Goal: Task Accomplishment & Management: Complete application form

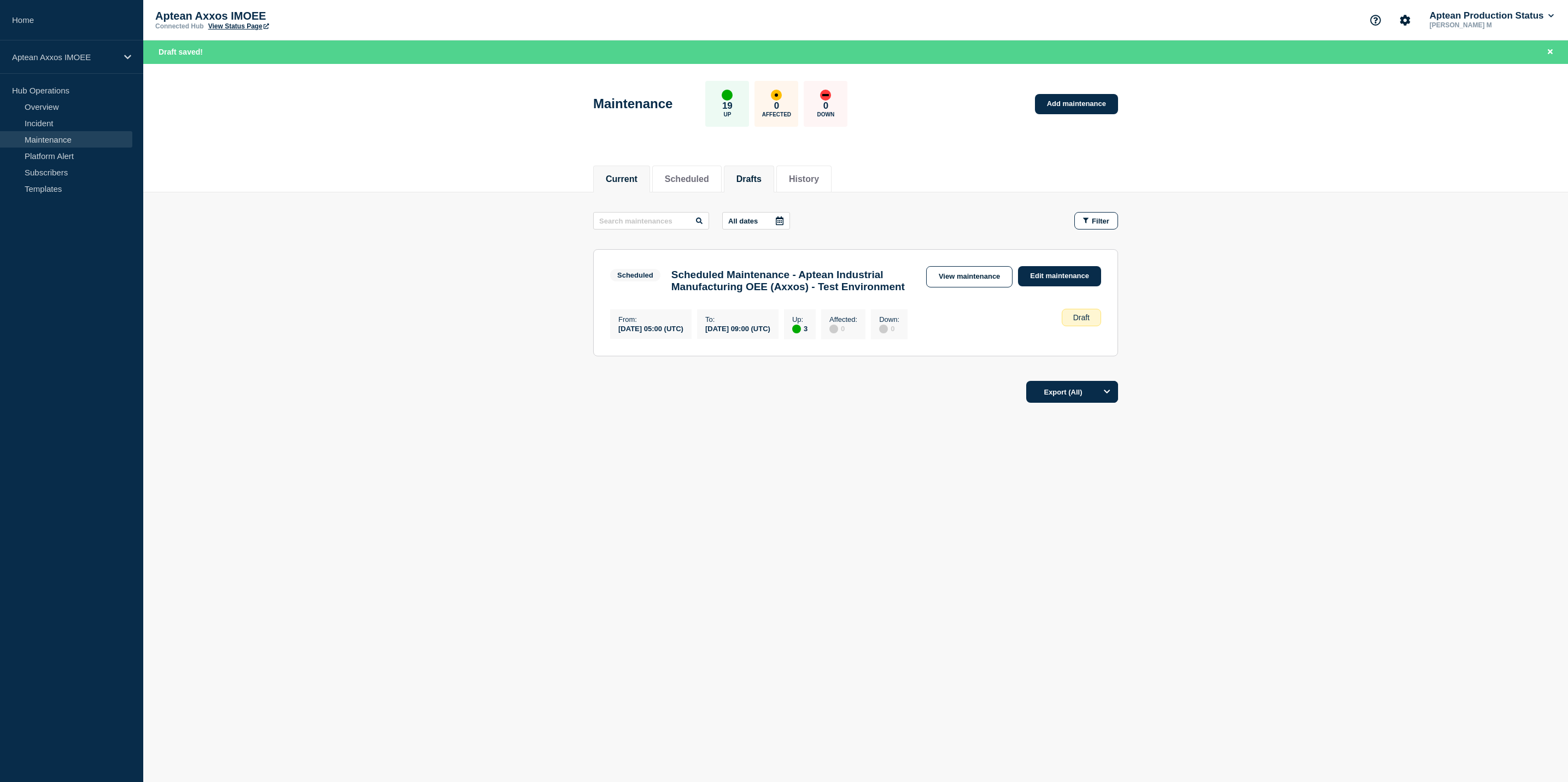
click at [635, 176] on button "Current" at bounding box center [621, 179] width 31 height 10
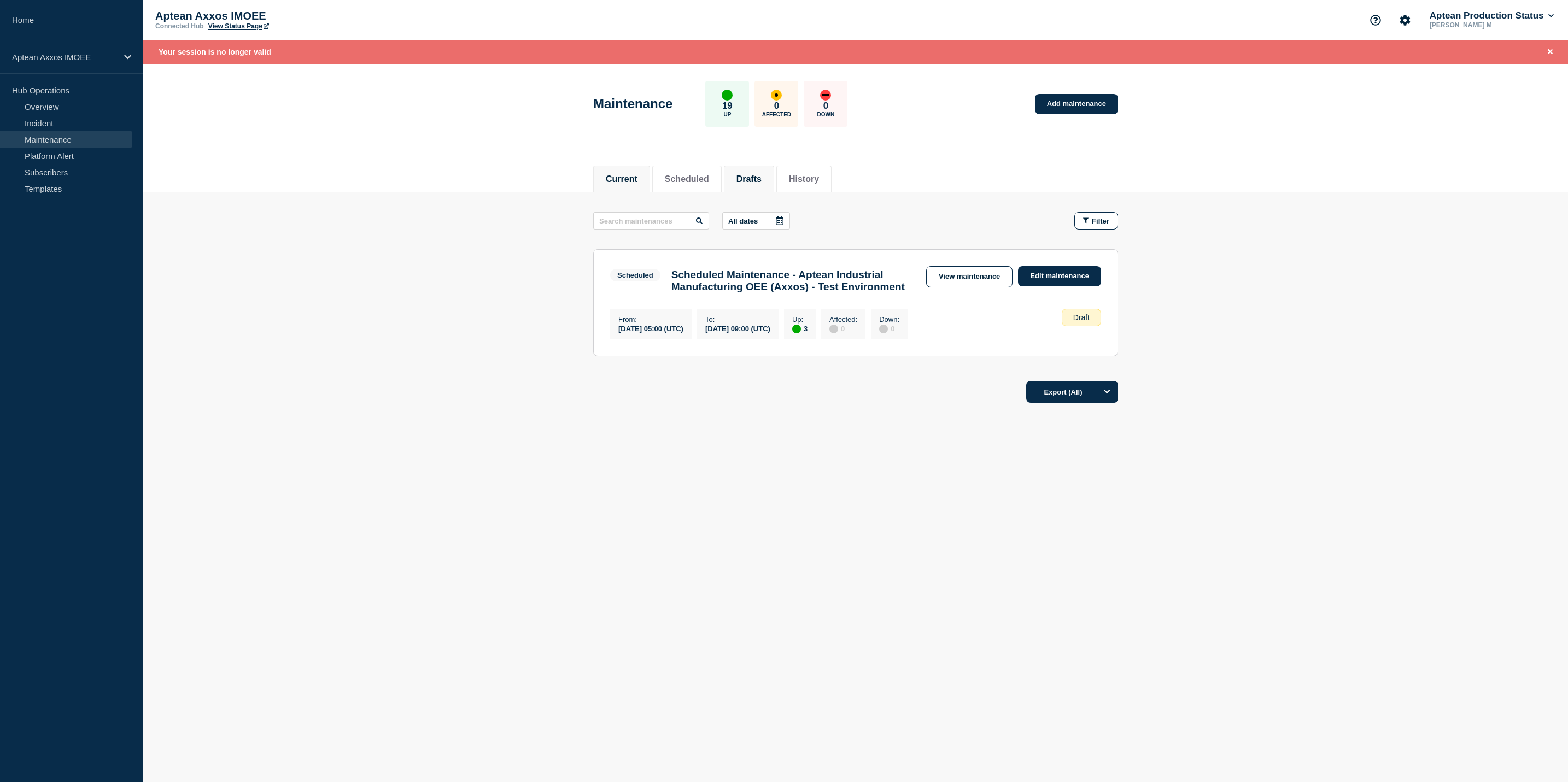
click at [774, 191] on li "Drafts" at bounding box center [749, 179] width 50 height 27
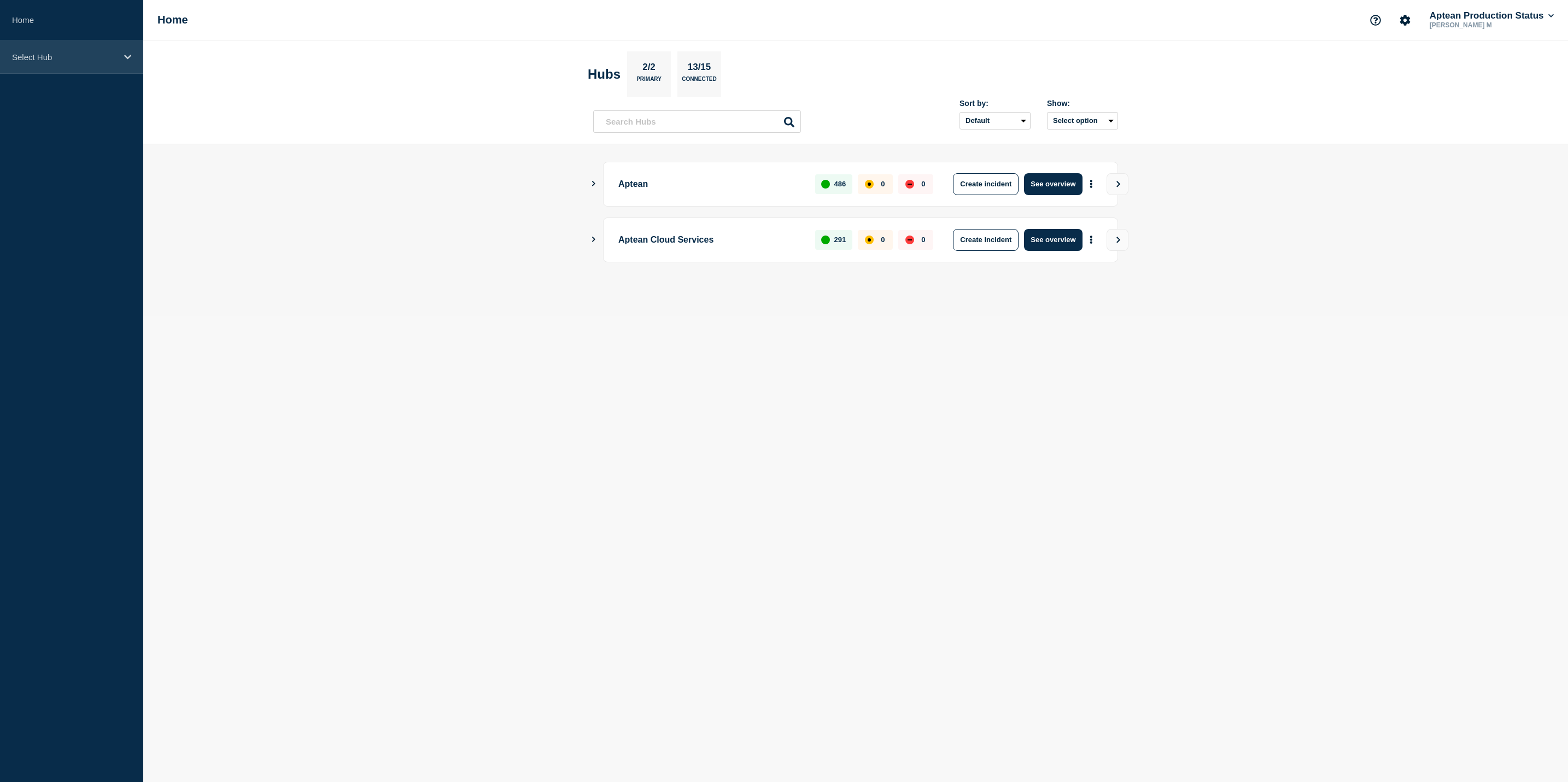
click at [126, 51] on div "Select Hub" at bounding box center [71, 57] width 143 height 33
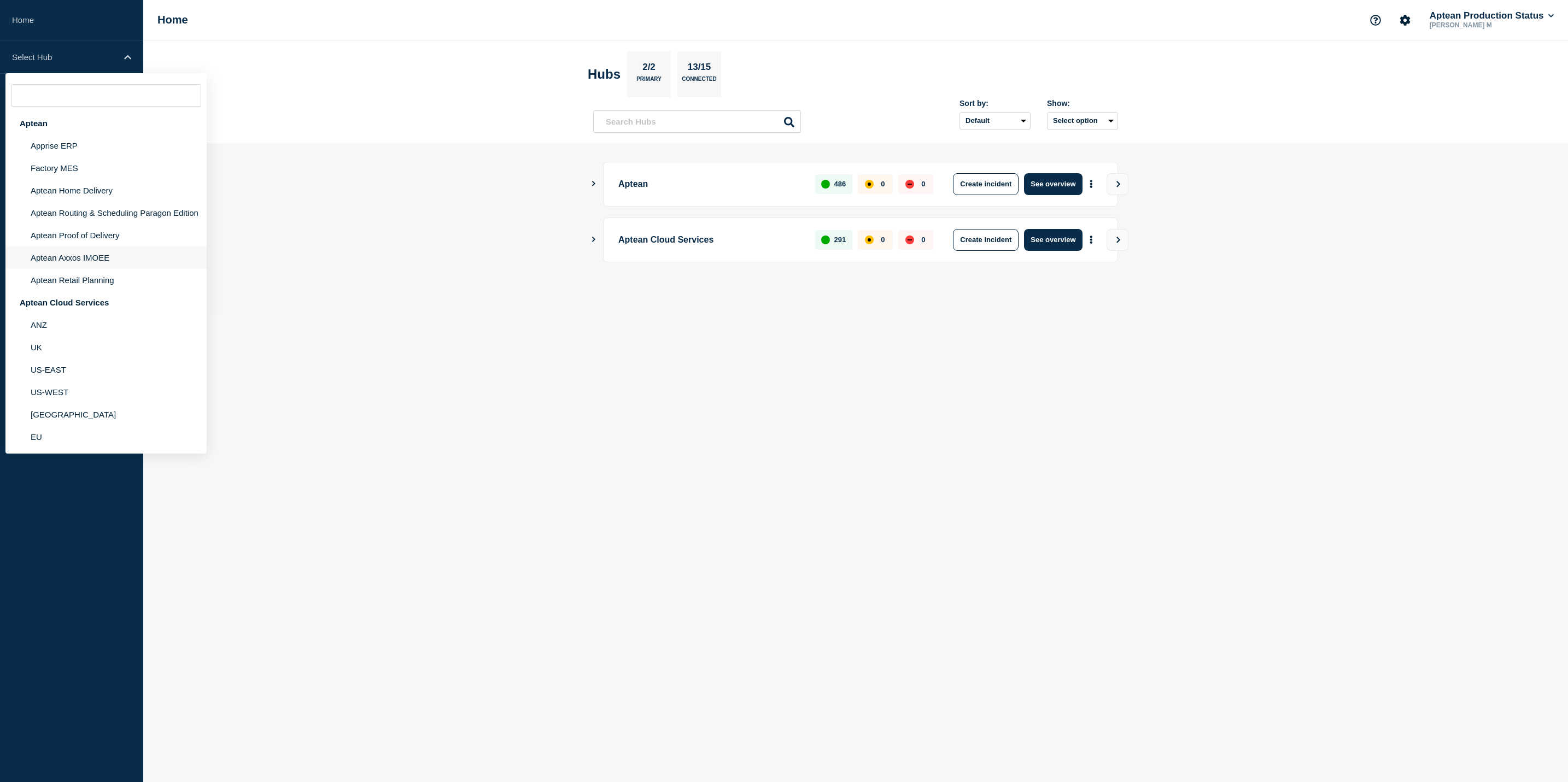
click at [126, 250] on li "Aptean Axxos IMOEE" at bounding box center [105, 257] width 201 height 22
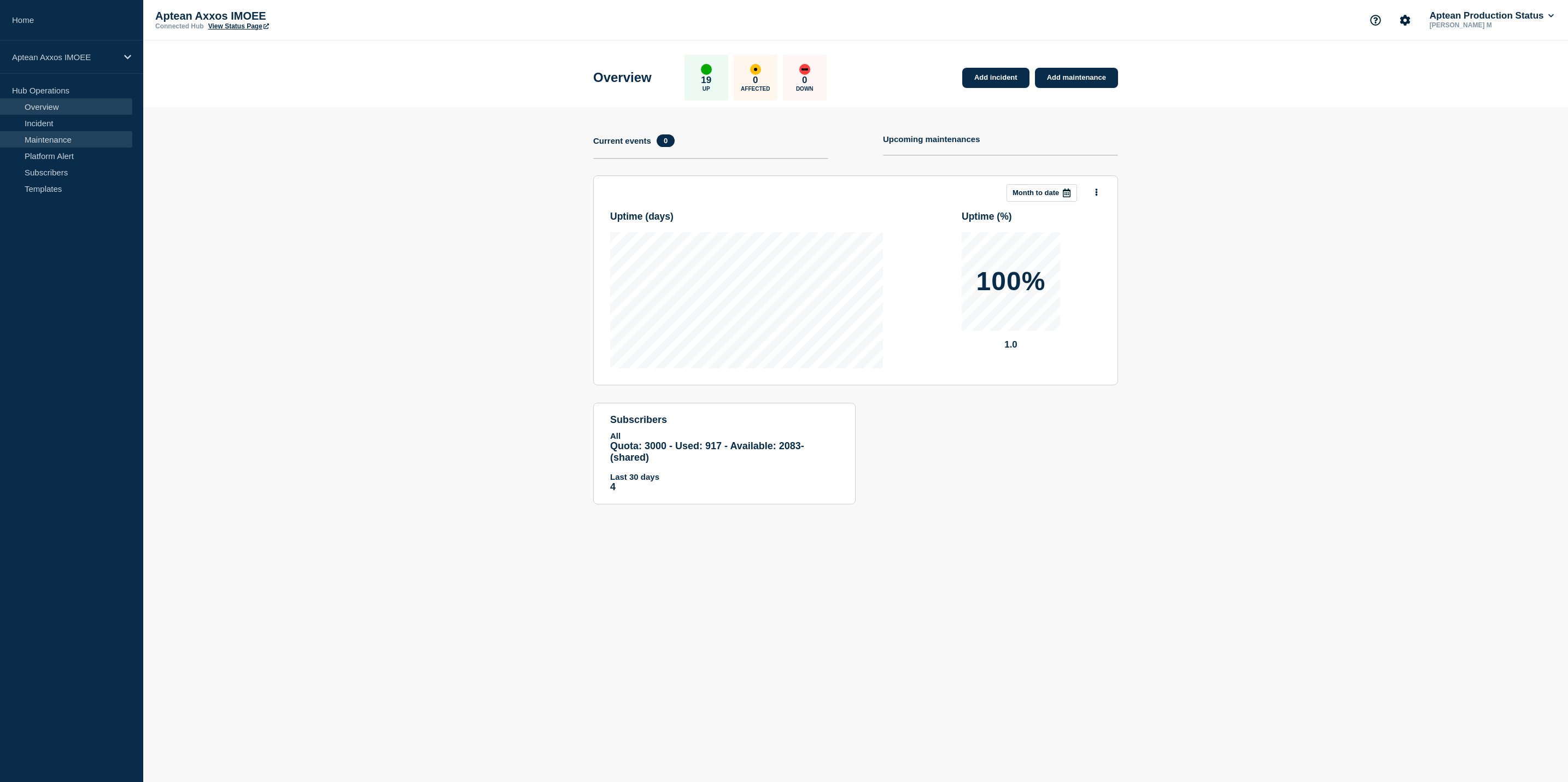
click at [63, 143] on link "Maintenance" at bounding box center [66, 139] width 132 height 16
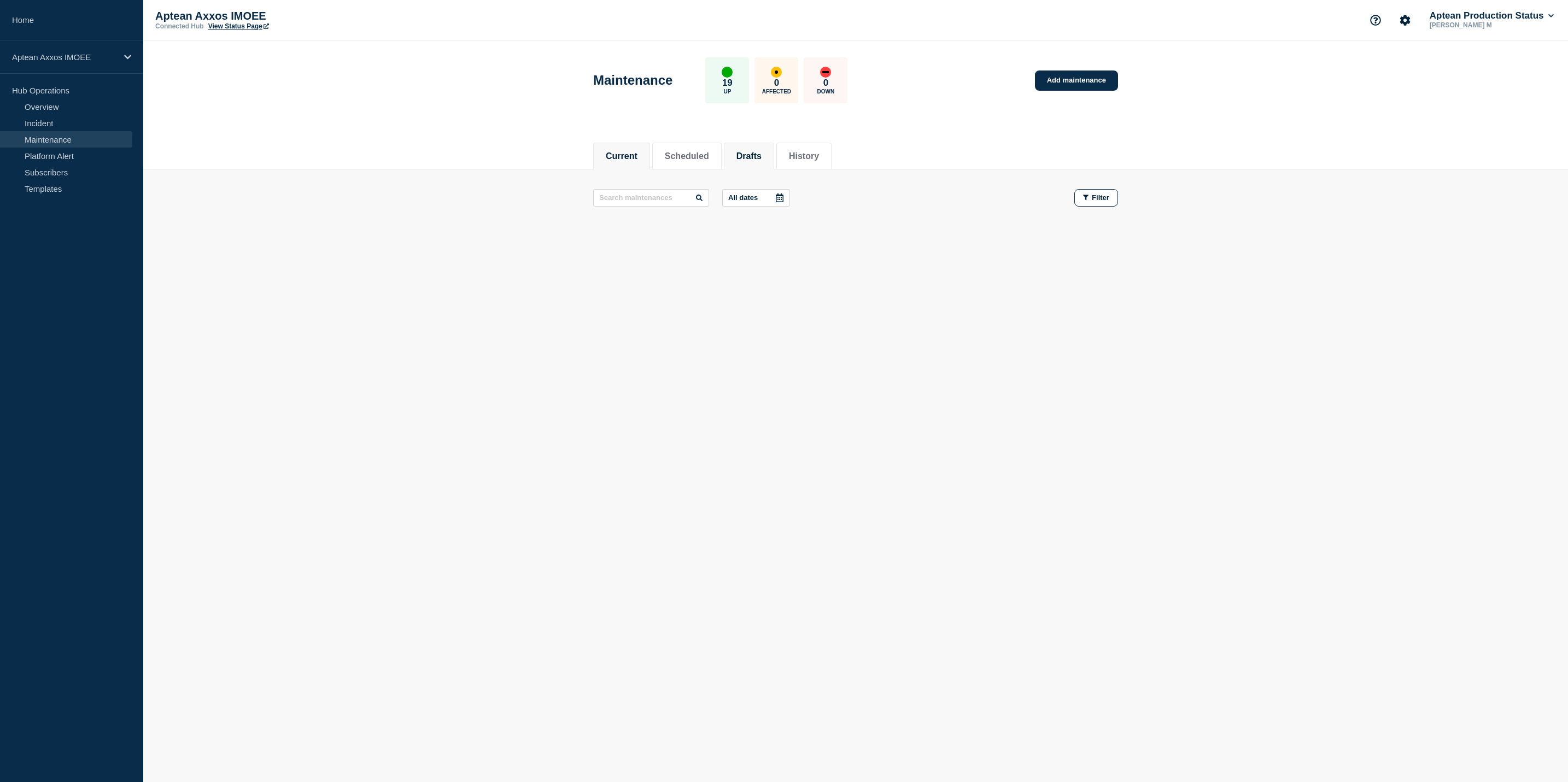
click at [758, 154] on button "Drafts" at bounding box center [749, 156] width 25 height 10
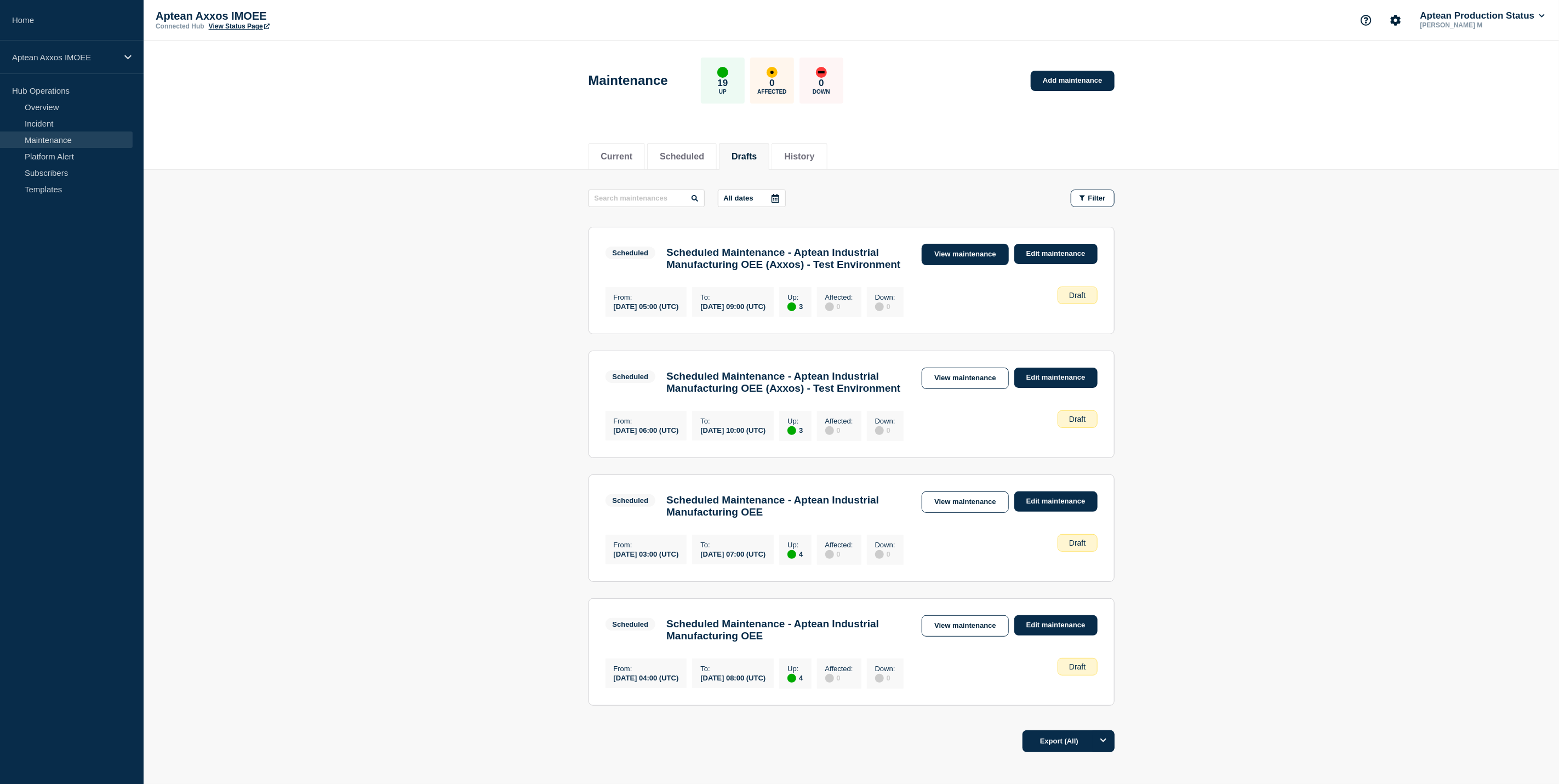
click at [954, 249] on link "View maintenance" at bounding box center [965, 254] width 87 height 22
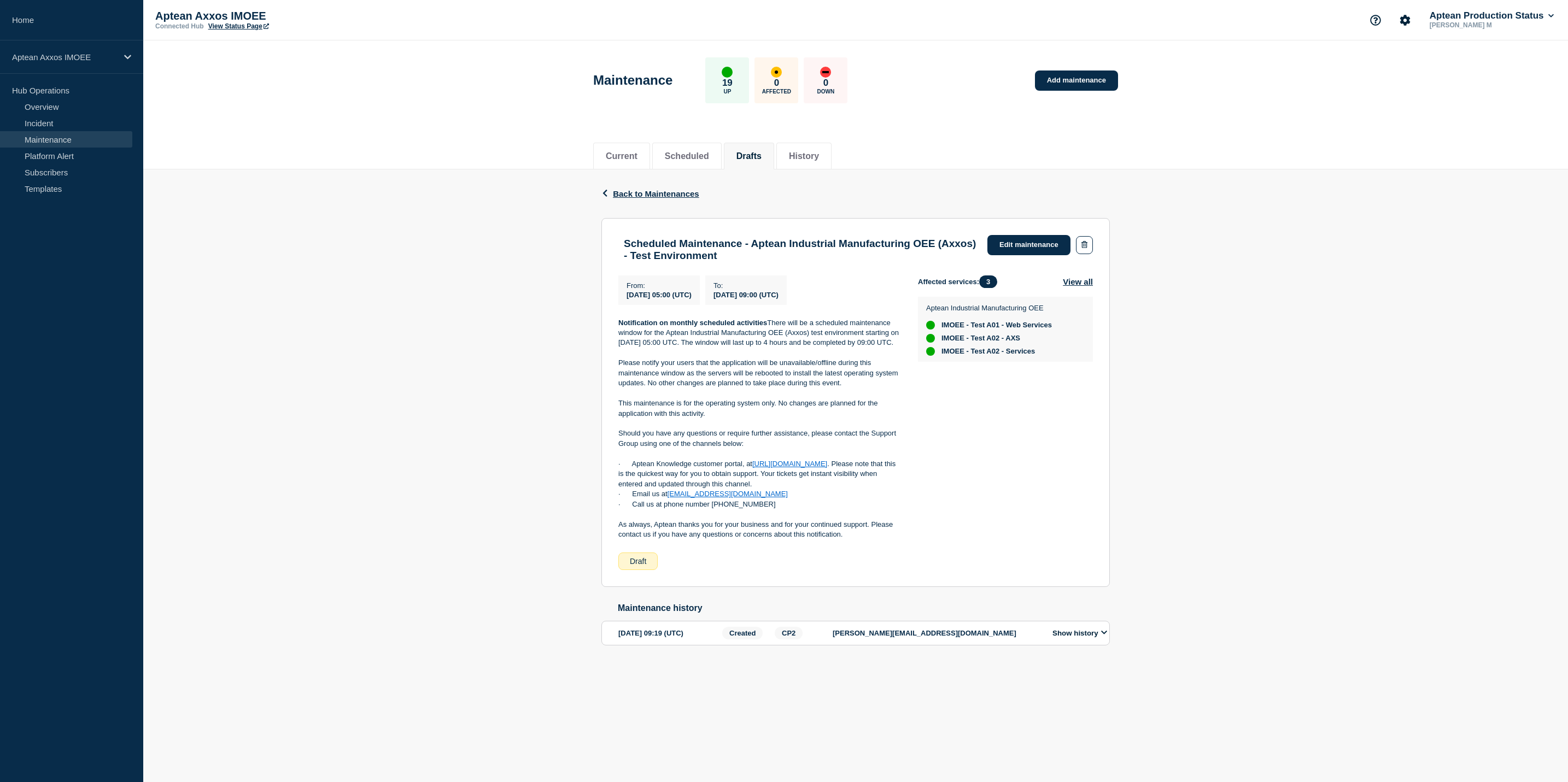
click at [1008, 255] on div "Scheduled Maintenance - Aptean Industrial Manufacturing OEE (Axxos) - Test Envi…" at bounding box center [856, 248] width 474 height 27
click at [1009, 254] on link "Edit maintenance" at bounding box center [1029, 245] width 83 height 20
click at [1017, 245] on link "Edit maintenance" at bounding box center [1029, 245] width 83 height 20
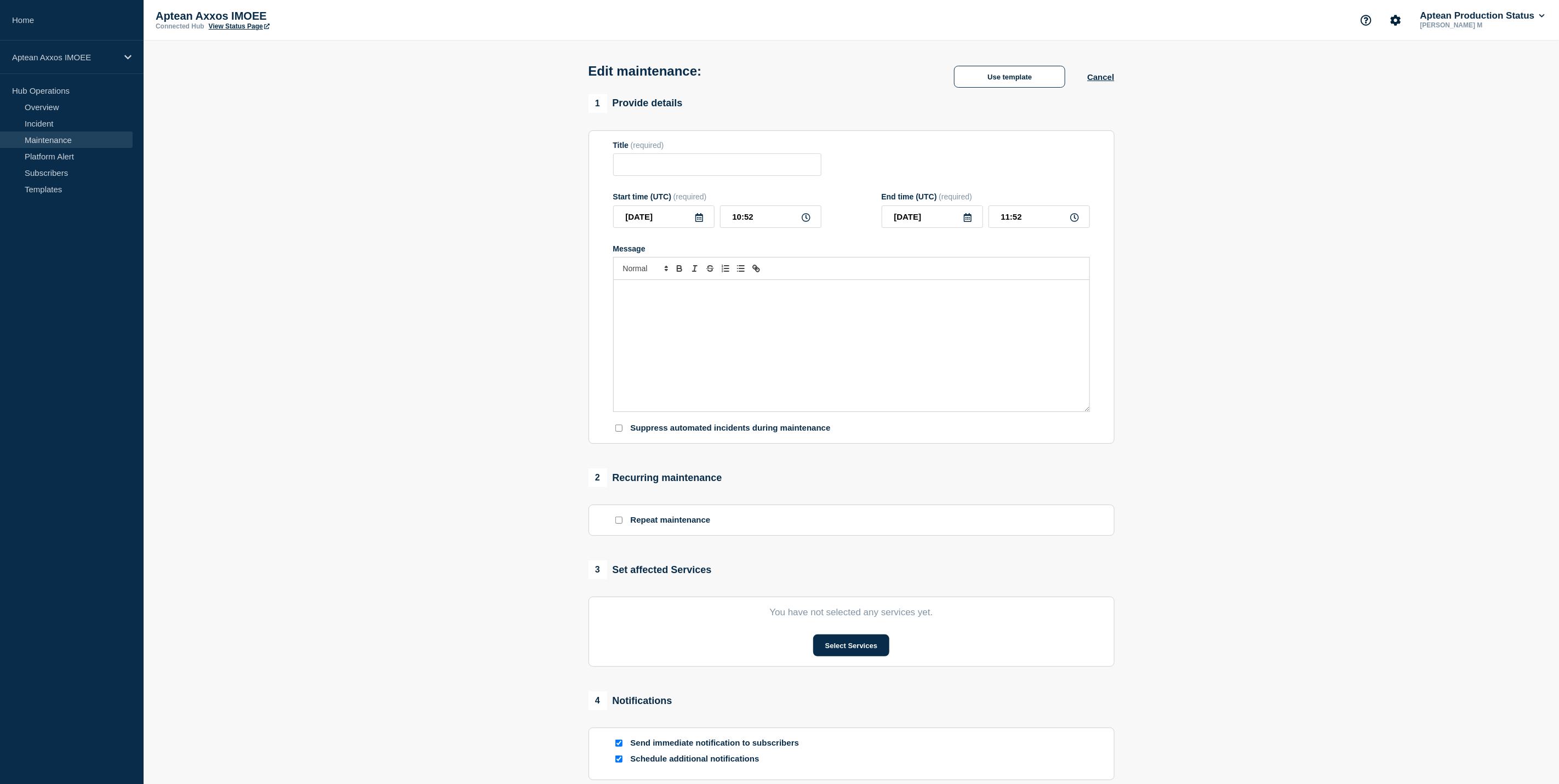
type input "Scheduled Maintenance - Aptean Industrial Manufacturing OEE (Axxos) - Test Envi…"
type input "2025-10-20"
type input "05:00"
type input "2025-10-20"
type input "09:00"
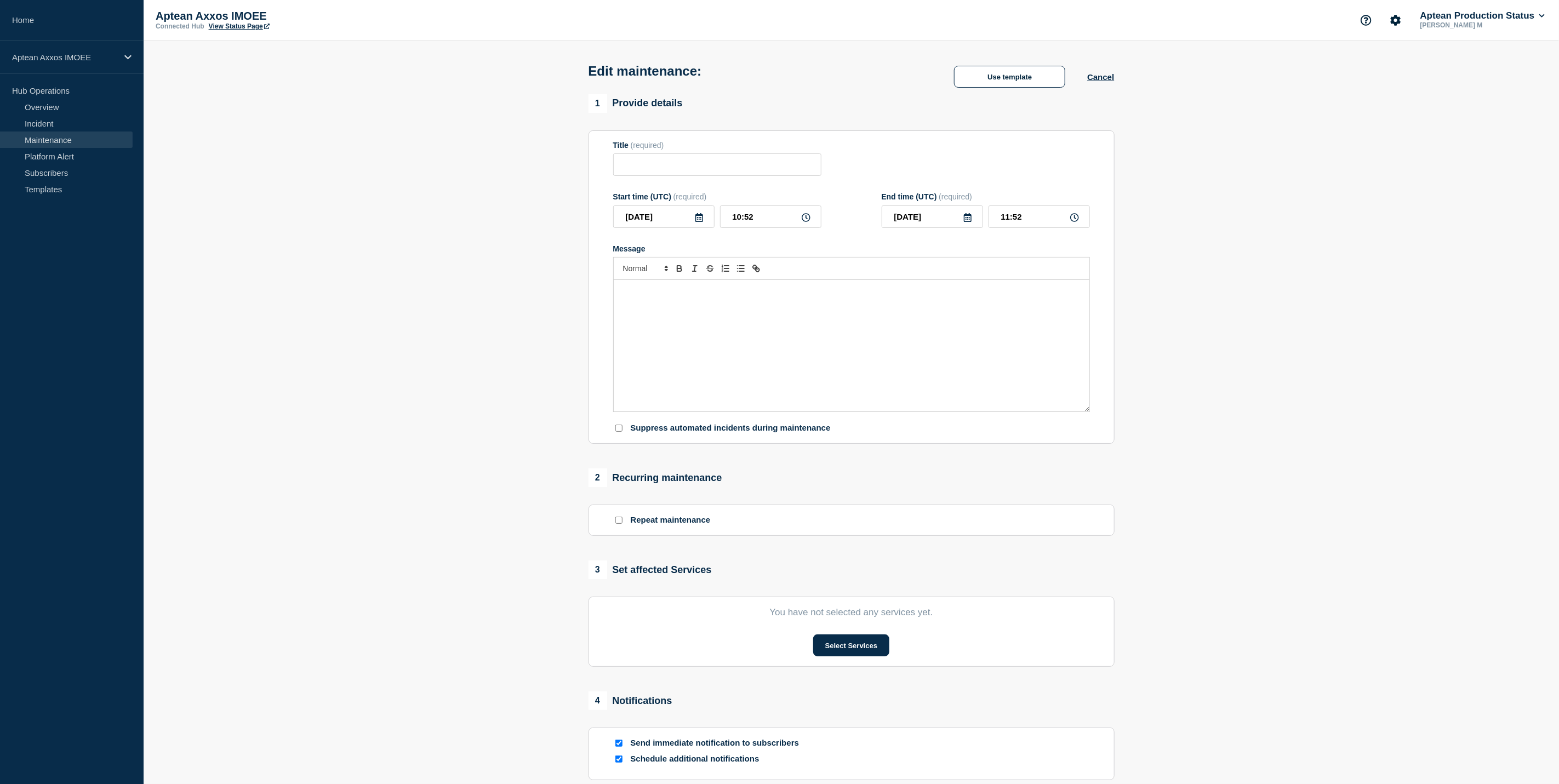
checkbox input "true"
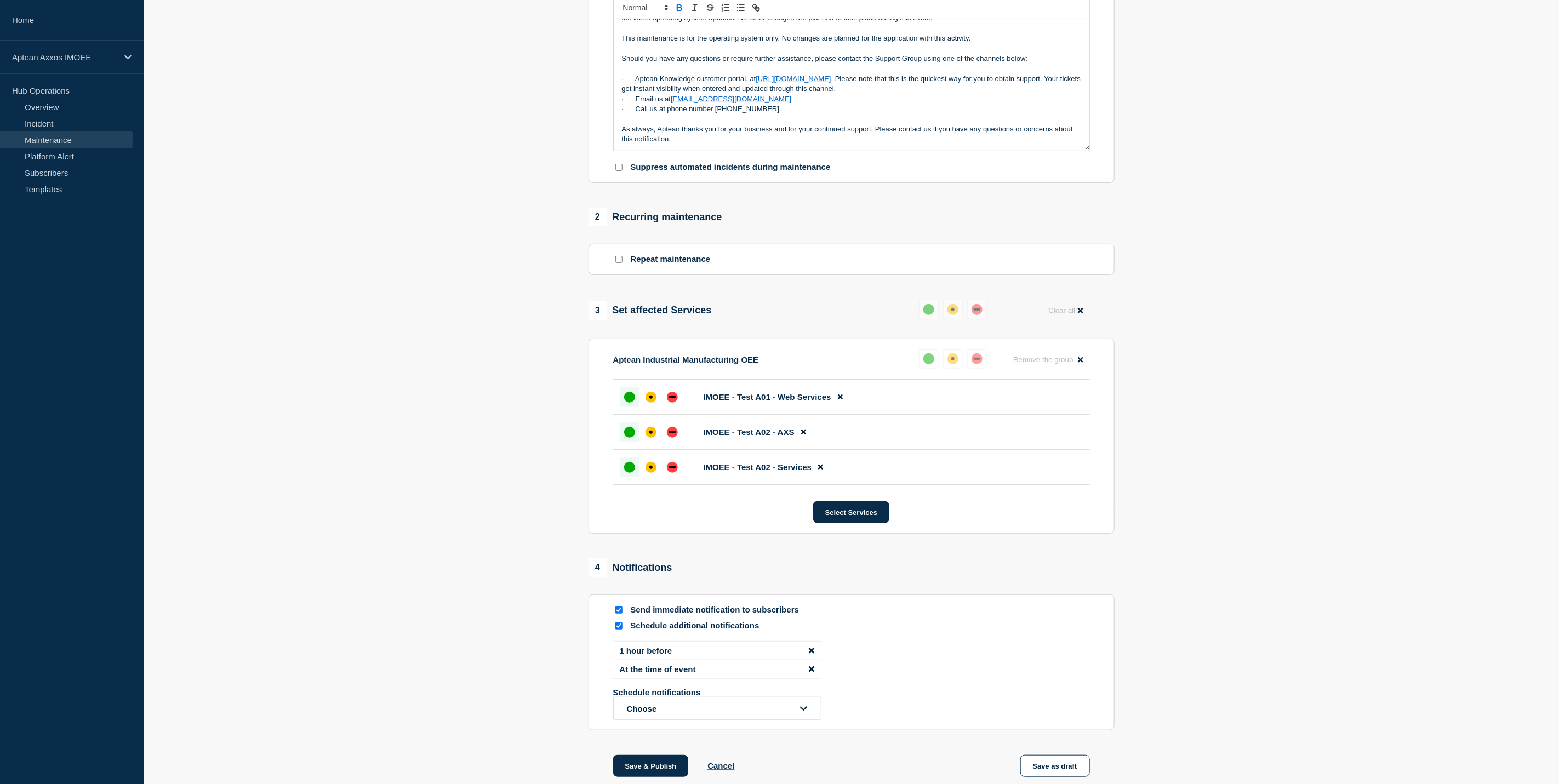
scroll to position [370, 0]
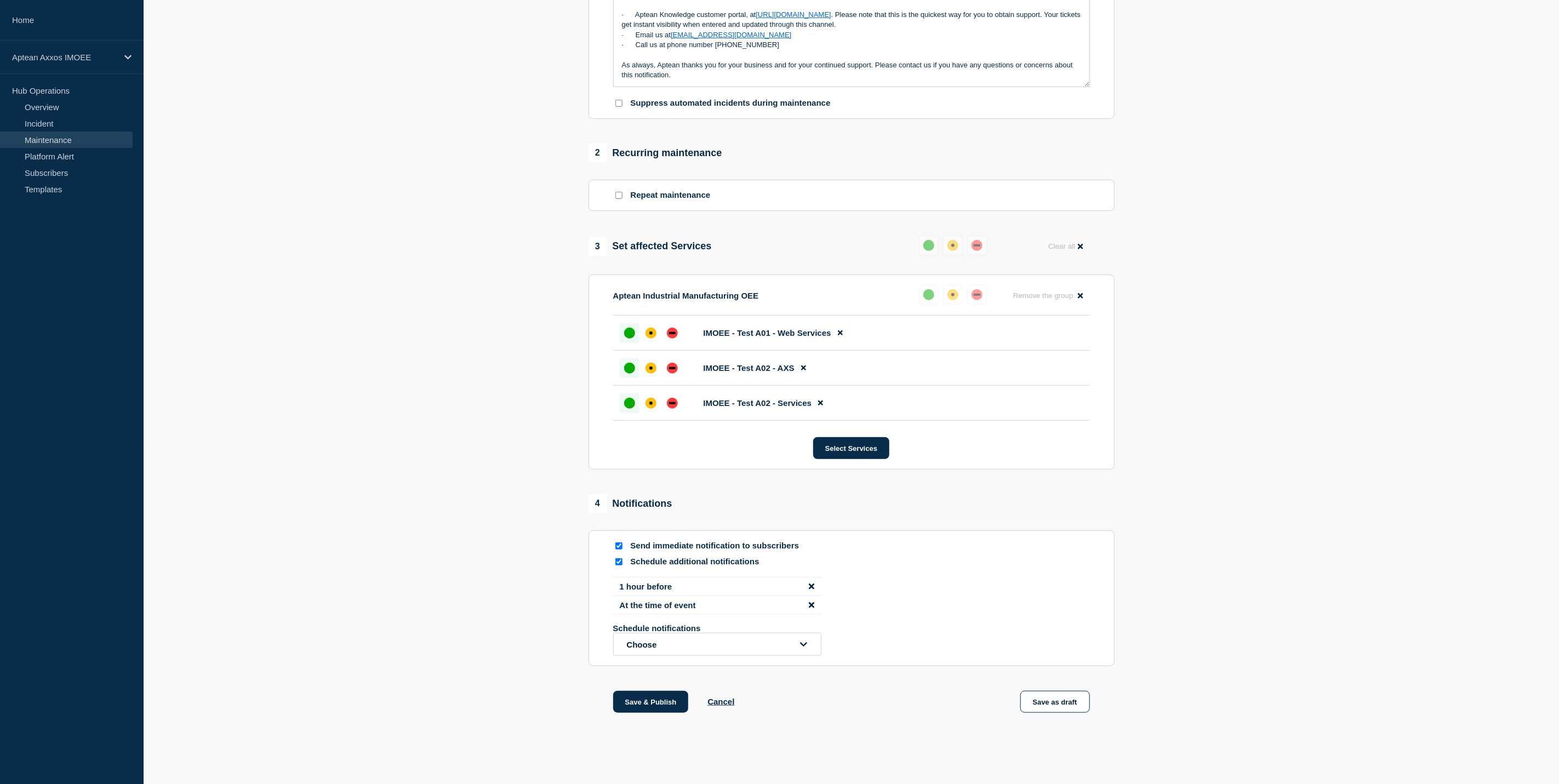
drag, startPoint x: 669, startPoint y: 697, endPoint x: 772, endPoint y: 584, distance: 152.9
click at [669, 697] on button "Save & Publish" at bounding box center [651, 701] width 76 height 22
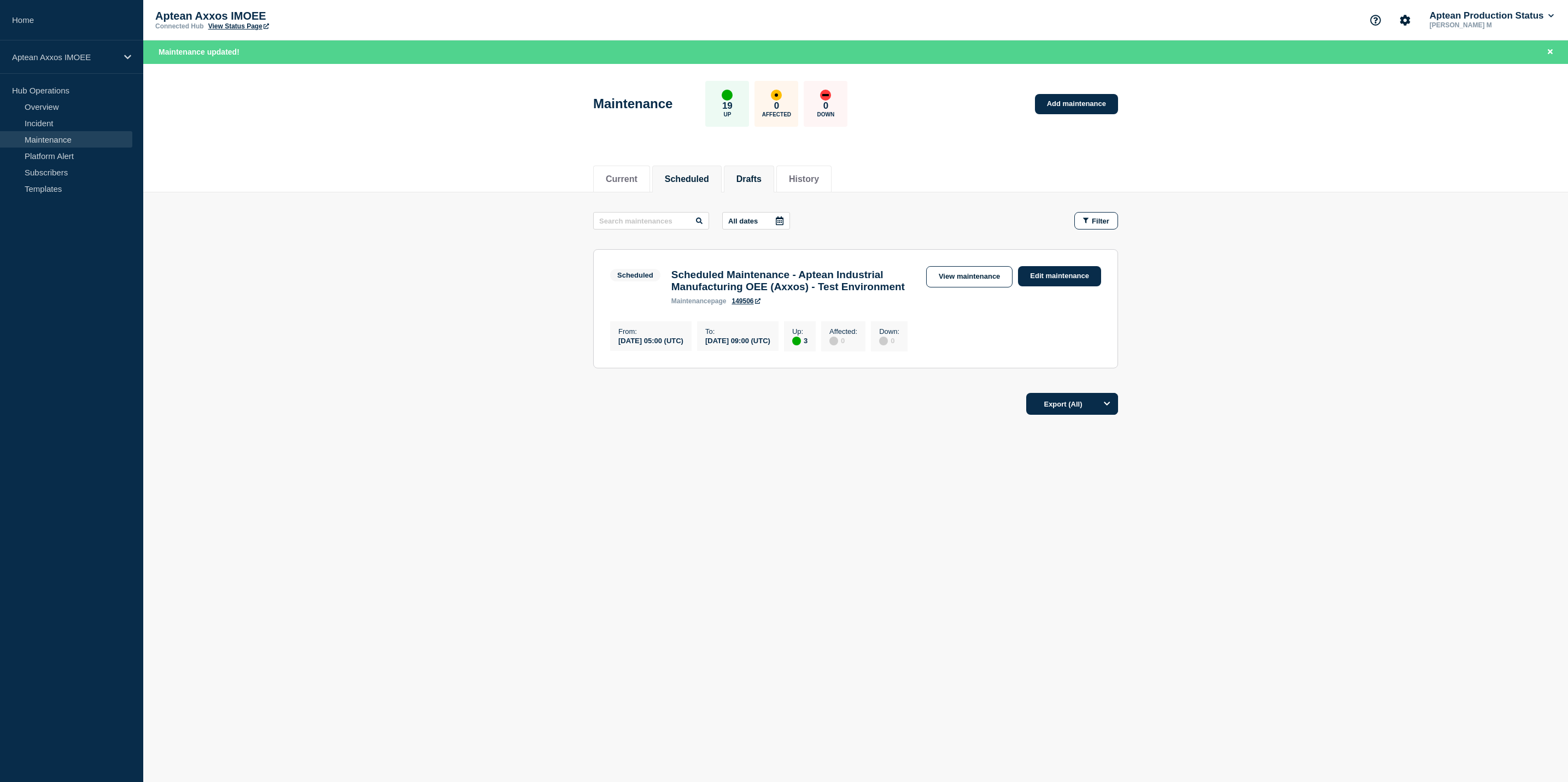
click at [761, 179] on button "Drafts" at bounding box center [749, 179] width 25 height 10
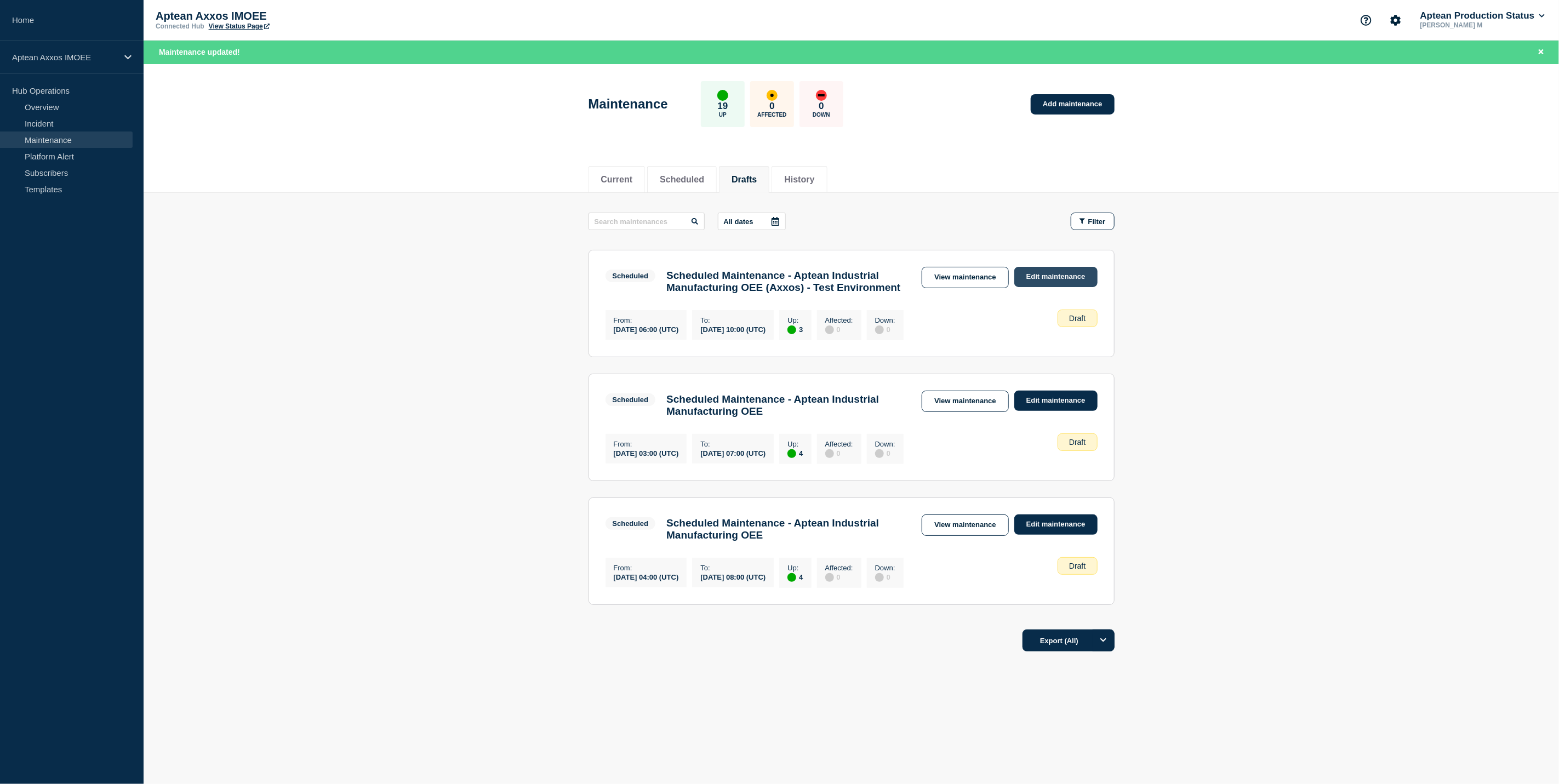
click at [1021, 271] on link "Edit maintenance" at bounding box center [1055, 276] width 83 height 20
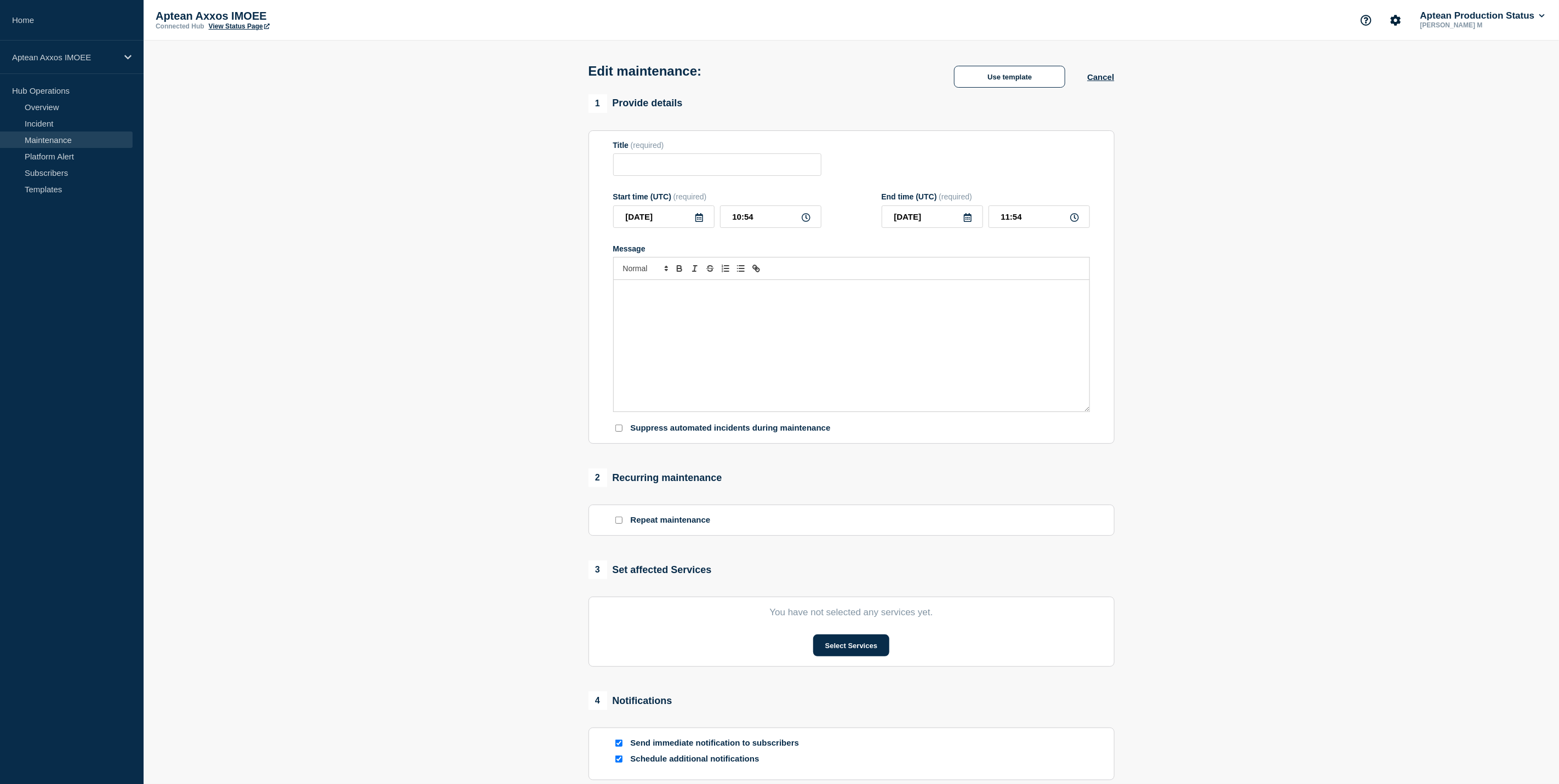
type input "Scheduled Maintenance - Aptean Industrial Manufacturing OEE (Axxos) - Test Envi…"
type input "2025-10-20"
type input "06:00"
type input "2025-10-20"
type input "10:00"
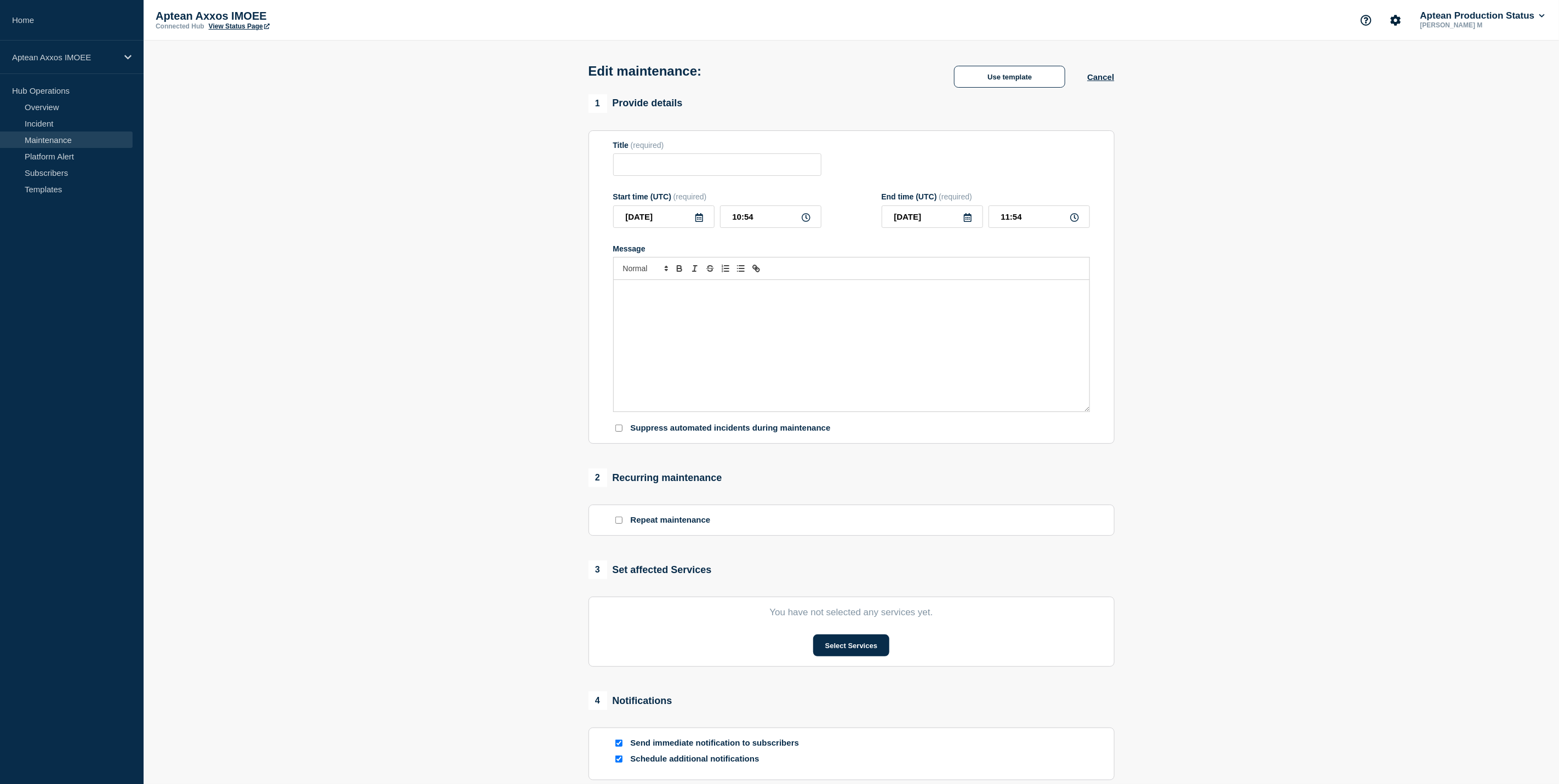
checkbox input "true"
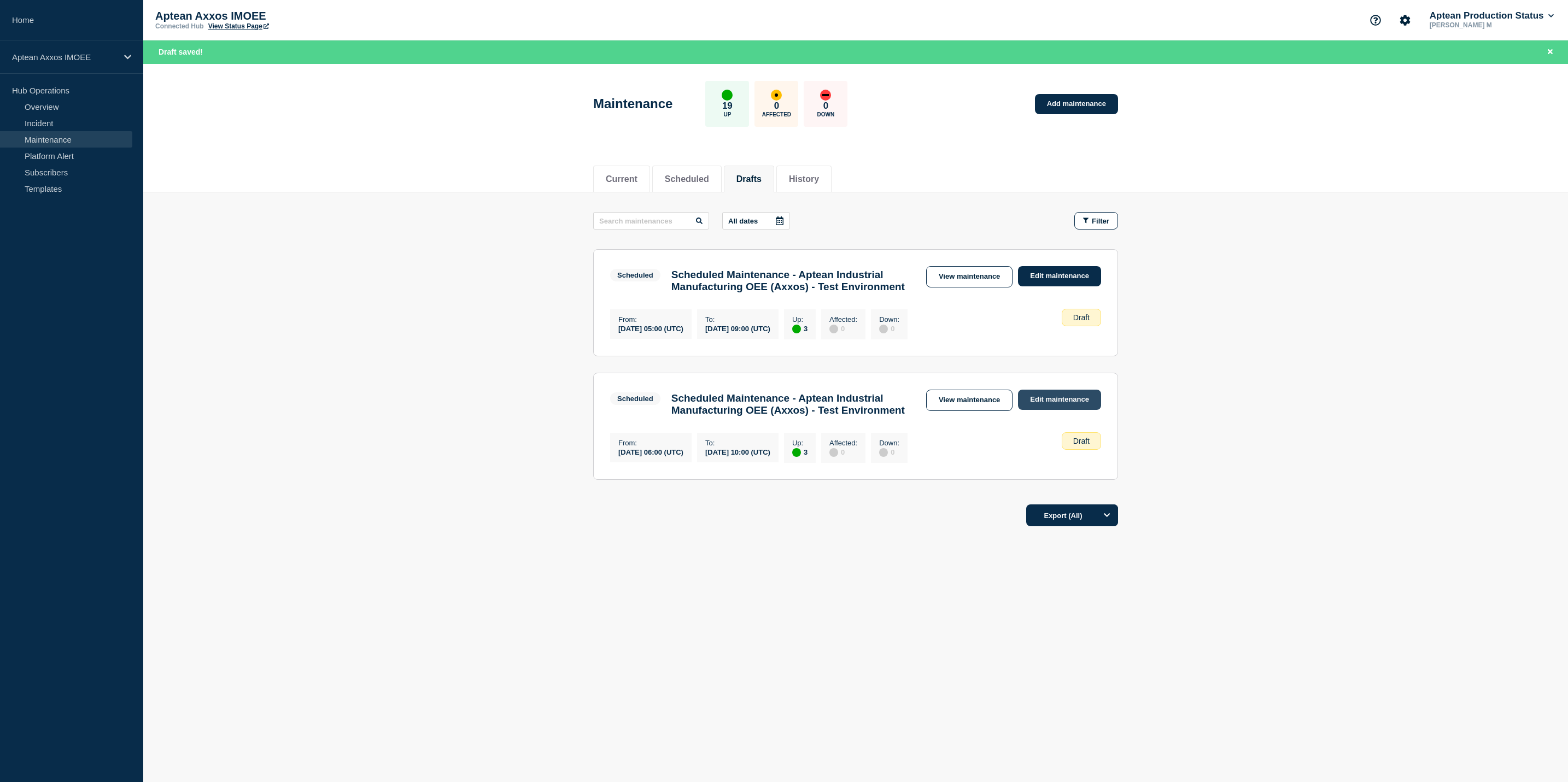
click at [1048, 410] on link "Edit maintenance" at bounding box center [1060, 400] width 83 height 20
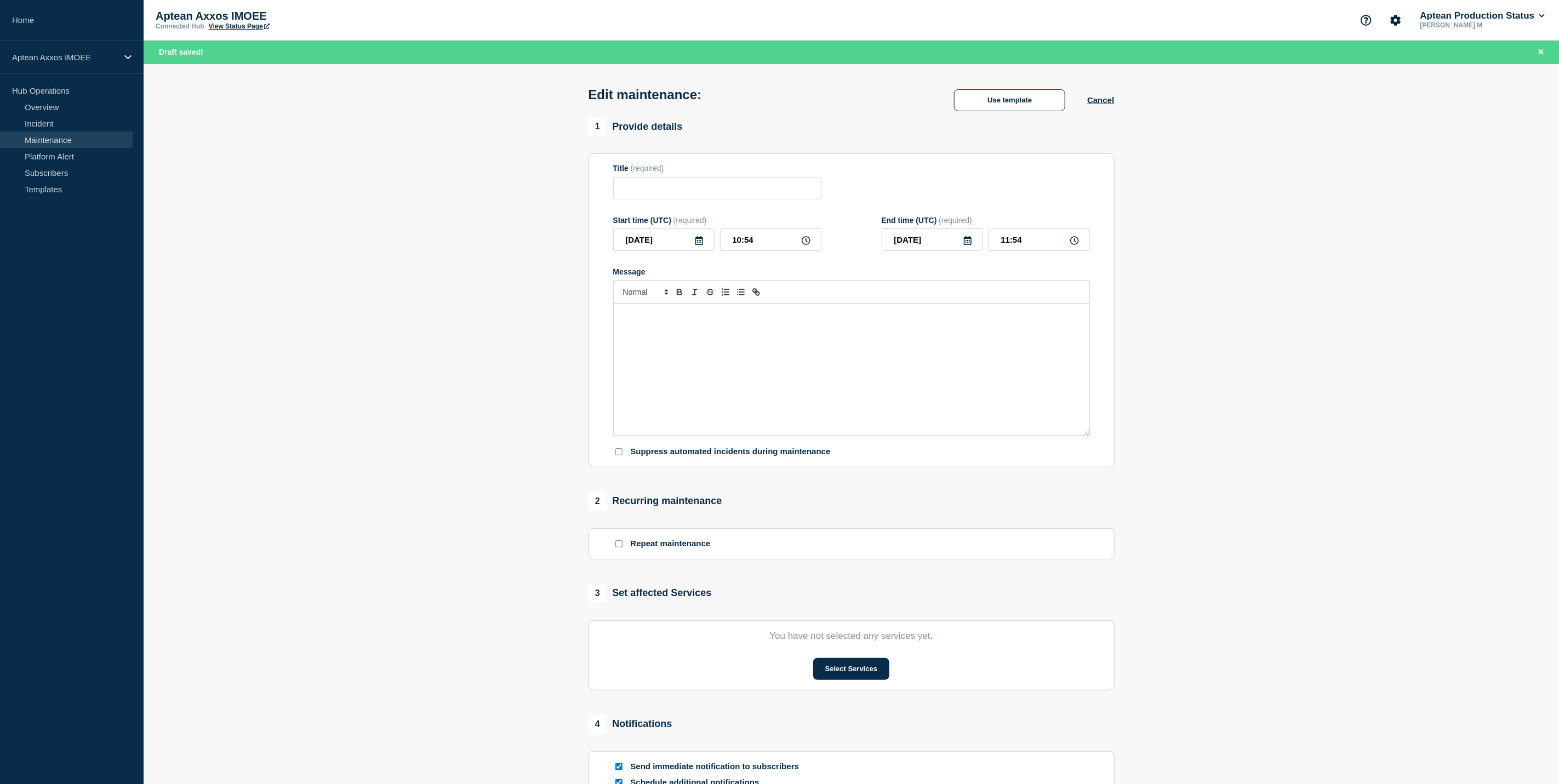
type input "Scheduled Maintenance - Aptean Industrial Manufacturing OEE (Axxos) - Test Envi…"
type input "2025-10-20"
type input "06:00"
type input "2025-10-20"
type input "10:00"
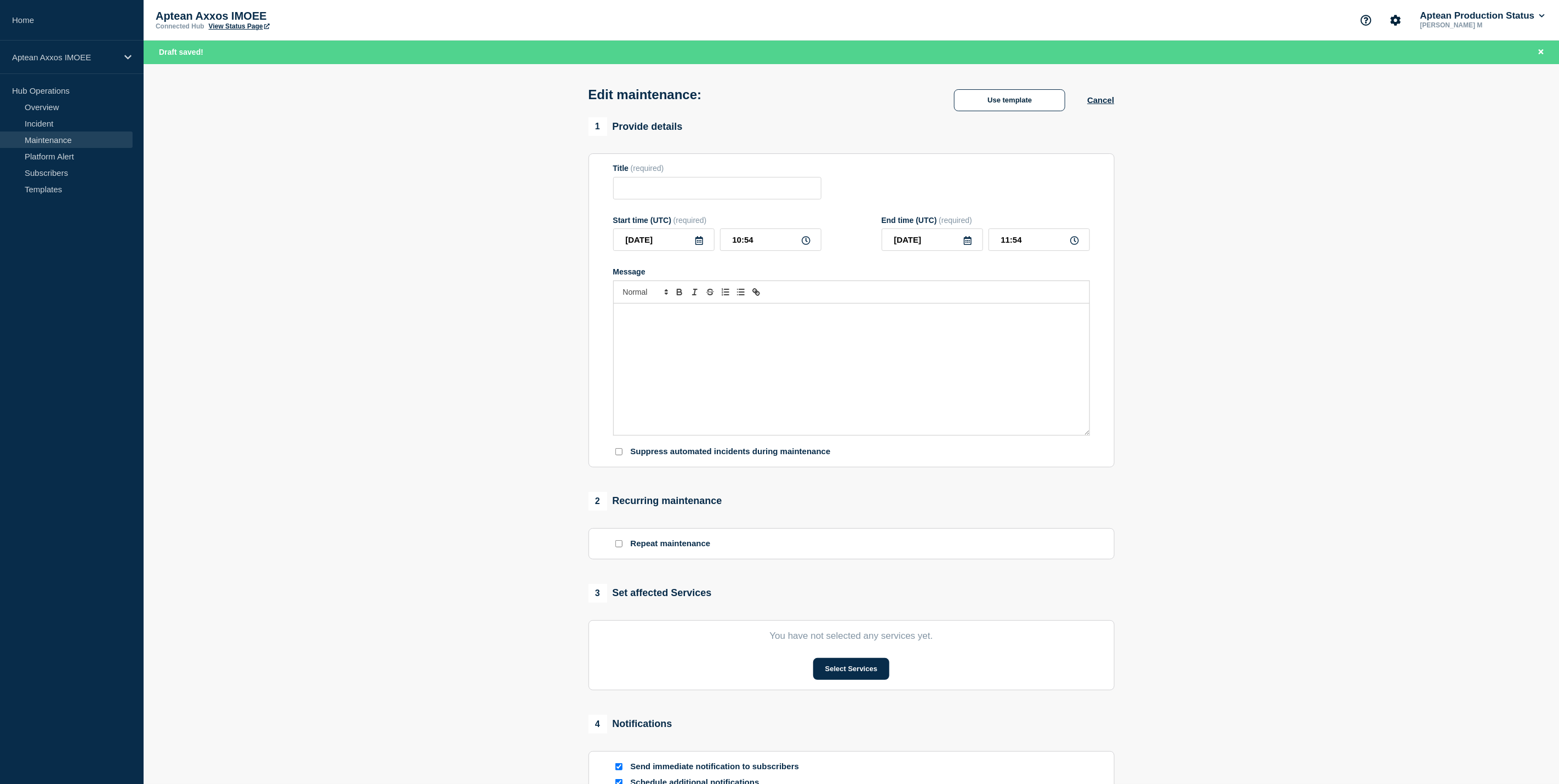
checkbox input "true"
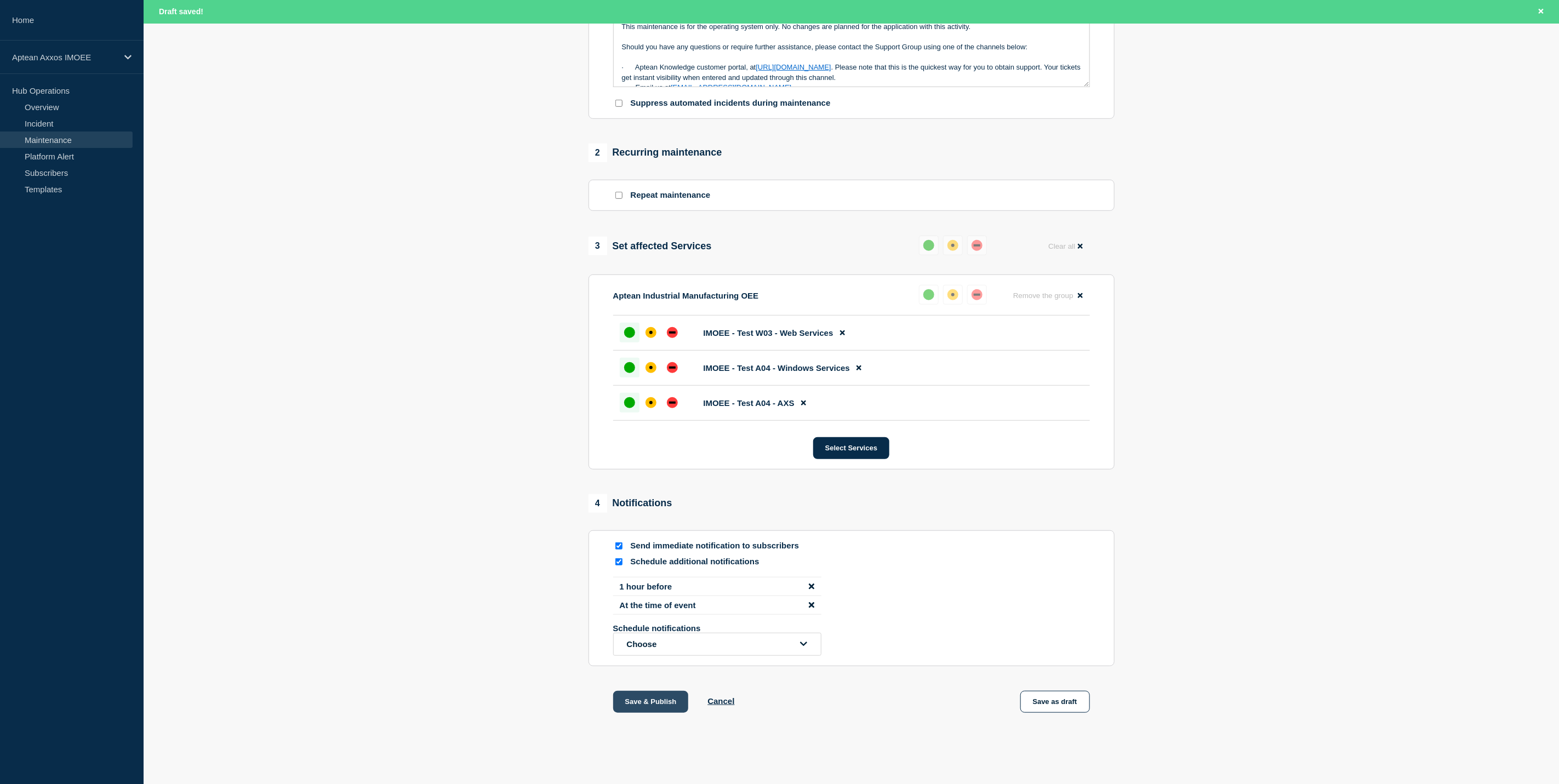
click at [674, 694] on button "Save & Publish" at bounding box center [651, 701] width 76 height 22
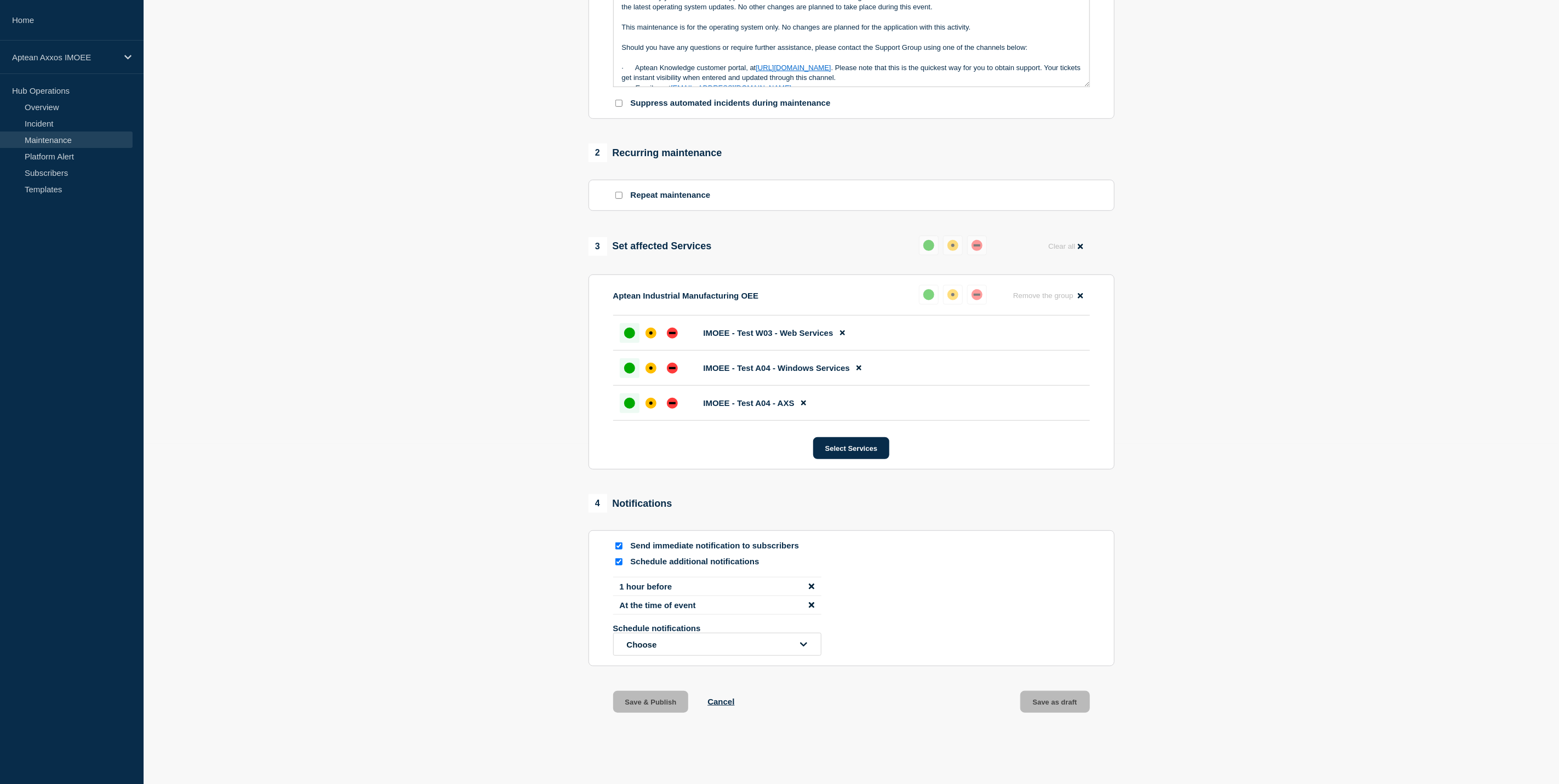
scroll to position [370, 0]
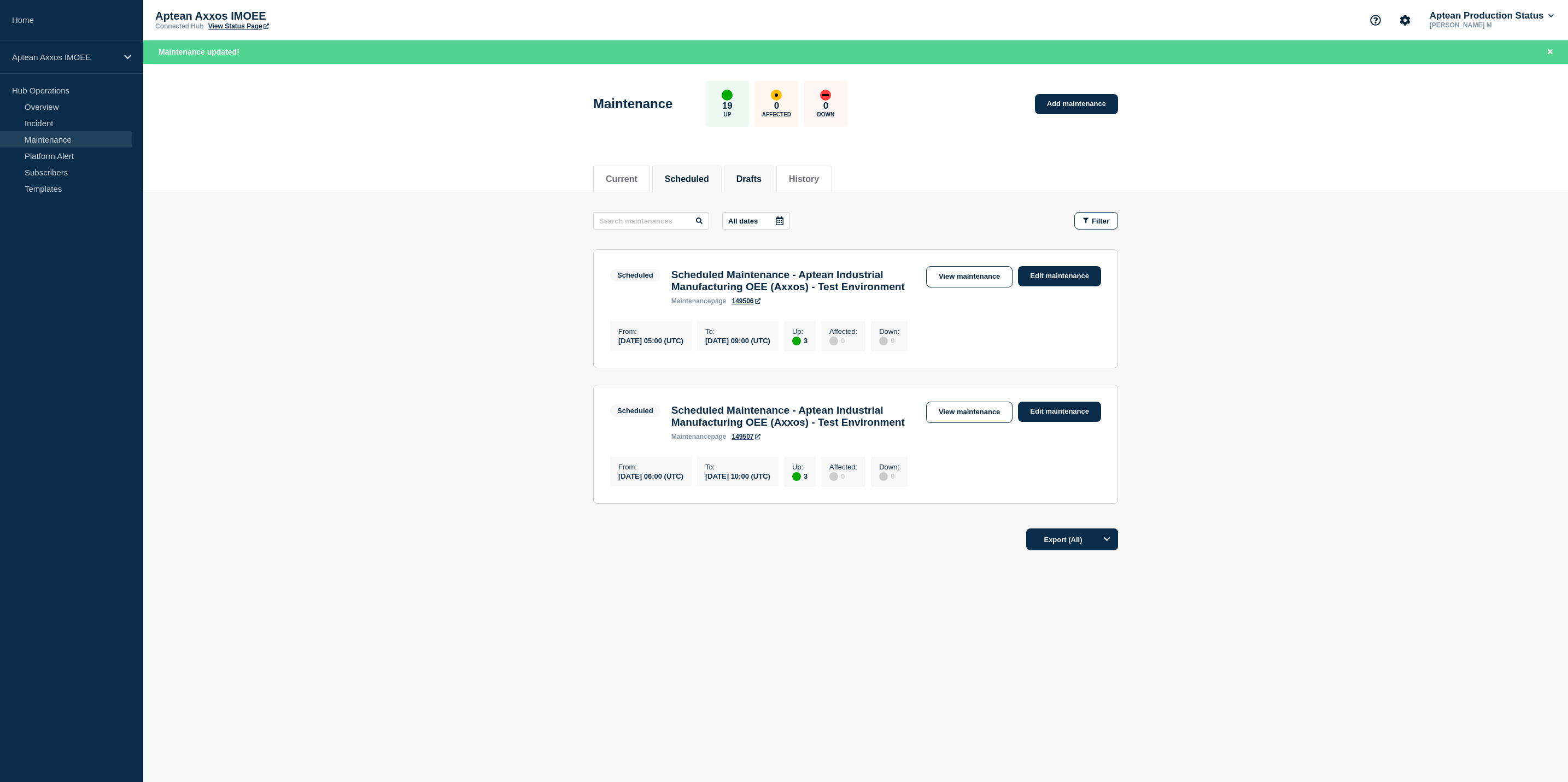
click at [760, 174] on button "Drafts" at bounding box center [749, 179] width 25 height 10
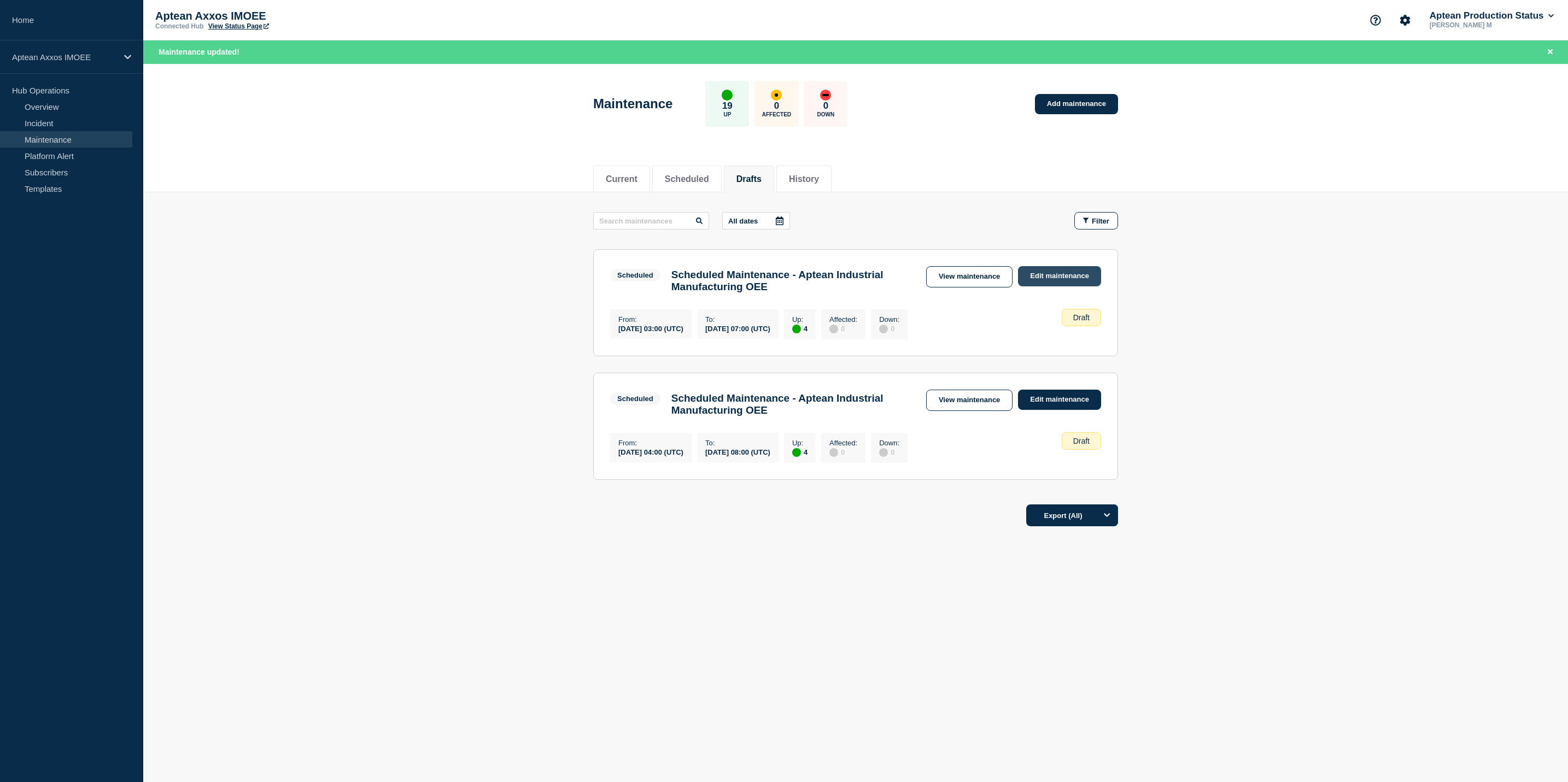
click at [1039, 282] on link "Edit maintenance" at bounding box center [1060, 276] width 83 height 20
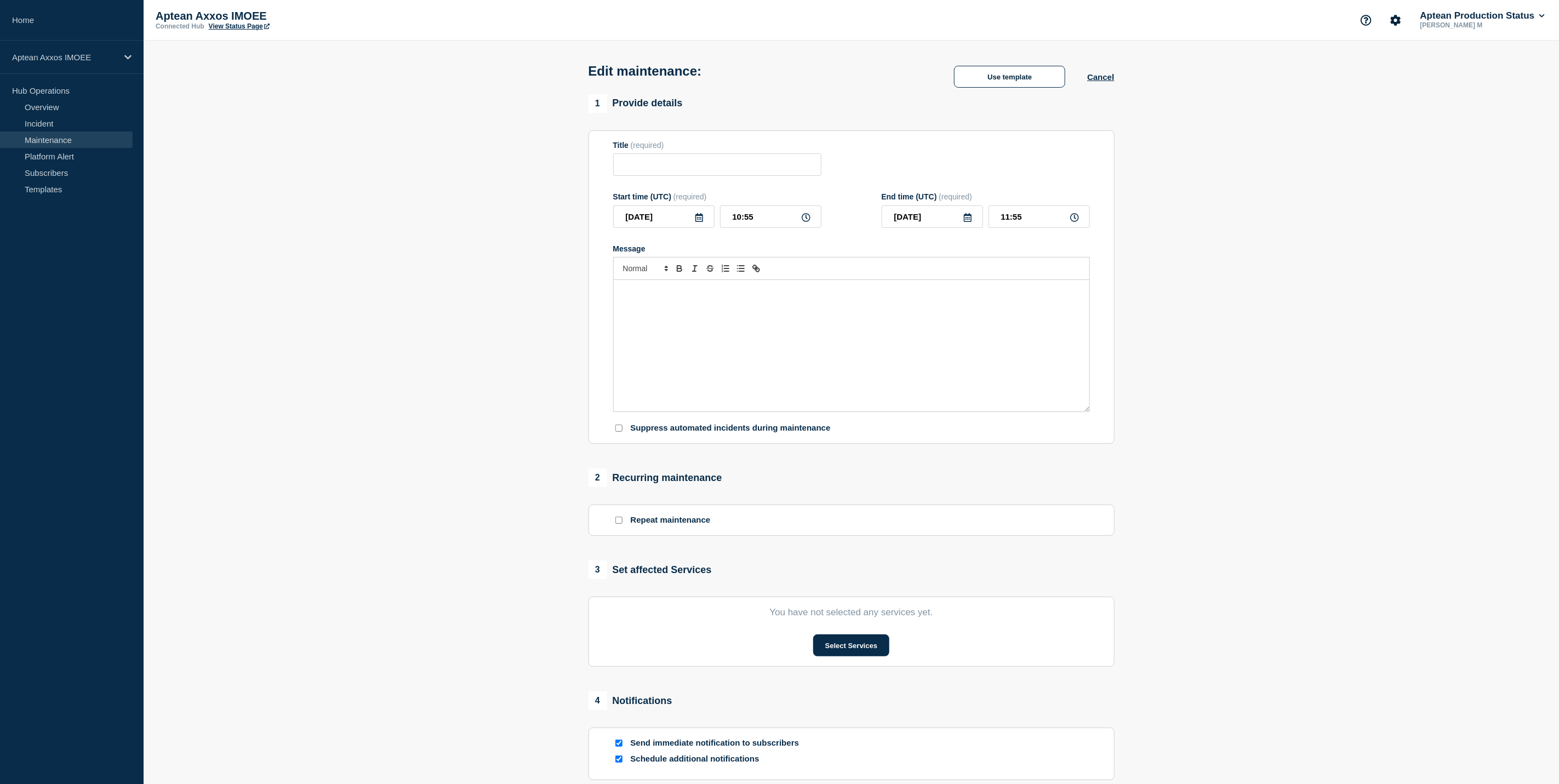
type input "Scheduled Maintenance - Aptean Industrial Manufacturing OEE"
type input "2025-10-27"
type input "03:00"
type input "2025-10-27"
type input "07:00"
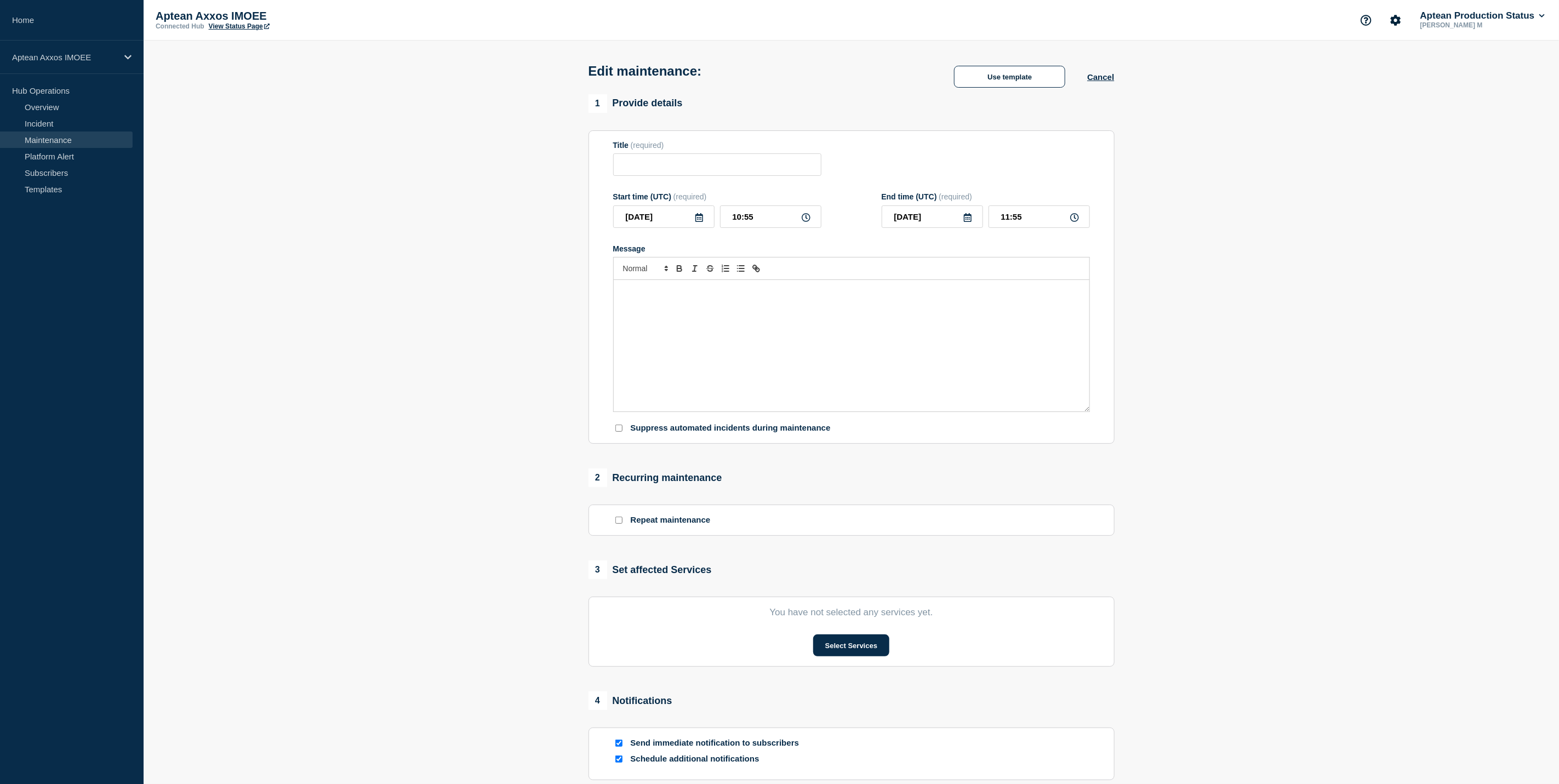
checkbox input "true"
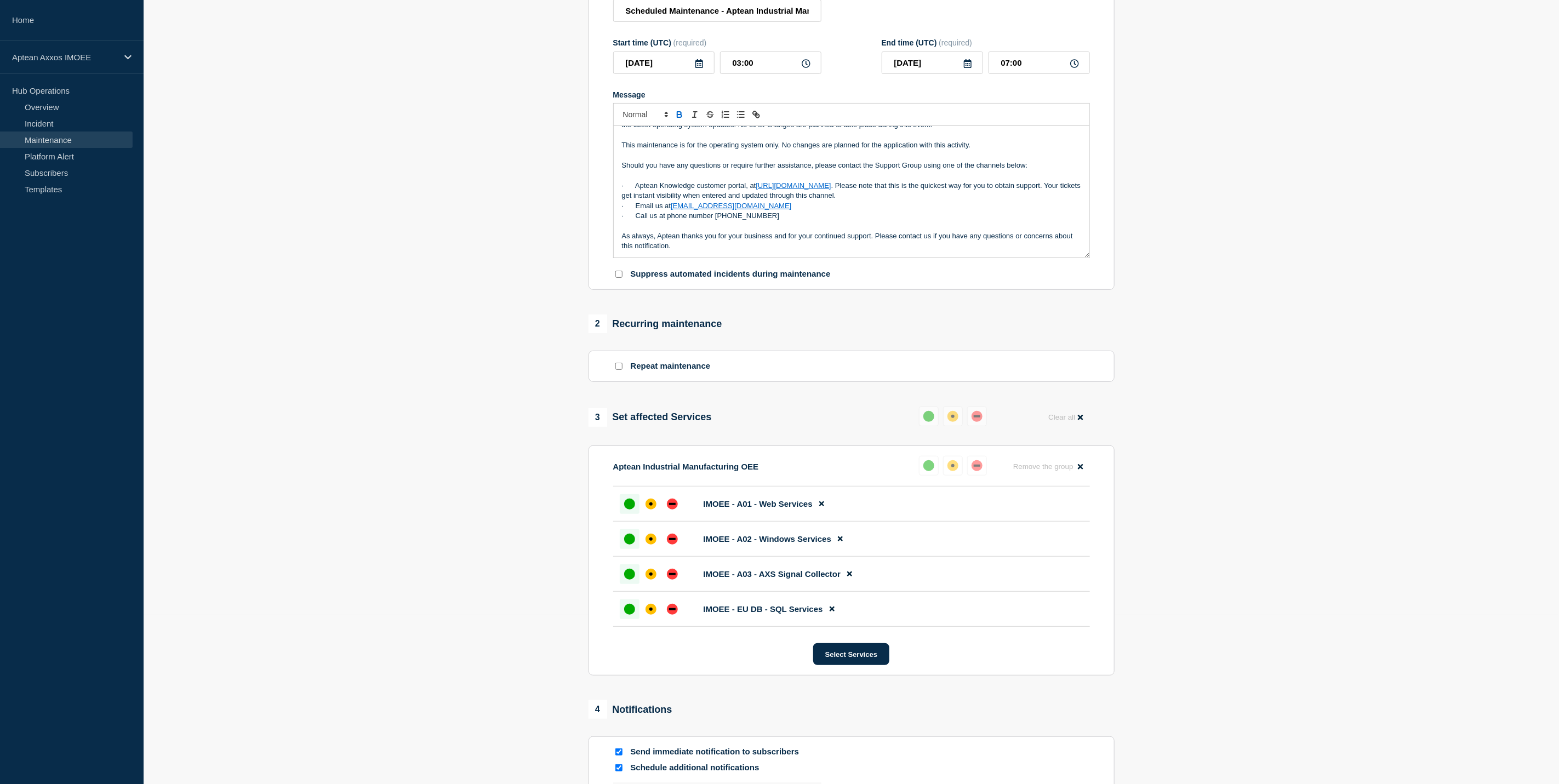
scroll to position [386, 0]
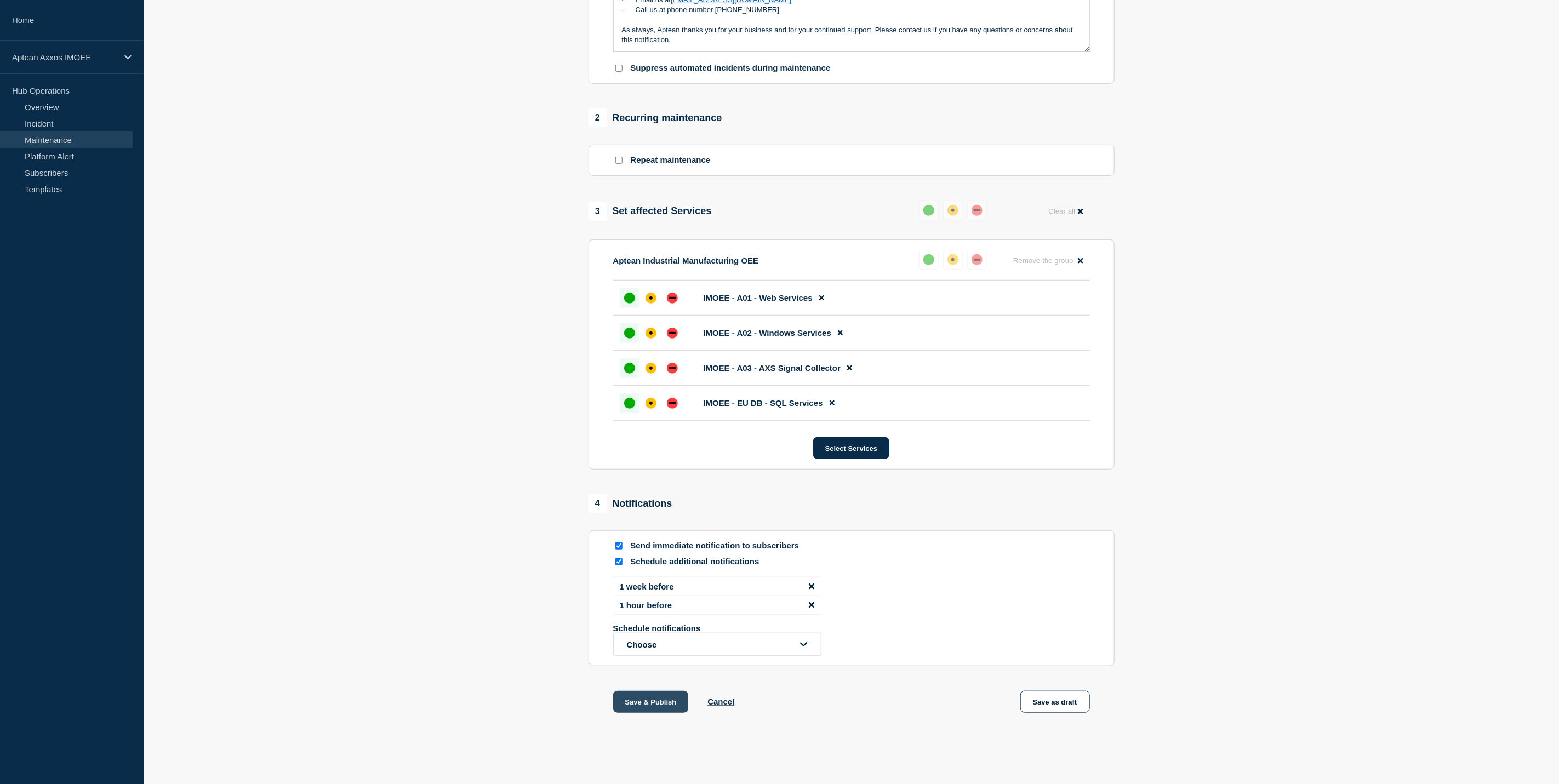
click at [663, 706] on button "Save & Publish" at bounding box center [651, 701] width 76 height 22
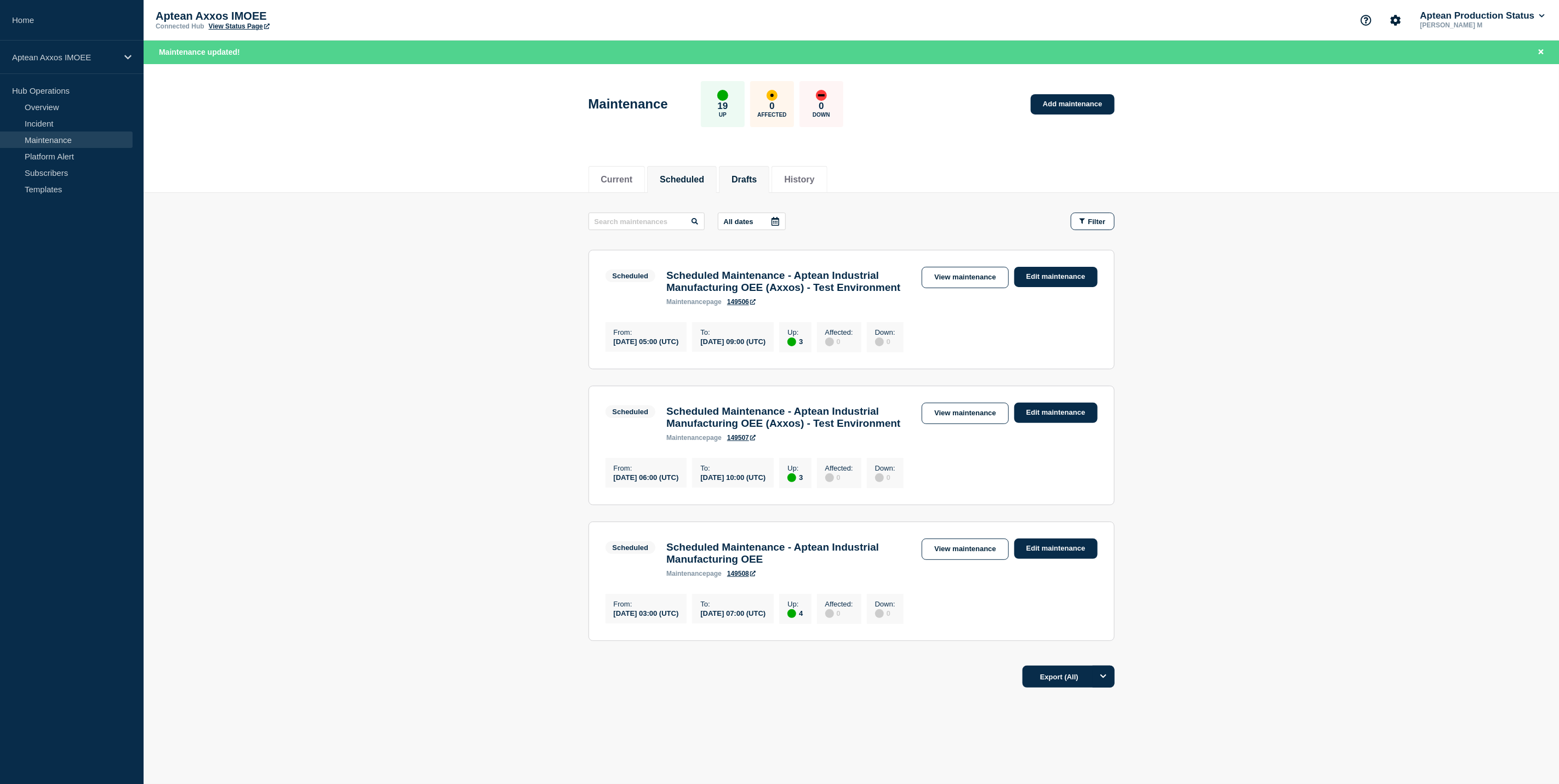
click at [755, 176] on button "Drafts" at bounding box center [744, 179] width 25 height 10
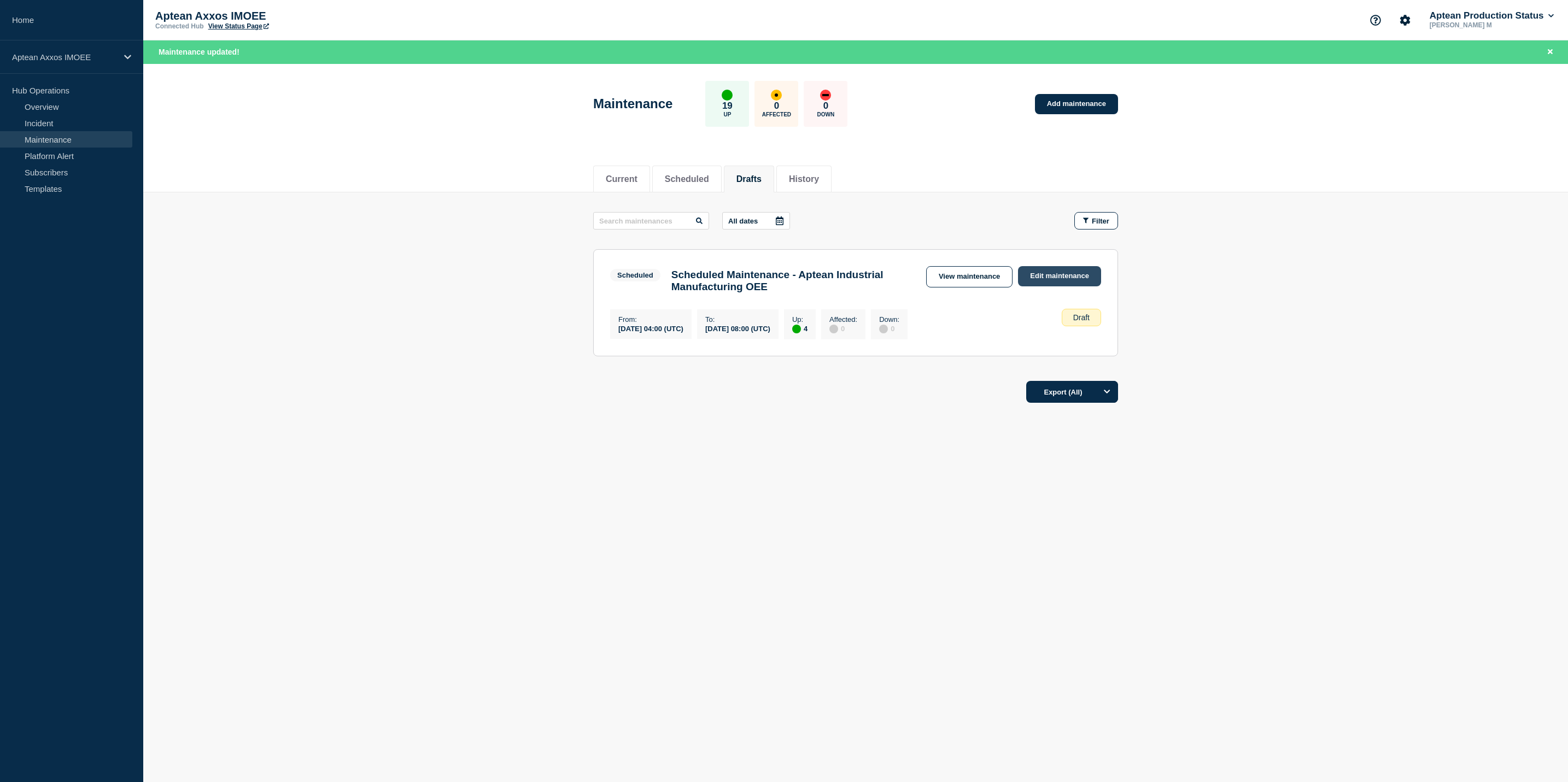
click at [1055, 276] on link "Edit maintenance" at bounding box center [1060, 276] width 83 height 20
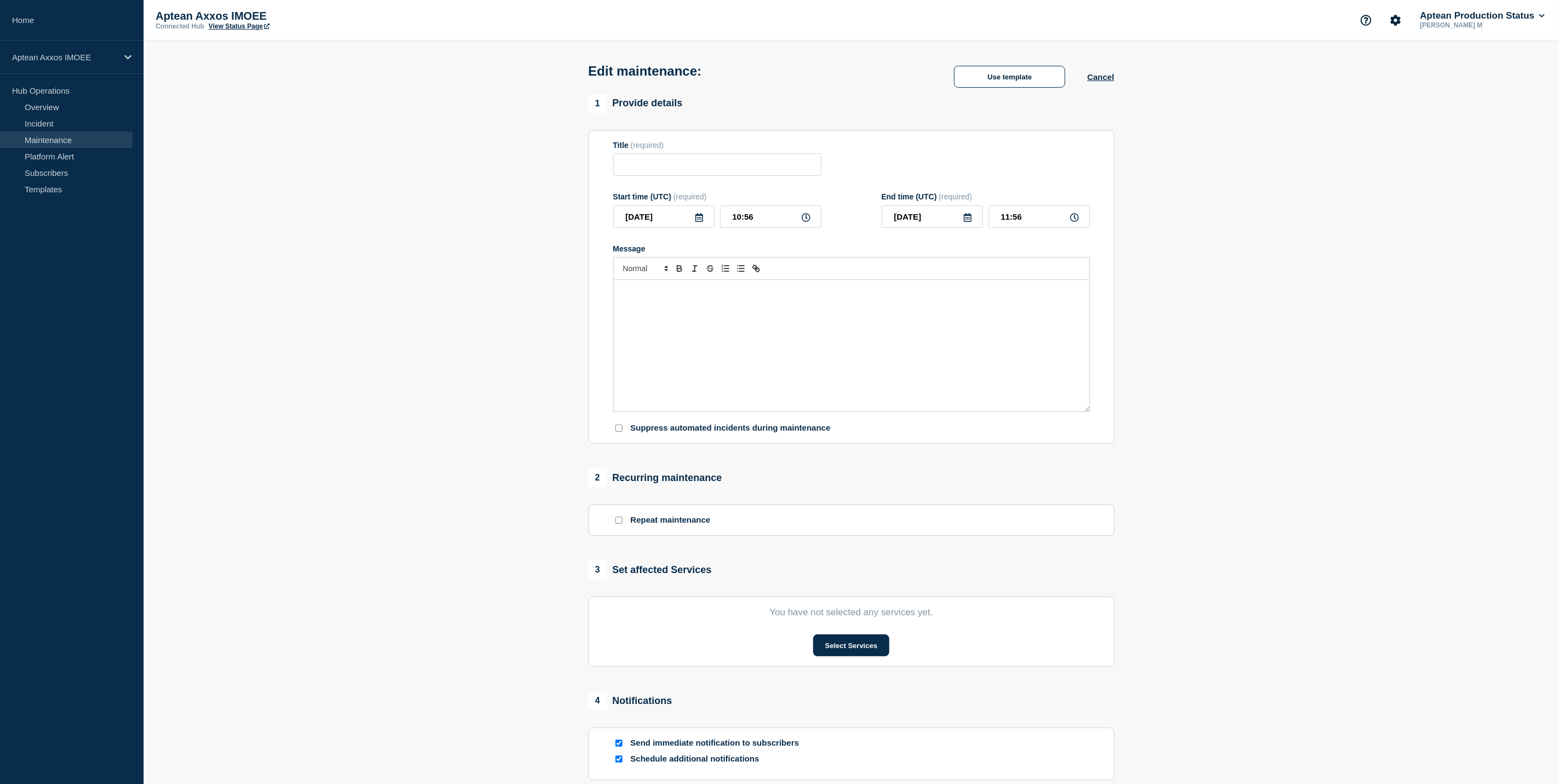
type input "Scheduled Maintenance - Aptean Industrial Manufacturing OEE"
type input "2025-10-27"
type input "04:00"
type input "2025-10-27"
type input "08:00"
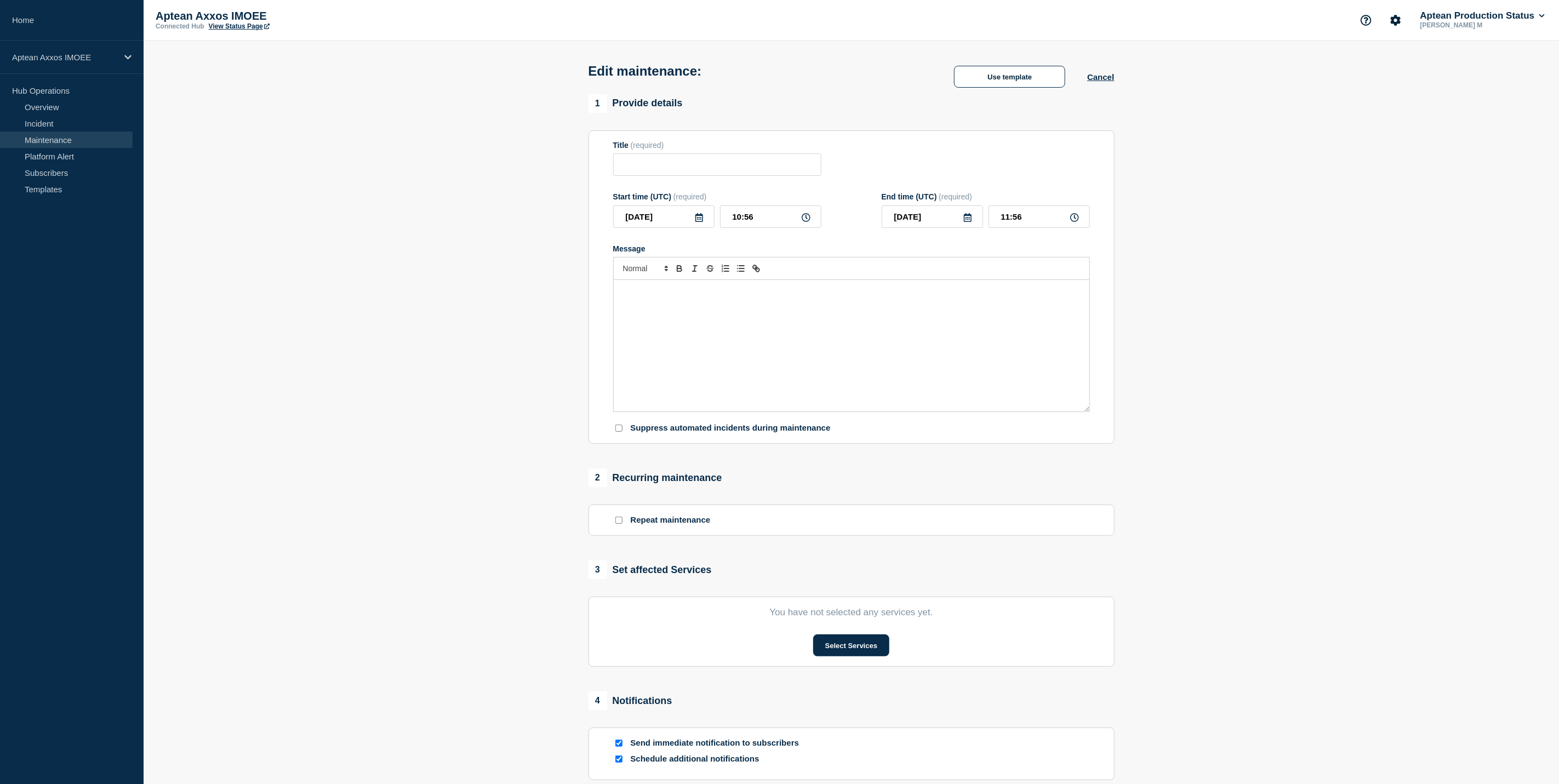
checkbox input "true"
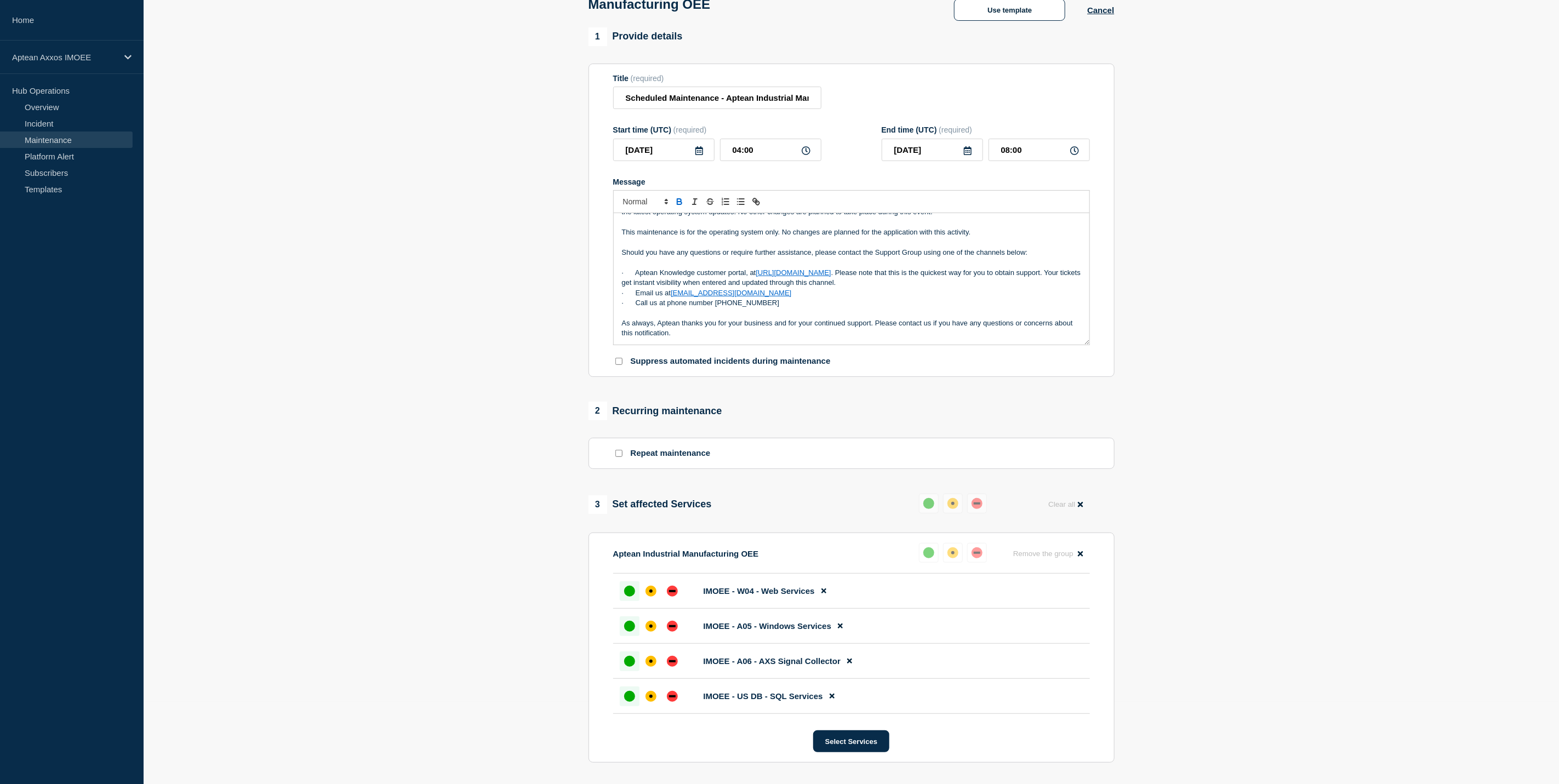
scroll to position [386, 0]
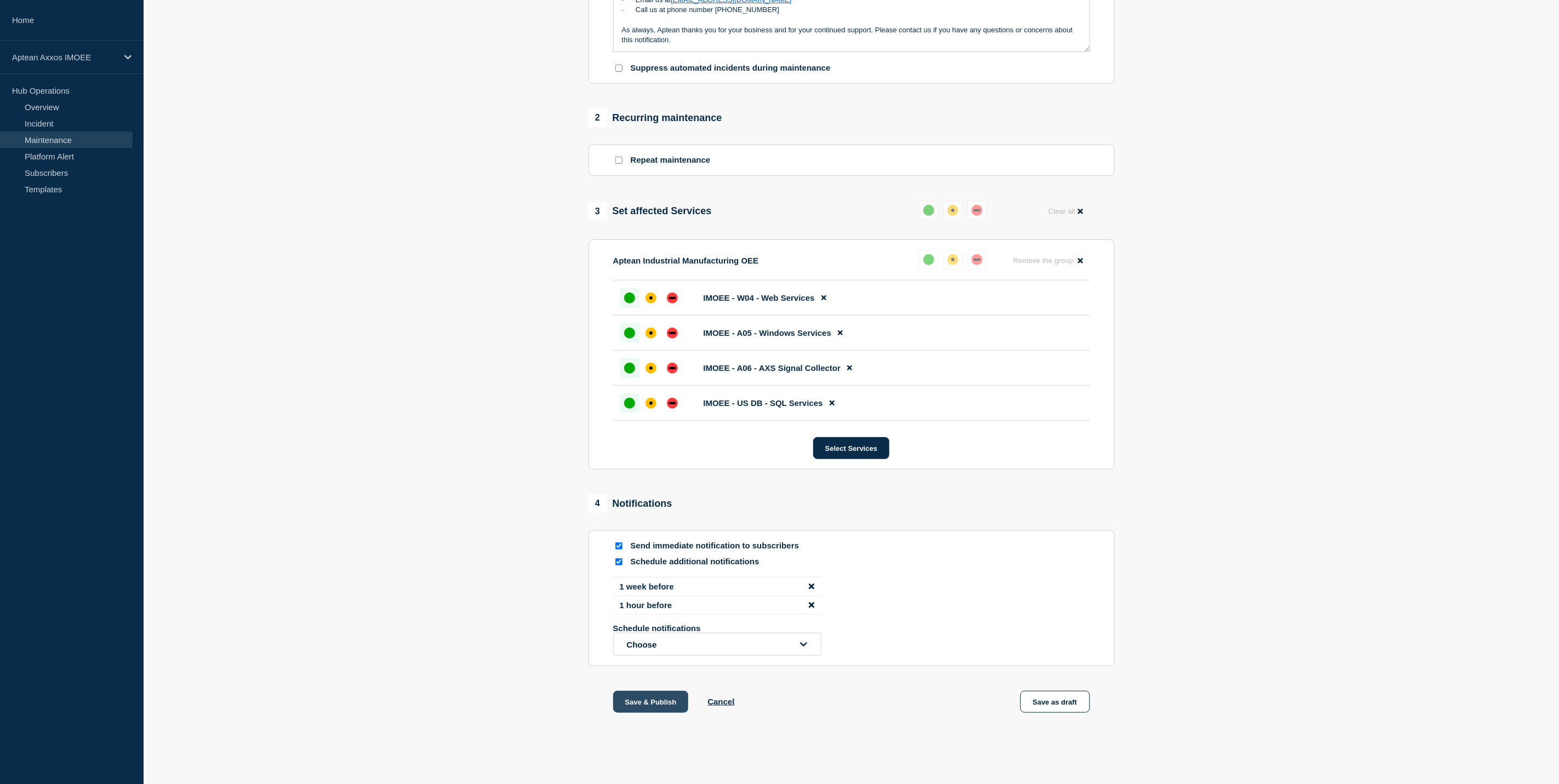
click at [638, 692] on button "Save & Publish" at bounding box center [651, 701] width 76 height 22
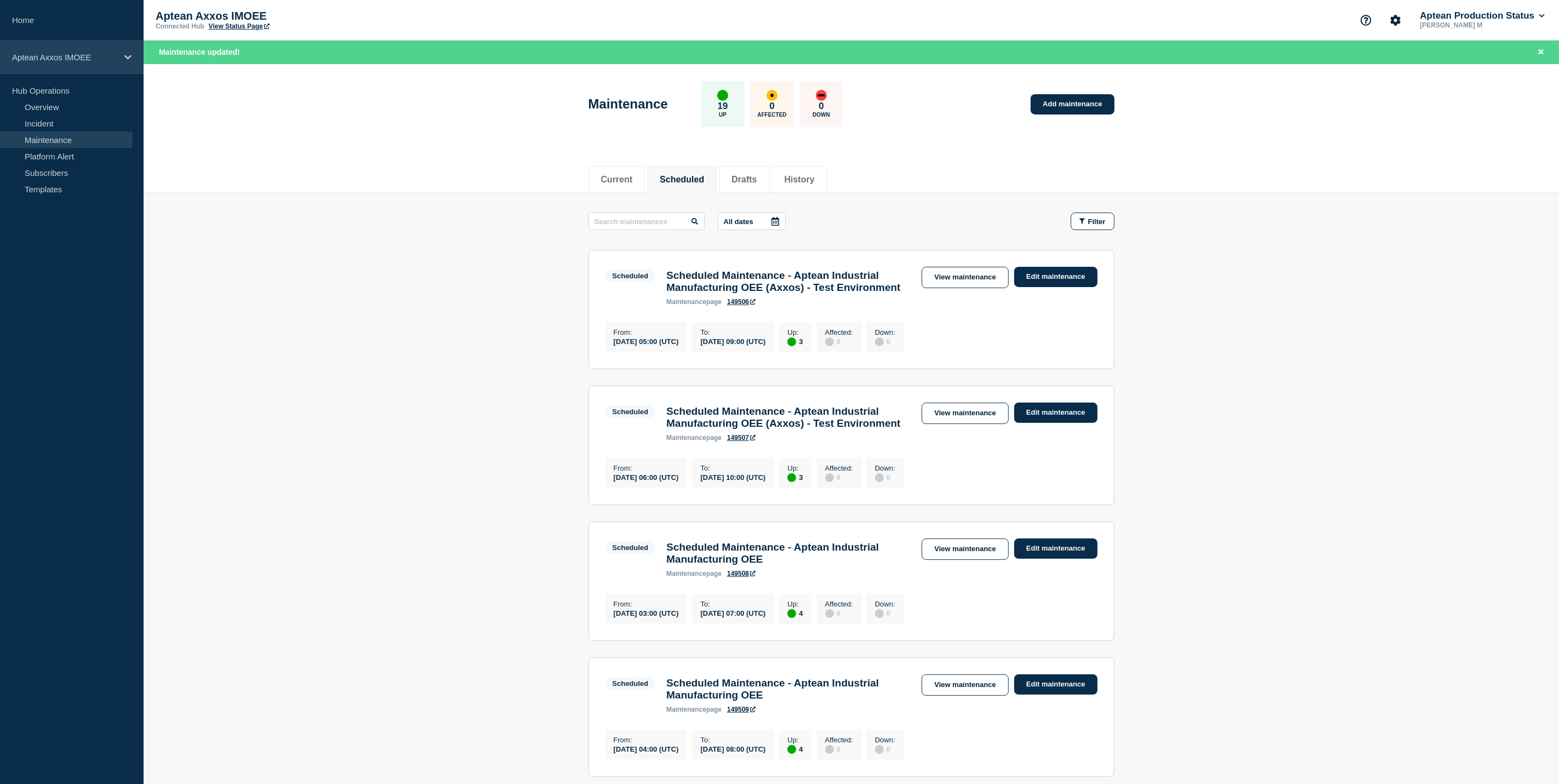
click at [86, 62] on div "Aptean Axxos IMOEE" at bounding box center [72, 57] width 144 height 33
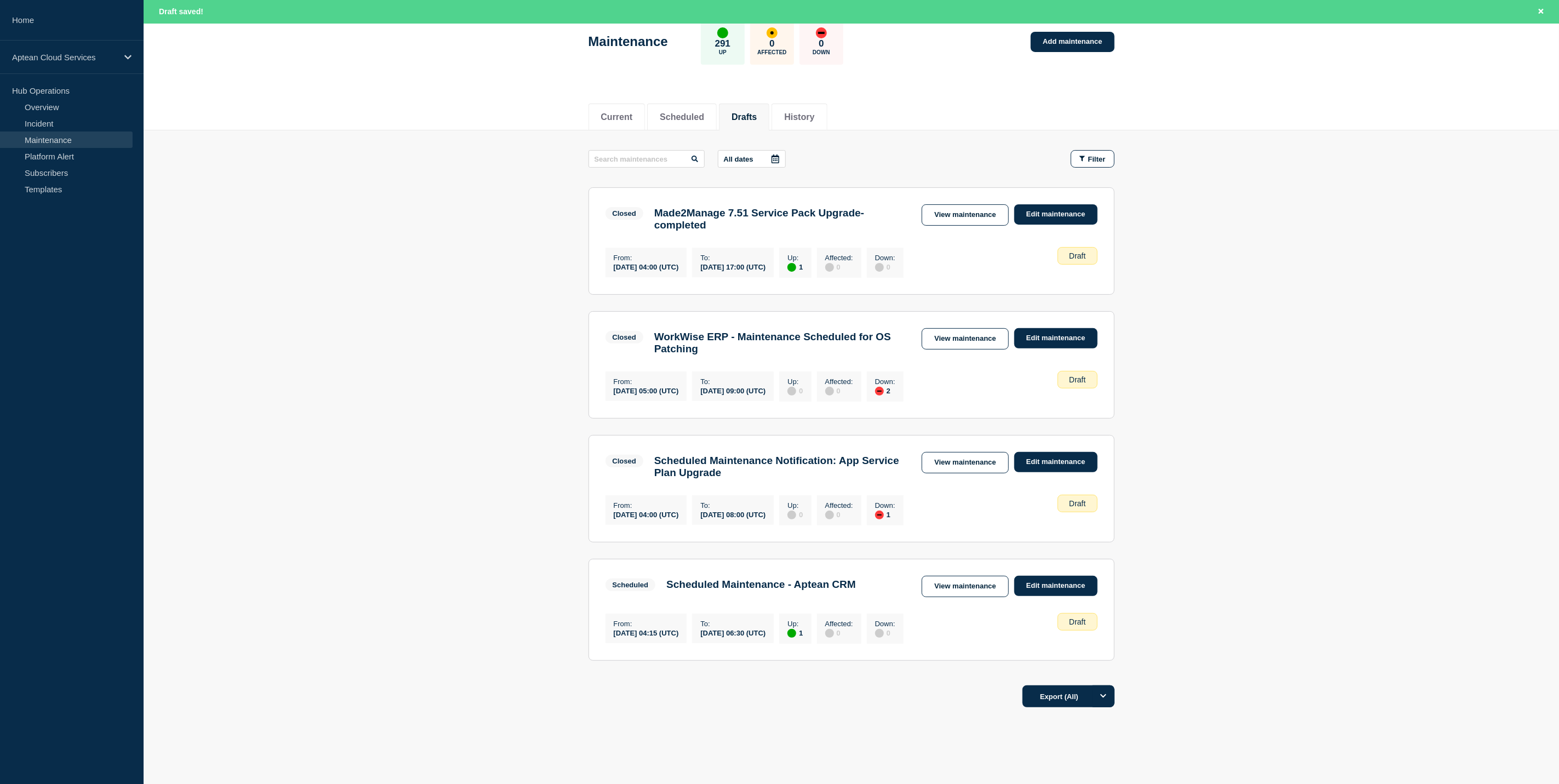
scroll to position [112, 0]
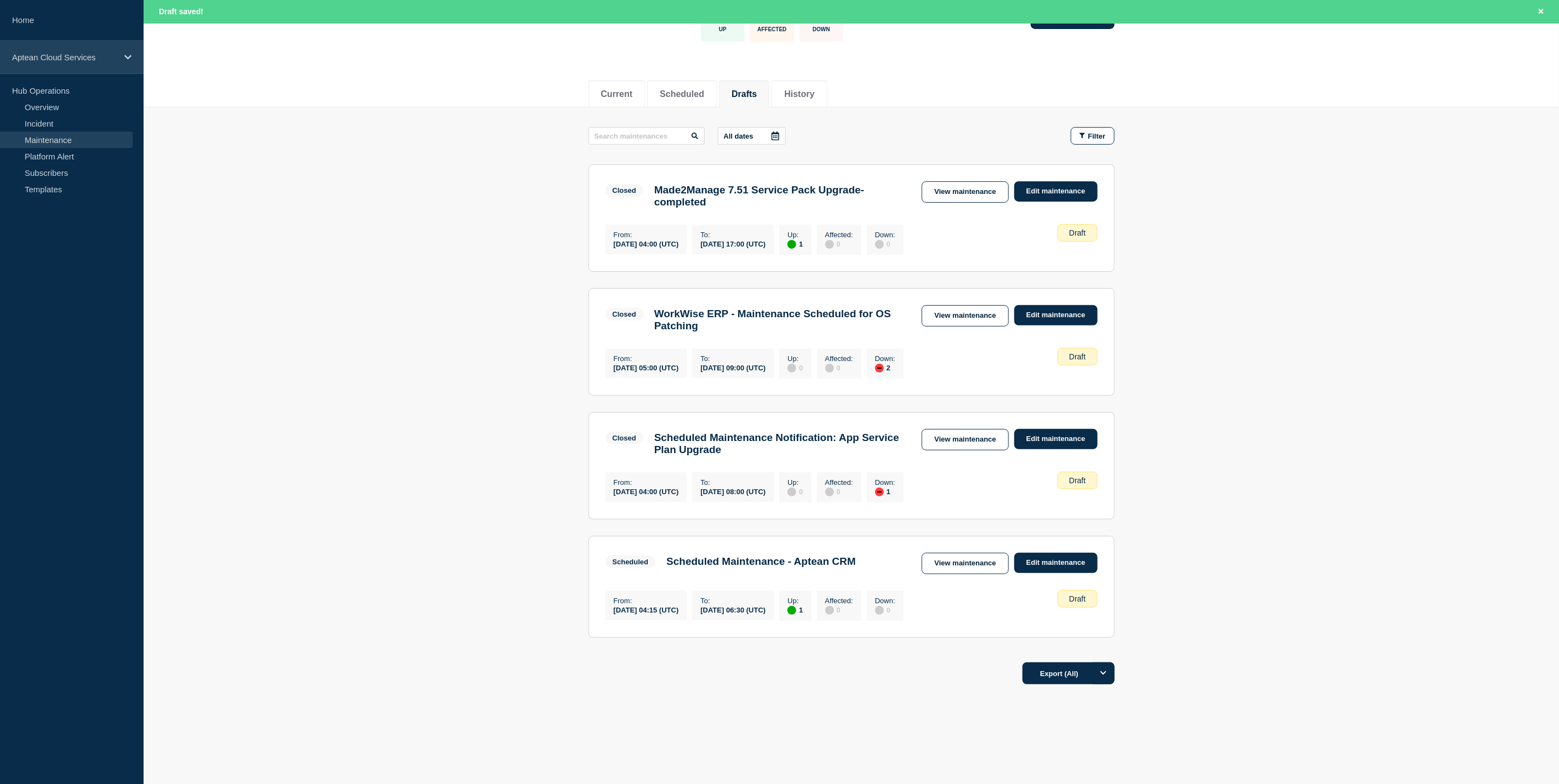
click at [114, 61] on p "Aptean Cloud Services" at bounding box center [64, 57] width 105 height 9
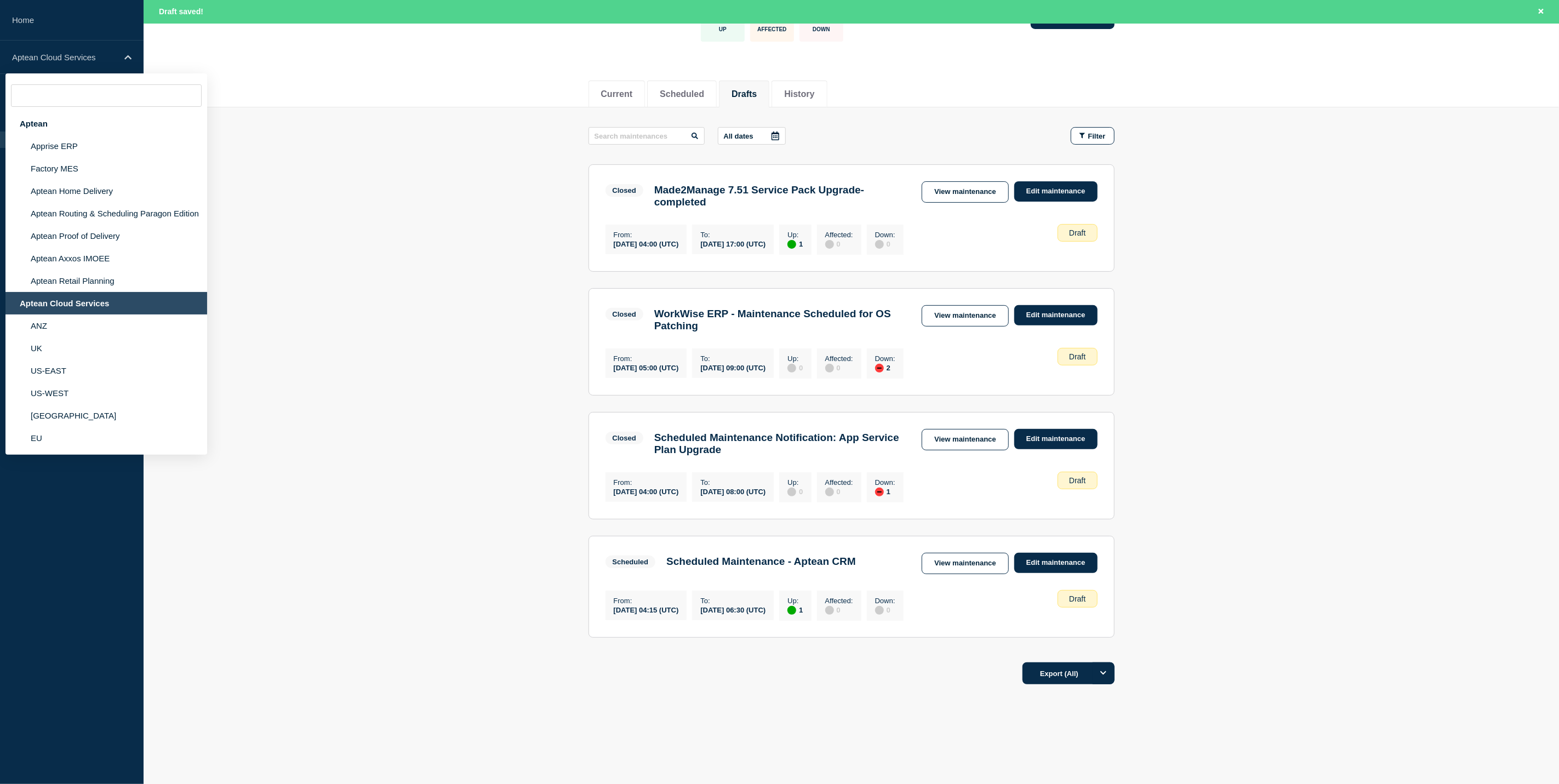
click at [139, 295] on div "Aptean Cloud Services" at bounding box center [106, 303] width 202 height 22
click at [141, 299] on div "Aptean Cloud Services" at bounding box center [106, 303] width 202 height 22
click at [1044, 561] on link "Edit maintenance" at bounding box center [1055, 563] width 83 height 20
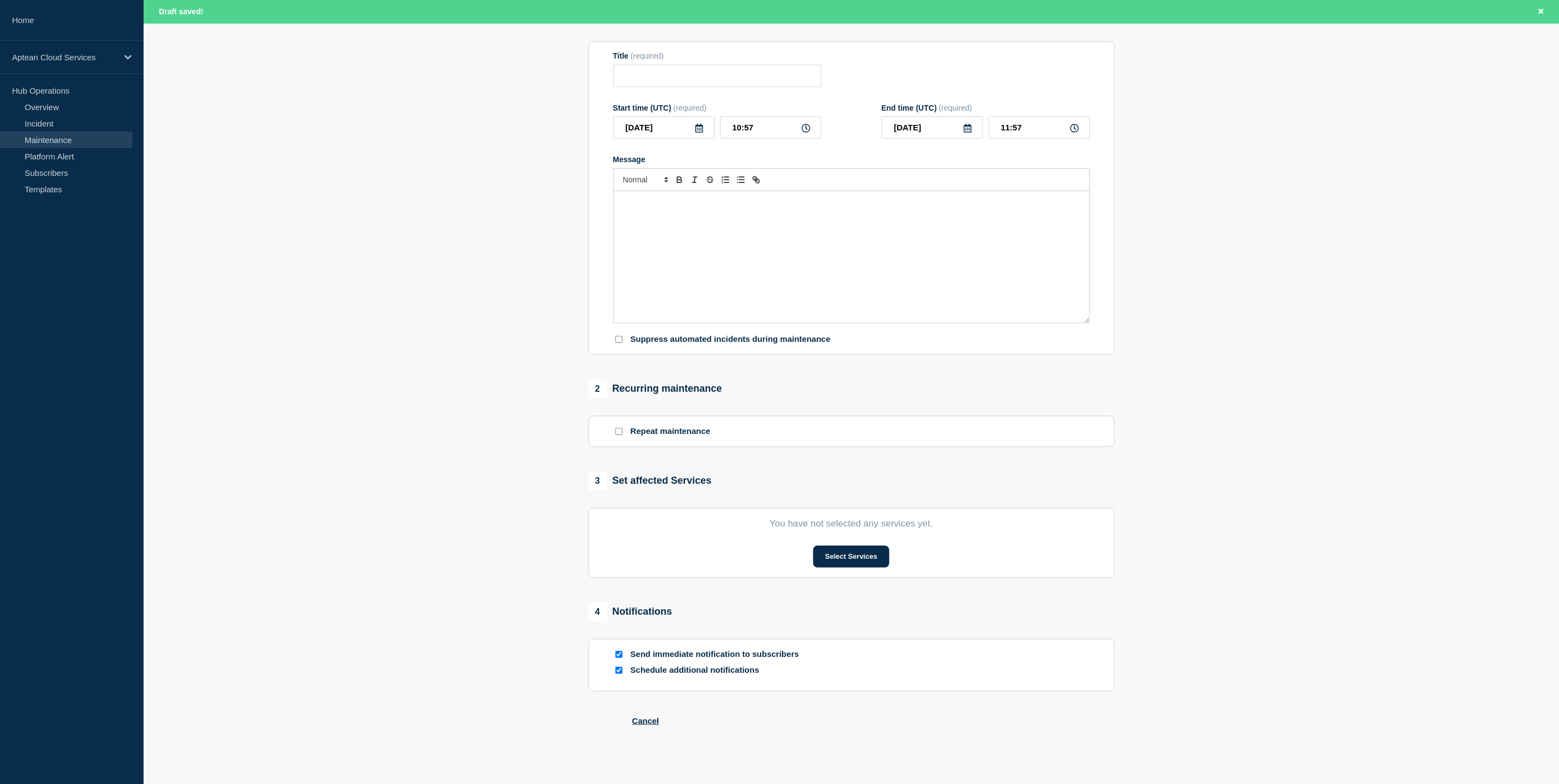
type input "Scheduled Maintenance - Aptean CRM"
type input "[DATE]"
type input "04:15"
type input "[DATE]"
type input "06:30"
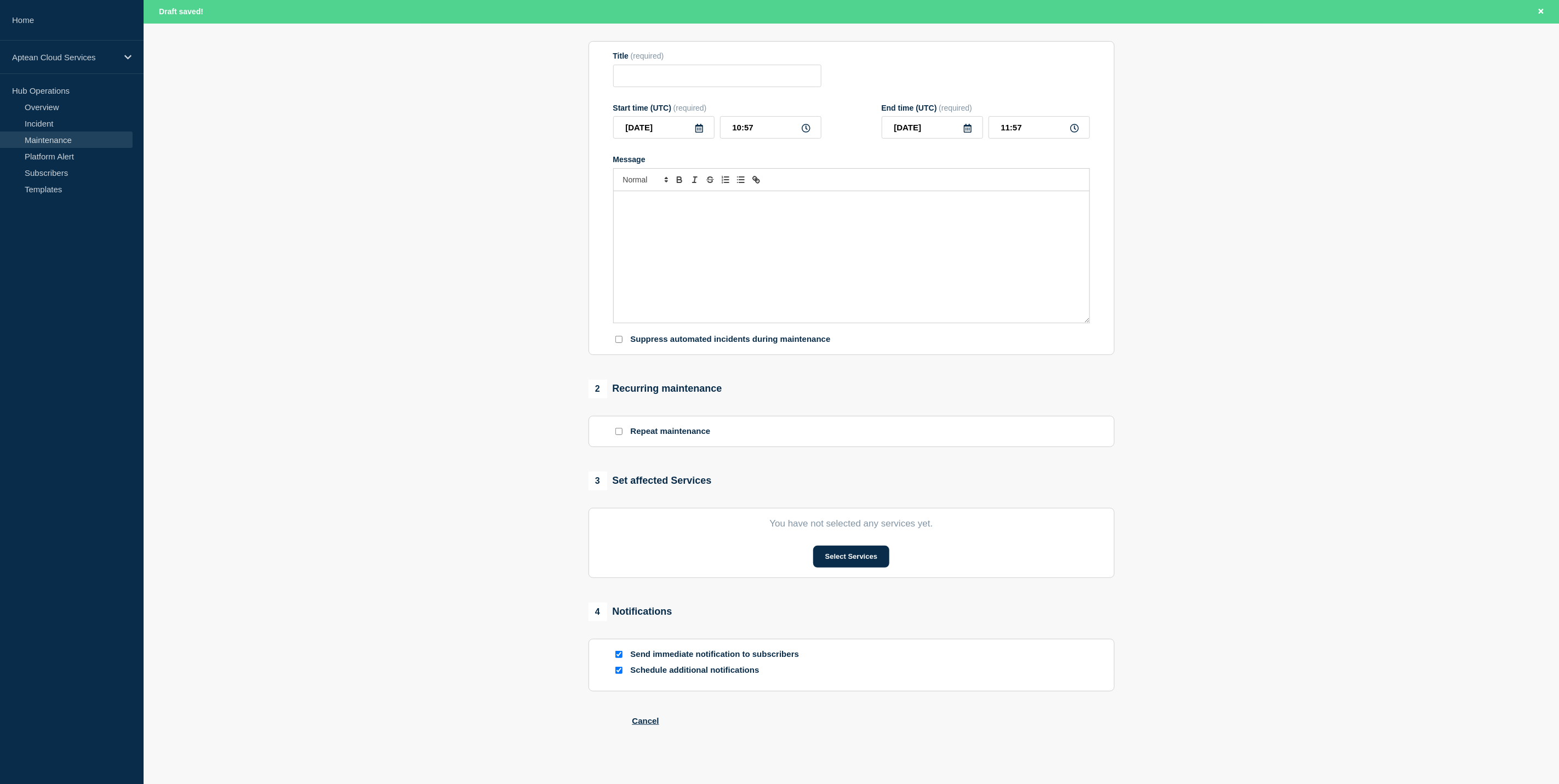
checkbox input "true"
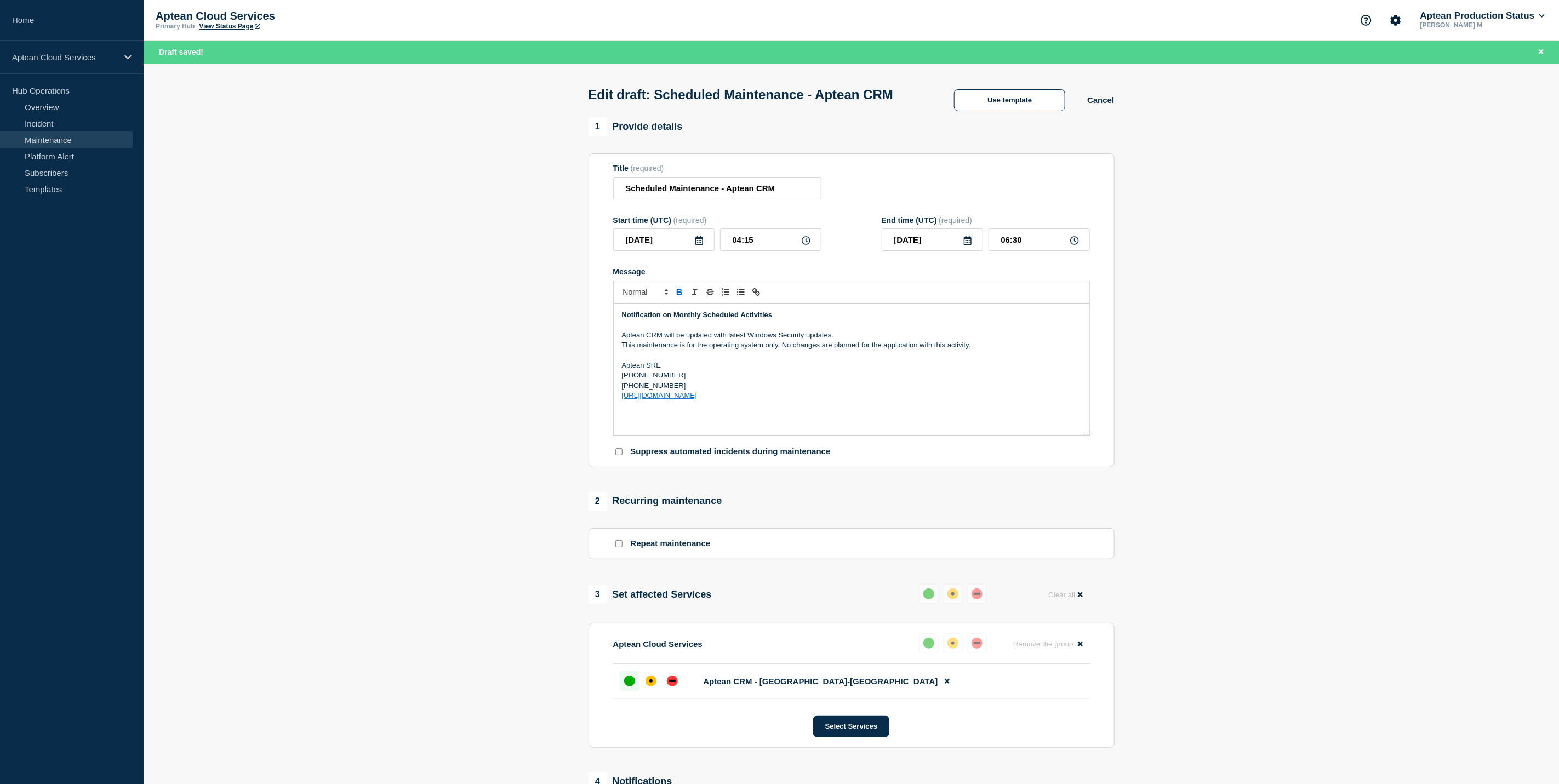
click at [824, 330] on p "Message" at bounding box center [851, 324] width 459 height 10
click at [842, 330] on p "Message" at bounding box center [851, 324] width 459 height 10
click at [860, 350] on p "This maintenance is for the operating system only. No changes are planned for t…" at bounding box center [851, 345] width 459 height 10
click at [975, 350] on p "This maintenance is for the operating system only. No changes are planned for t…" at bounding box center [851, 345] width 459 height 10
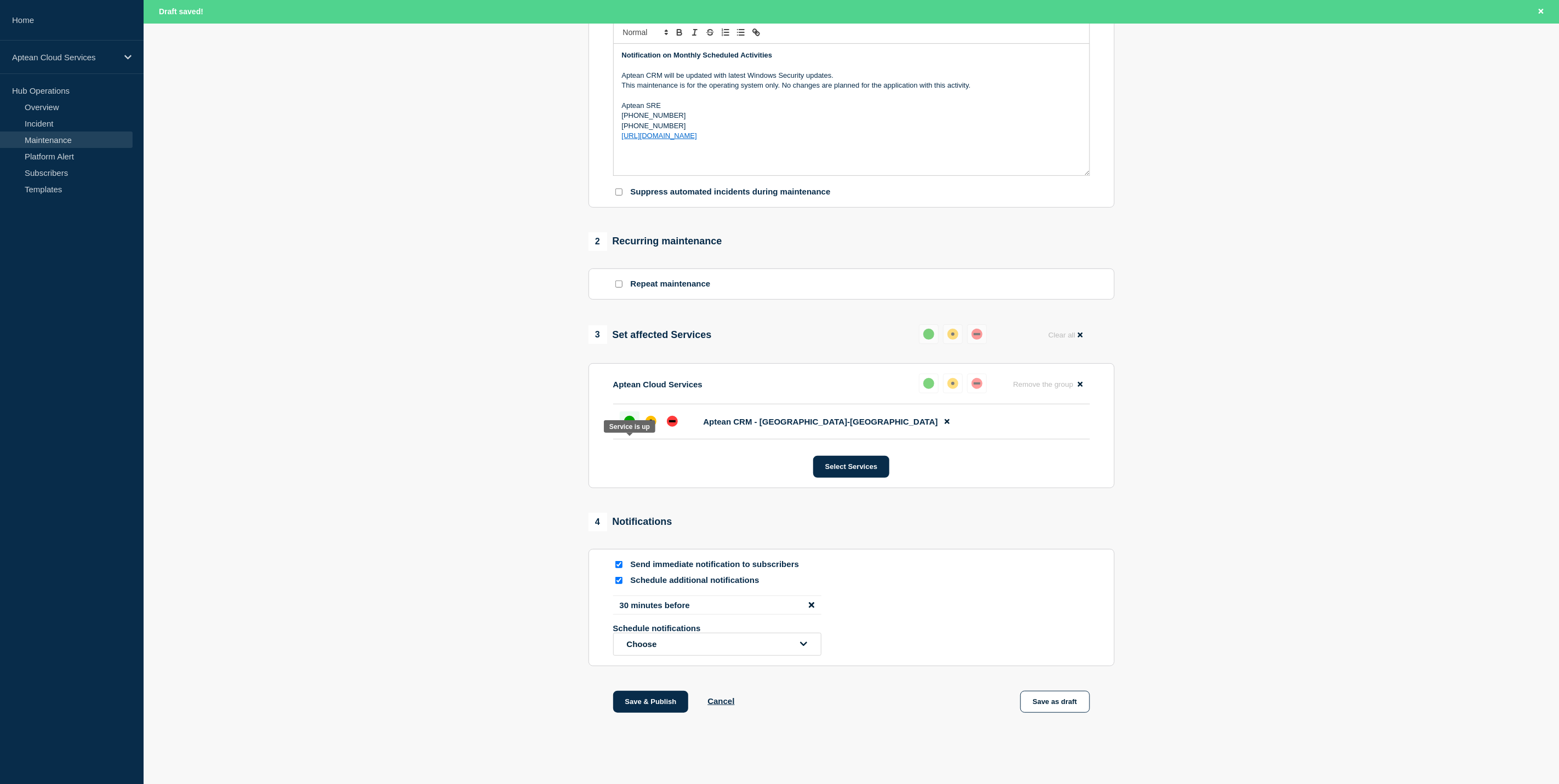
click at [630, 423] on div "up" at bounding box center [629, 421] width 11 height 11
click at [667, 697] on button "Save & Publish" at bounding box center [651, 701] width 76 height 22
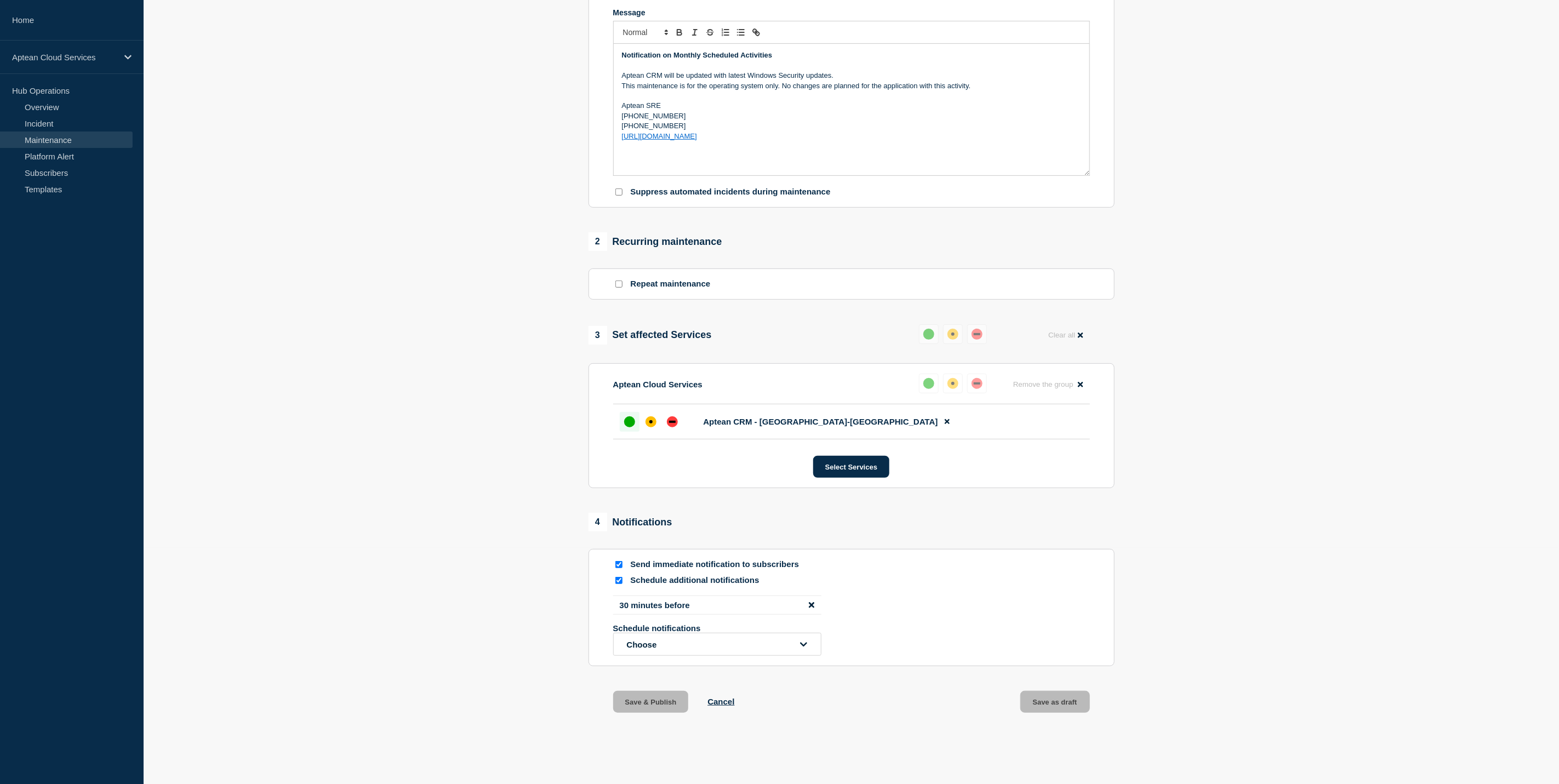
scroll to position [260, 0]
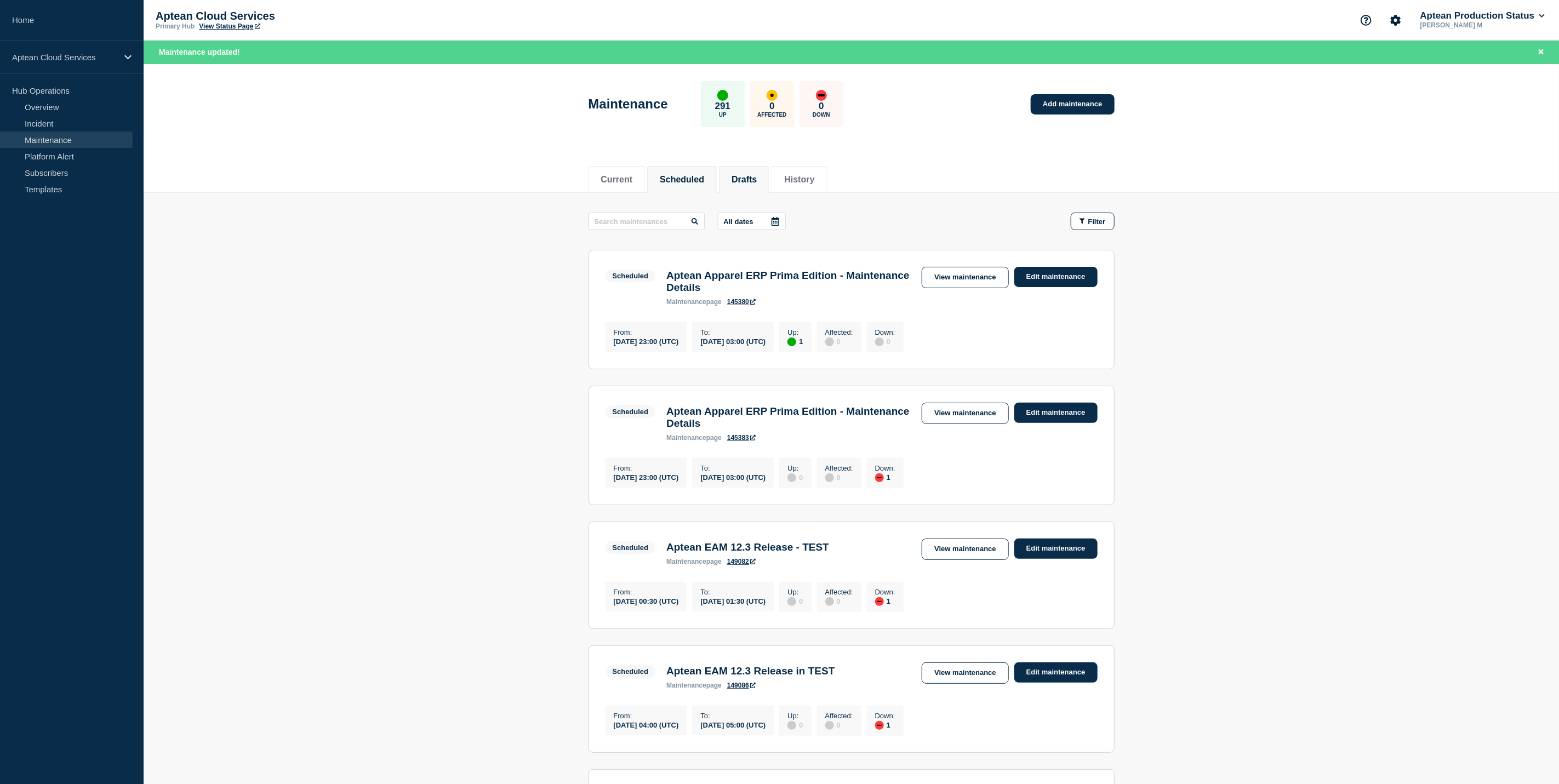
click at [749, 175] on button "Drafts" at bounding box center [744, 179] width 25 height 10
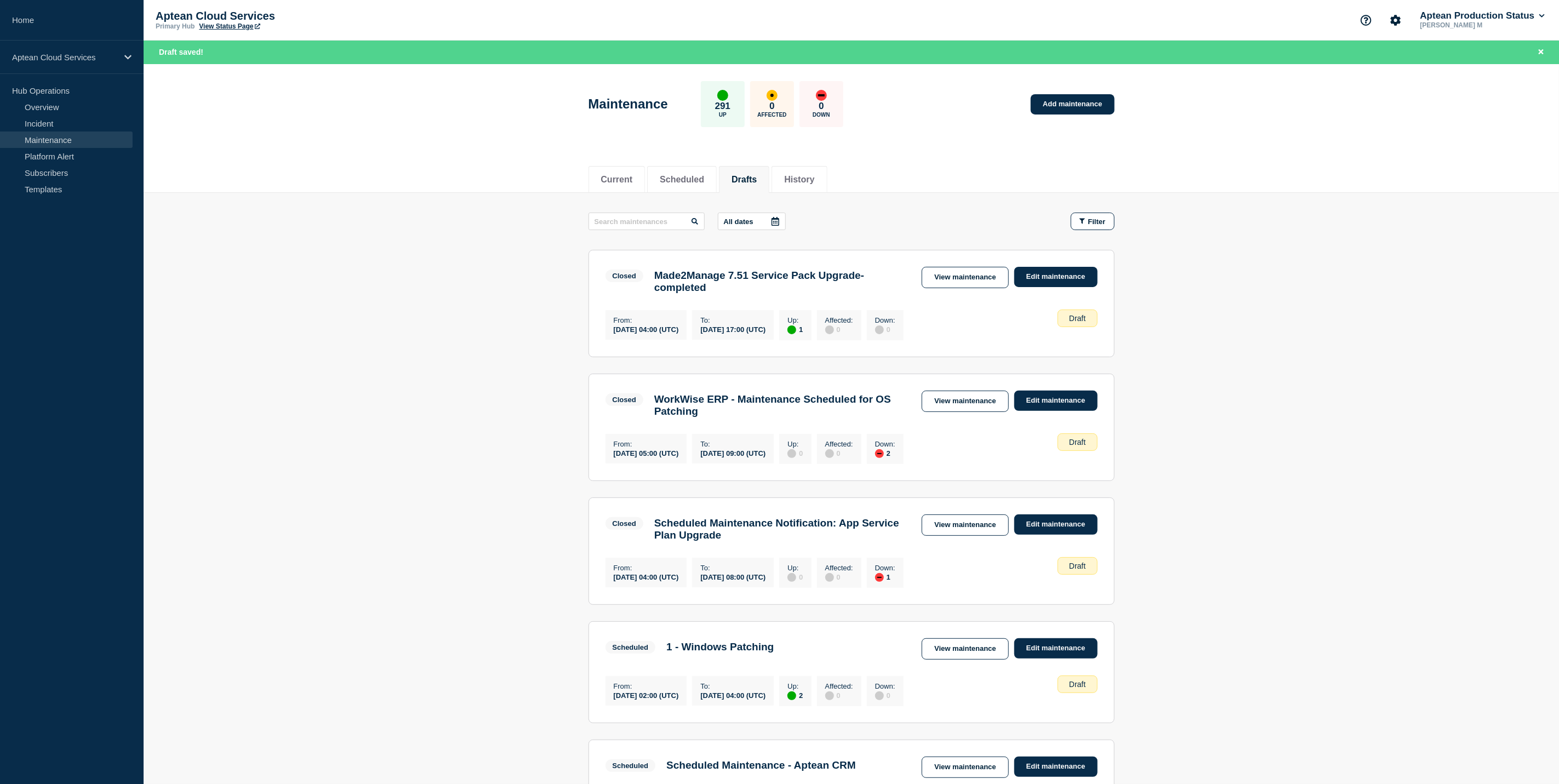
click at [104, 41] on div "Aptean Cloud Services" at bounding box center [72, 57] width 144 height 33
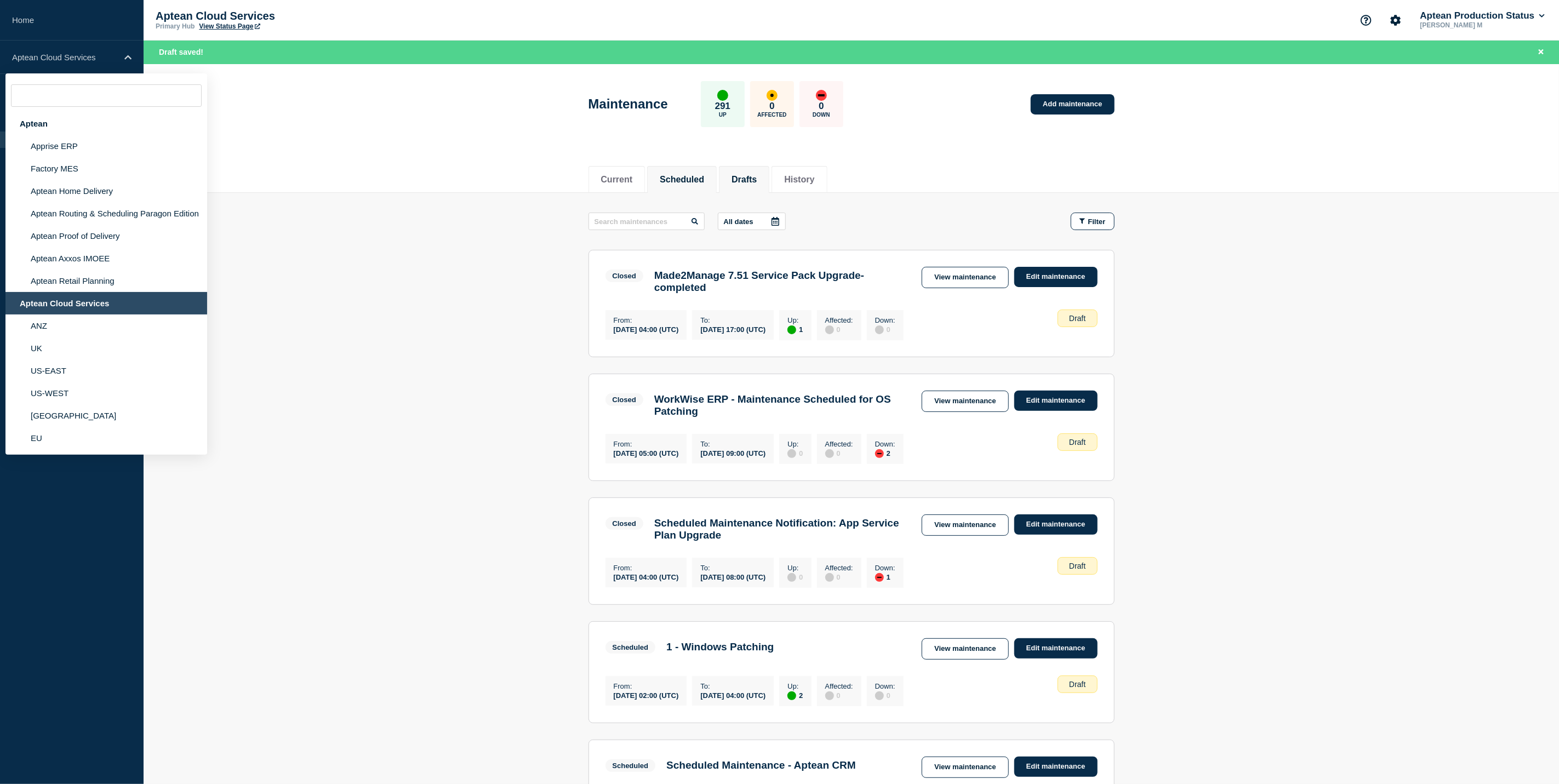
click at [716, 175] on li "Scheduled" at bounding box center [682, 179] width 70 height 27
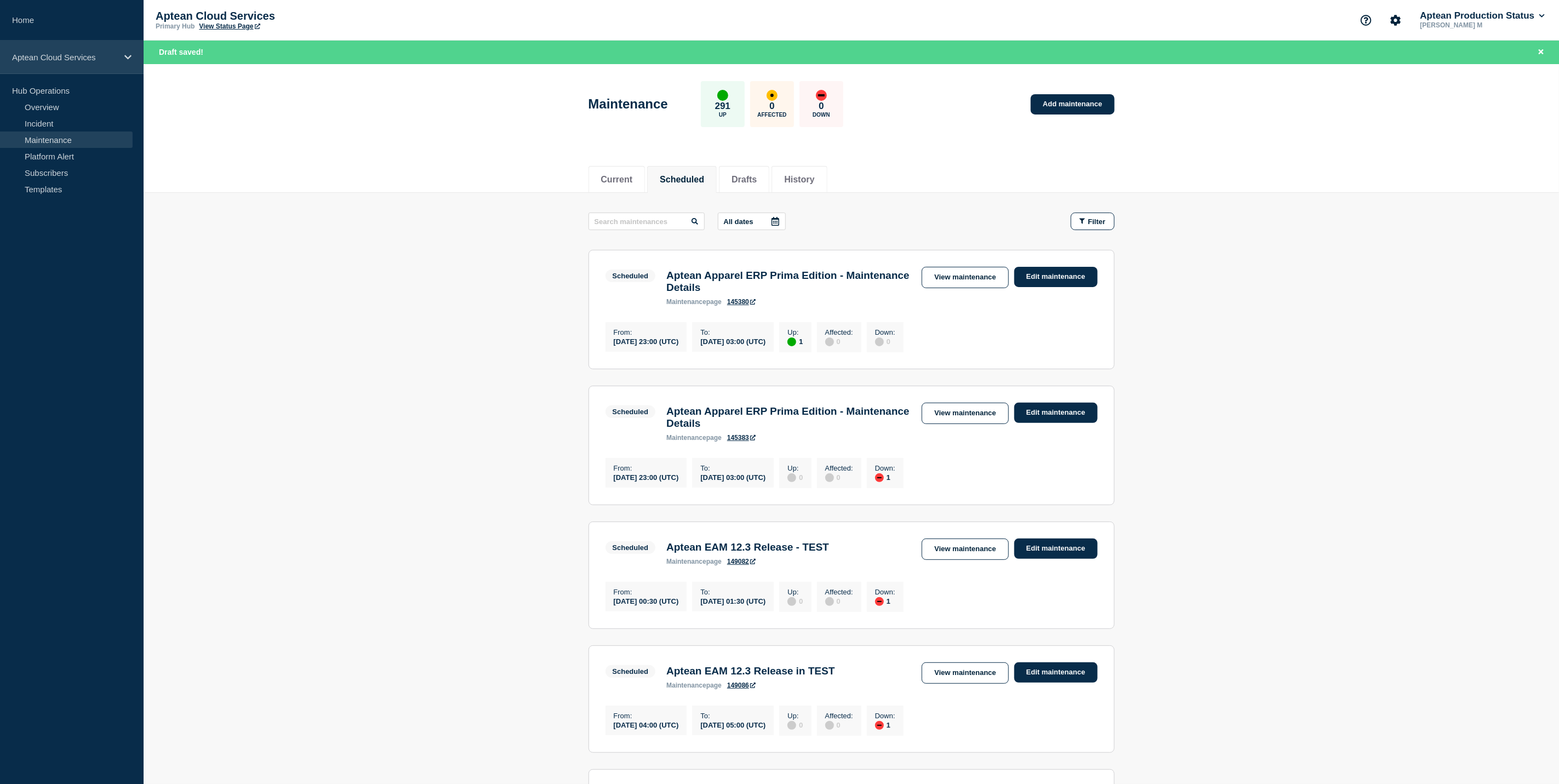
click at [109, 53] on p "Aptean Cloud Services" at bounding box center [64, 57] width 105 height 9
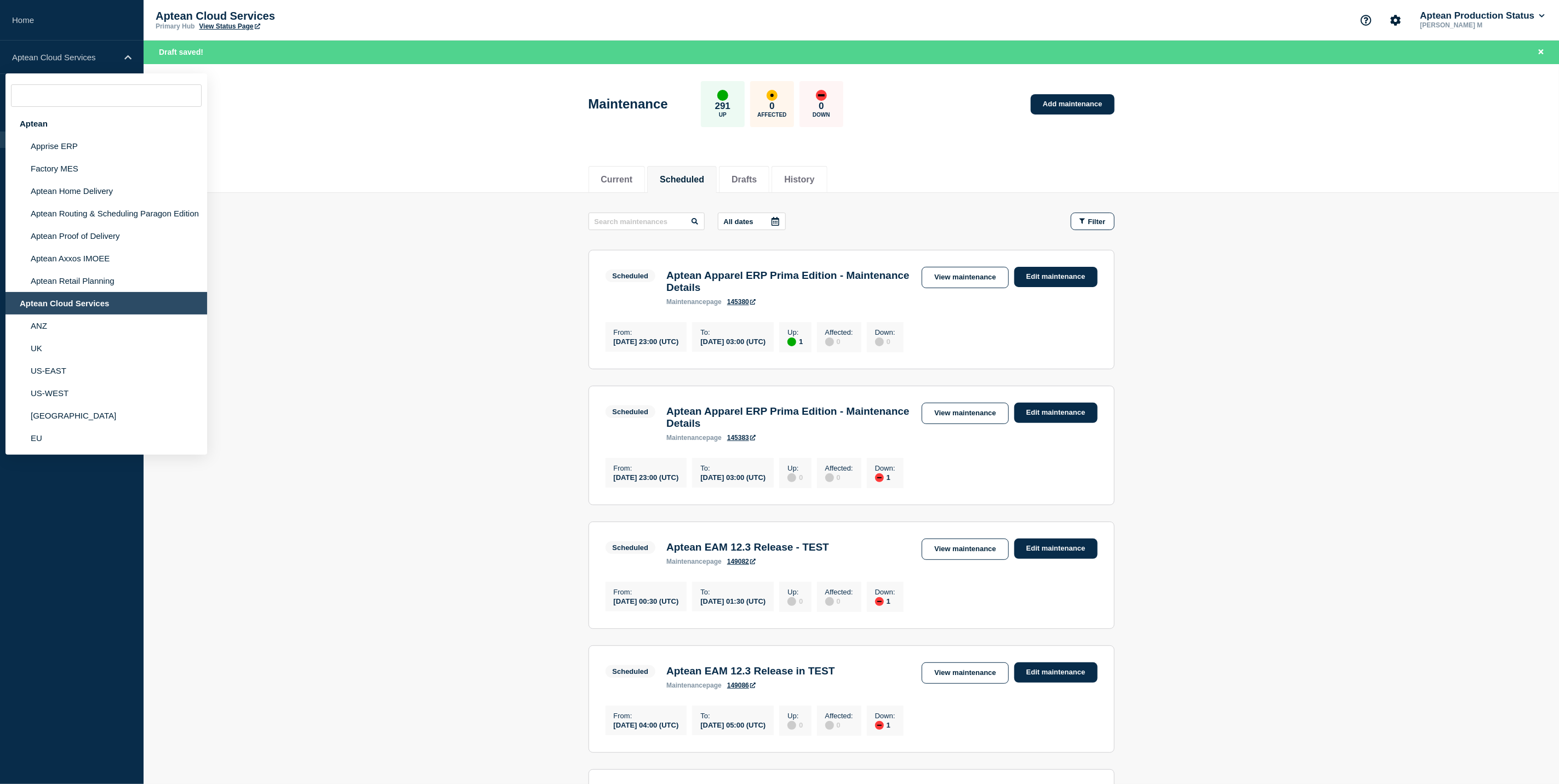
click at [128, 301] on div "Aptean Cloud Services" at bounding box center [106, 303] width 202 height 22
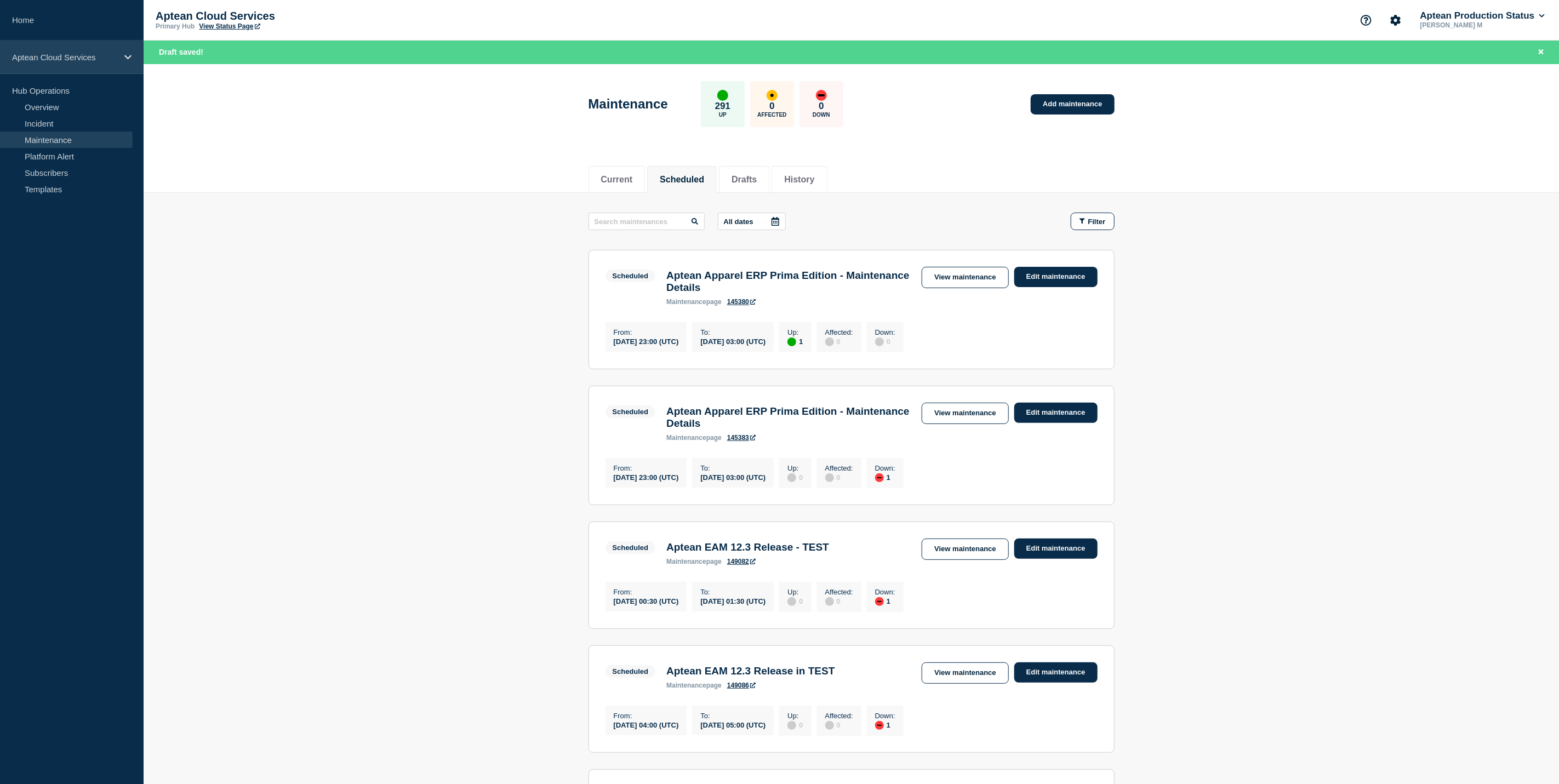
click at [124, 48] on div "Aptean Cloud Services" at bounding box center [72, 57] width 144 height 33
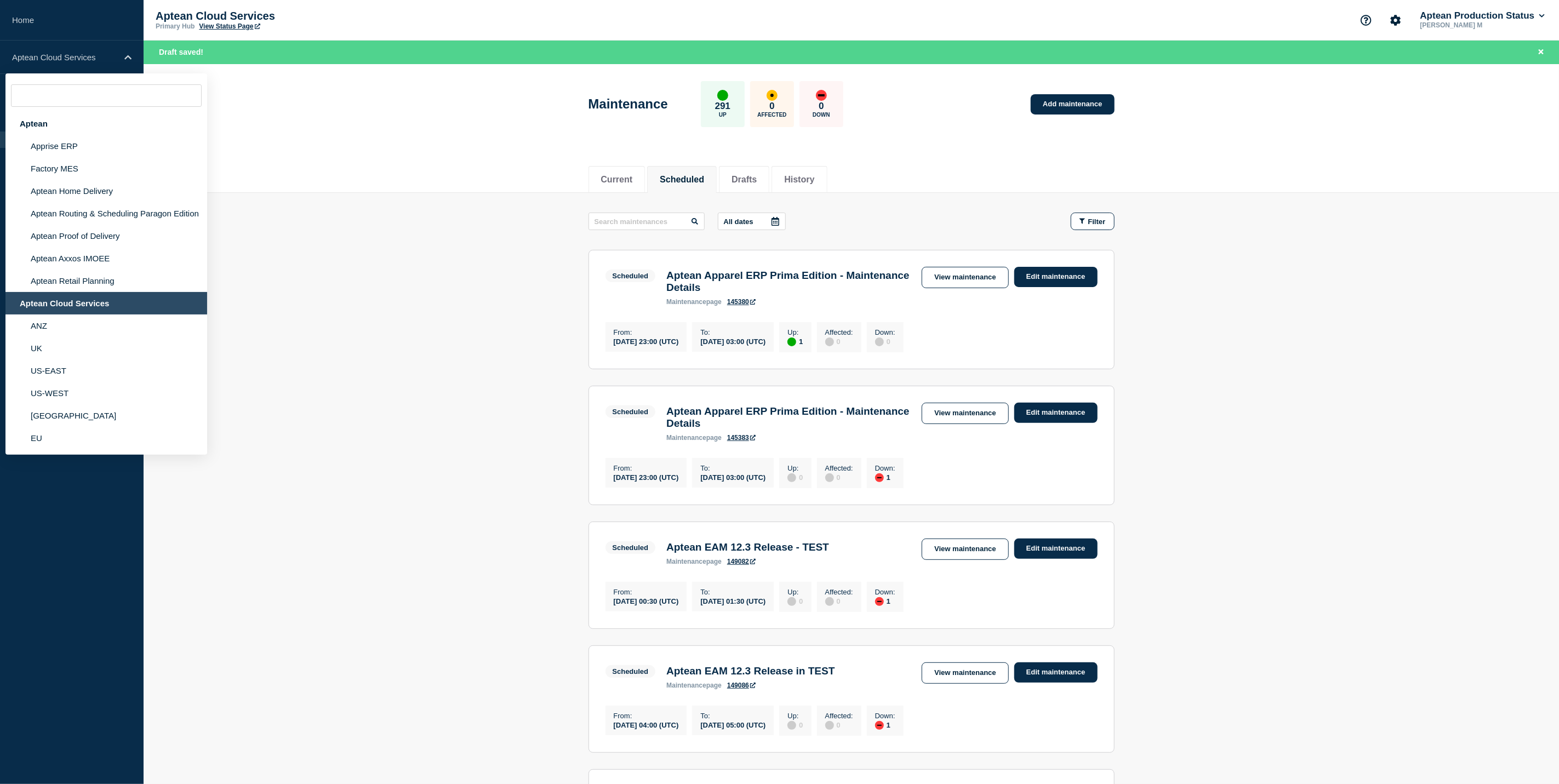
click at [97, 296] on div "Aptean Cloud Services" at bounding box center [106, 303] width 202 height 22
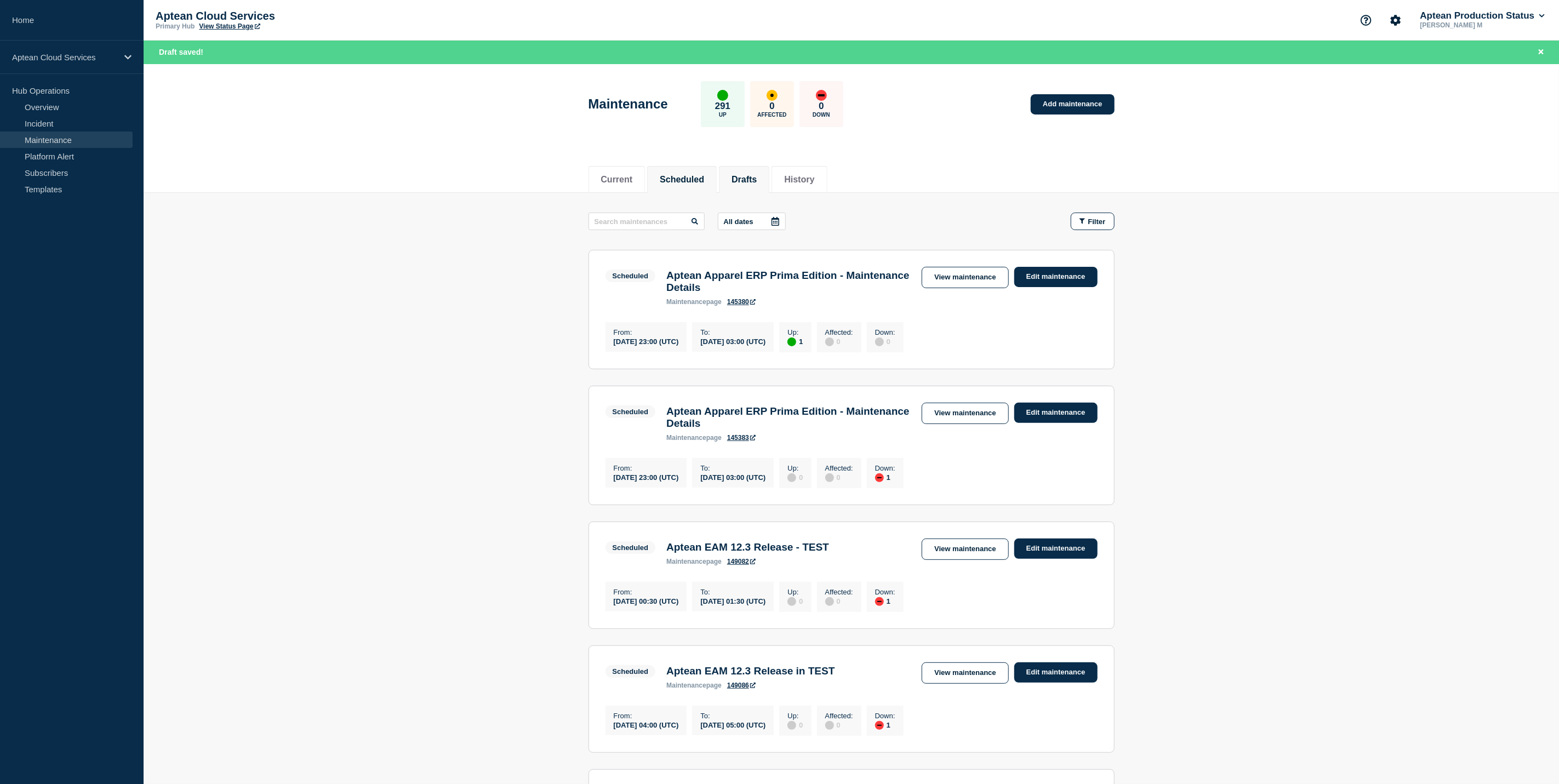
click at [745, 175] on button "Drafts" at bounding box center [744, 179] width 25 height 10
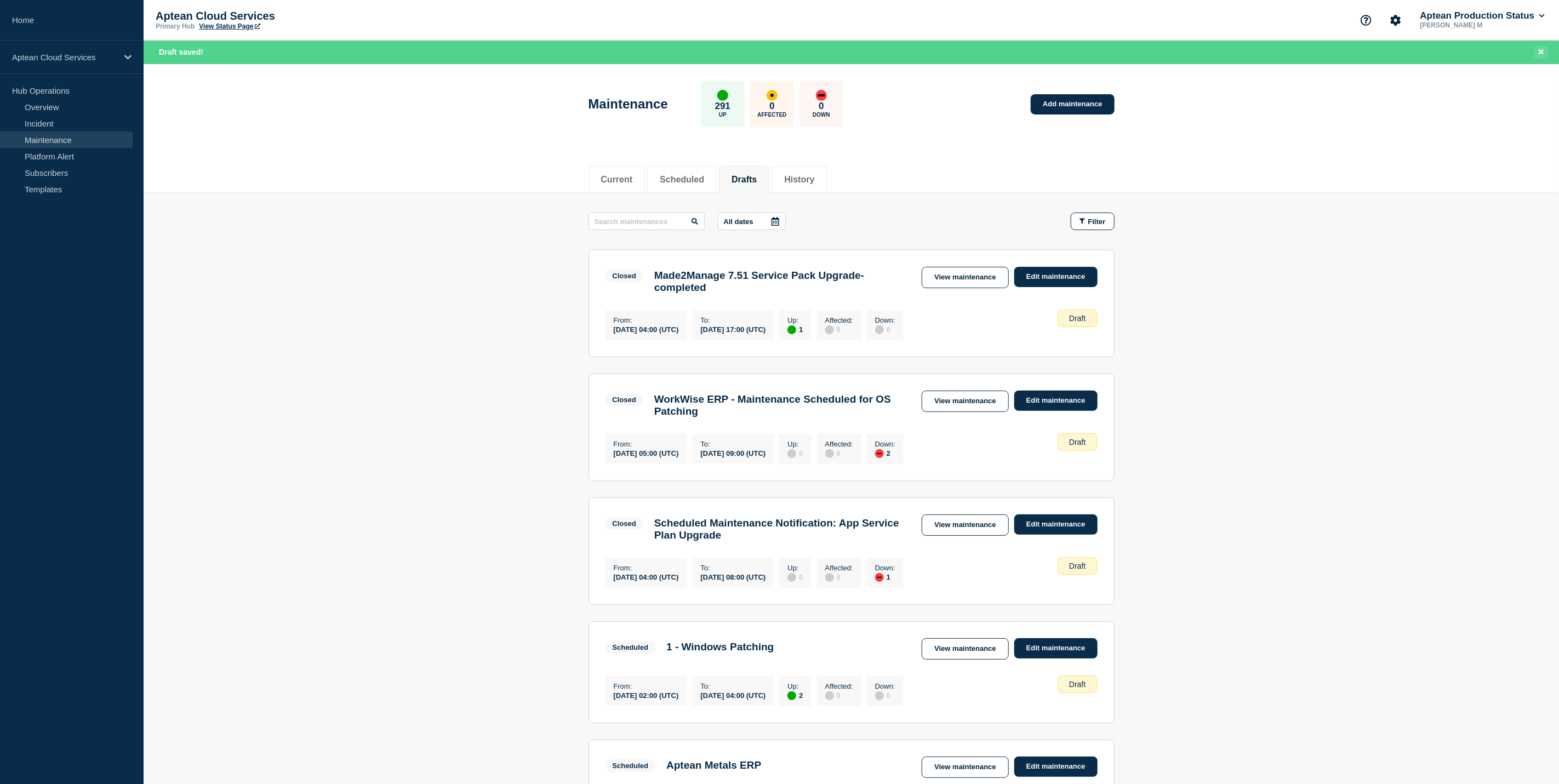
click at [1547, 56] on button "Close banner" at bounding box center [1541, 52] width 14 height 12
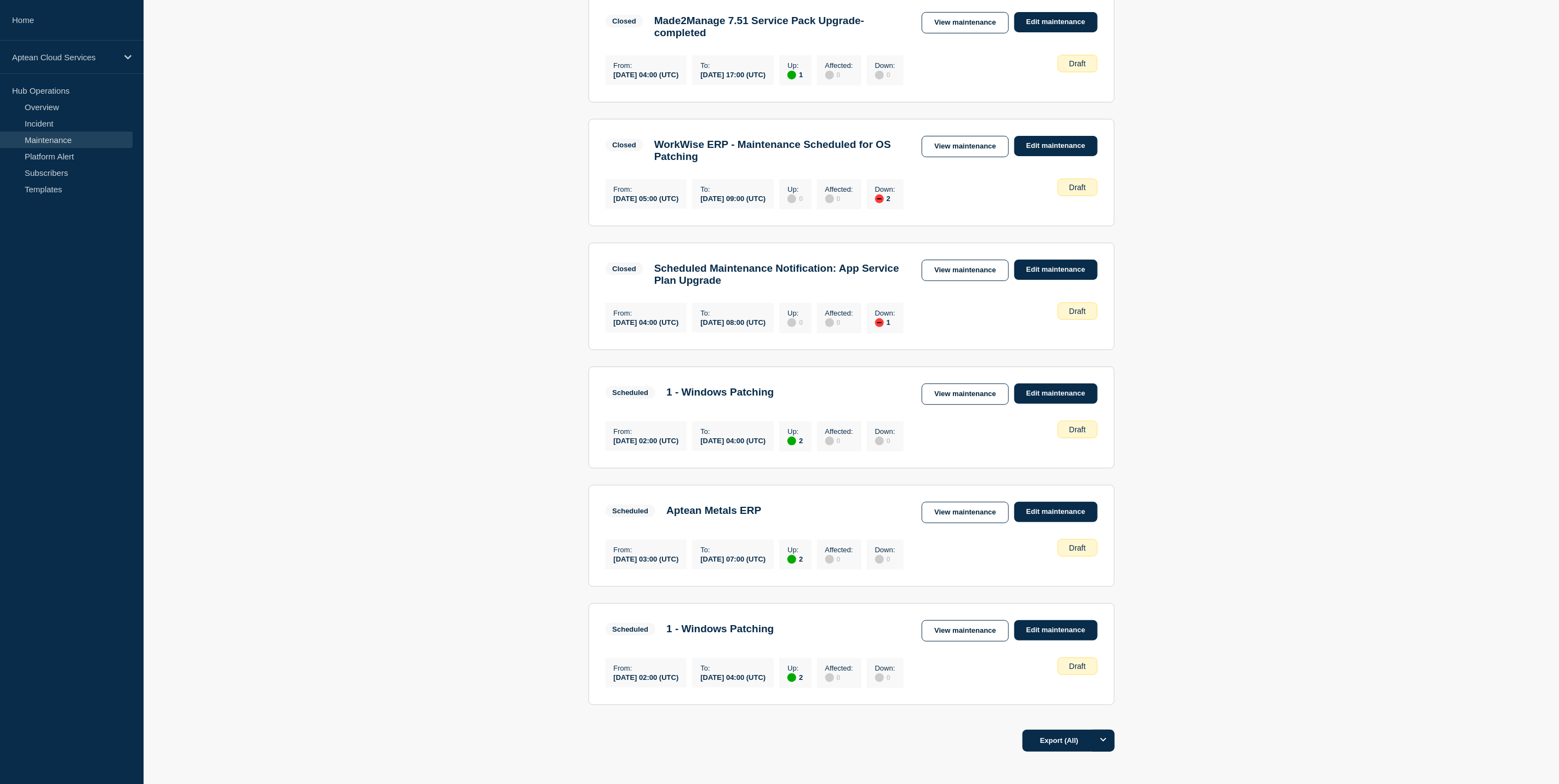
scroll to position [332, 0]
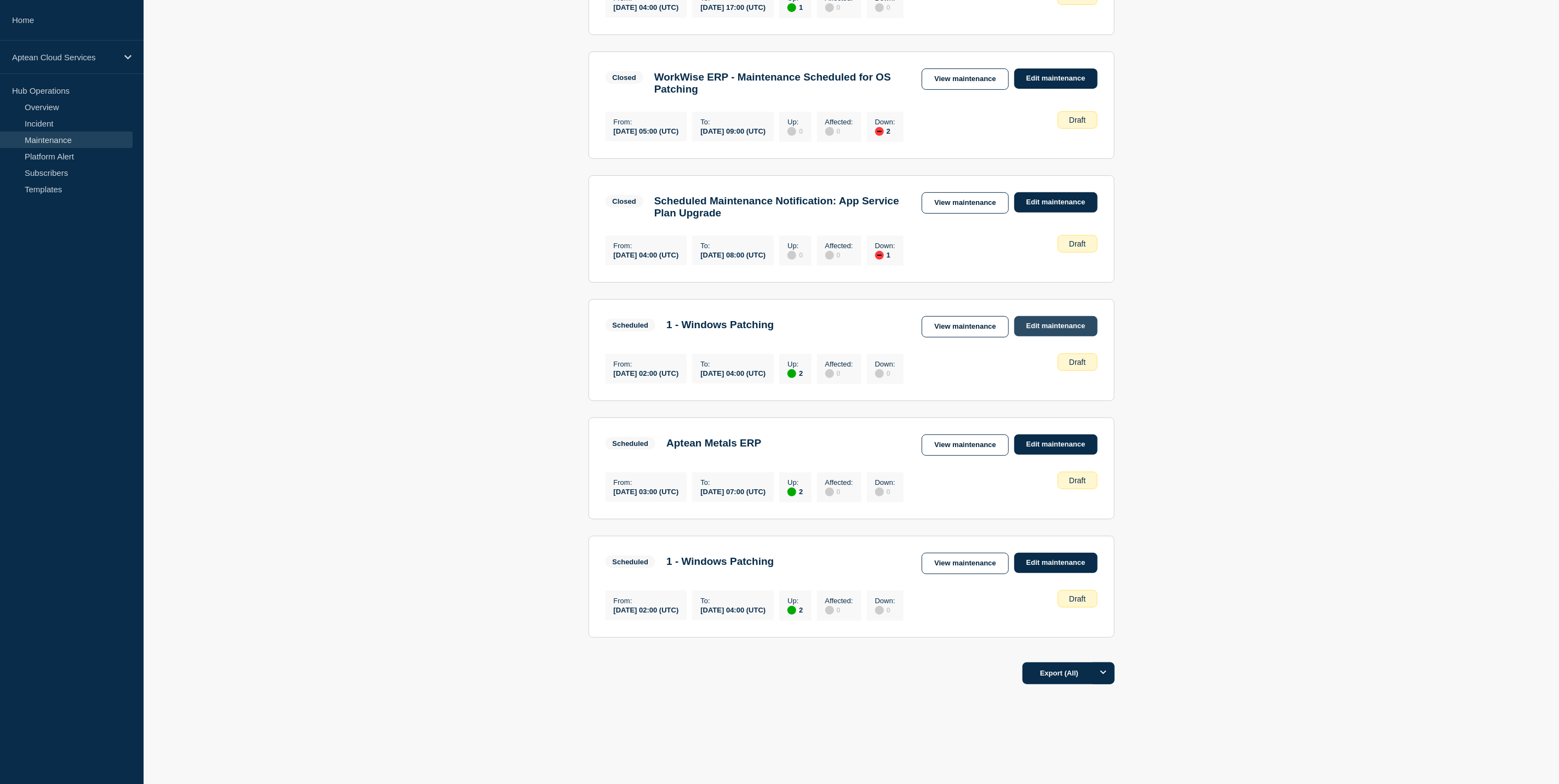
click at [1030, 319] on link "Edit maintenance" at bounding box center [1055, 326] width 83 height 20
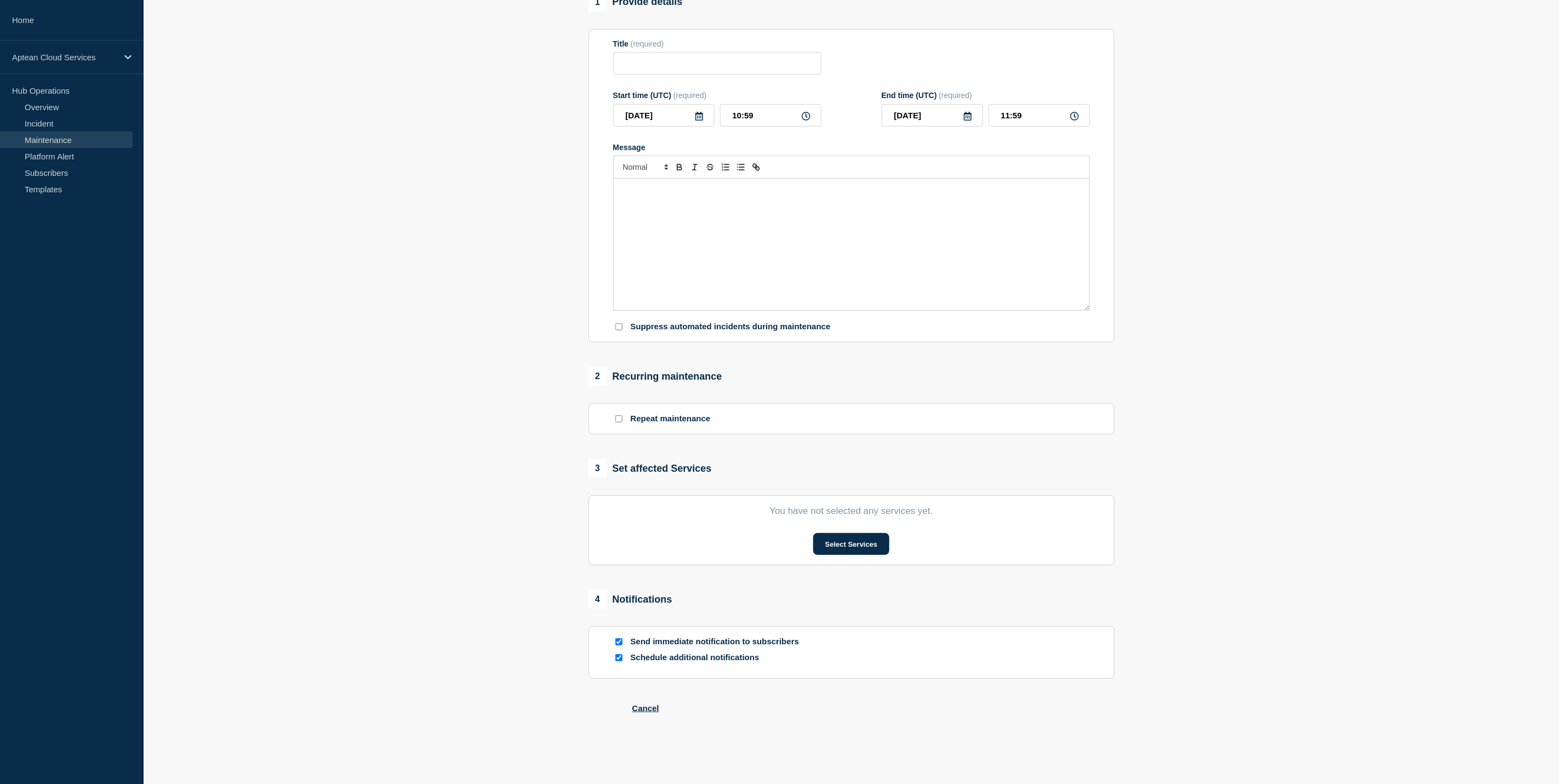
type input "1 - Windows Patching"
type input "2025-10-22"
type input "02:00"
type input "2025-10-22"
type input "04:00"
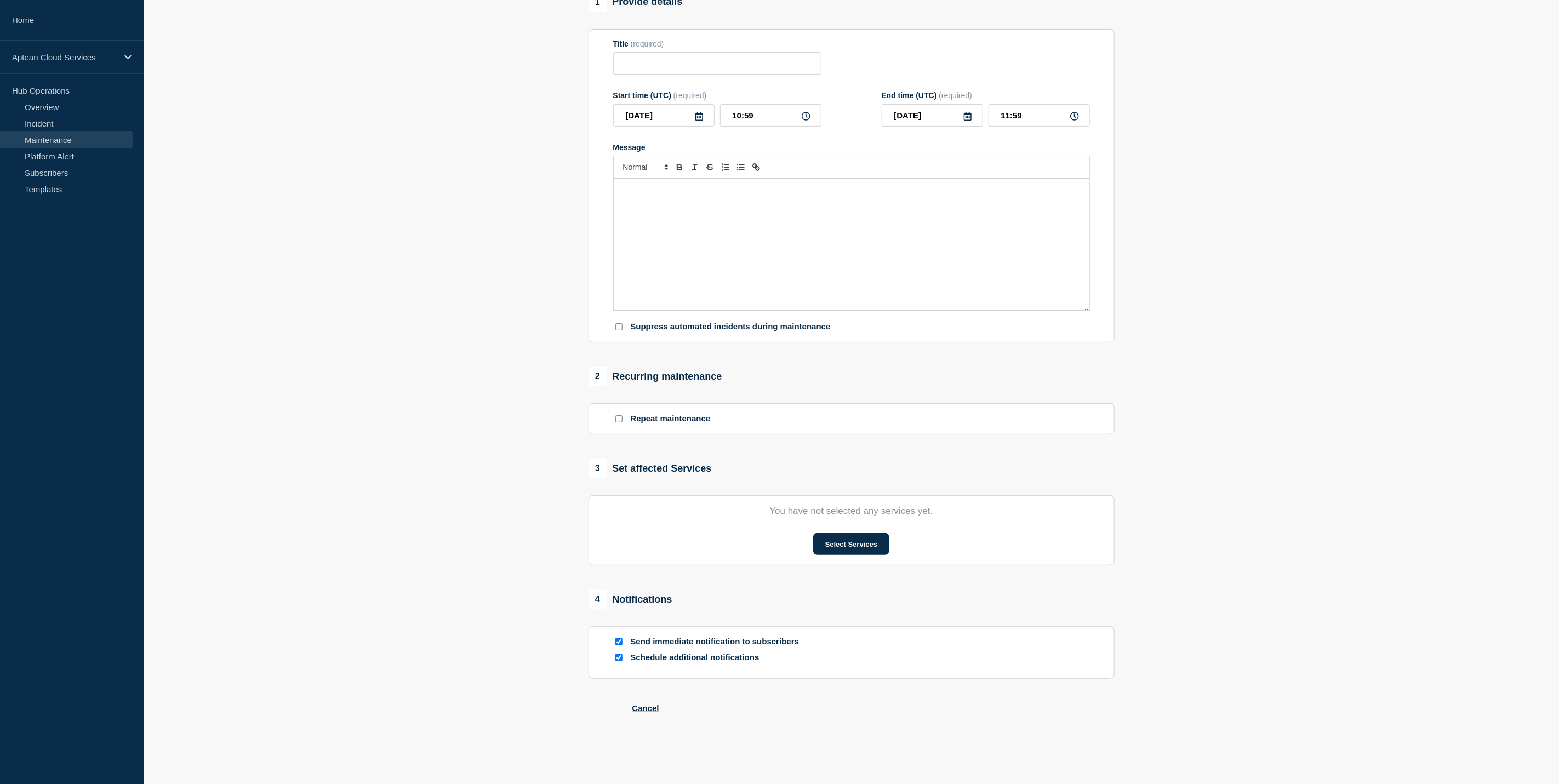
checkbox input "true"
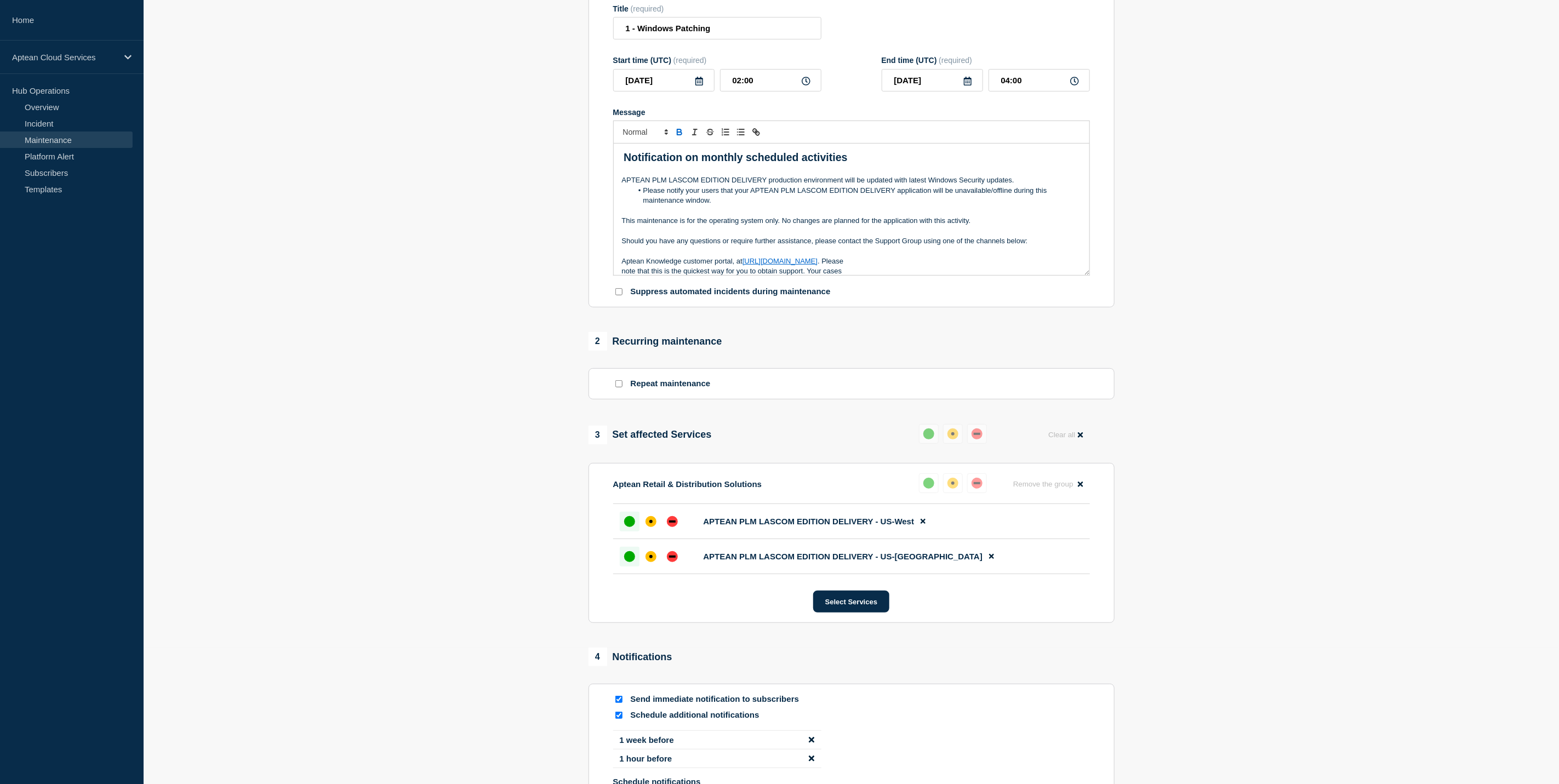
scroll to position [296, 0]
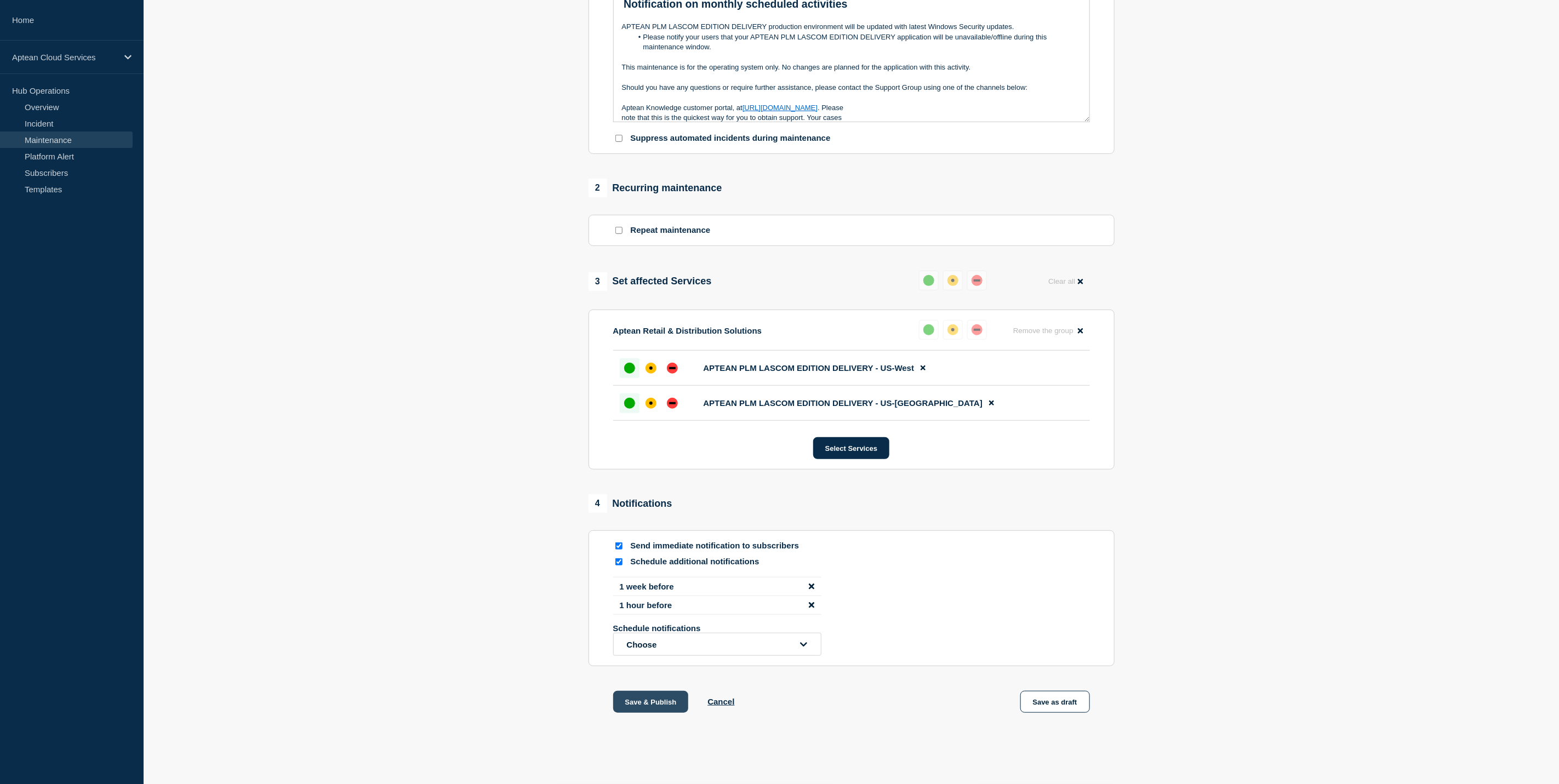
click at [670, 700] on button "Save & Publish" at bounding box center [651, 701] width 76 height 22
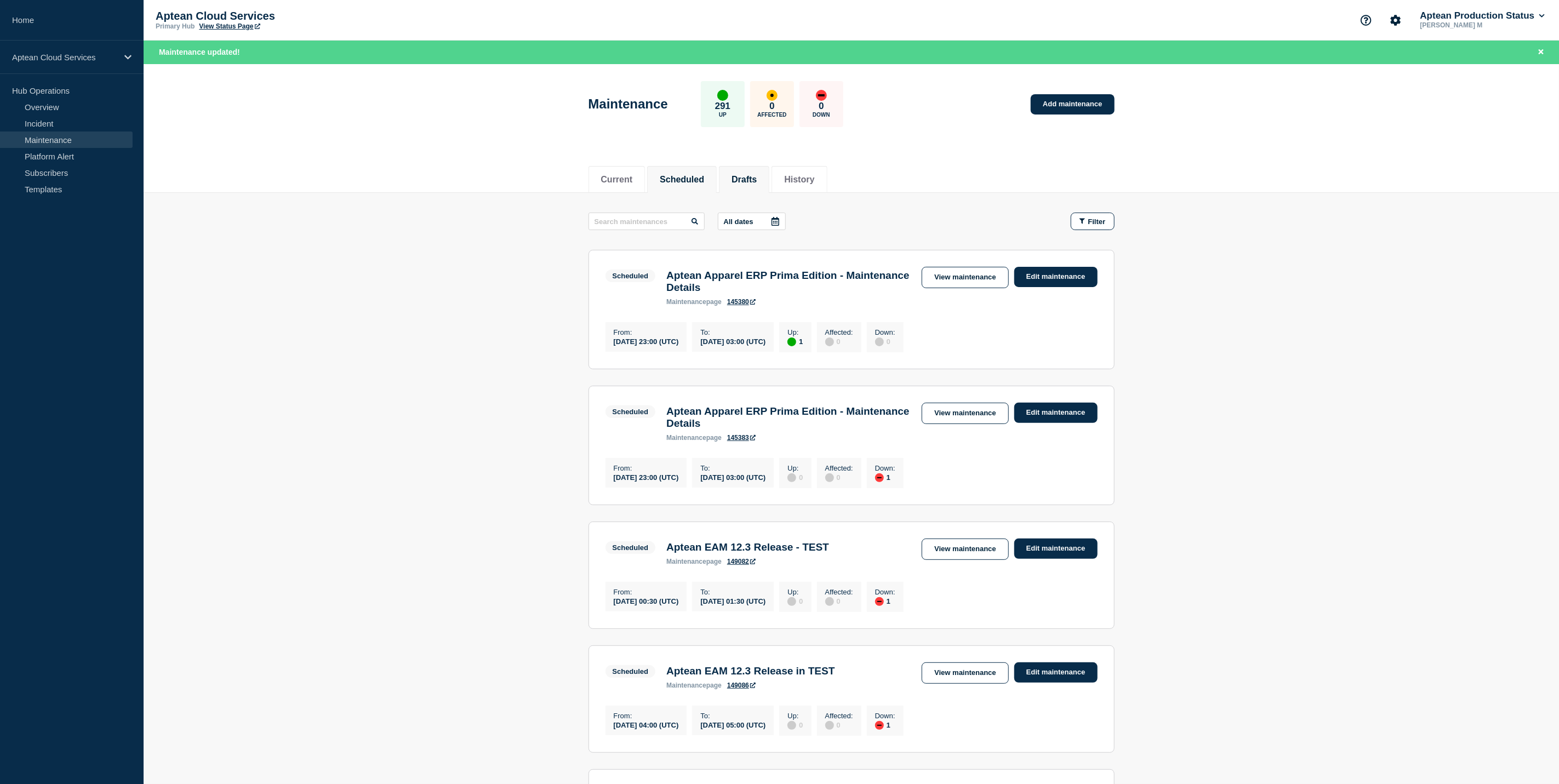
click at [769, 185] on li "Drafts" at bounding box center [744, 179] width 51 height 27
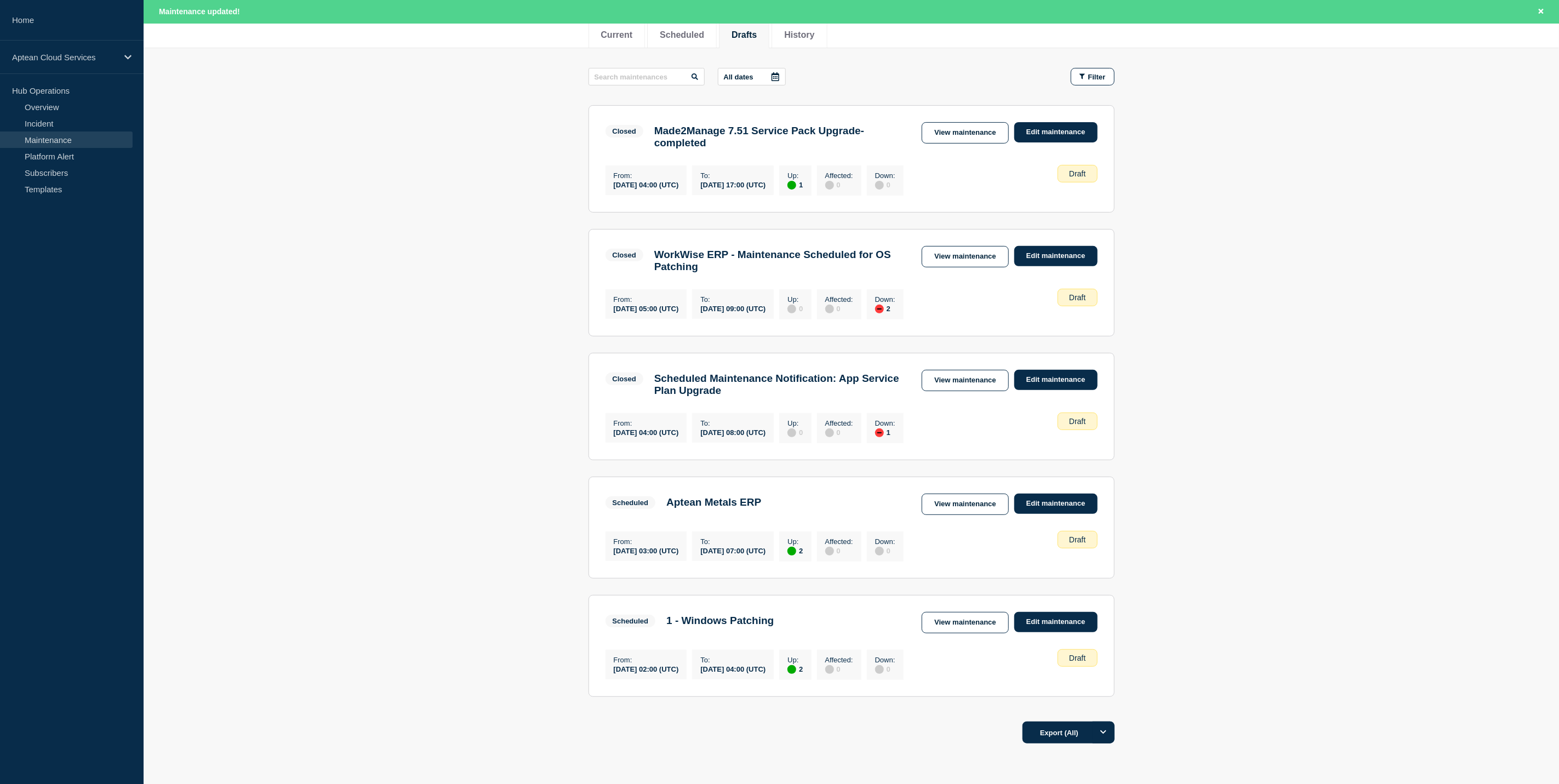
scroll to position [234, 0]
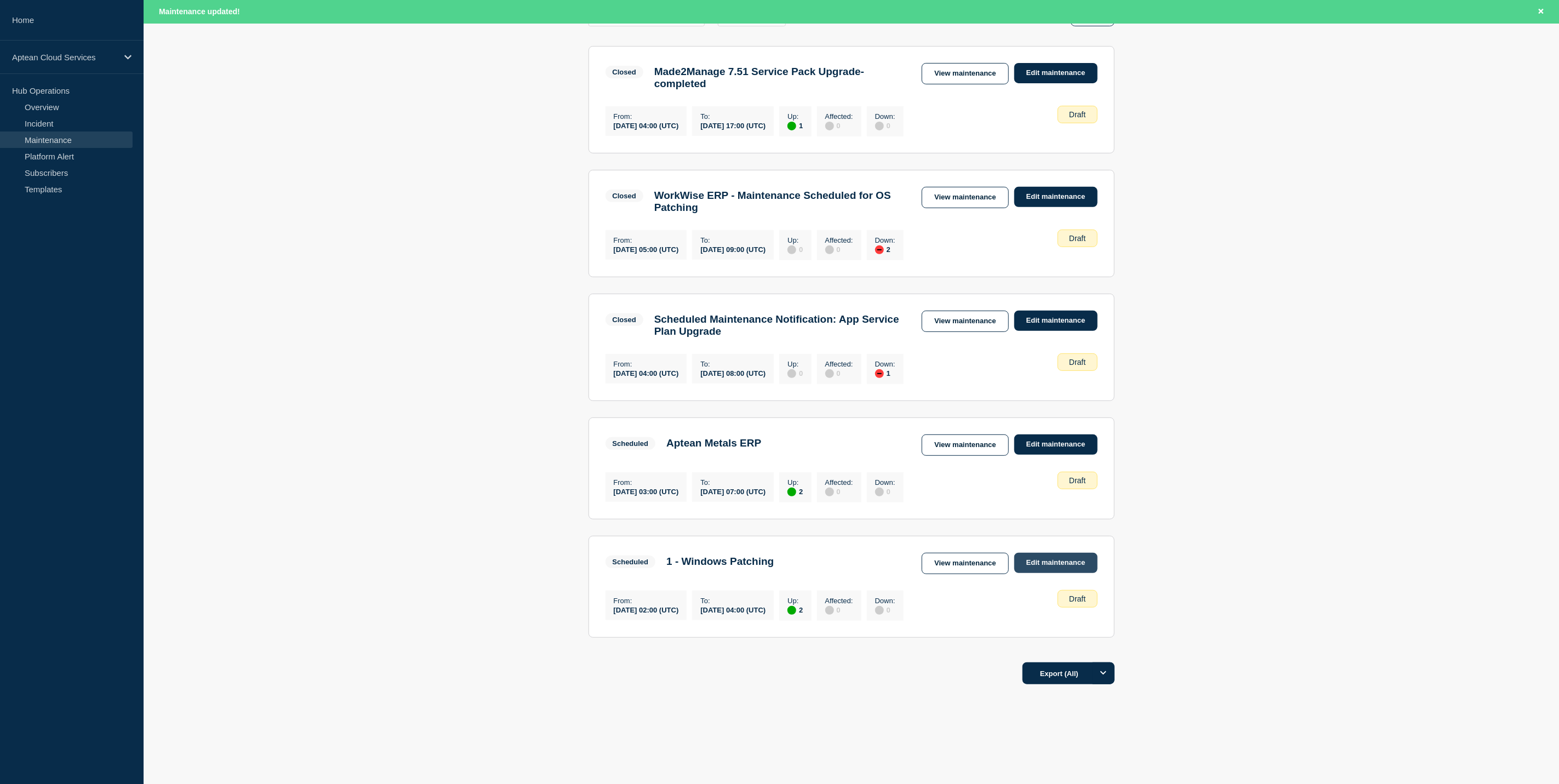
click at [1045, 566] on link "Edit maintenance" at bounding box center [1055, 563] width 83 height 20
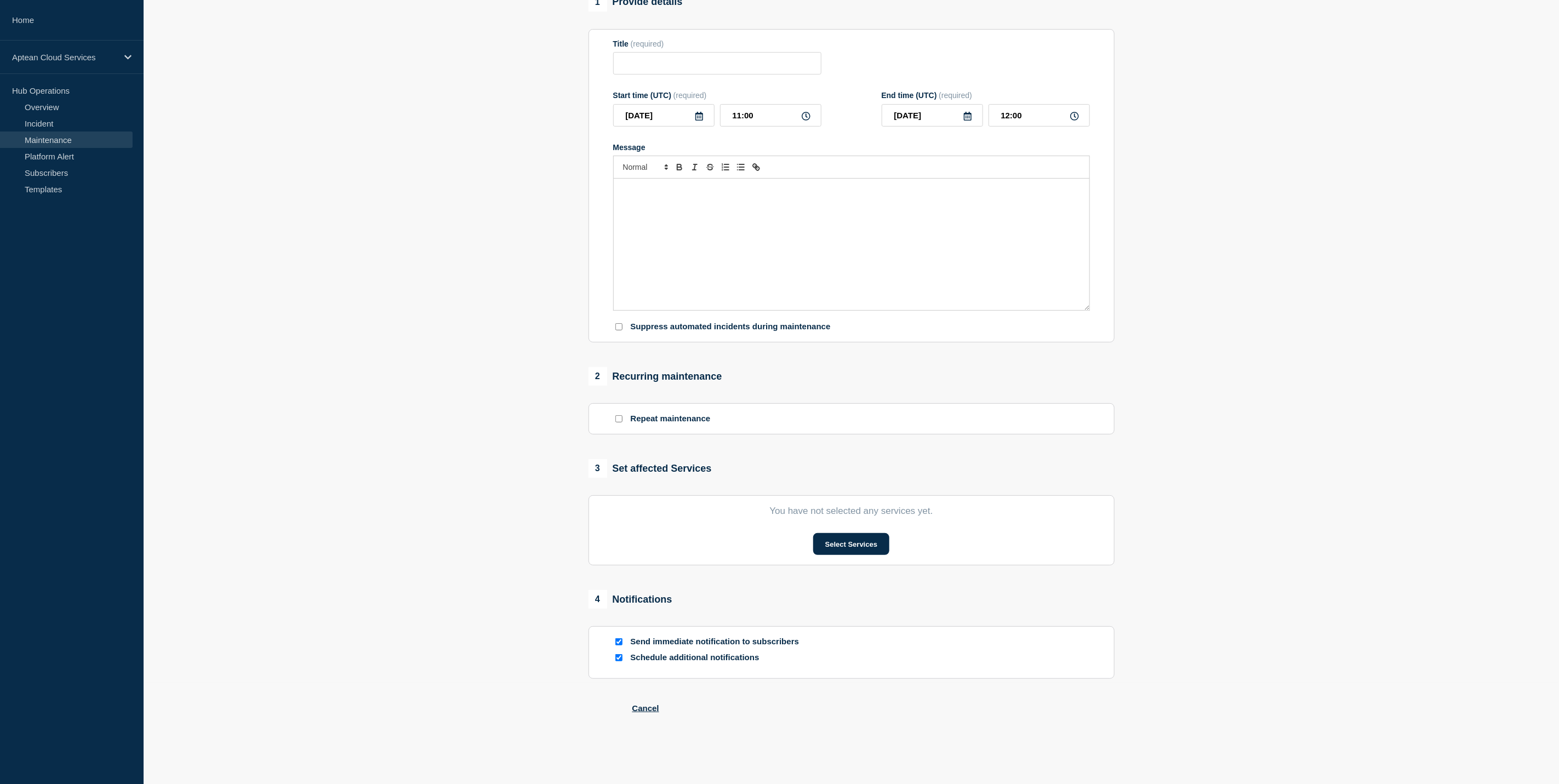
type input "1 - Windows Patching"
type input "2025-10-23"
type input "02:00"
type input "2025-10-23"
type input "04:00"
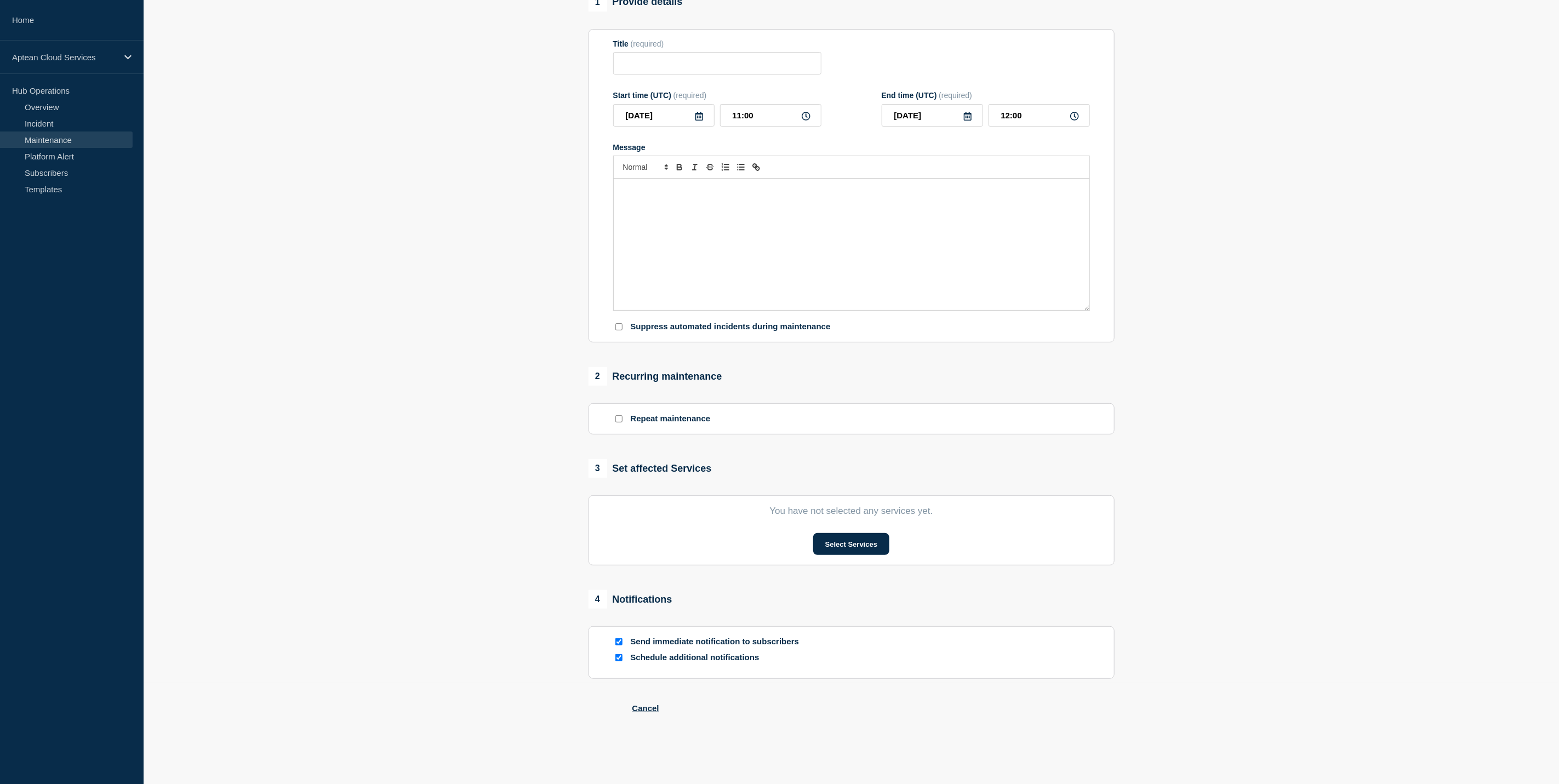
checkbox input "true"
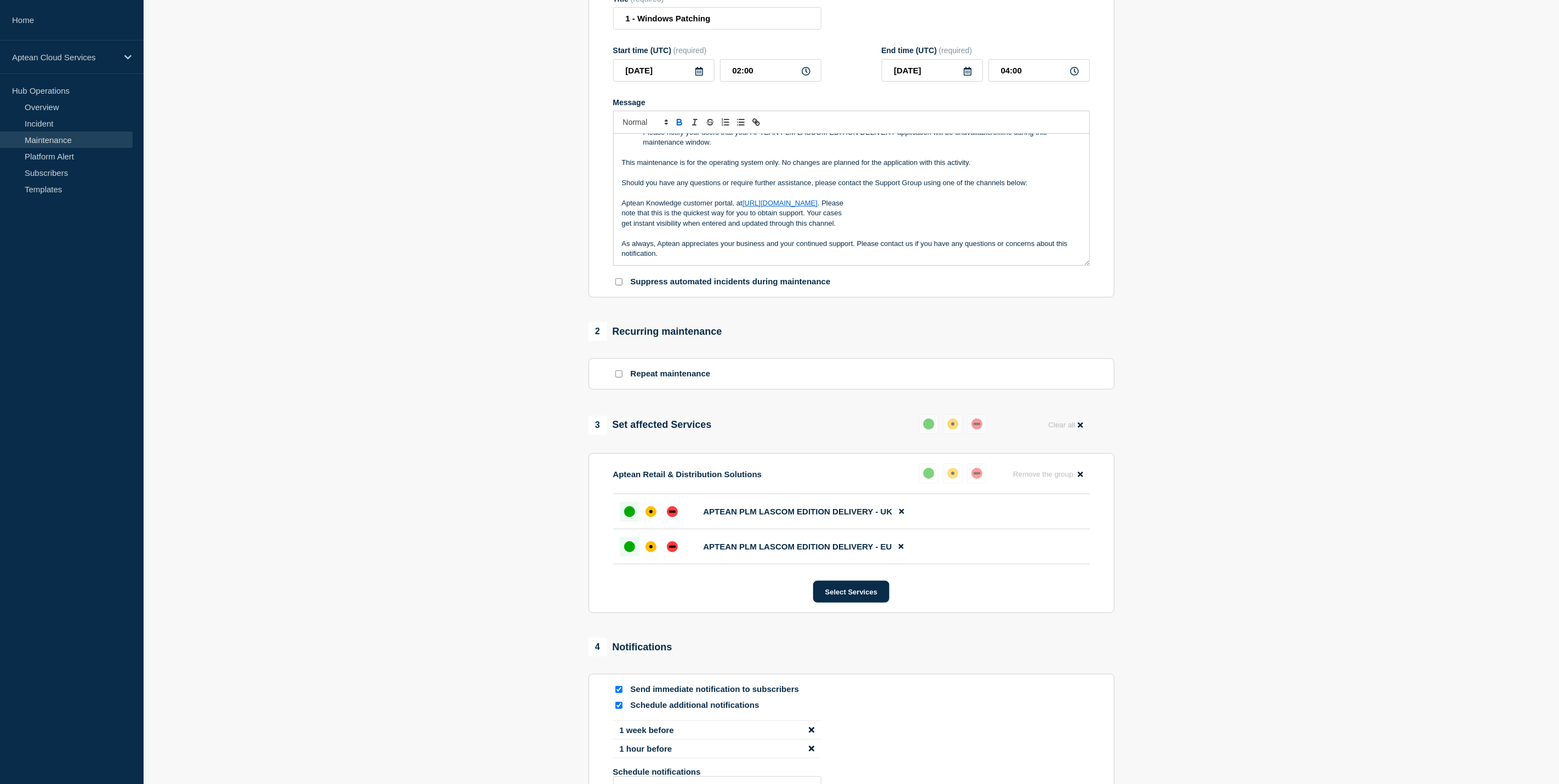
scroll to position [296, 0]
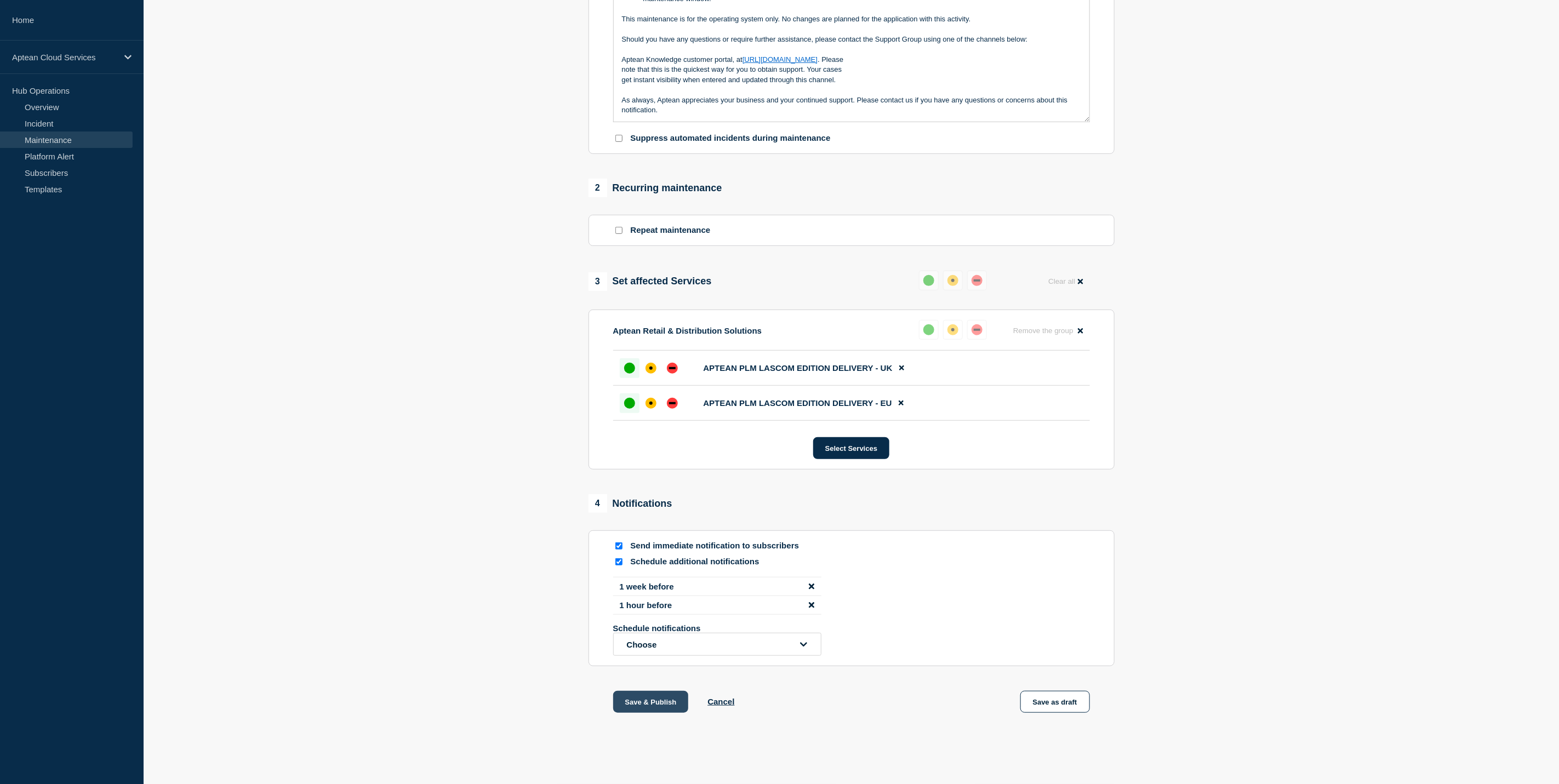
click at [670, 697] on button "Save & Publish" at bounding box center [651, 701] width 76 height 22
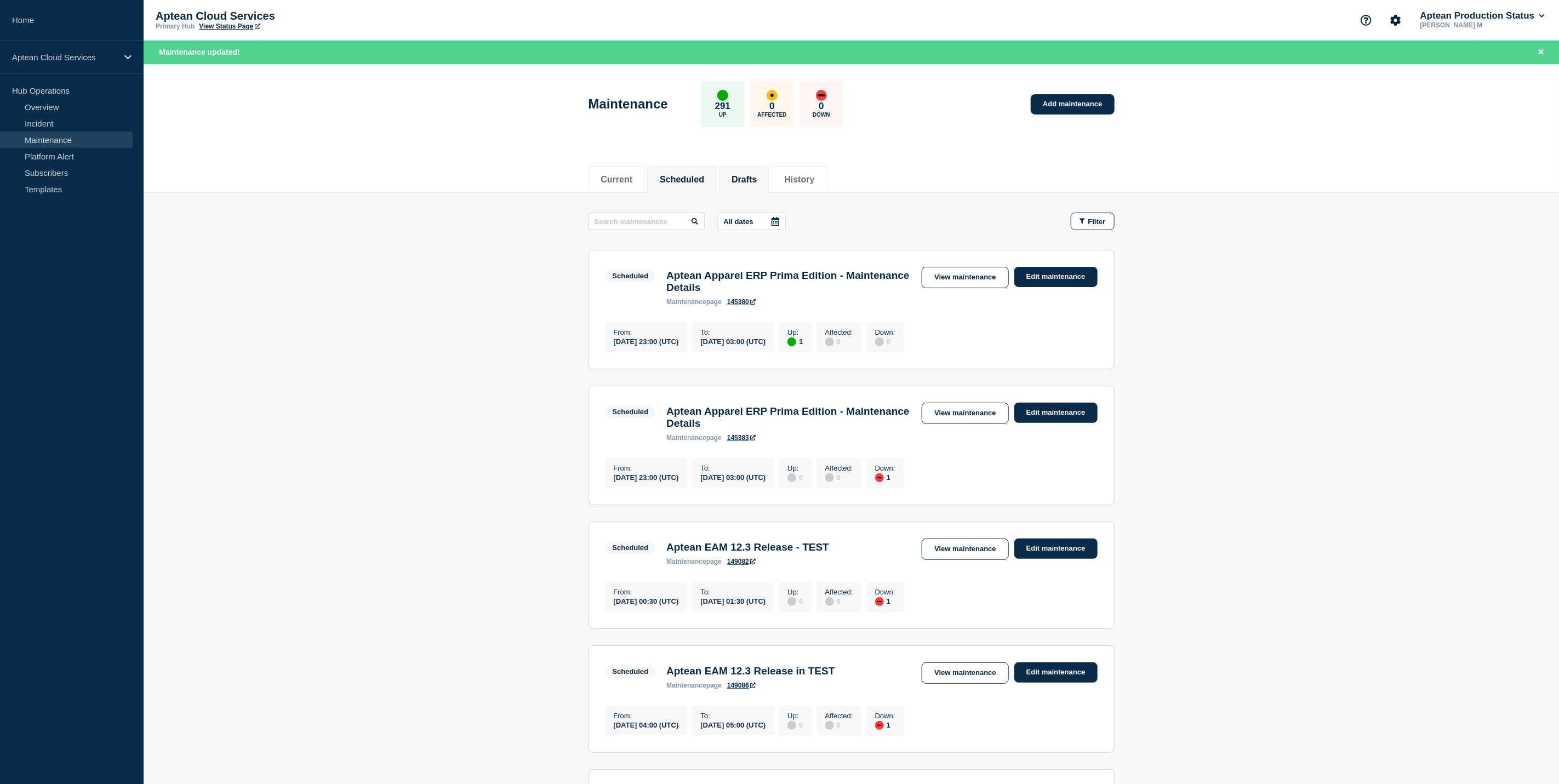
click at [757, 181] on button "Drafts" at bounding box center [744, 179] width 25 height 10
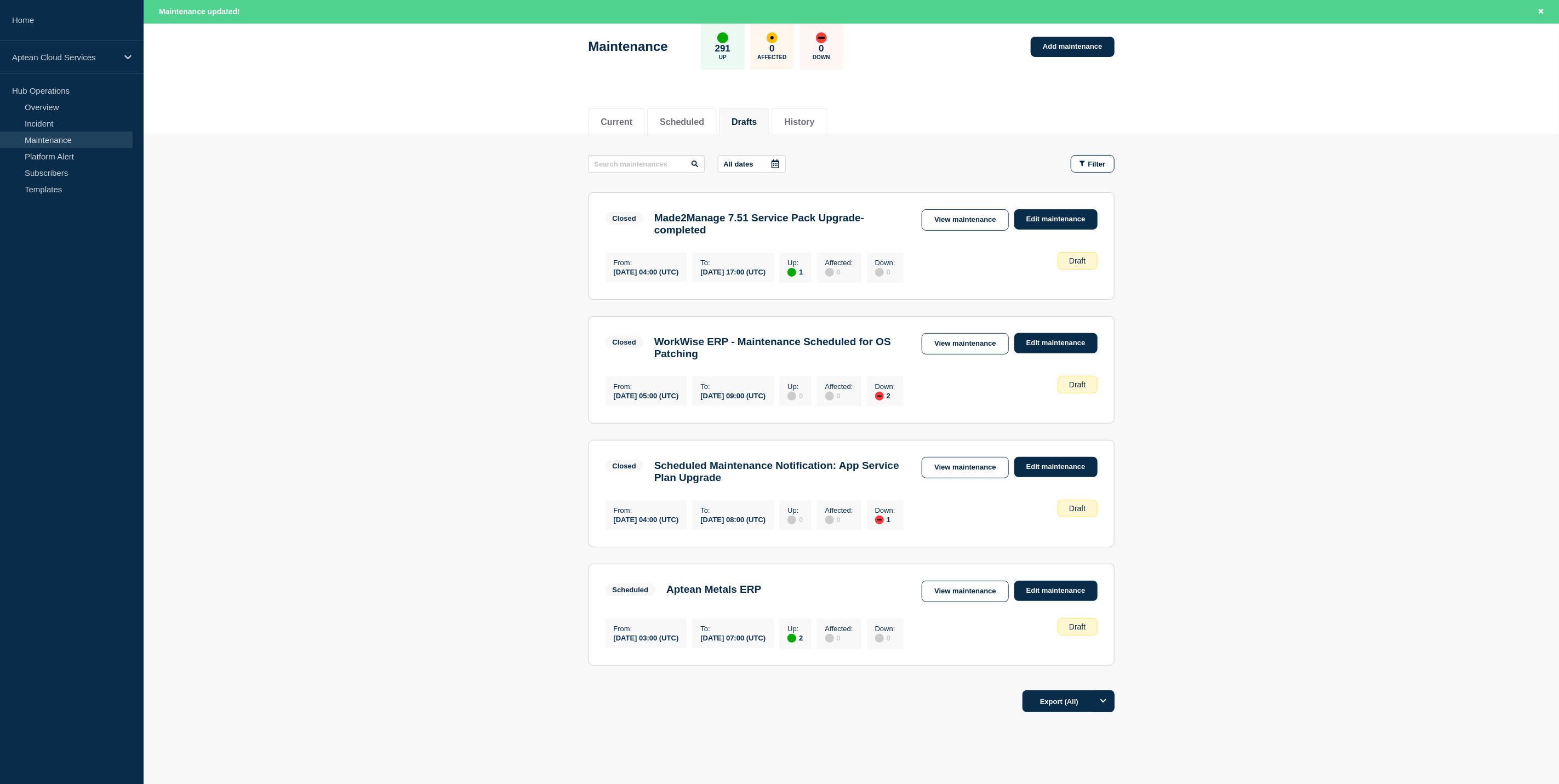
scroll to position [112, 0]
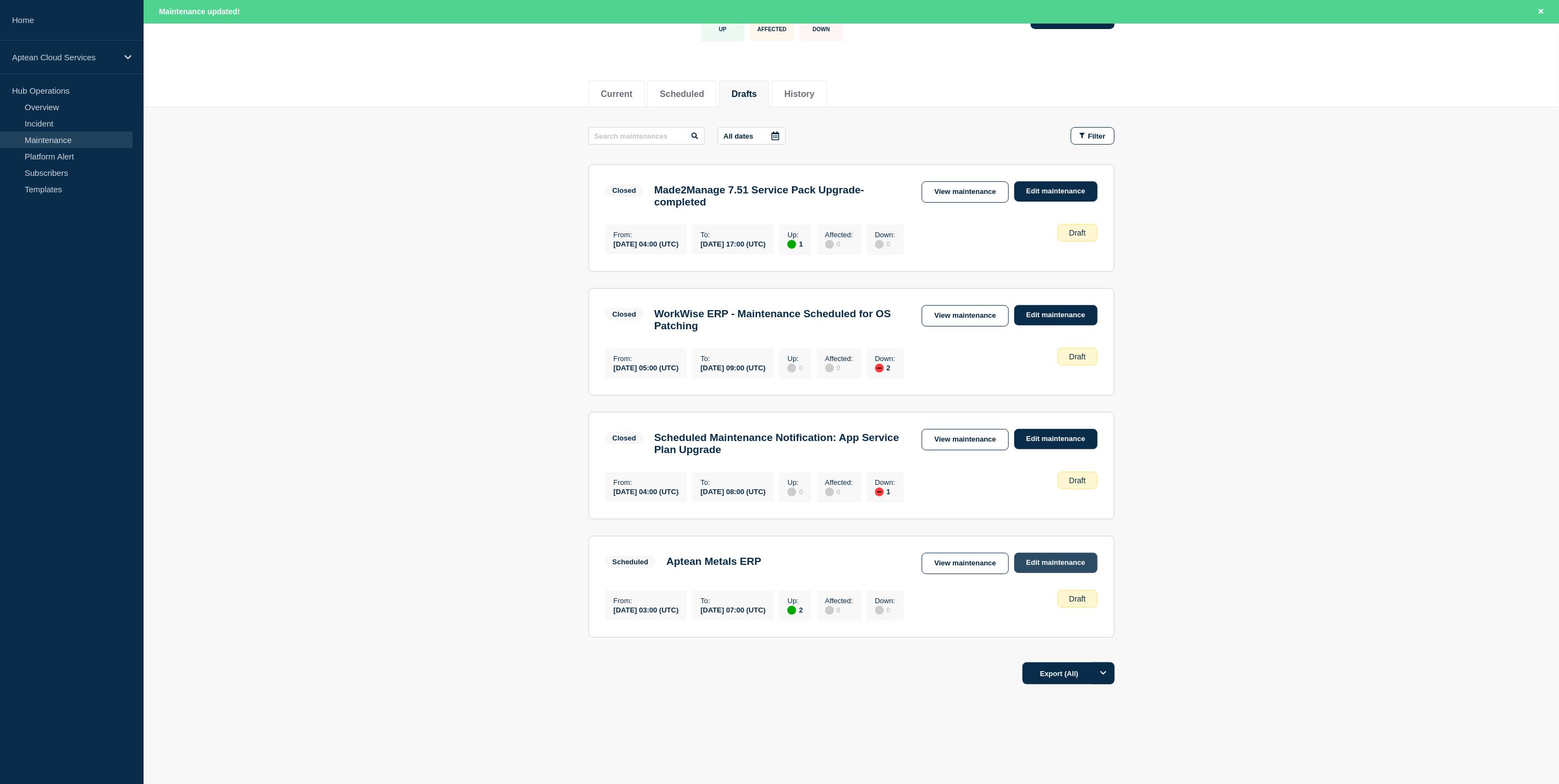
click at [1061, 557] on link "Edit maintenance" at bounding box center [1055, 563] width 83 height 20
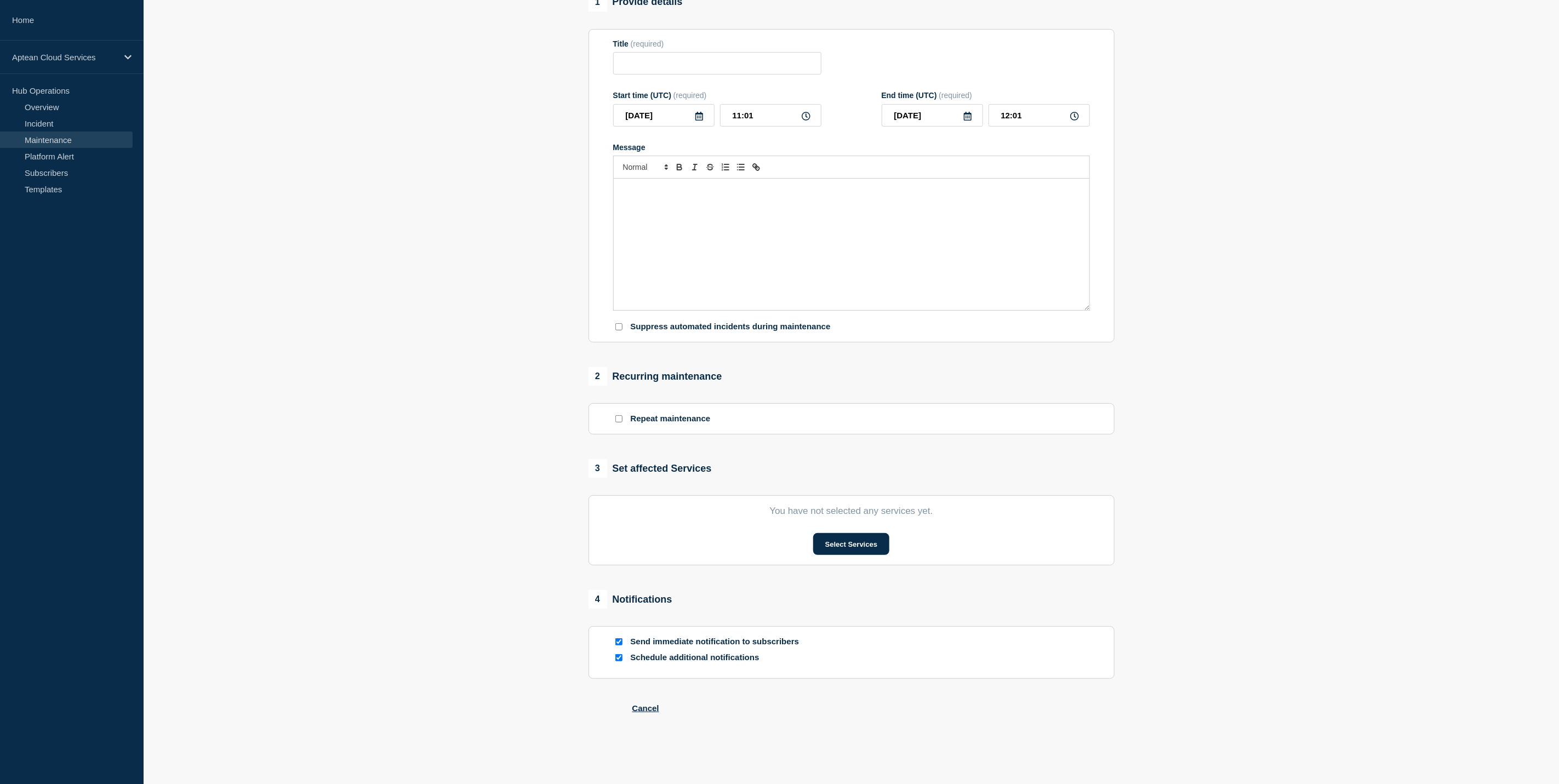
type input "Aptean Metals ERP"
type input "2025-10-22"
type input "03:00"
type input "2025-10-22"
type input "07:00"
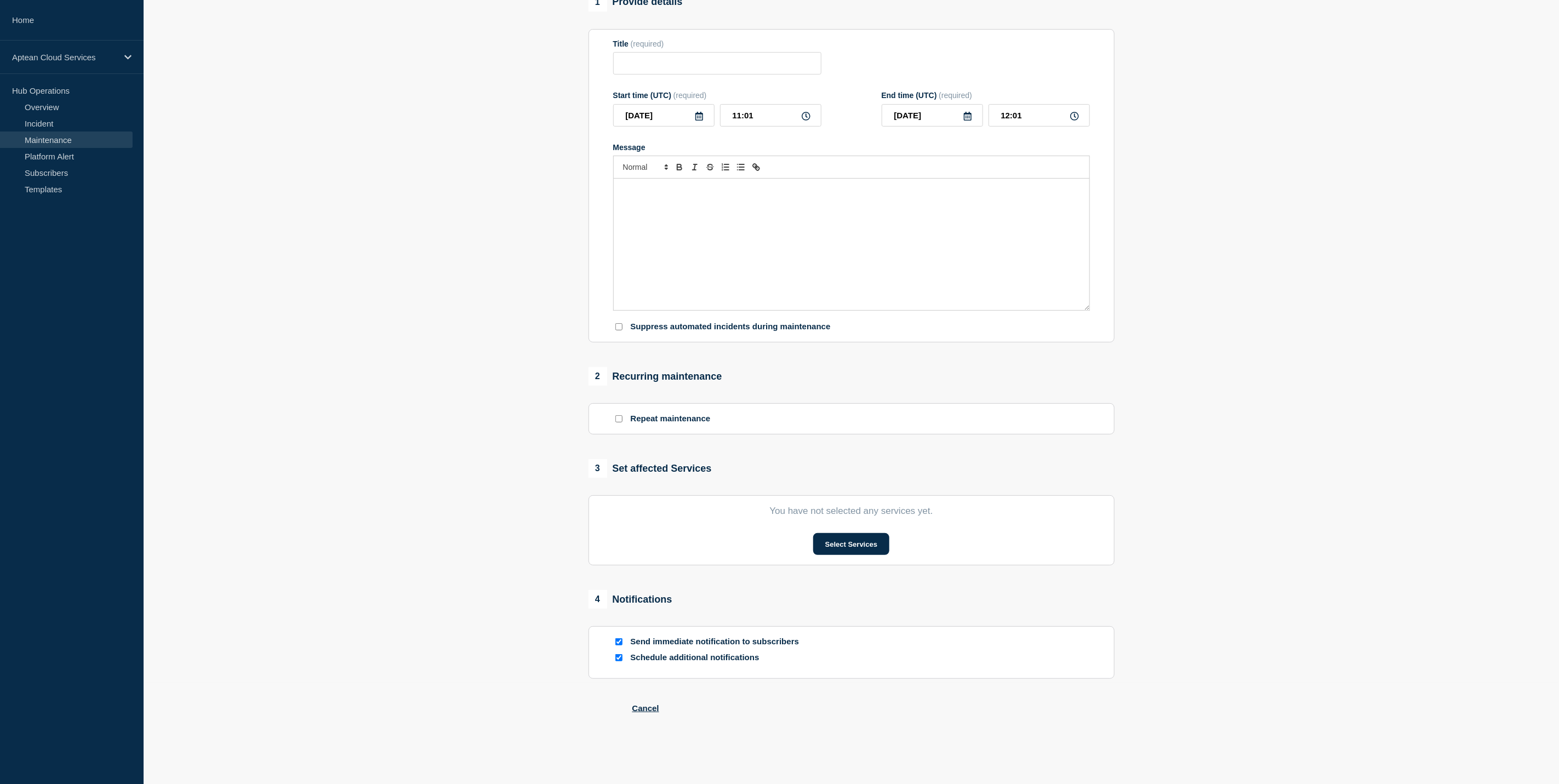
checkbox input "true"
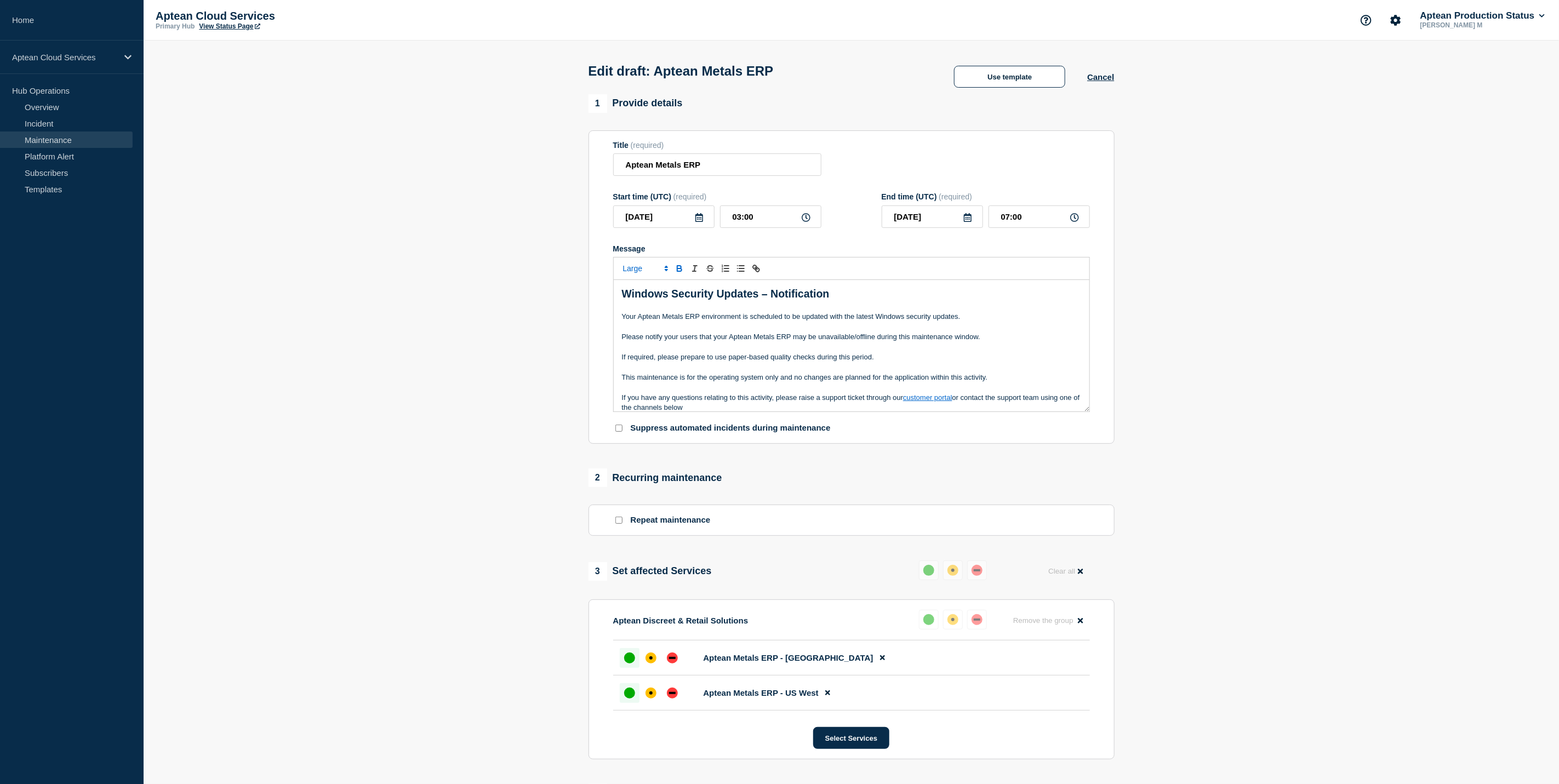
scroll to position [296, 0]
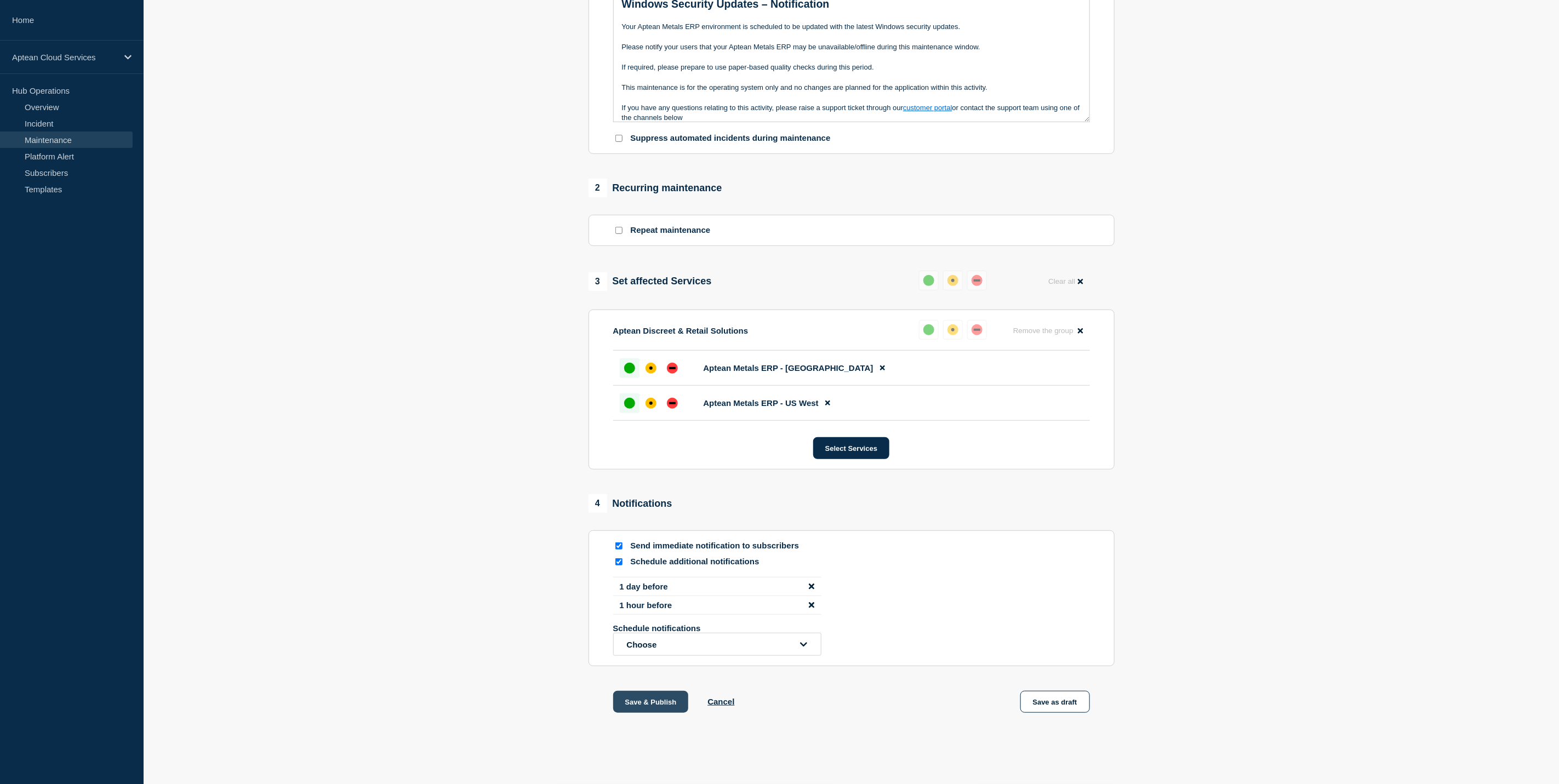
click at [681, 705] on button "Save & Publish" at bounding box center [651, 701] width 76 height 22
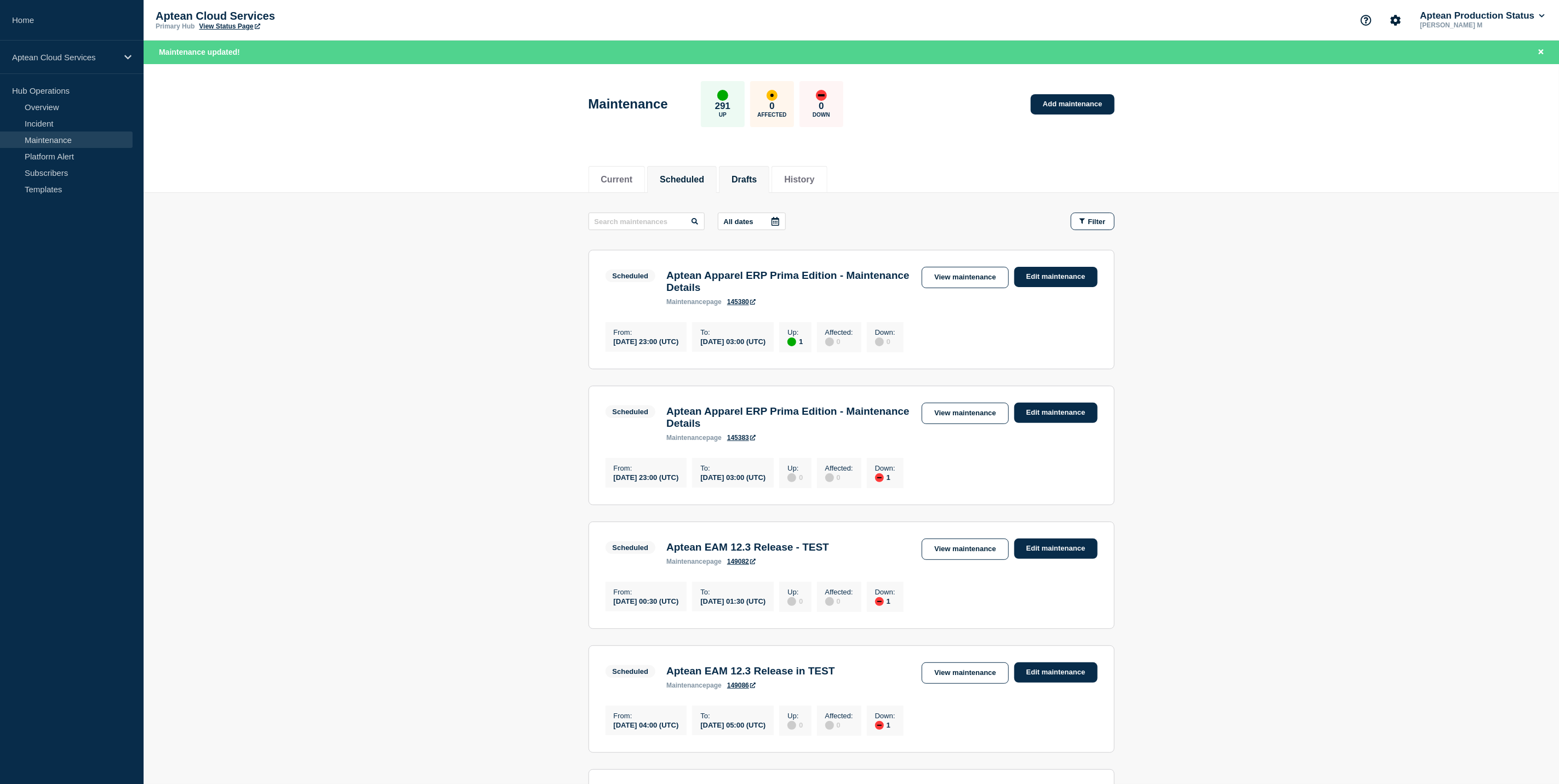
click at [753, 175] on button "Drafts" at bounding box center [744, 179] width 25 height 10
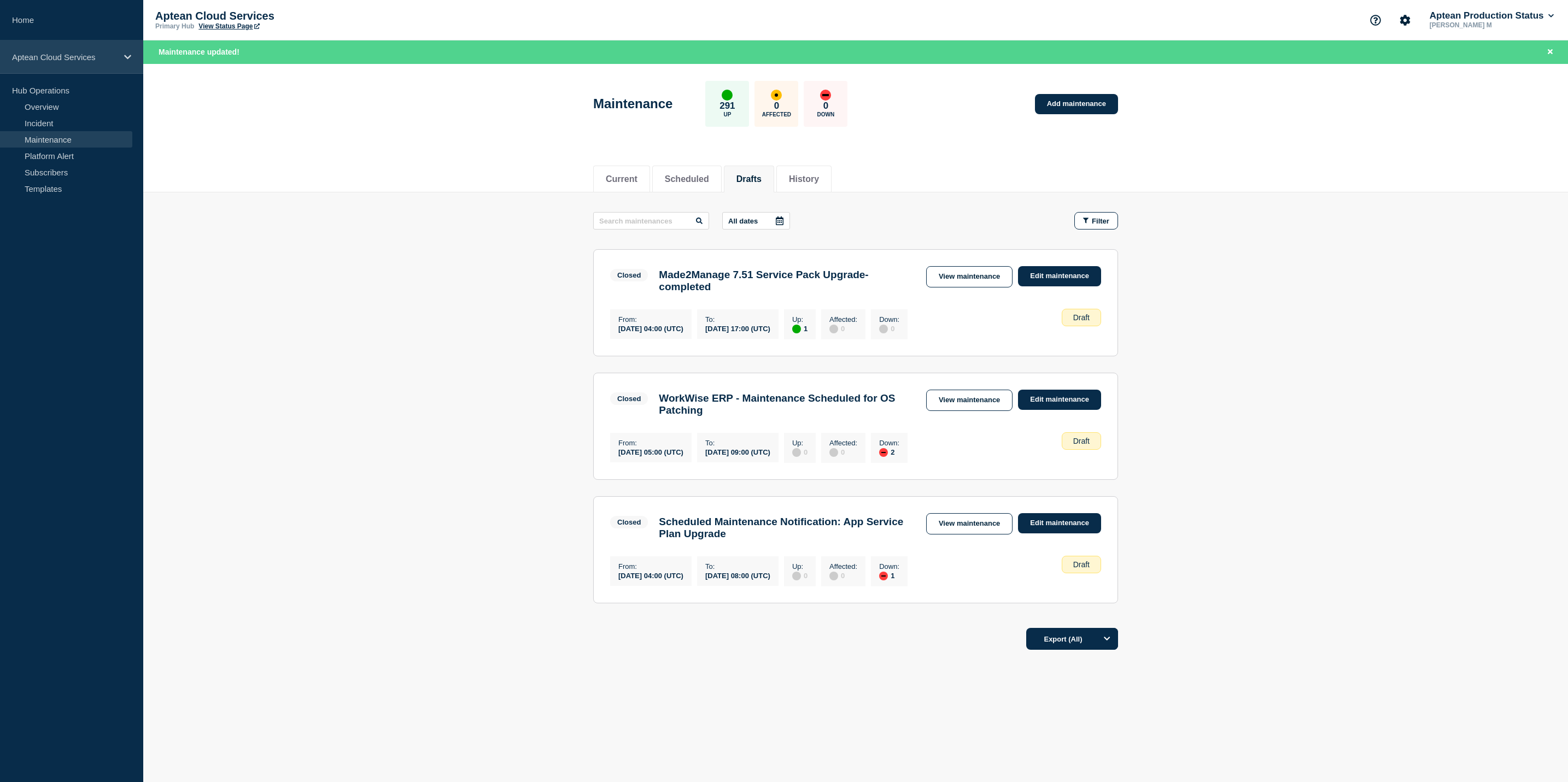
click at [94, 69] on div "Aptean Cloud Services" at bounding box center [71, 57] width 143 height 33
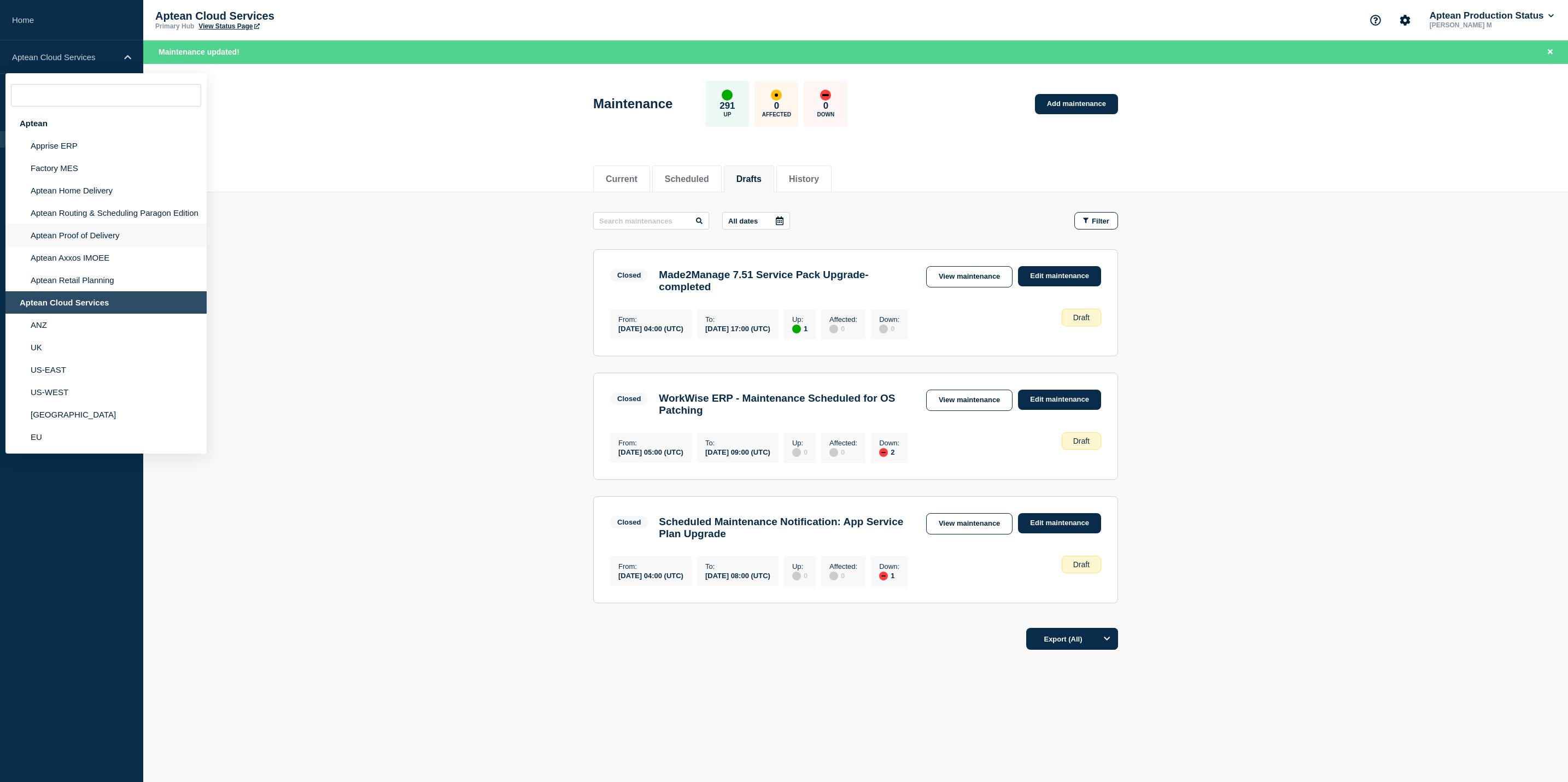
click at [124, 229] on li "Aptean Proof of Delivery" at bounding box center [105, 235] width 201 height 22
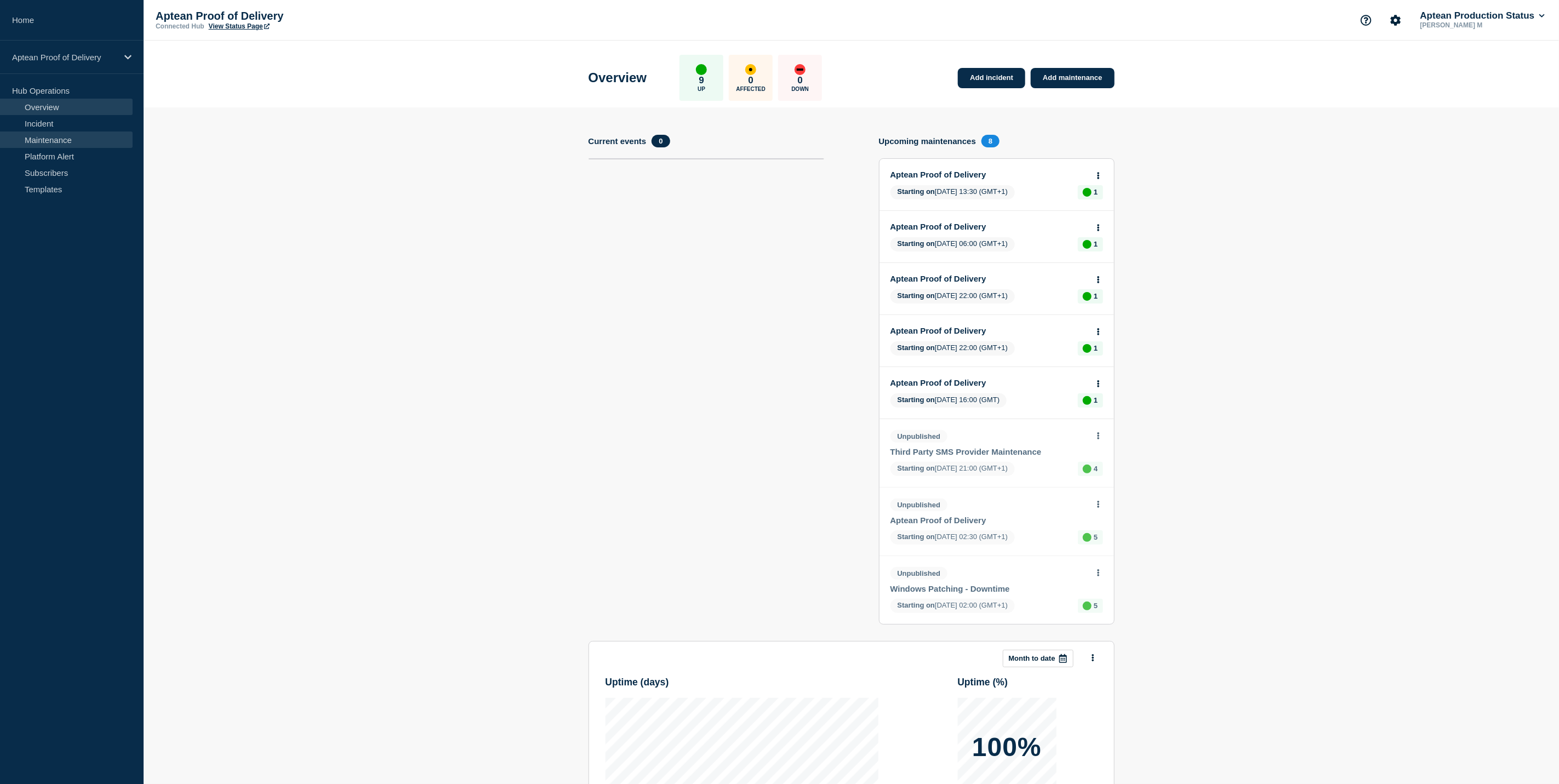
click at [84, 144] on link "Maintenance" at bounding box center [66, 139] width 133 height 16
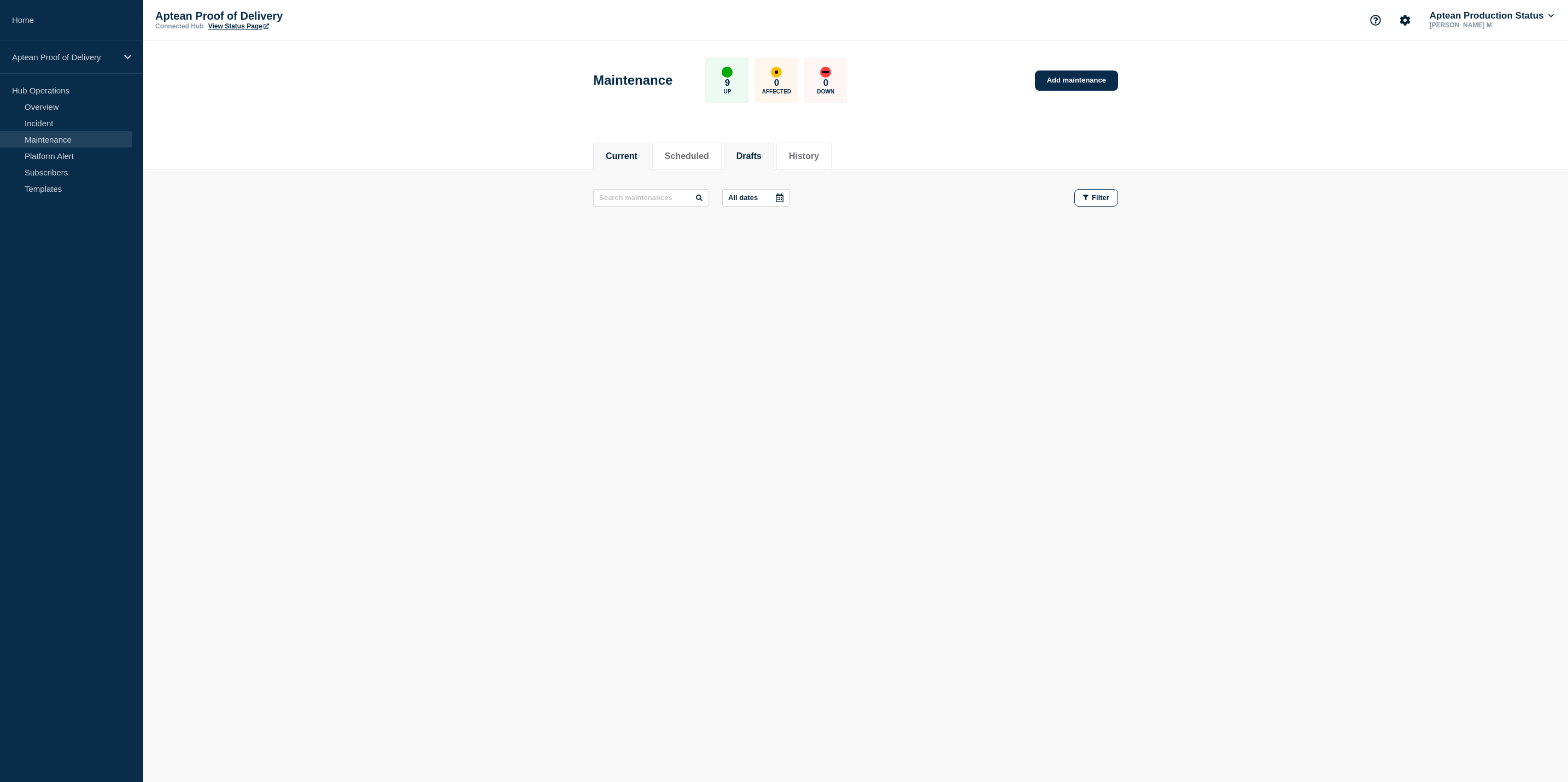
click at [765, 144] on li "Drafts" at bounding box center [749, 156] width 50 height 27
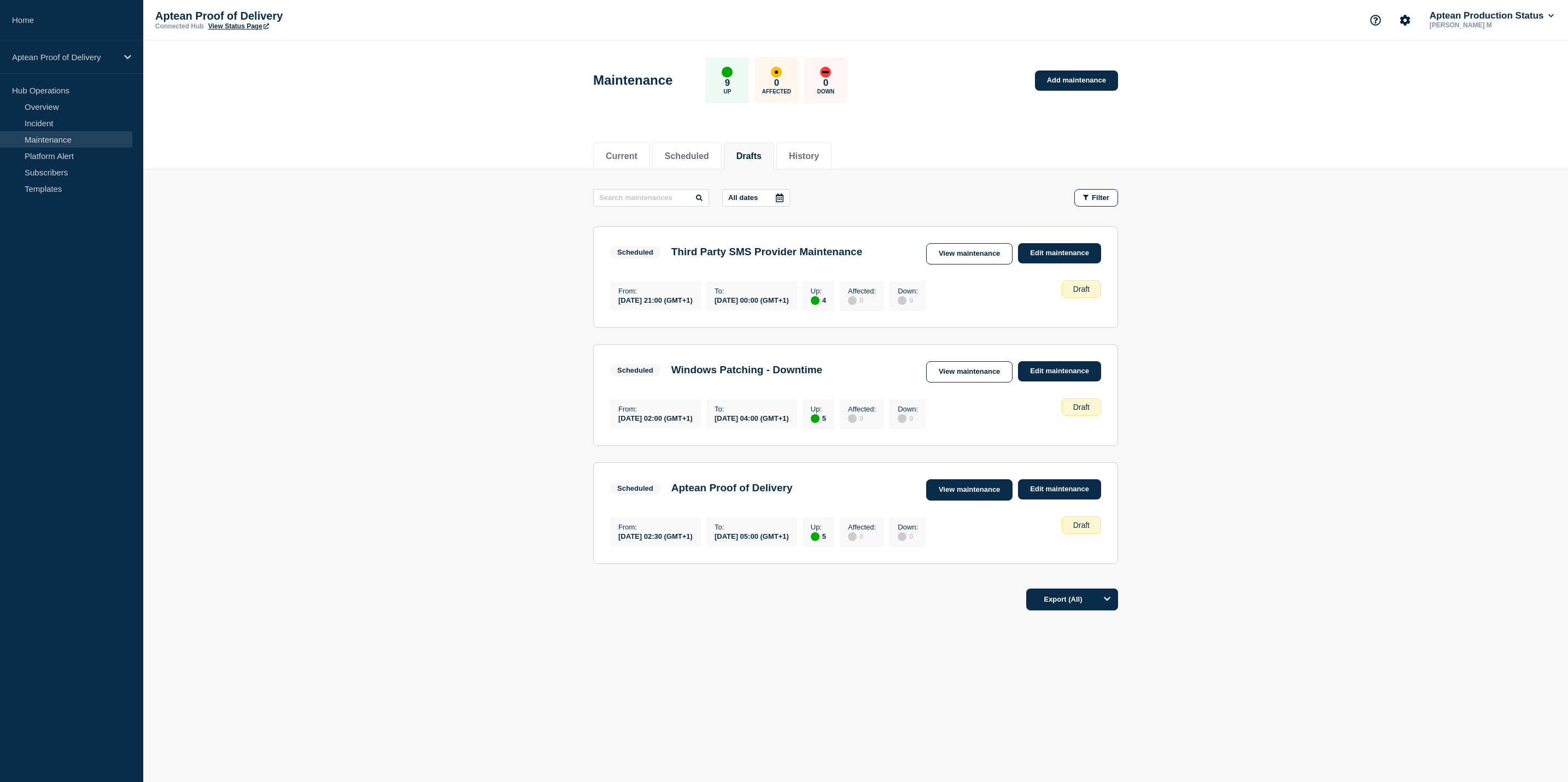
click at [966, 500] on link "View maintenance" at bounding box center [969, 490] width 86 height 22
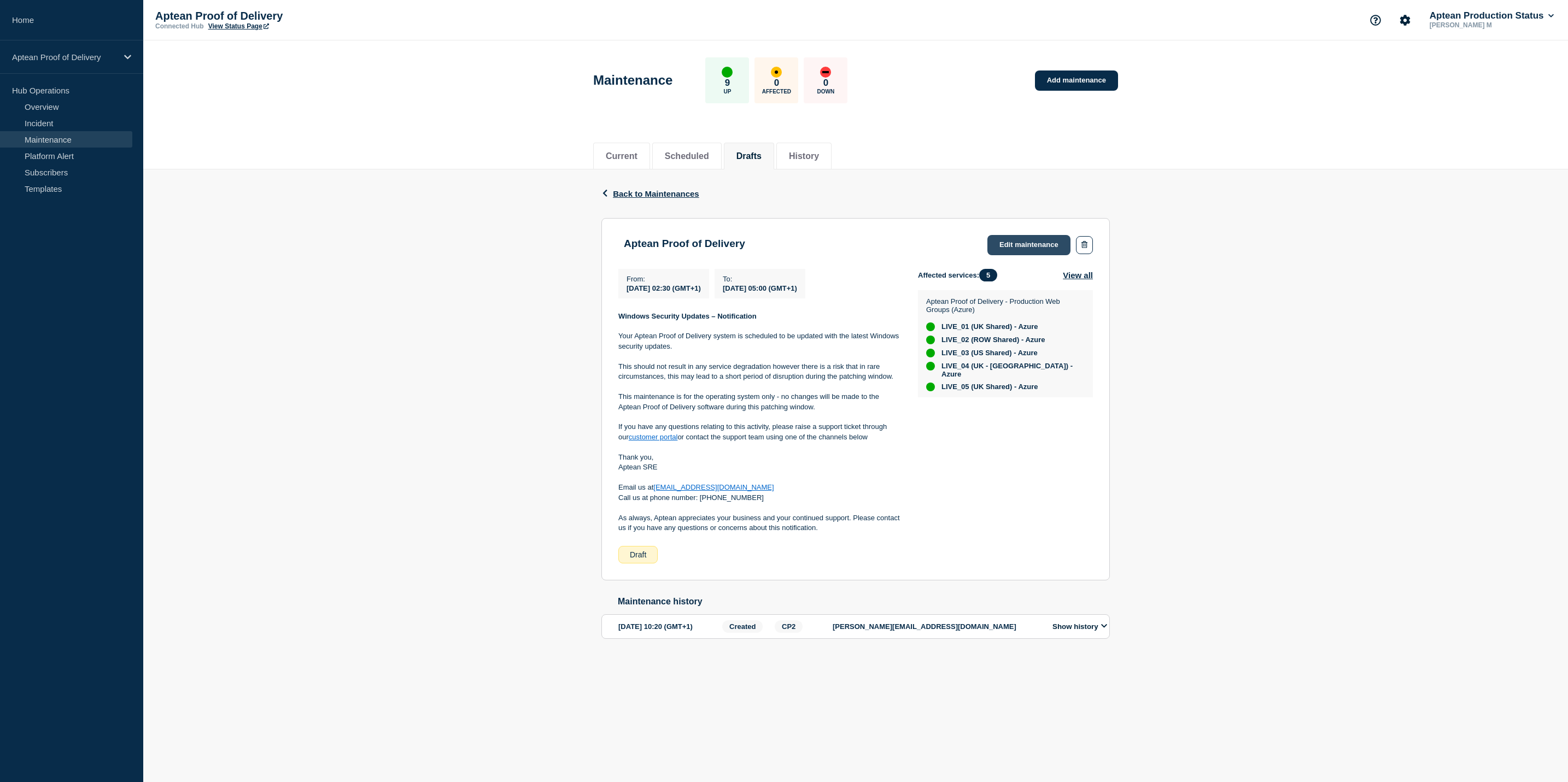
click at [1027, 246] on link "Edit maintenance" at bounding box center [1029, 245] width 83 height 20
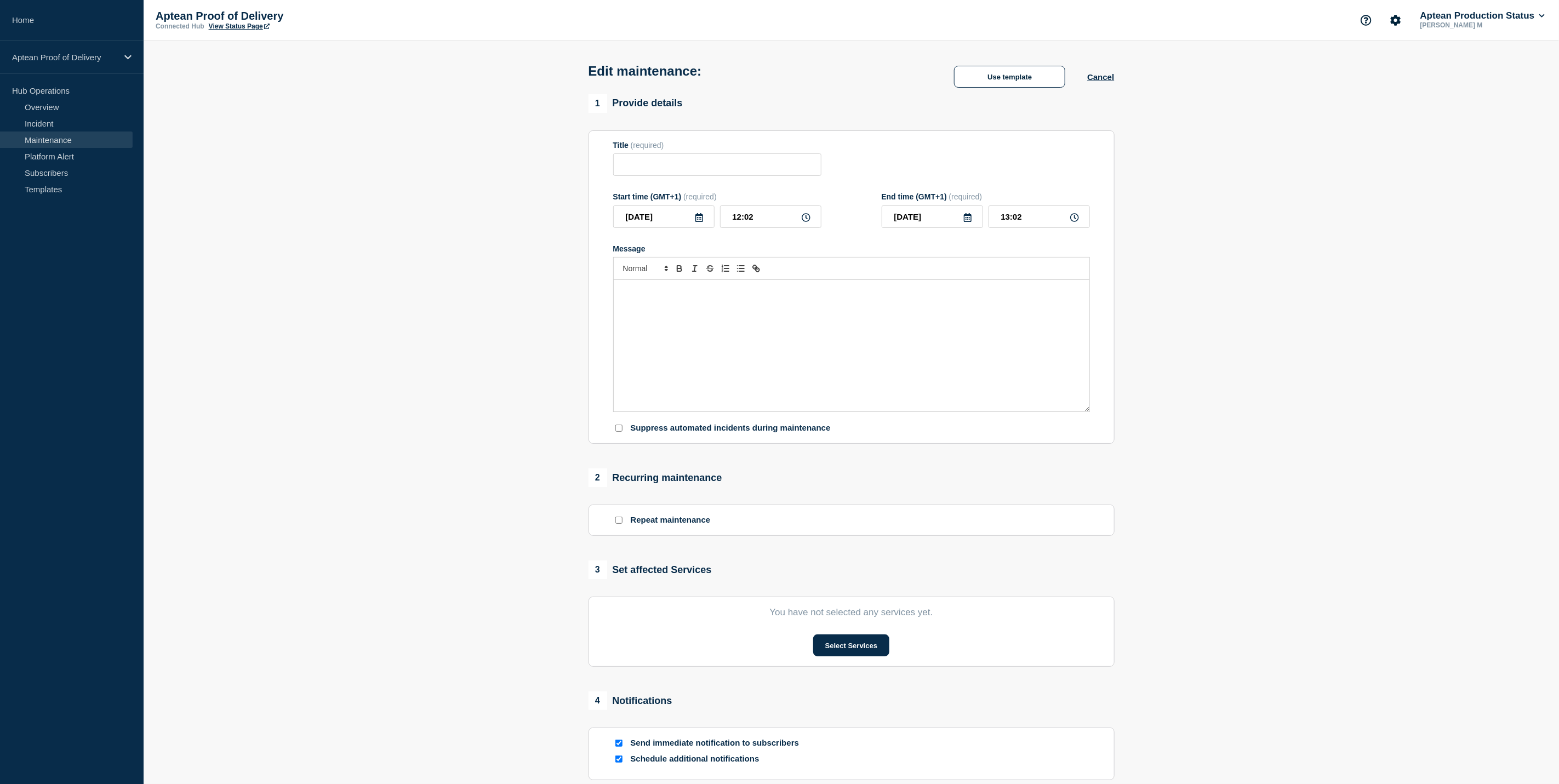
type input "Aptean Proof of Delivery"
type input "2025-10-24"
type input "02:30"
type input "2025-10-24"
type input "05:00"
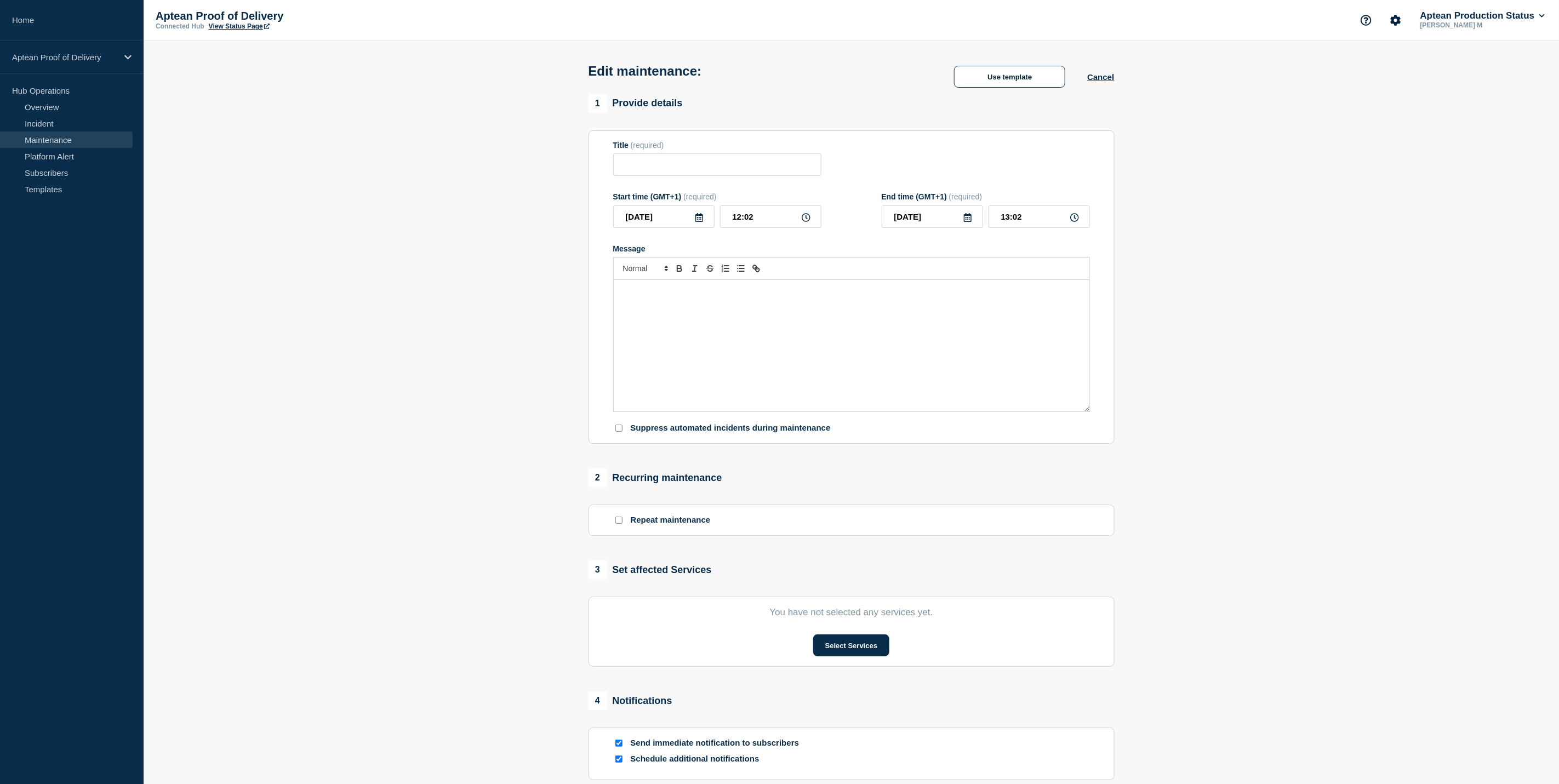
checkbox input "true"
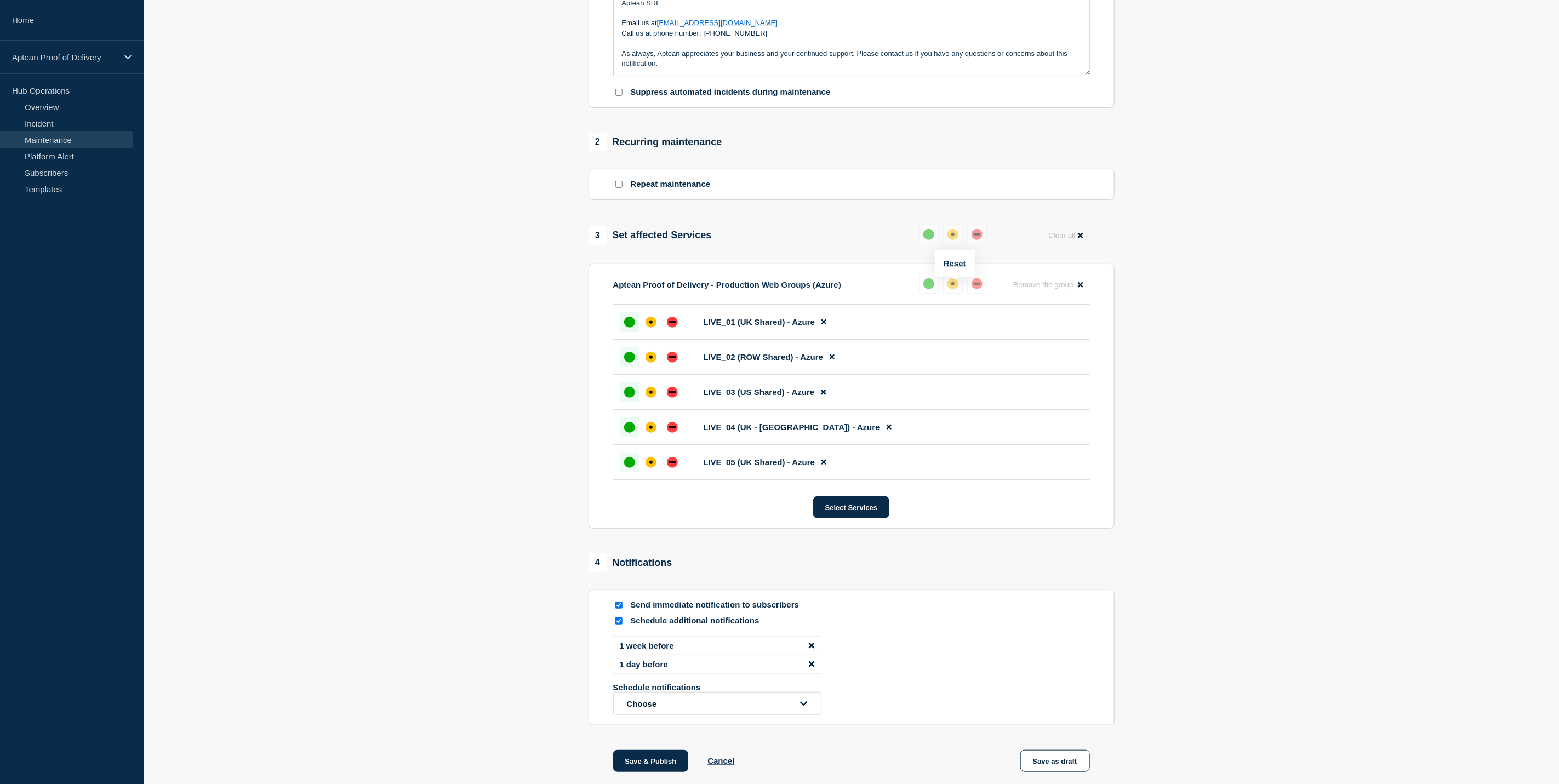
scroll to position [403, 0]
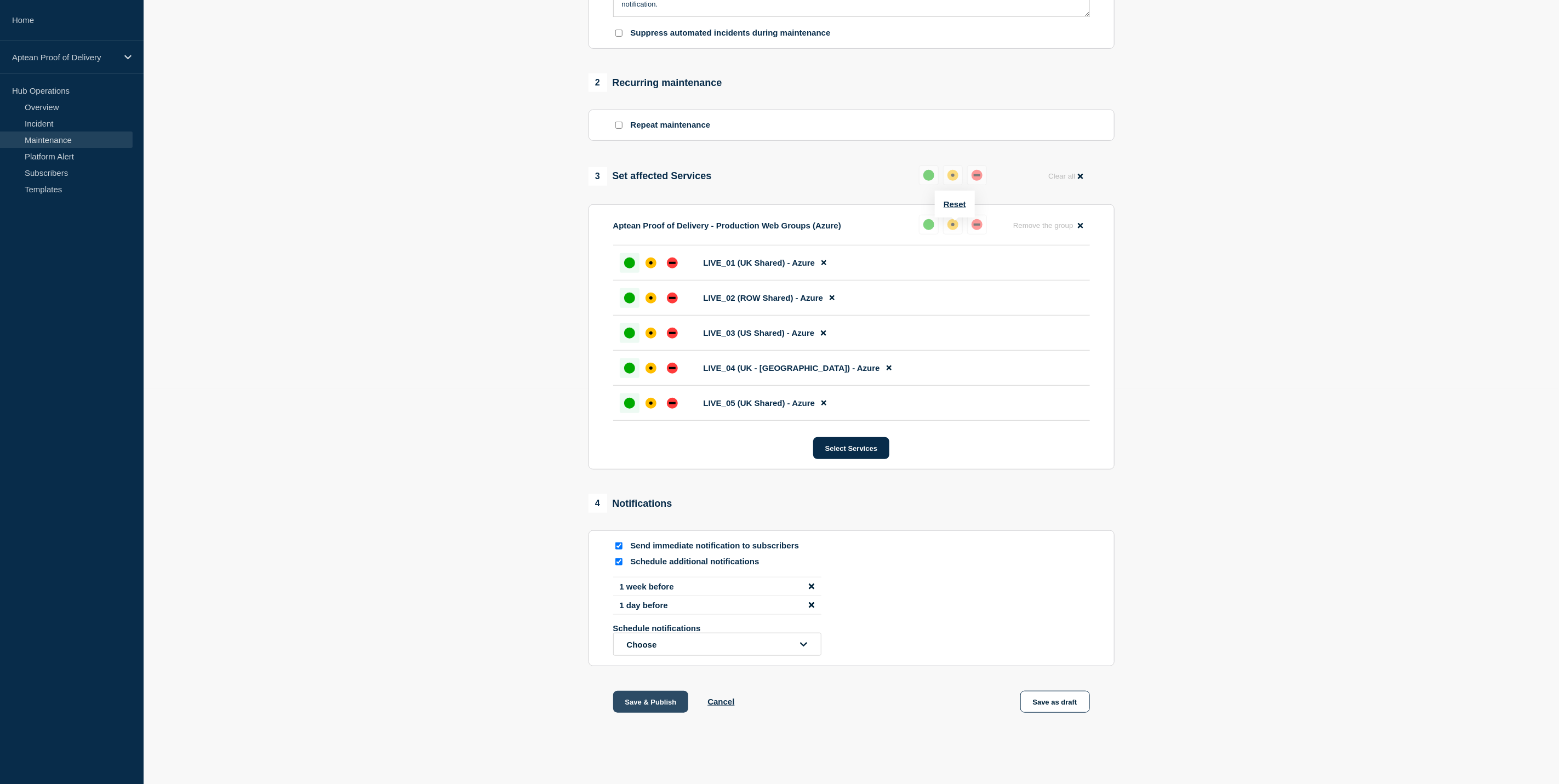
click at [658, 708] on button "Save & Publish" at bounding box center [651, 701] width 76 height 22
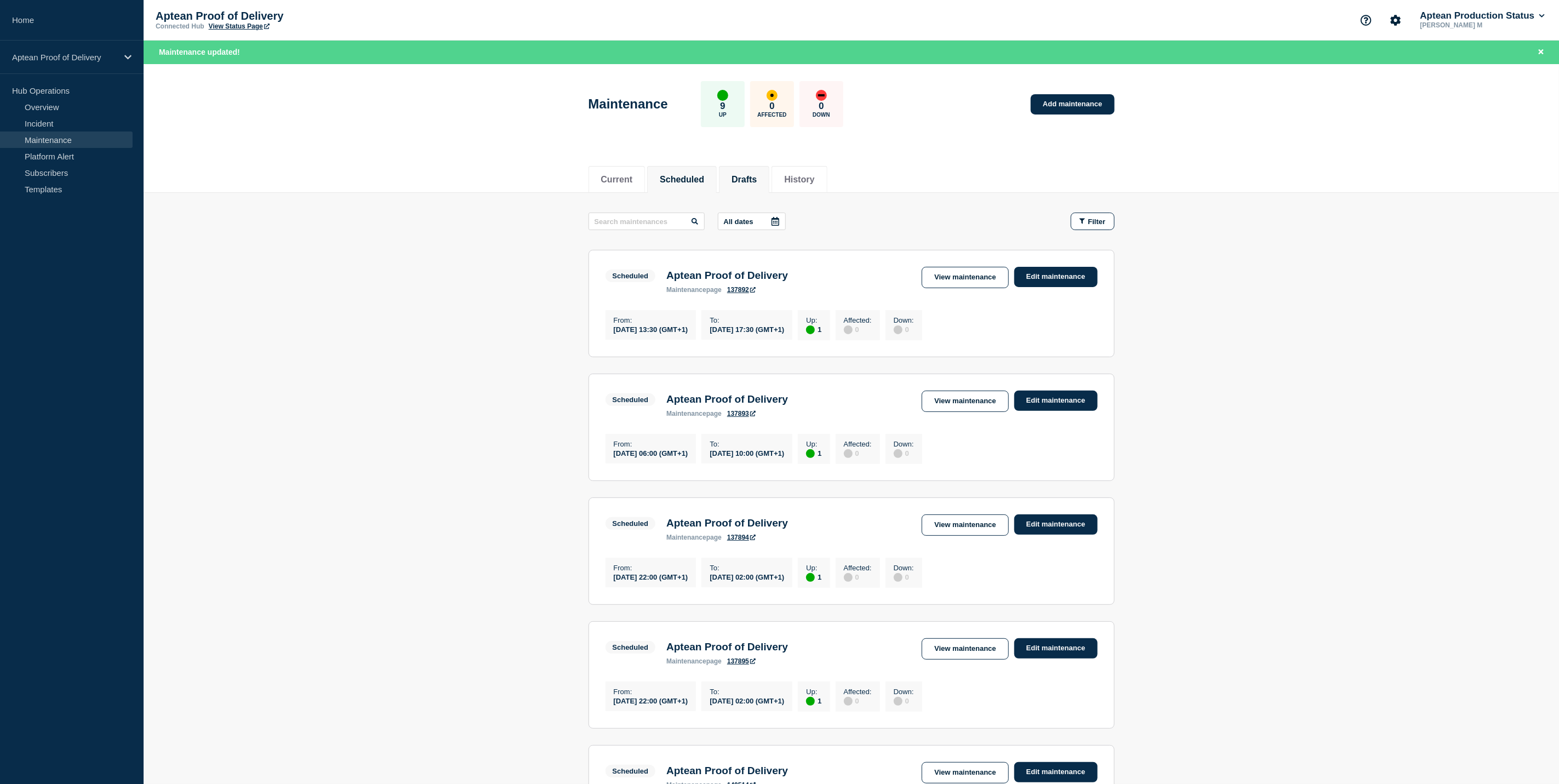
click at [752, 187] on li "Drafts" at bounding box center [744, 179] width 51 height 27
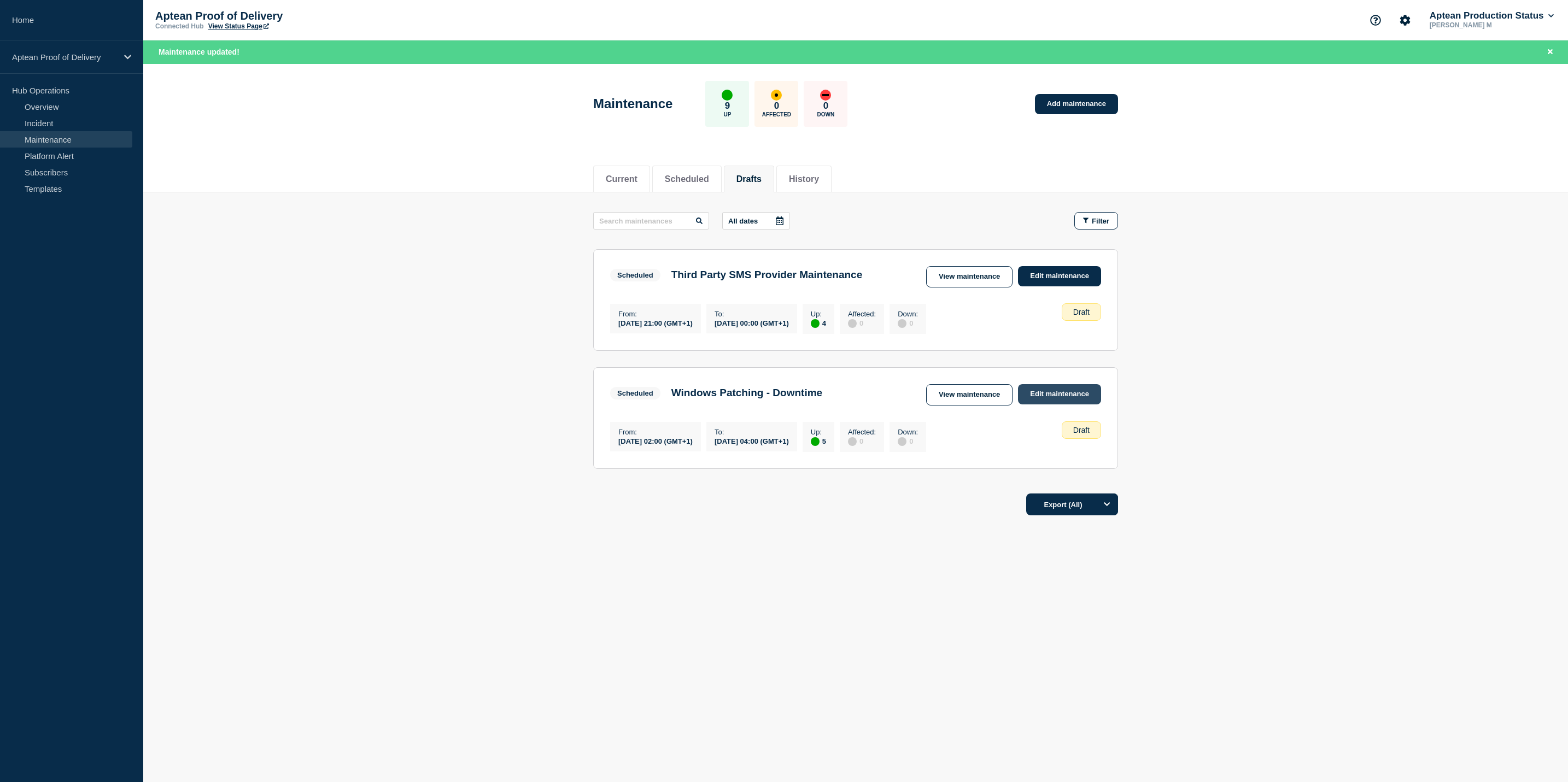
click at [1063, 396] on link "Edit maintenance" at bounding box center [1060, 394] width 83 height 20
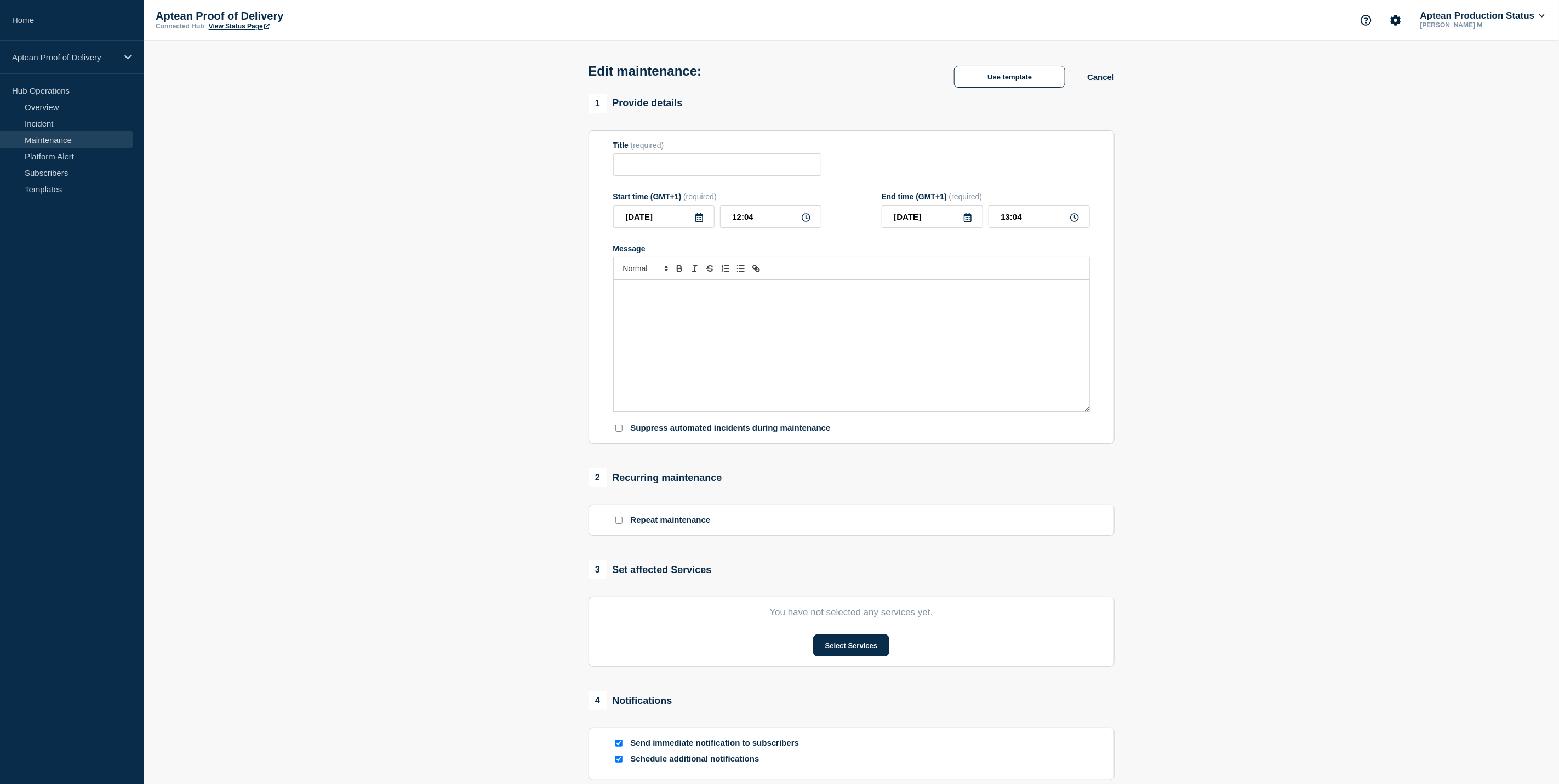
type input "Windows Patching - Downtime"
type input "2025-10-19"
type input "02:00"
type input "2025-10-19"
type input "04:00"
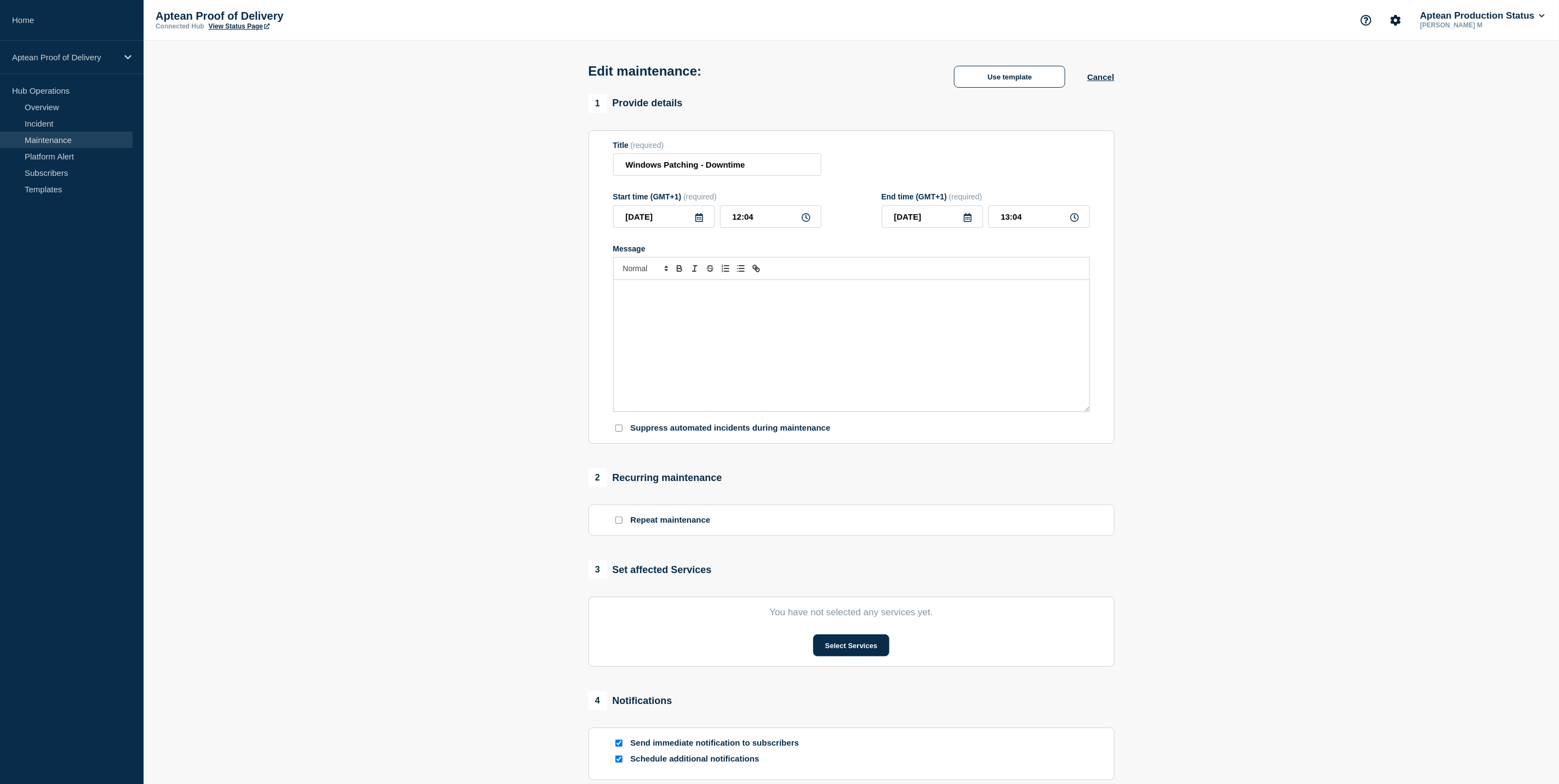
checkbox input "true"
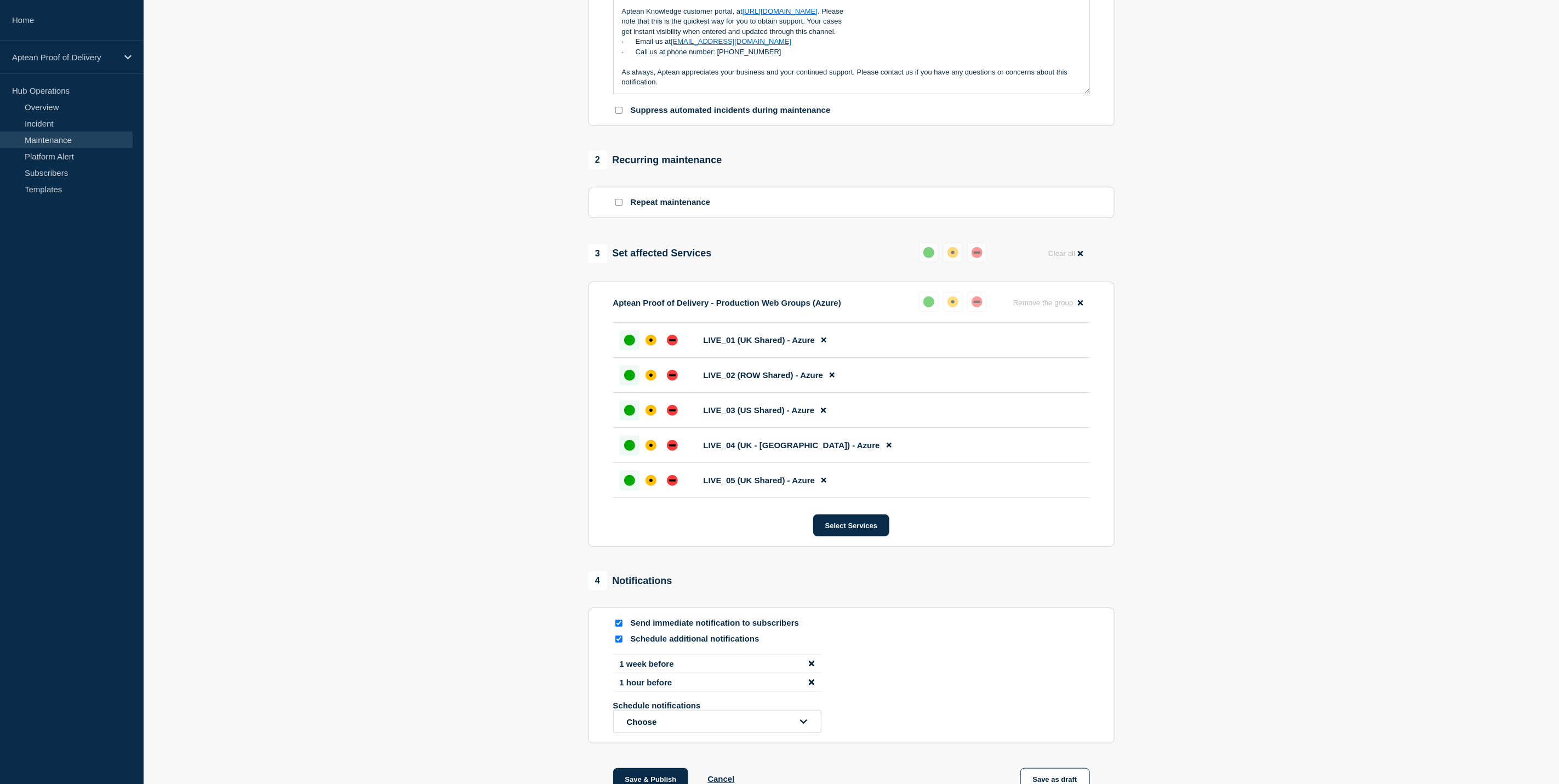
scroll to position [403, 0]
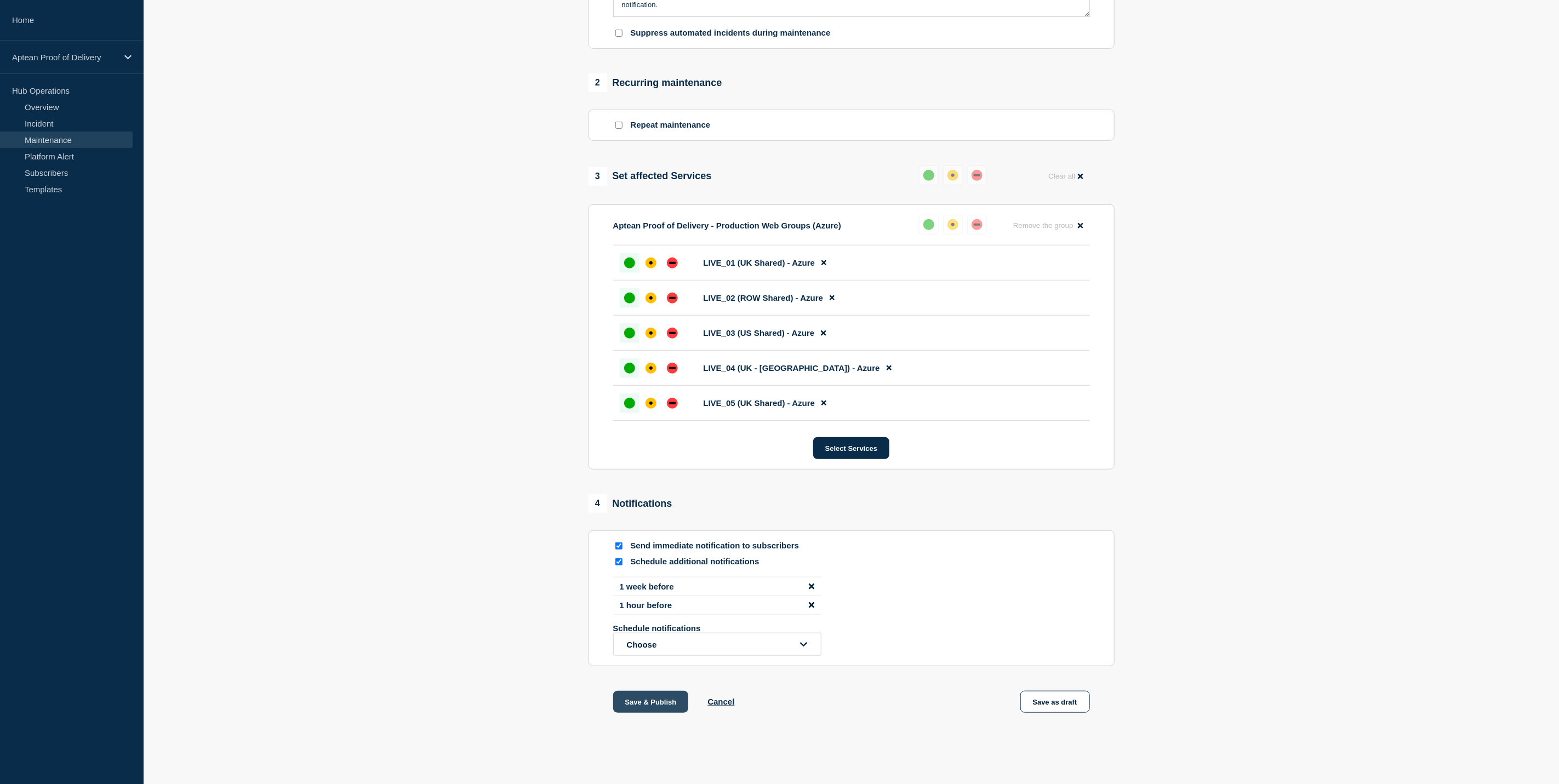
click at [650, 692] on button "Save & Publish" at bounding box center [651, 701] width 76 height 22
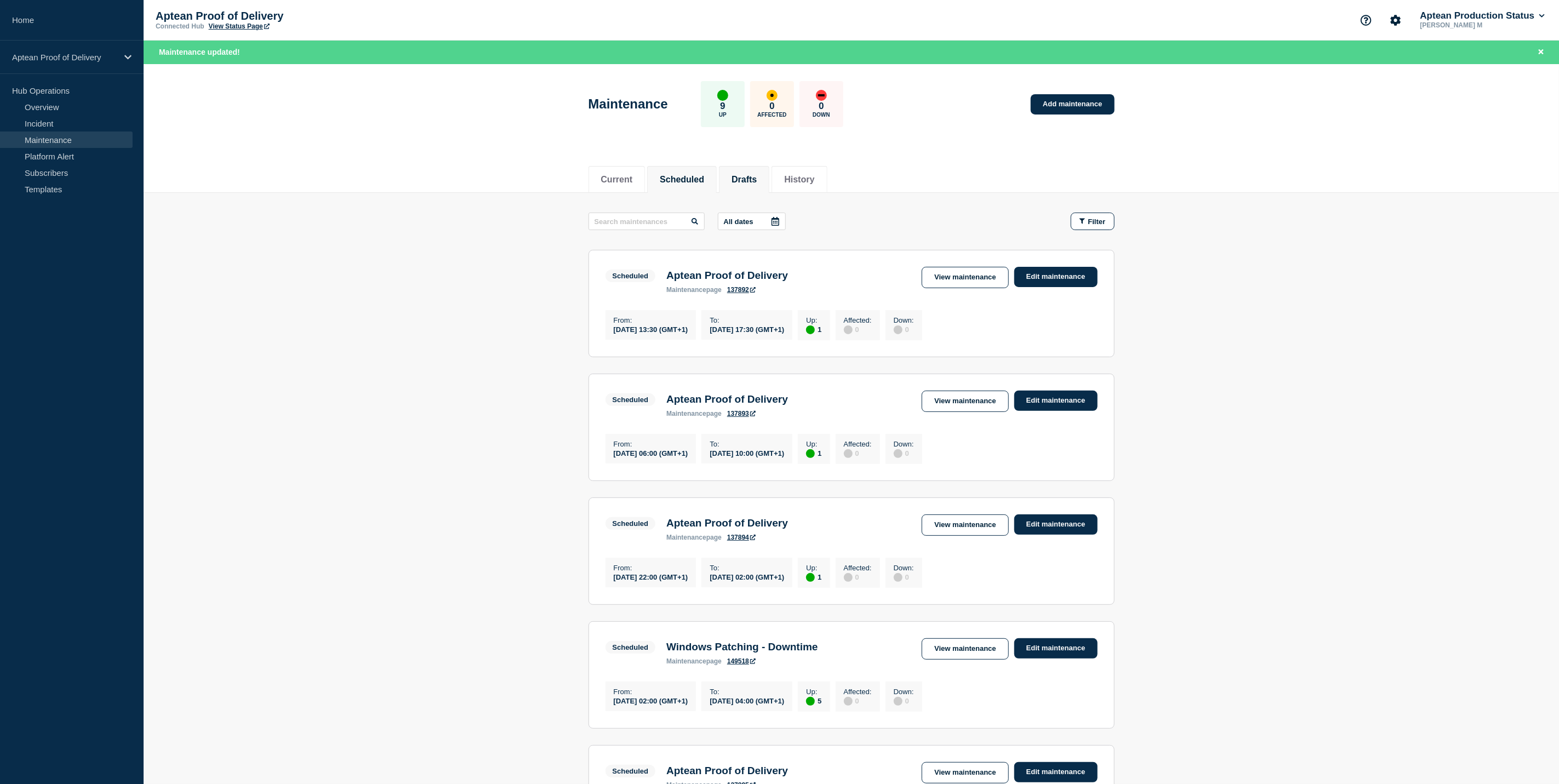
click at [769, 186] on li "Drafts" at bounding box center [744, 179] width 51 height 27
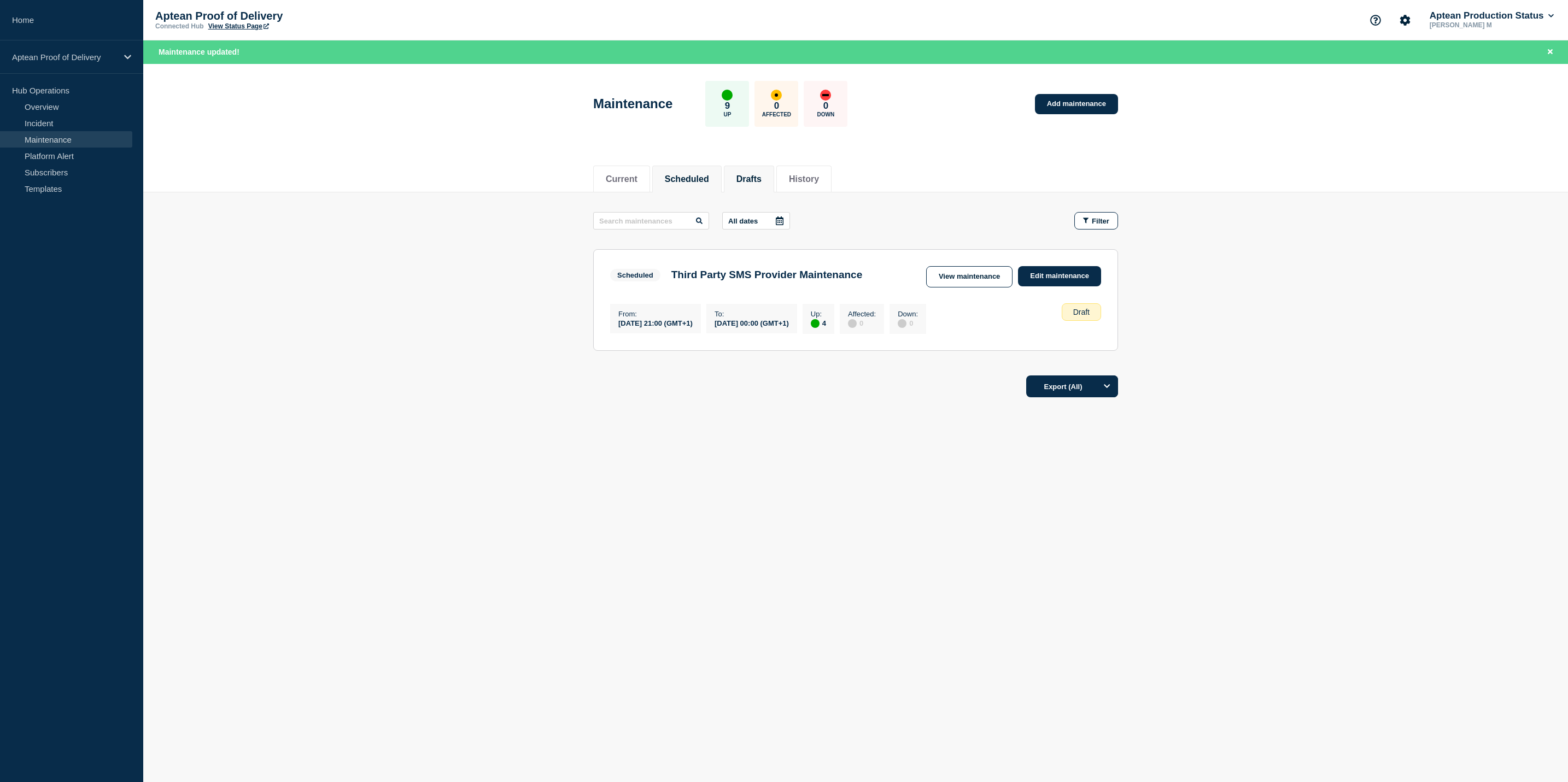
click at [709, 183] on button "Scheduled" at bounding box center [687, 179] width 45 height 10
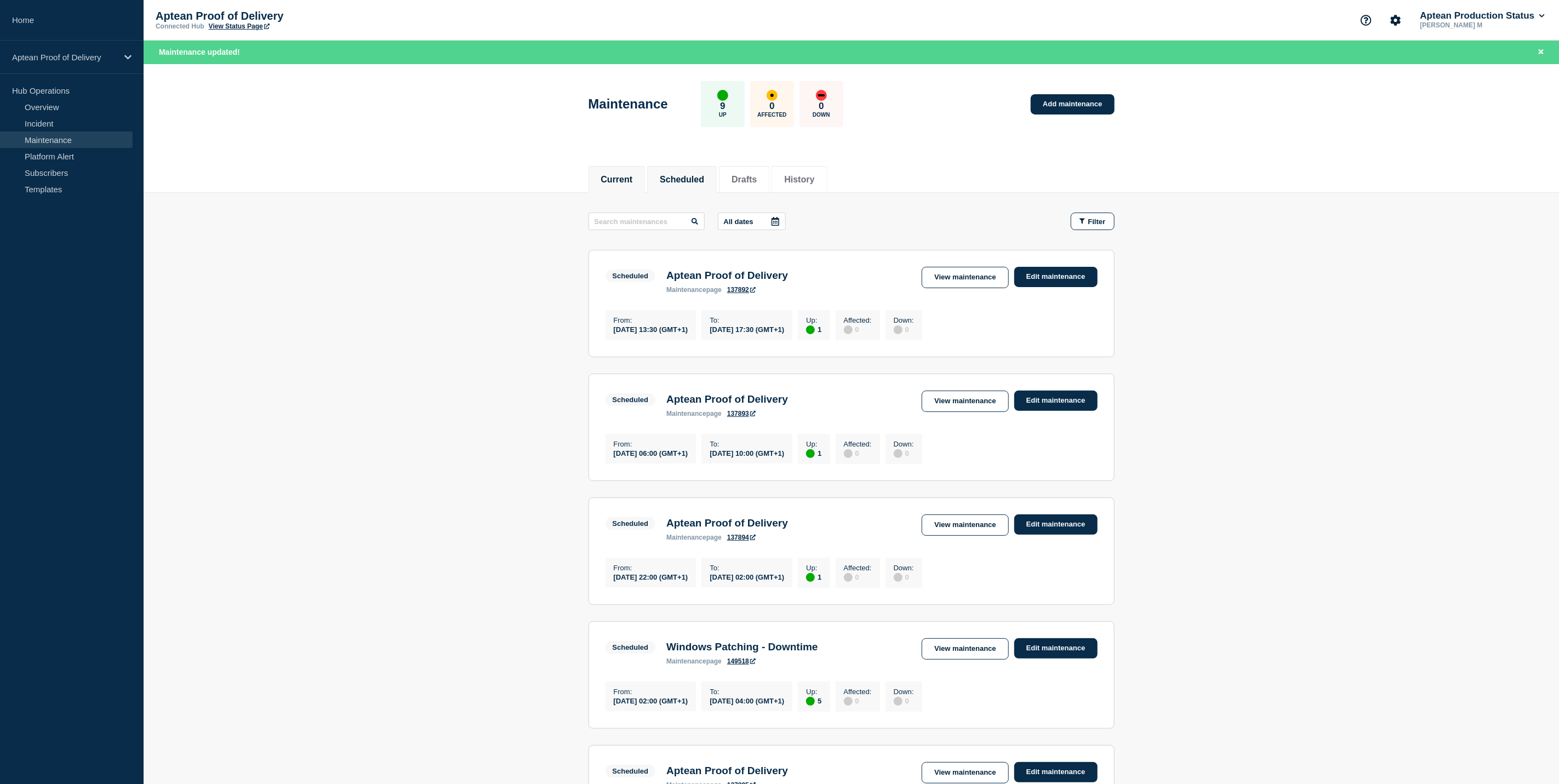
drag, startPoint x: 633, startPoint y: 181, endPoint x: 648, endPoint y: 181, distance: 15.0
click at [633, 181] on button "Current" at bounding box center [617, 179] width 32 height 10
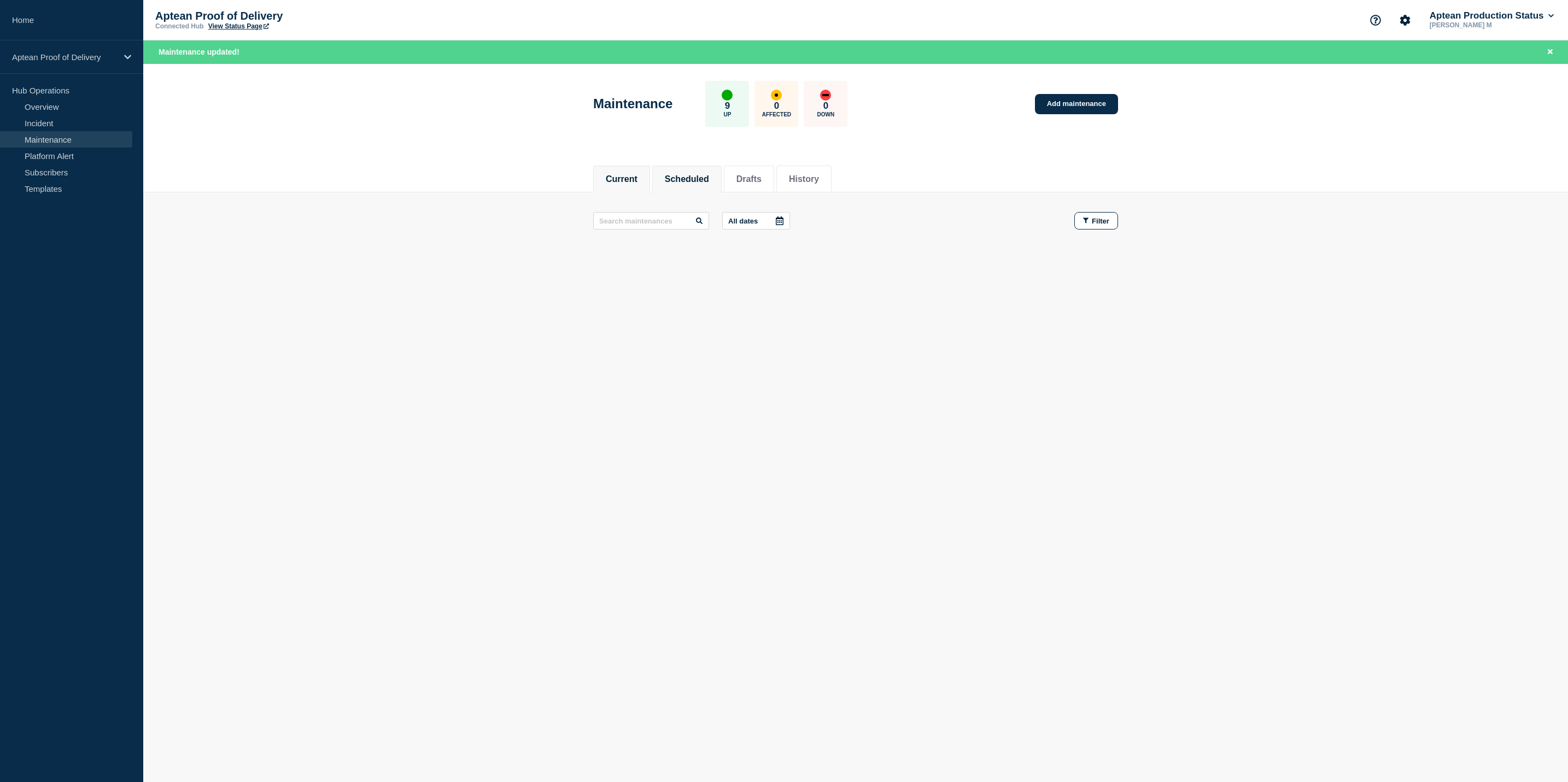
click at [681, 182] on button "Scheduled" at bounding box center [687, 179] width 45 height 10
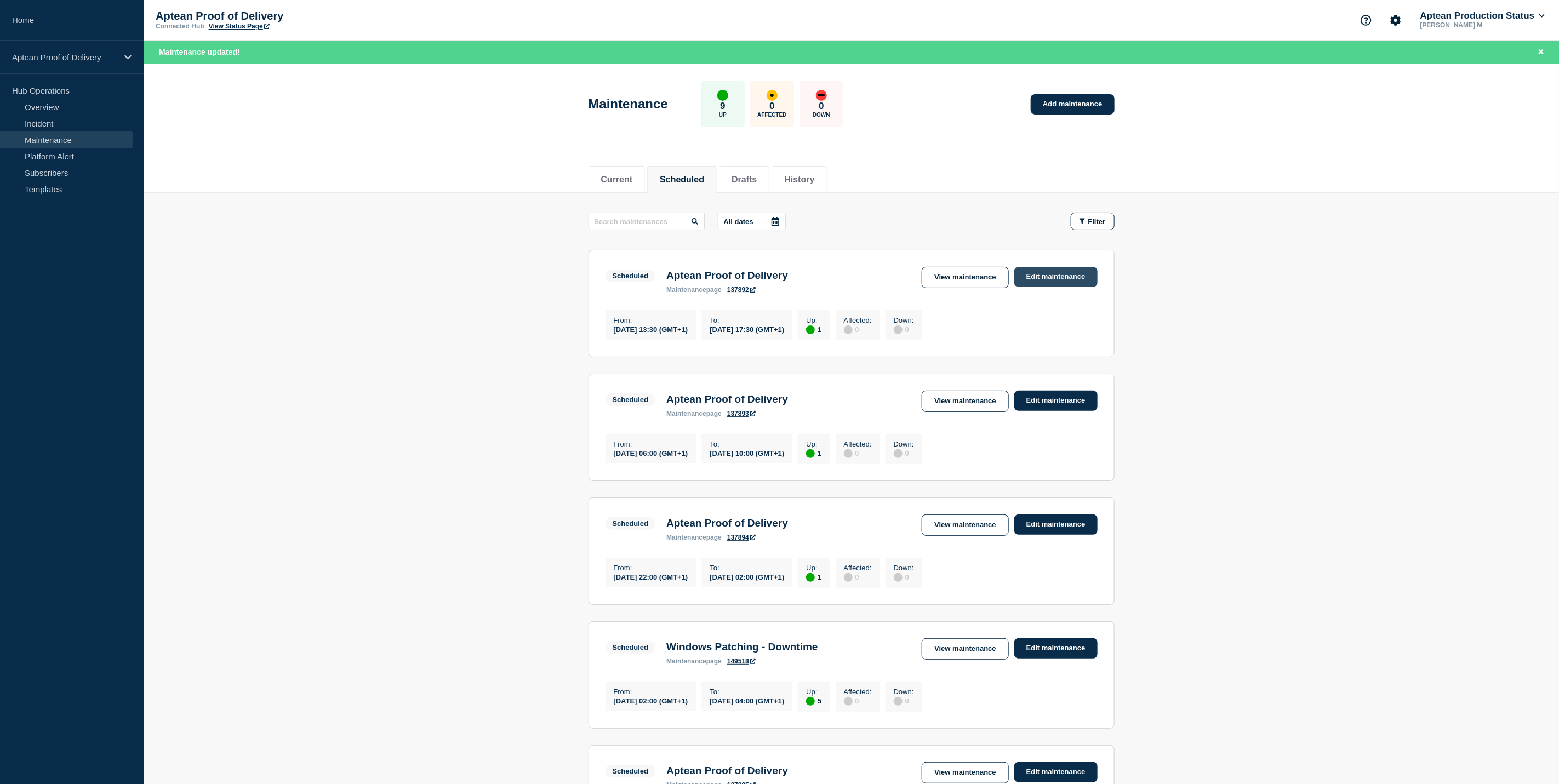
click at [1064, 283] on link "Edit maintenance" at bounding box center [1055, 276] width 83 height 20
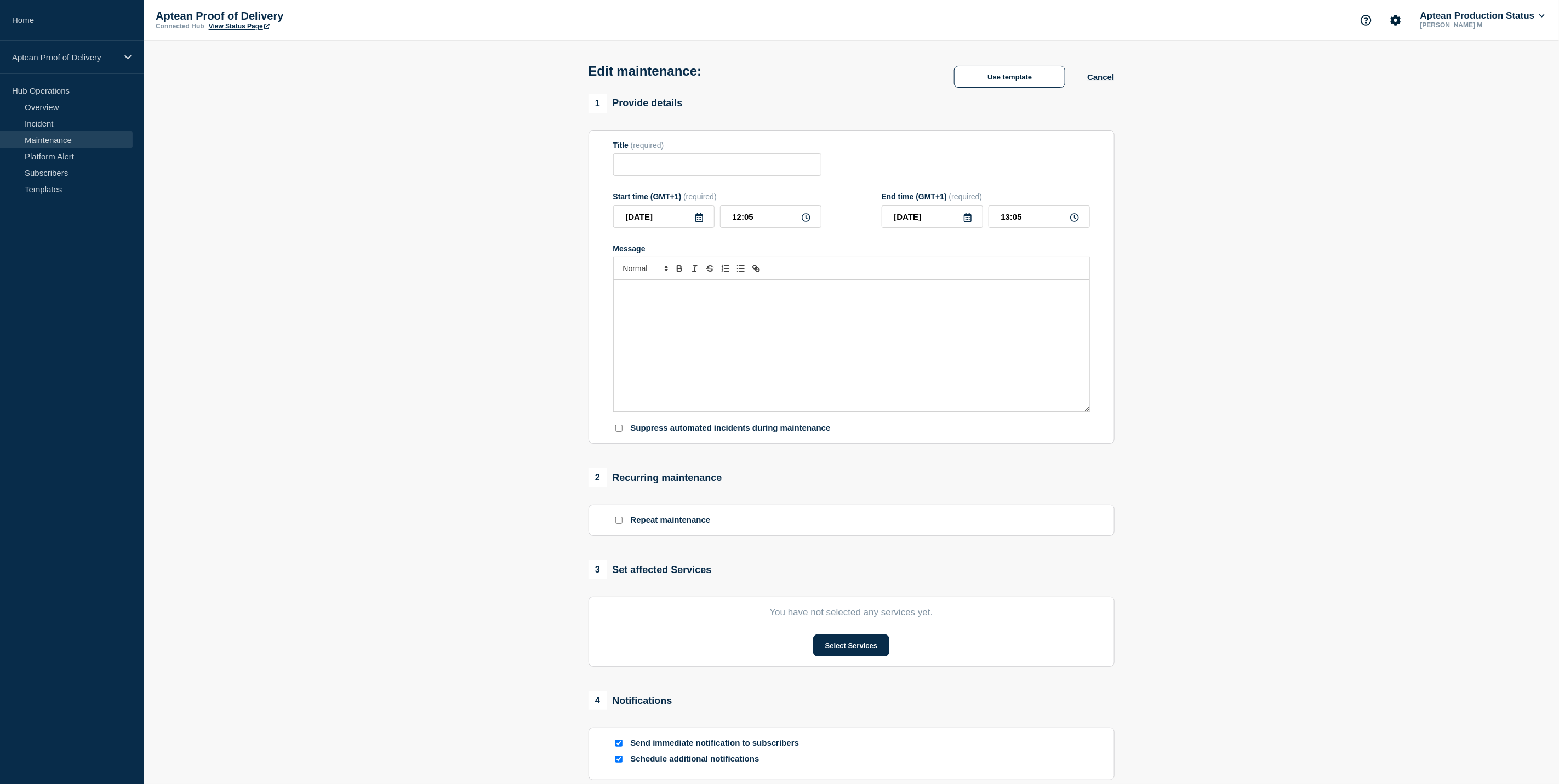
type input "Aptean Proof of Delivery"
type input "13:30"
type input "17:30"
checkbox input "true"
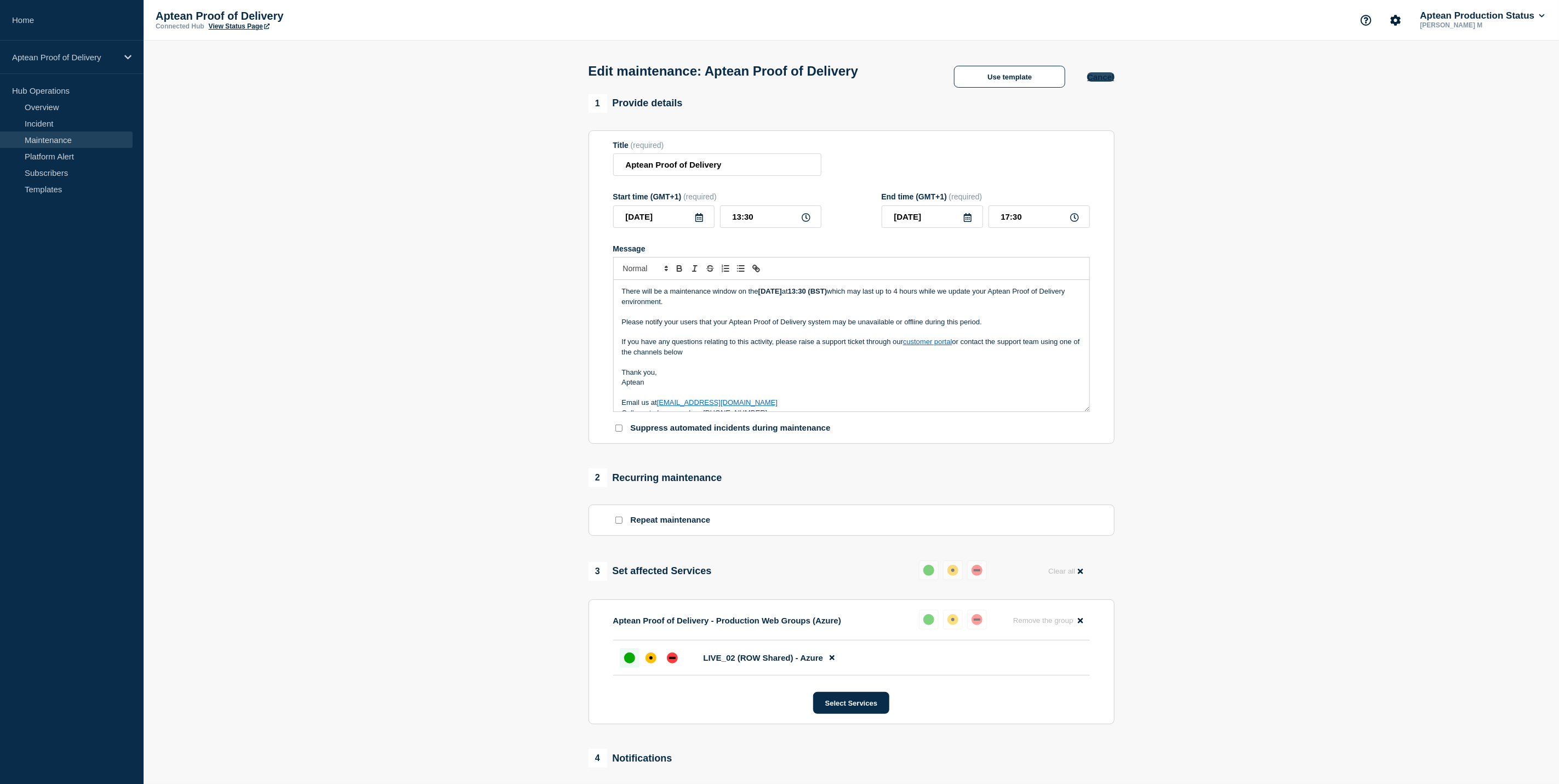
click at [1097, 81] on button "Cancel" at bounding box center [1100, 77] width 27 height 9
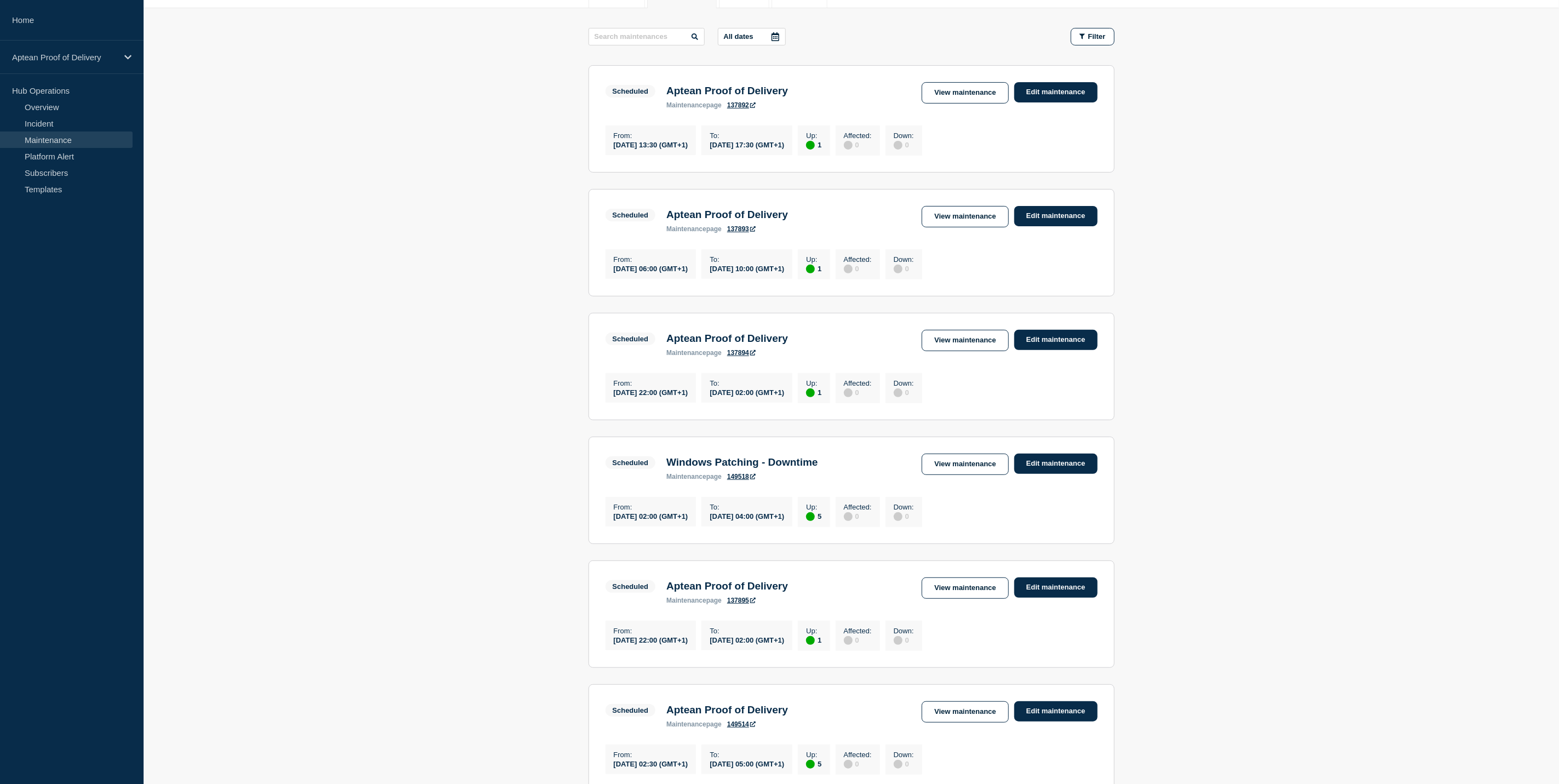
scroll to position [411, 0]
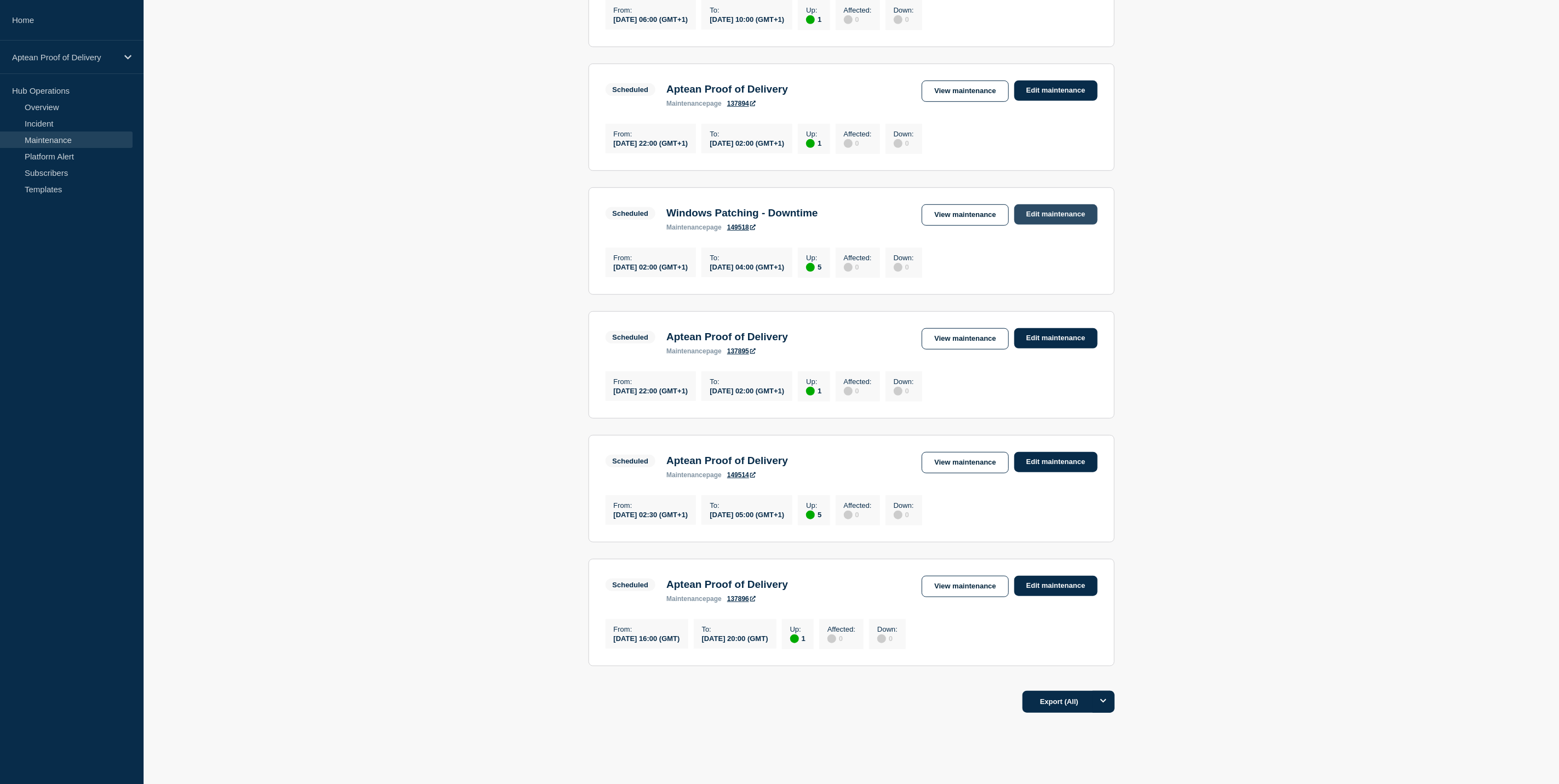
click at [1029, 225] on link "Edit maintenance" at bounding box center [1055, 214] width 83 height 20
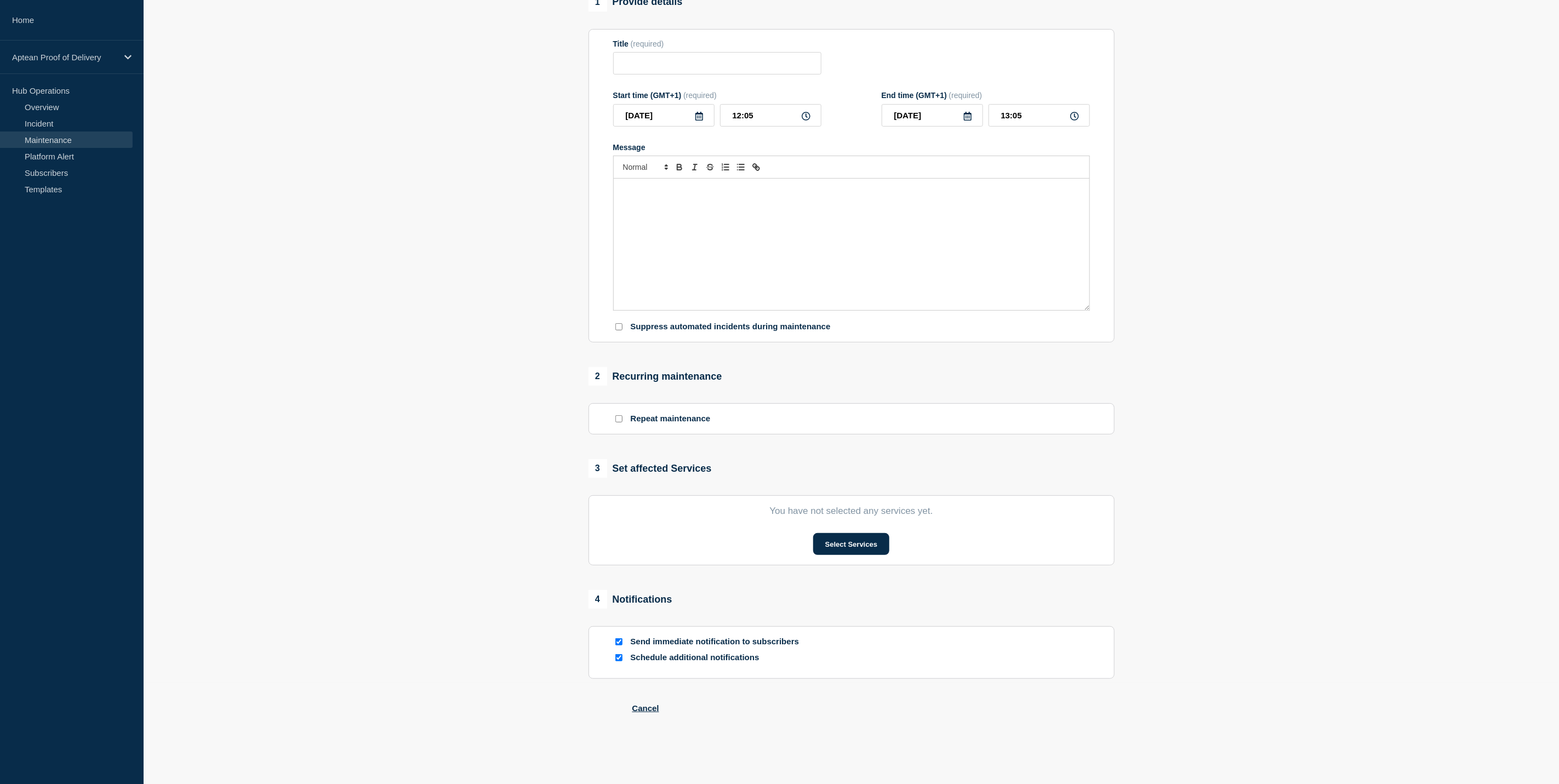
type input "Windows Patching - Downtime"
type input "2025-10-19"
type input "02:00"
type input "2025-10-19"
type input "04:00"
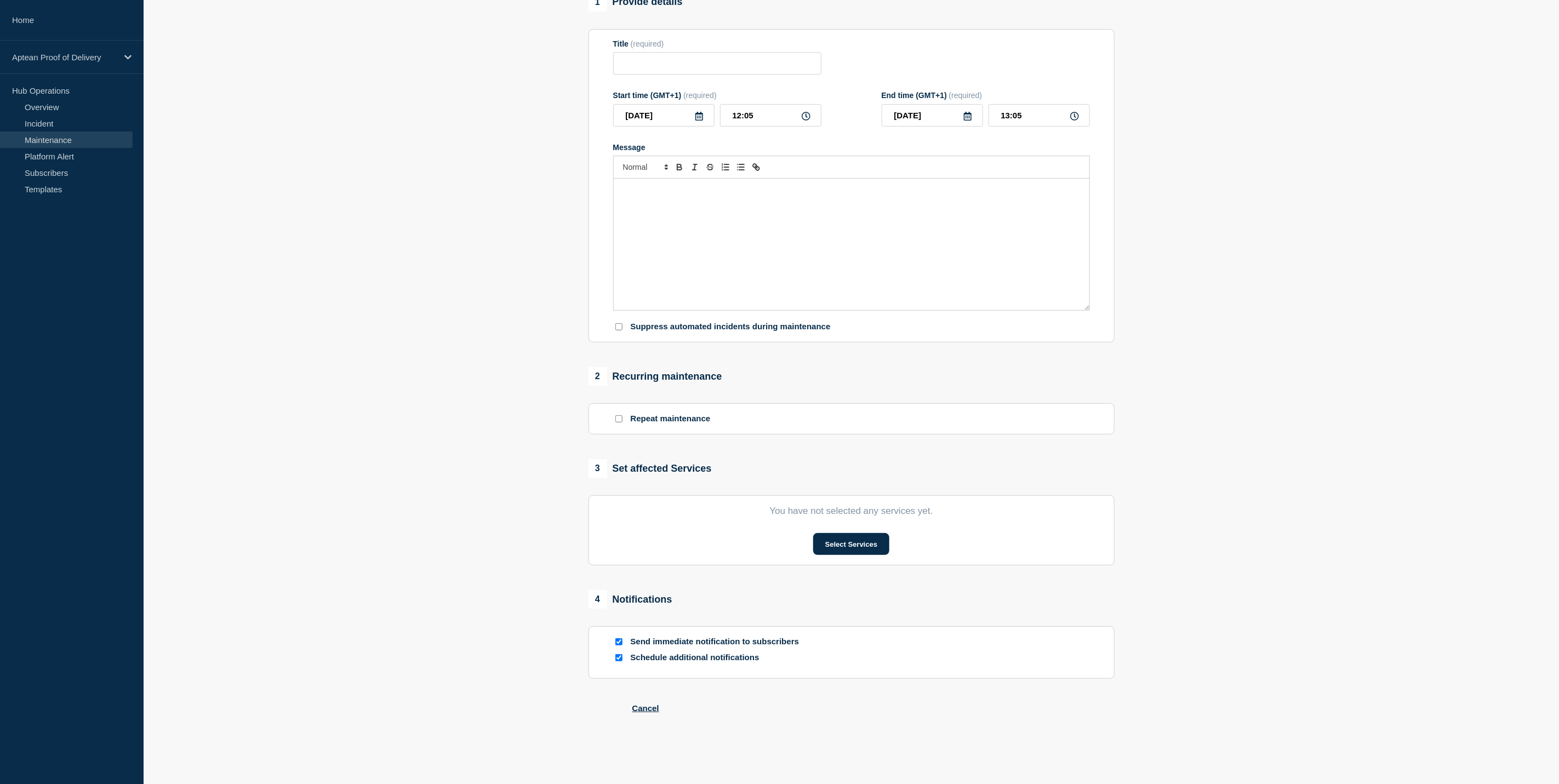
checkbox input "true"
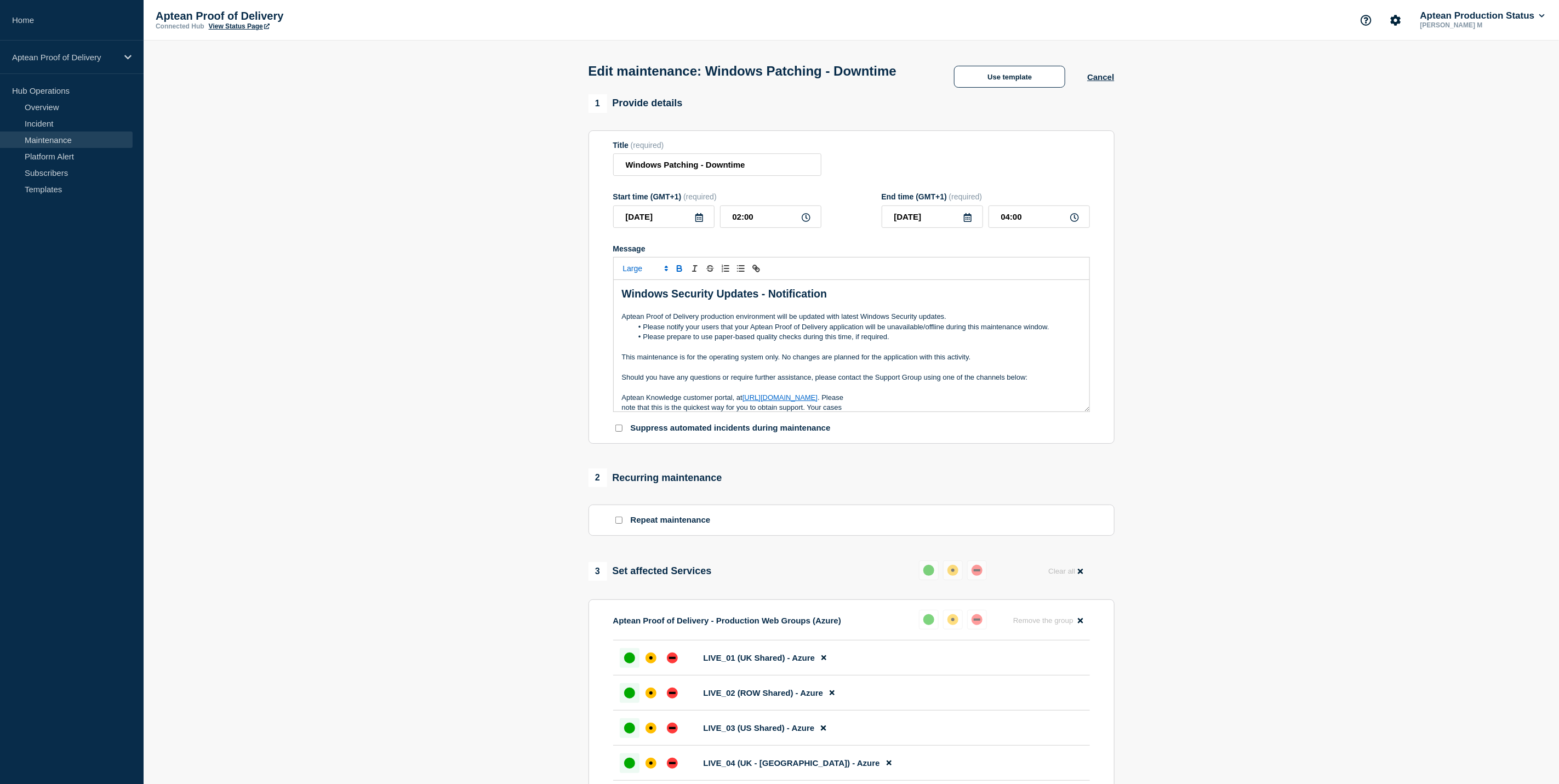
scroll to position [411, 0]
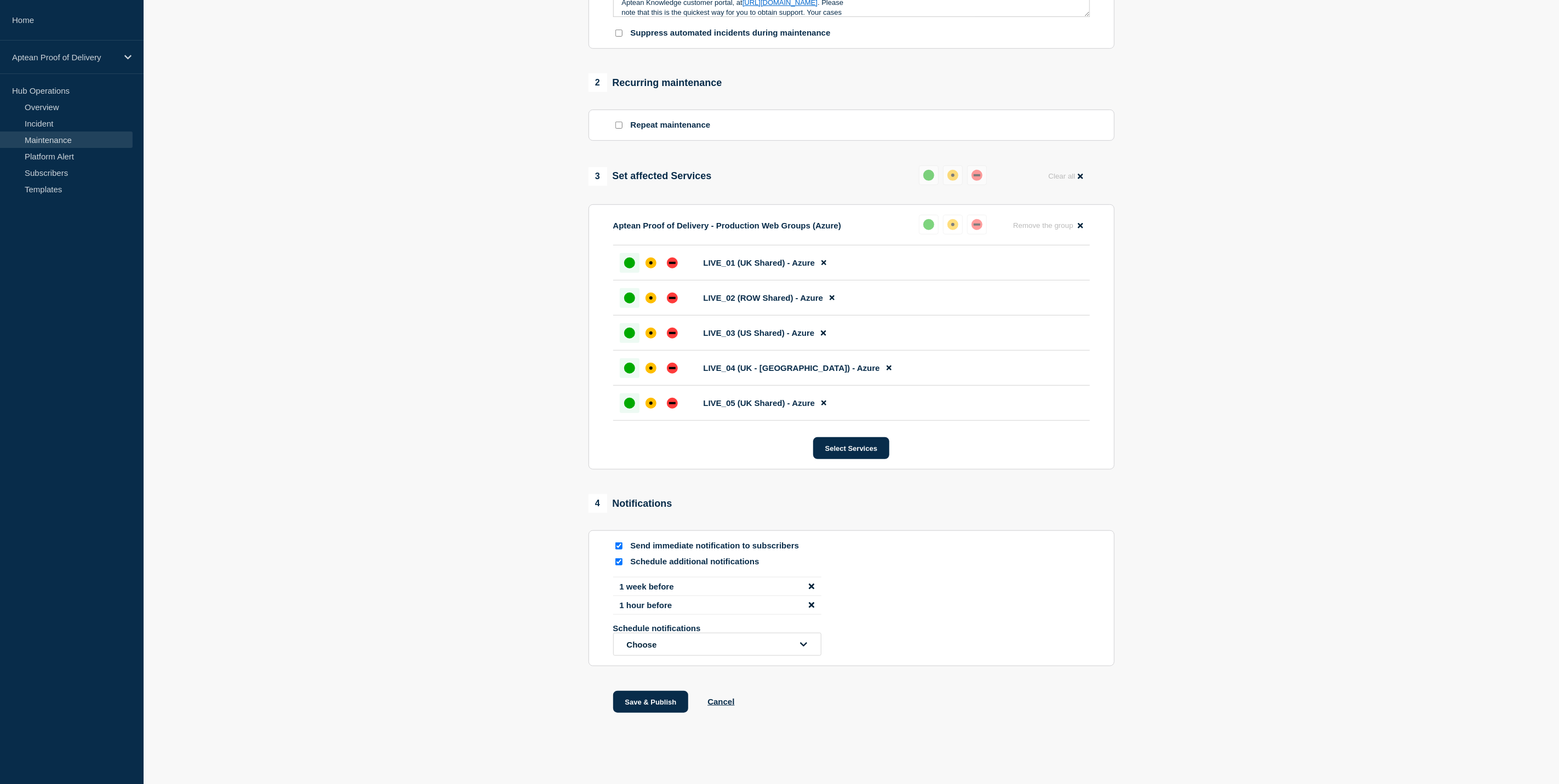
click at [619, 550] on input "Send immediate notification to subscribers" at bounding box center [619, 546] width 7 height 7
checkbox input "false"
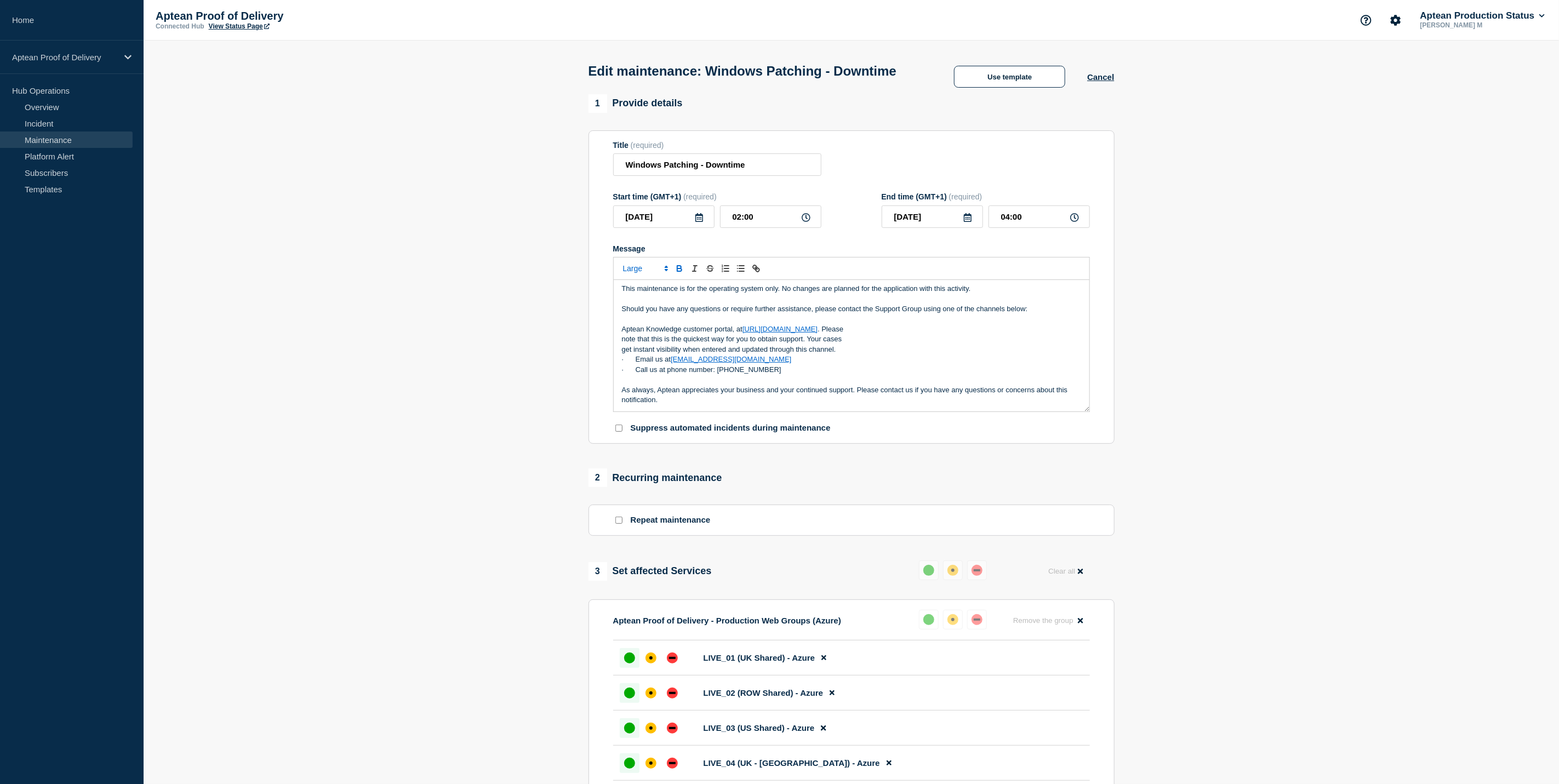
scroll to position [422, 0]
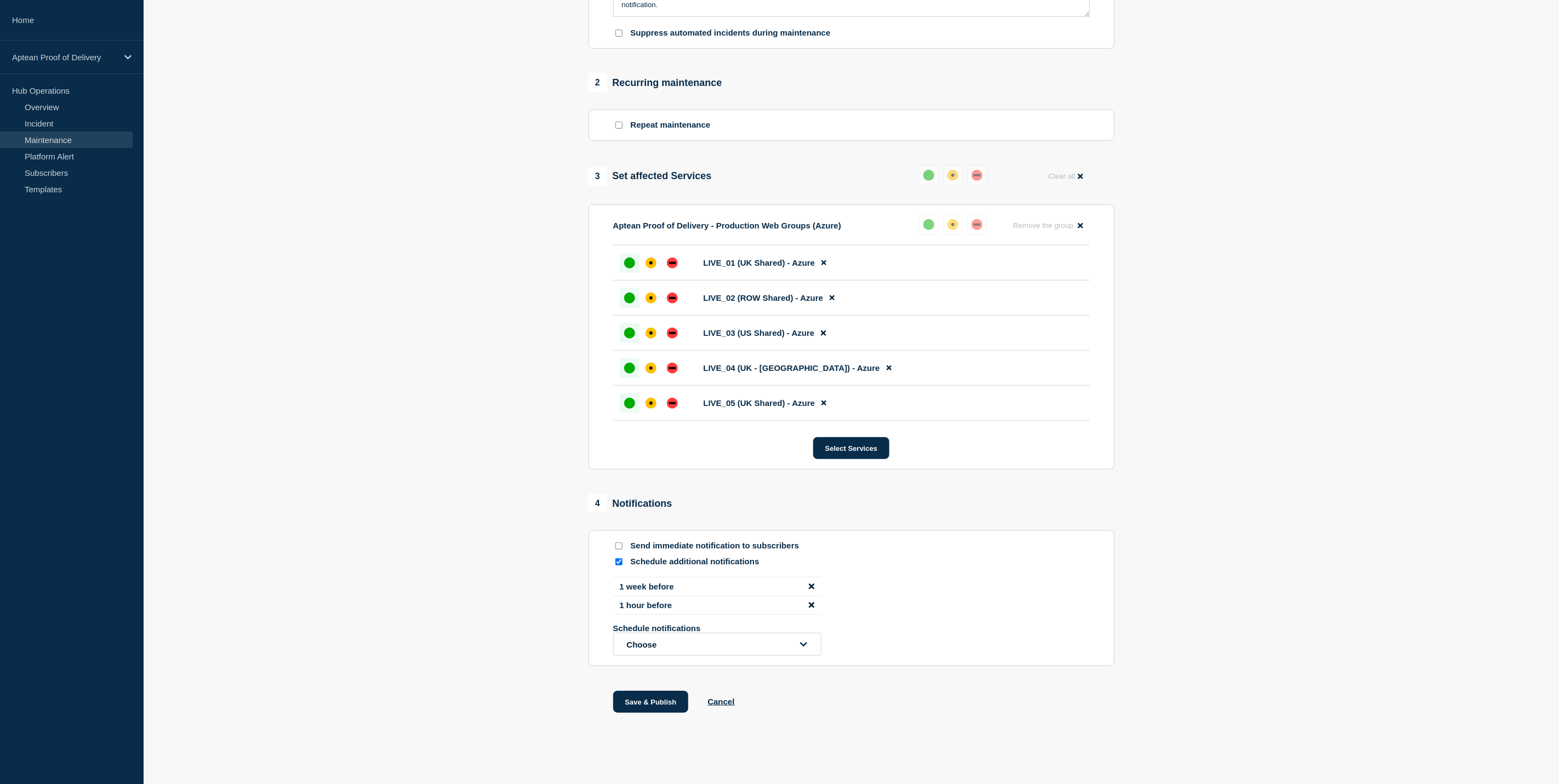
click at [812, 587] on icon "disable notification 1 week before" at bounding box center [812, 586] width 5 height 5
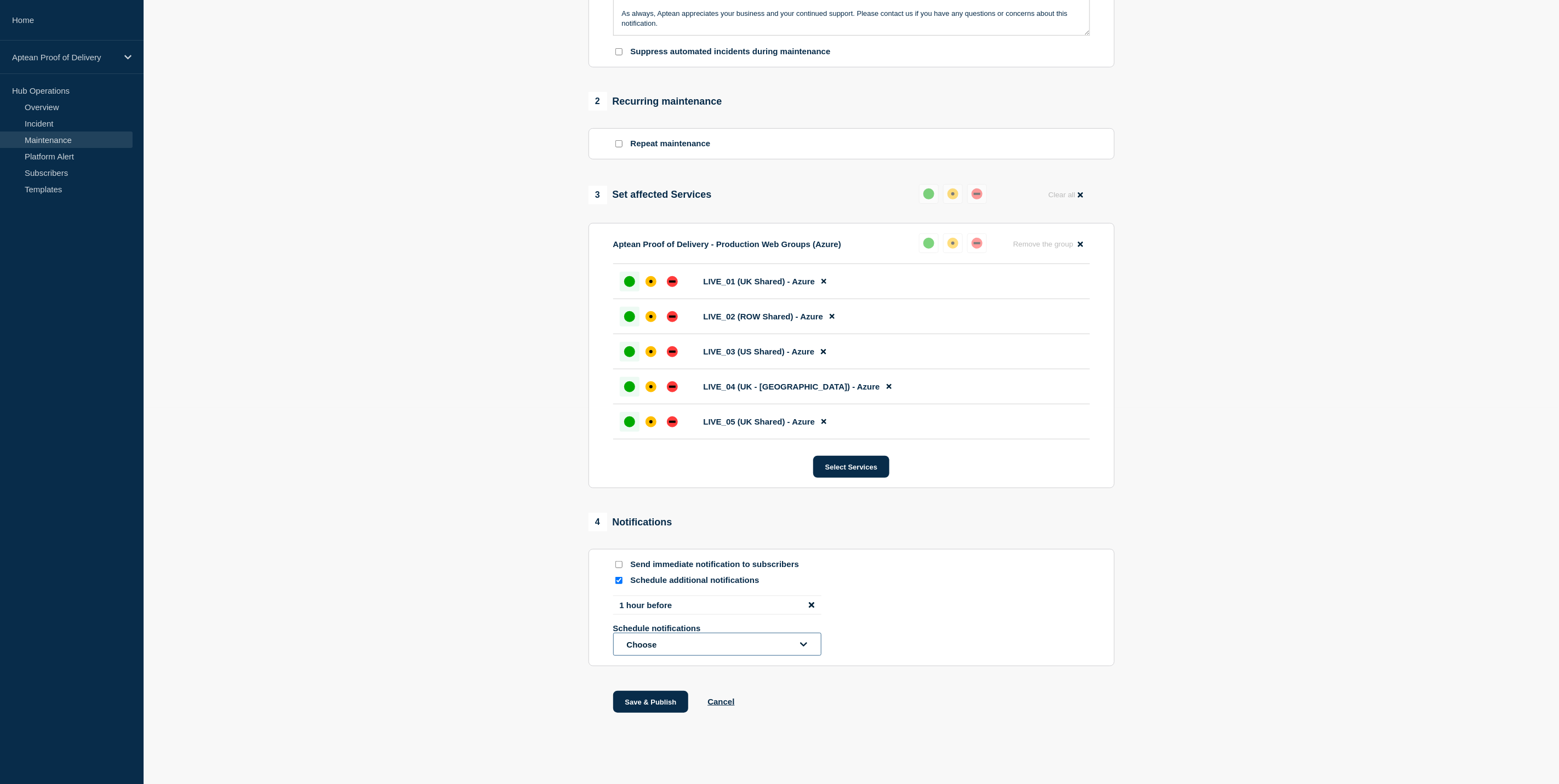
click at [800, 640] on icon "open dropdown" at bounding box center [803, 644] width 7 height 9
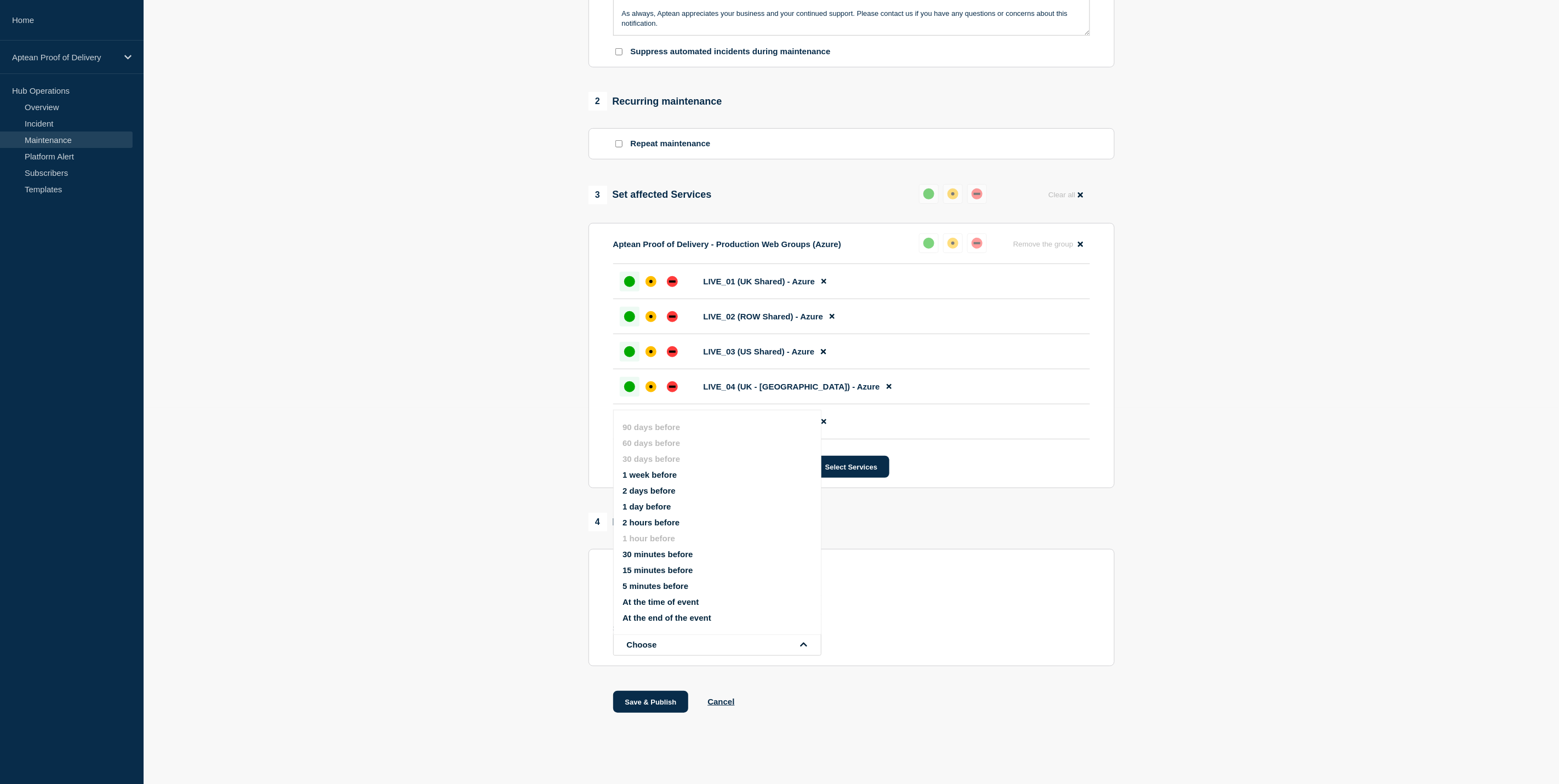
click at [649, 486] on button "2 days before" at bounding box center [649, 490] width 53 height 9
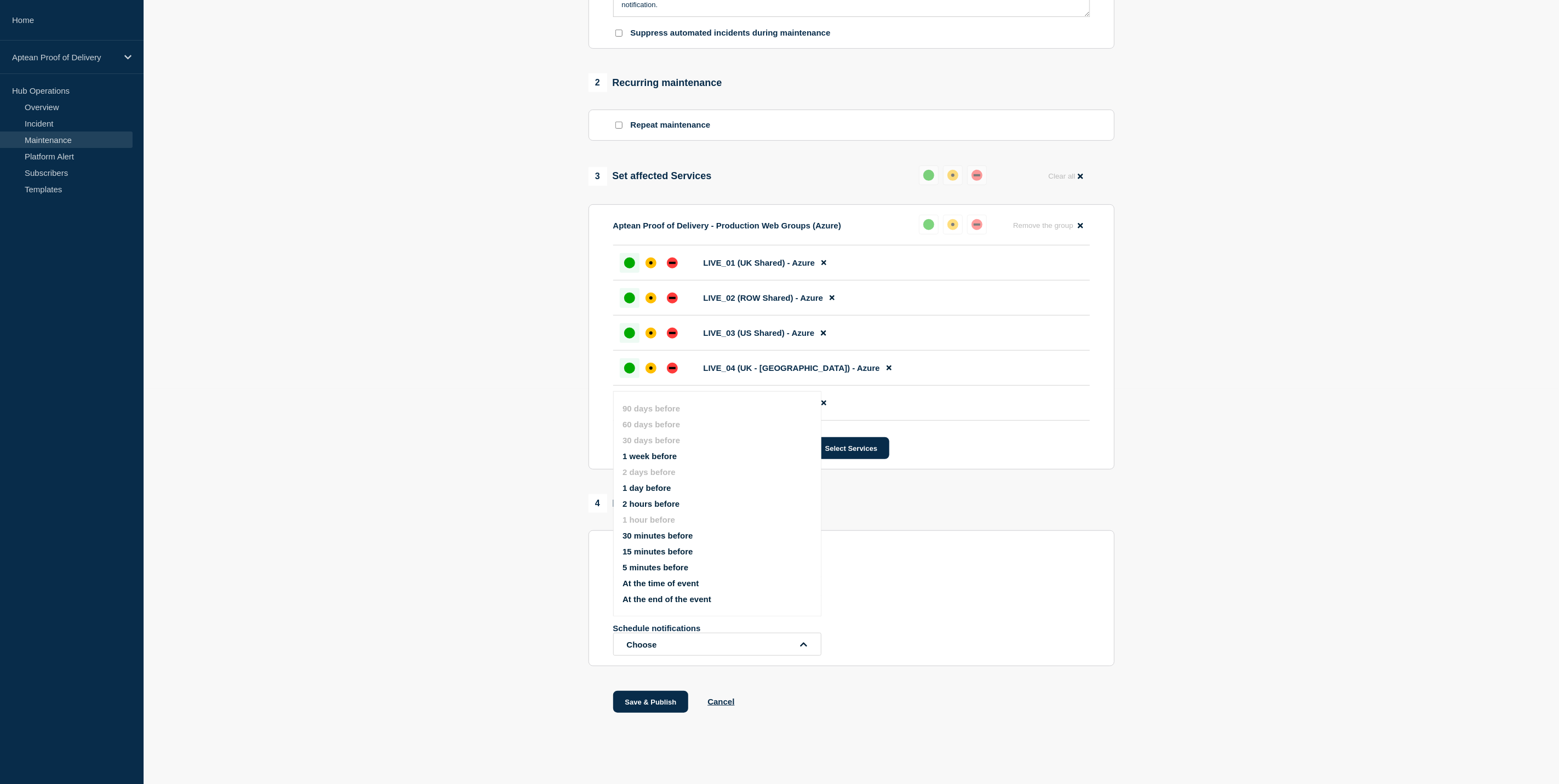
click at [1047, 510] on div "1 Provide details Title (required) Windows Patching - Downtime Start time (GMT+…" at bounding box center [851, 220] width 538 height 1041
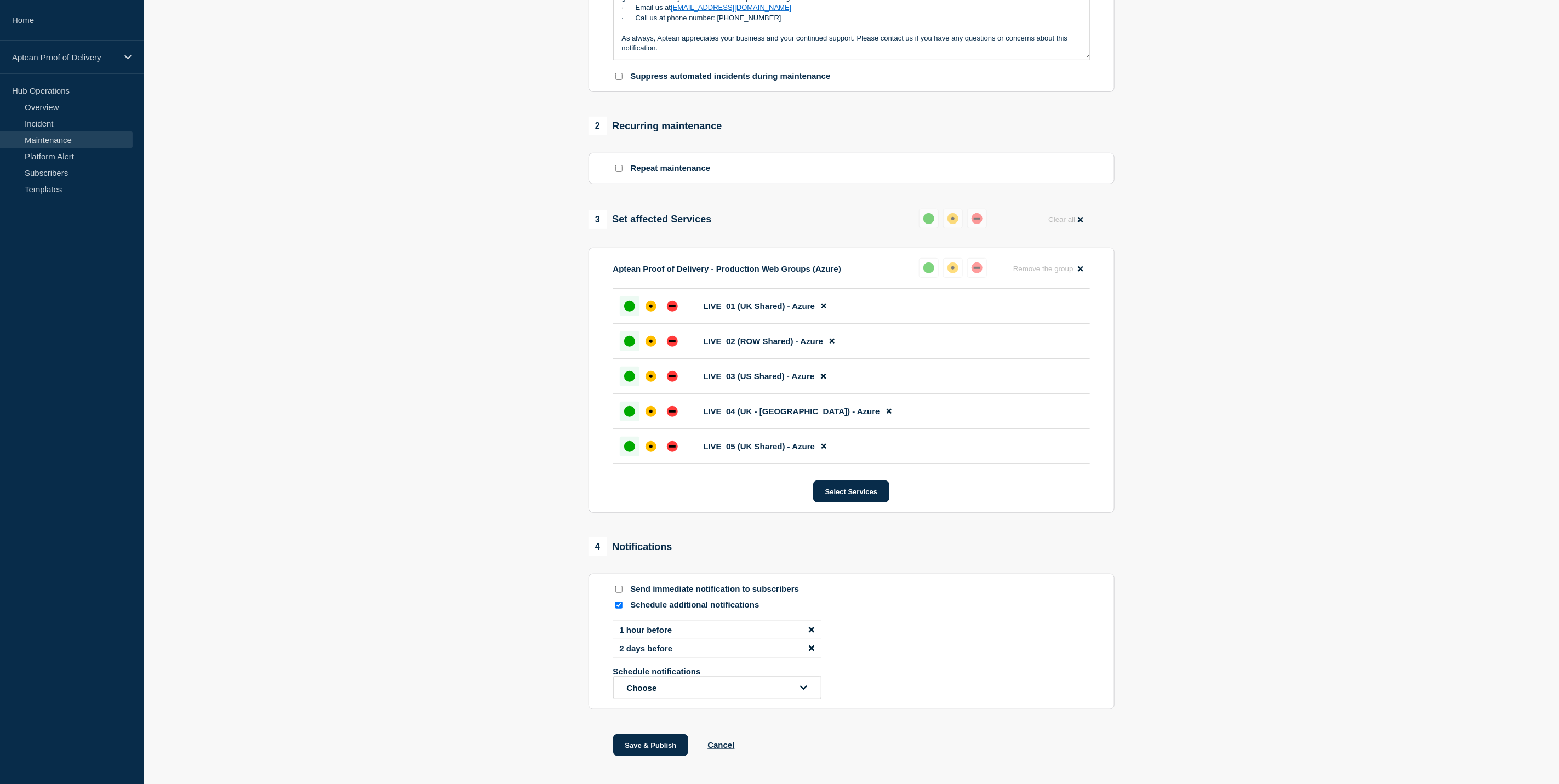
scroll to position [422, 0]
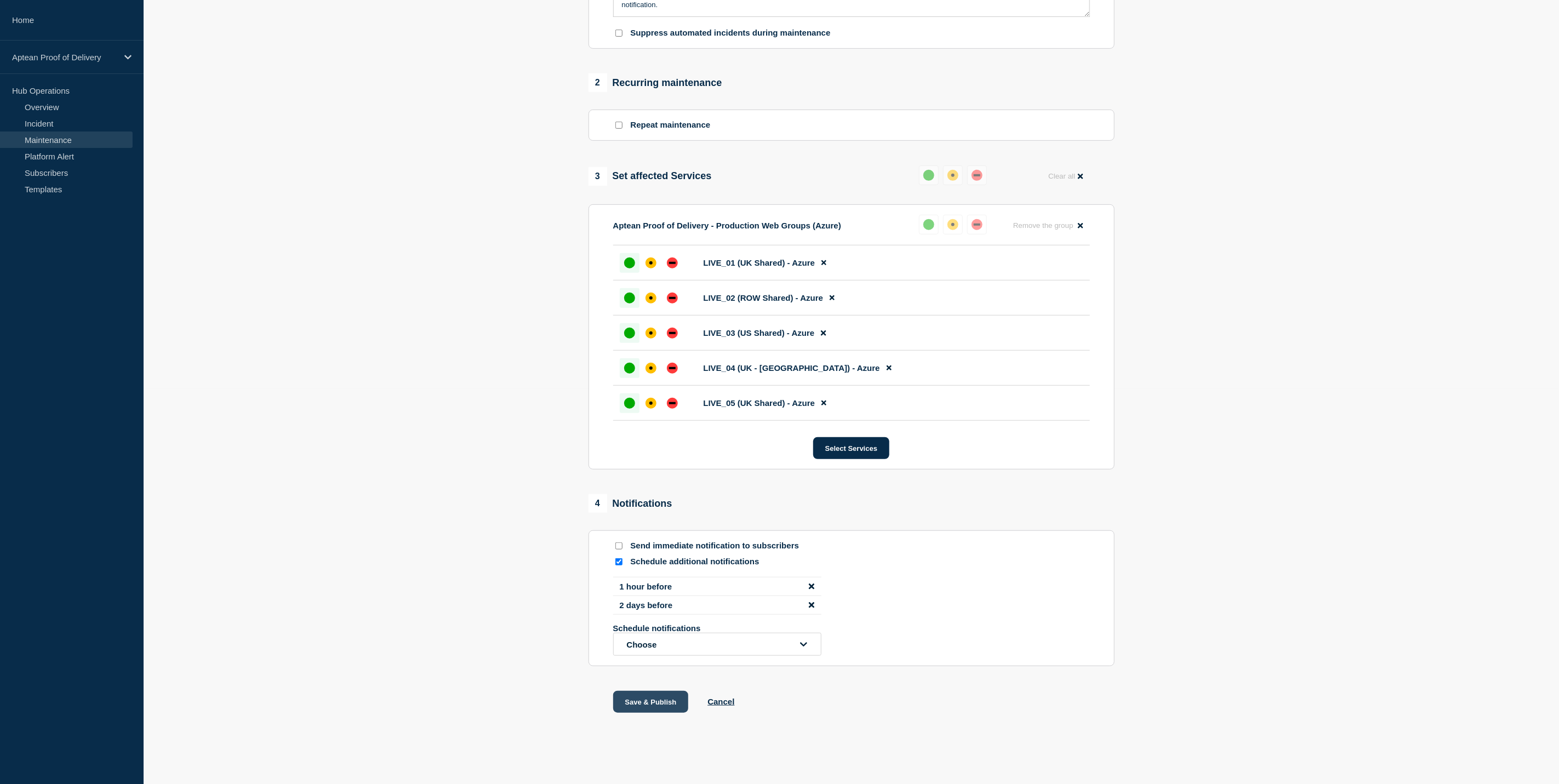
click at [679, 705] on button "Save & Publish" at bounding box center [651, 701] width 76 height 22
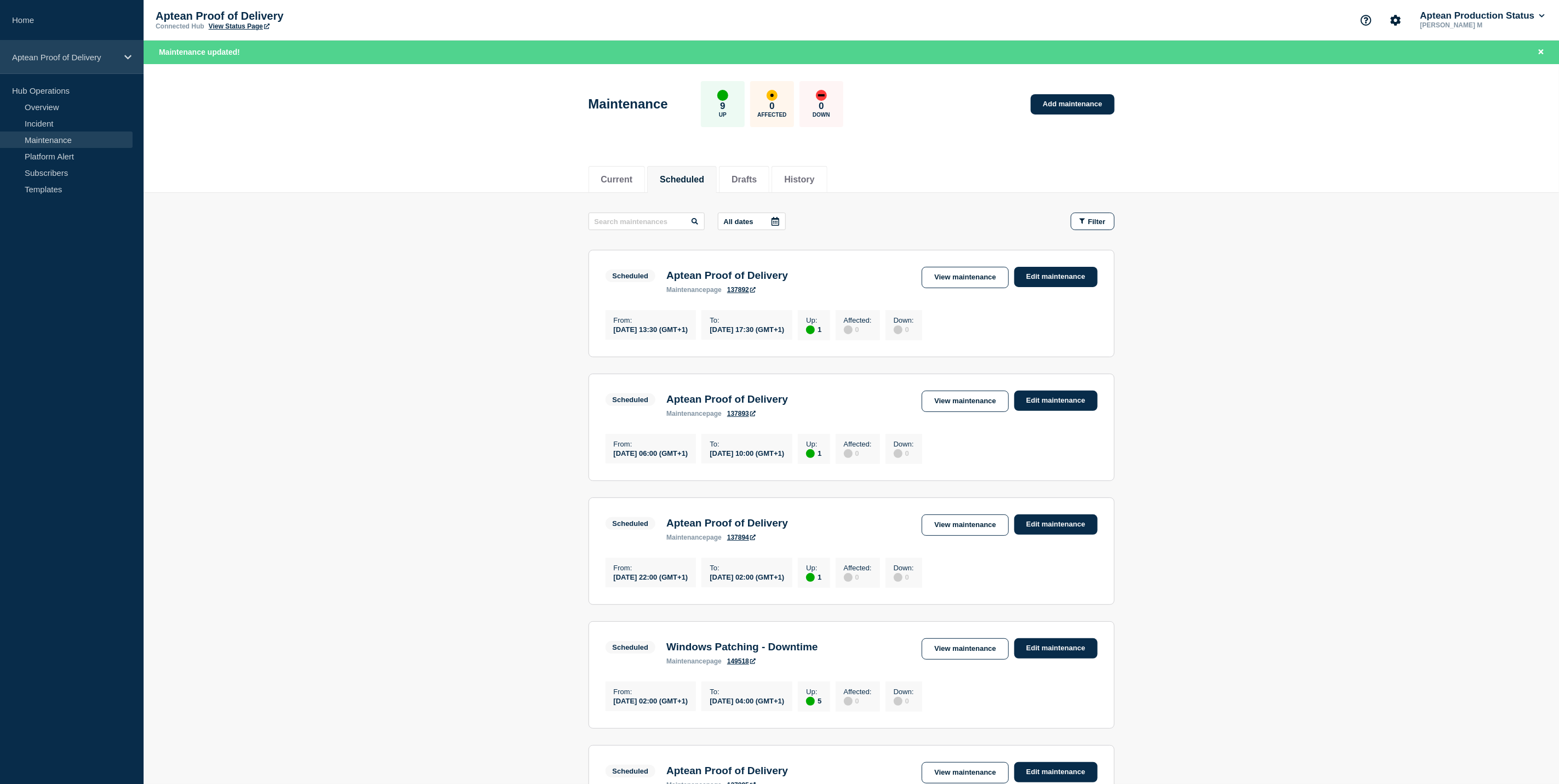
click at [69, 43] on div "Aptean Proof of Delivery" at bounding box center [72, 57] width 144 height 33
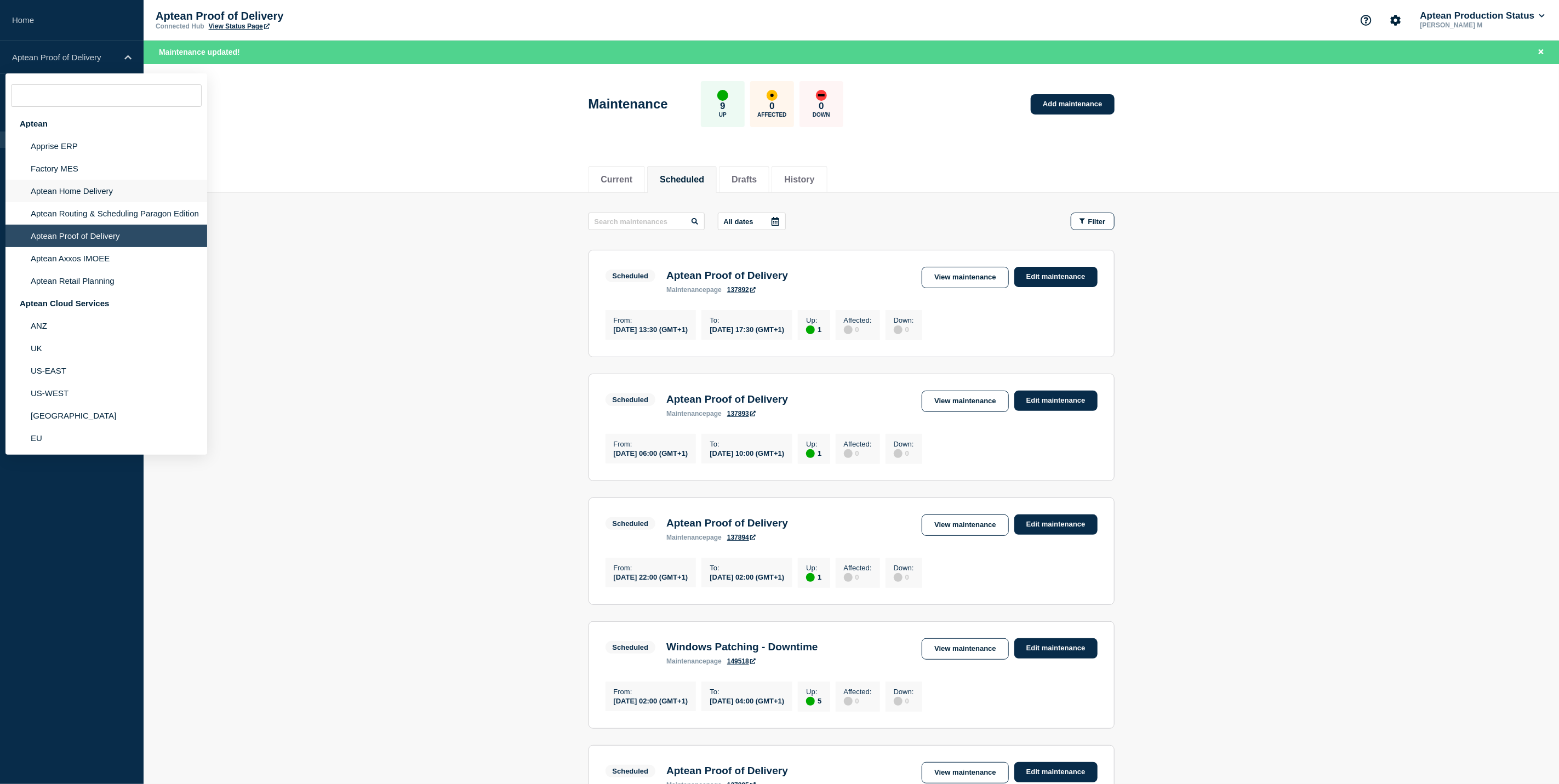
click at [125, 186] on li "Aptean Home Delivery" at bounding box center [106, 191] width 202 height 22
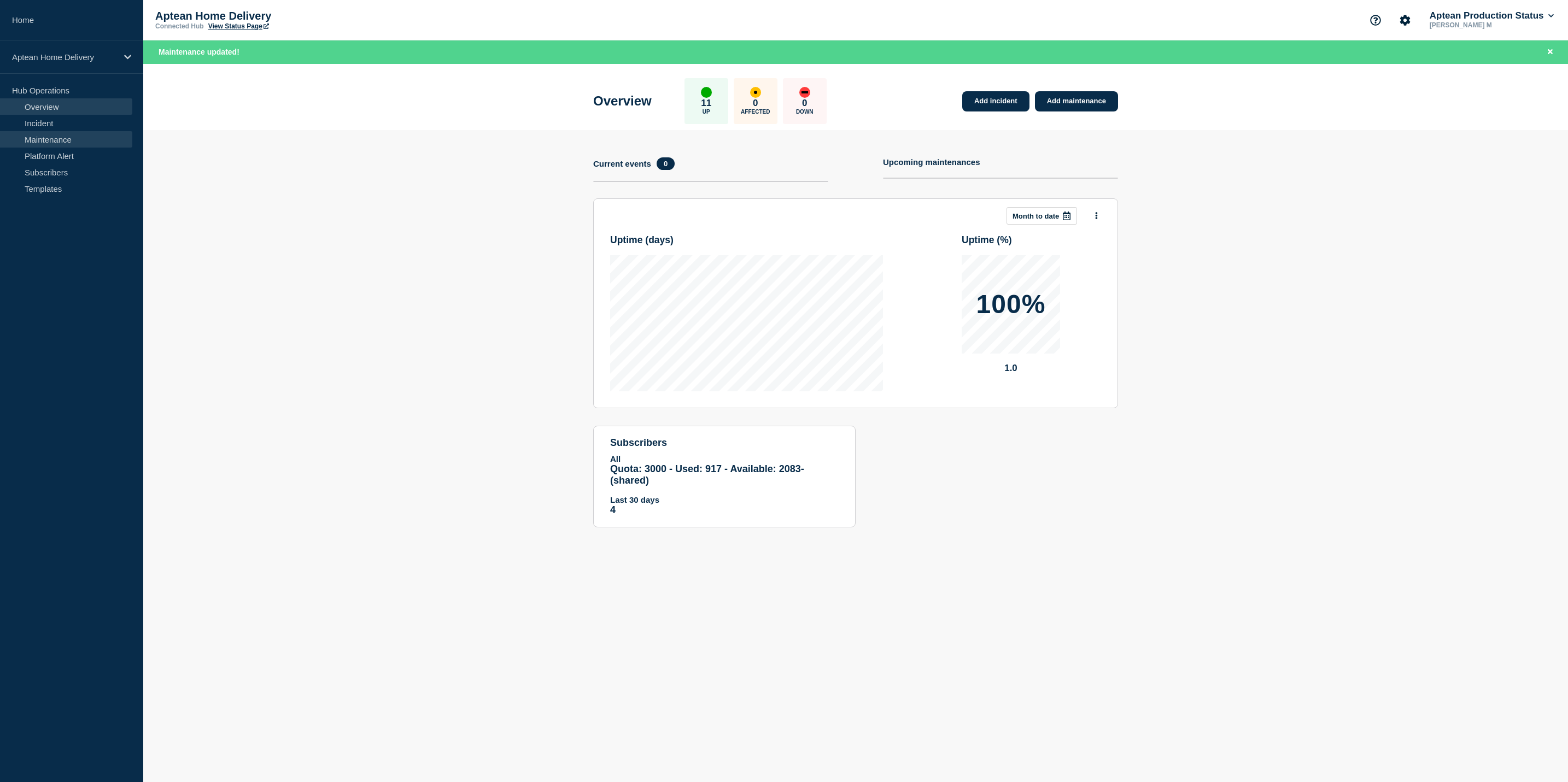
click at [33, 133] on link "Maintenance" at bounding box center [66, 139] width 132 height 16
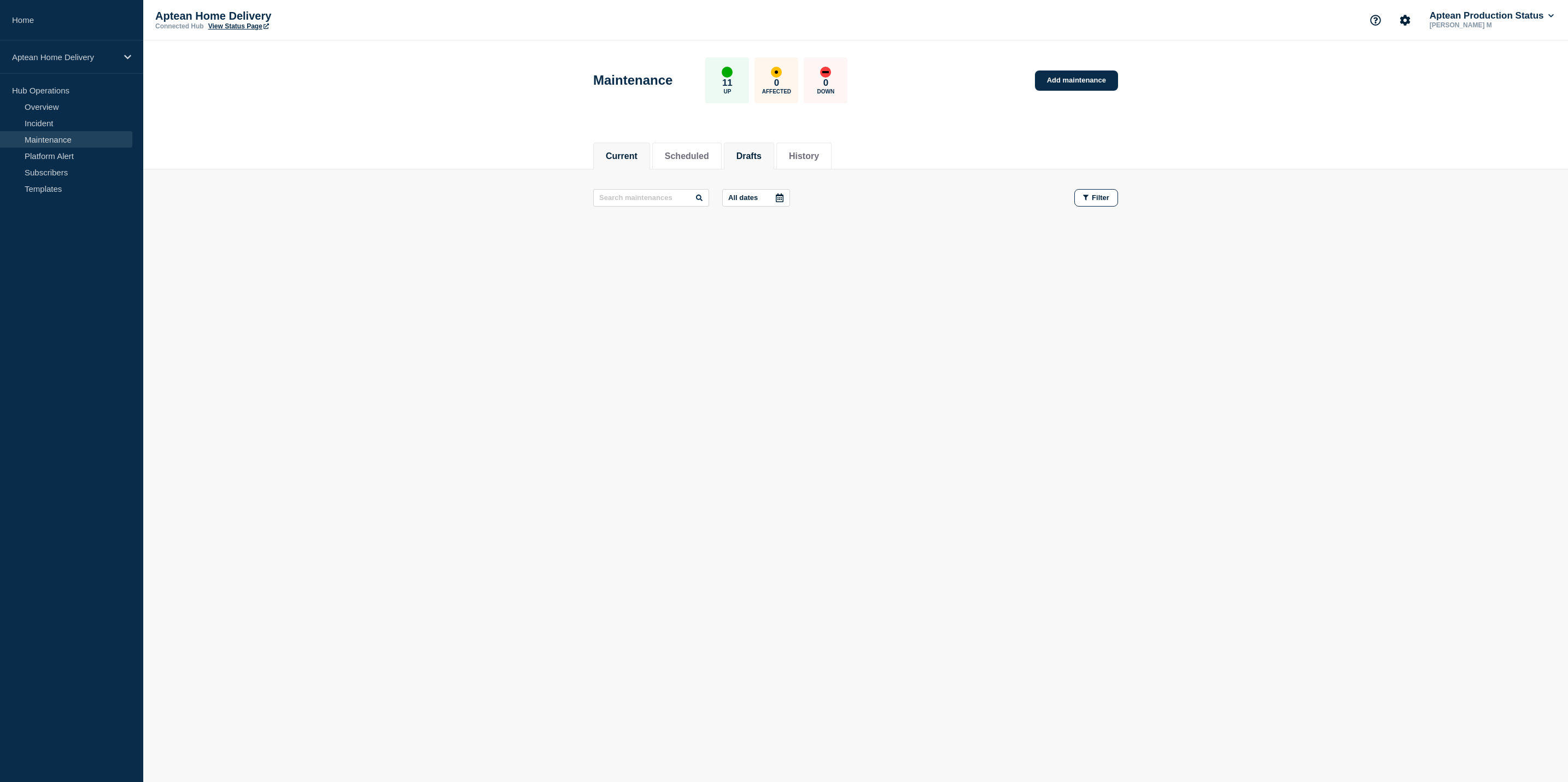
click at [752, 157] on button "Drafts" at bounding box center [749, 156] width 25 height 10
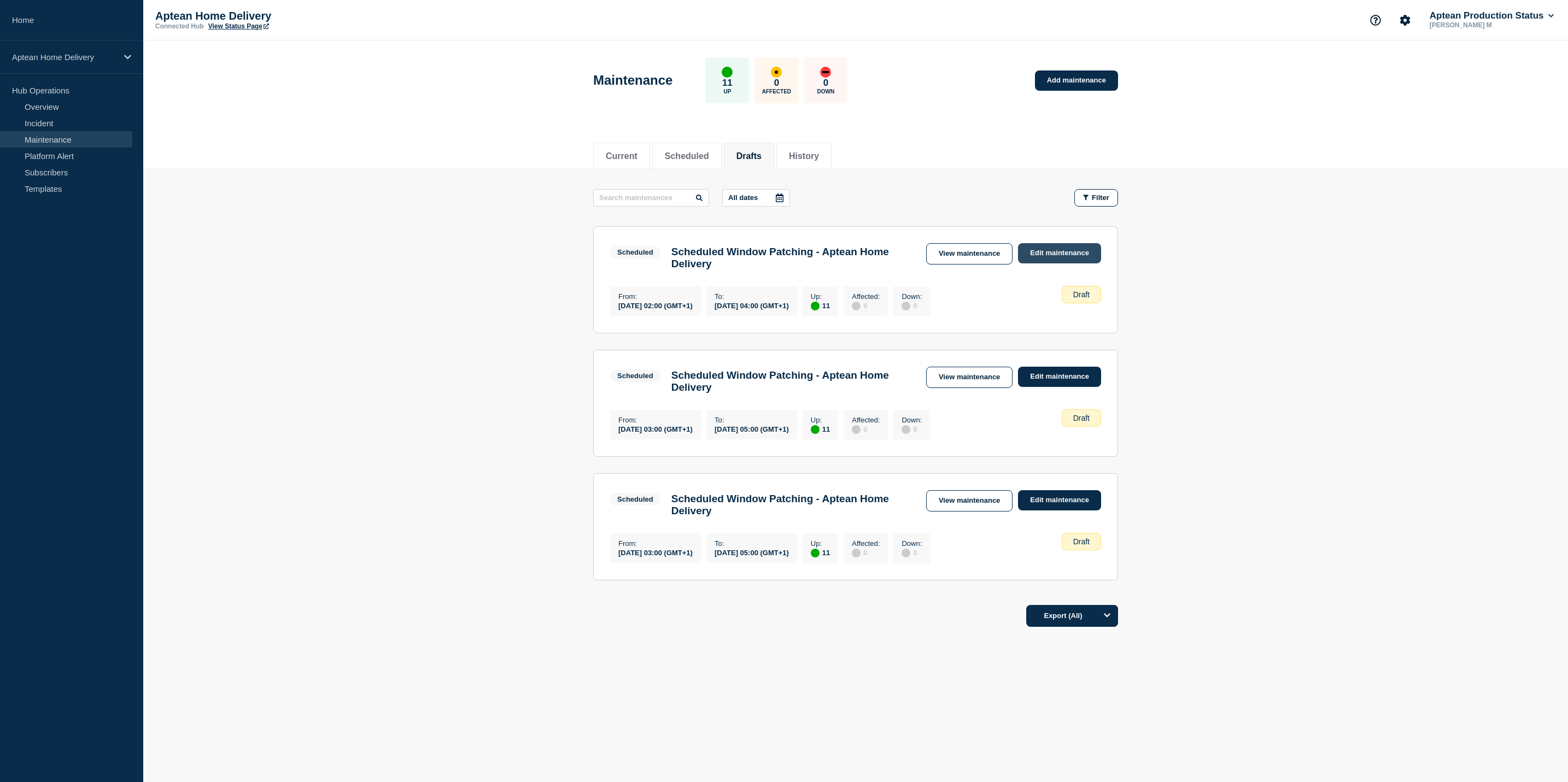
click at [1047, 256] on link "Edit maintenance" at bounding box center [1060, 253] width 83 height 20
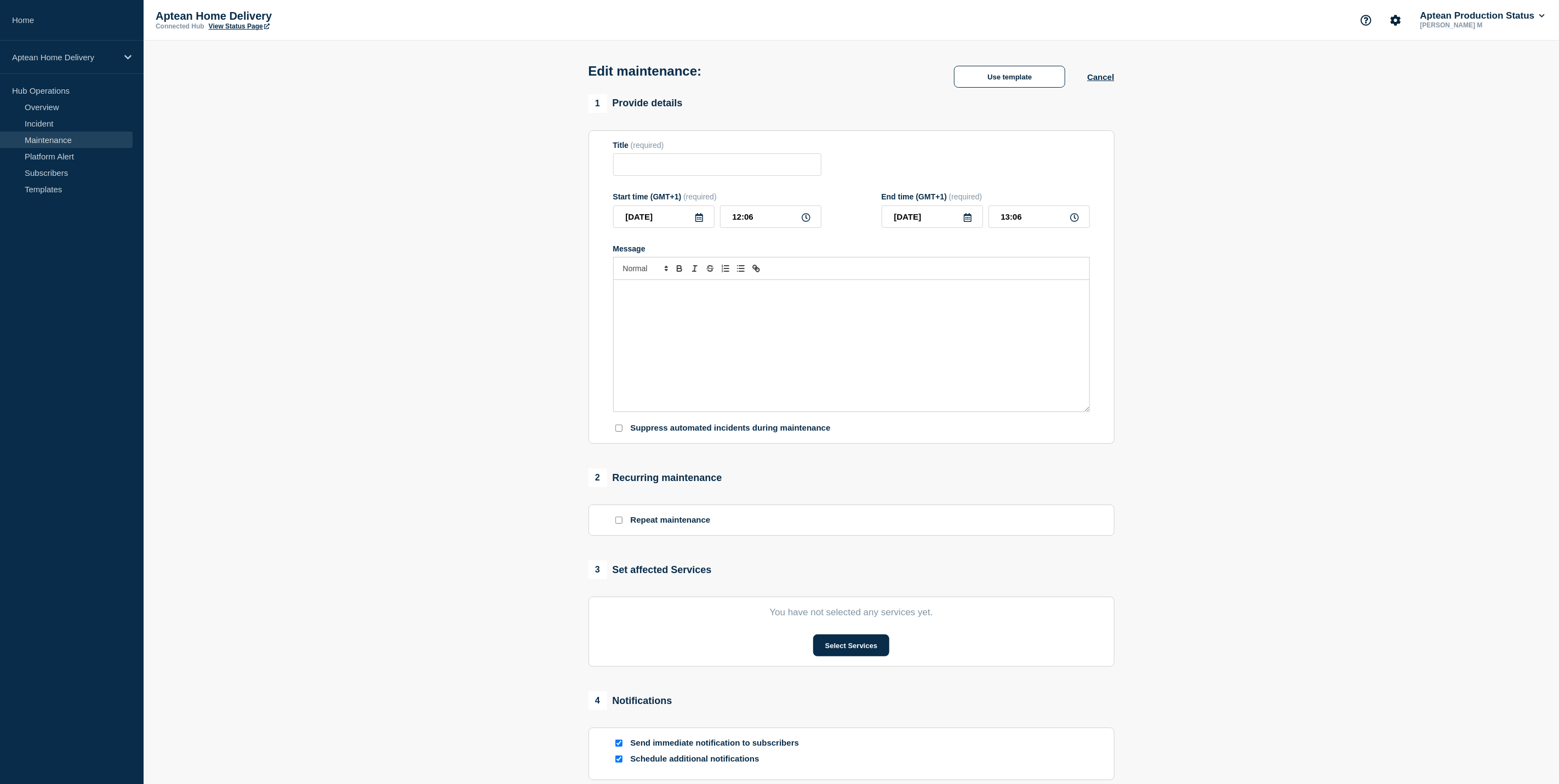
type input "Scheduled Window Patching - Aptean Home Delivery"
type input "2025-10-19"
type input "02:00"
type input "2025-10-19"
type input "04:00"
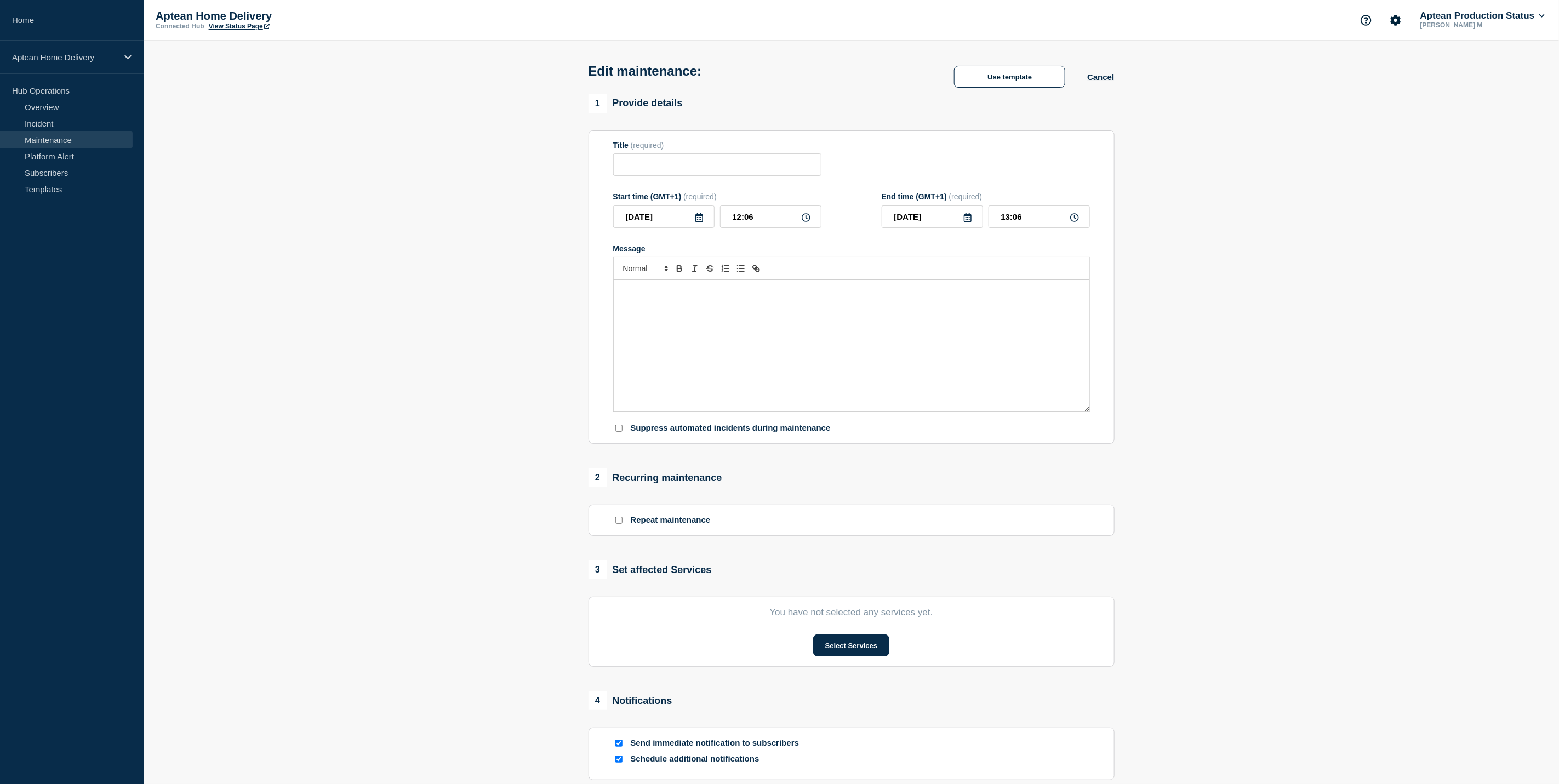
checkbox input "true"
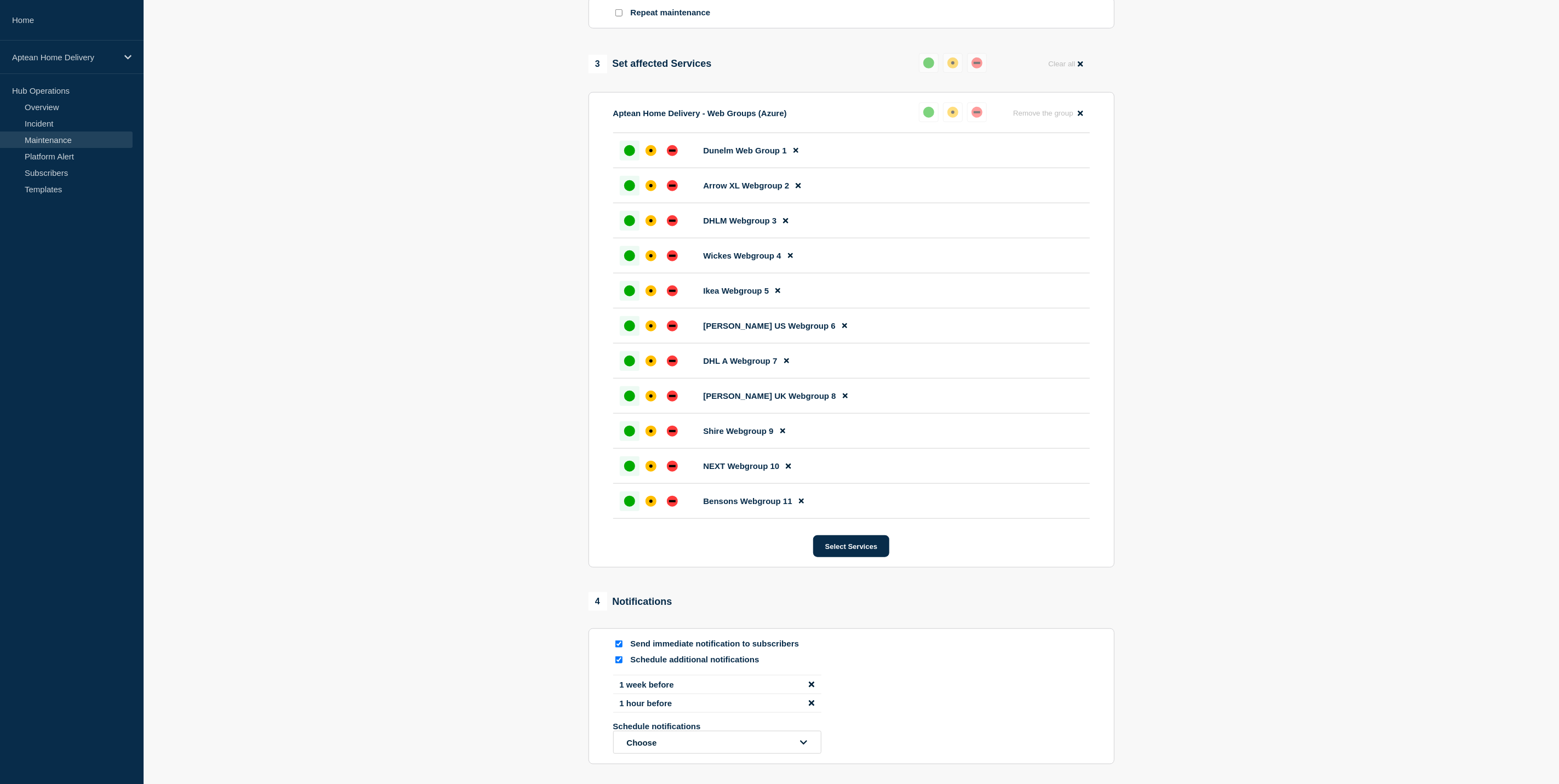
scroll to position [634, 0]
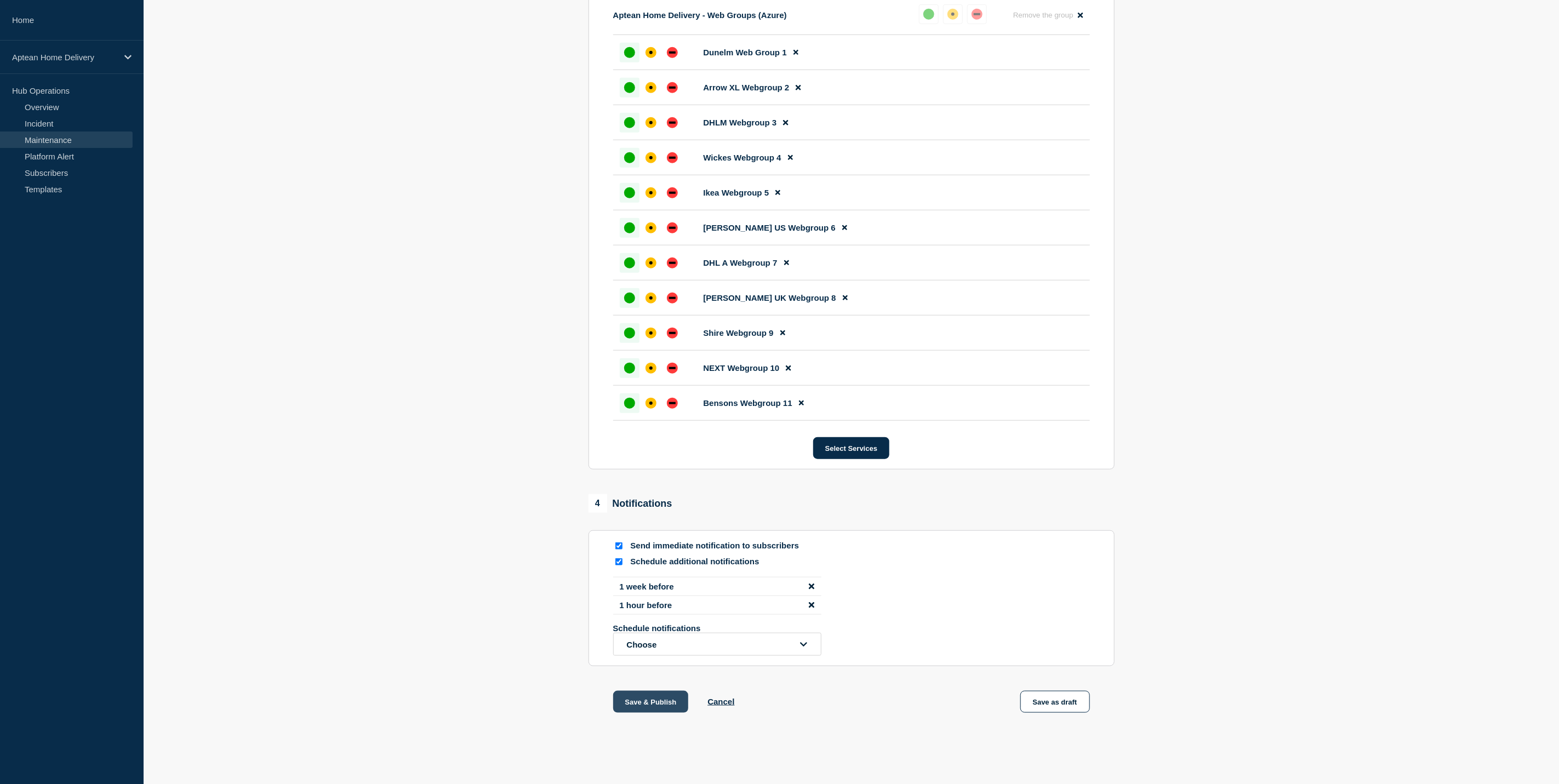
click at [671, 705] on button "Save & Publish" at bounding box center [651, 701] width 76 height 22
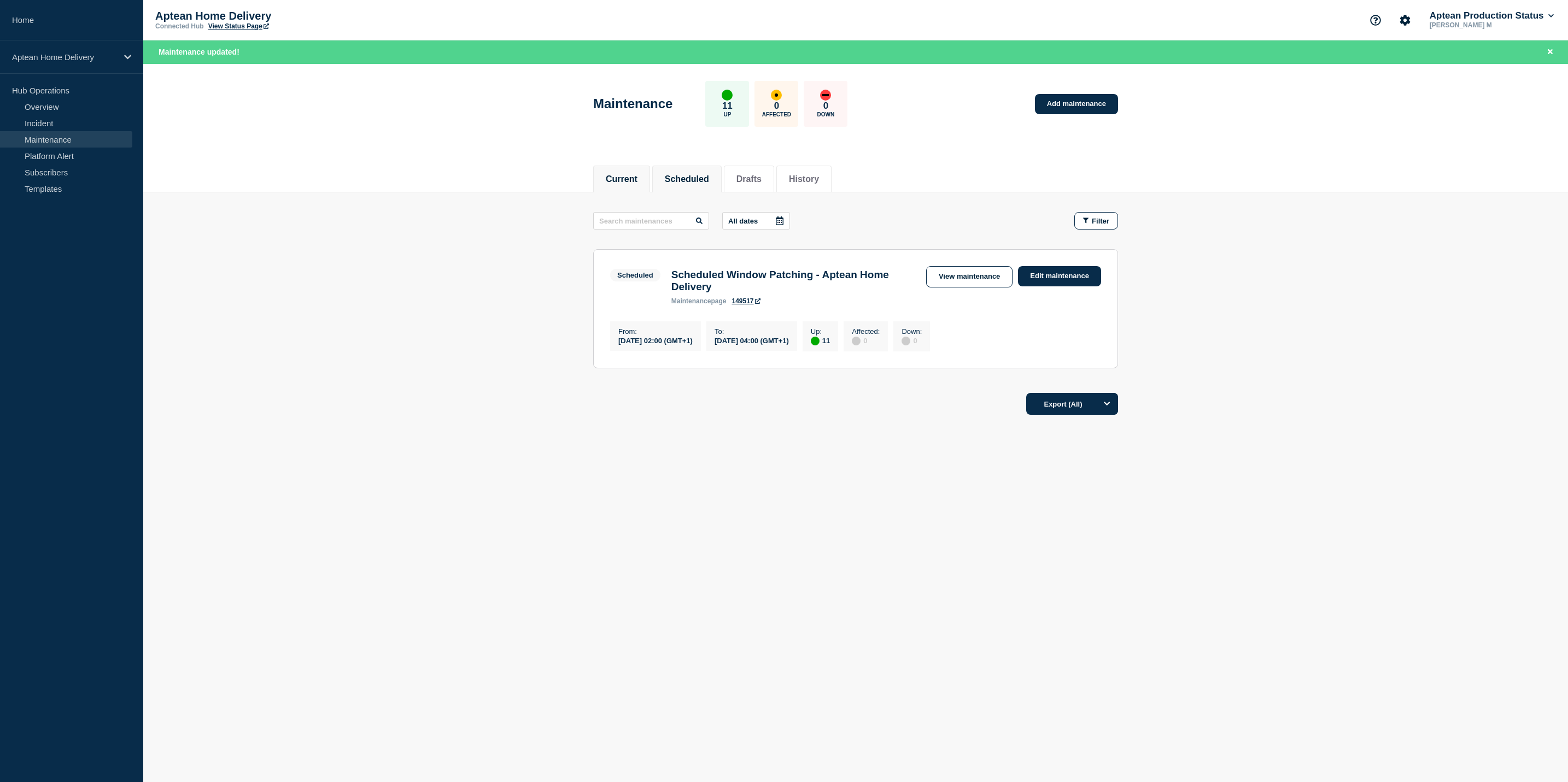
click at [638, 166] on li "Current" at bounding box center [621, 179] width 57 height 27
click at [700, 174] on button "Scheduled" at bounding box center [687, 179] width 45 height 10
click at [995, 274] on link "View maintenance" at bounding box center [969, 276] width 86 height 22
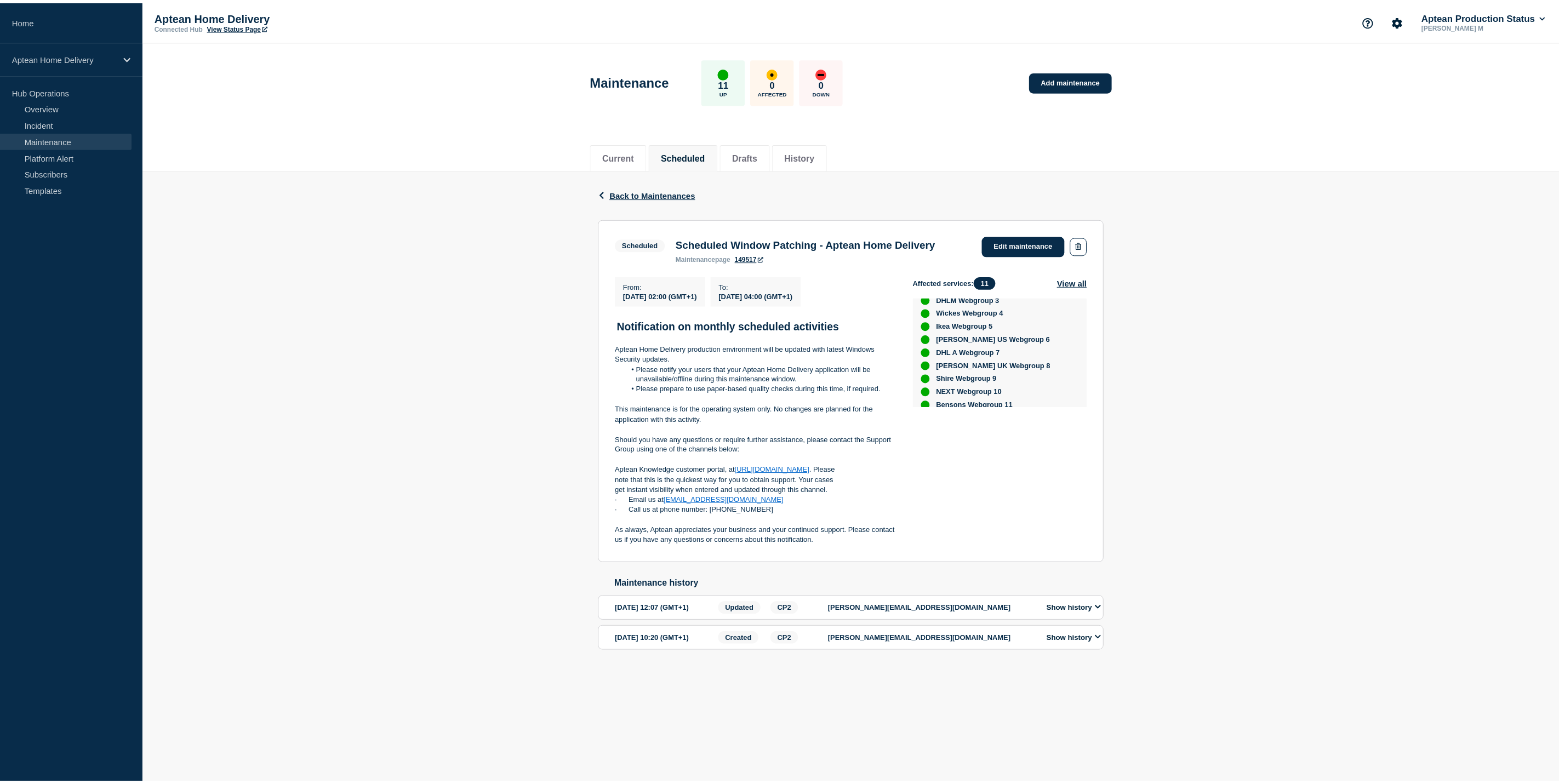
scroll to position [87, 0]
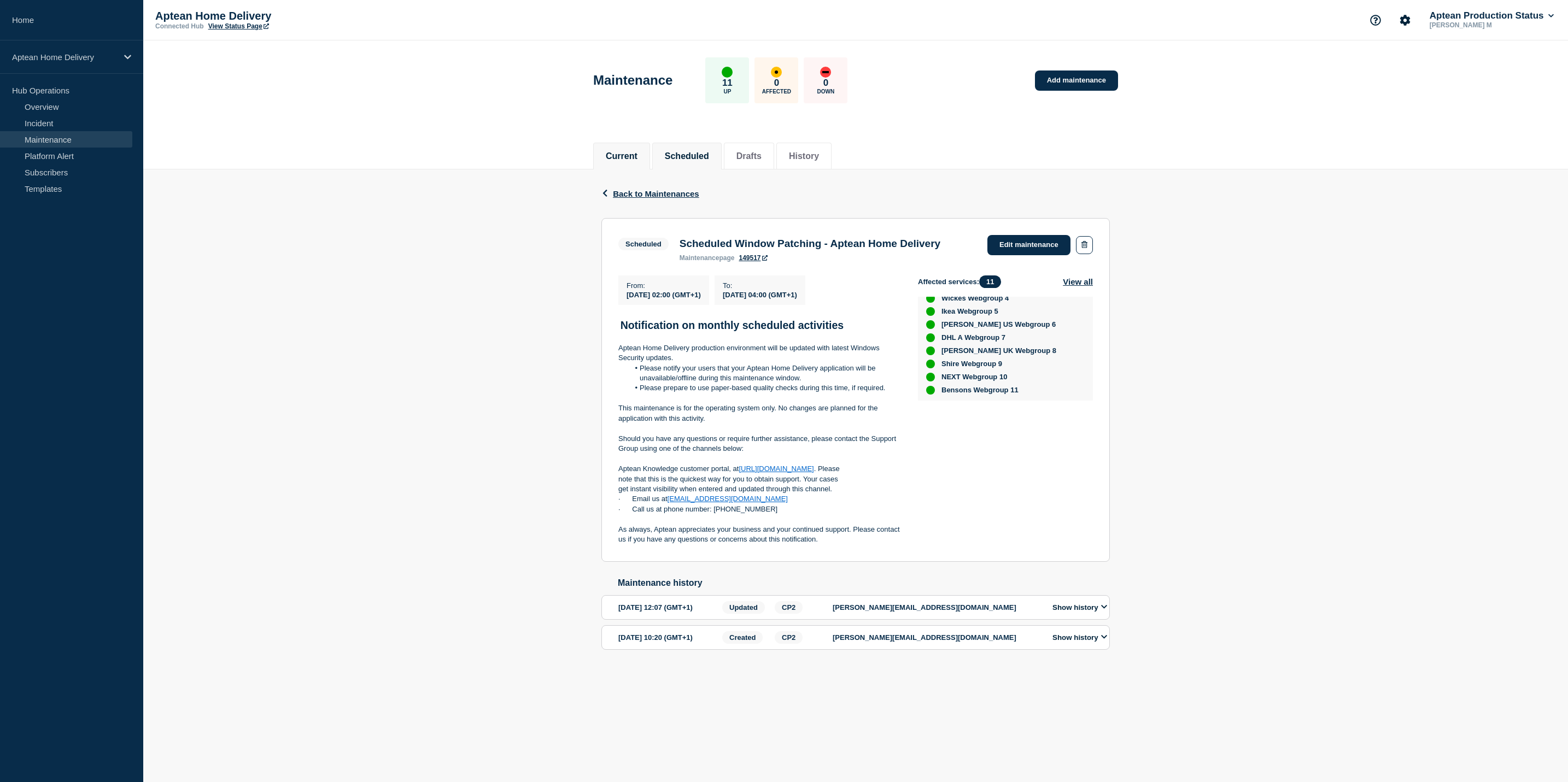
click at [643, 161] on li "Current" at bounding box center [621, 156] width 57 height 27
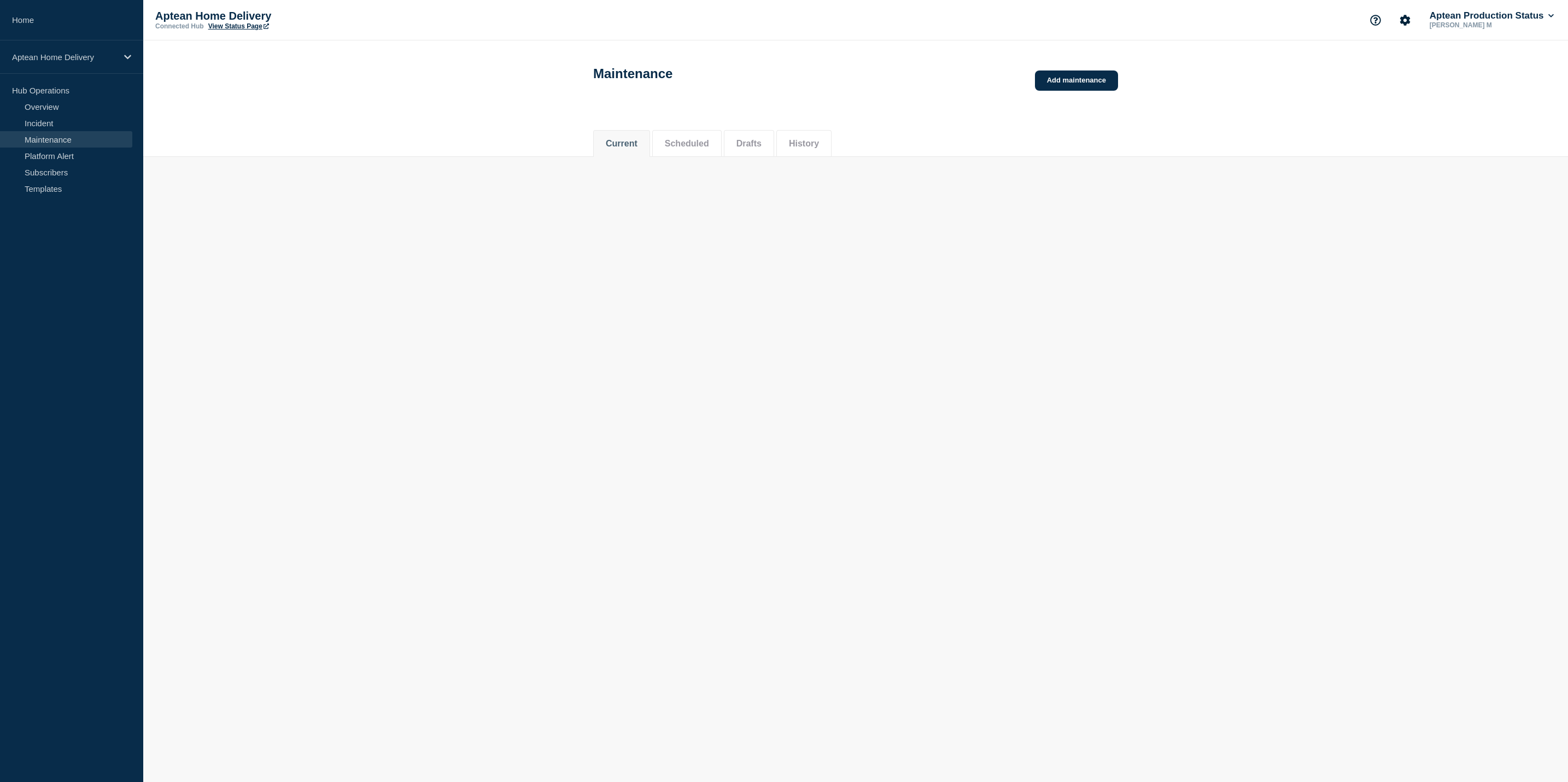
click at [676, 145] on button "Scheduled" at bounding box center [687, 143] width 45 height 10
click at [636, 155] on button "Current" at bounding box center [621, 156] width 31 height 10
click at [683, 146] on li "Scheduled" at bounding box center [687, 156] width 69 height 27
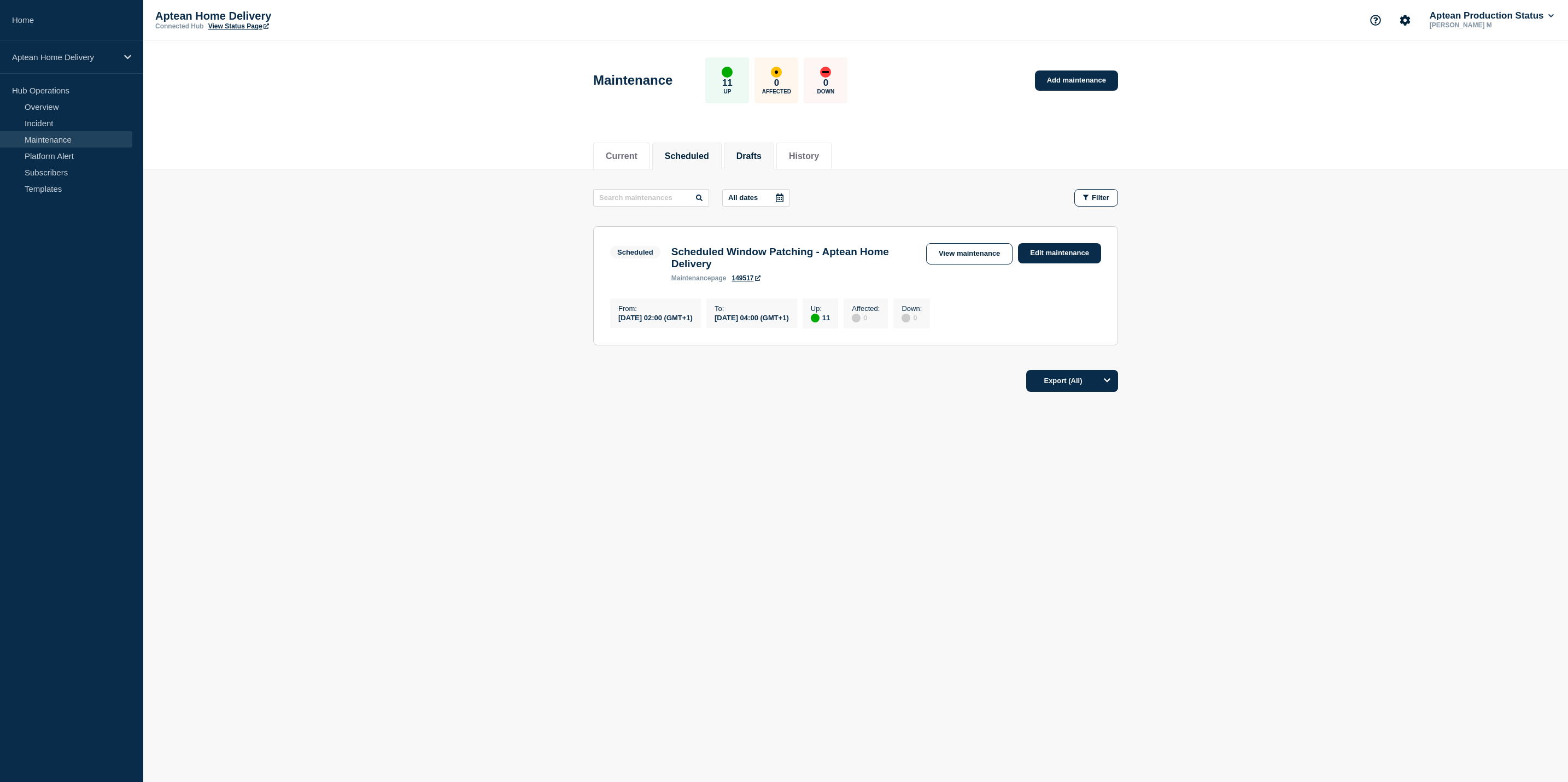
click at [761, 151] on button "Drafts" at bounding box center [749, 156] width 25 height 10
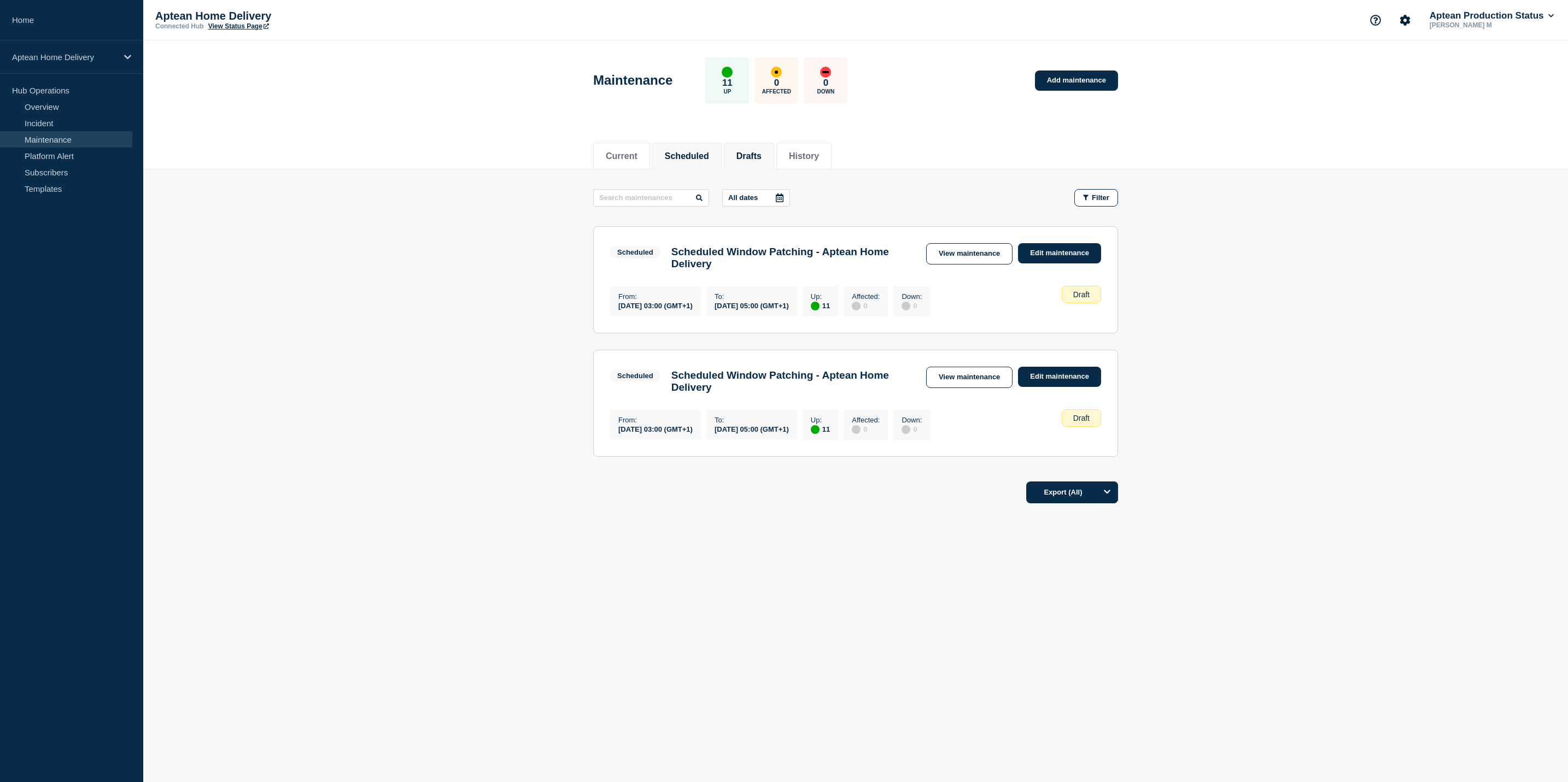
click at [687, 159] on button "Scheduled" at bounding box center [687, 156] width 45 height 10
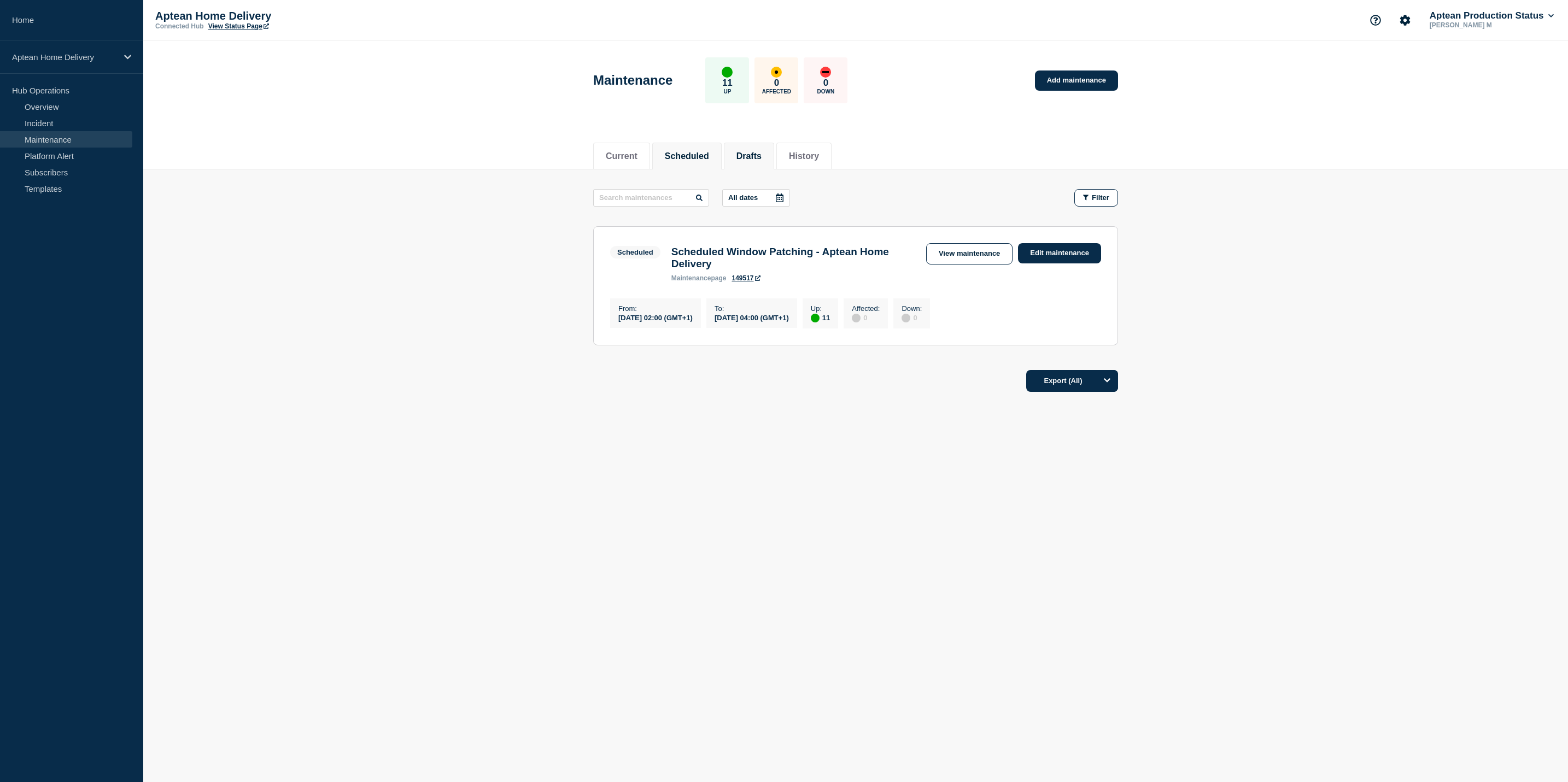
click at [759, 151] on button "Drafts" at bounding box center [749, 156] width 25 height 10
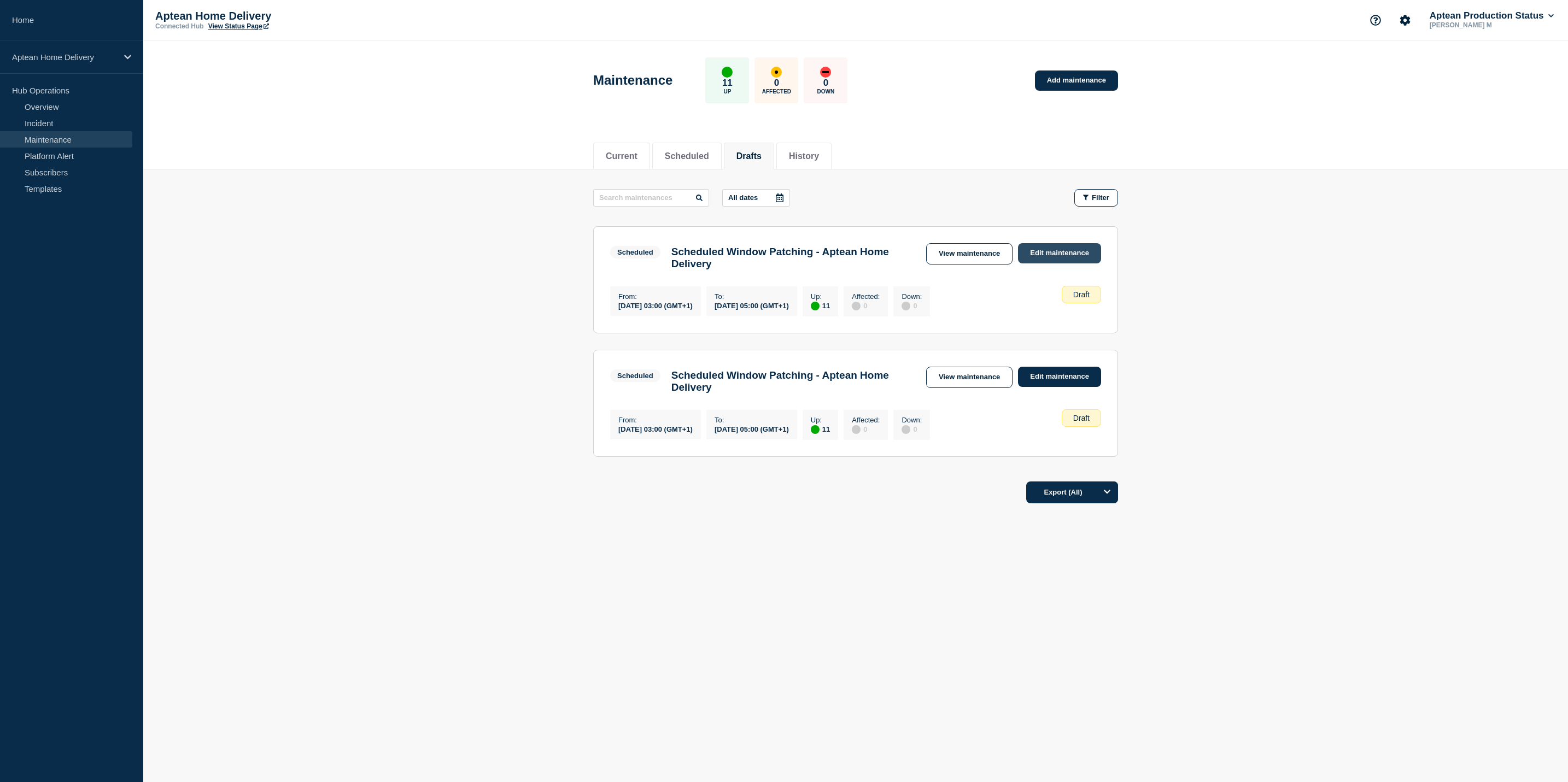
click at [1060, 252] on link "Edit maintenance" at bounding box center [1060, 253] width 83 height 20
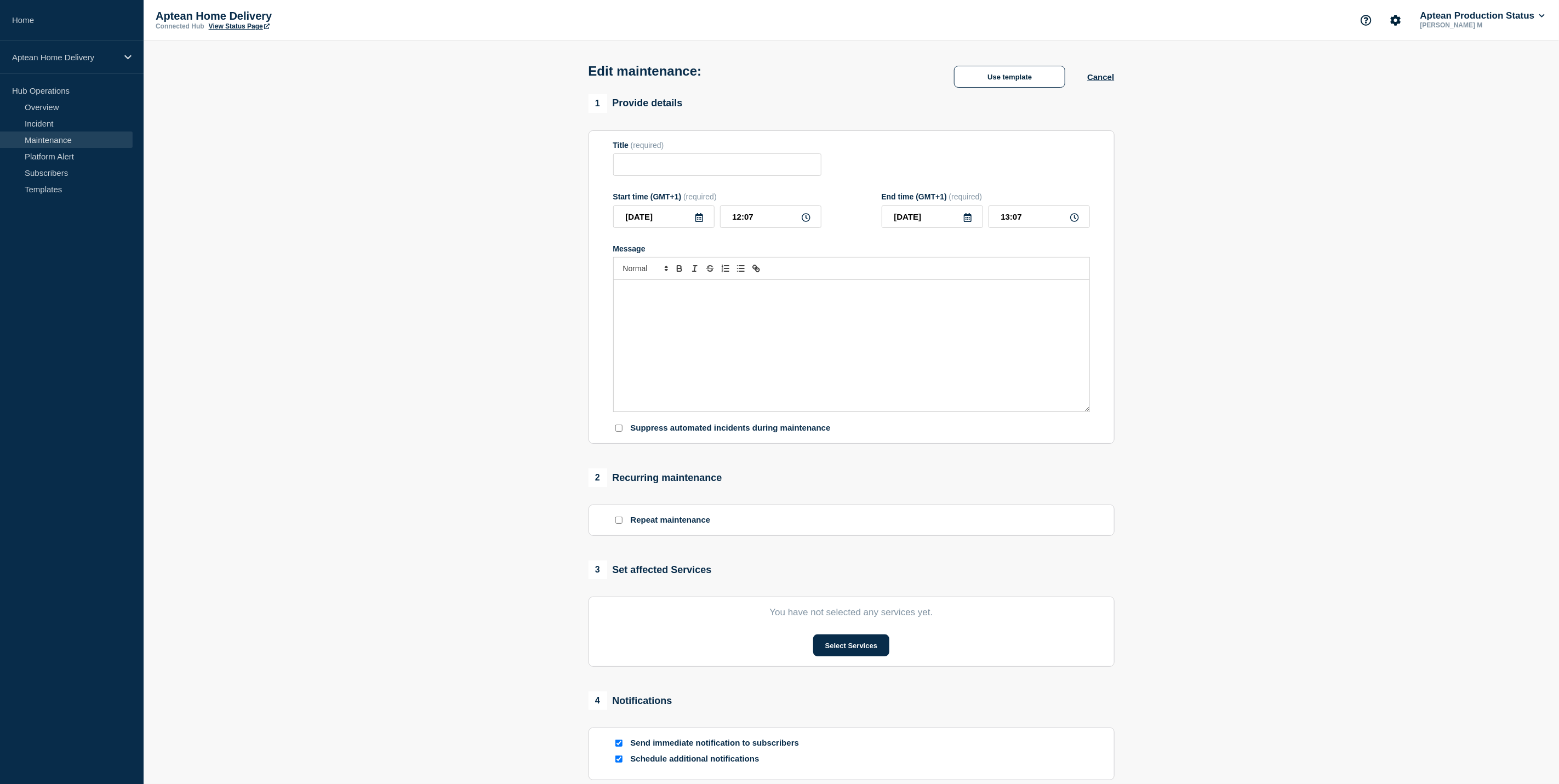
type input "Scheduled Window Patching - Aptean Home Delivery"
type input "2025-10-22"
type input "03:00"
type input "2025-10-22"
type input "05:00"
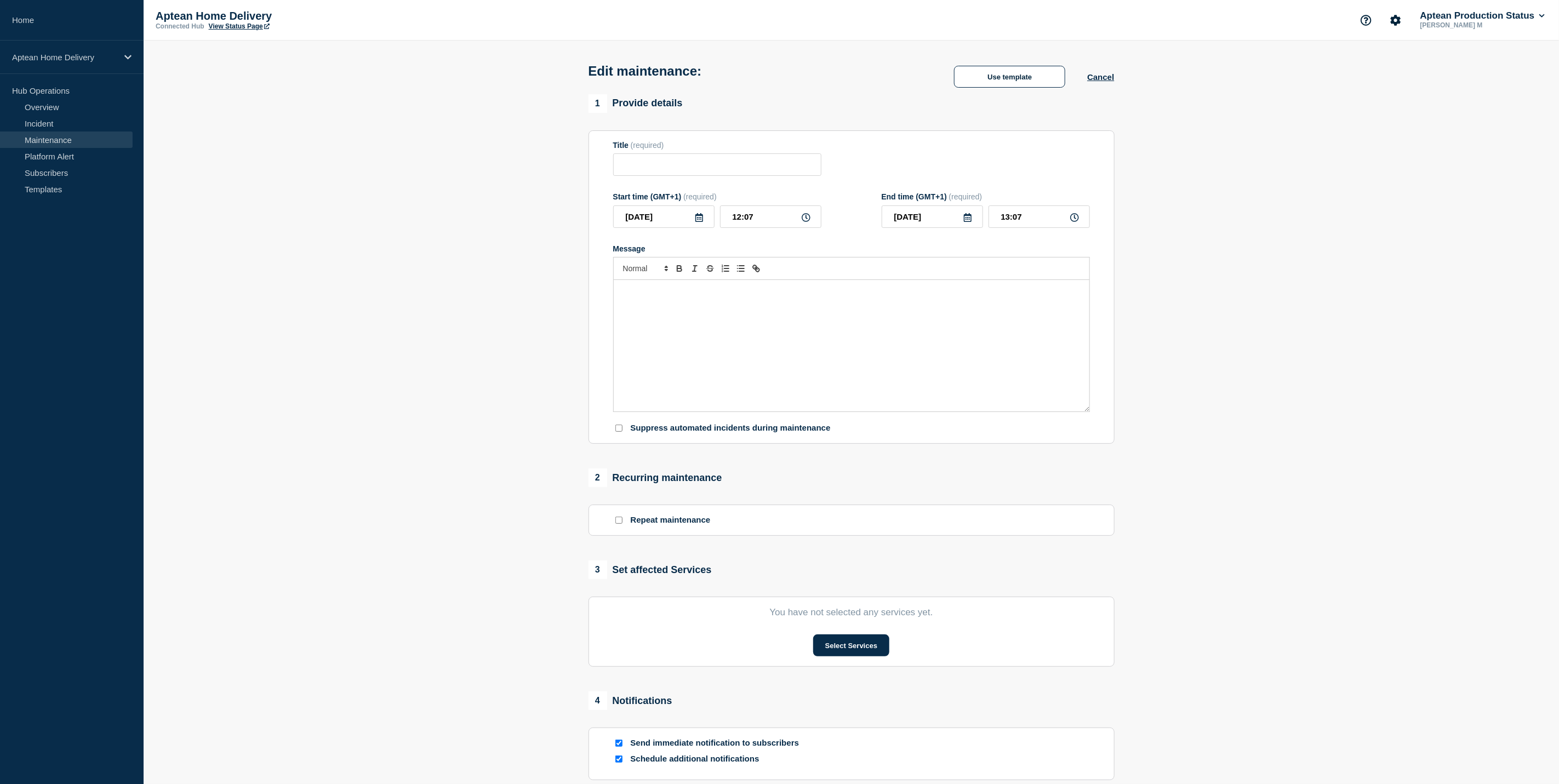
checkbox input "true"
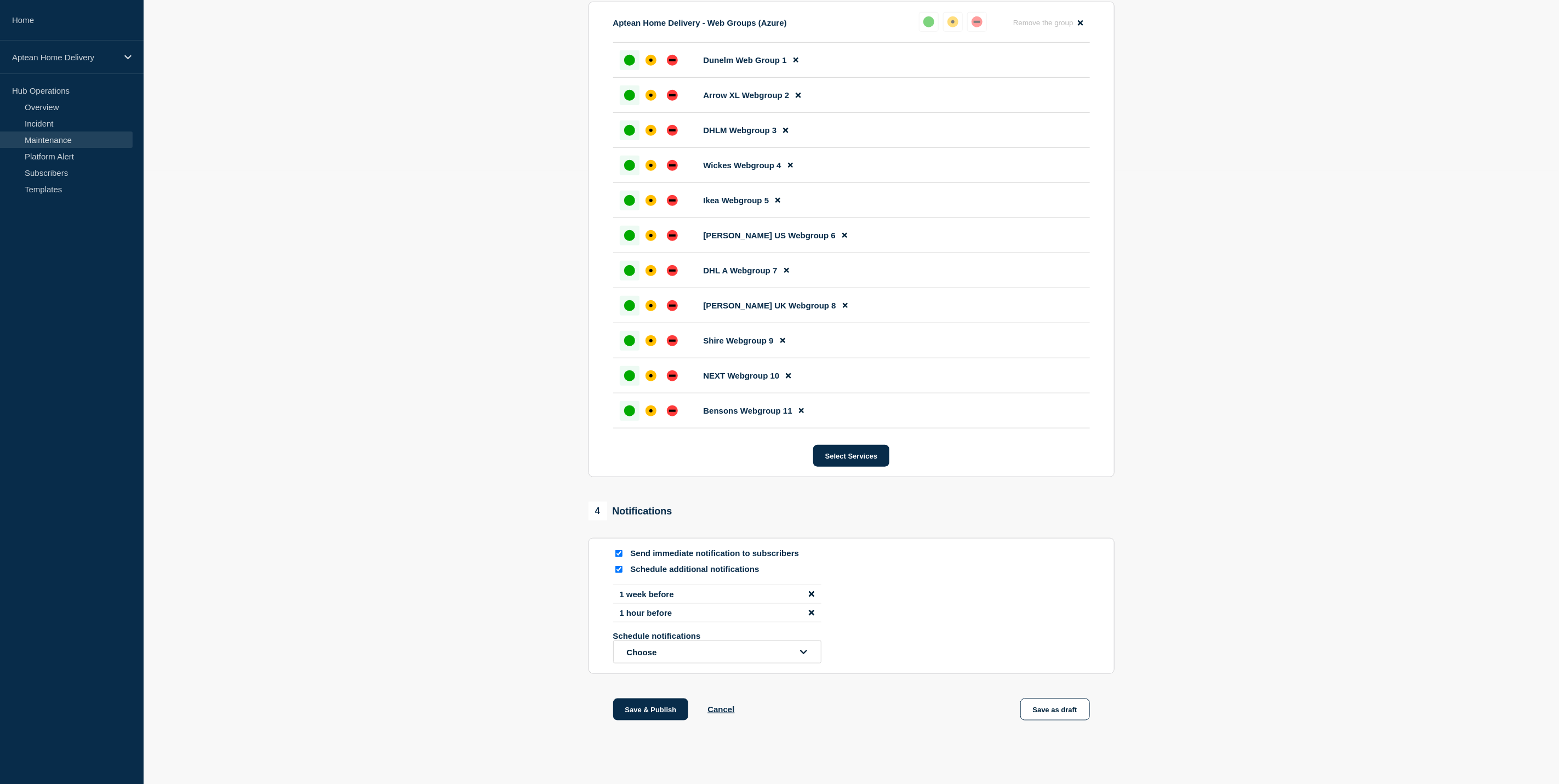
scroll to position [634, 0]
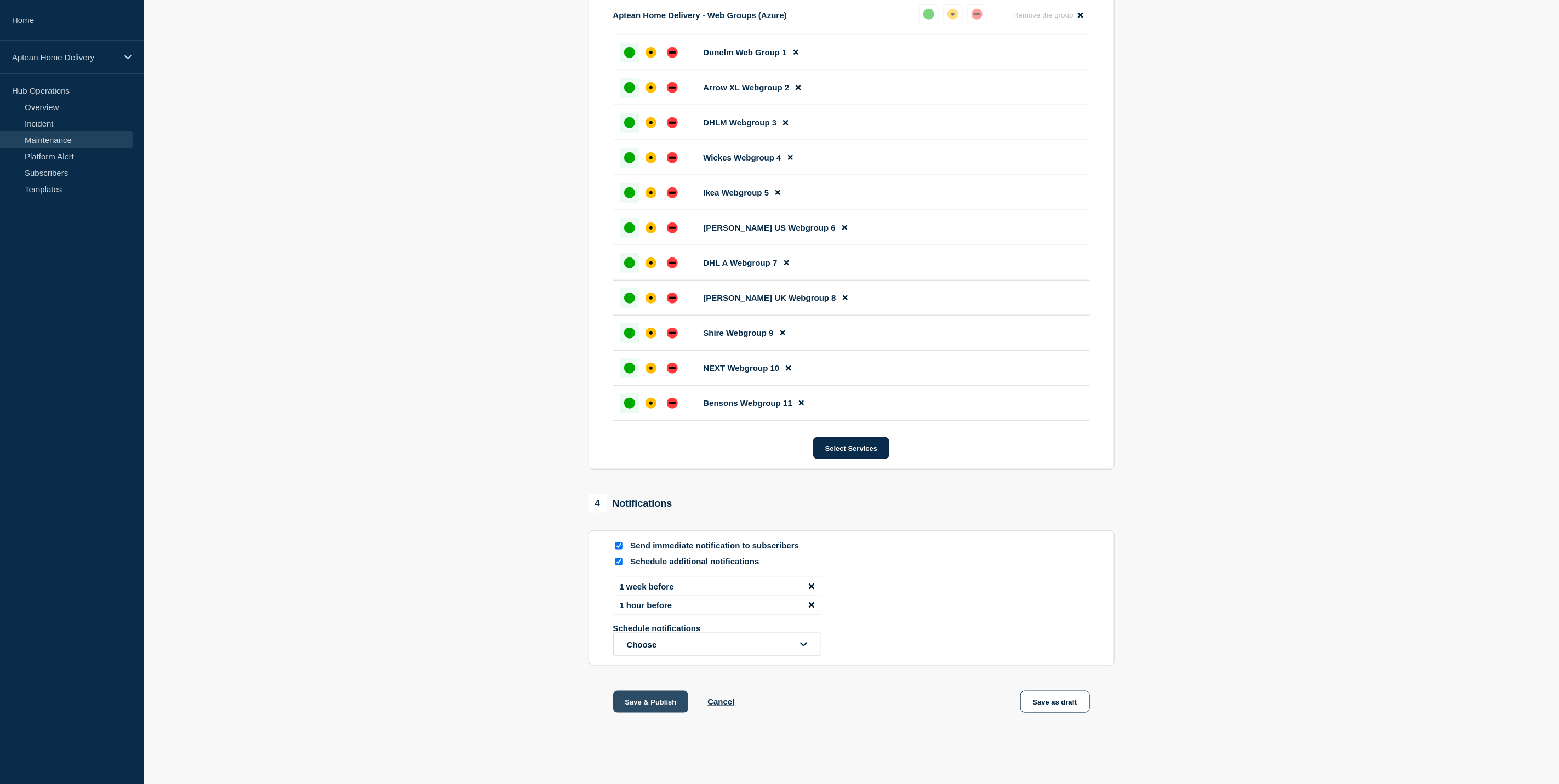
click at [670, 705] on button "Save & Publish" at bounding box center [651, 701] width 76 height 22
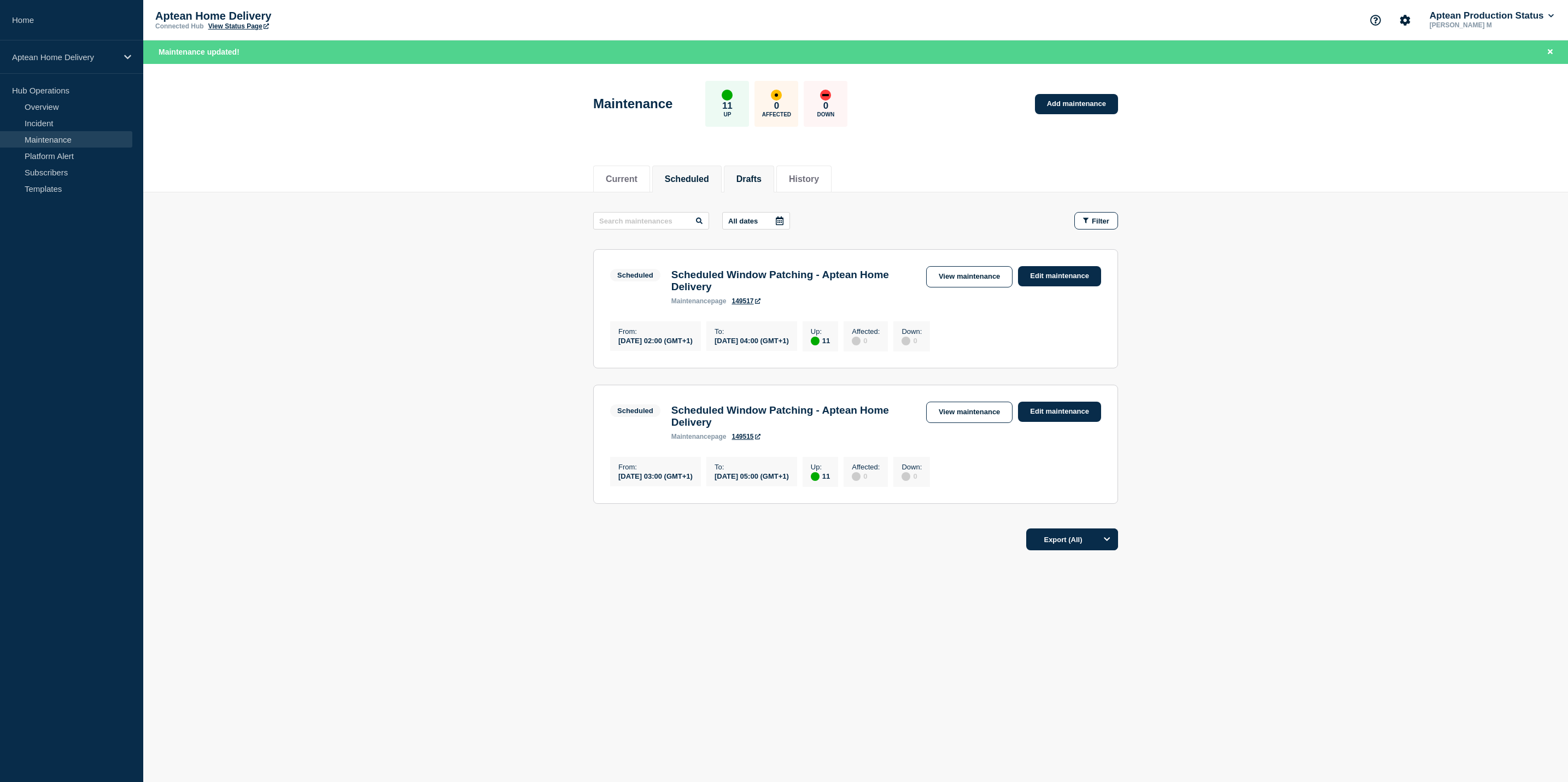
click at [767, 170] on li "Drafts" at bounding box center [749, 179] width 50 height 27
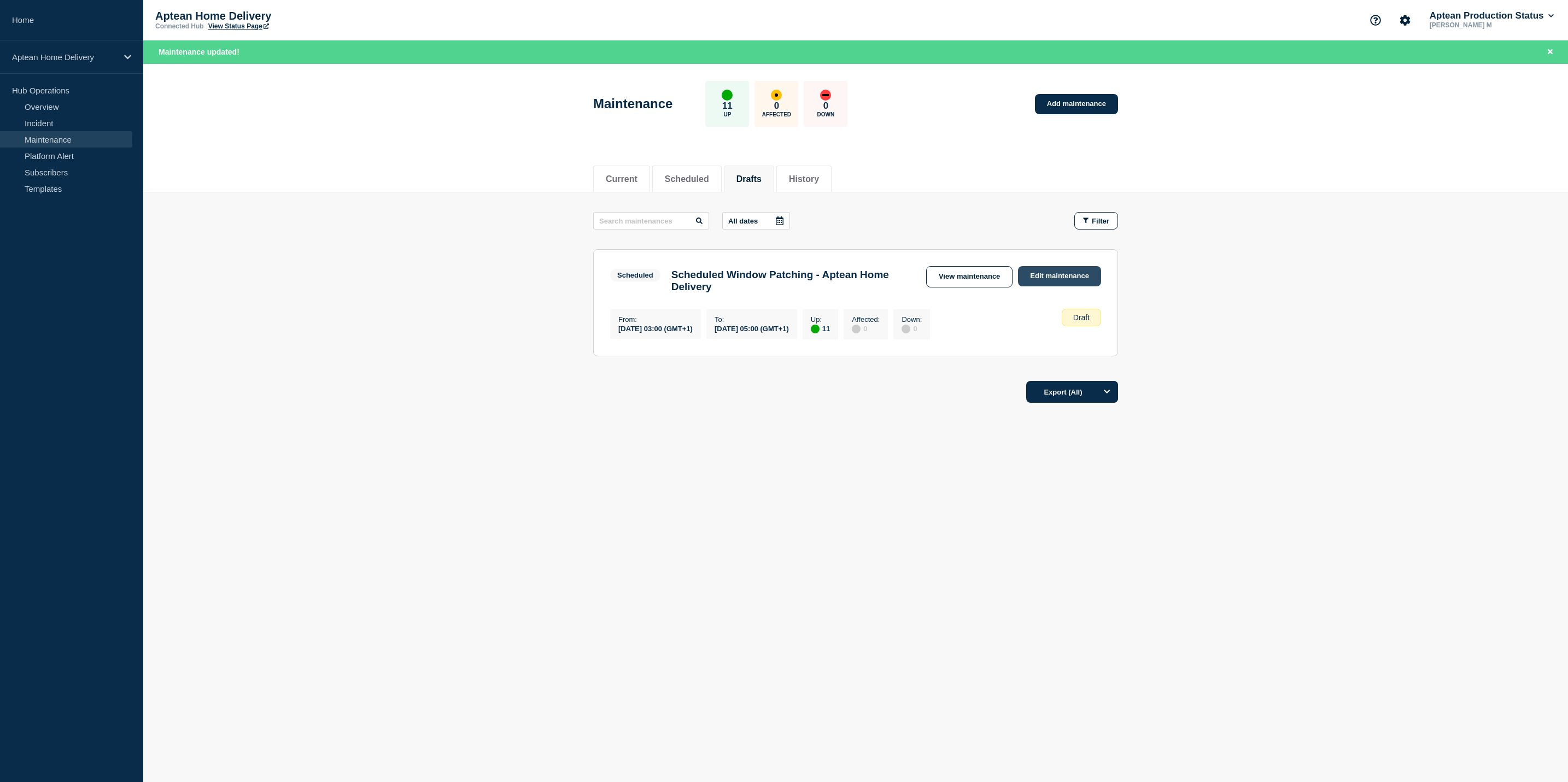
click at [1045, 279] on link "Edit maintenance" at bounding box center [1060, 276] width 83 height 20
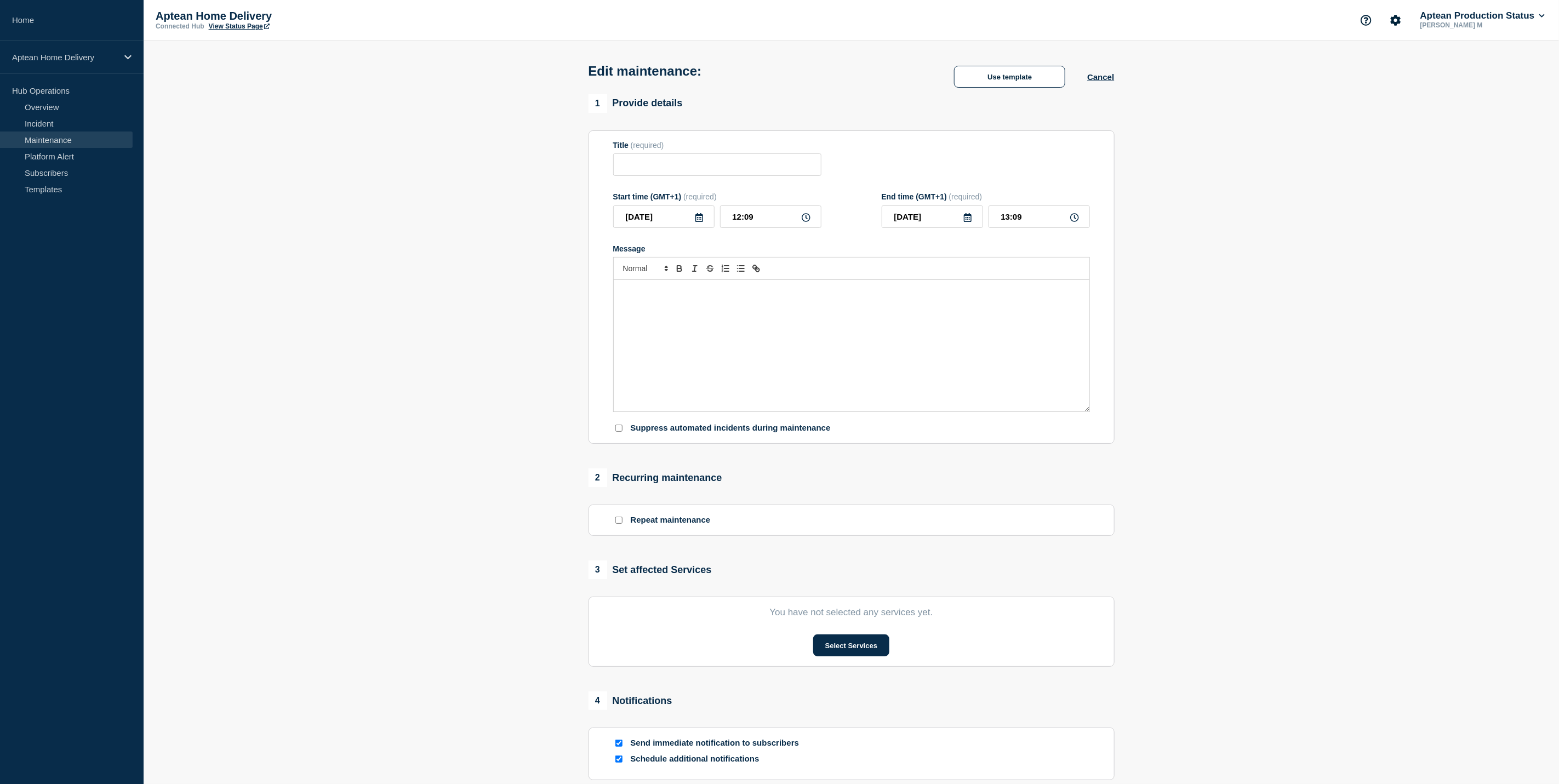
type input "Scheduled Window Patching - Aptean Home Delivery"
type input "2025-10-23"
type input "03:00"
type input "2025-10-23"
type input "05:00"
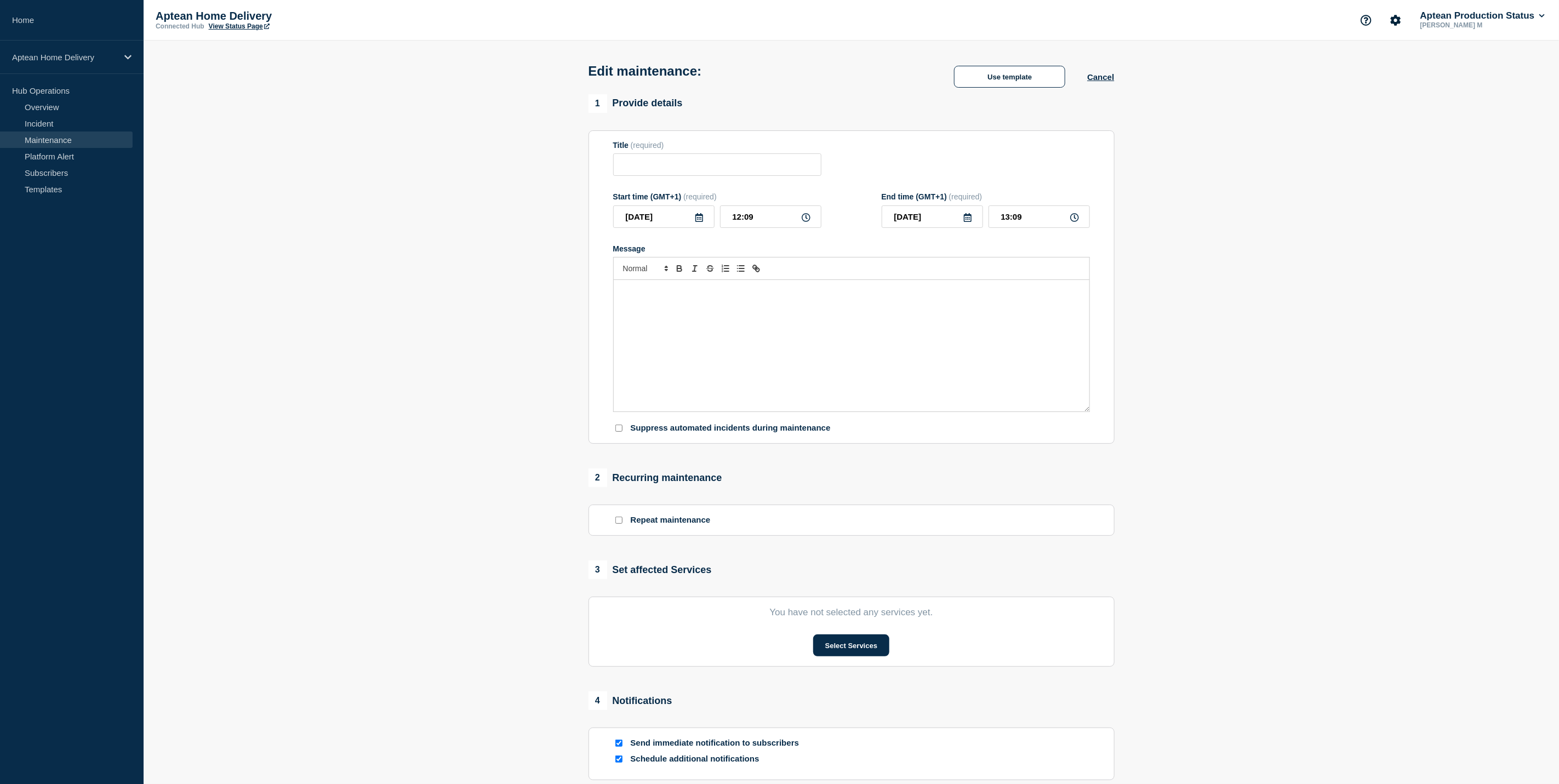
checkbox input "true"
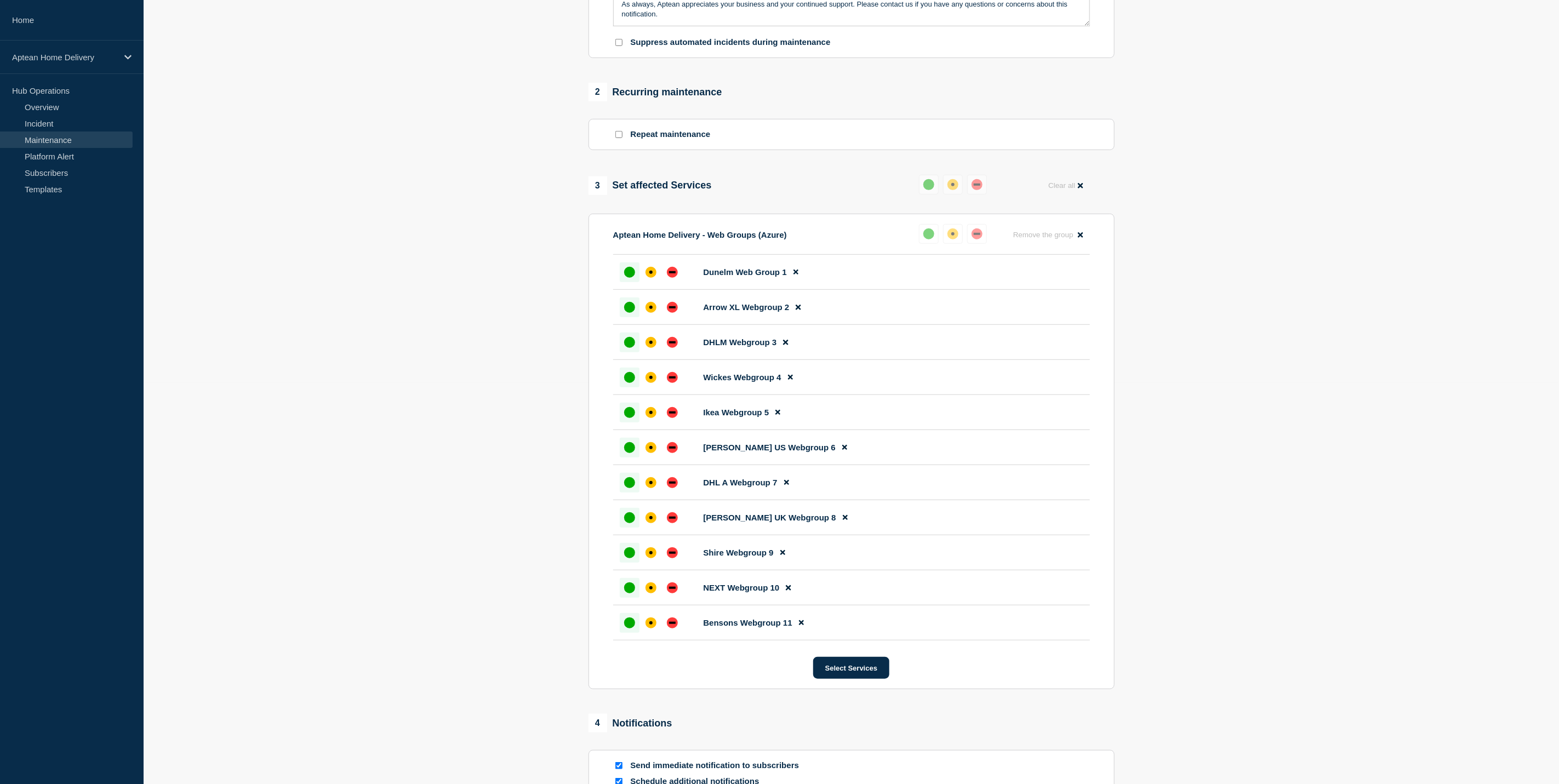
scroll to position [575, 0]
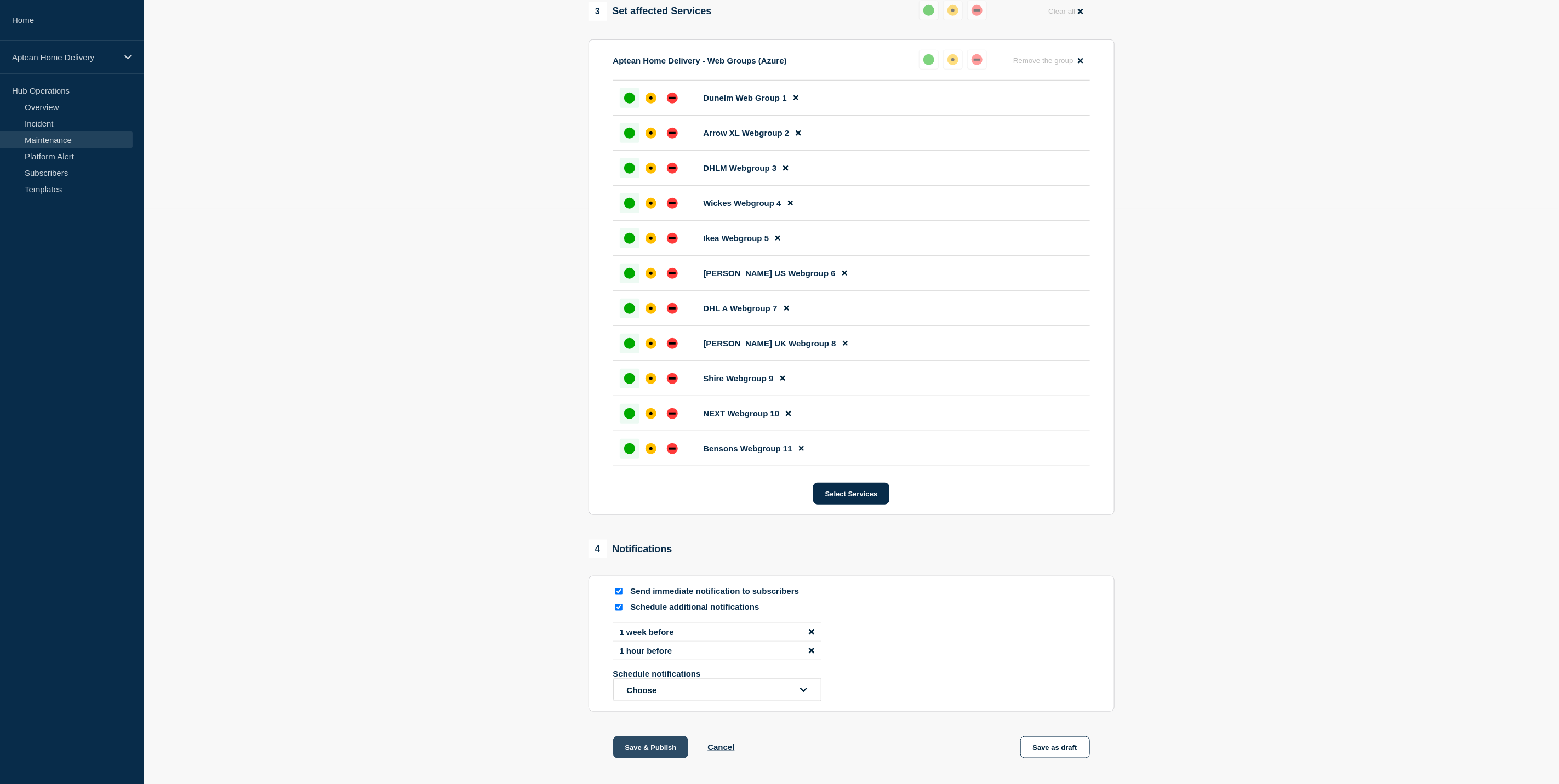
click at [657, 758] on button "Save & Publish" at bounding box center [651, 747] width 76 height 22
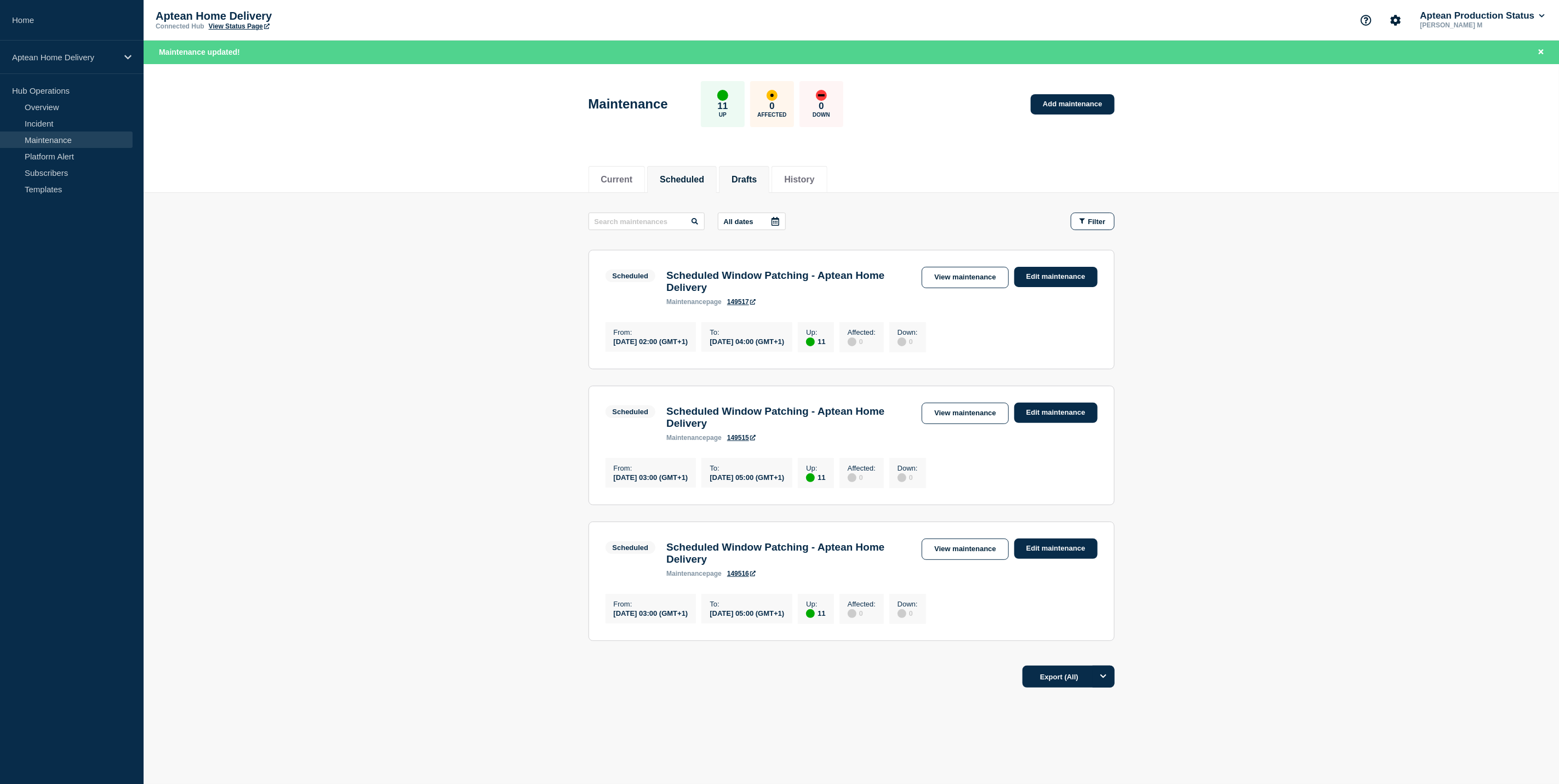
click at [757, 175] on button "Drafts" at bounding box center [744, 179] width 25 height 10
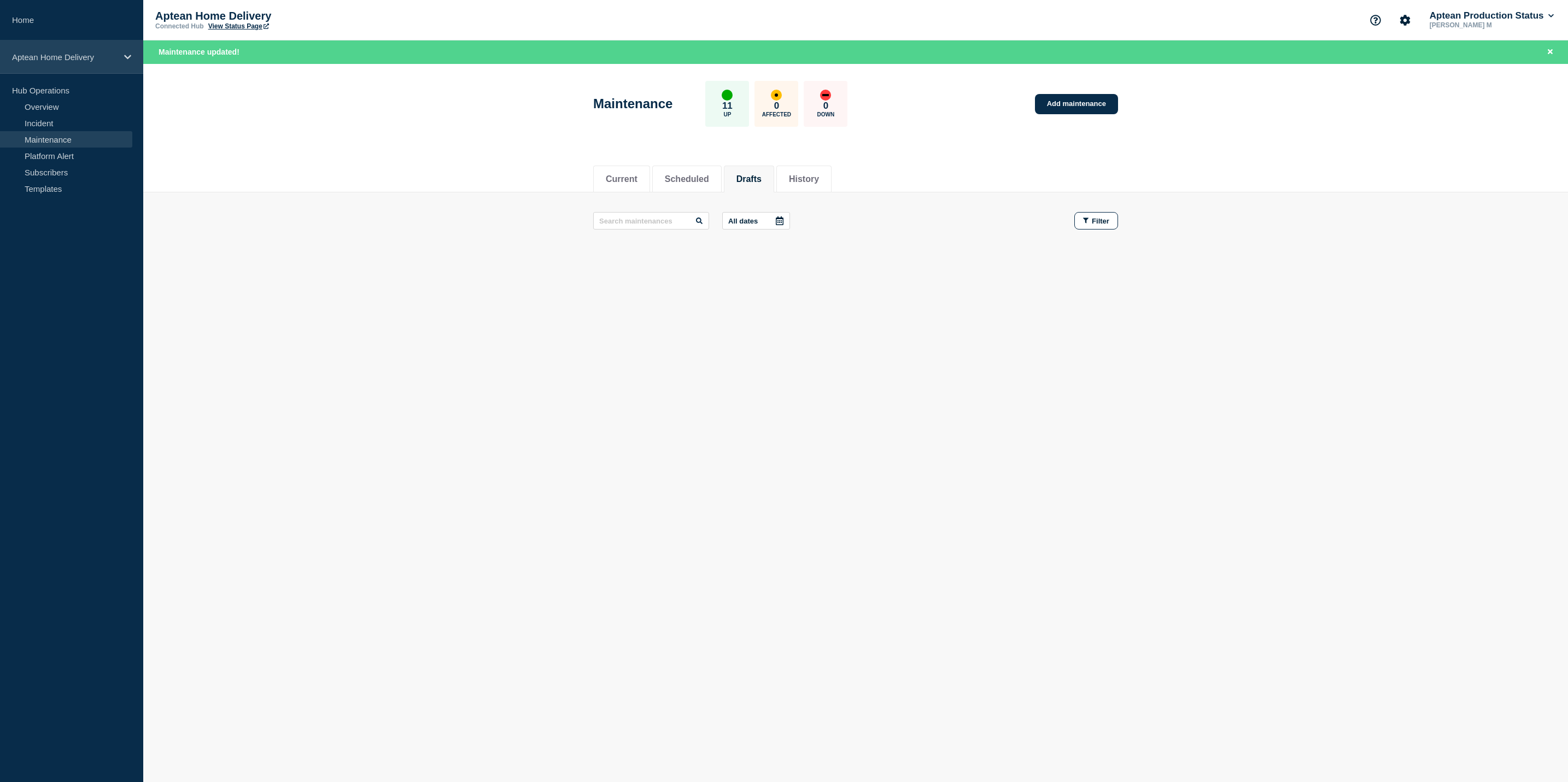
click at [105, 63] on div "Aptean Home Delivery" at bounding box center [71, 57] width 143 height 33
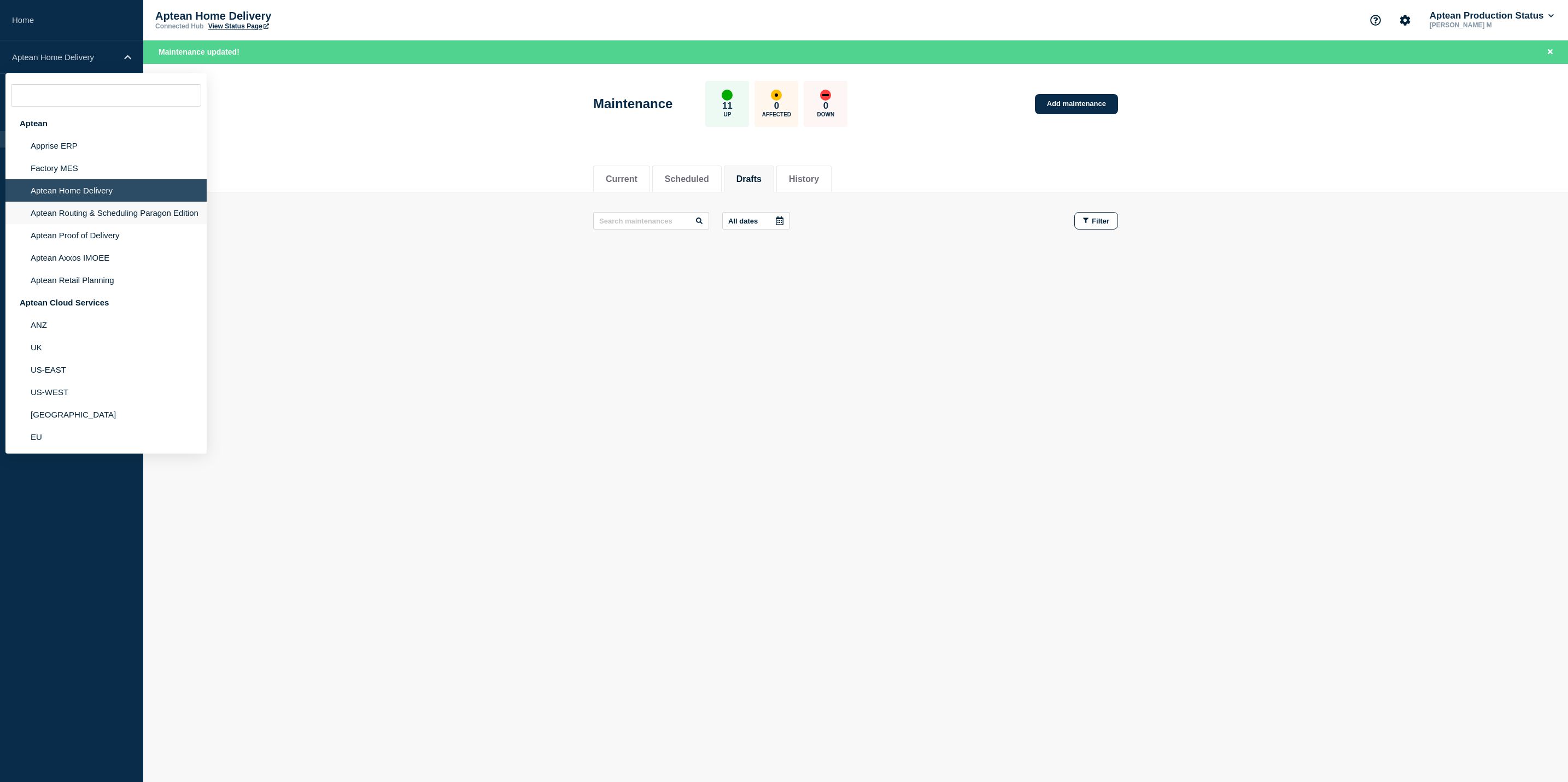
click at [117, 210] on li "Aptean Routing & Scheduling Paragon Edition" at bounding box center [105, 213] width 201 height 22
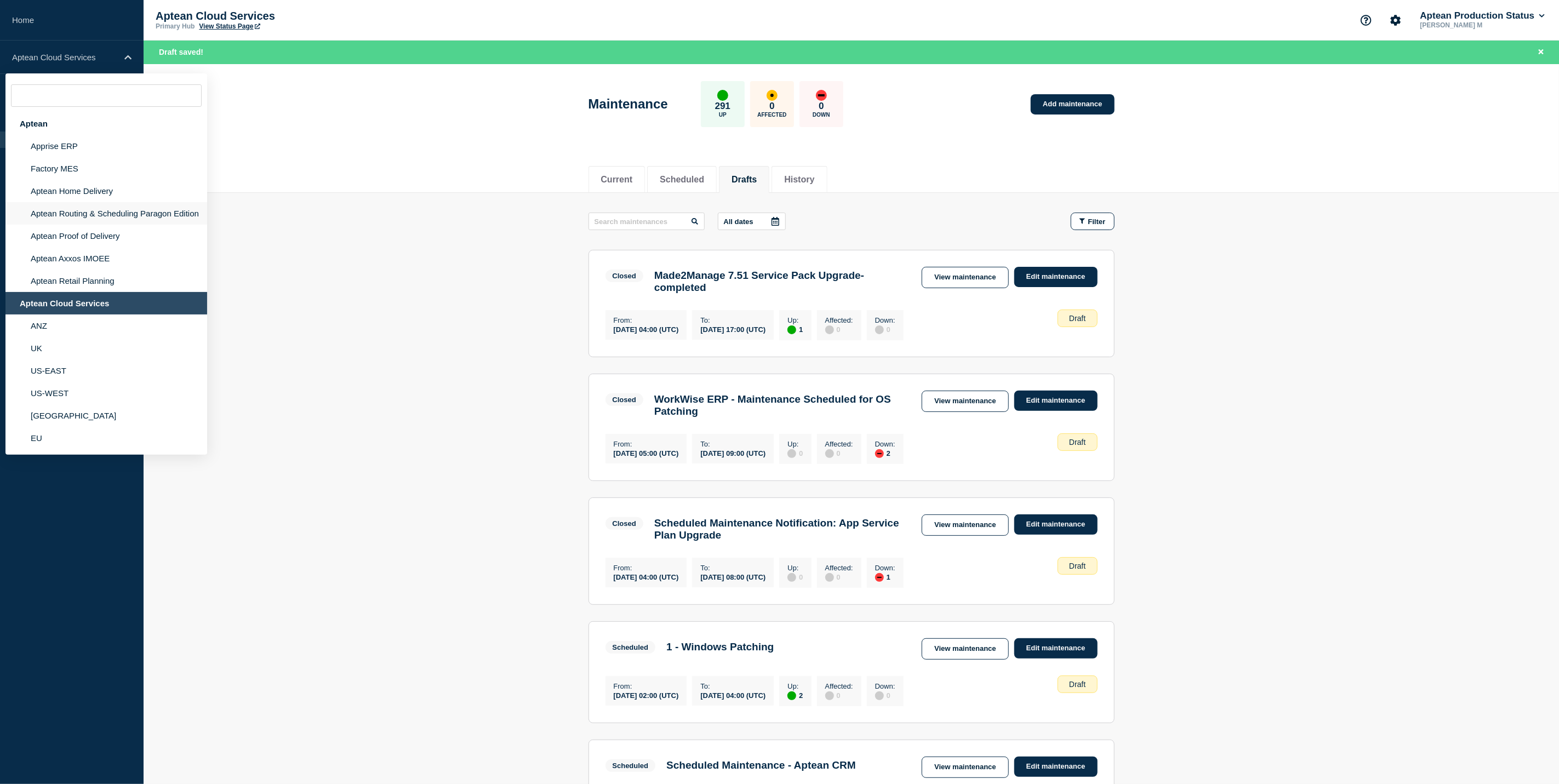
click at [132, 210] on li "Aptean Routing & Scheduling Paragon Edition" at bounding box center [106, 213] width 202 height 22
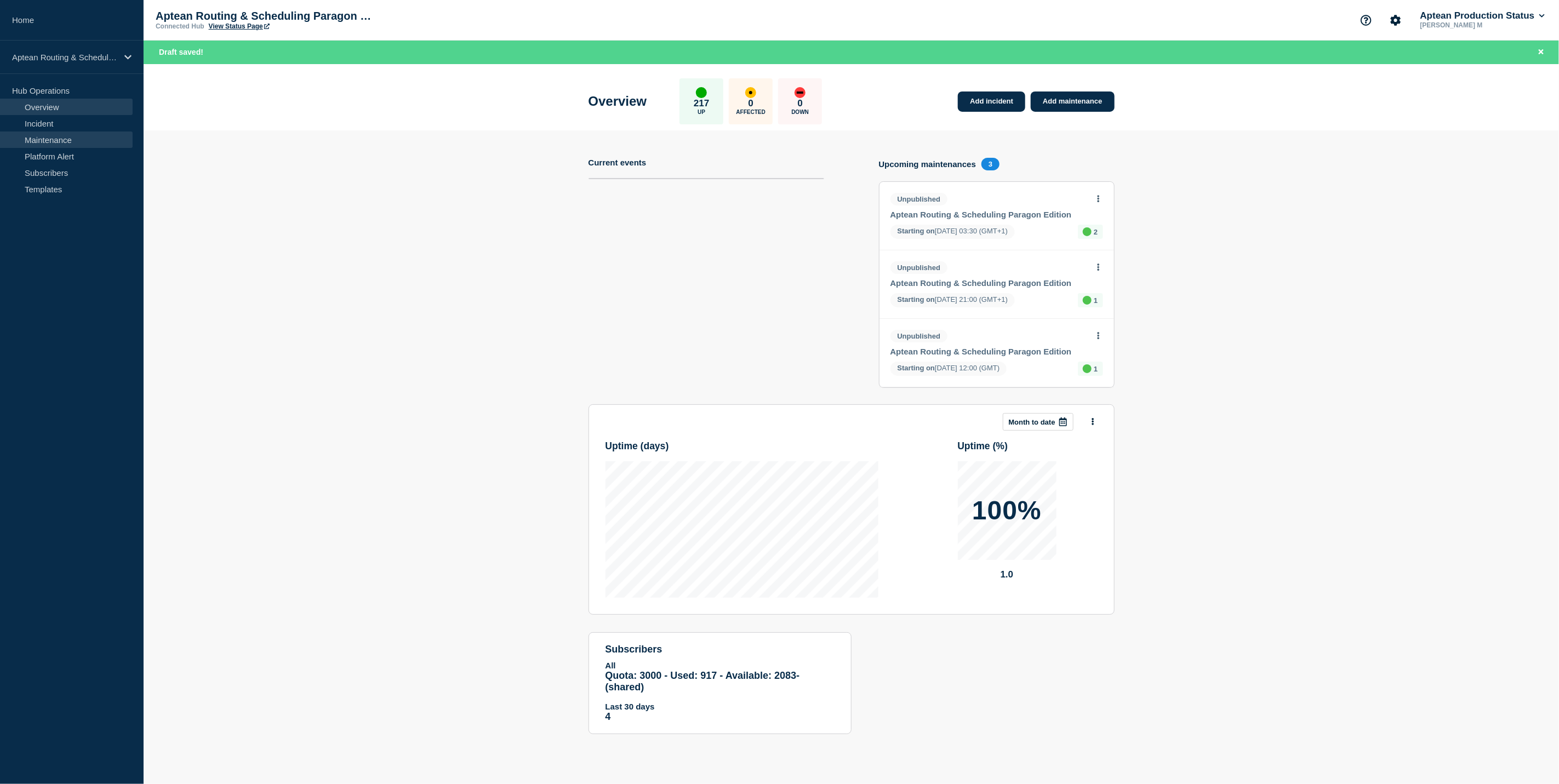
click at [43, 144] on link "Maintenance" at bounding box center [66, 139] width 133 height 16
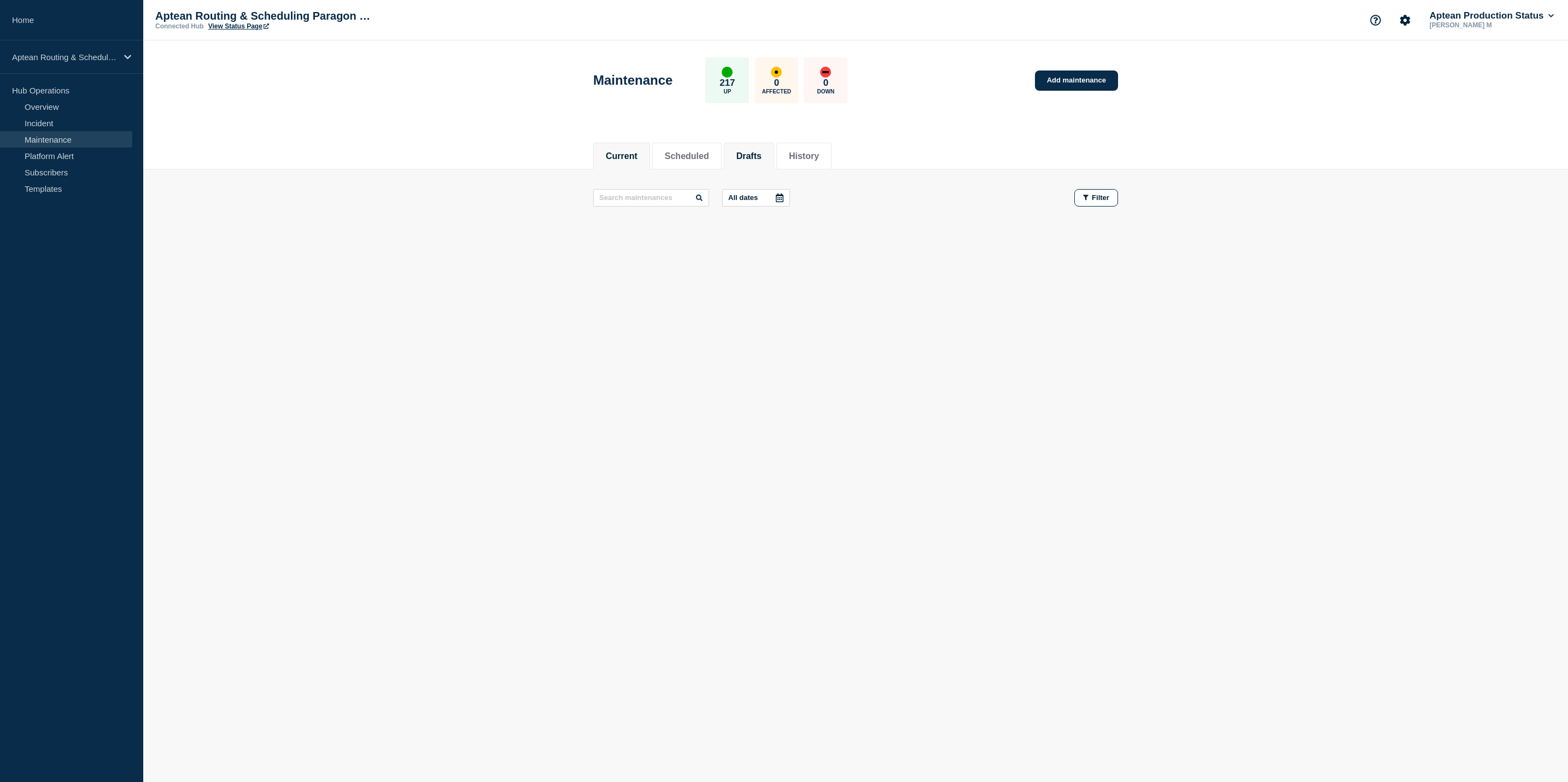
click at [743, 157] on li "Drafts" at bounding box center [749, 156] width 50 height 27
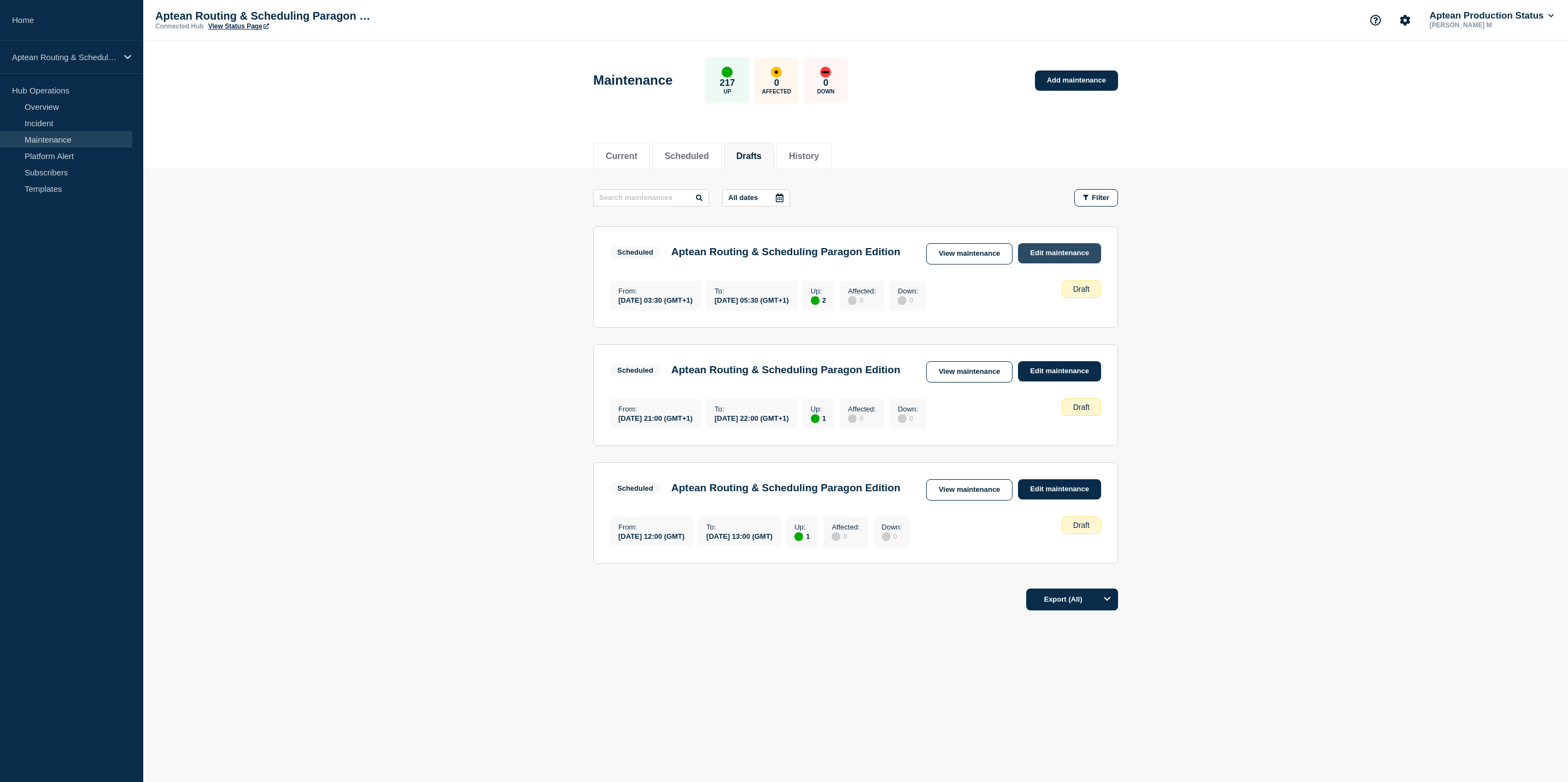
click at [1030, 250] on link "Edit maintenance" at bounding box center [1060, 253] width 83 height 20
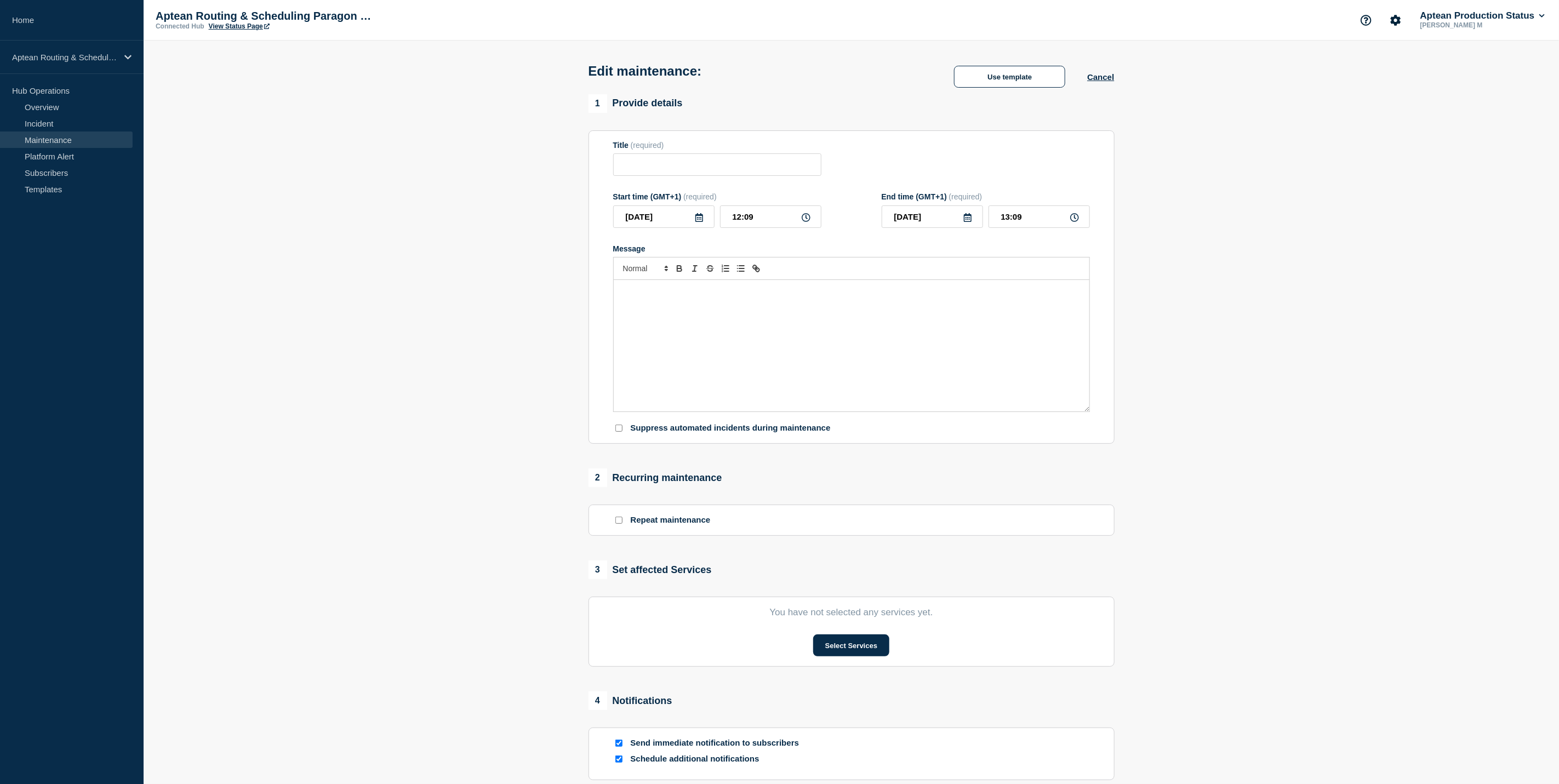
type input "Aptean Routing & Scheduling Paragon Edition"
type input "2025-10-22"
type input "03:30"
type input "2025-10-22"
type input "05:30"
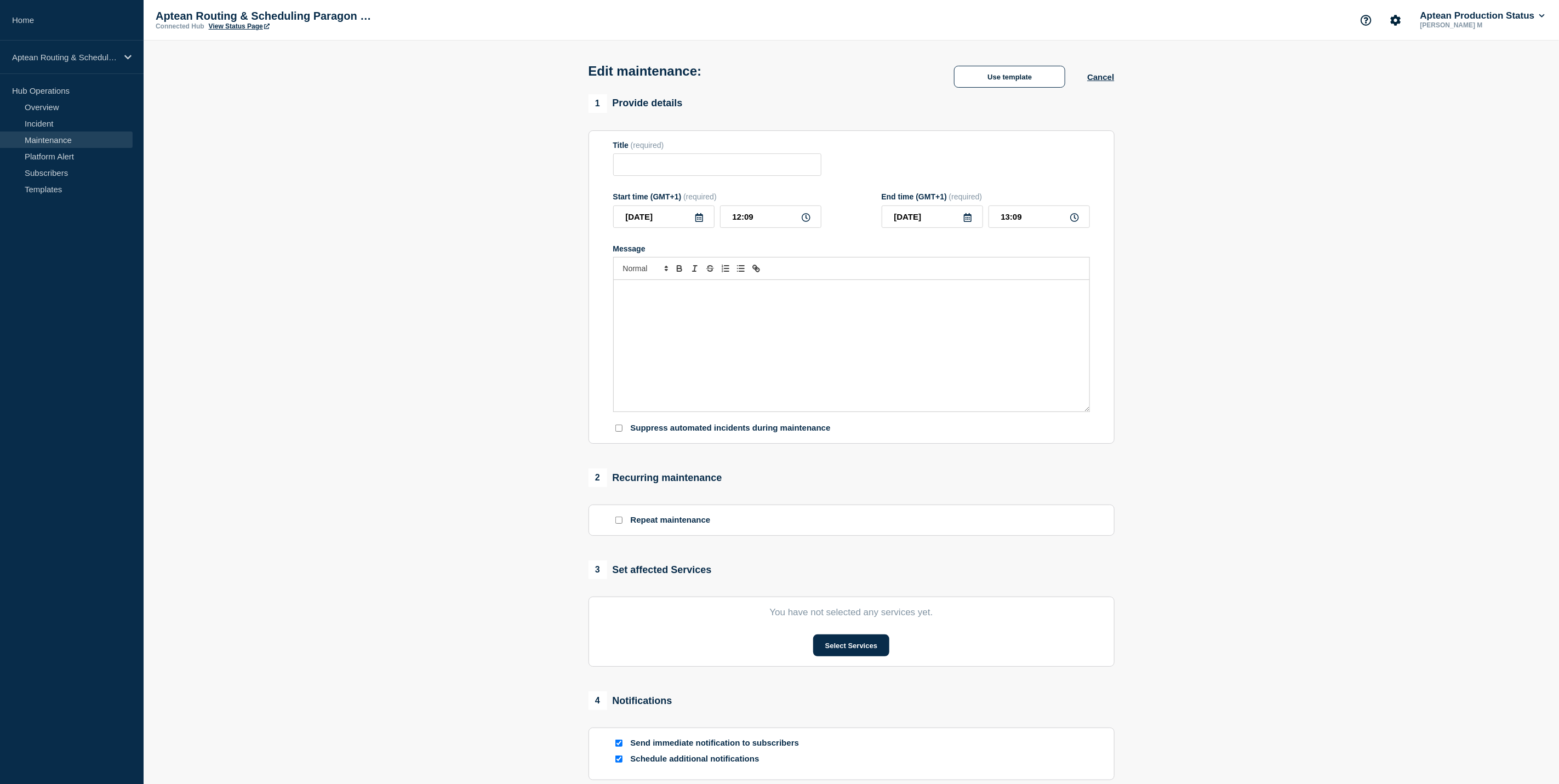
checkbox input "true"
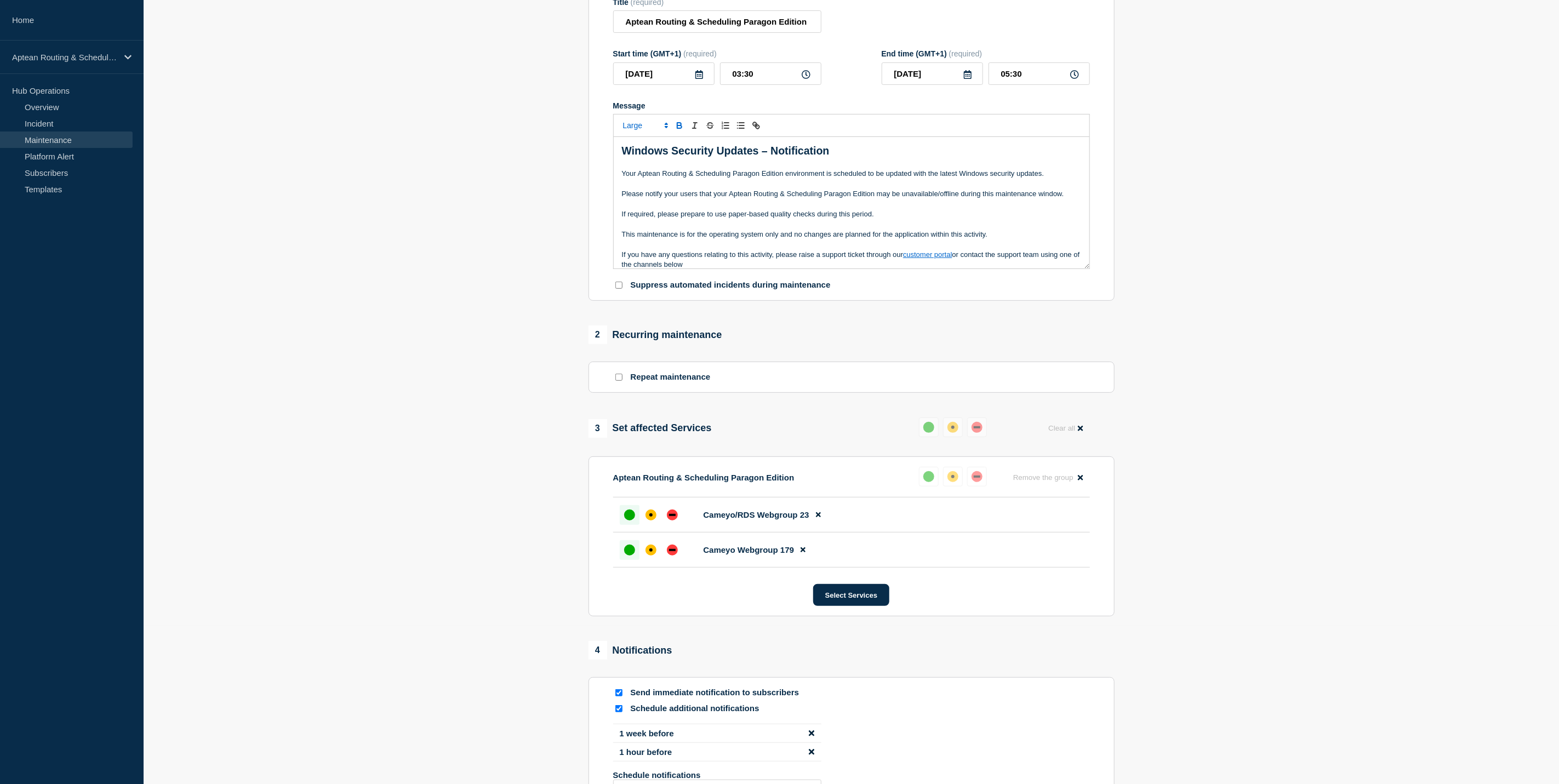
scroll to position [316, 0]
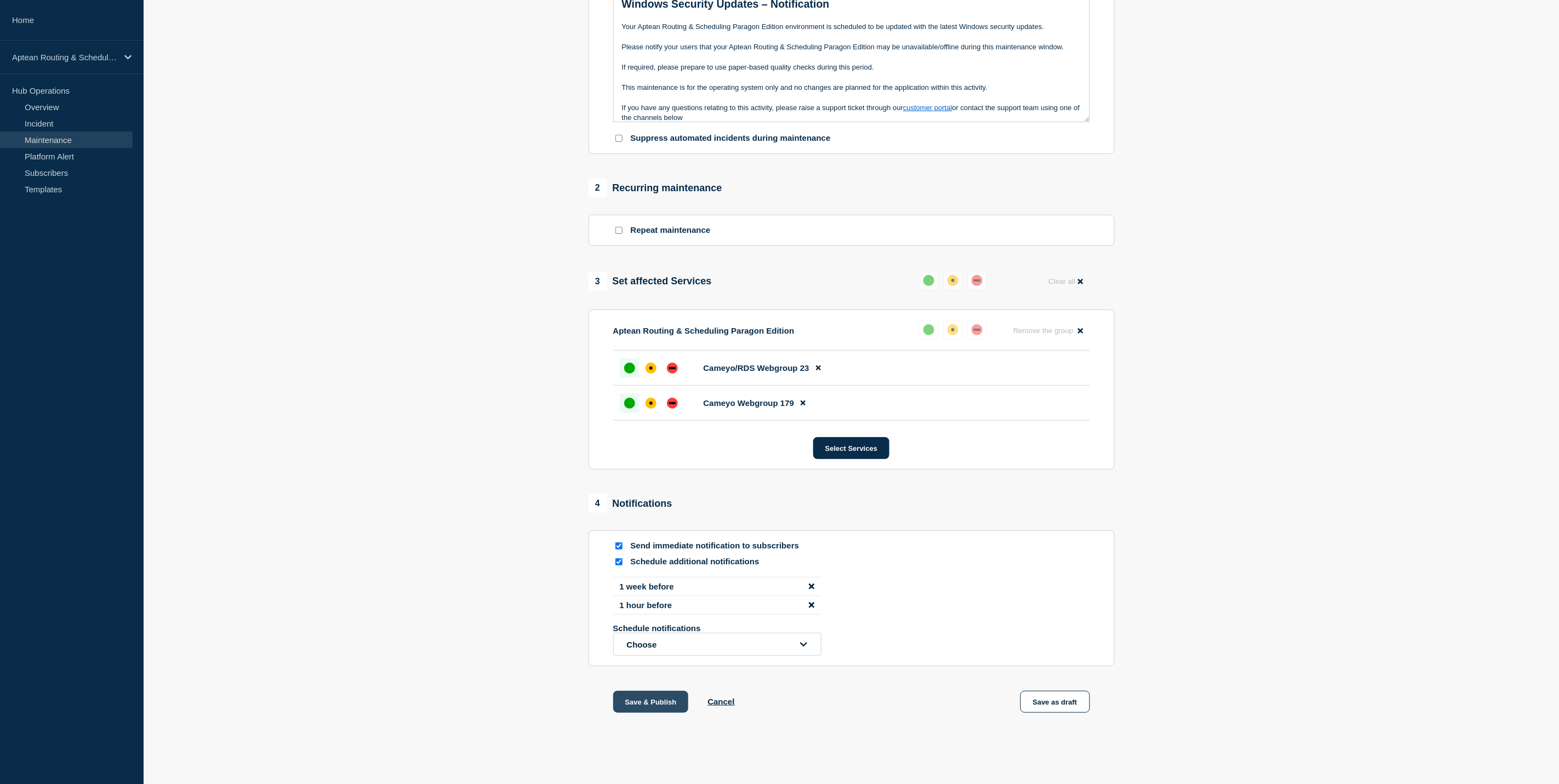
click at [656, 692] on button "Save & Publish" at bounding box center [651, 701] width 76 height 22
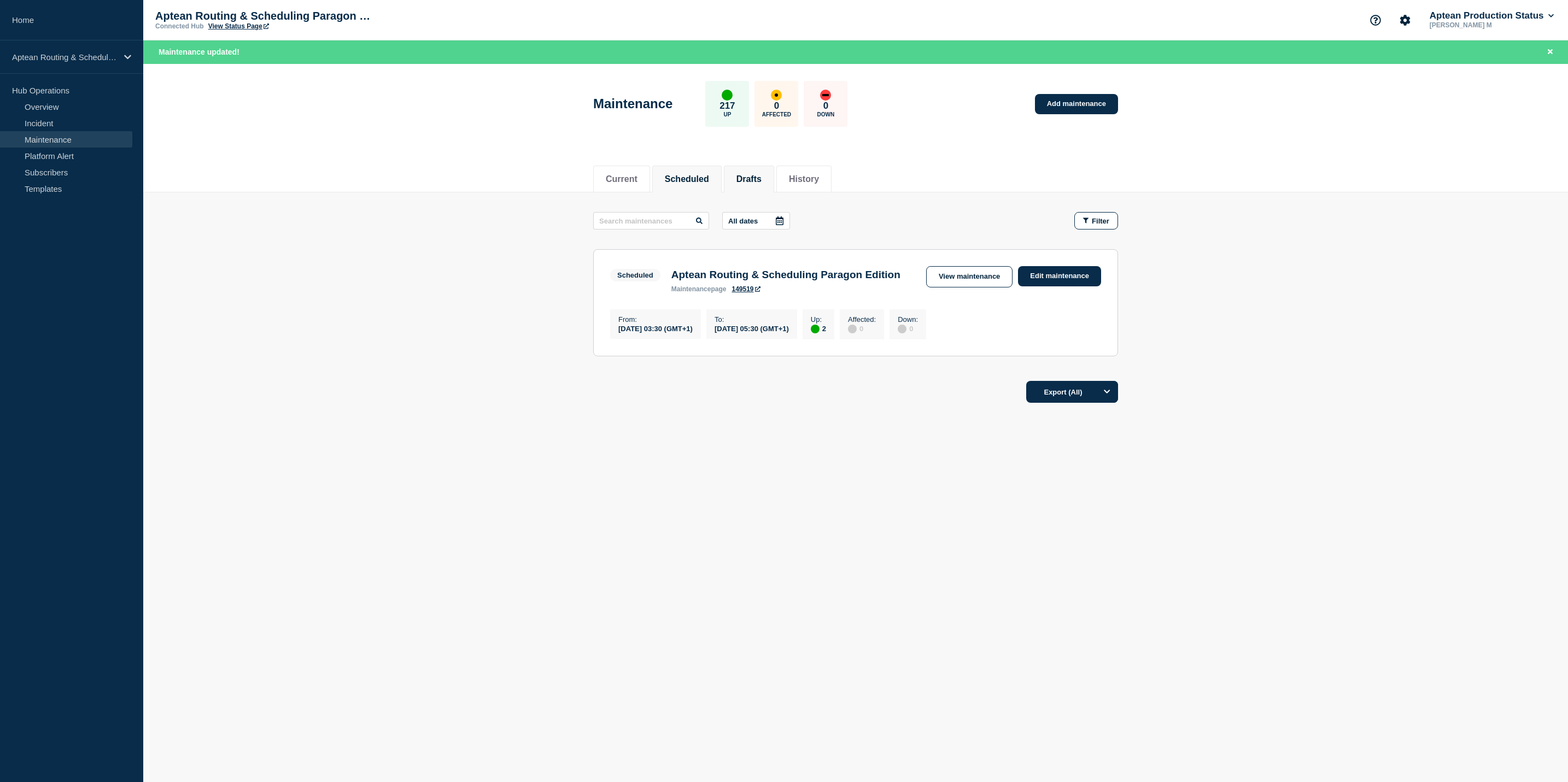
click at [761, 183] on button "Drafts" at bounding box center [749, 179] width 25 height 10
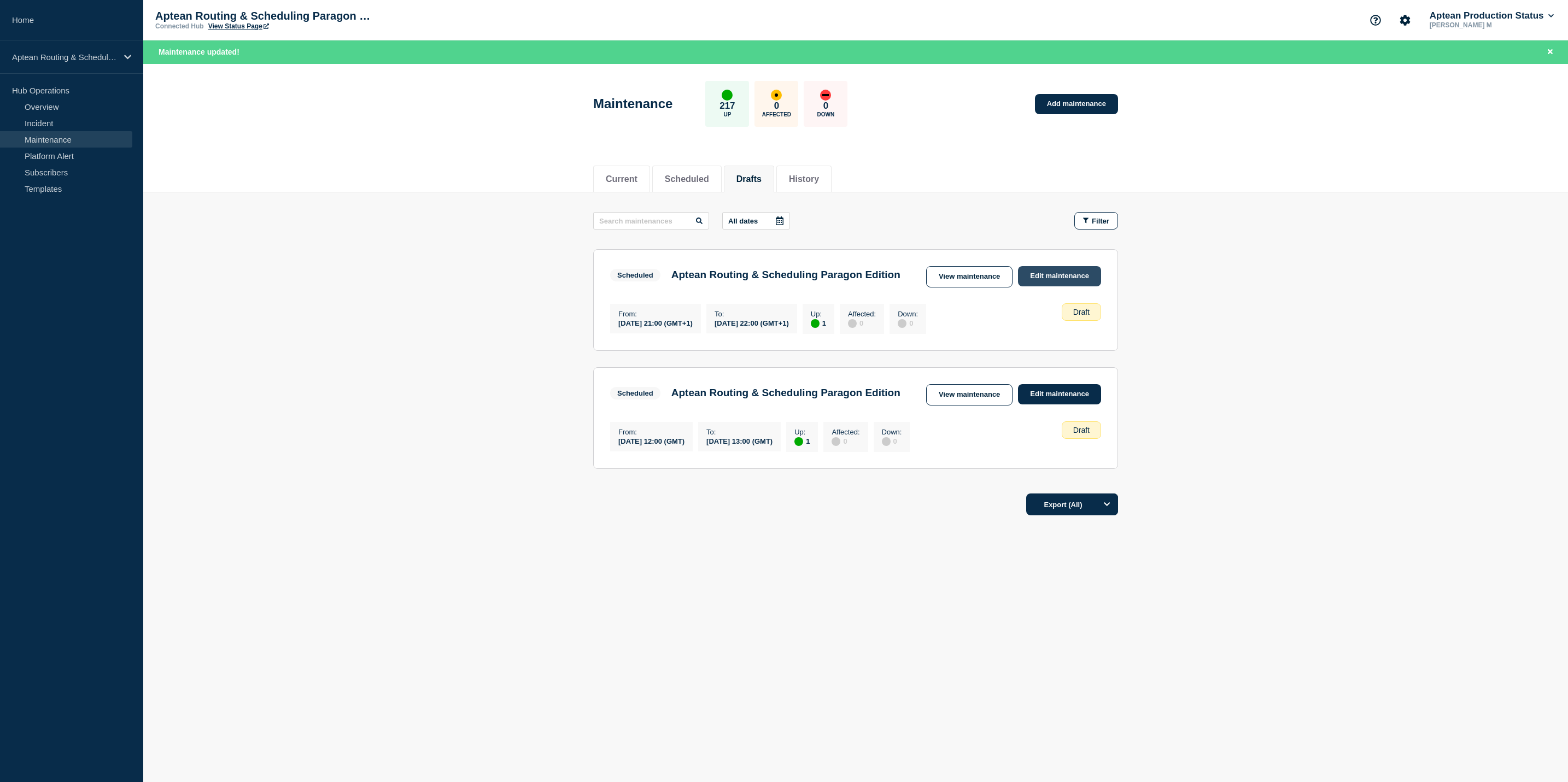
click at [1030, 277] on link "Edit maintenance" at bounding box center [1060, 276] width 83 height 20
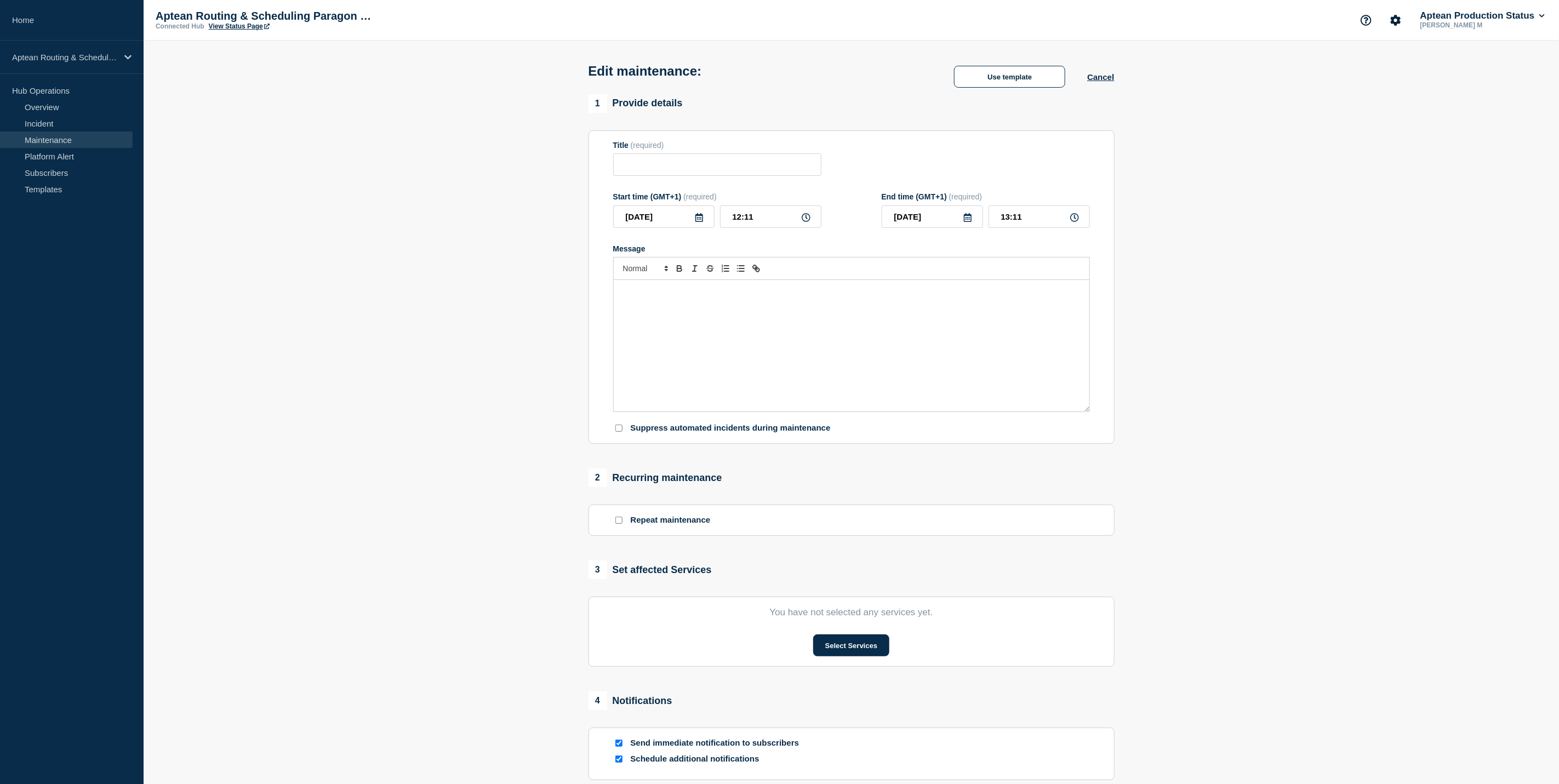
type input "Aptean Routing & Scheduling Paragon Edition"
type input "2025-10-24"
type input "21:00"
type input "2025-10-24"
type input "22:00"
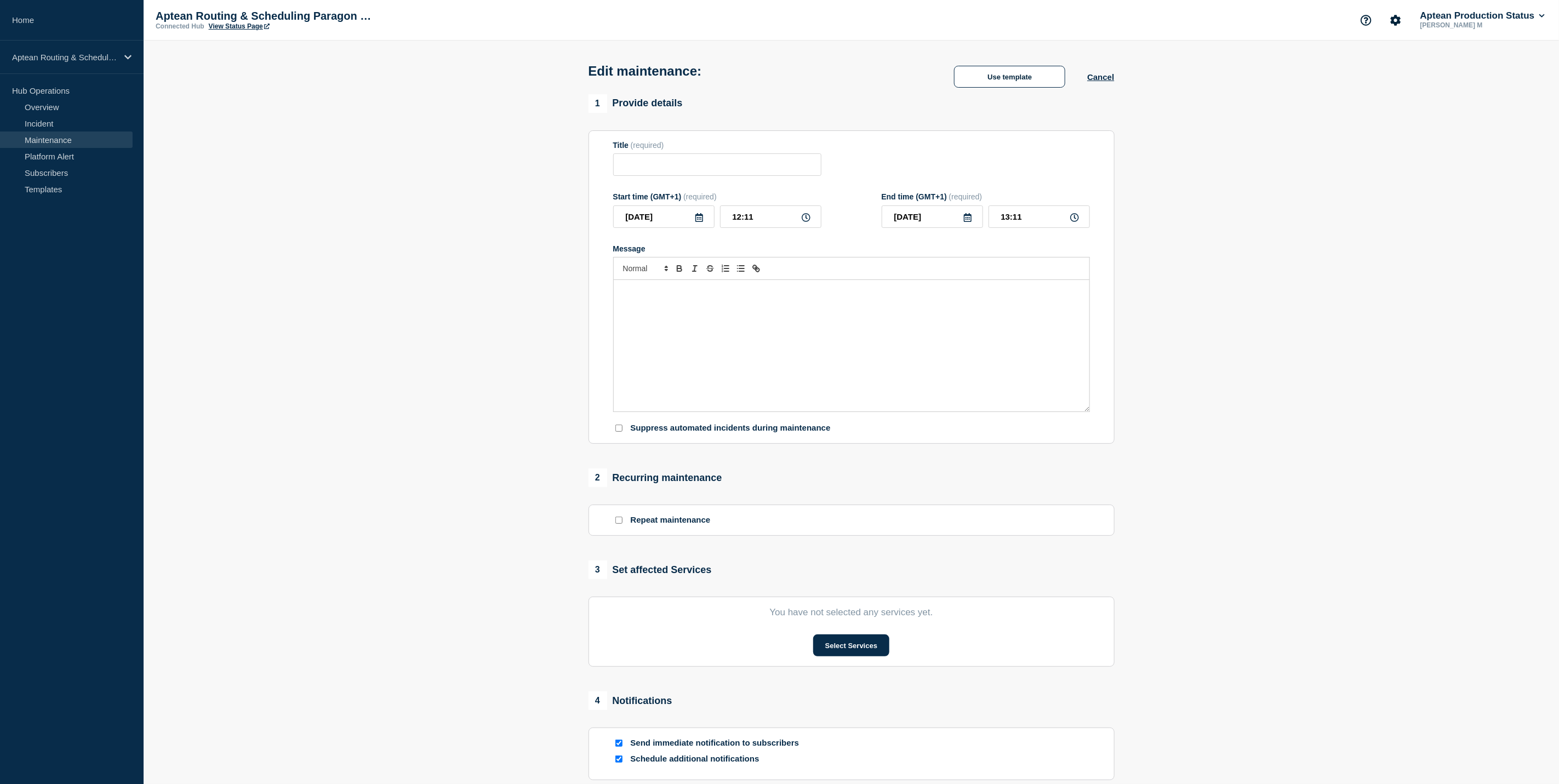
checkbox input "true"
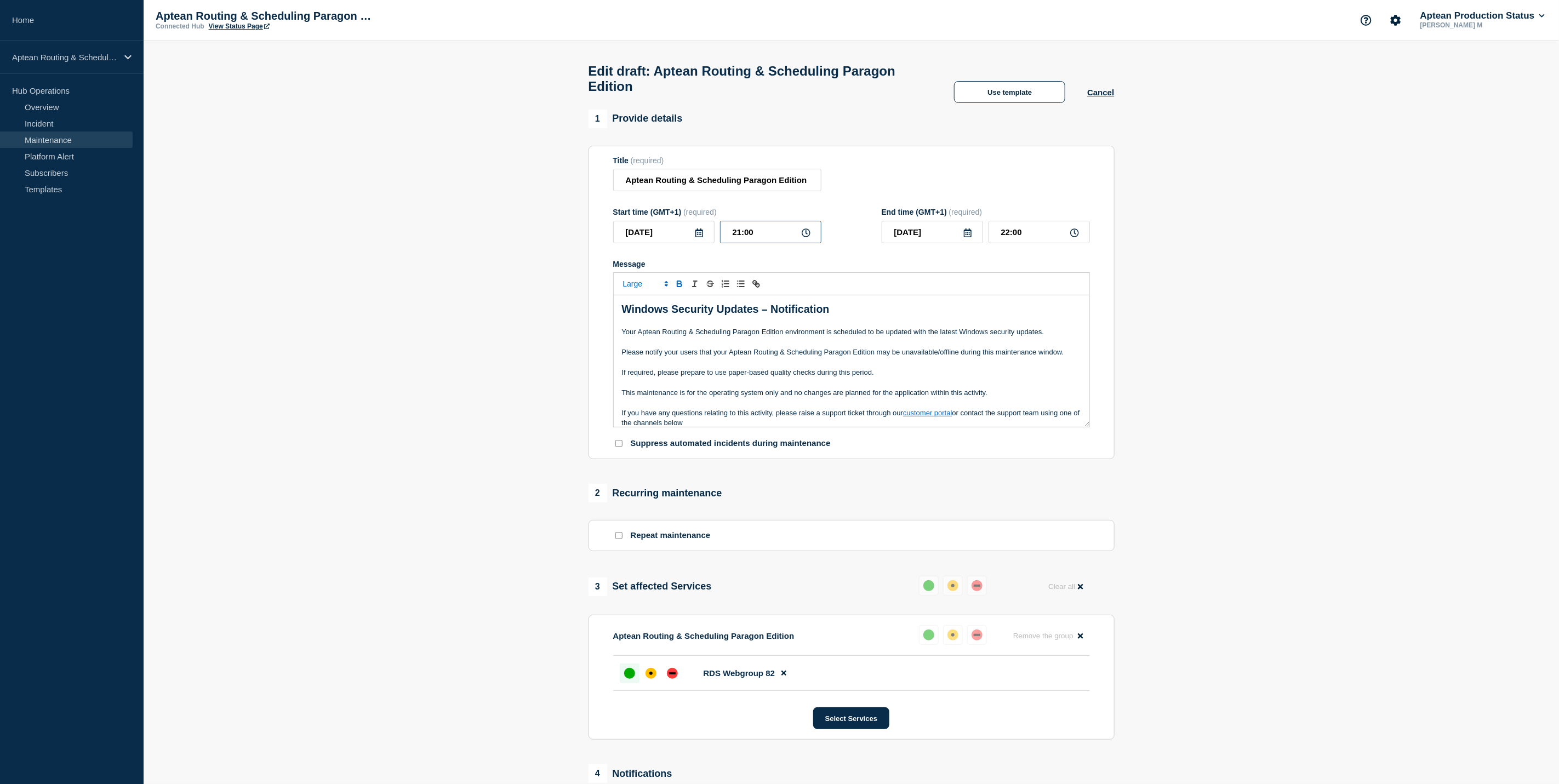
drag, startPoint x: 739, startPoint y: 236, endPoint x: 757, endPoint y: 237, distance: 18.0
click at [741, 236] on input "21:00" at bounding box center [770, 232] width 101 height 22
type input "22:00"
type input "23:00"
click at [1240, 296] on section "1 Provide details Title (required) Aptean Routing & Scheduling Paragon Edition …" at bounding box center [851, 560] width 1415 height 902
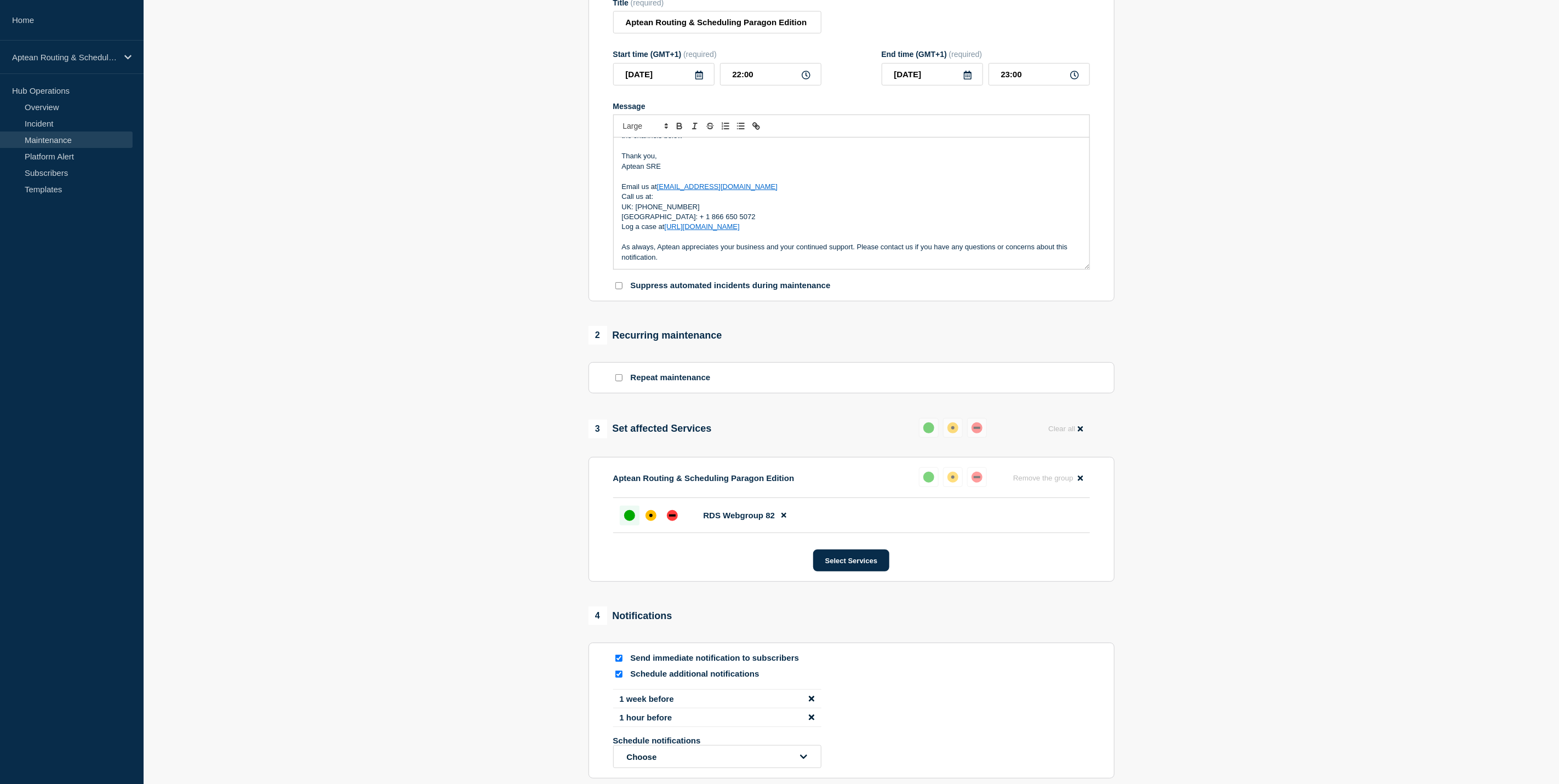
scroll to position [280, 0]
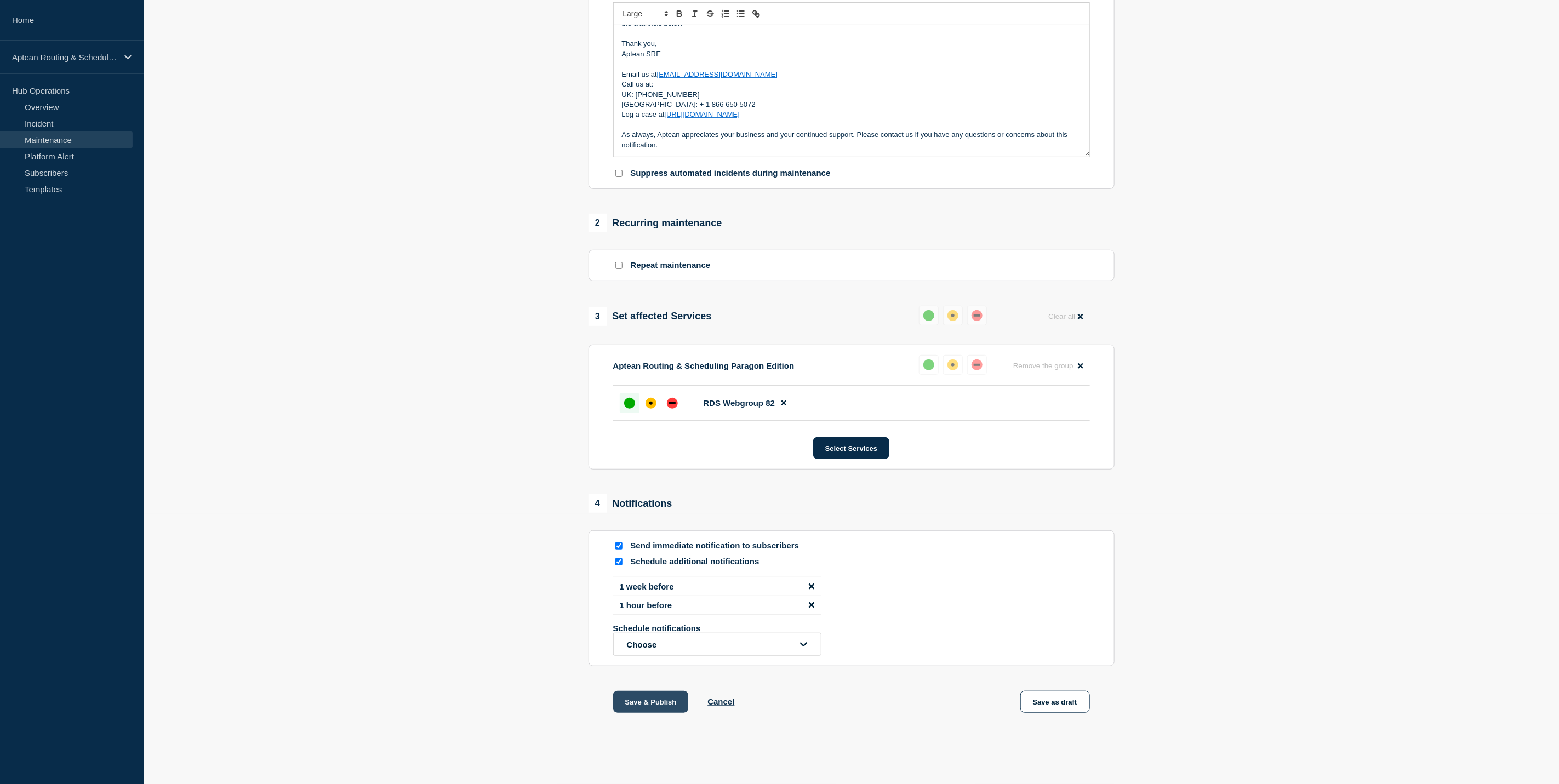
click at [638, 702] on button "Save & Publish" at bounding box center [651, 701] width 76 height 22
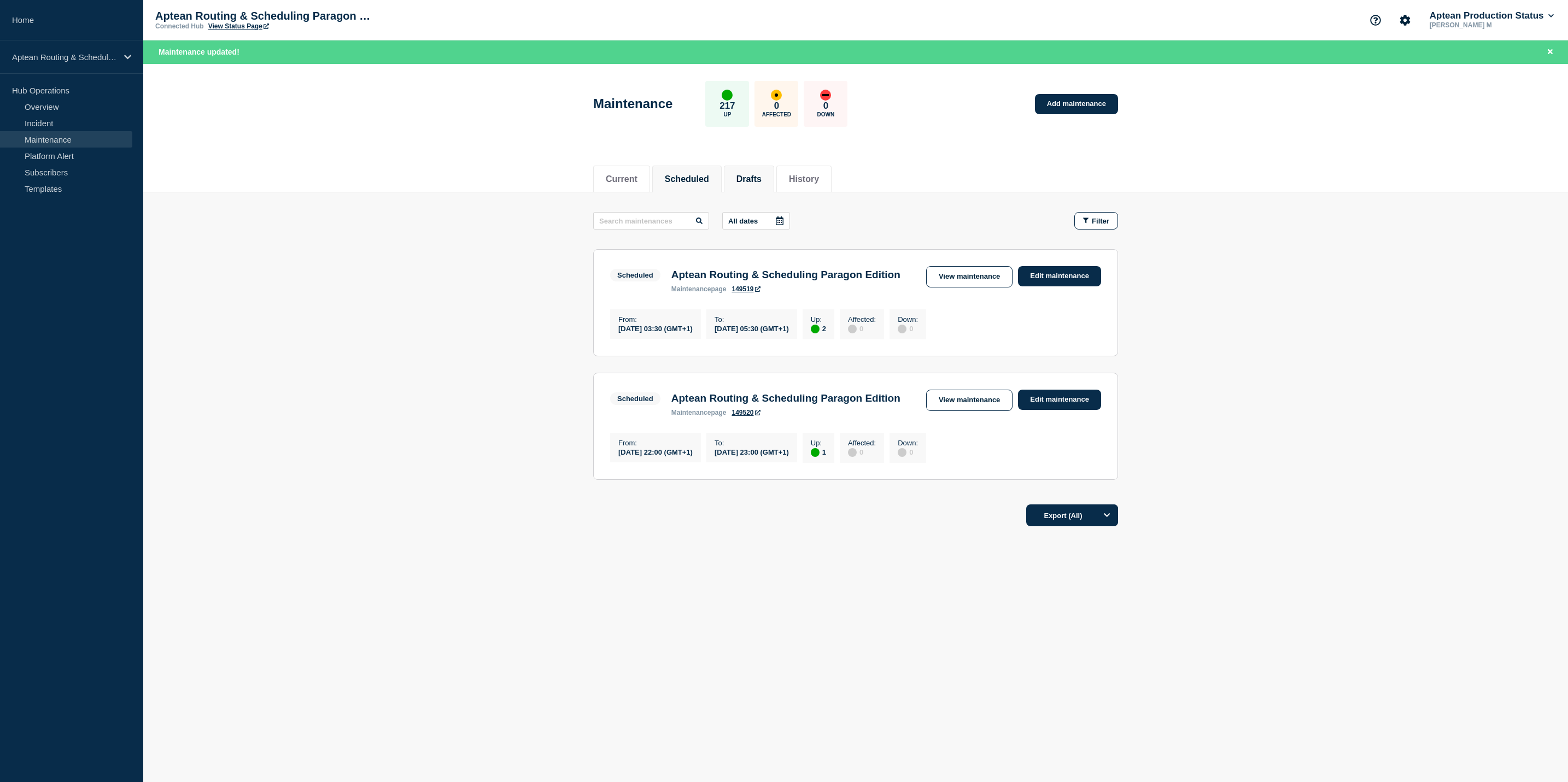
click at [773, 185] on li "Drafts" at bounding box center [749, 179] width 50 height 27
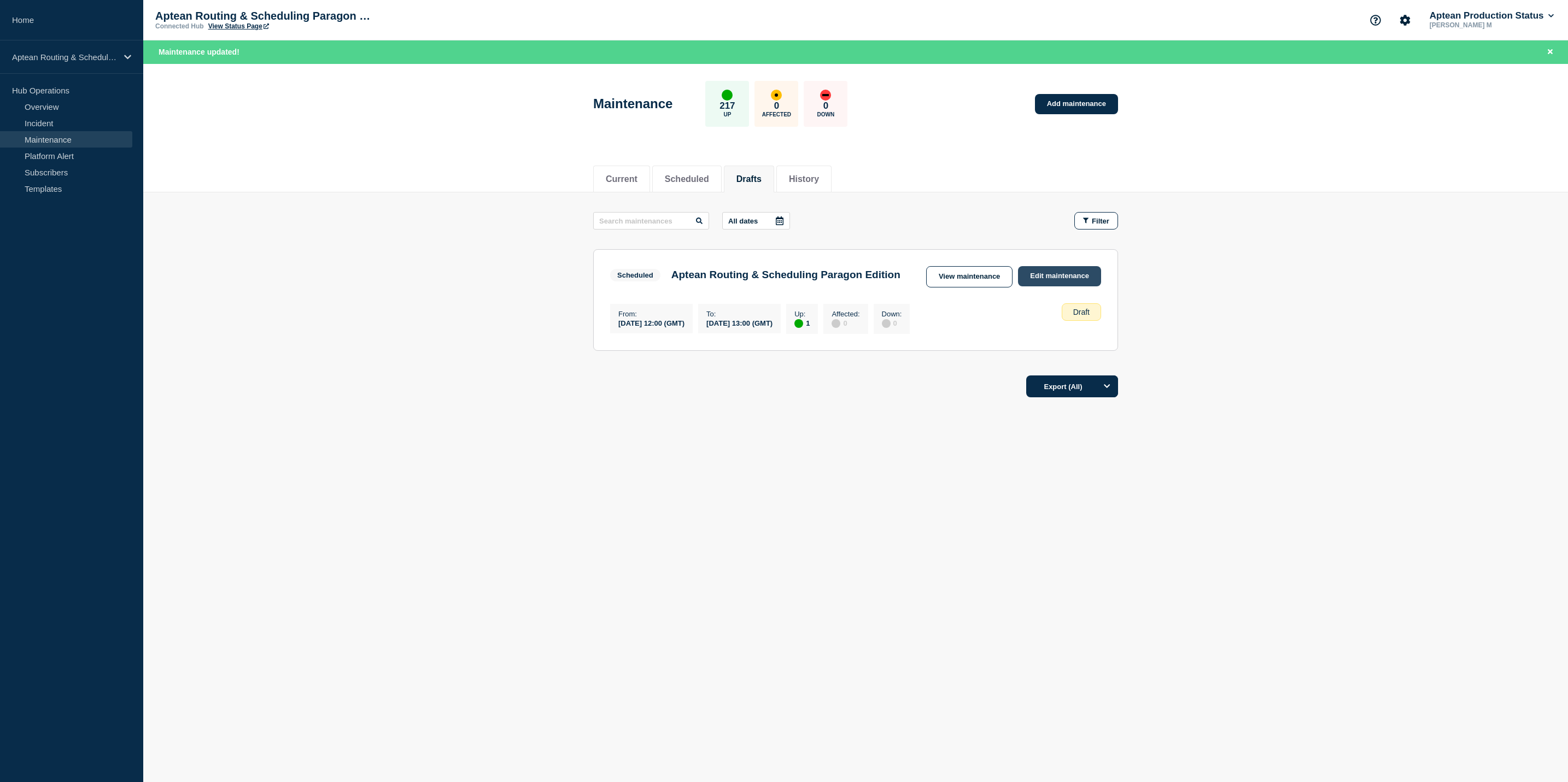
click at [1054, 272] on link "Edit maintenance" at bounding box center [1060, 276] width 83 height 20
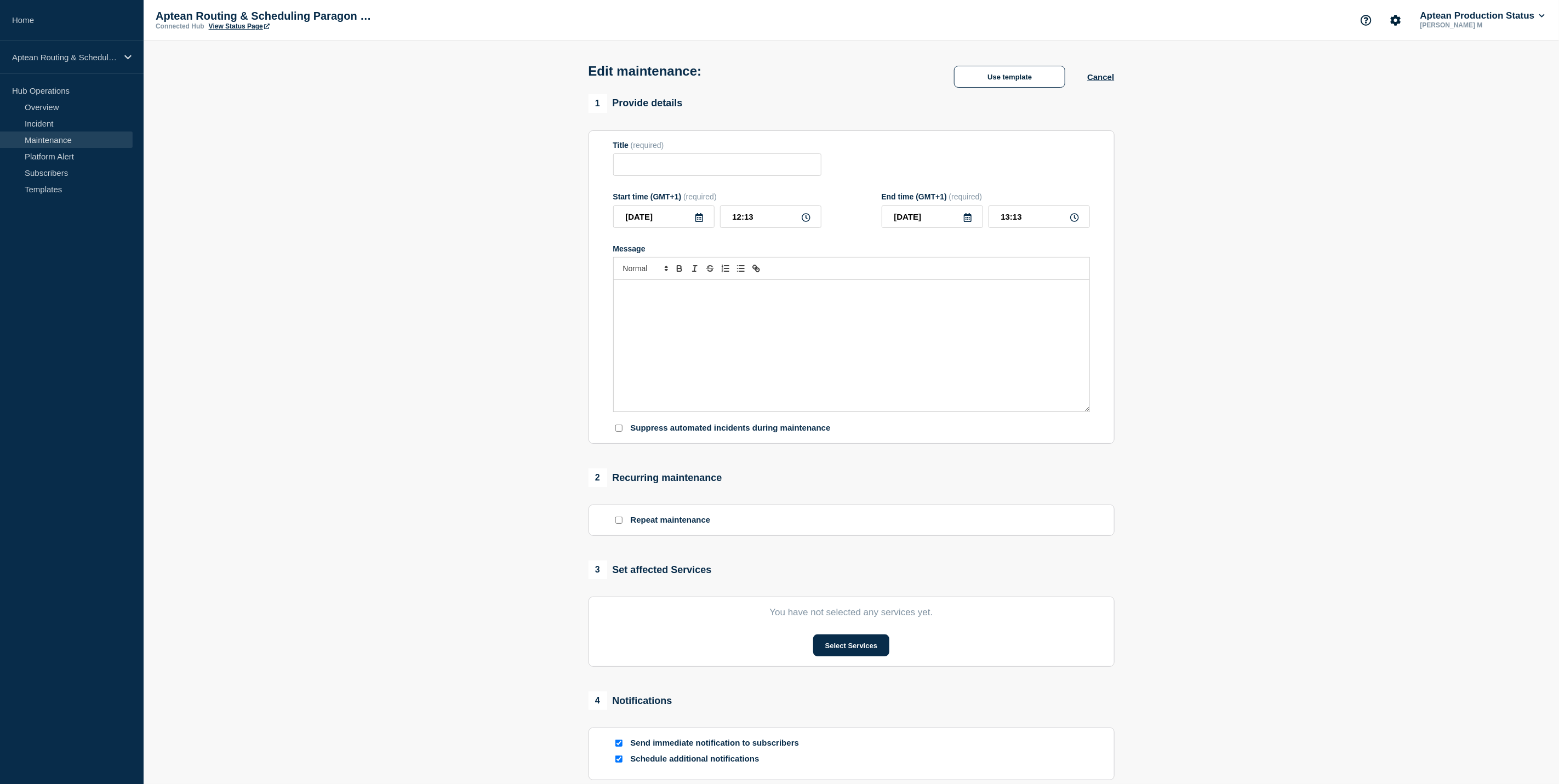
type input "Aptean Routing & Scheduling Paragon Edition"
type input "2025-10-28"
type input "12:00"
type input "2025-10-28"
type input "13:00"
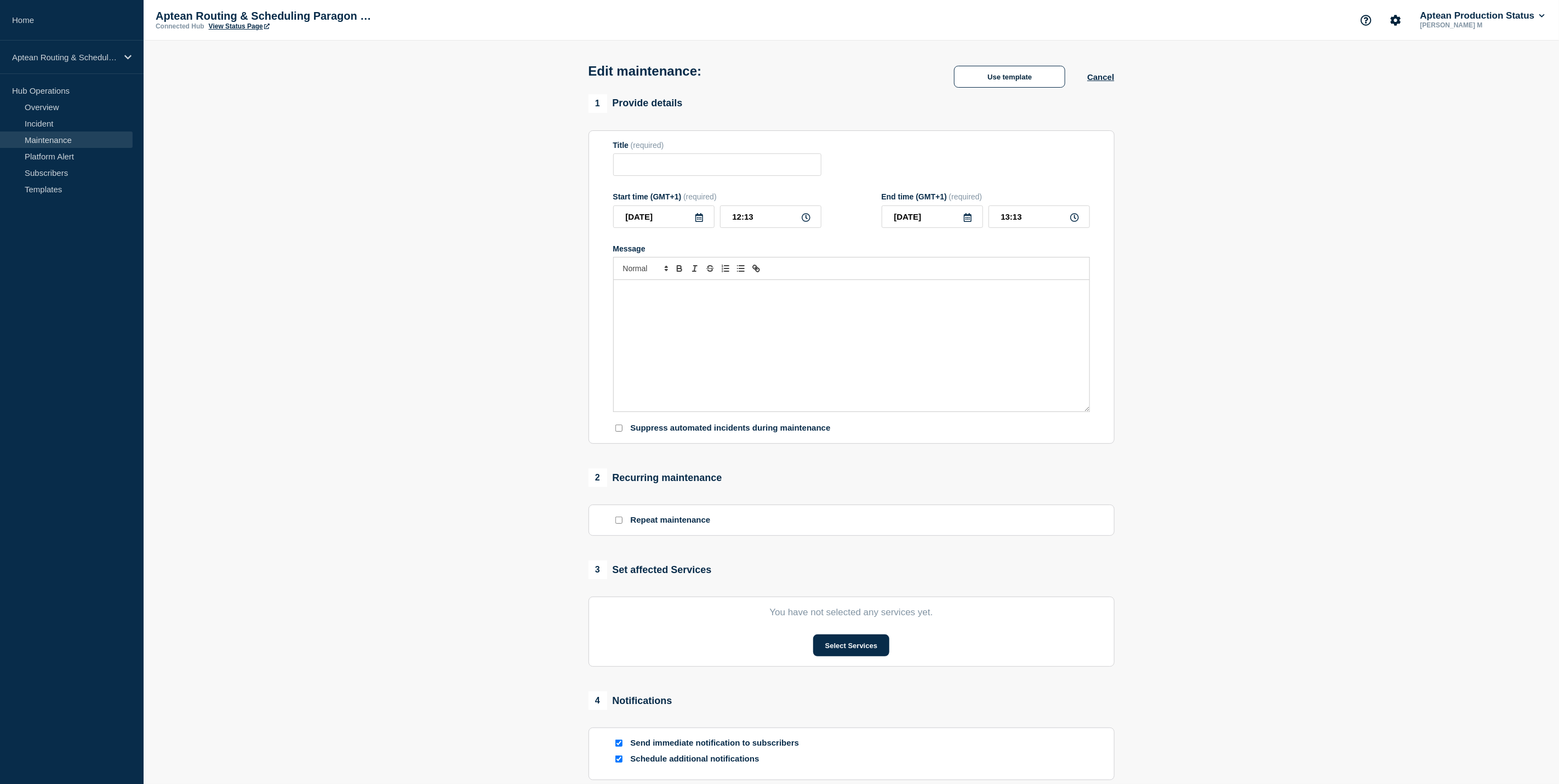
checkbox input "true"
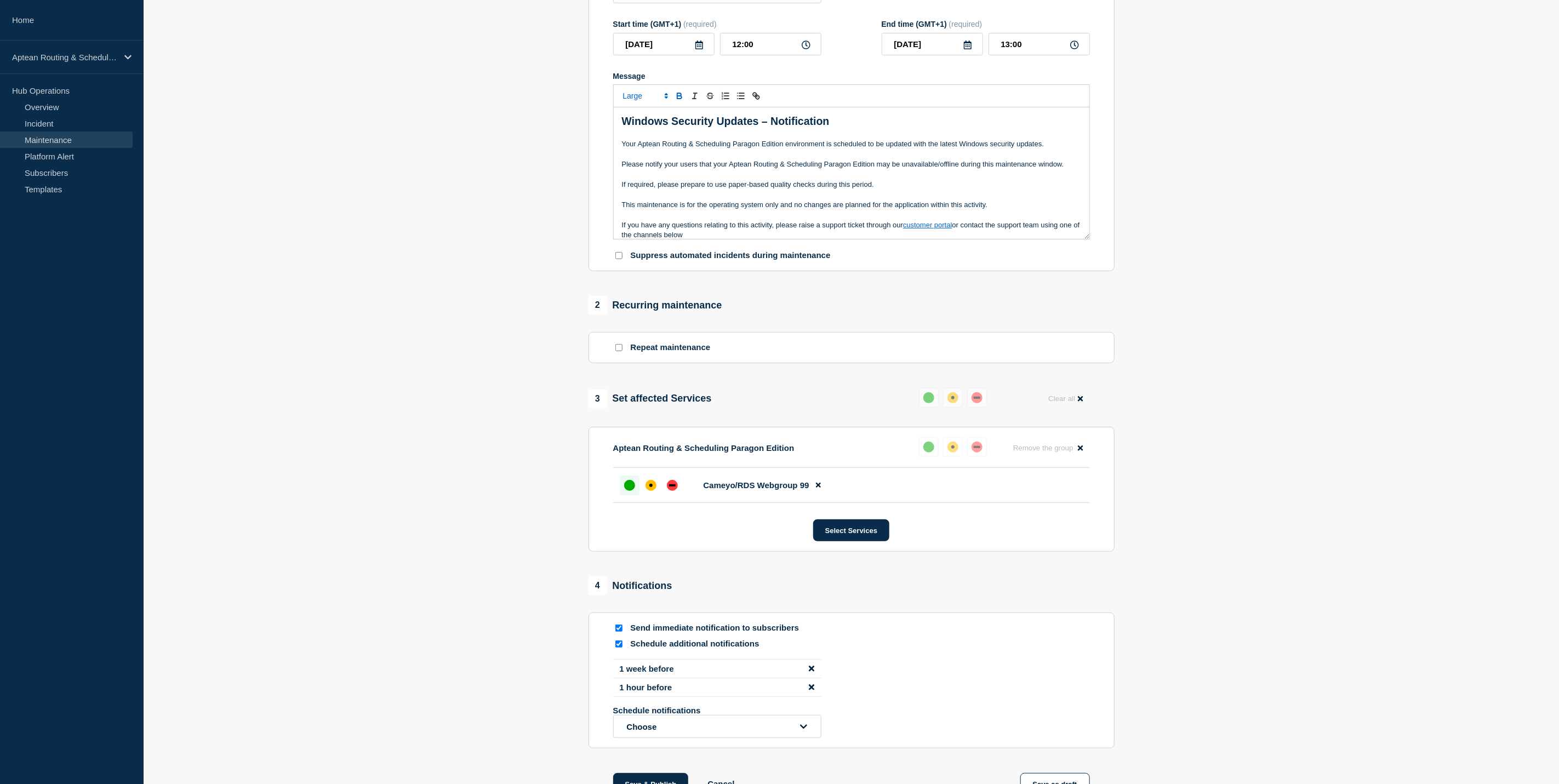
scroll to position [280, 0]
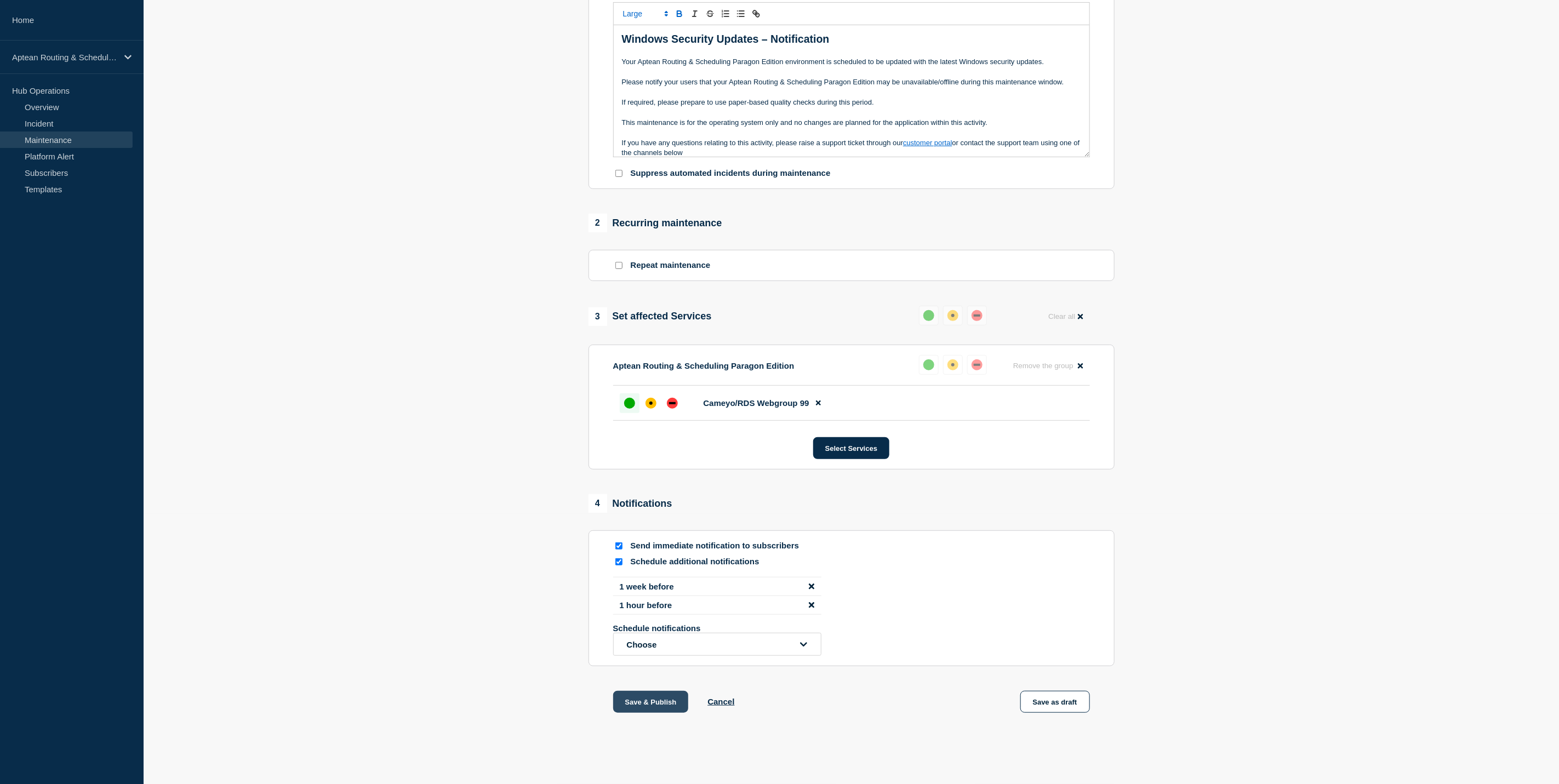
click at [659, 699] on button "Save & Publish" at bounding box center [651, 701] width 76 height 22
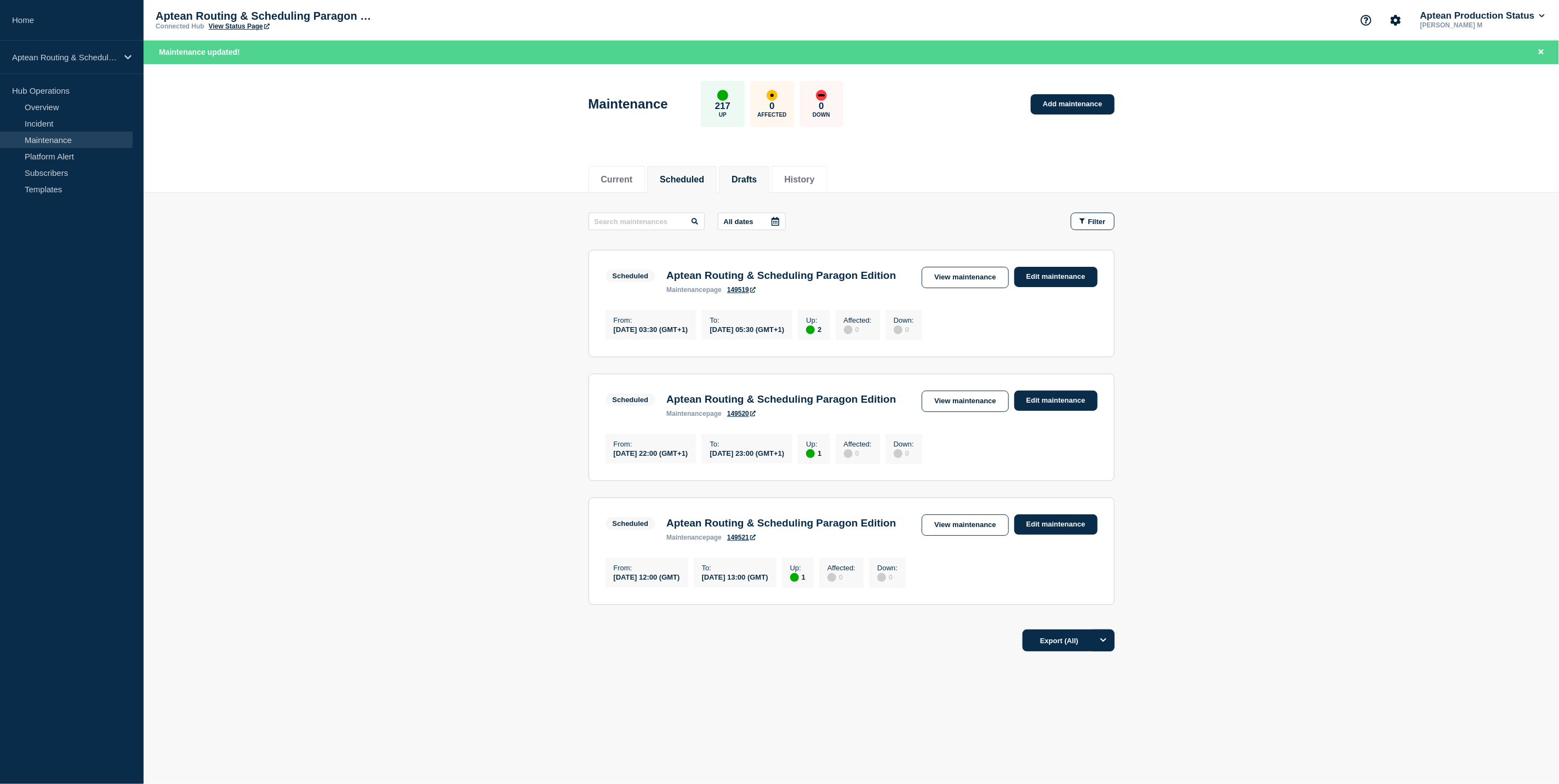
click at [769, 177] on li "Drafts" at bounding box center [744, 179] width 51 height 27
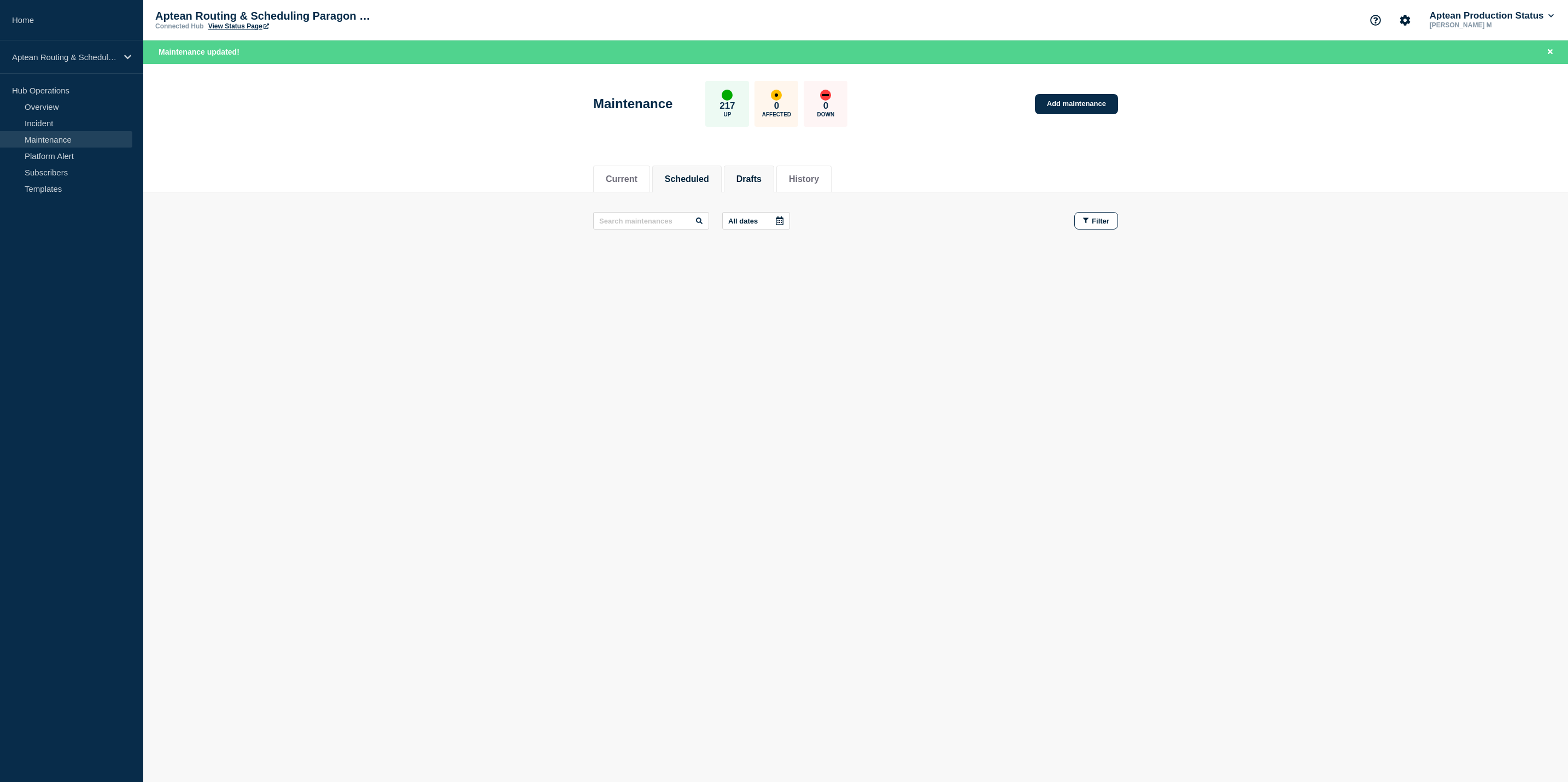
click at [704, 179] on button "Scheduled" at bounding box center [687, 179] width 45 height 10
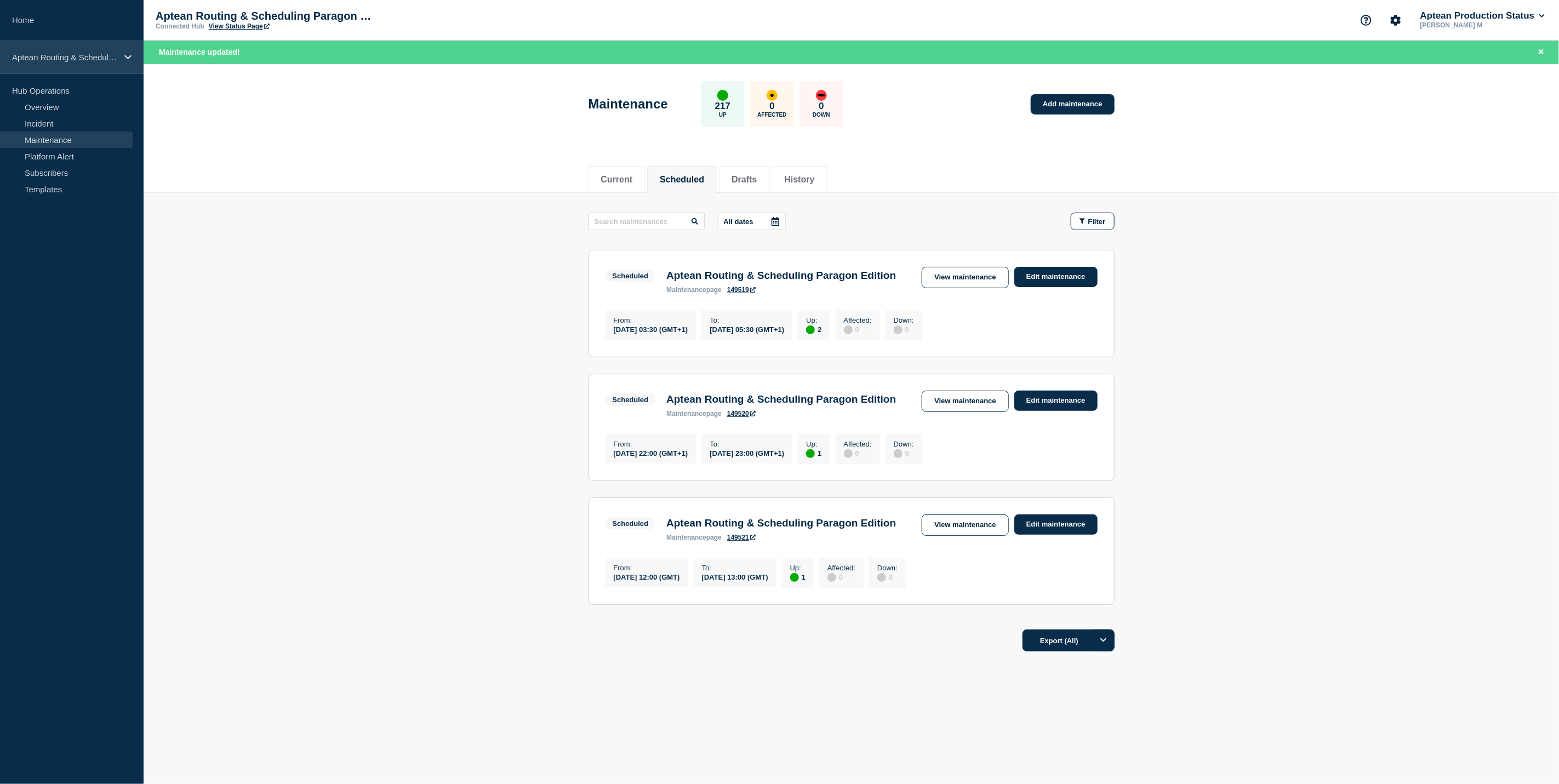
click at [108, 53] on p "Aptean Routing & Scheduling Paragon Edition" at bounding box center [64, 57] width 105 height 9
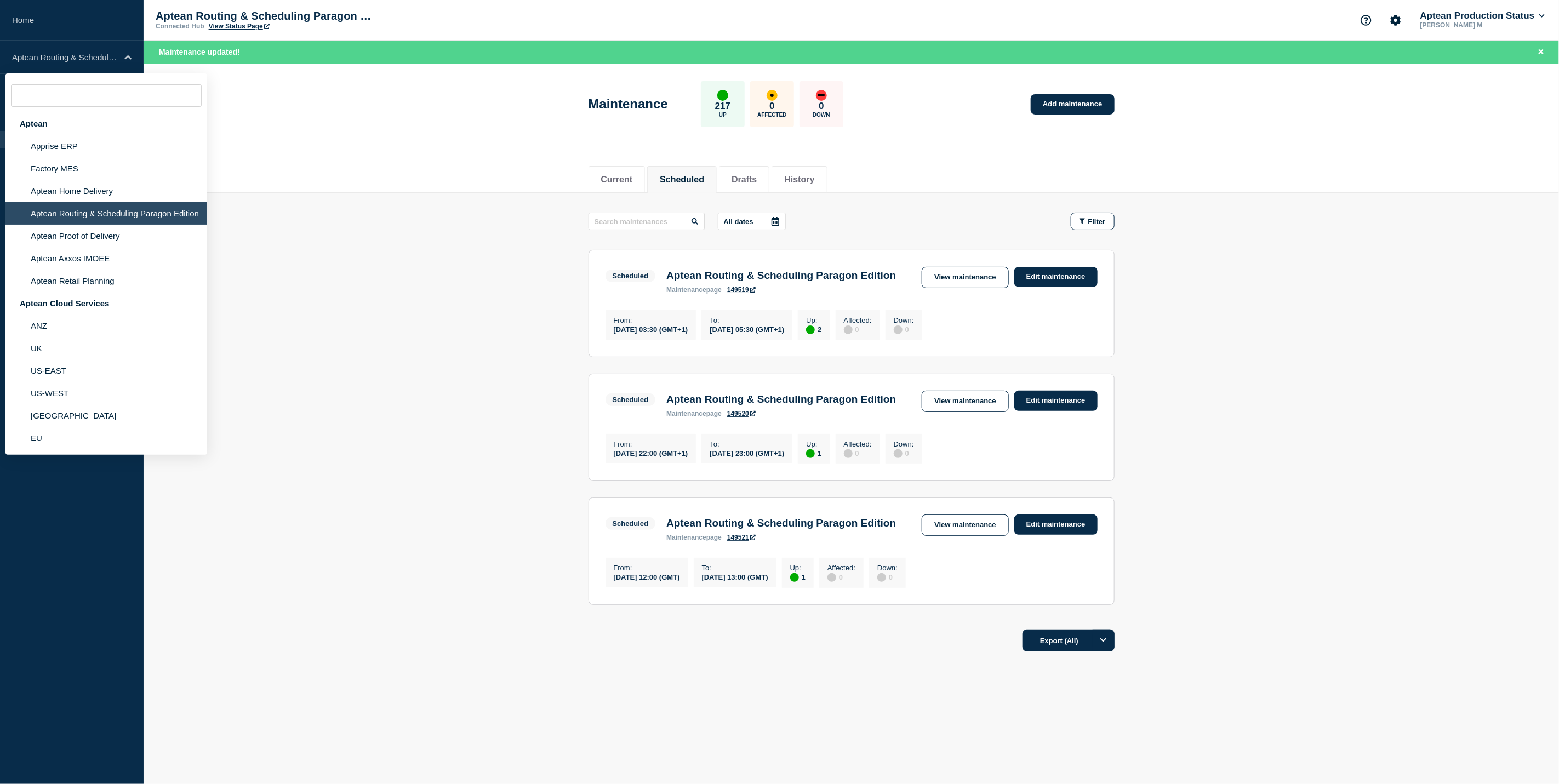
click at [501, 135] on header "Maintenance 217 Up 0 Affected 0 Down Add maintenance" at bounding box center [851, 110] width 1415 height 91
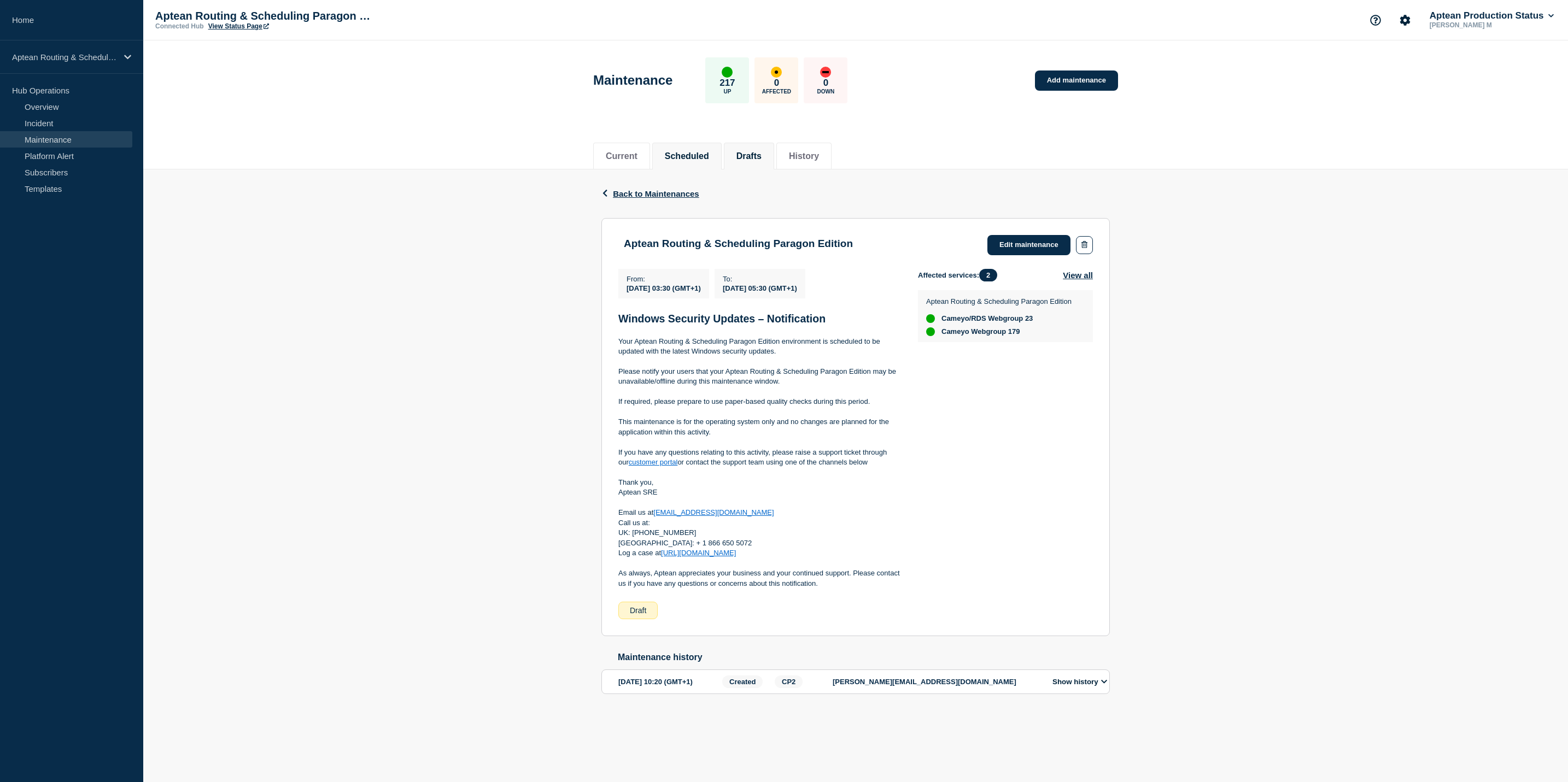
click at [721, 160] on li "Scheduled" at bounding box center [687, 156] width 69 height 27
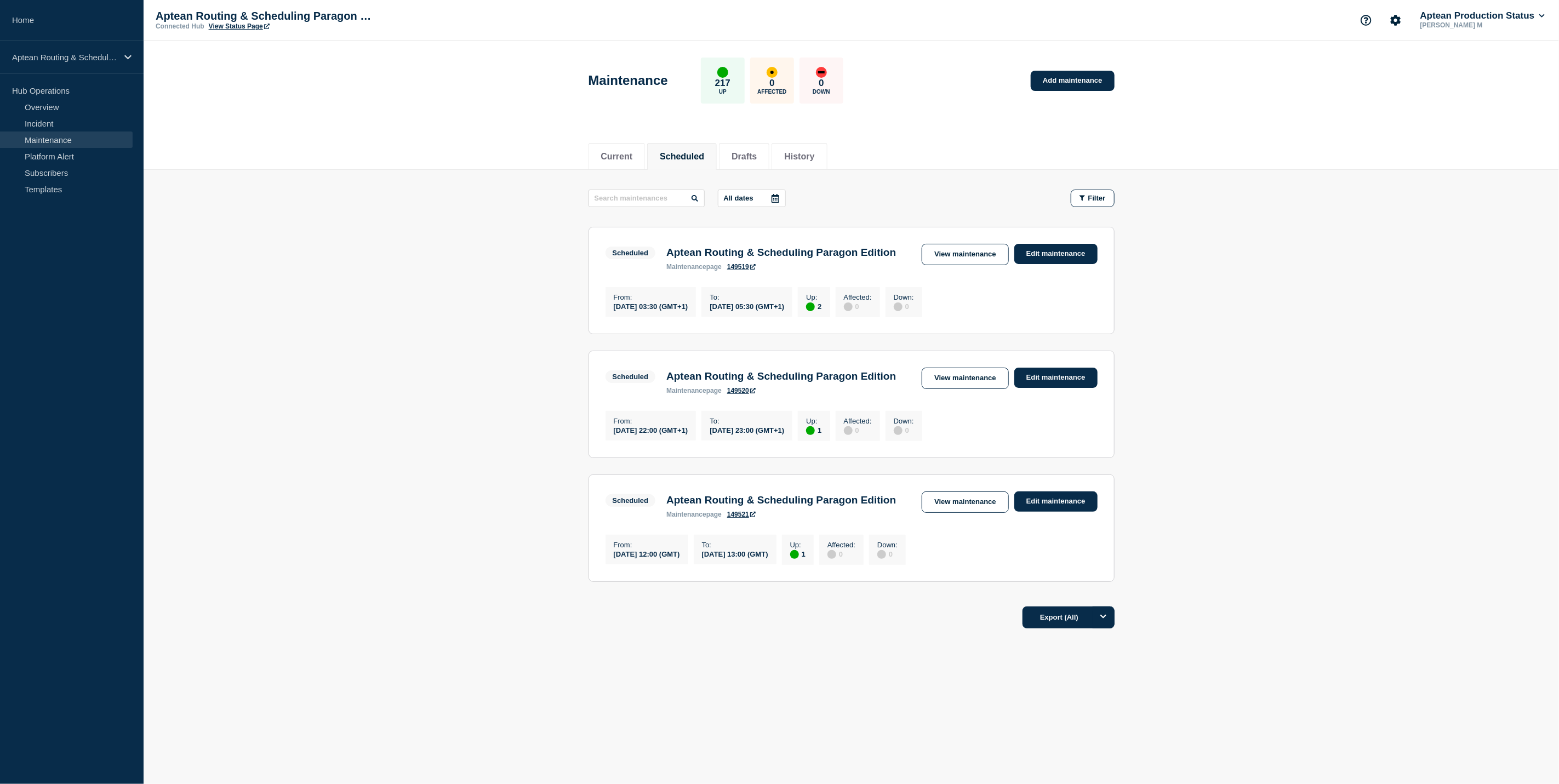
click at [703, 148] on li "Scheduled" at bounding box center [682, 156] width 70 height 27
click at [644, 147] on li "Current" at bounding box center [617, 156] width 57 height 27
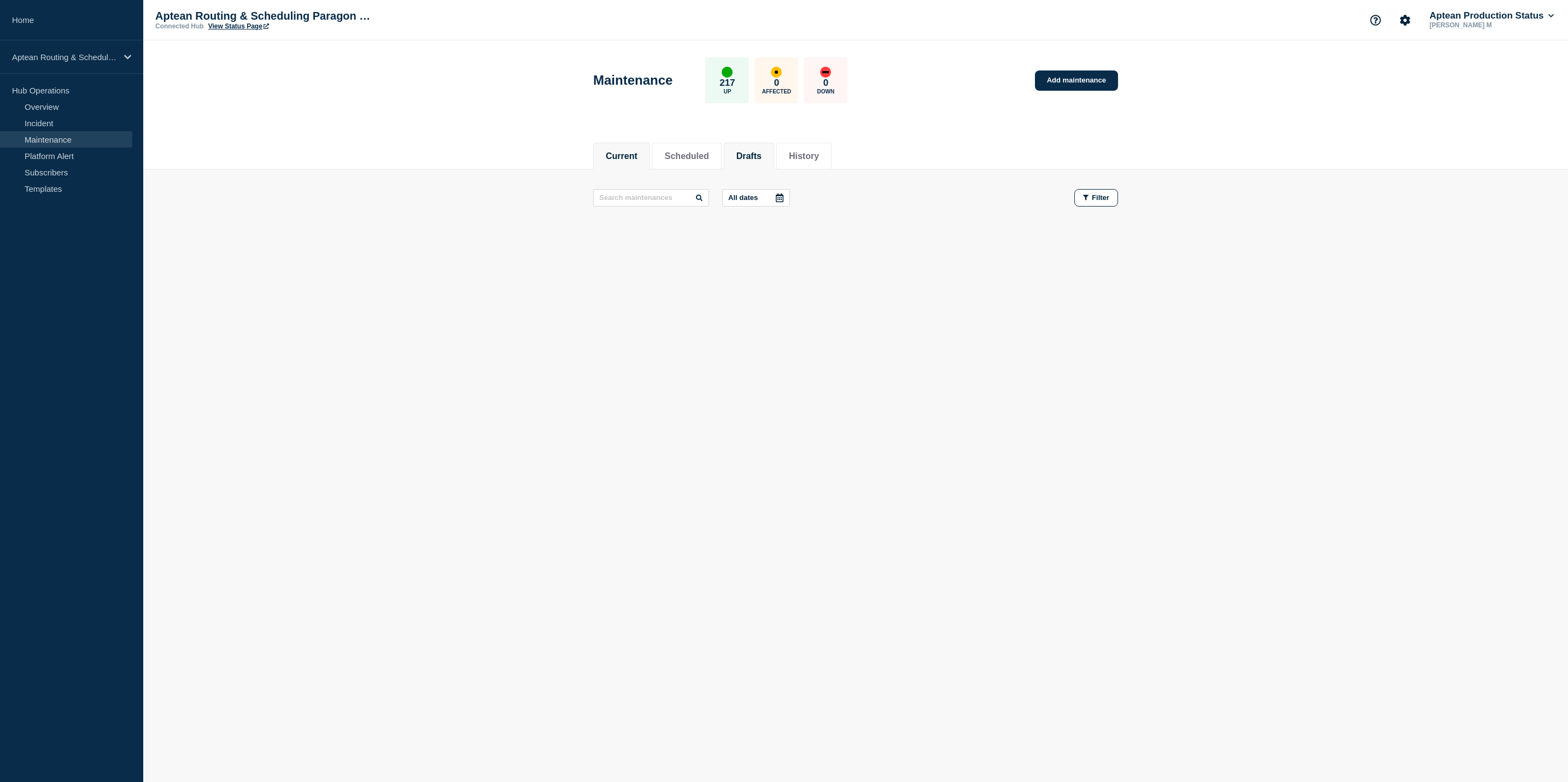
click at [774, 163] on li "Drafts" at bounding box center [749, 156] width 50 height 27
click at [658, 155] on li "Scheduled" at bounding box center [687, 156] width 69 height 27
click at [624, 157] on button "Current" at bounding box center [615, 156] width 31 height 10
click at [685, 157] on button "Scheduled" at bounding box center [687, 156] width 45 height 10
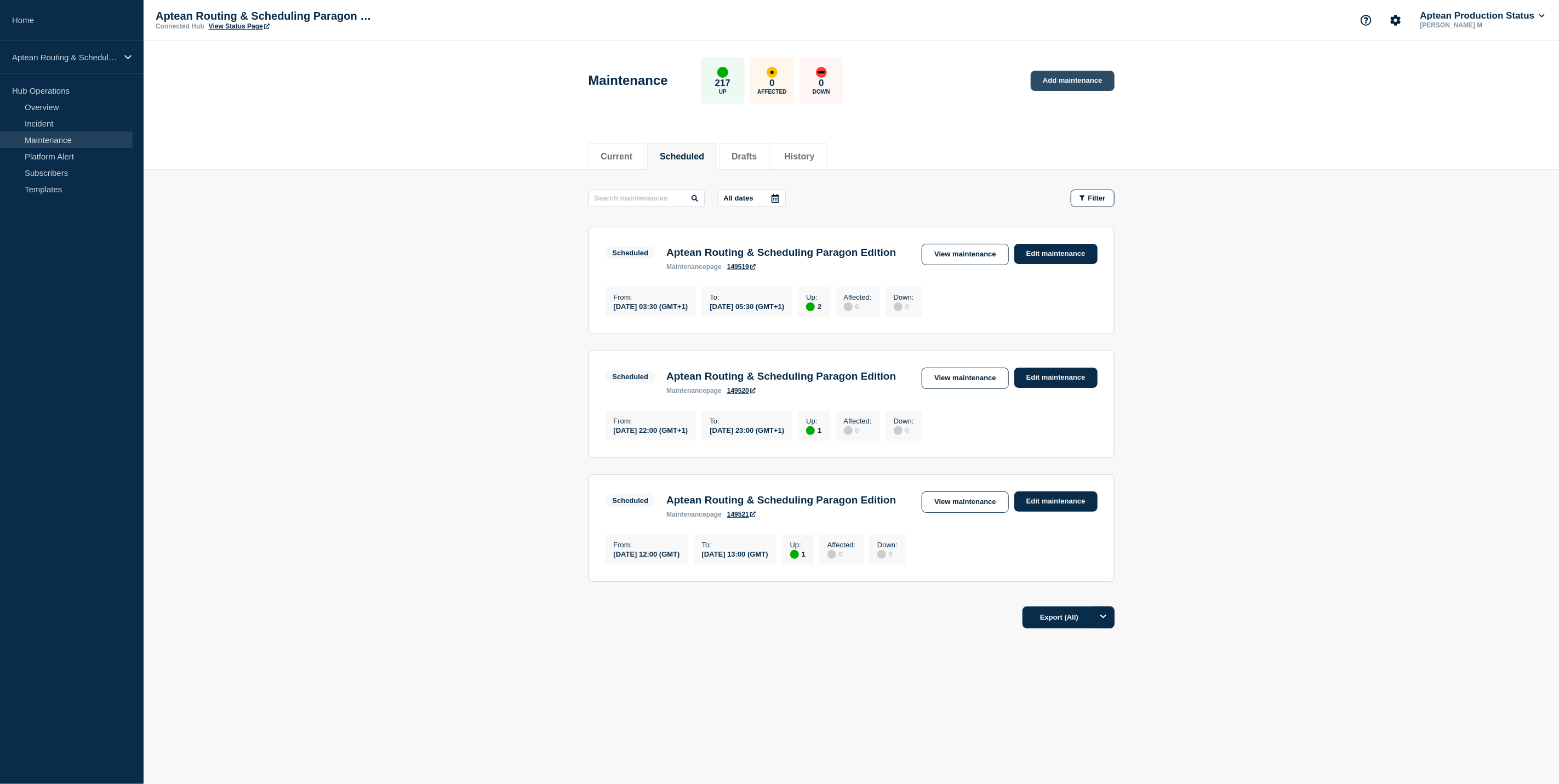
click at [1095, 84] on link "Add maintenance" at bounding box center [1072, 81] width 83 height 20
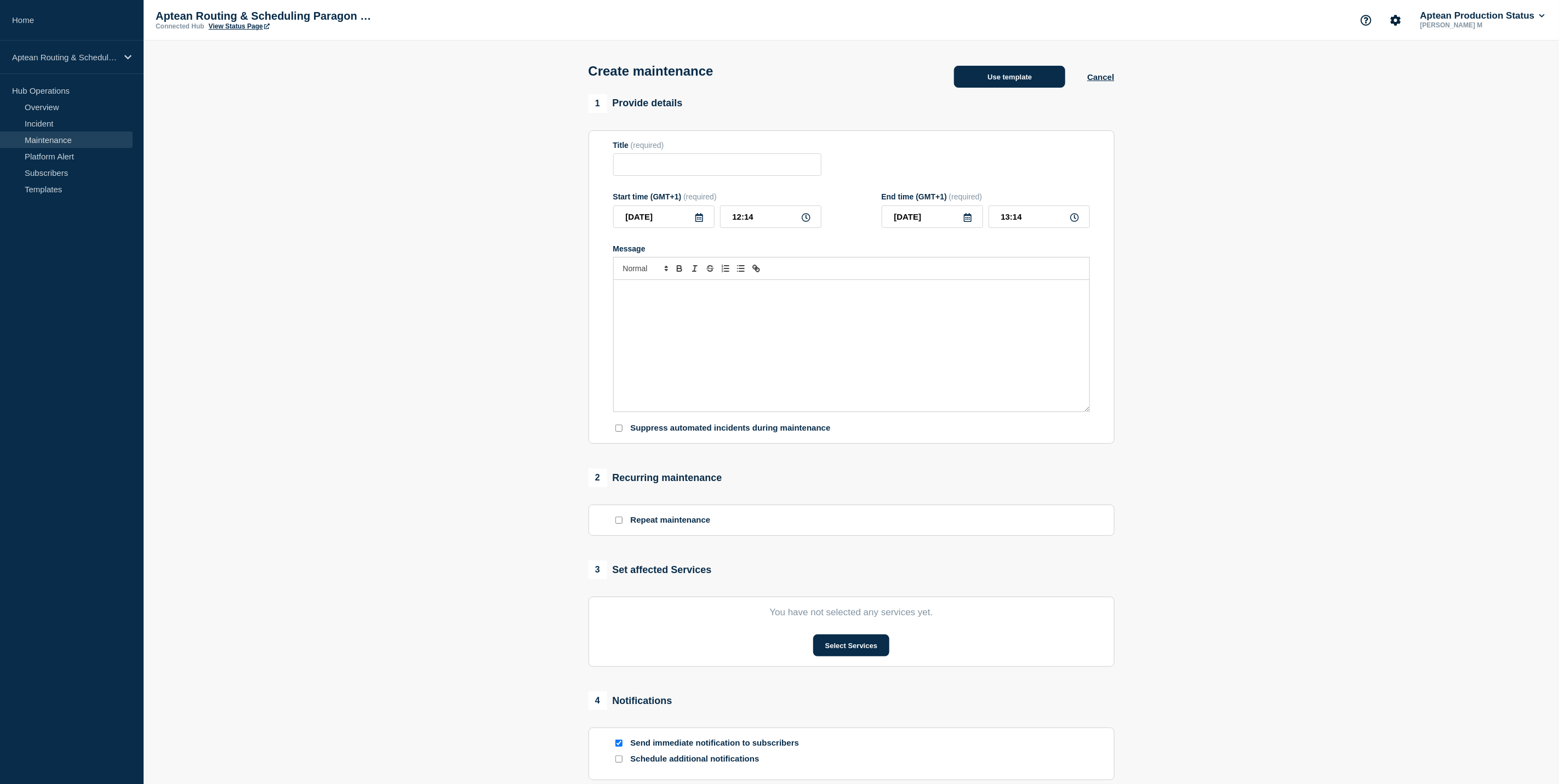
click at [961, 72] on button "Use template" at bounding box center [1009, 76] width 111 height 22
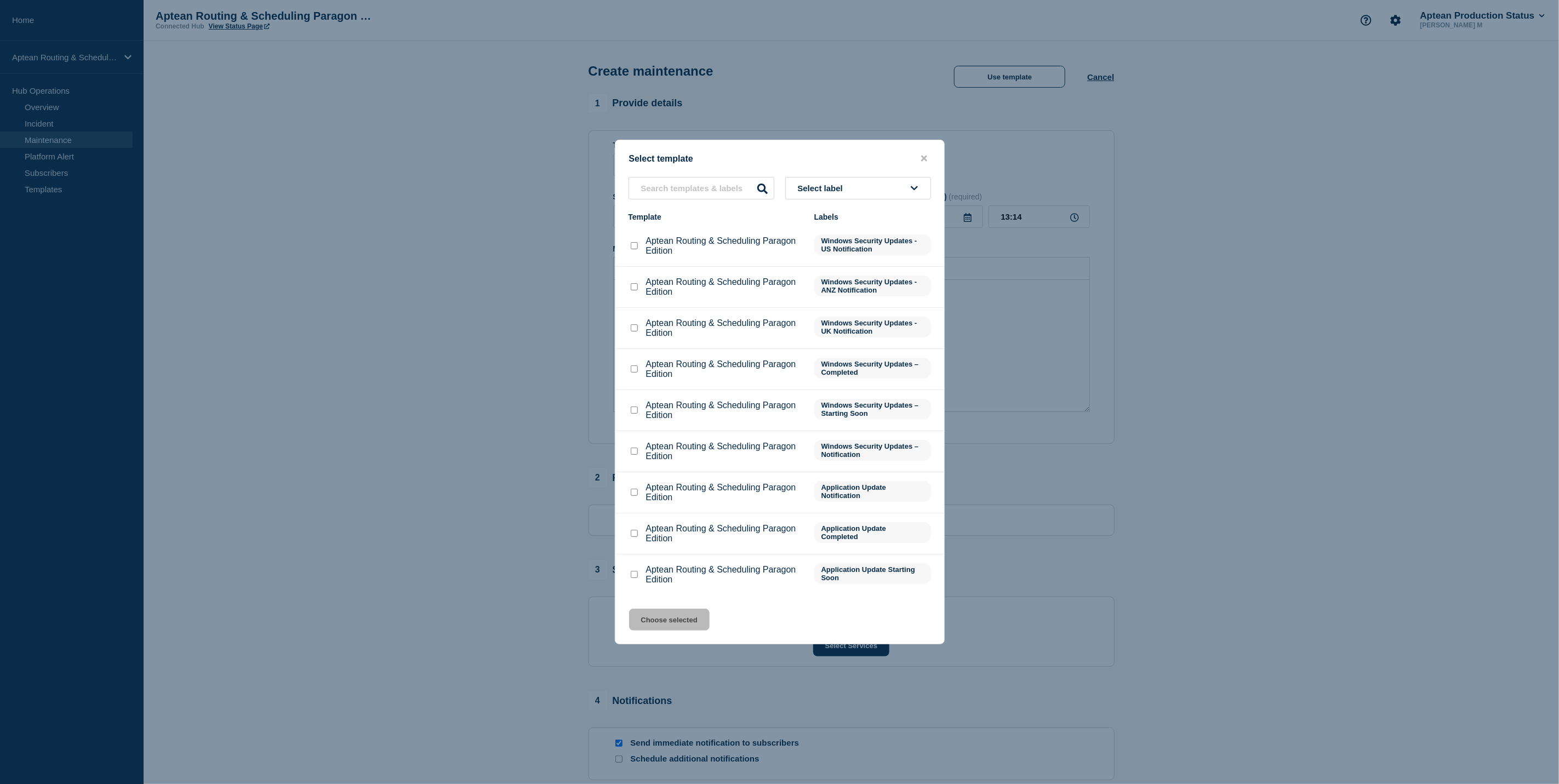
click at [631, 290] on input "Aptean Routing & Scheduling Paragon Edition checkbox" at bounding box center [634, 286] width 7 height 7
checkbox input "true"
click at [661, 625] on button "Choose selected" at bounding box center [669, 619] width 81 height 22
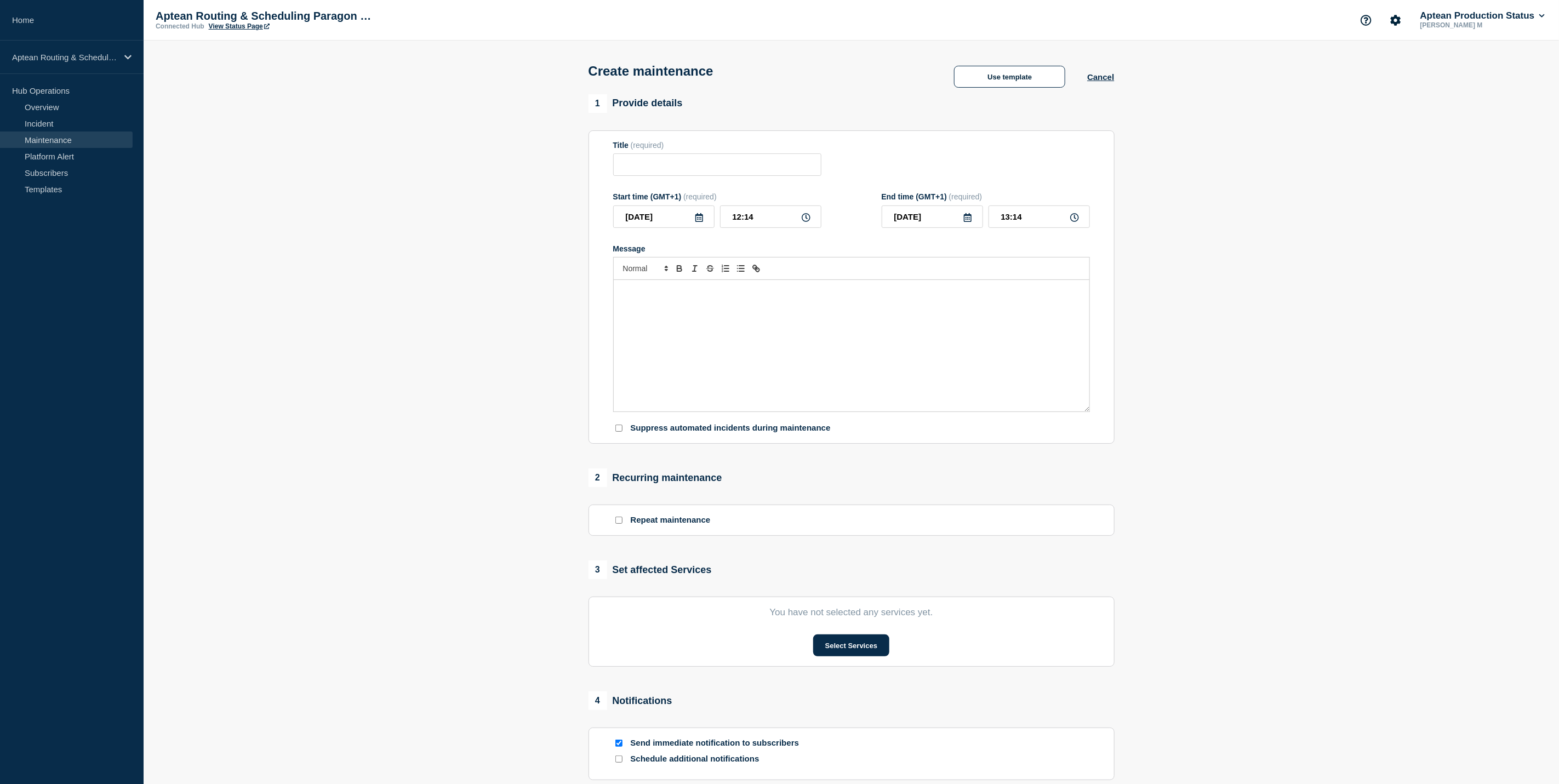
type input "Aptean Routing & Scheduling Paragon Edition"
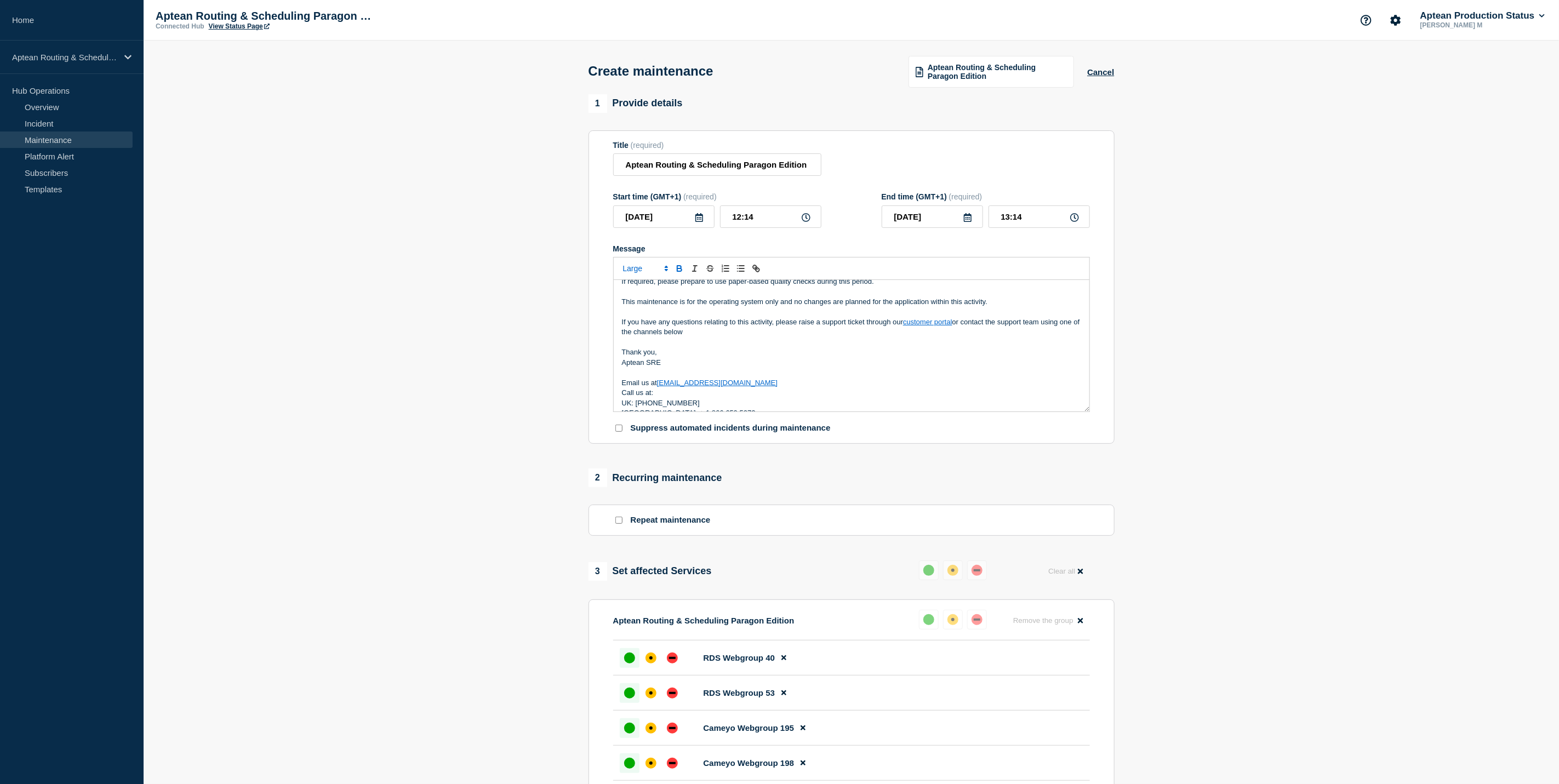
scroll to position [130, 0]
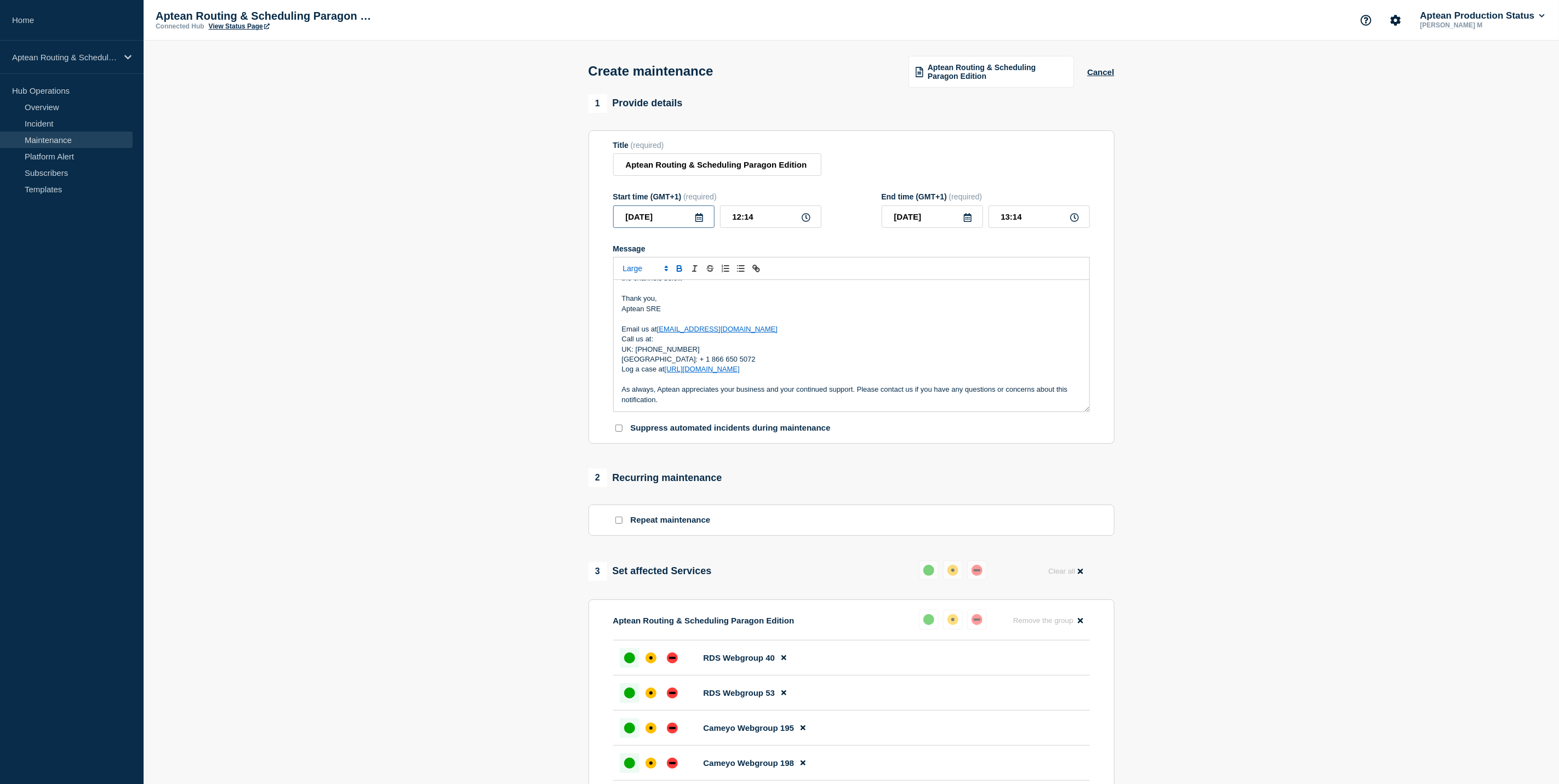
click at [694, 221] on div "[DATE]" at bounding box center [664, 217] width 101 height 22
click at [703, 227] on input "[DATE]" at bounding box center [664, 217] width 101 height 22
click at [627, 353] on div "26" at bounding box center [626, 355] width 15 height 15
type input "[DATE]"
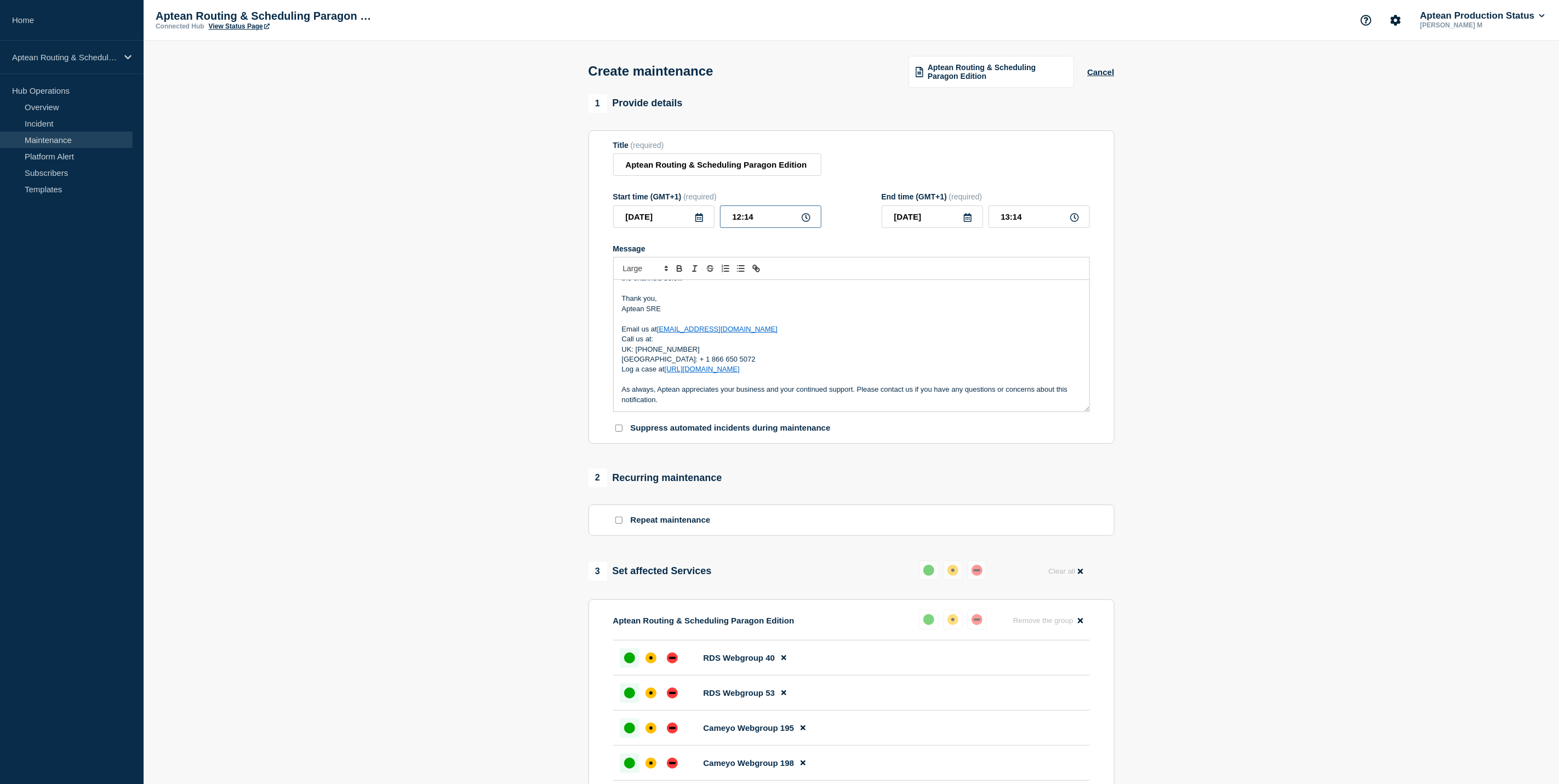
click at [745, 220] on input "12:14" at bounding box center [770, 217] width 101 height 22
type input "07:14"
type input "08:14"
type input "07:00"
type input "08:00"
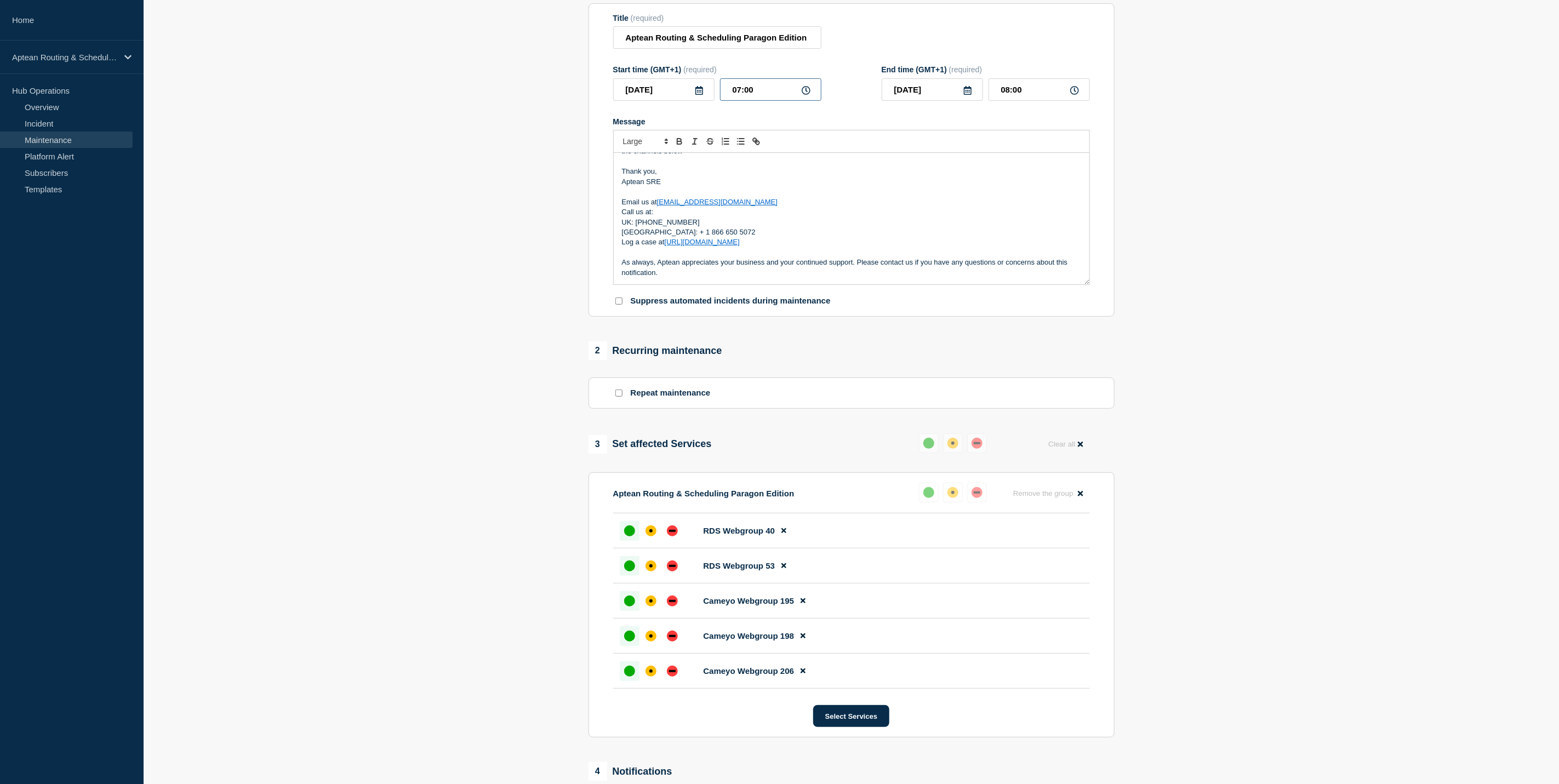
scroll to position [374, 0]
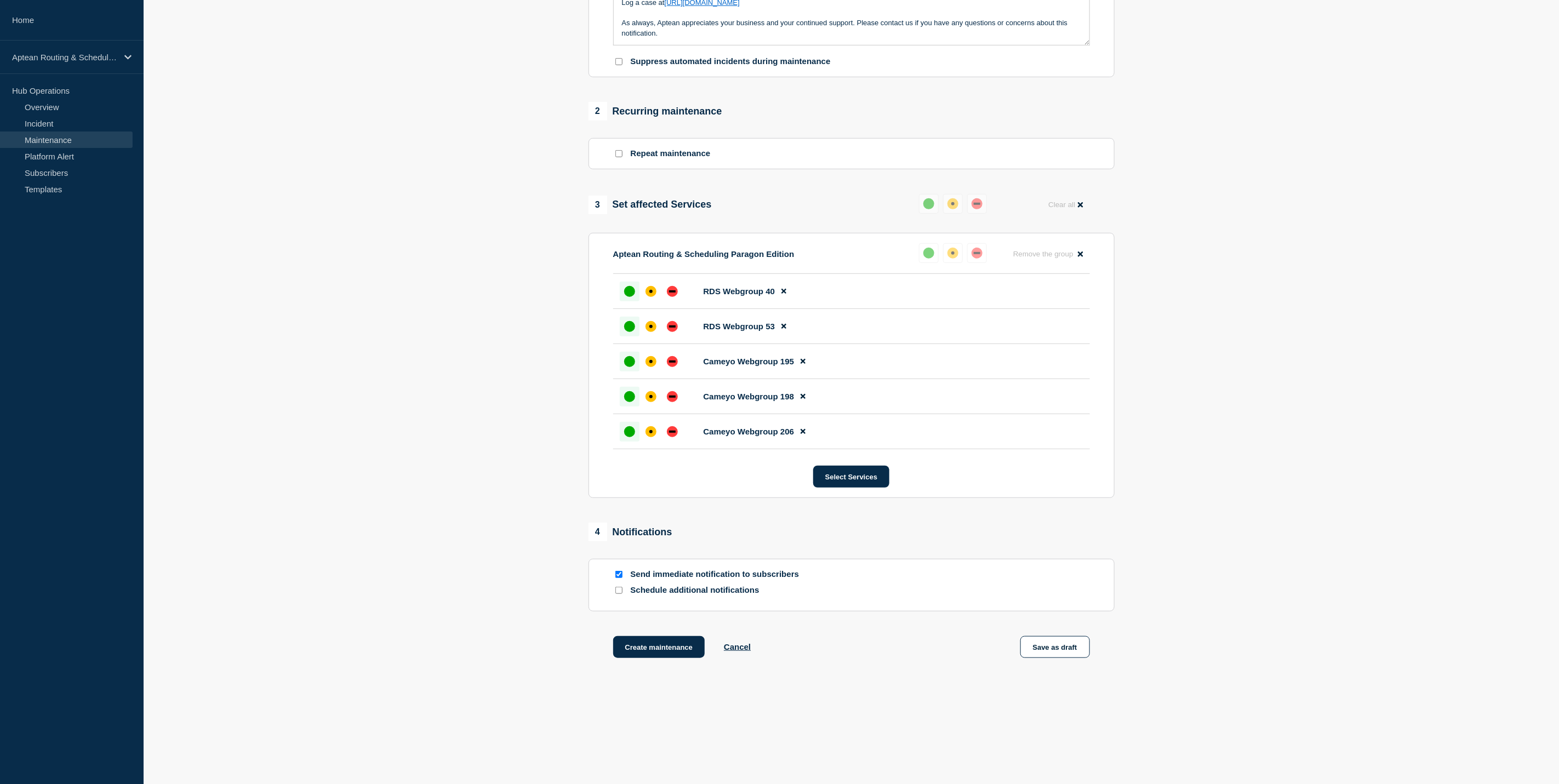
click at [618, 589] on input "Schedule additional notifications" at bounding box center [619, 590] width 7 height 7
checkbox input "true"
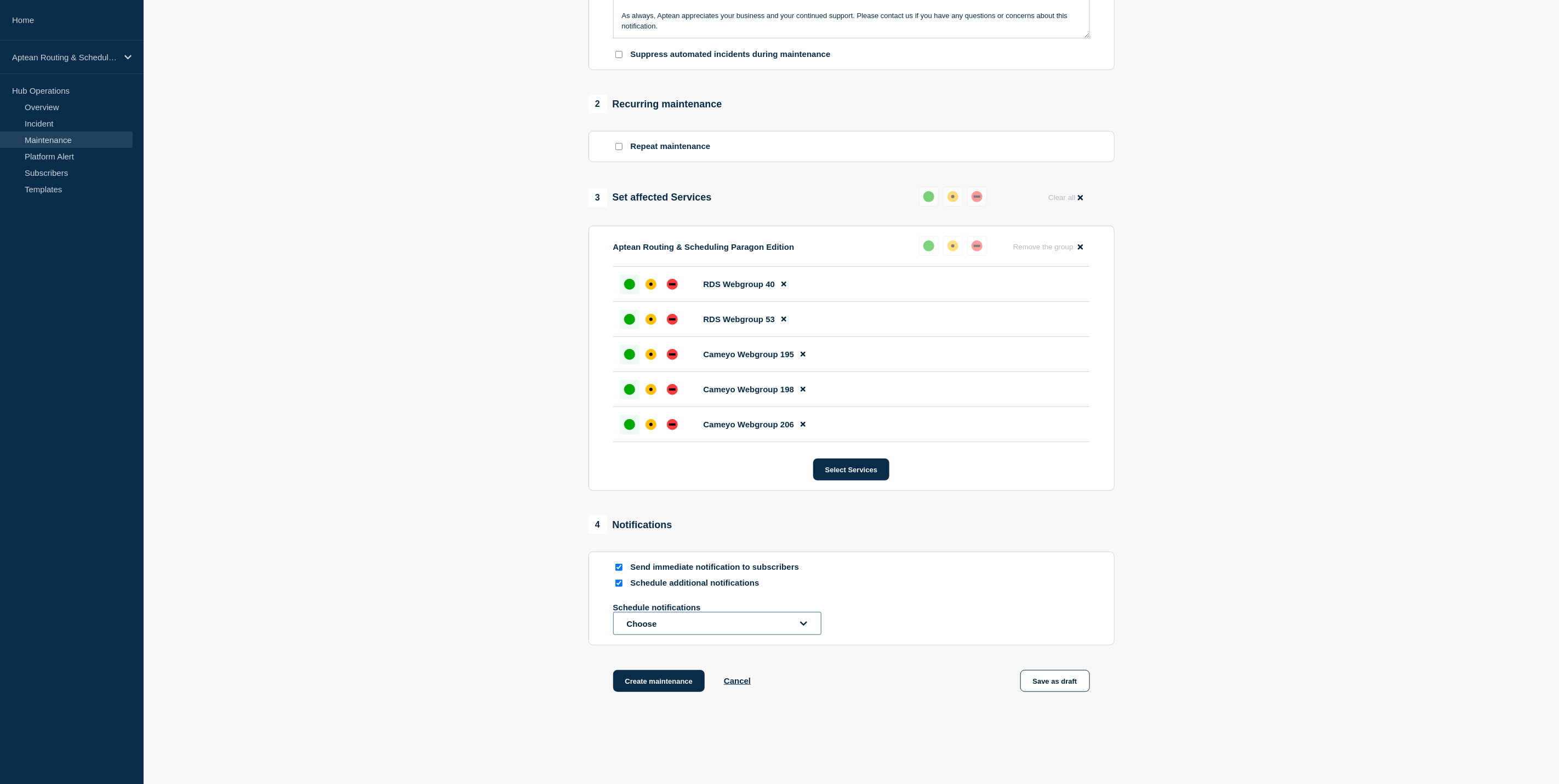
click at [713, 625] on button "Choose" at bounding box center [717, 623] width 208 height 23
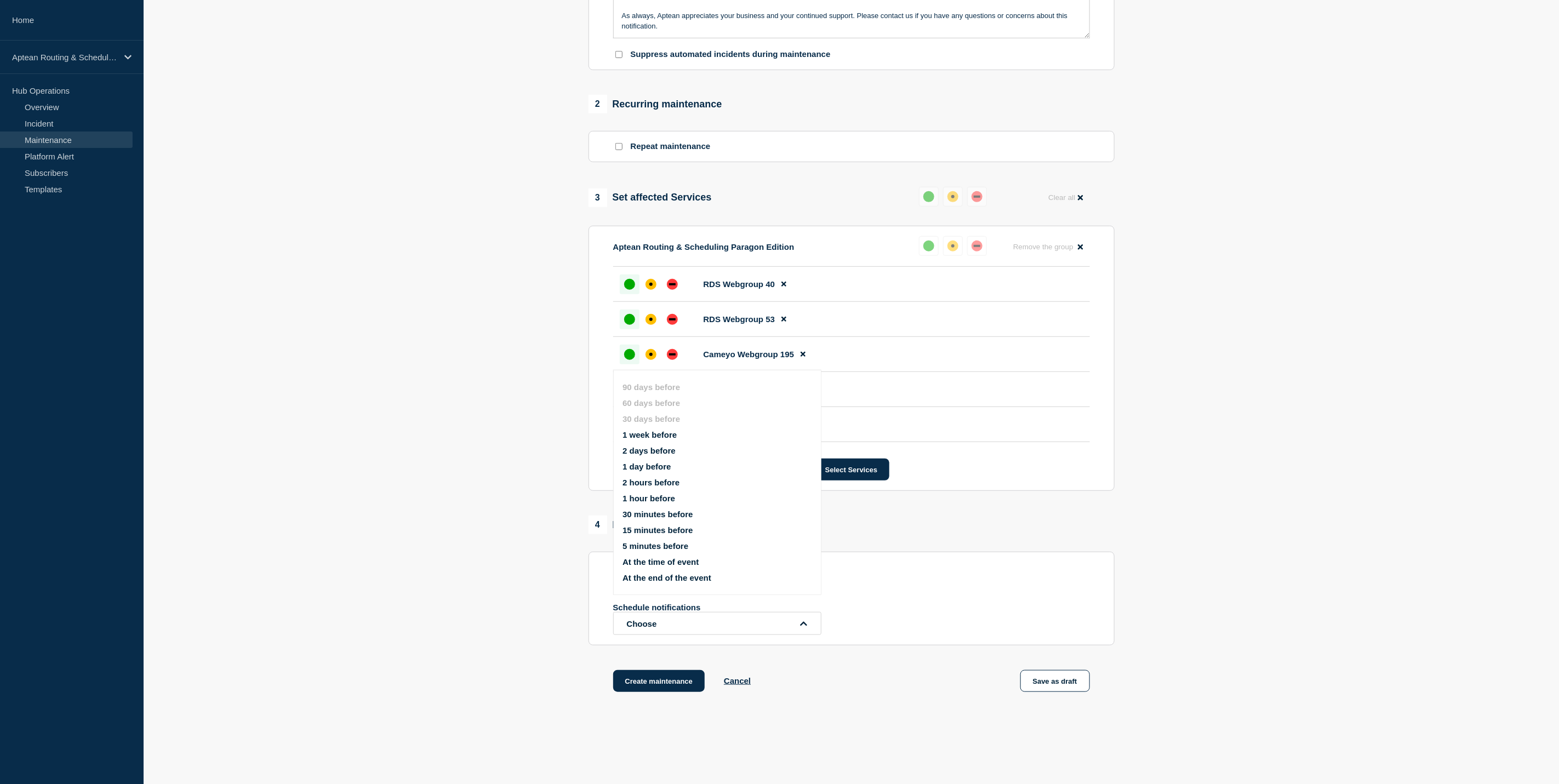
click at [664, 435] on button "1 week before" at bounding box center [649, 435] width 55 height 9
click at [668, 489] on ul "90 days before 60 days before 30 days before 1 week before 2 days before 1 day …" at bounding box center [726, 482] width 208 height 213
click at [669, 494] on button "1 hour before" at bounding box center [649, 498] width 53 height 9
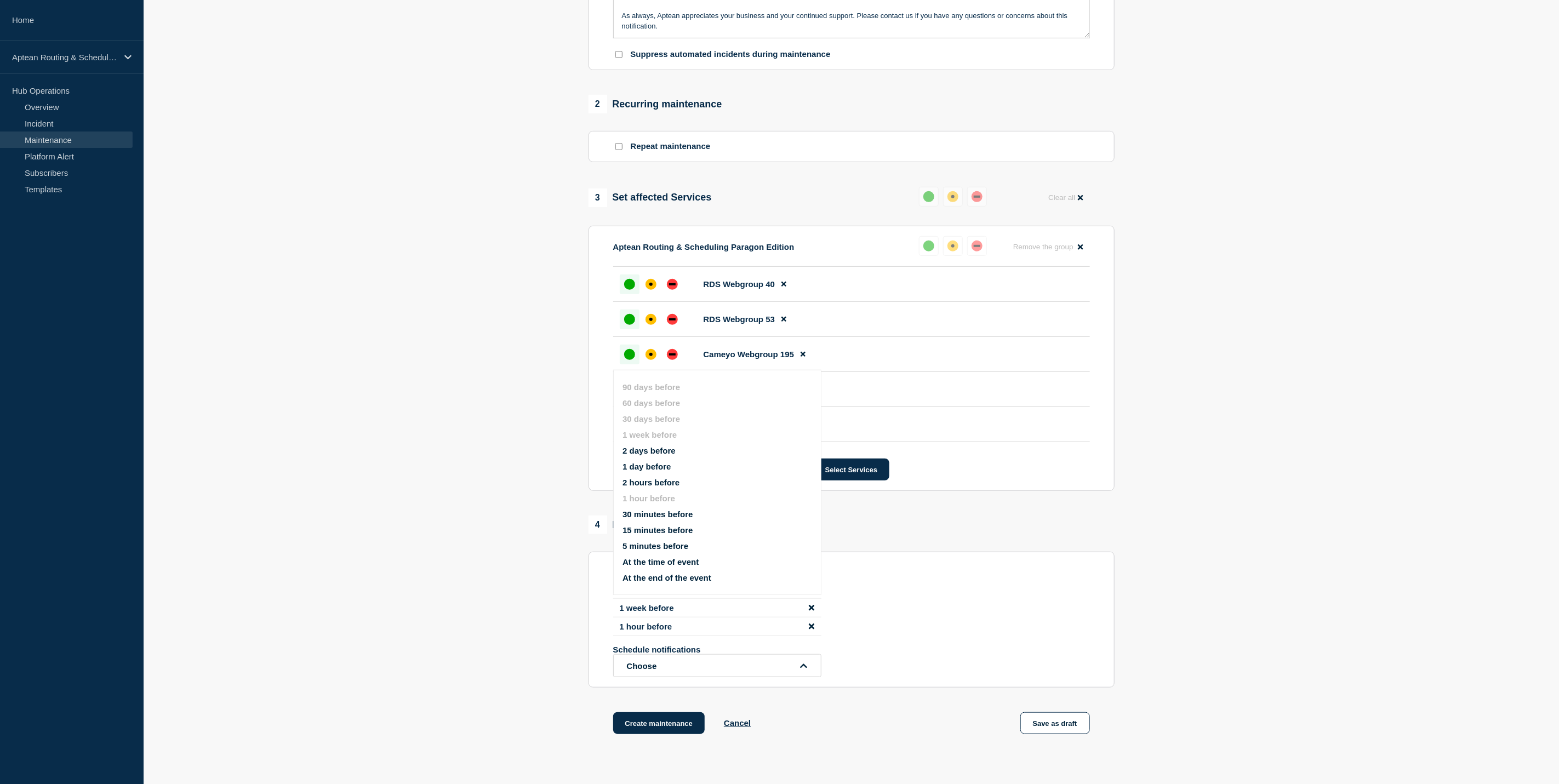
click at [1324, 641] on section "1 Provide details Title (required) Aptean Routing & Scheduling Paragon Edition …" at bounding box center [851, 241] width 1415 height 1041
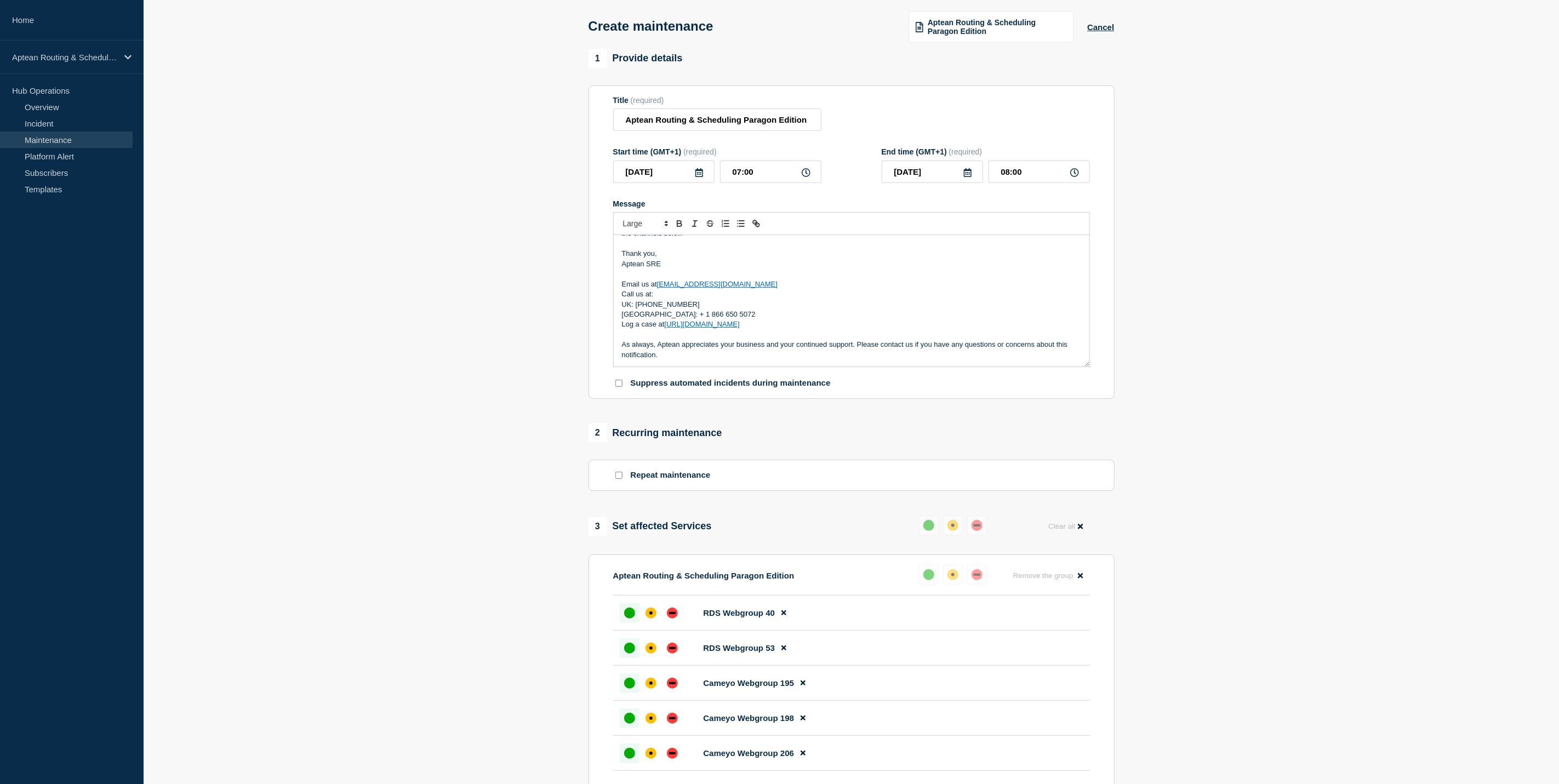
scroll to position [457, 0]
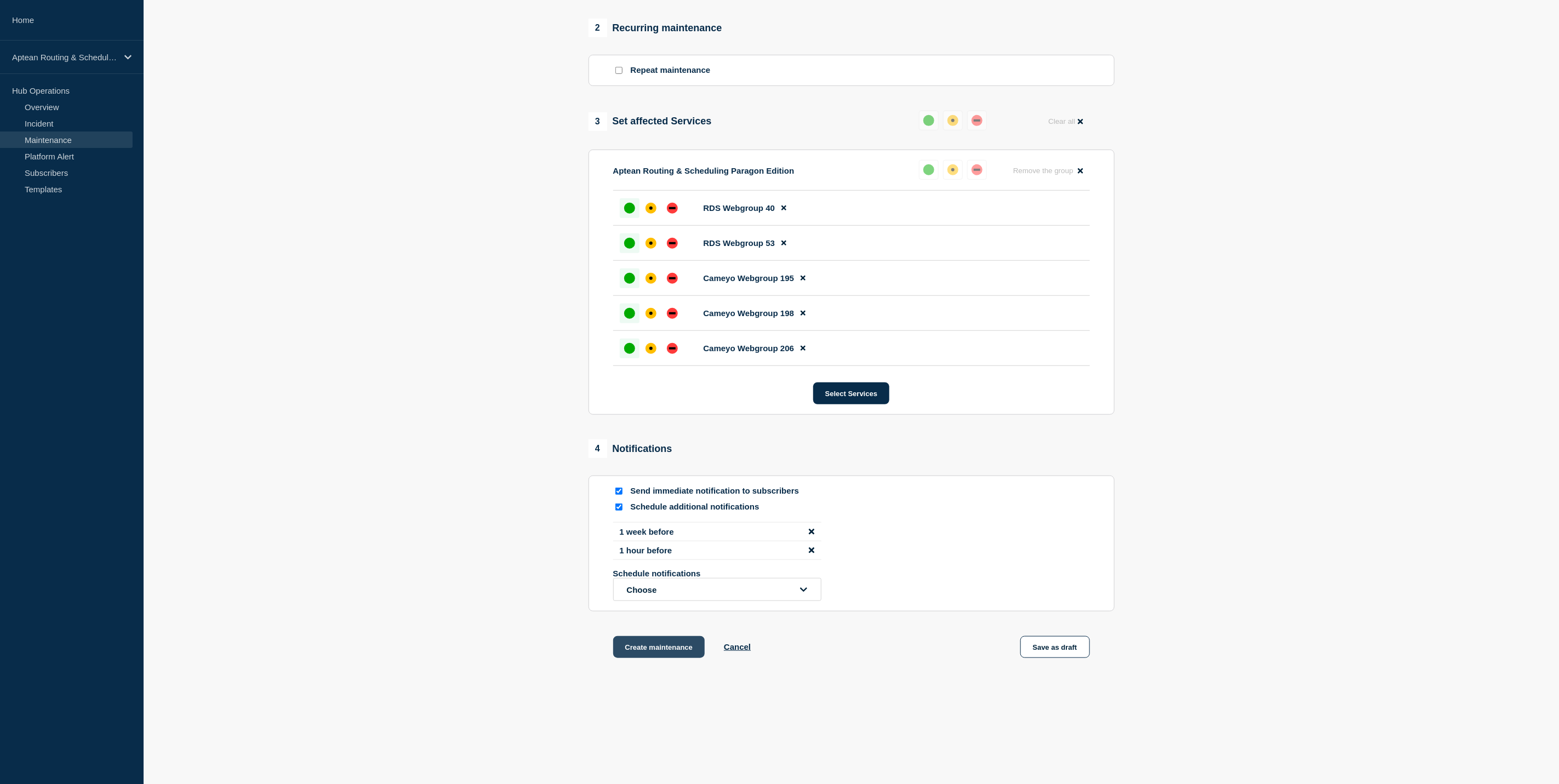
click at [630, 646] on button "Create maintenance" at bounding box center [659, 647] width 92 height 22
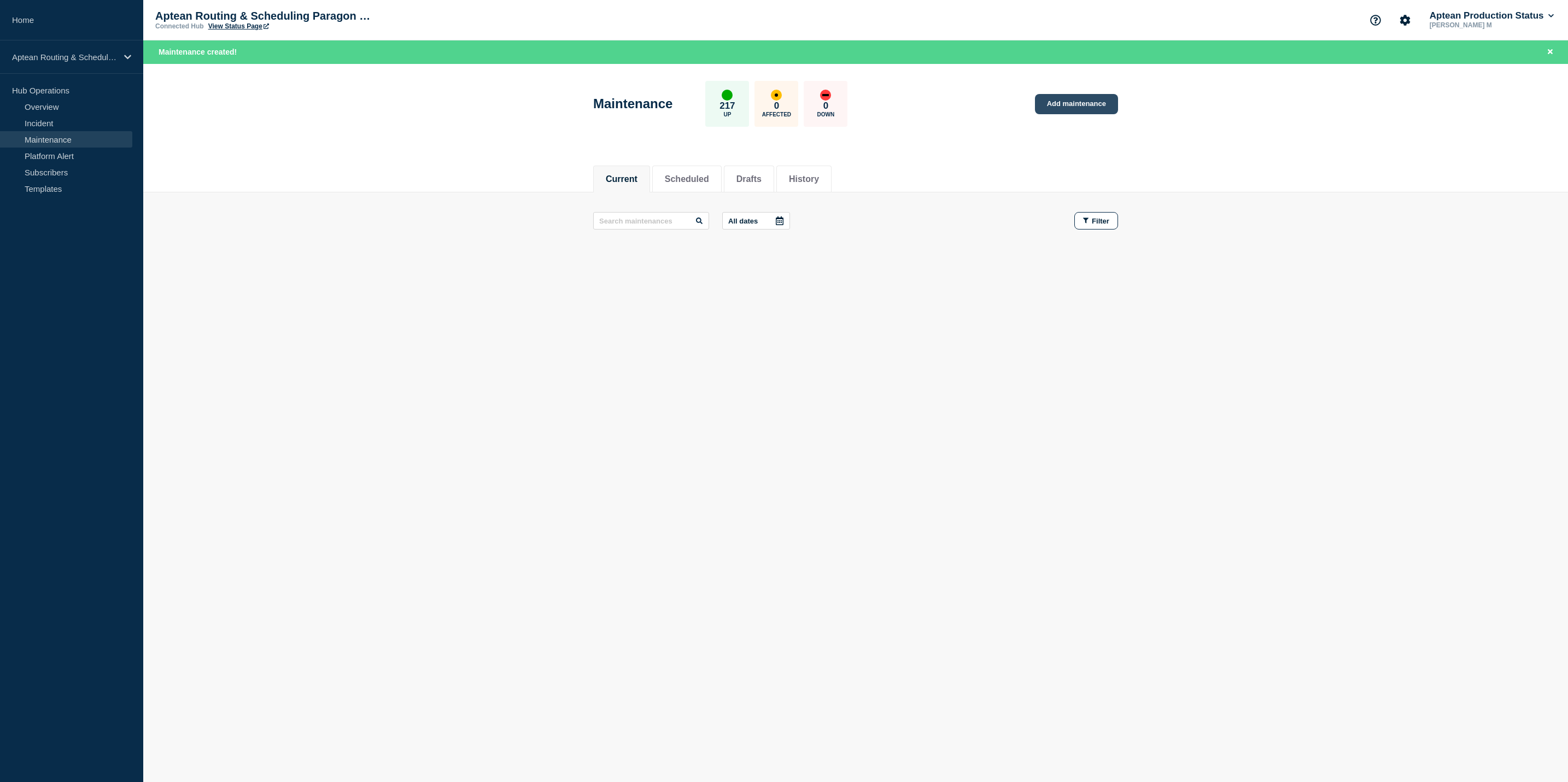
click at [1054, 111] on link "Add maintenance" at bounding box center [1076, 104] width 83 height 20
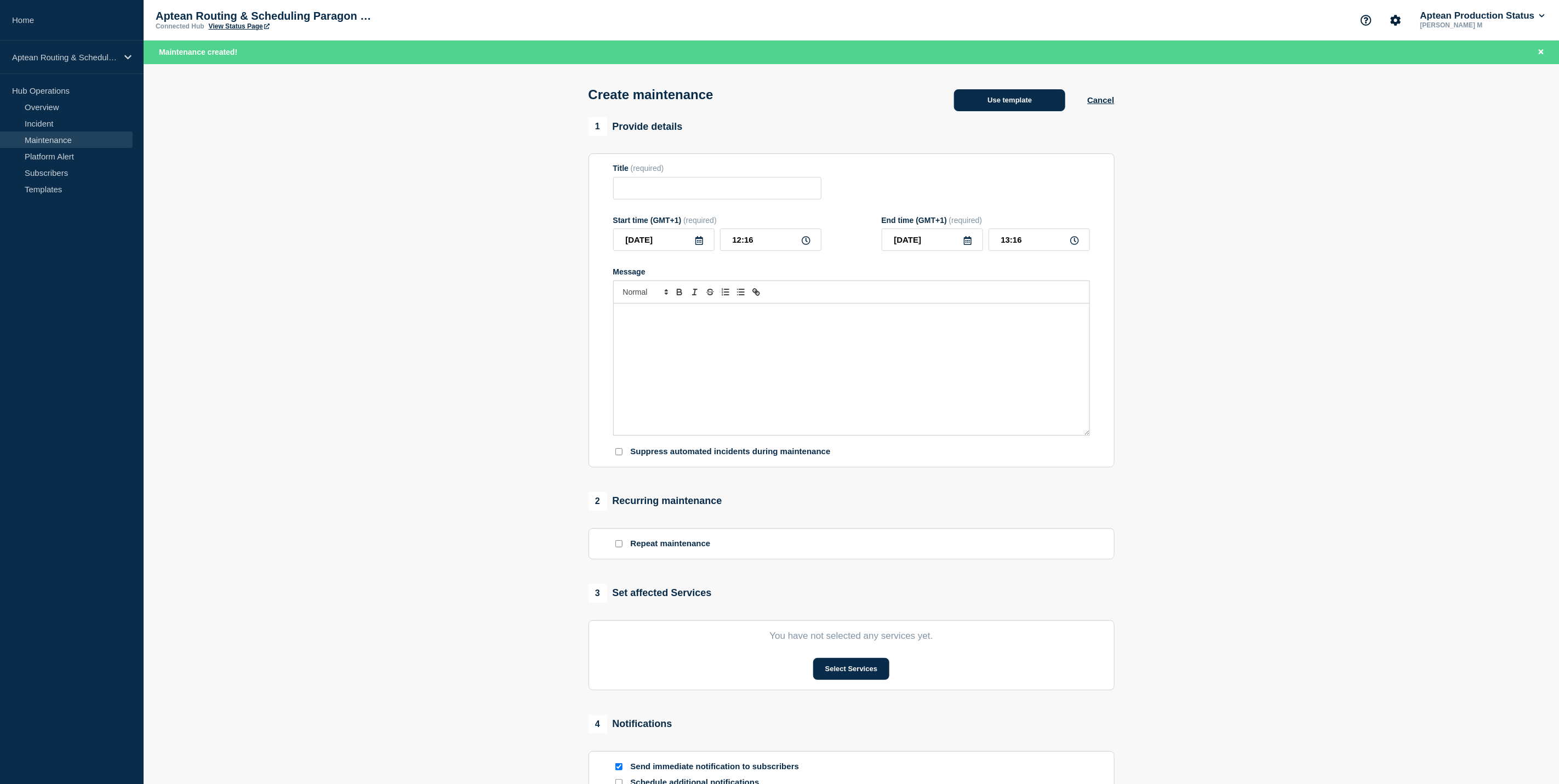
click at [1016, 108] on button "Use template" at bounding box center [1009, 100] width 111 height 22
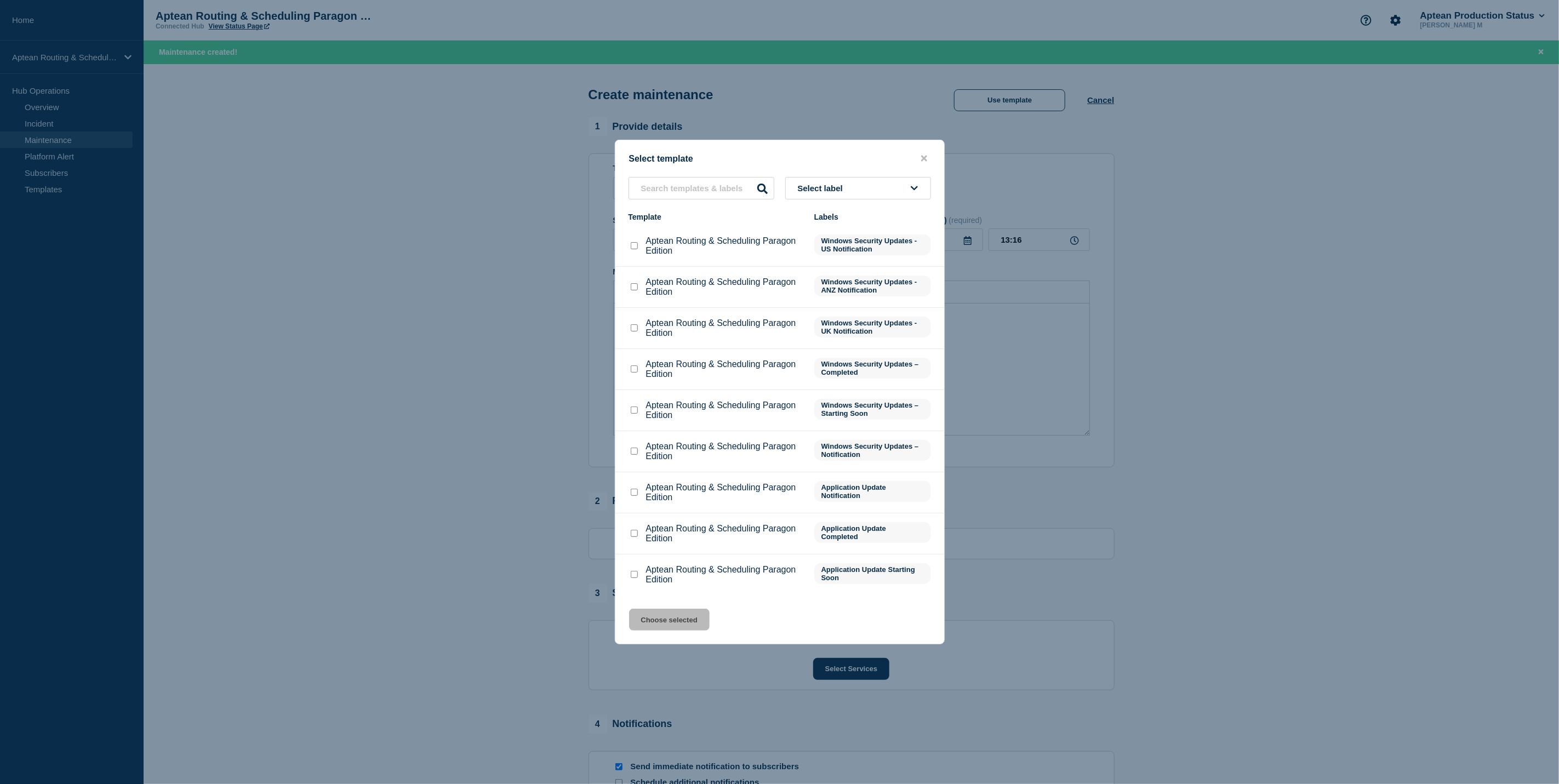
click at [635, 250] on input "Aptean Routing & Scheduling Paragon Edition checkbox" at bounding box center [634, 246] width 7 height 7
checkbox input "true"
click at [694, 628] on button "Choose selected" at bounding box center [669, 619] width 81 height 22
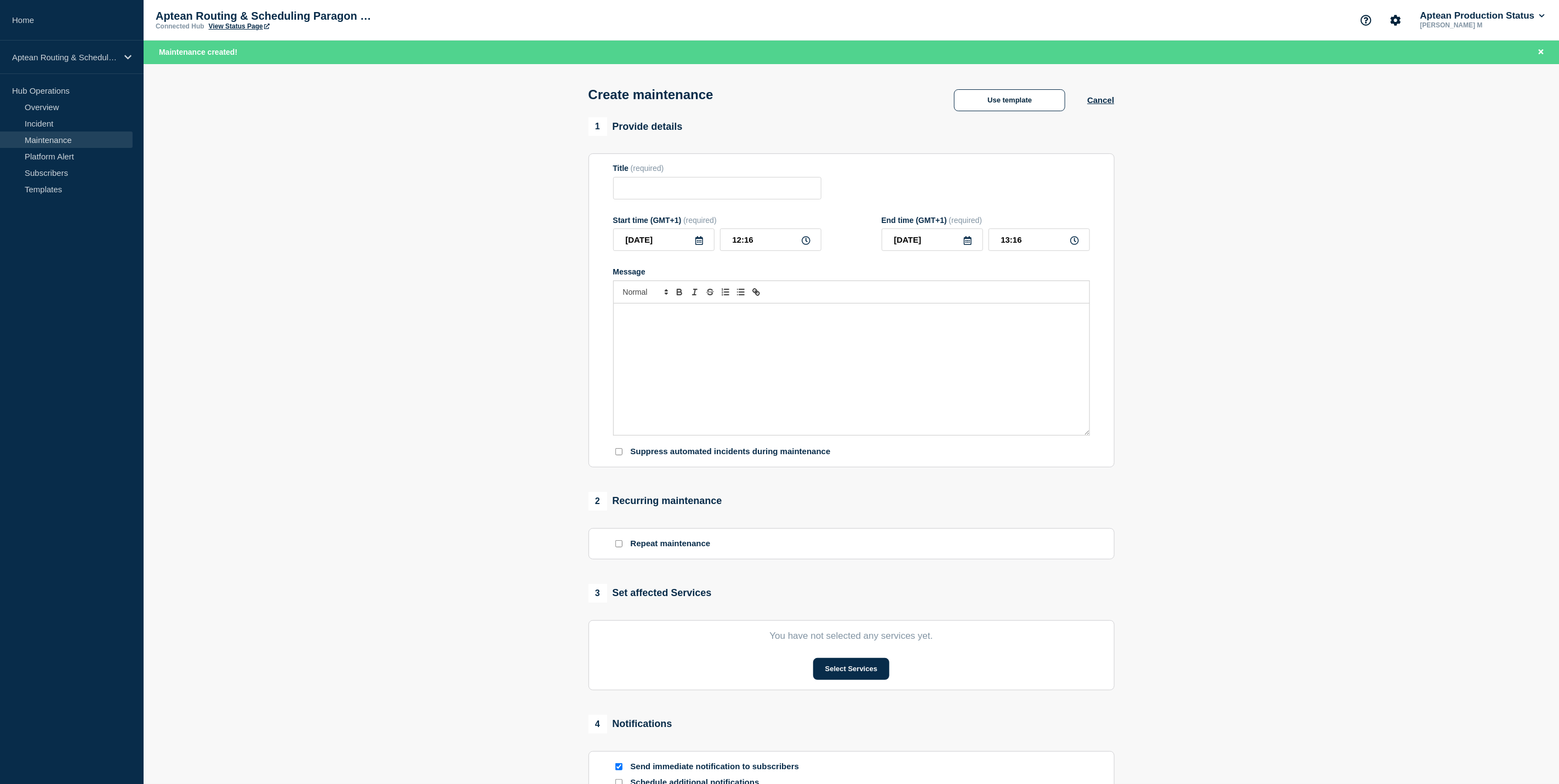
type input "Aptean Routing & Scheduling Paragon Edition"
type input "15:16"
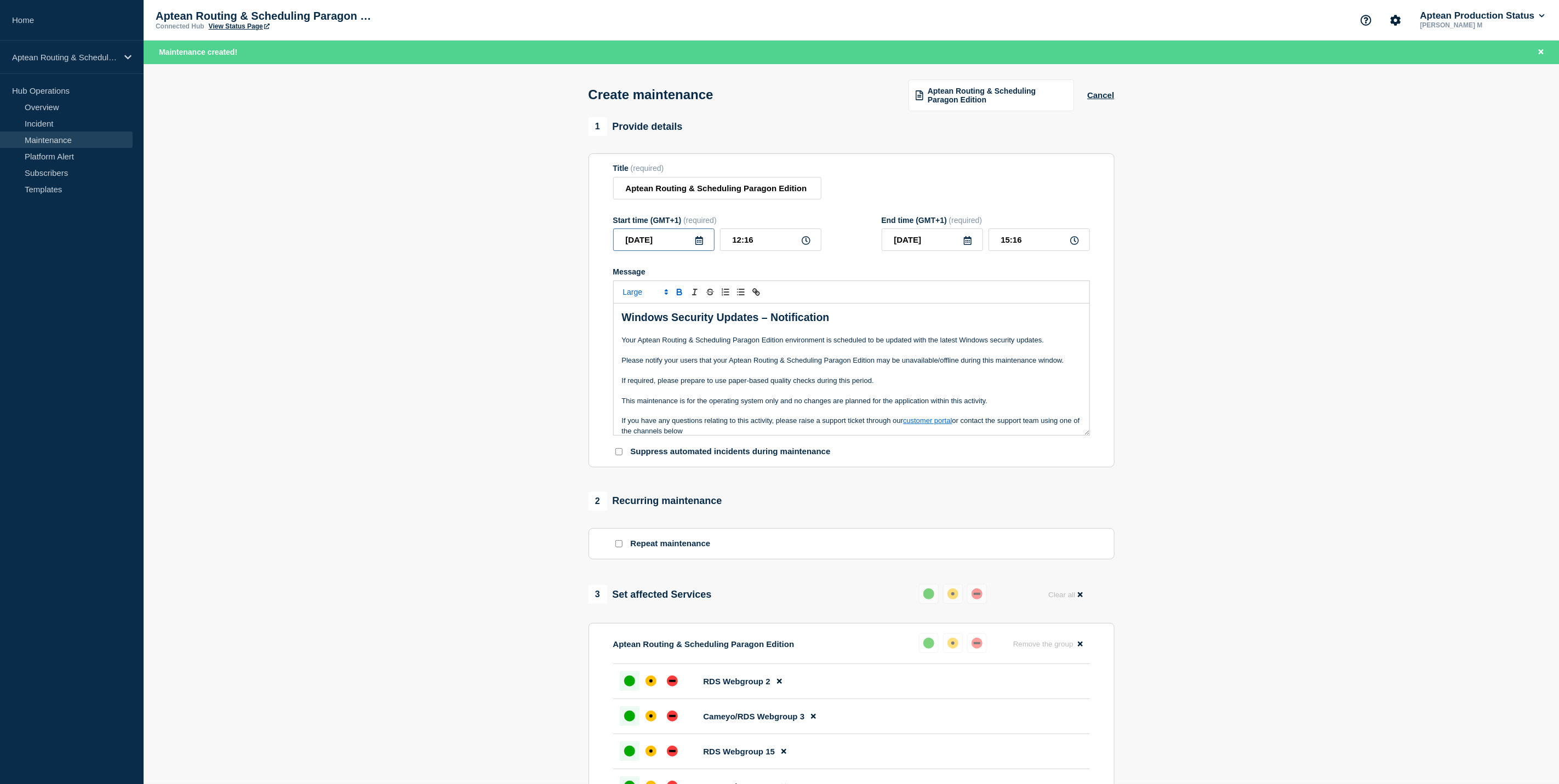
click at [703, 242] on input "2025-10-07" at bounding box center [664, 240] width 101 height 22
click at [699, 243] on icon at bounding box center [699, 240] width 9 height 9
click at [628, 381] on div "26" at bounding box center [626, 379] width 15 height 15
type input "2025-10-26"
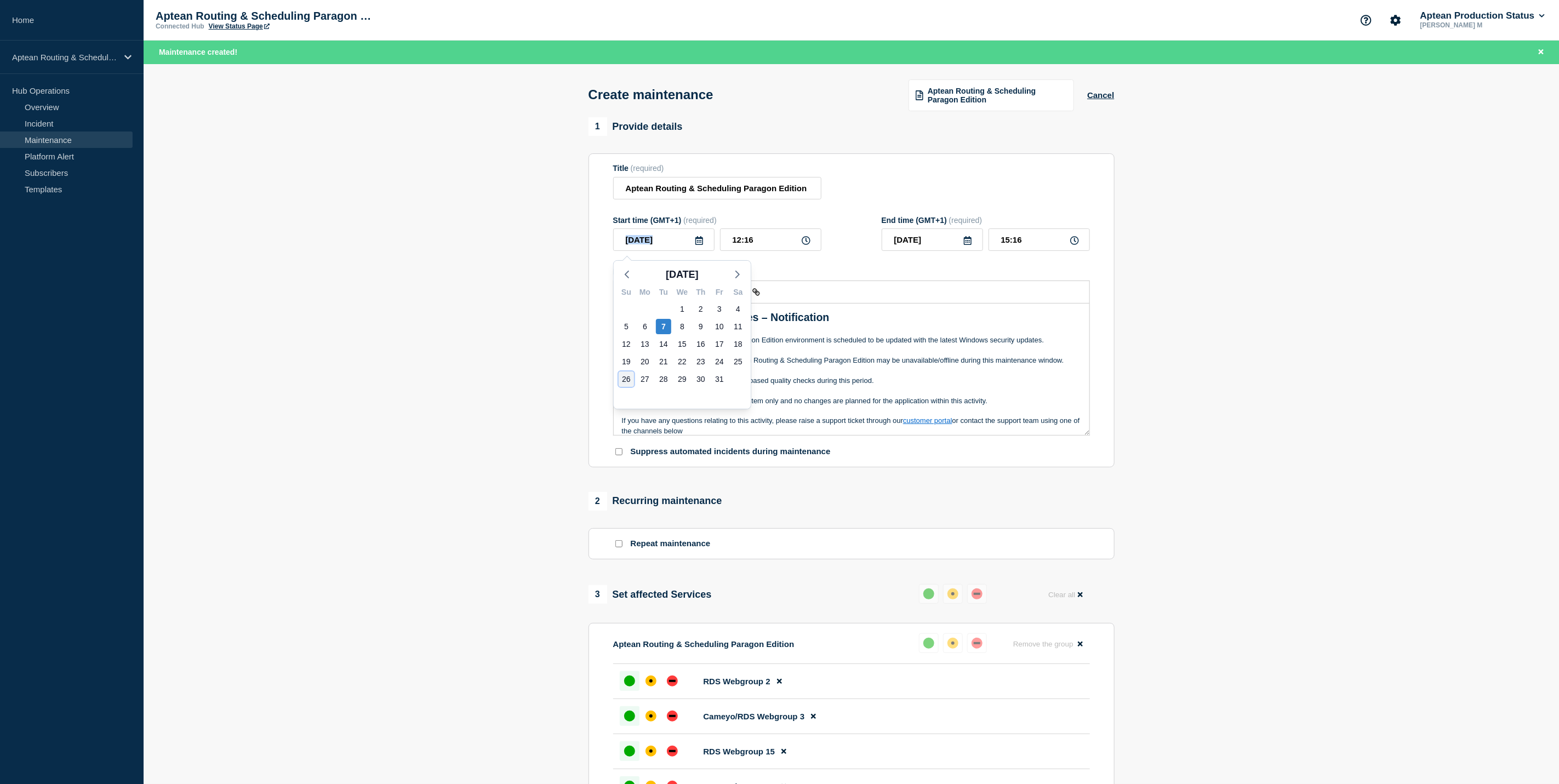
type input "2025-10-26"
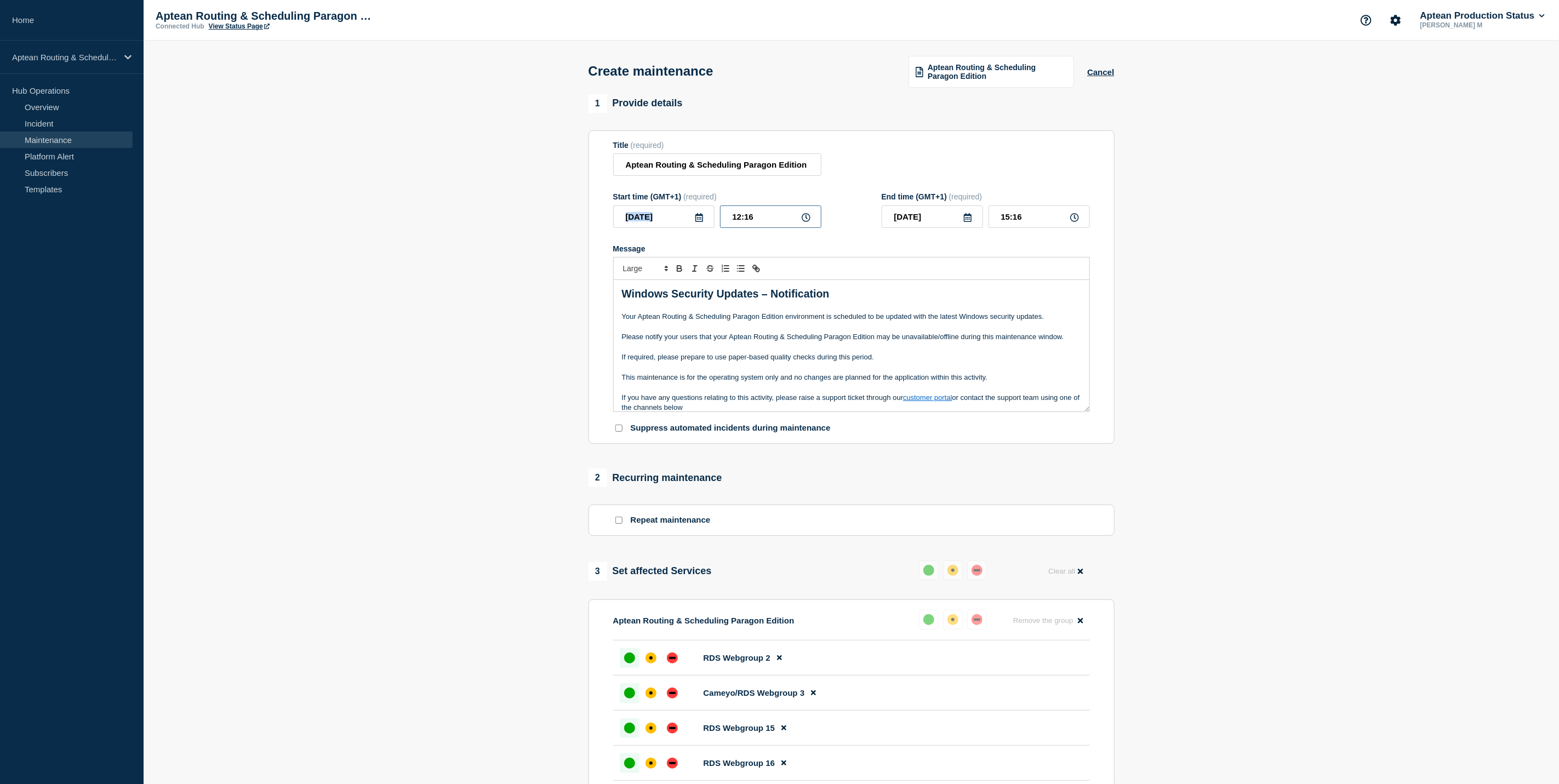
click at [738, 223] on input "12:16" at bounding box center [770, 217] width 101 height 22
type input "04:16"
type input "07:16"
type input "04:00"
type input "07:00"
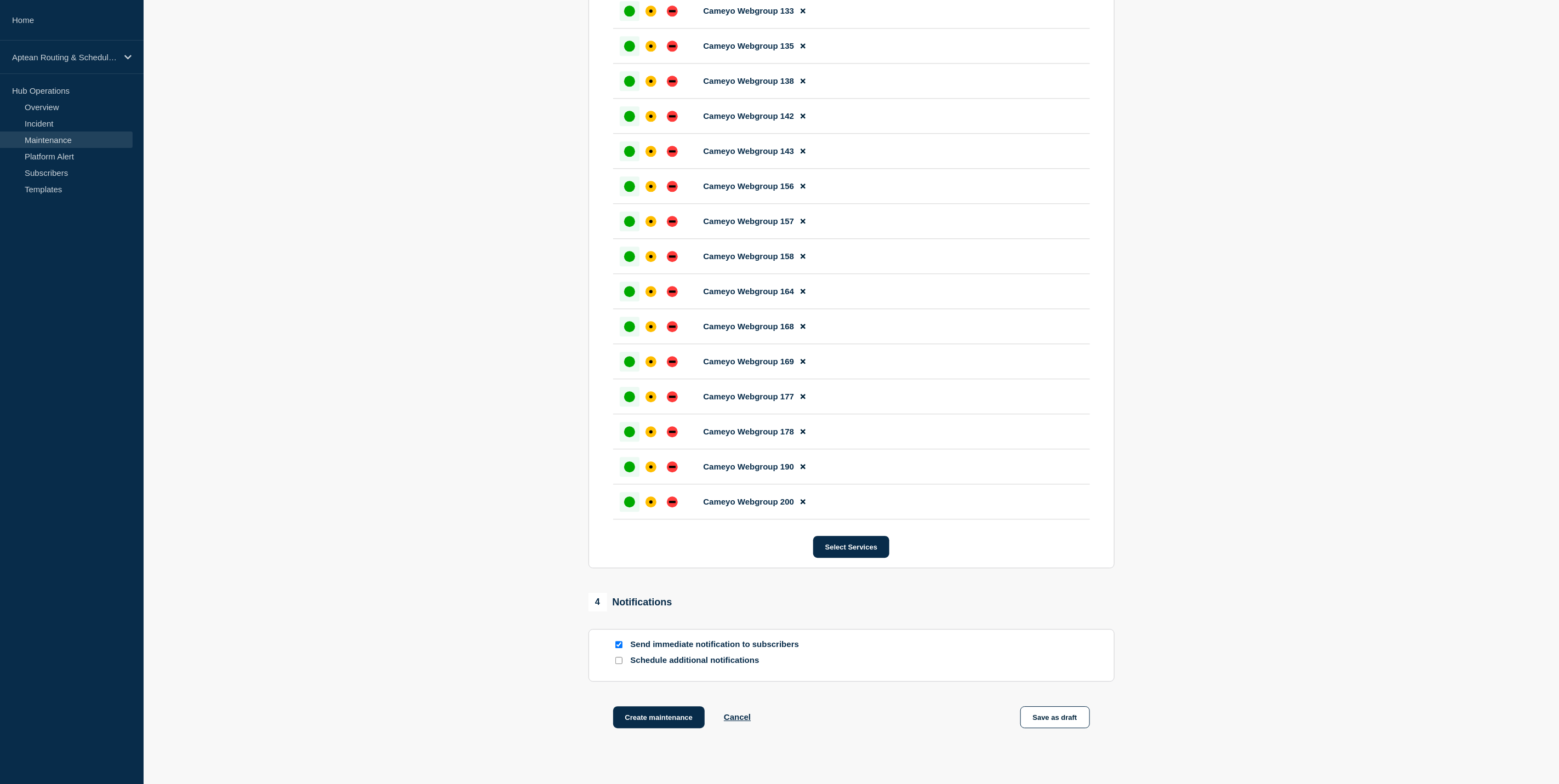
scroll to position [2070, 0]
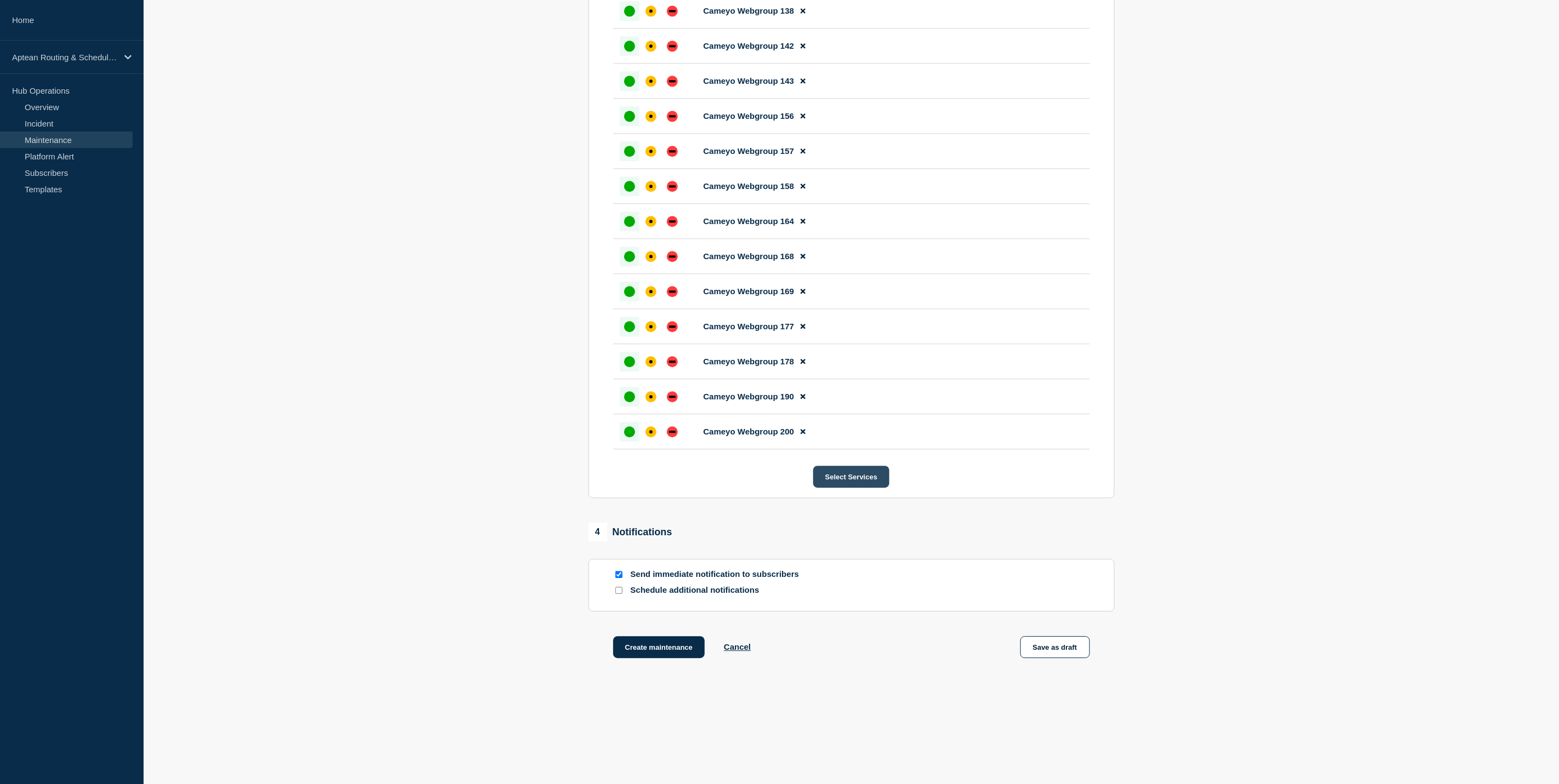
click at [843, 470] on button "Select Services" at bounding box center [851, 476] width 76 height 22
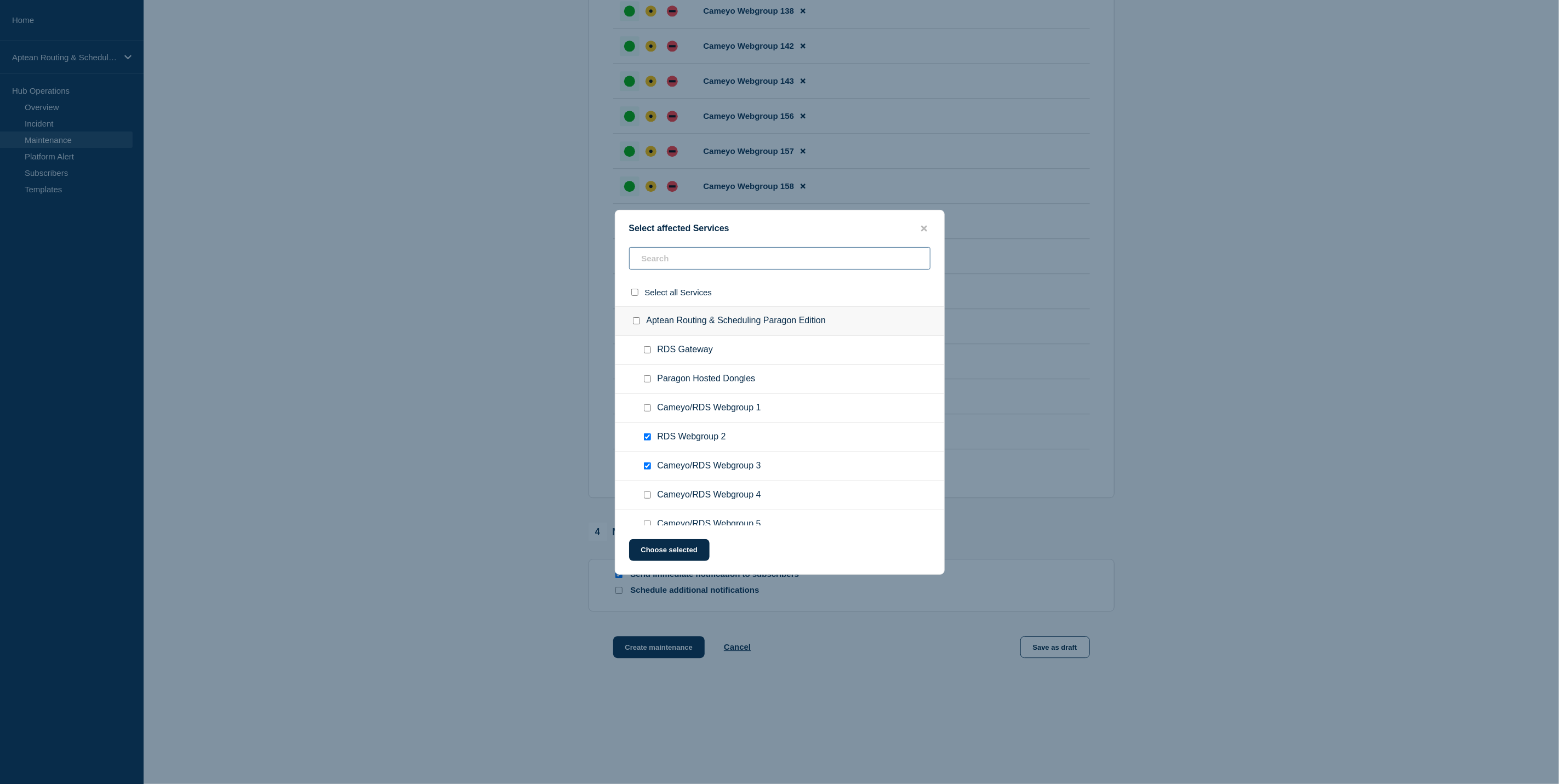
click at [707, 263] on input "text" at bounding box center [780, 258] width 301 height 22
type input "219"
checkbox input "true"
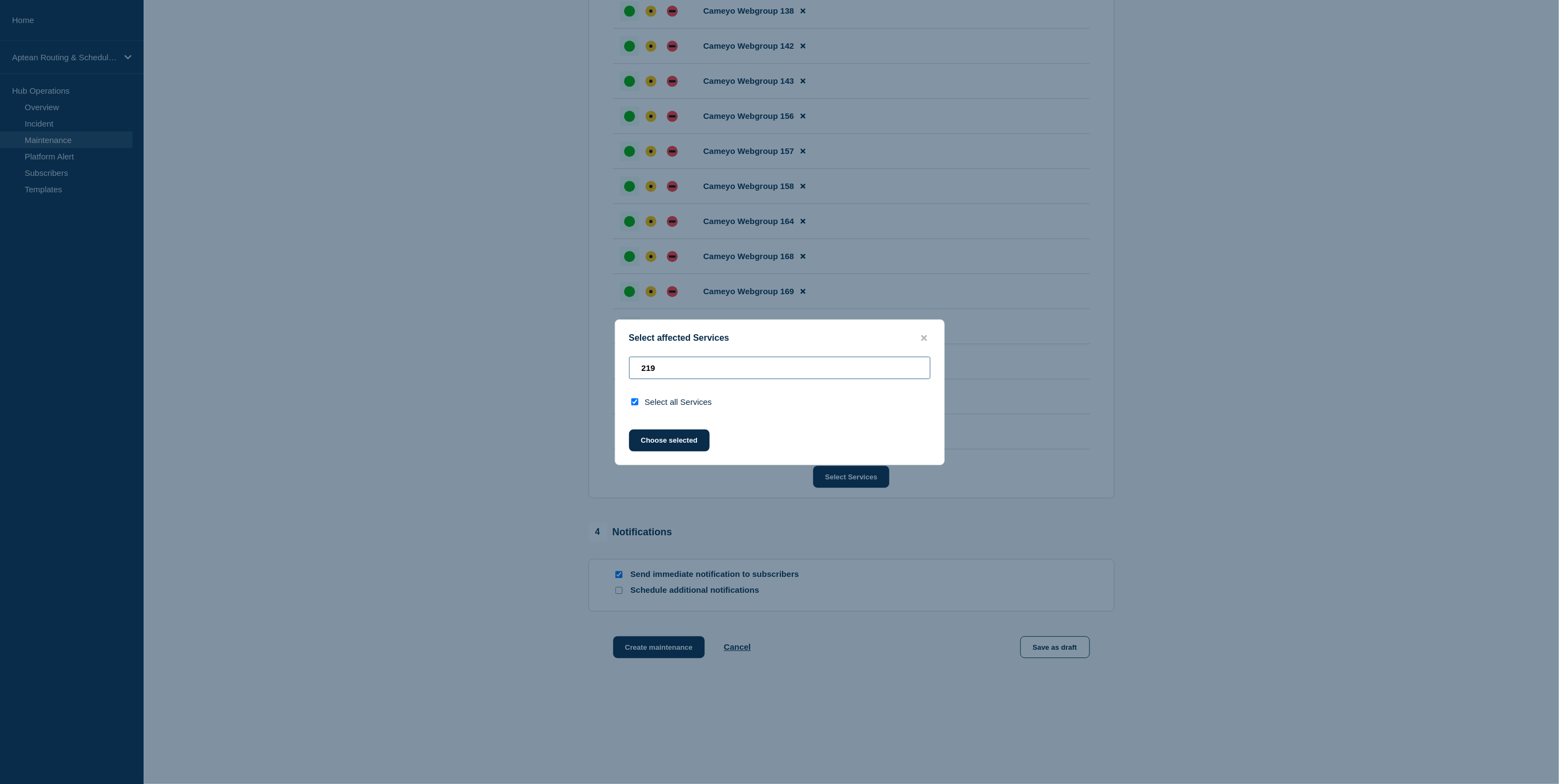
type input "21"
checkbox input "false"
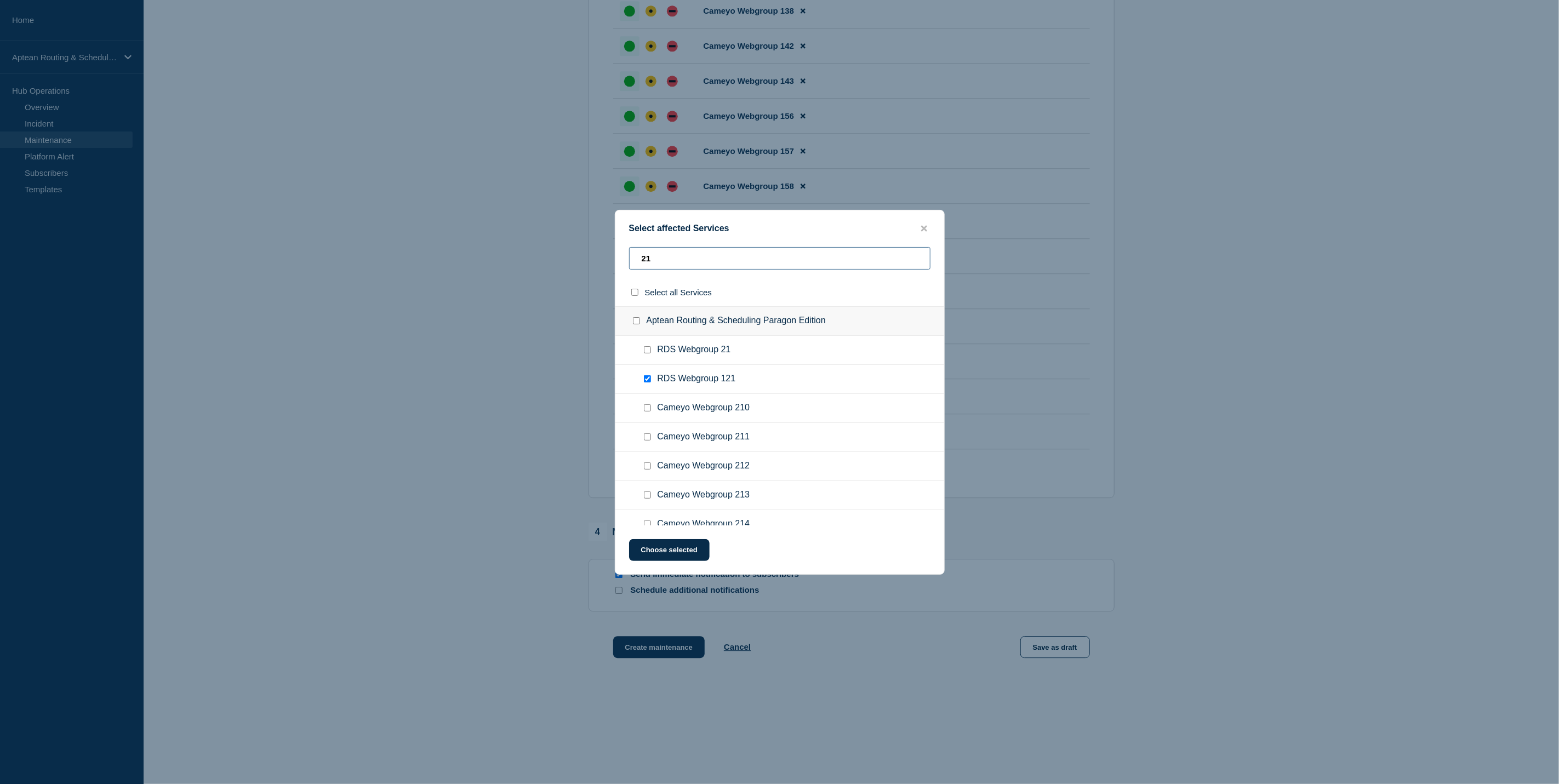
type input "2"
click at [924, 224] on icon "close button" at bounding box center [924, 228] width 6 height 9
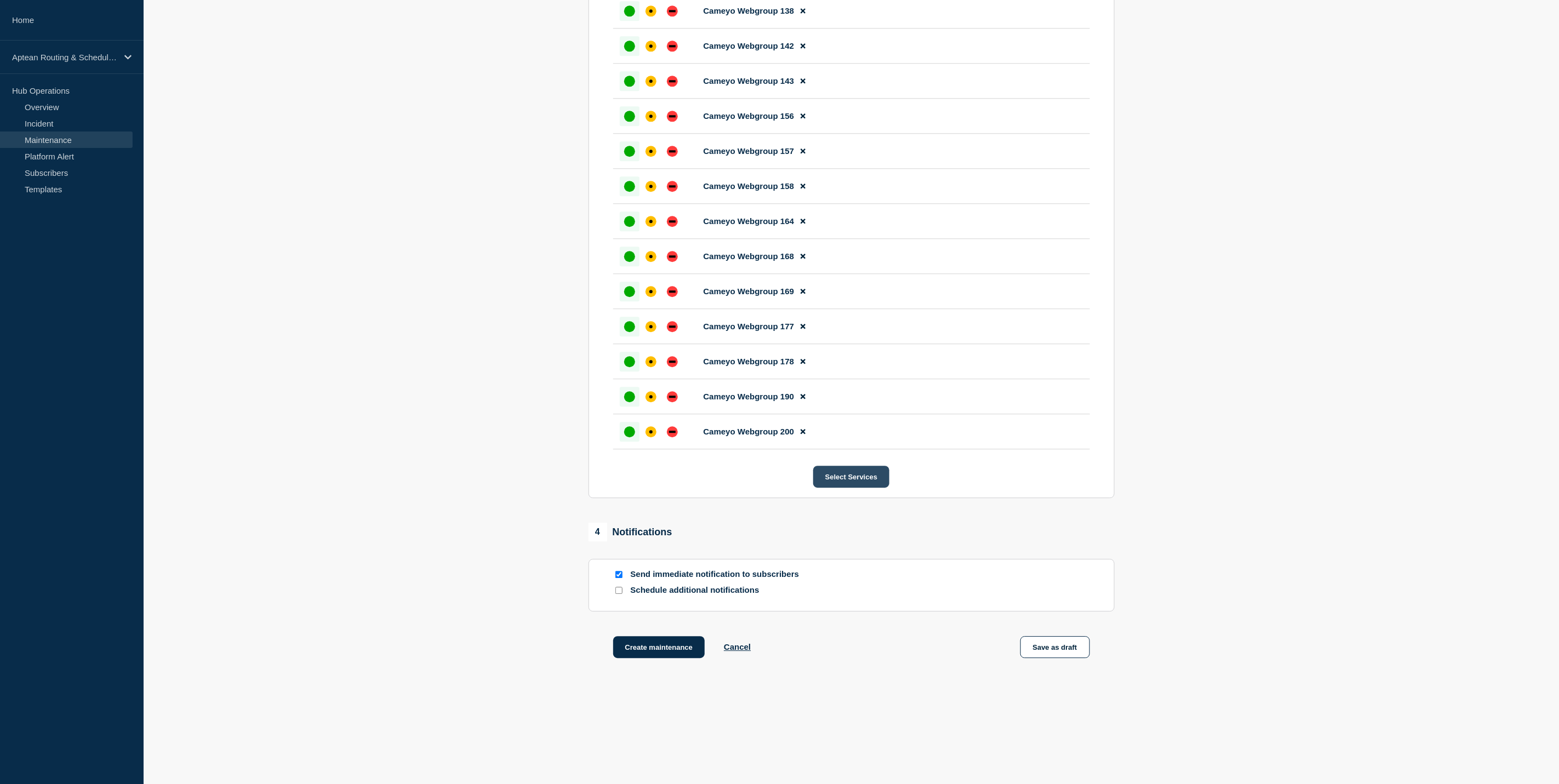
click at [858, 469] on button "Select Services" at bounding box center [851, 476] width 76 height 22
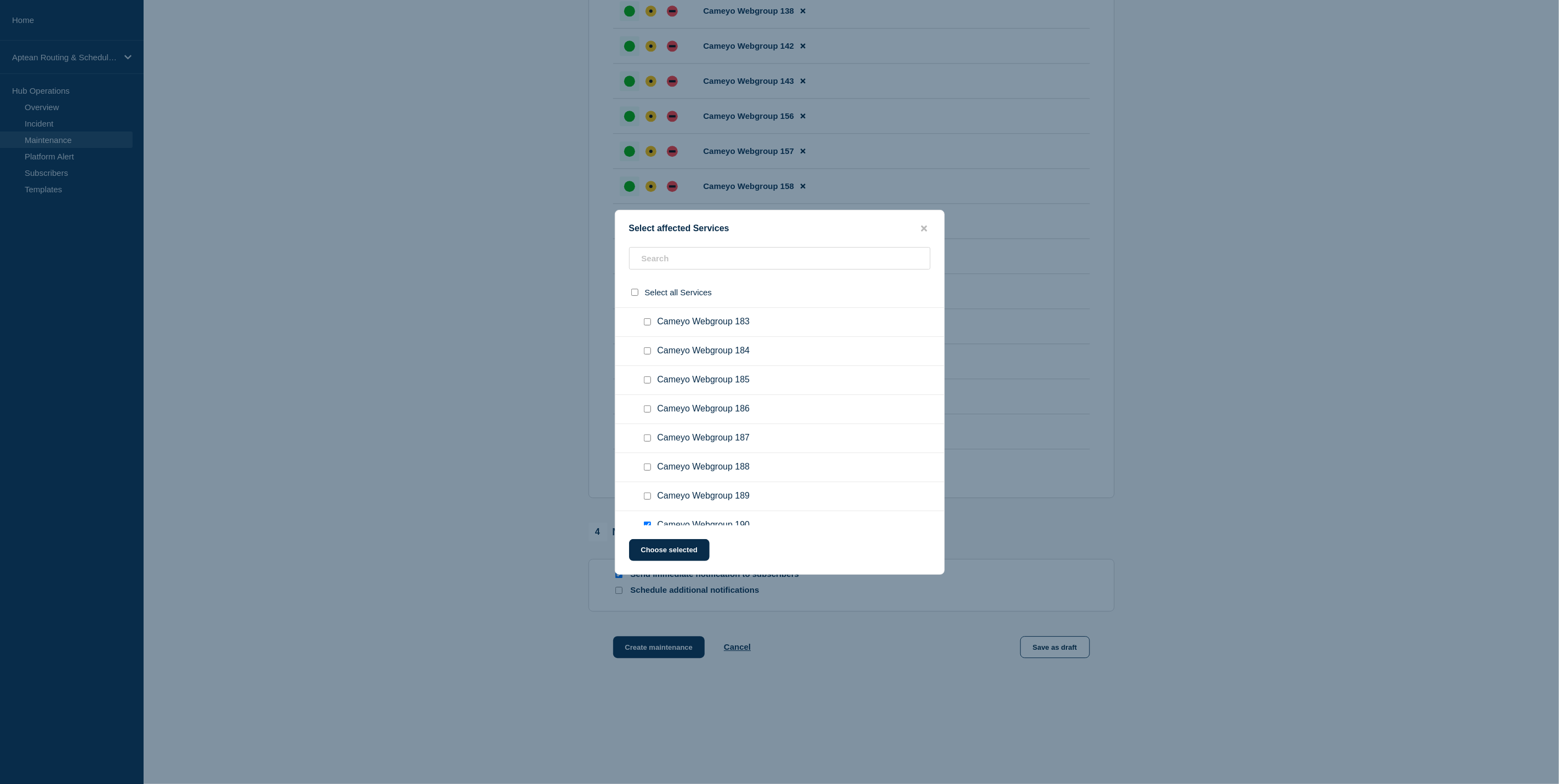
scroll to position [6045, 0]
click at [924, 230] on icon "close button" at bounding box center [924, 228] width 6 height 9
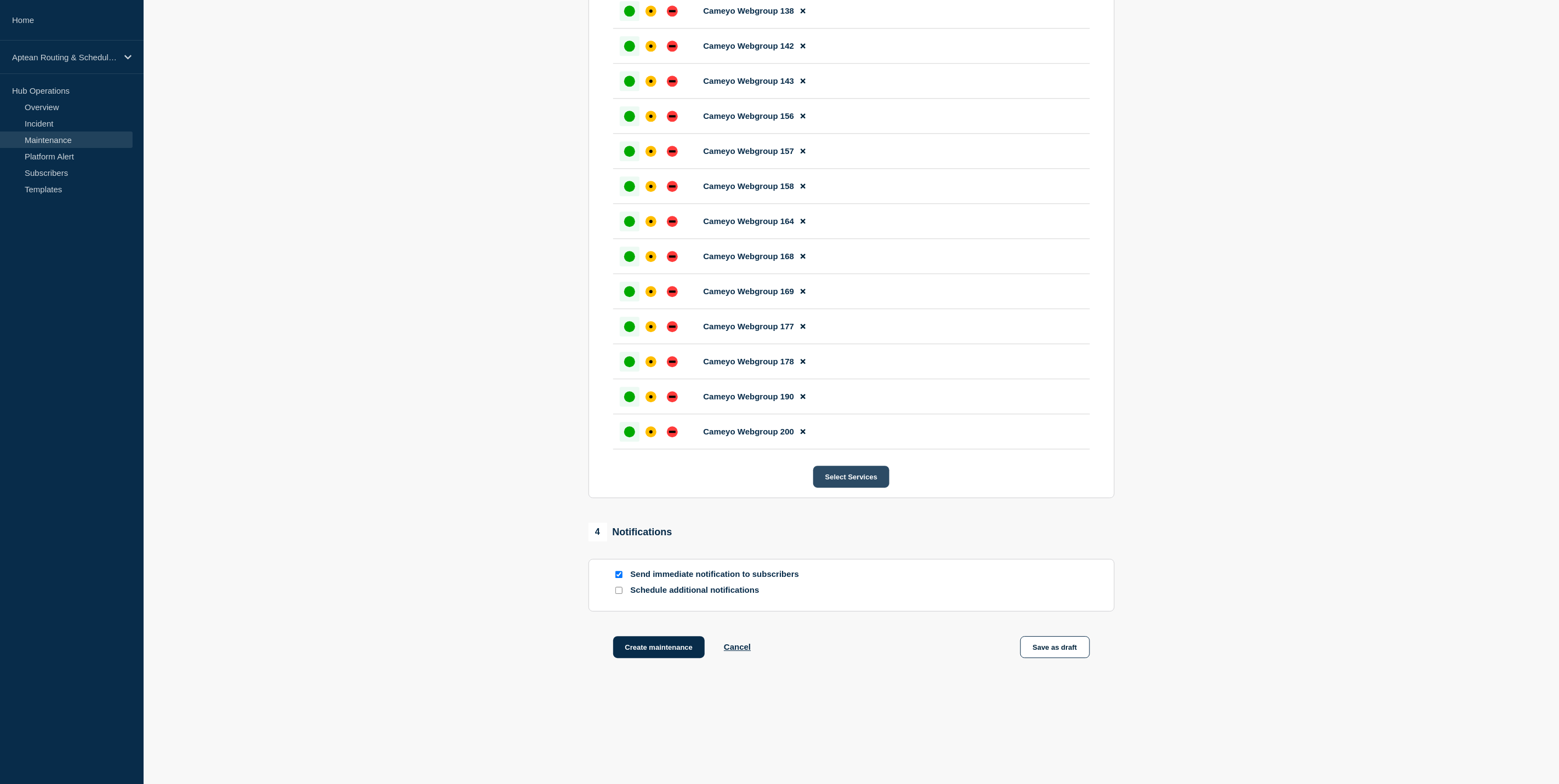
click at [846, 471] on button "Select Services" at bounding box center [851, 476] width 76 height 22
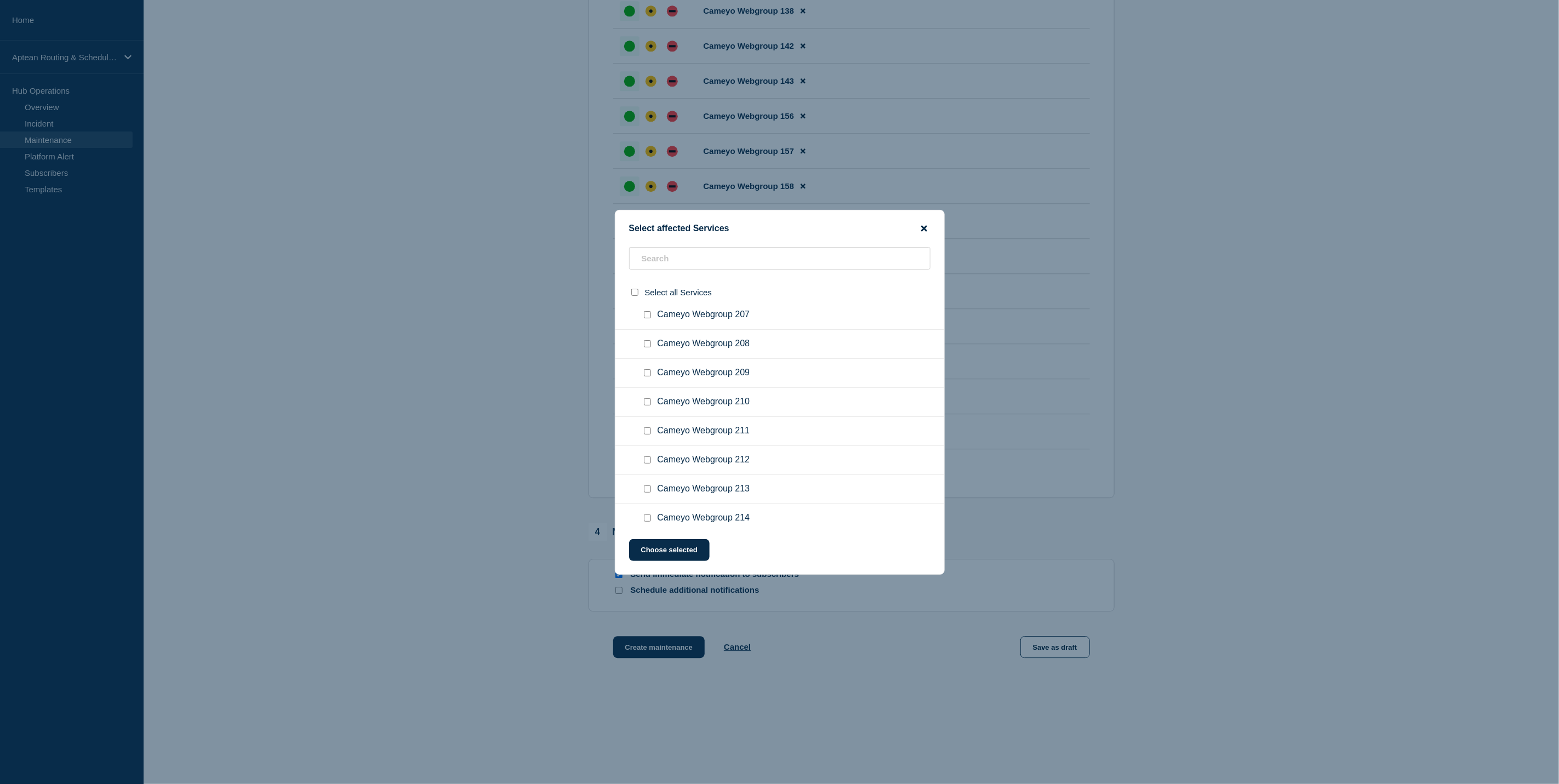
click at [921, 227] on icon "close button" at bounding box center [924, 228] width 6 height 9
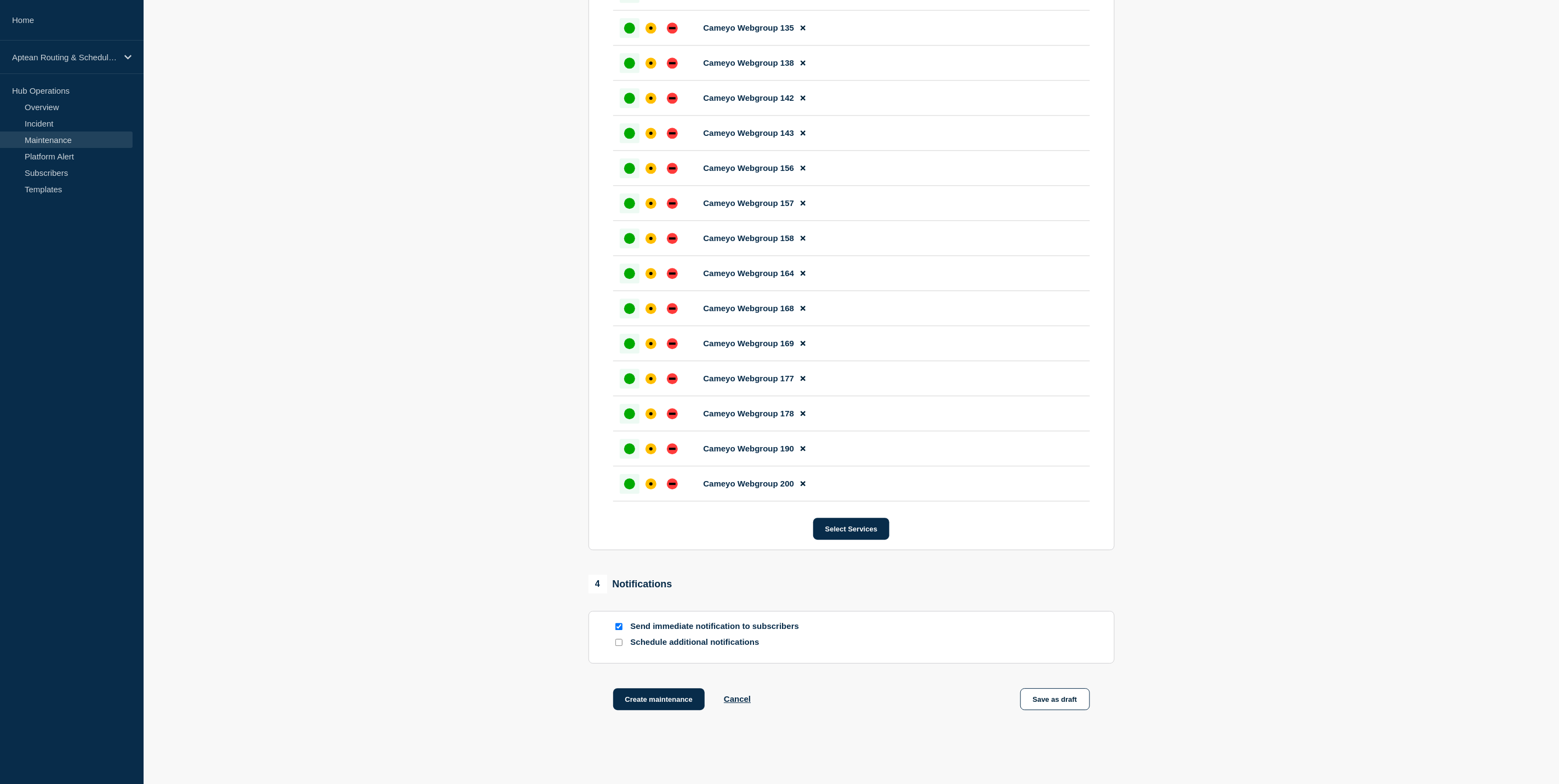
scroll to position [2070, 0]
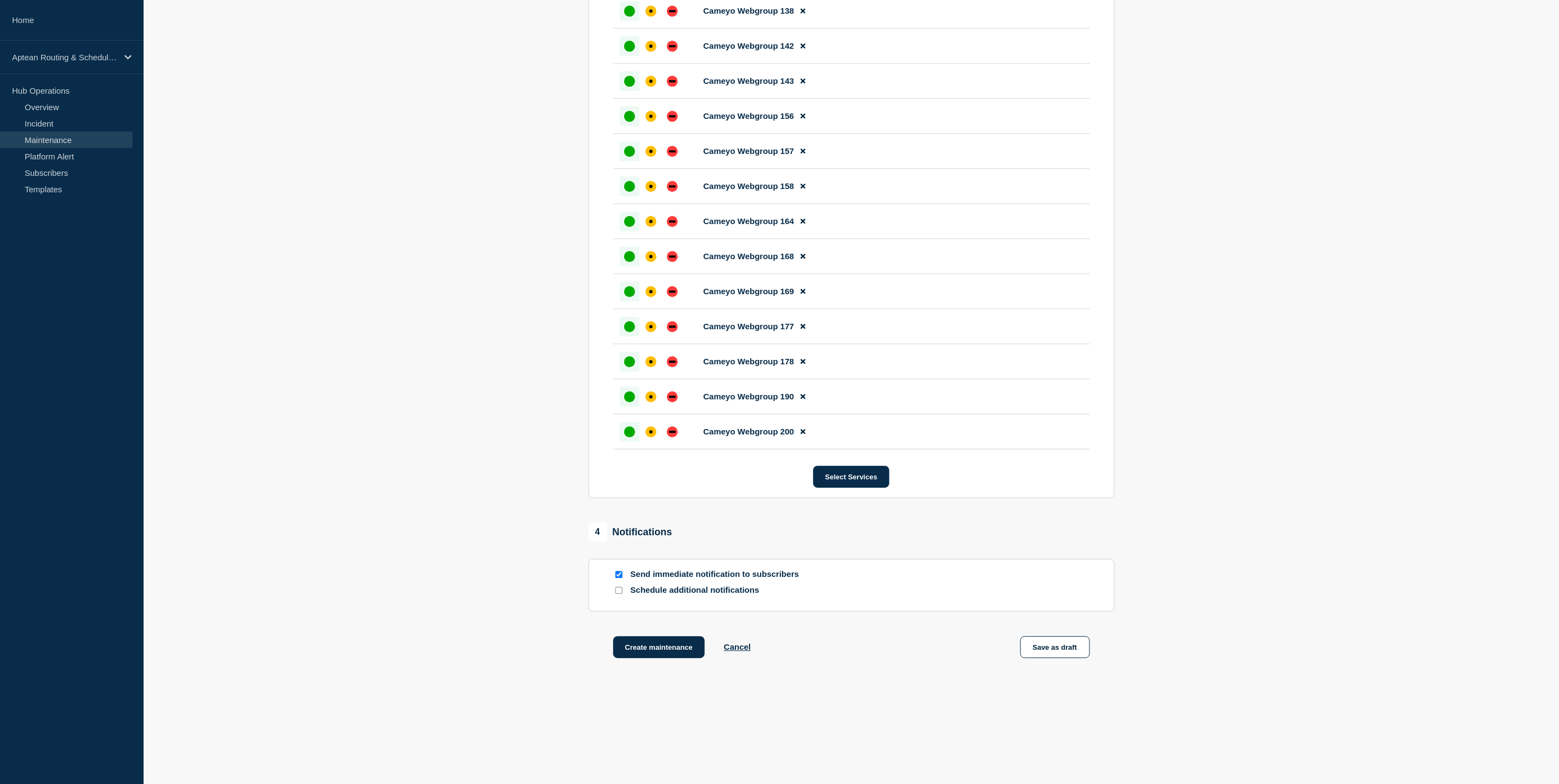
click at [618, 573] on input "Send immediate notification to subscribers" at bounding box center [619, 574] width 7 height 7
checkbox input "false"
click at [618, 589] on input "Schedule additional notifications" at bounding box center [619, 590] width 7 height 7
checkbox input "true"
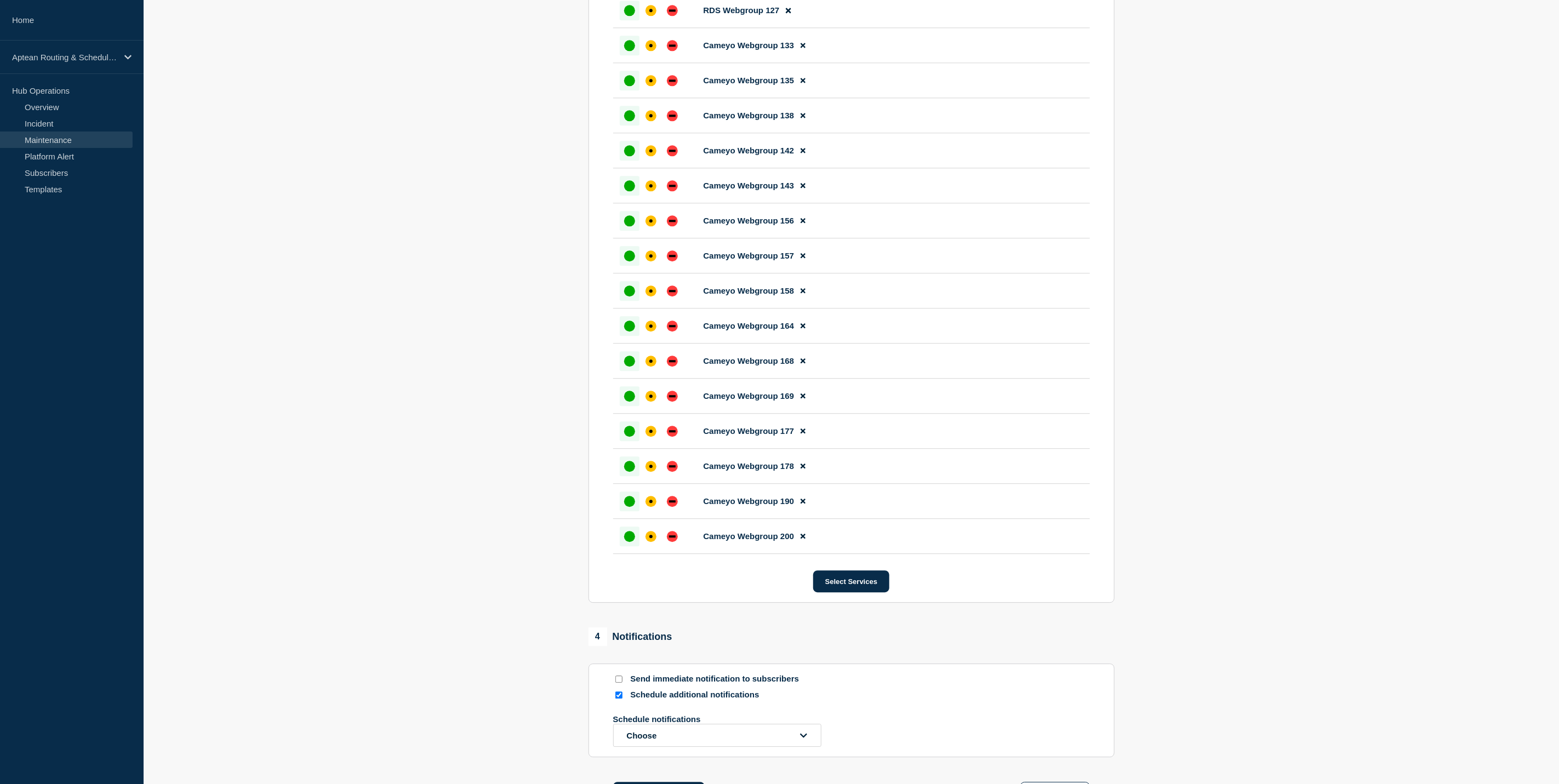
scroll to position [2111, 0]
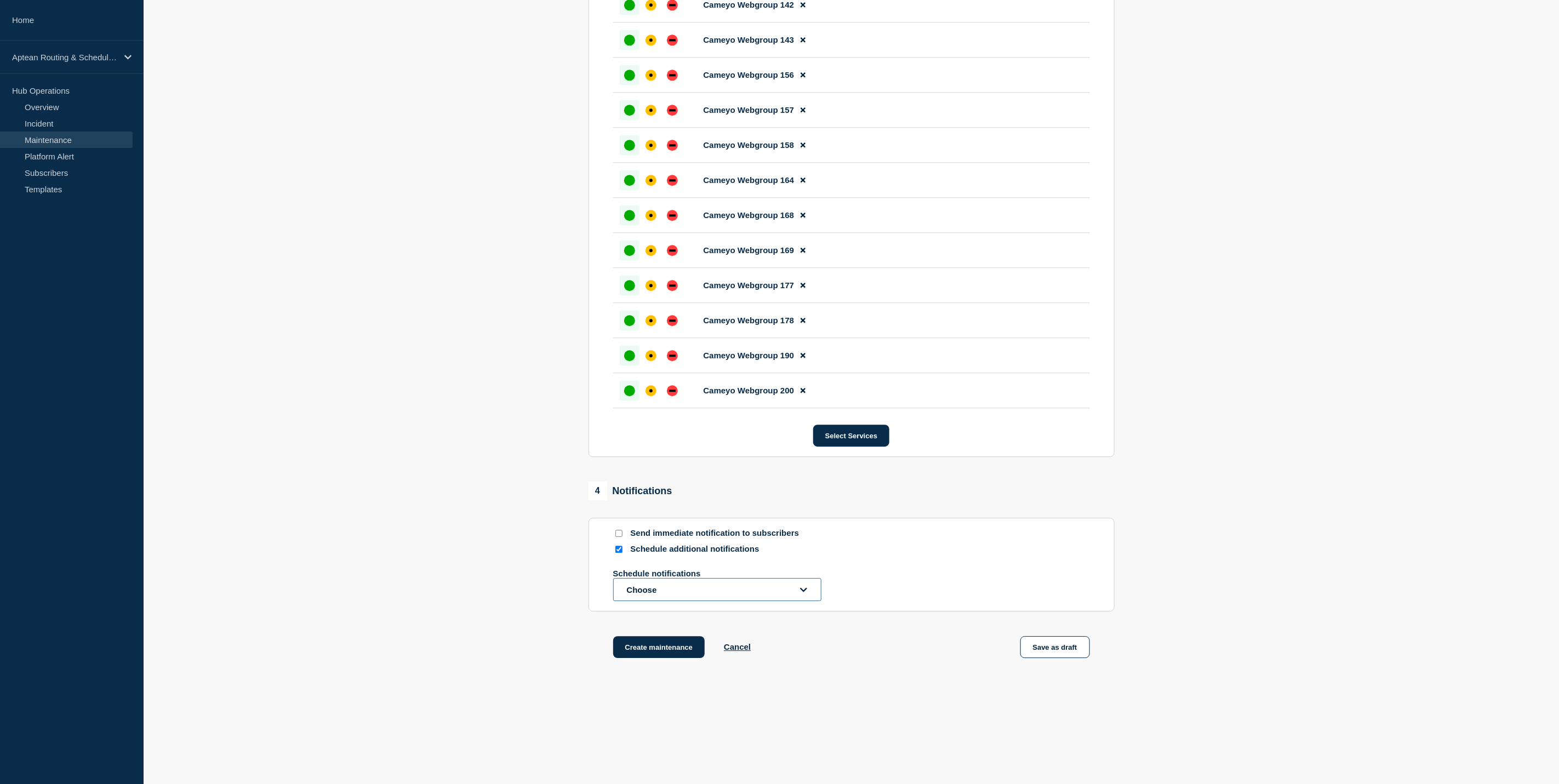
click at [765, 595] on button "Choose" at bounding box center [717, 589] width 208 height 23
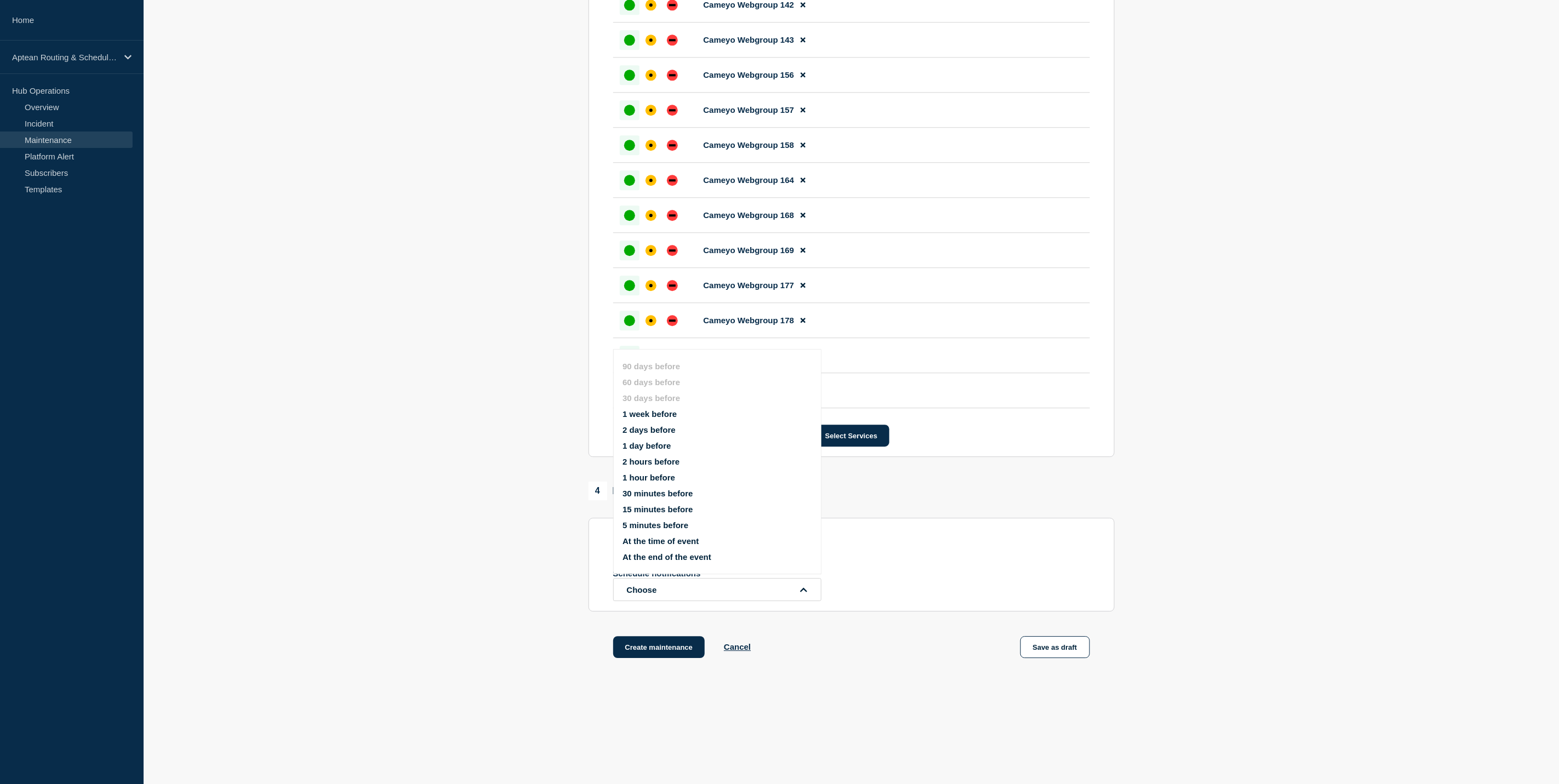
click at [657, 409] on button "1 week before" at bounding box center [649, 414] width 55 height 9
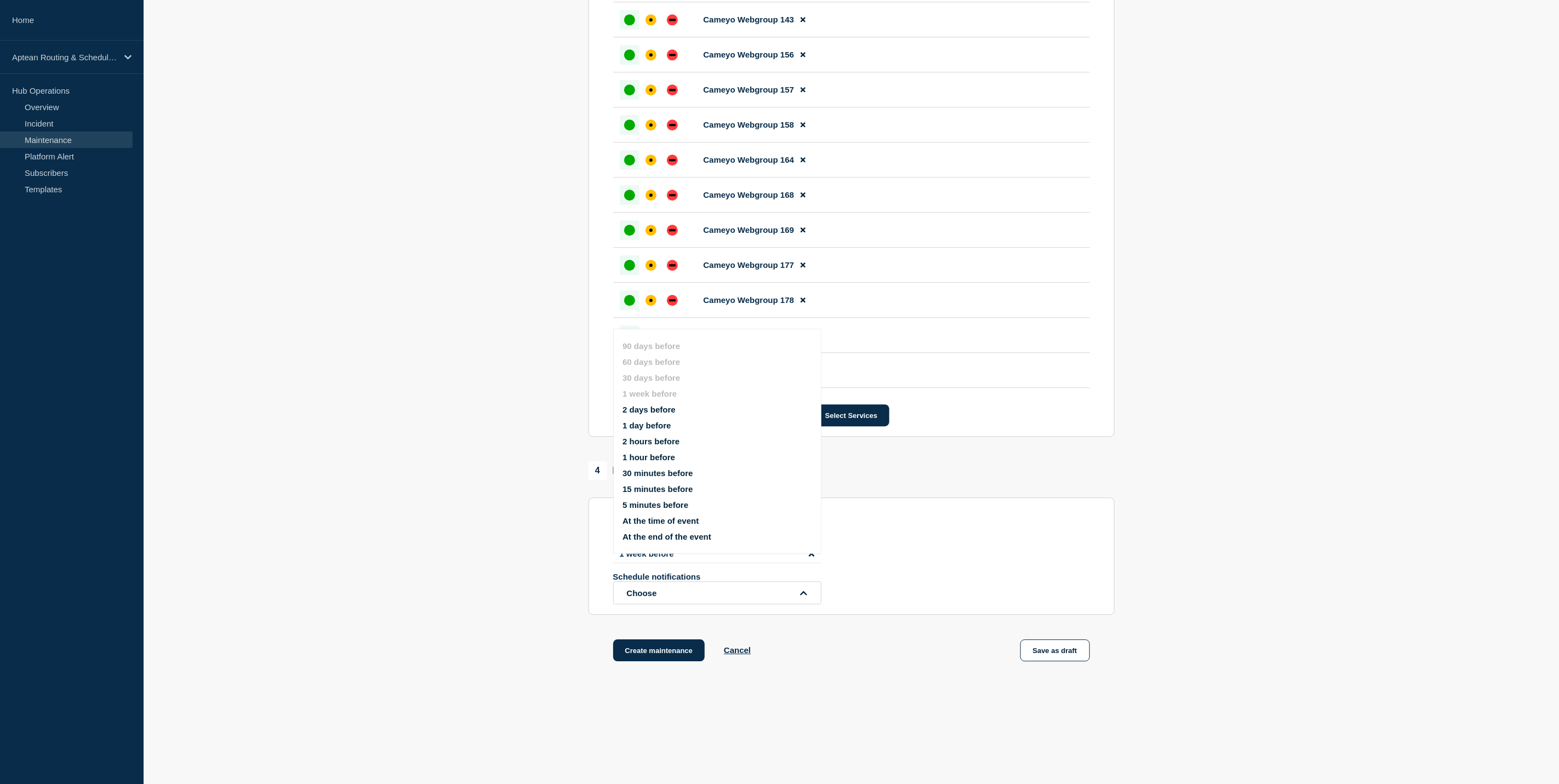
click at [663, 456] on button "1 hour before" at bounding box center [649, 457] width 53 height 9
click at [1061, 534] on div "Schedule additional notifications" at bounding box center [852, 529] width 477 height 11
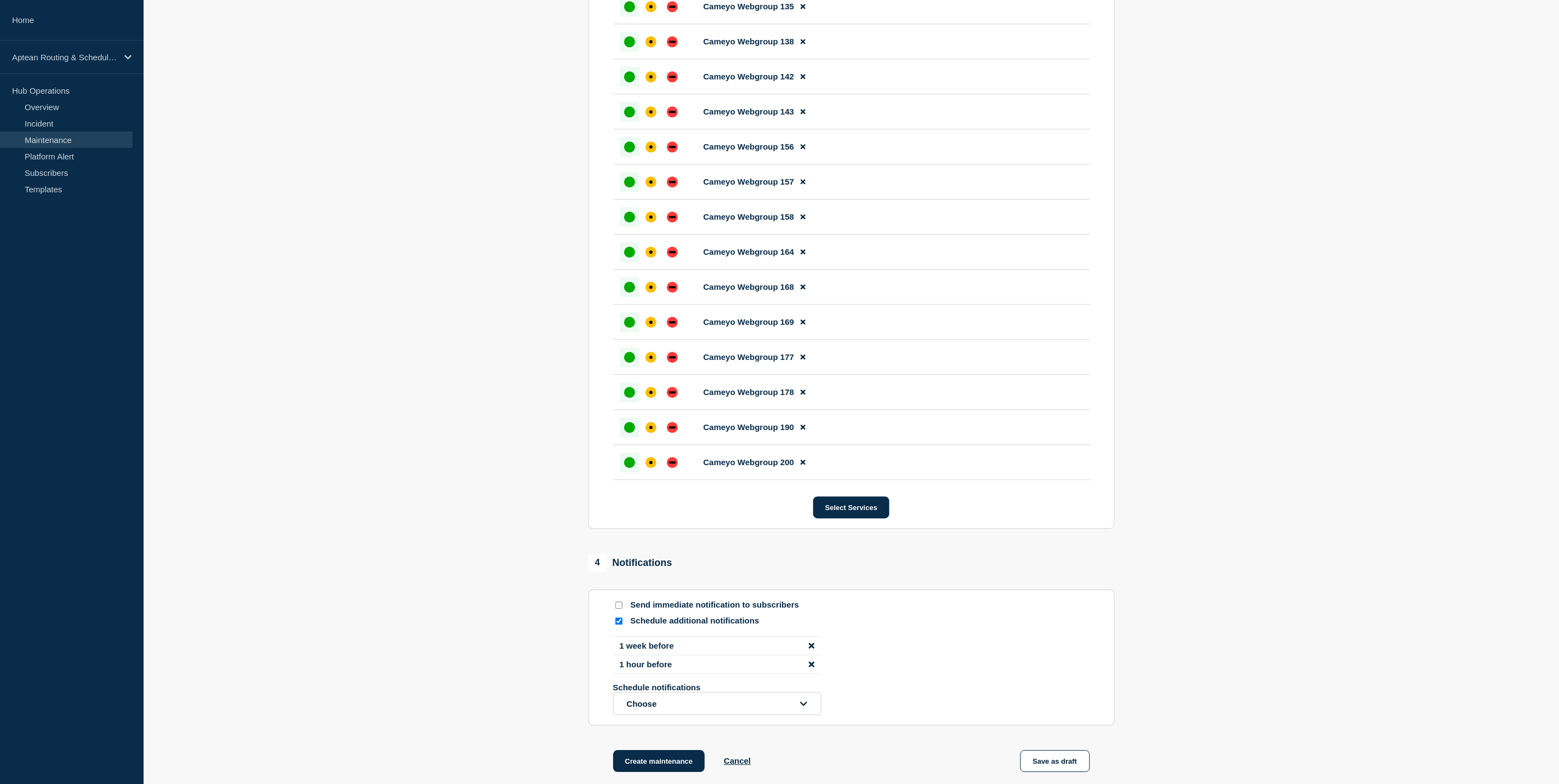
scroll to position [2153, 0]
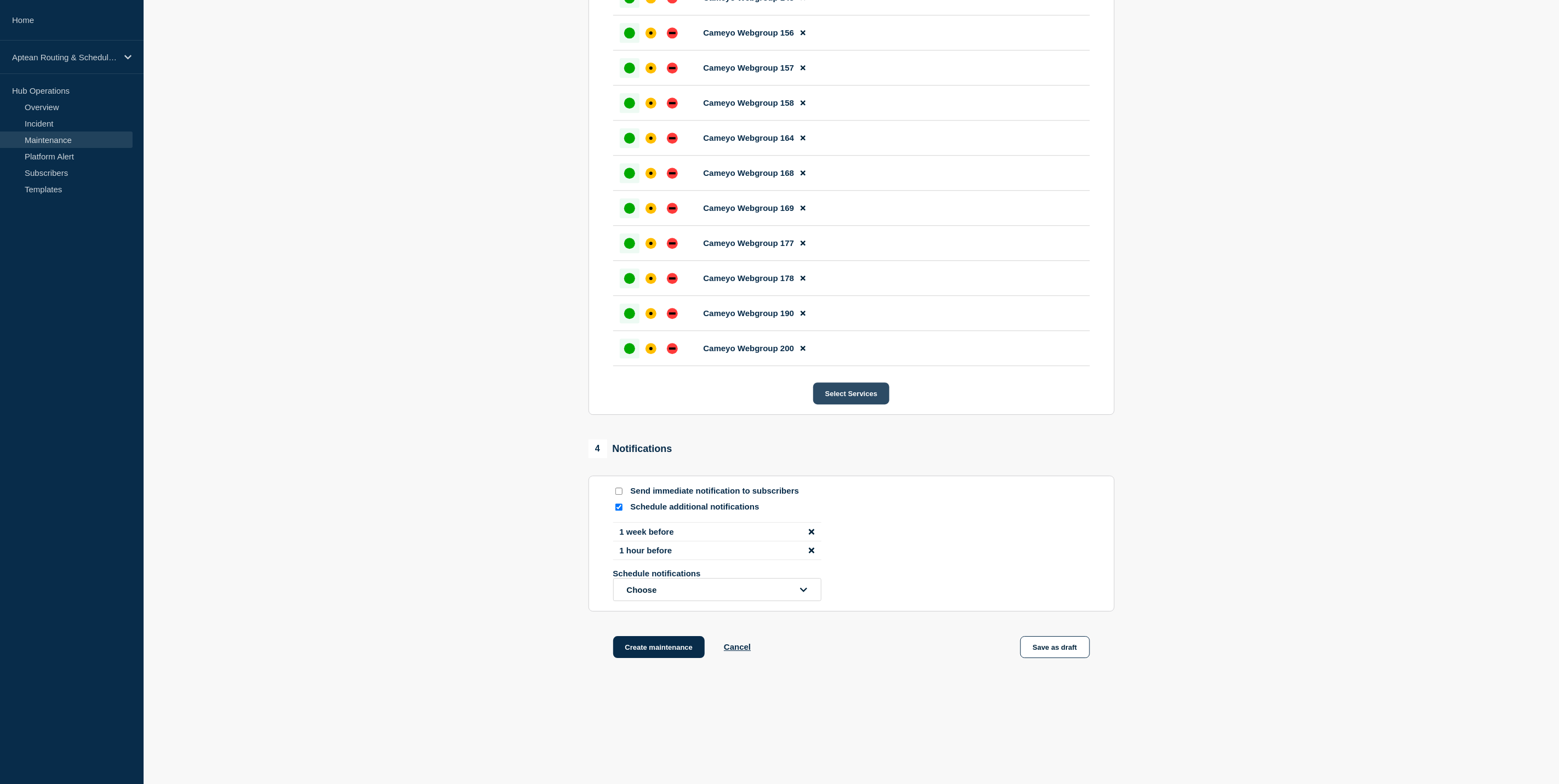
click at [868, 393] on button "Select Services" at bounding box center [851, 393] width 76 height 22
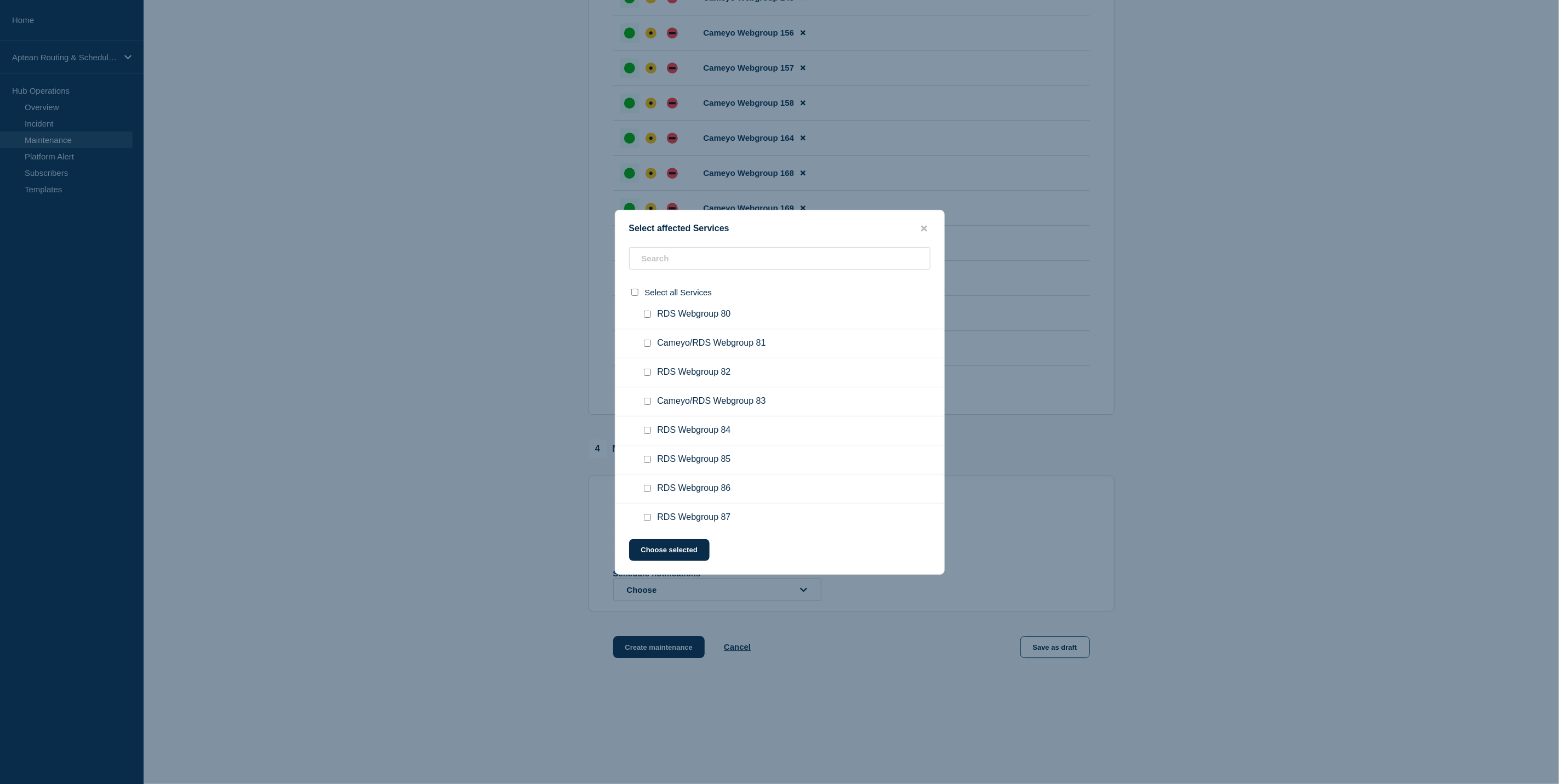
scroll to position [2548, 0]
drag, startPoint x: 923, startPoint y: 223, endPoint x: 924, endPoint y: 243, distance: 20.0
click at [923, 224] on icon "close button" at bounding box center [924, 228] width 6 height 9
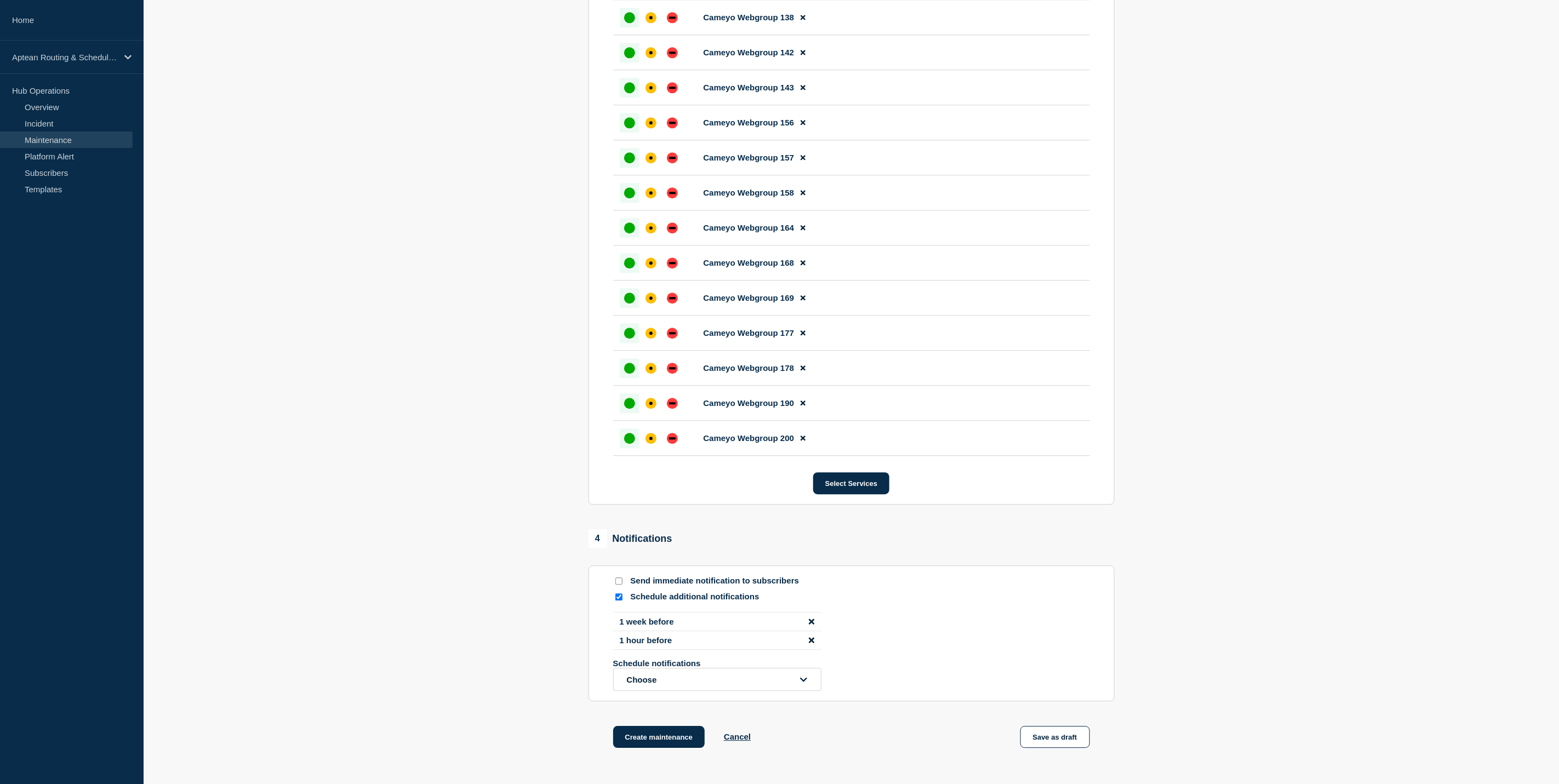
scroll to position [2153, 0]
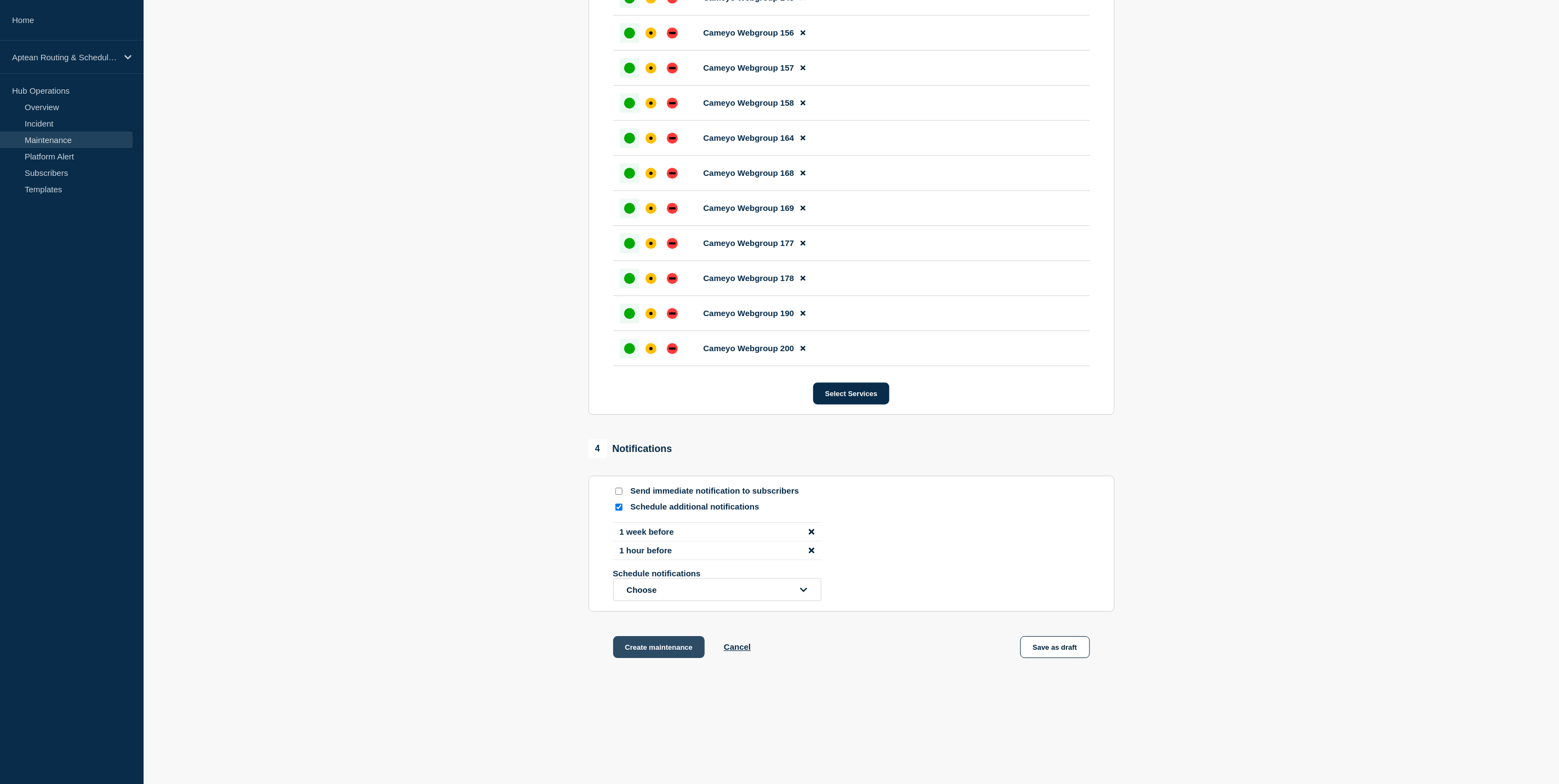
click at [673, 647] on button "Create maintenance" at bounding box center [659, 647] width 92 height 22
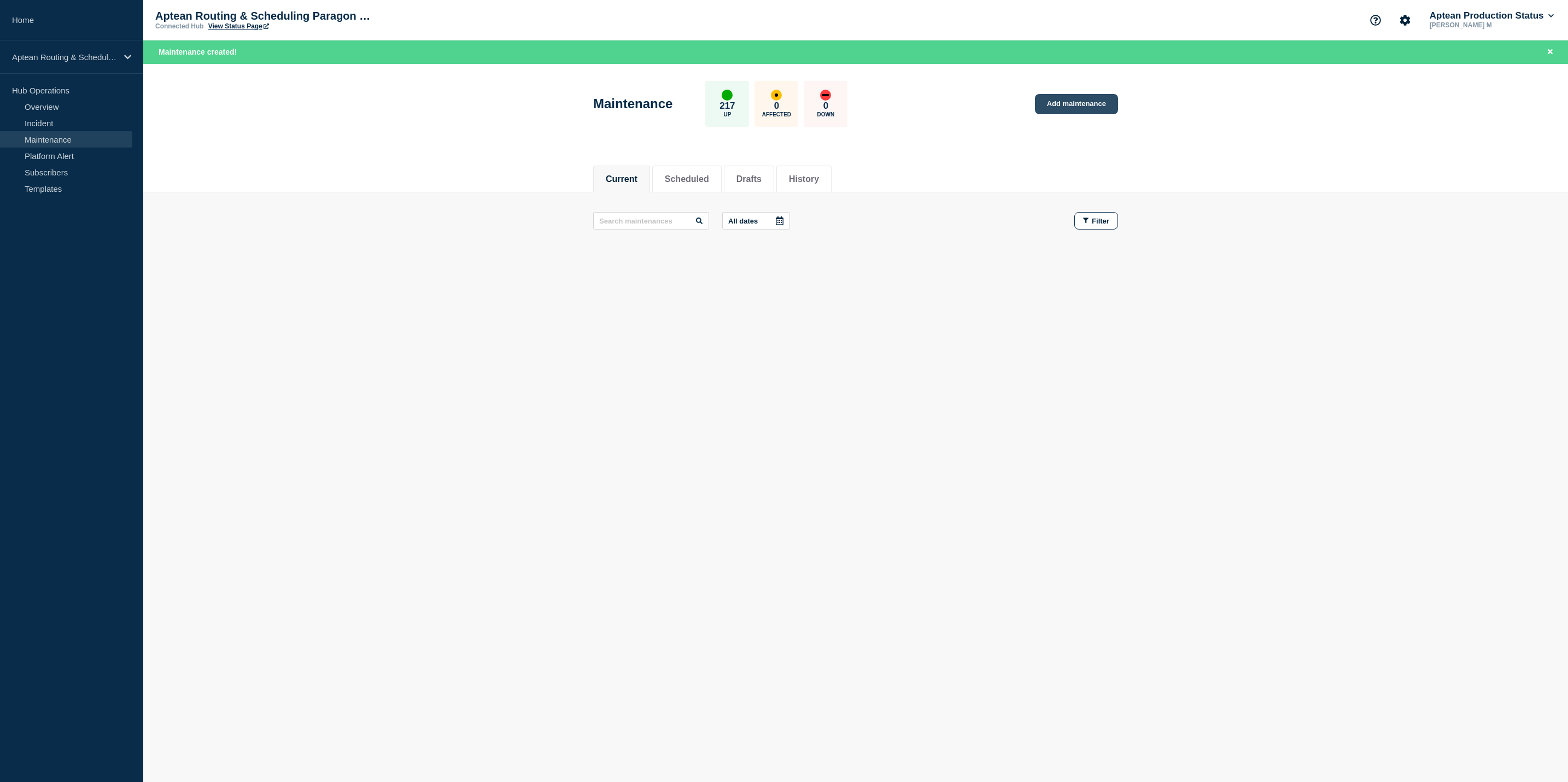
click at [1066, 98] on link "Add maintenance" at bounding box center [1076, 104] width 83 height 20
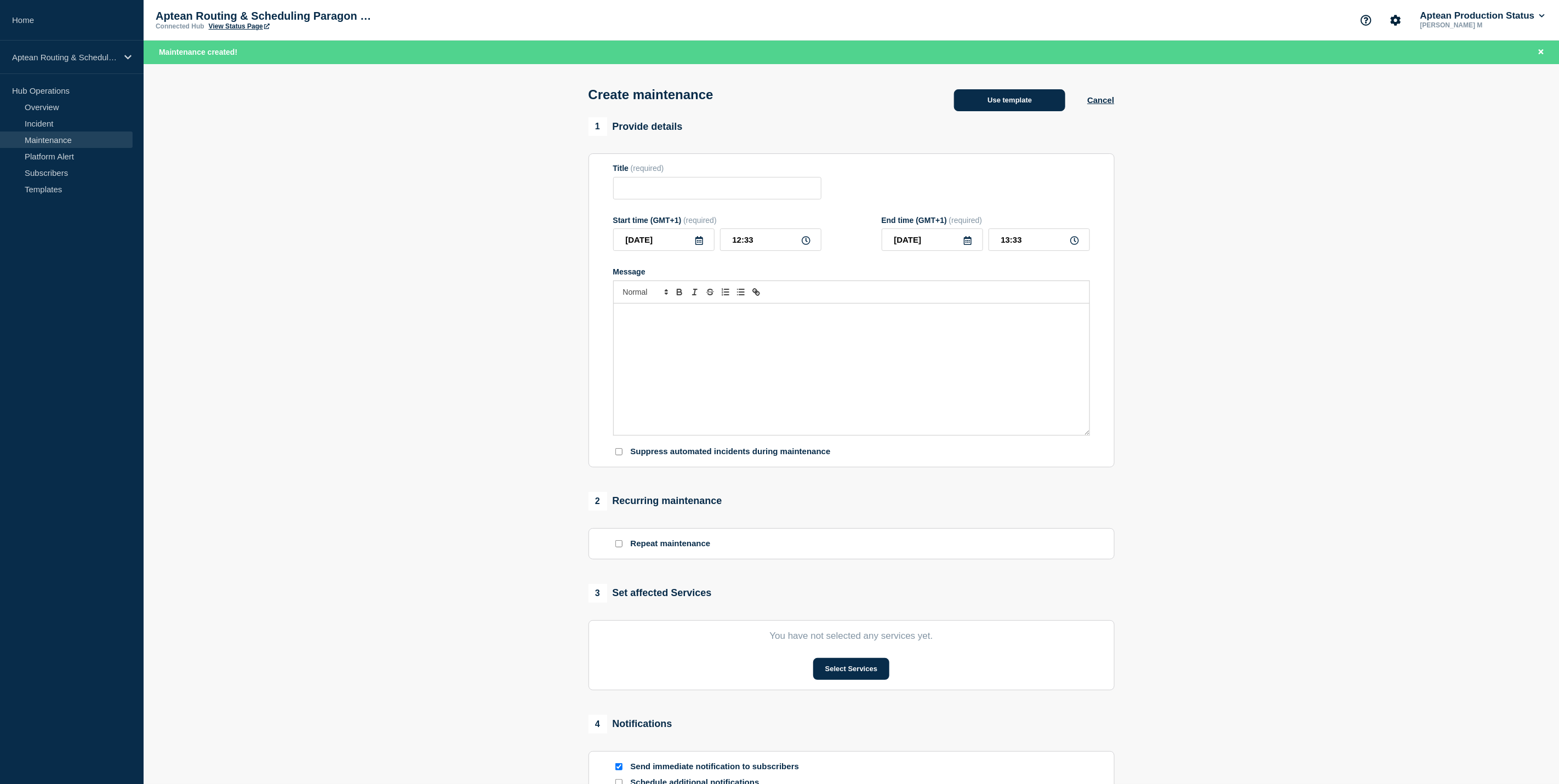
click at [1024, 104] on button "Use template" at bounding box center [1009, 100] width 111 height 22
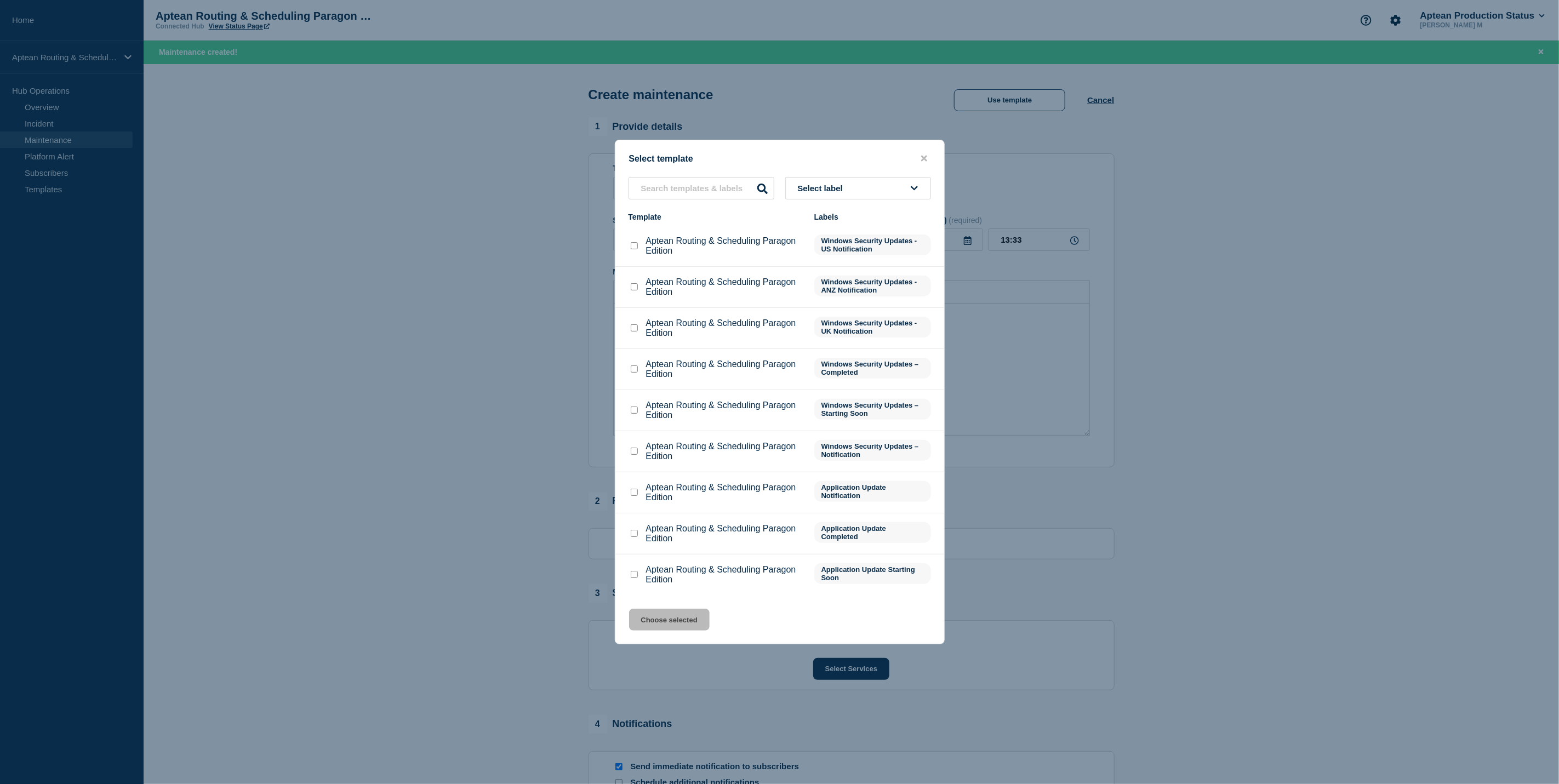
click at [635, 329] on input "Aptean Routing & Scheduling Paragon Edition checkbox" at bounding box center [634, 328] width 7 height 7
checkbox input "true"
click at [688, 622] on button "Choose selected" at bounding box center [669, 619] width 81 height 22
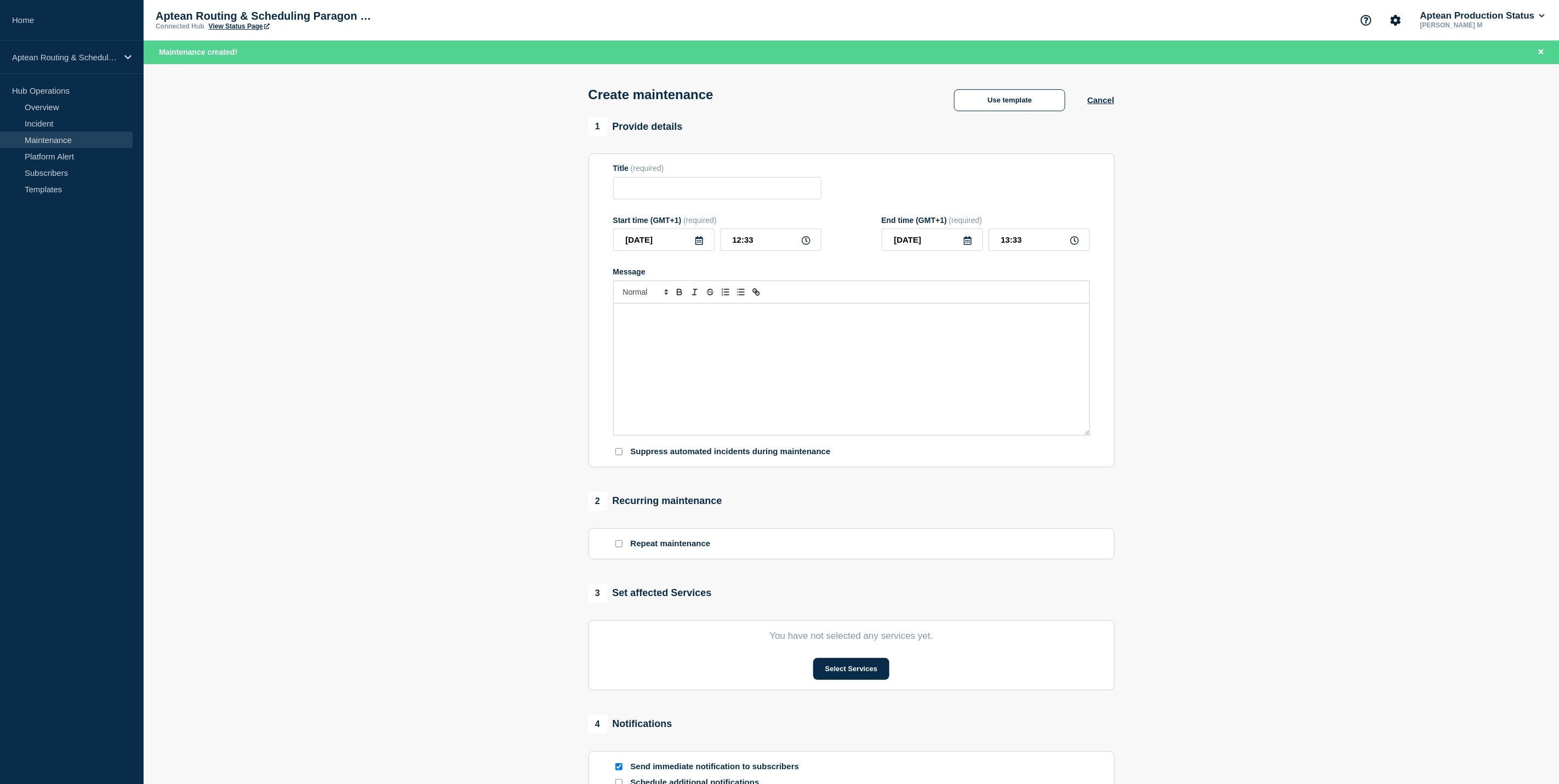
type input "Aptean Routing & Scheduling Paragon Edition"
type input "16:33"
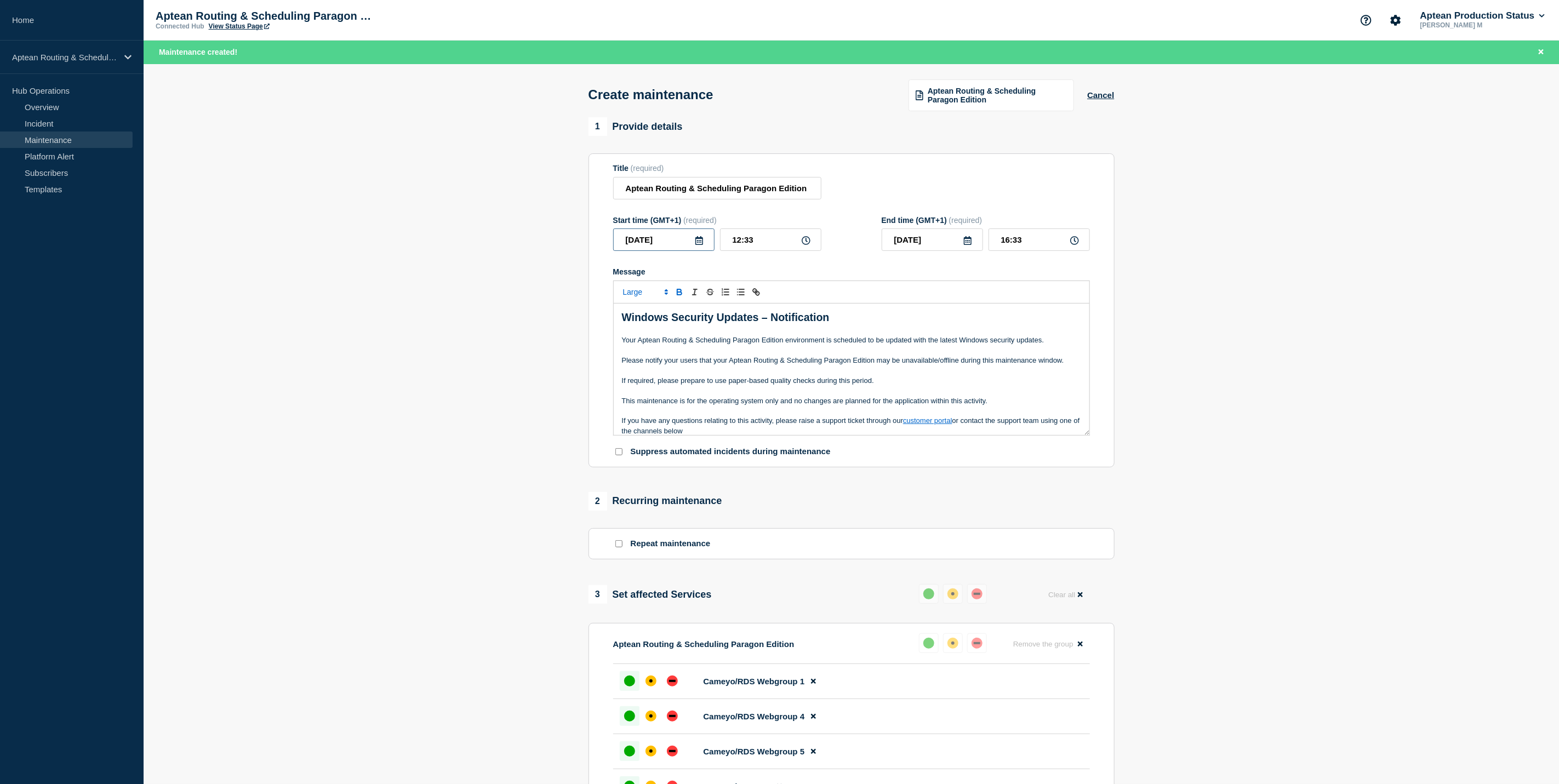
click at [705, 246] on input "2025-10-07" at bounding box center [664, 240] width 101 height 22
click at [699, 245] on icon at bounding box center [699, 240] width 9 height 9
drag, startPoint x: 699, startPoint y: 242, endPoint x: 693, endPoint y: 259, distance: 18.0
click at [699, 242] on icon at bounding box center [699, 240] width 9 height 9
click at [625, 380] on div "26" at bounding box center [626, 379] width 15 height 15
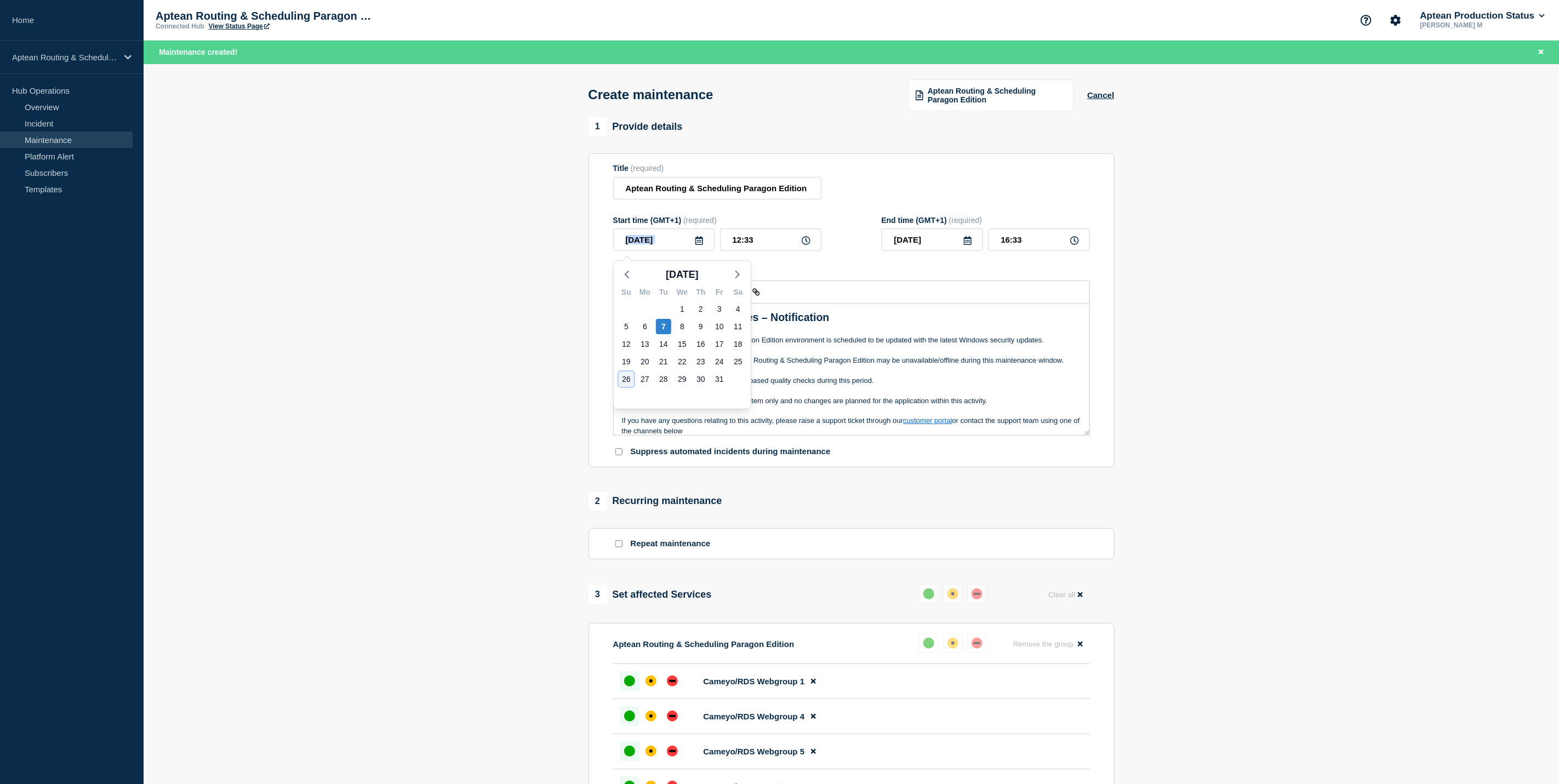
type input "2025-10-26"
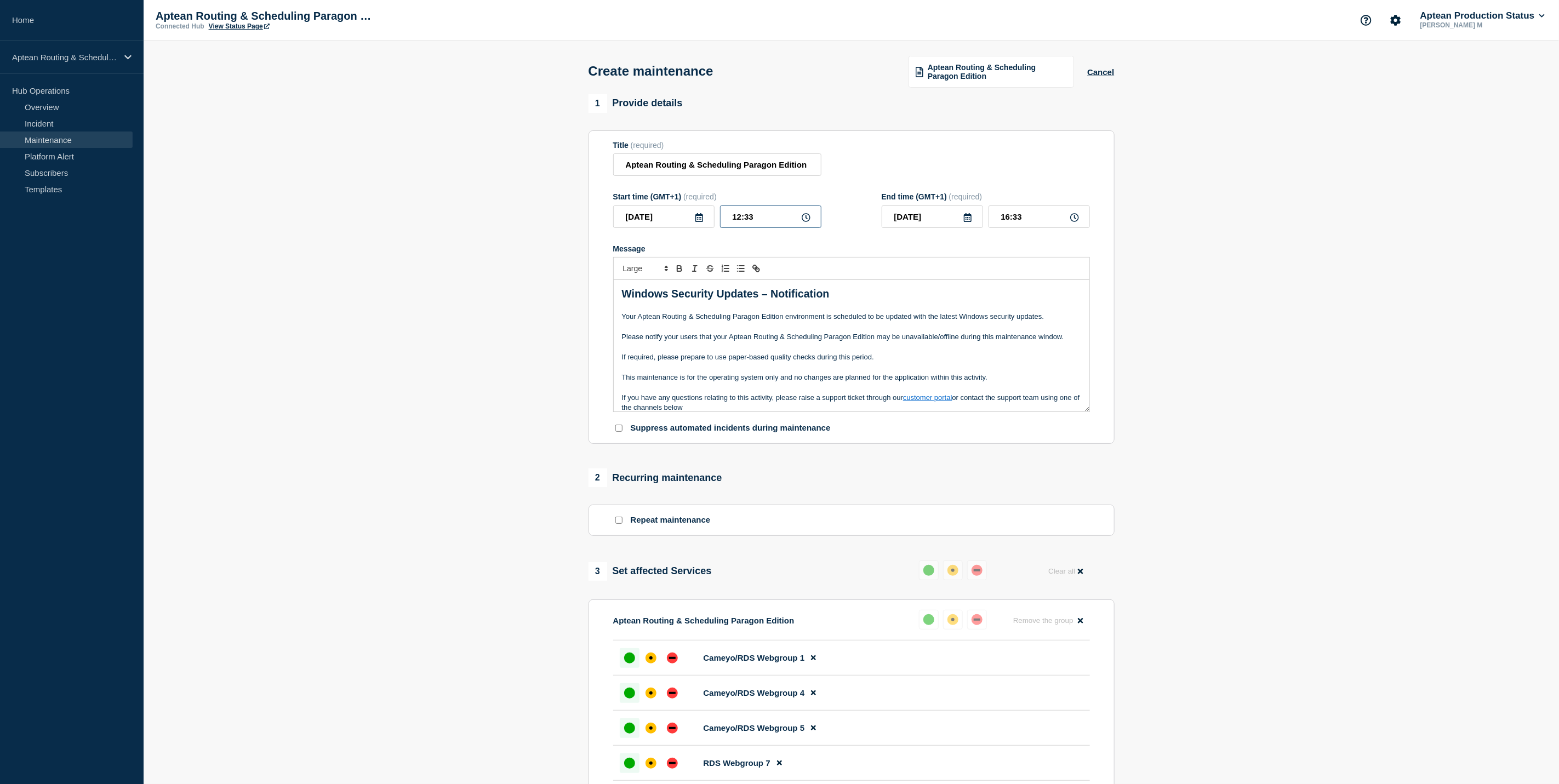
click at [766, 217] on input "12:33" at bounding box center [770, 217] width 101 height 22
type input "12:00"
type input "16:00"
click at [740, 217] on input "12:00" at bounding box center [770, 217] width 101 height 22
type input "00:00"
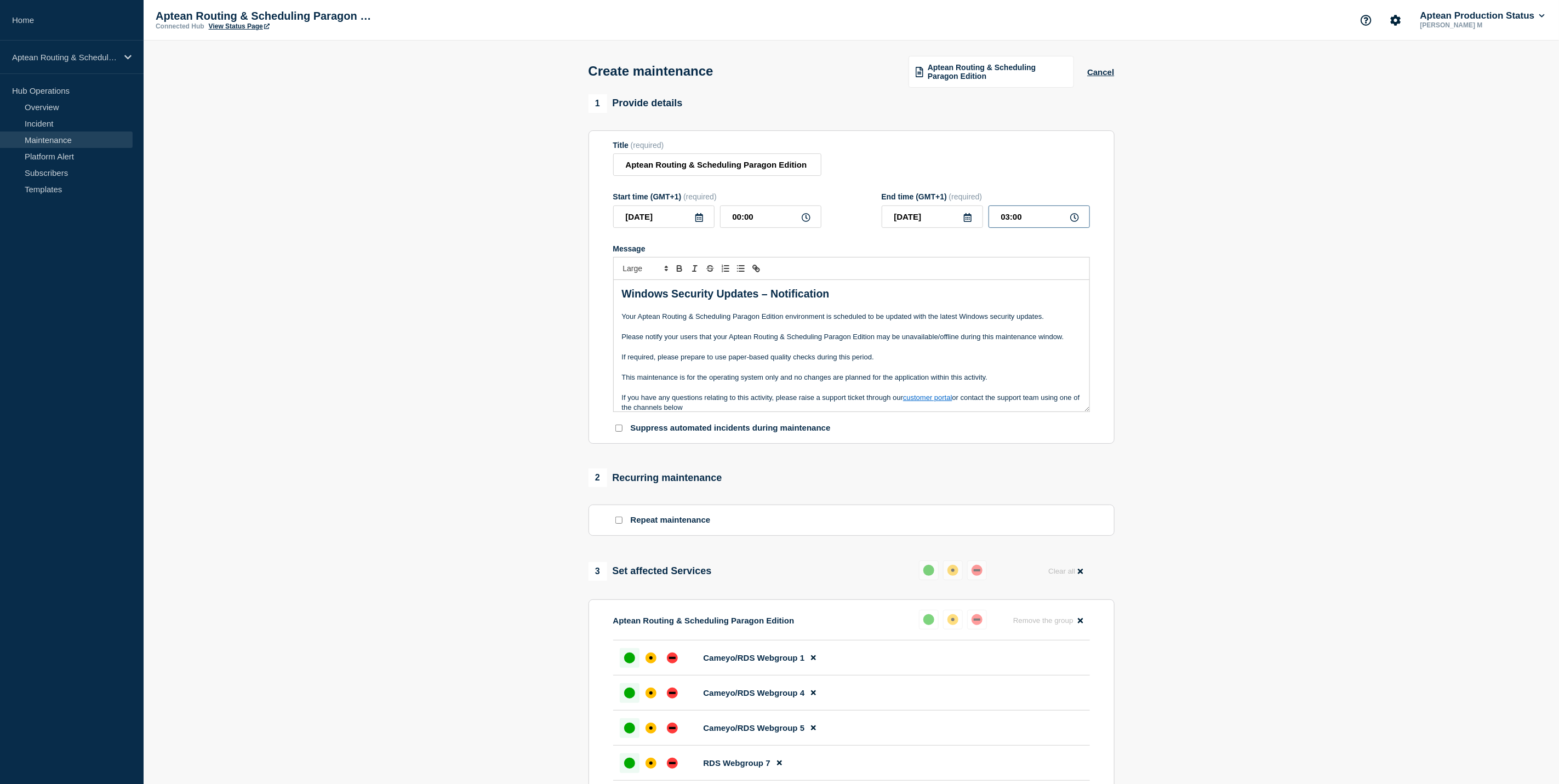
click at [1007, 223] on input "03:00" at bounding box center [1039, 217] width 101 height 22
type input "04:00"
click at [898, 352] on p "Message" at bounding box center [851, 347] width 459 height 10
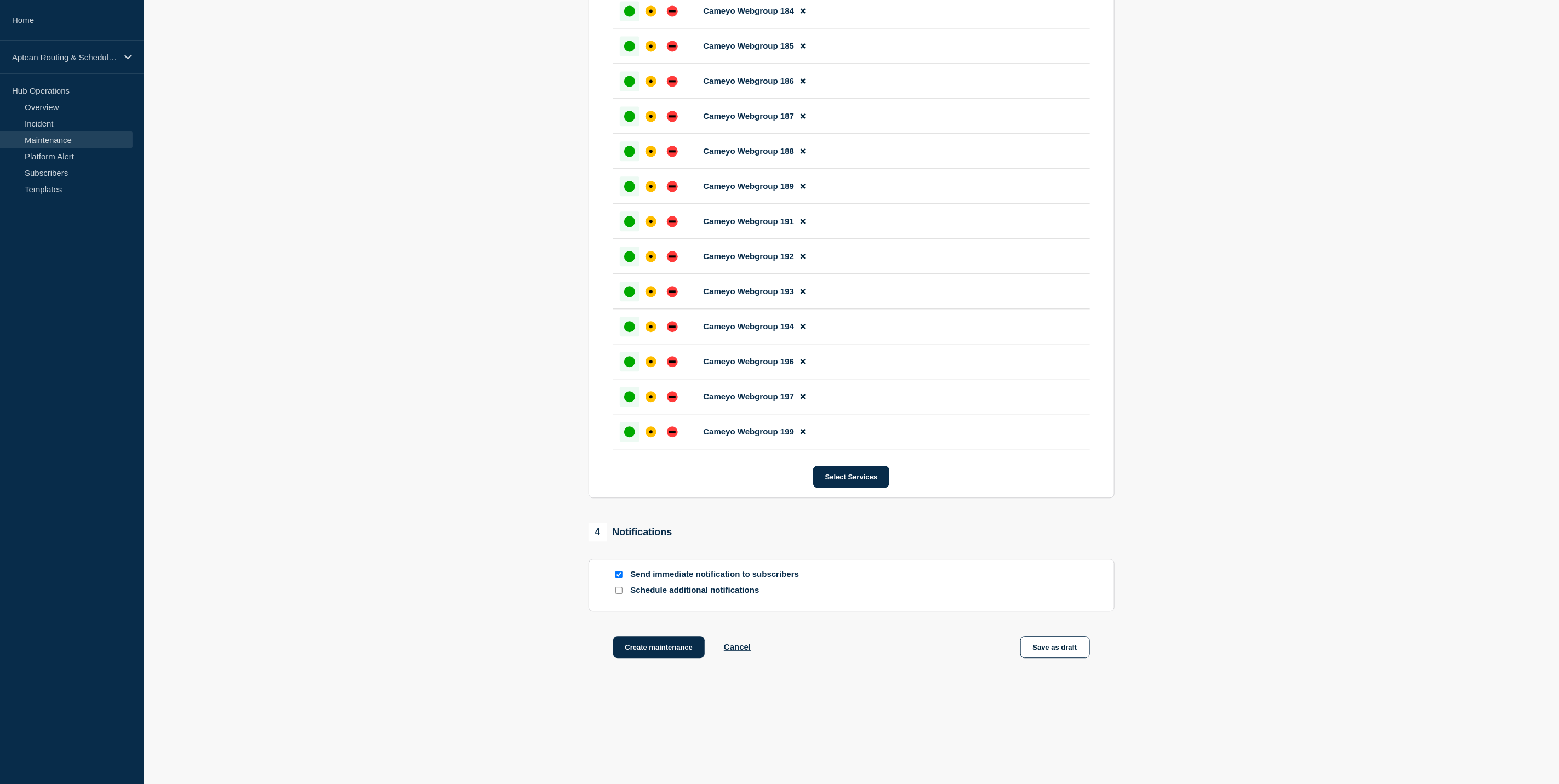
scroll to position [5003, 0]
click at [621, 587] on input "Schedule additional notifications" at bounding box center [619, 590] width 7 height 7
checkbox input "true"
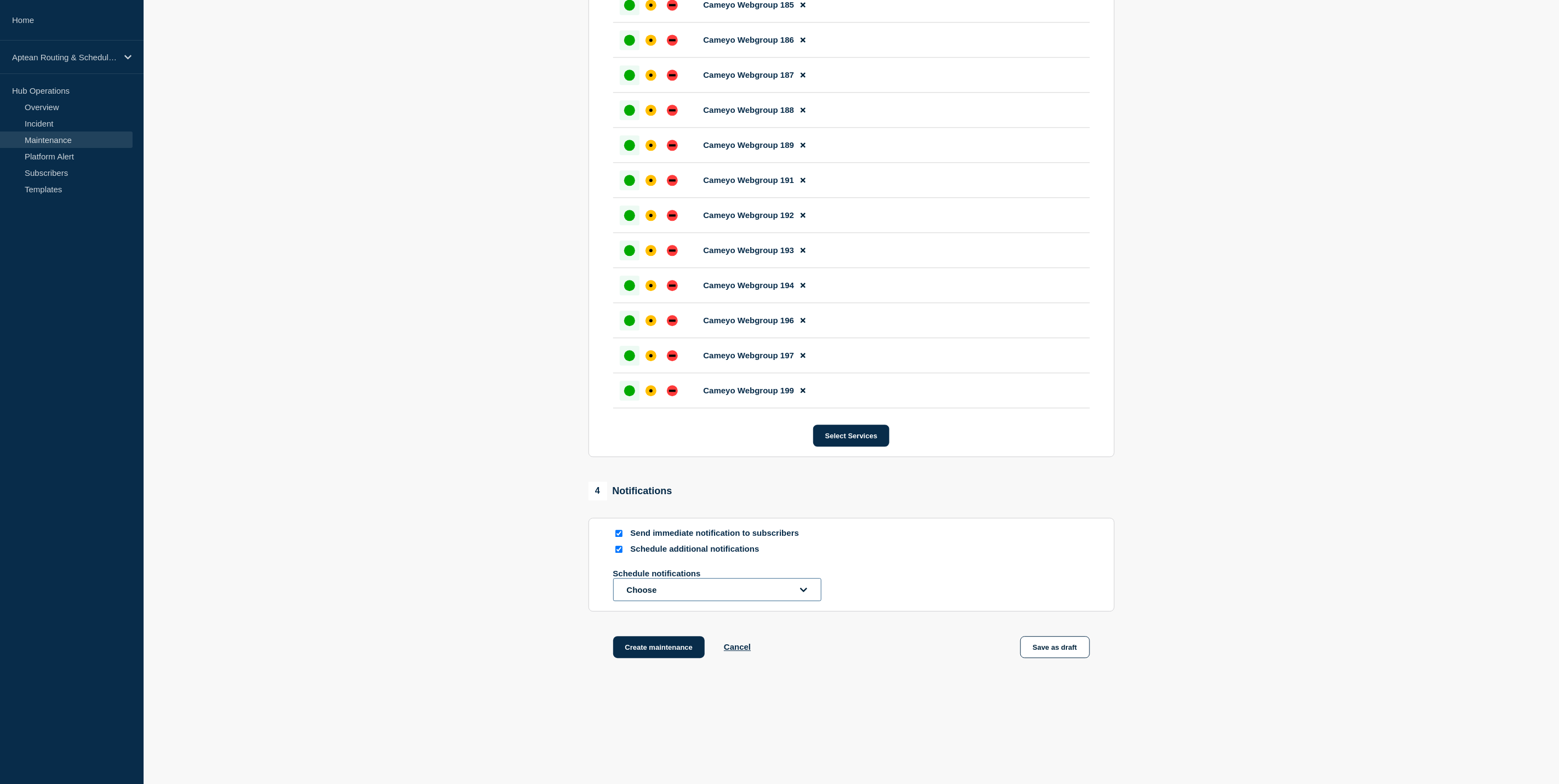
click at [667, 601] on button "Choose" at bounding box center [717, 589] width 208 height 23
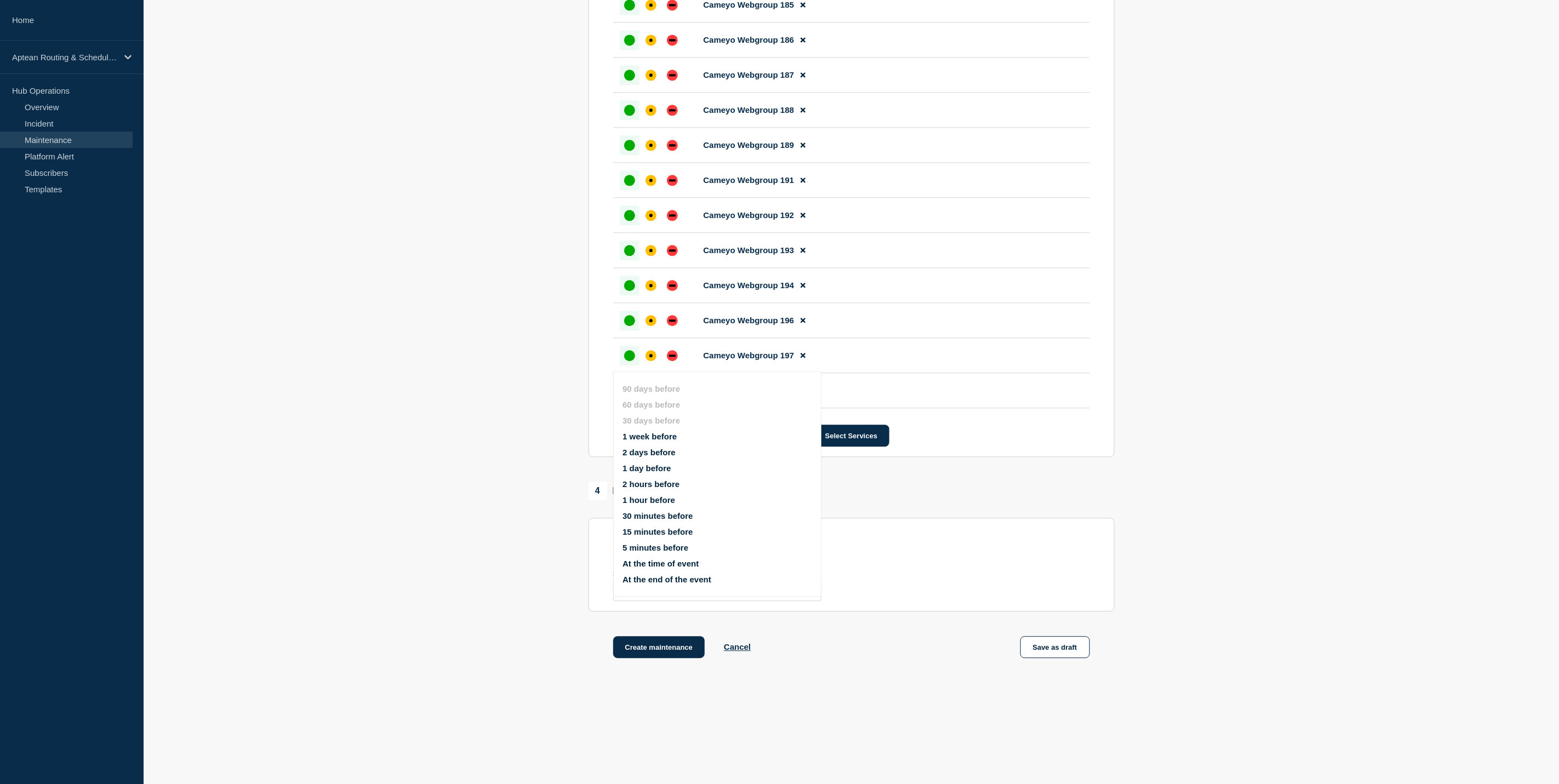
click at [651, 433] on button "1 week before" at bounding box center [649, 436] width 55 height 9
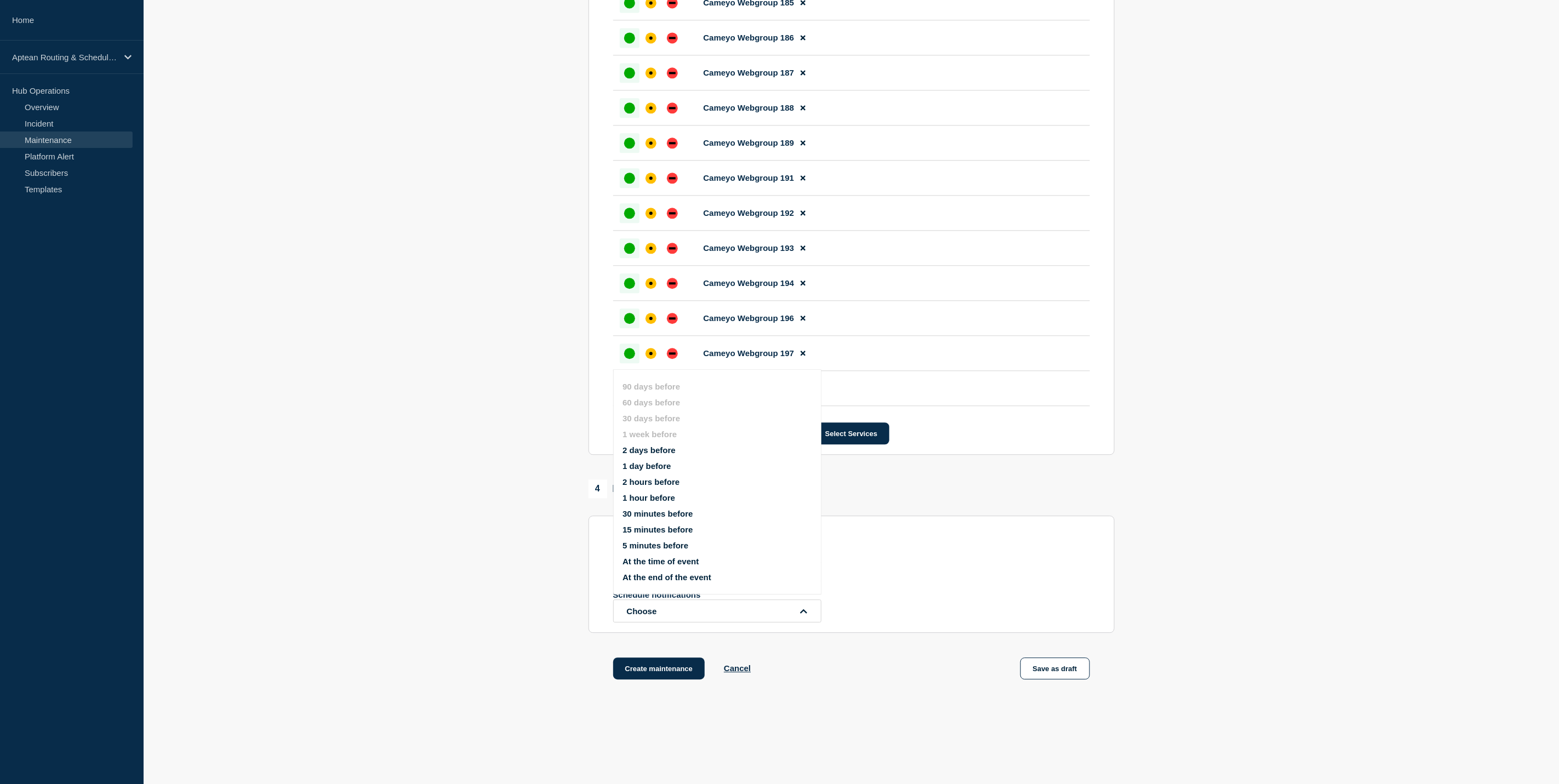
click at [648, 500] on button "1 hour before" at bounding box center [649, 498] width 53 height 9
click at [1050, 536] on div "Send immediate notification to subscribers" at bounding box center [852, 531] width 477 height 11
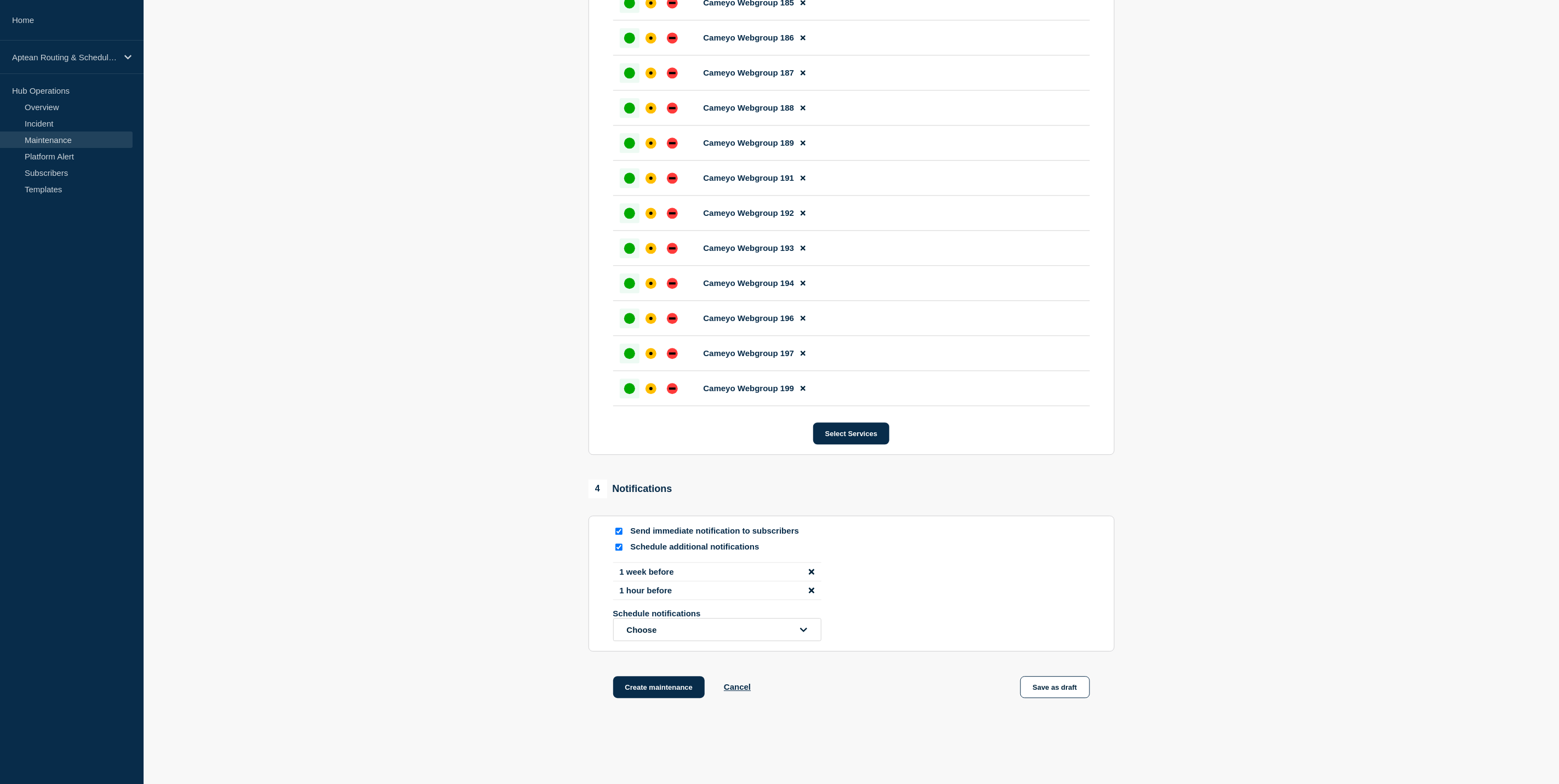
click at [618, 534] on input "Send immediate notification to subscribers" at bounding box center [619, 531] width 7 height 7
checkbox input "false"
click at [832, 445] on button "Select Services" at bounding box center [851, 433] width 76 height 22
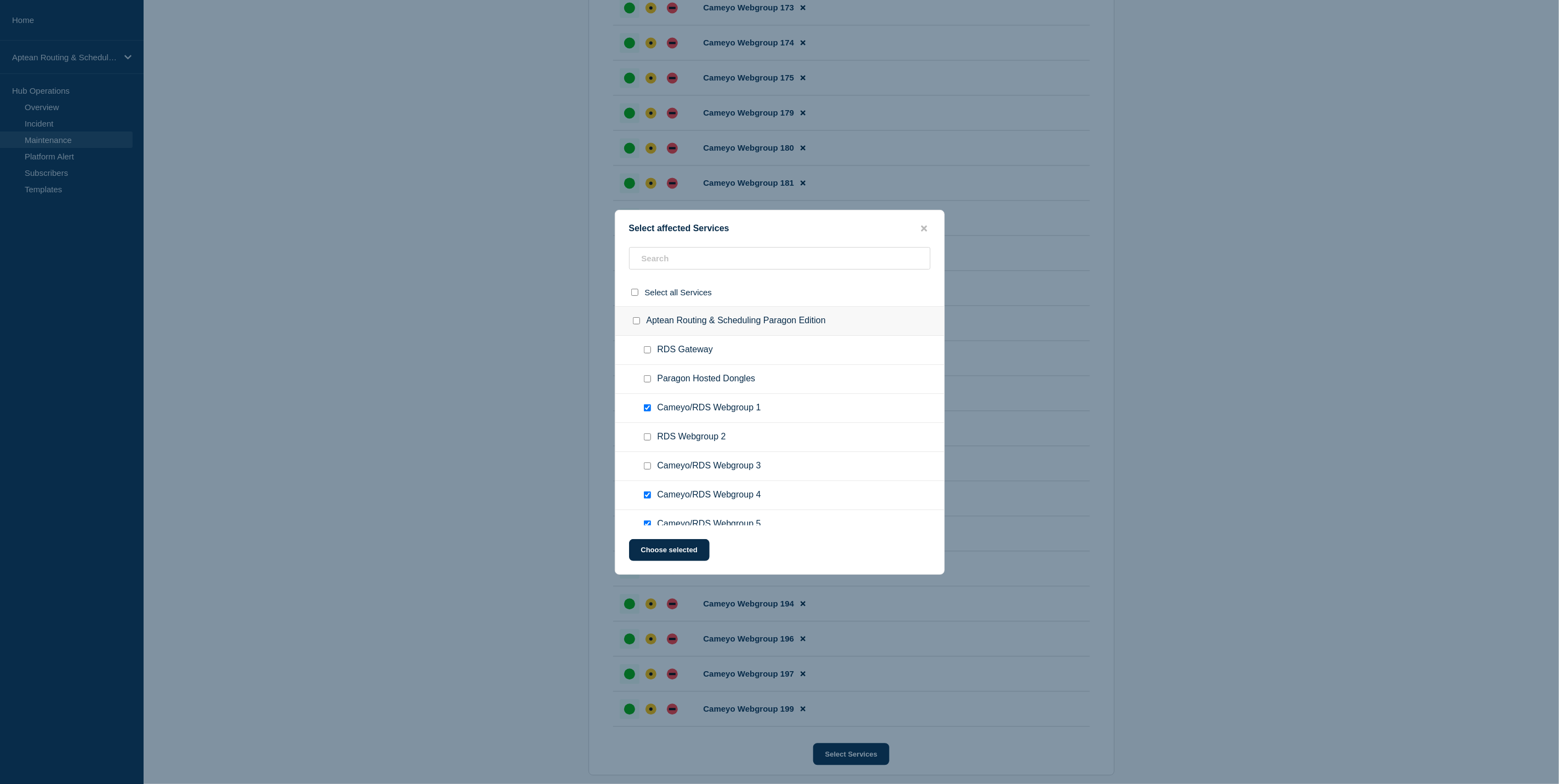
scroll to position [4428, 0]
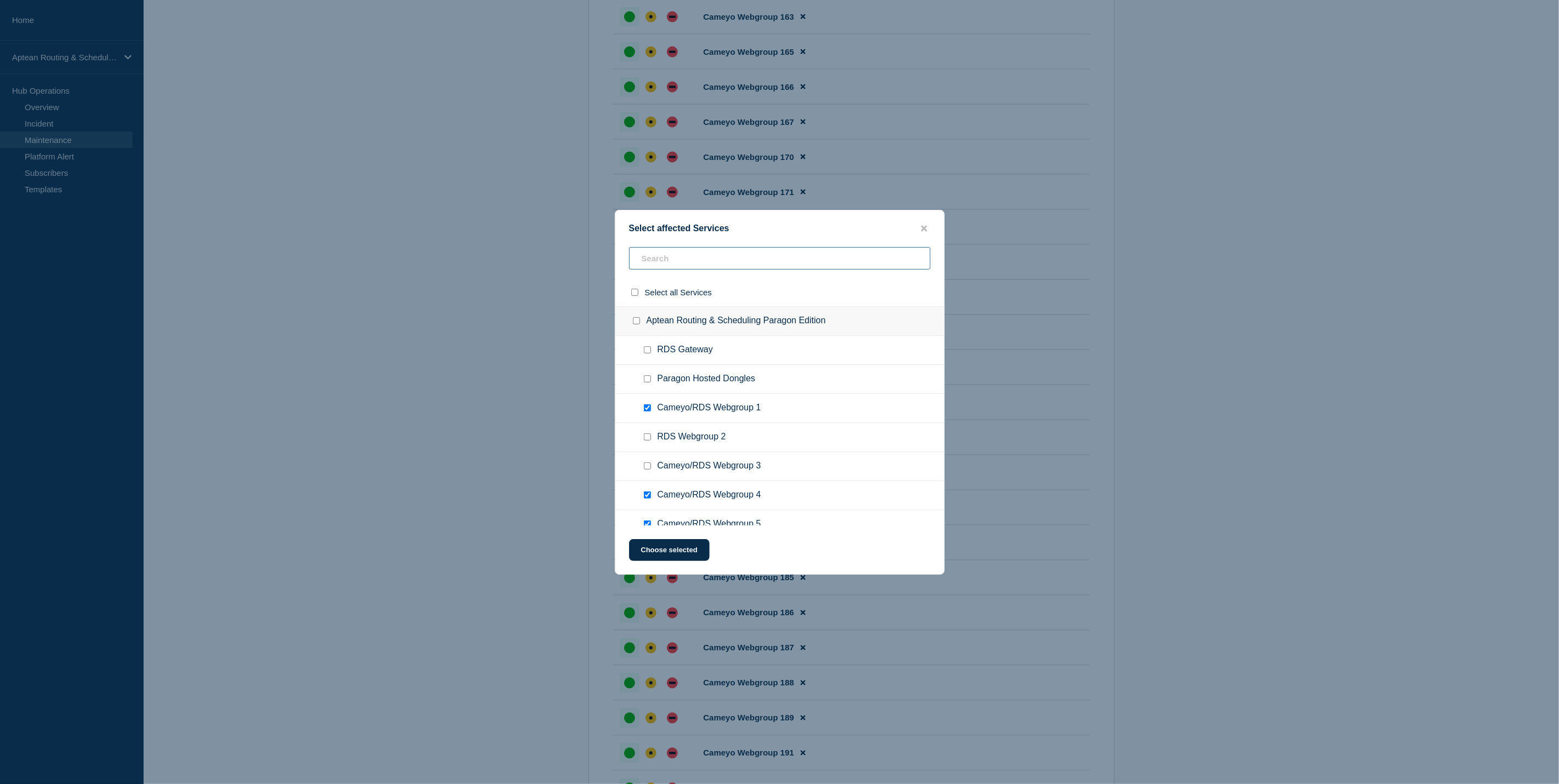
click at [732, 267] on input "text" at bounding box center [780, 258] width 301 height 22
click at [735, 263] on input "text" at bounding box center [780, 258] width 301 height 22
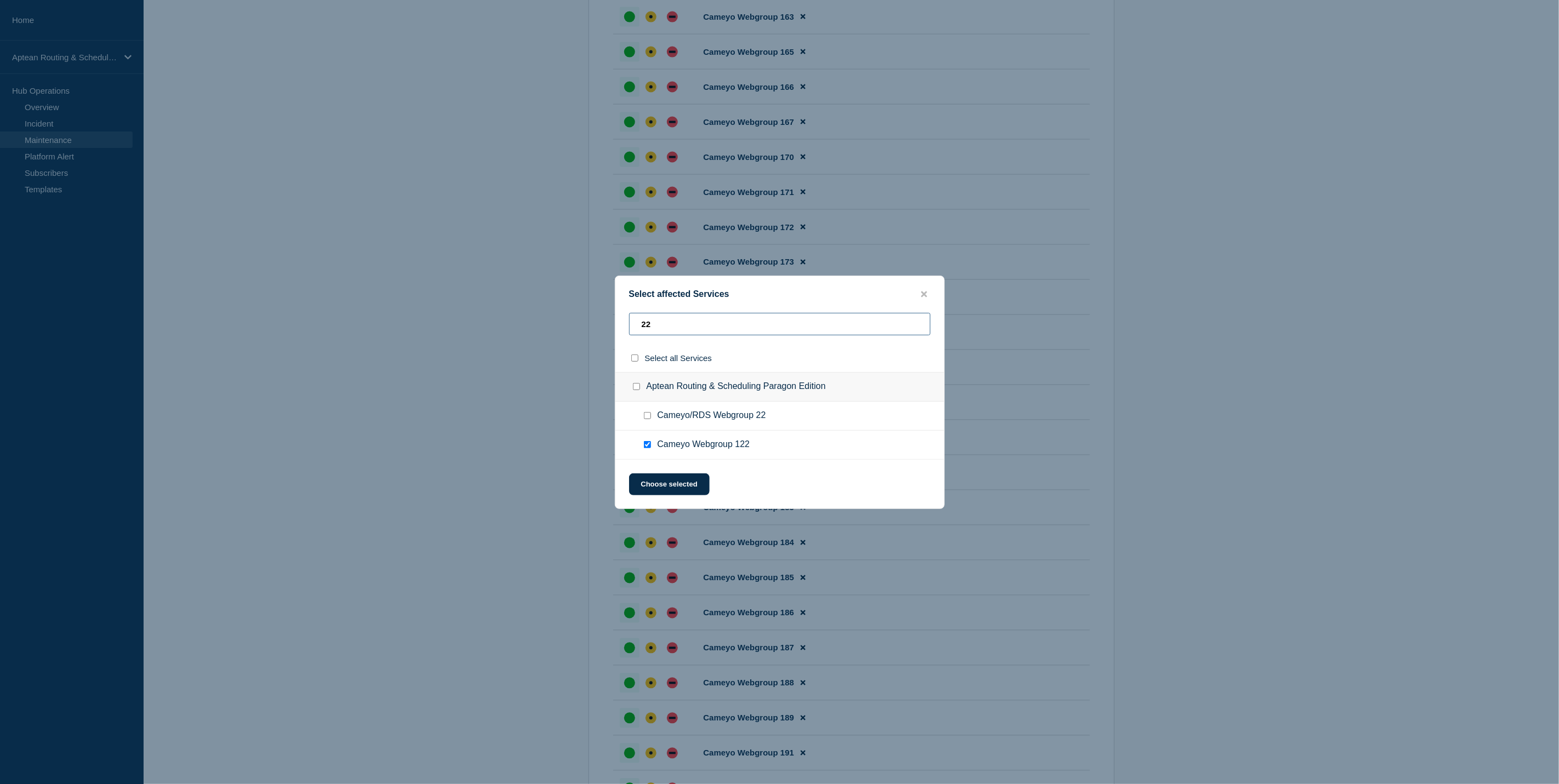
type input "22"
click at [648, 416] on input "Cameyo/RDS Webgroup 22 checkbox" at bounding box center [647, 415] width 7 height 7
checkbox input "true"
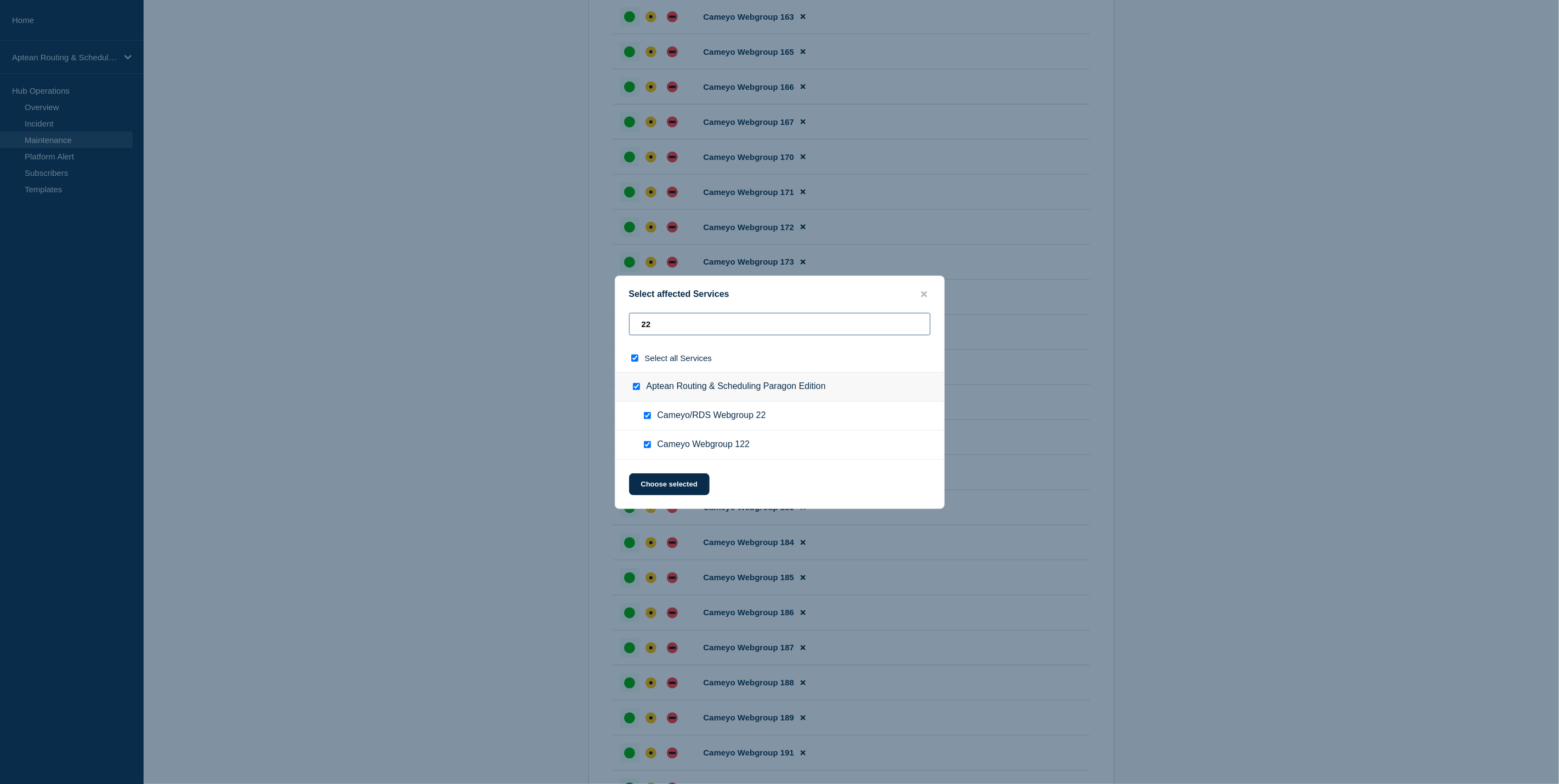
click at [694, 332] on input "22" at bounding box center [780, 324] width 301 height 22
checkbox input "false"
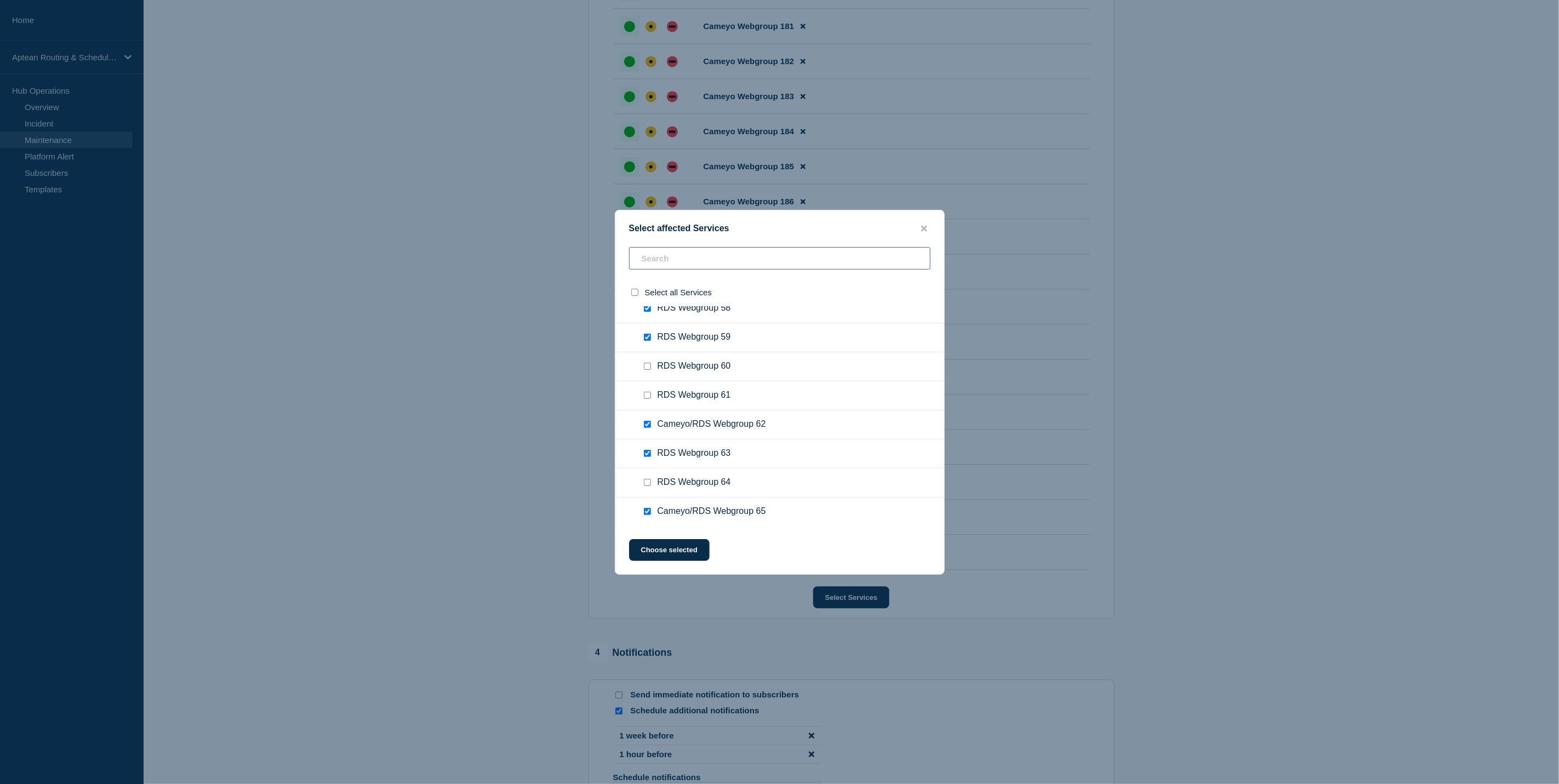
scroll to position [4757, 0]
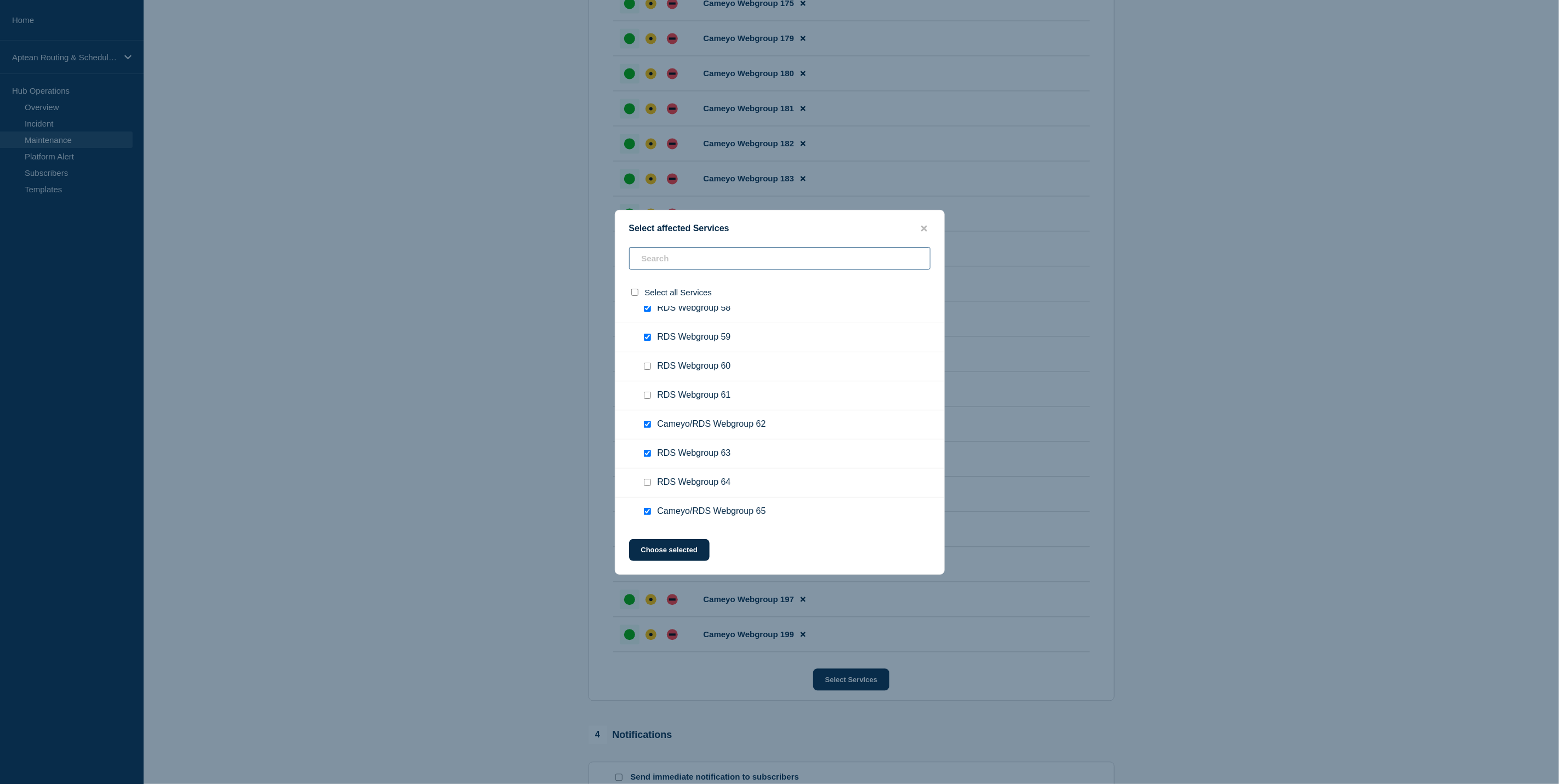
click at [745, 251] on input "text" at bounding box center [780, 258] width 301 height 22
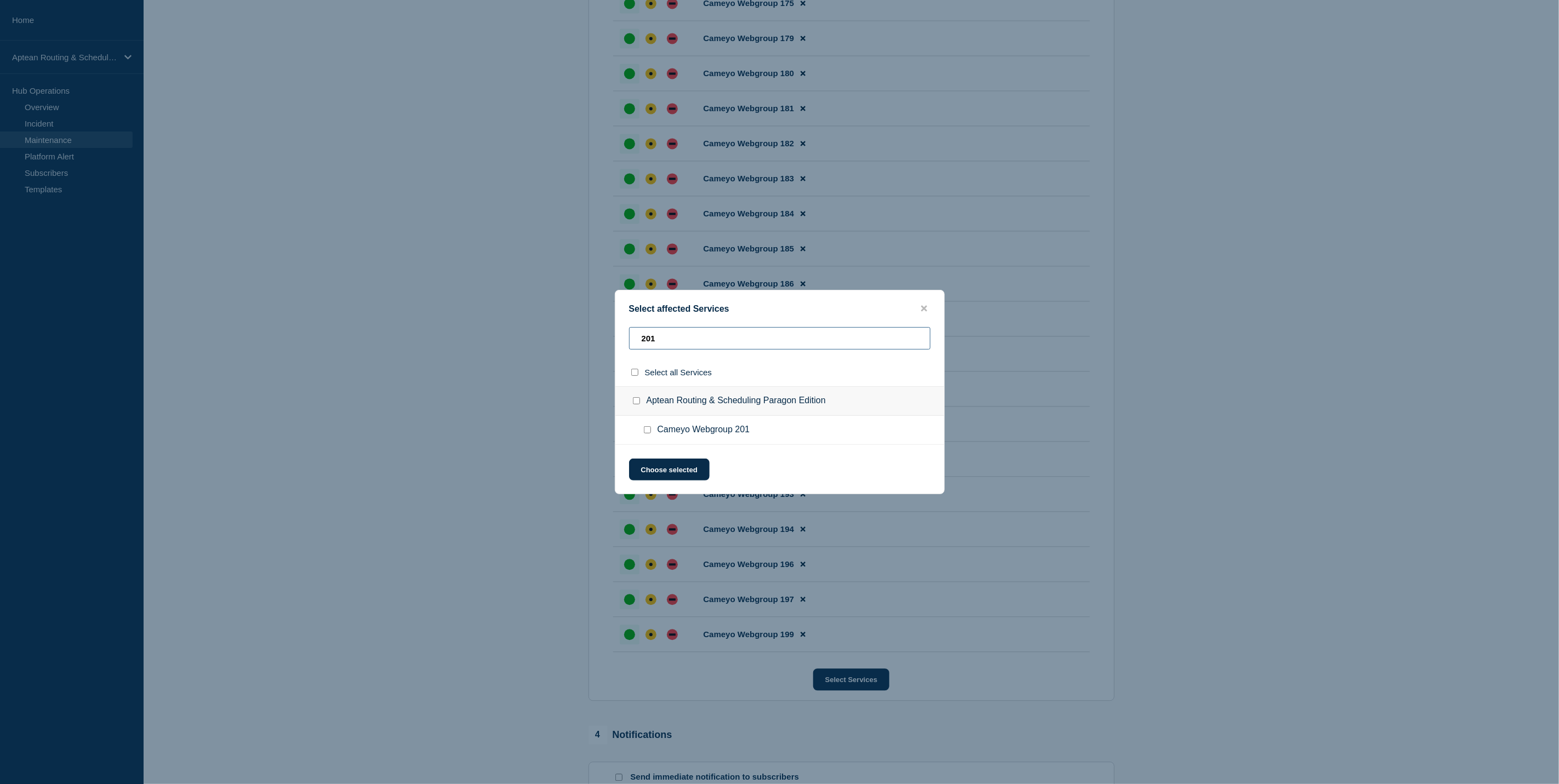
type input "201"
click at [649, 432] on input "Cameyo Webgroup 201 checkbox" at bounding box center [647, 429] width 7 height 7
checkbox input "true"
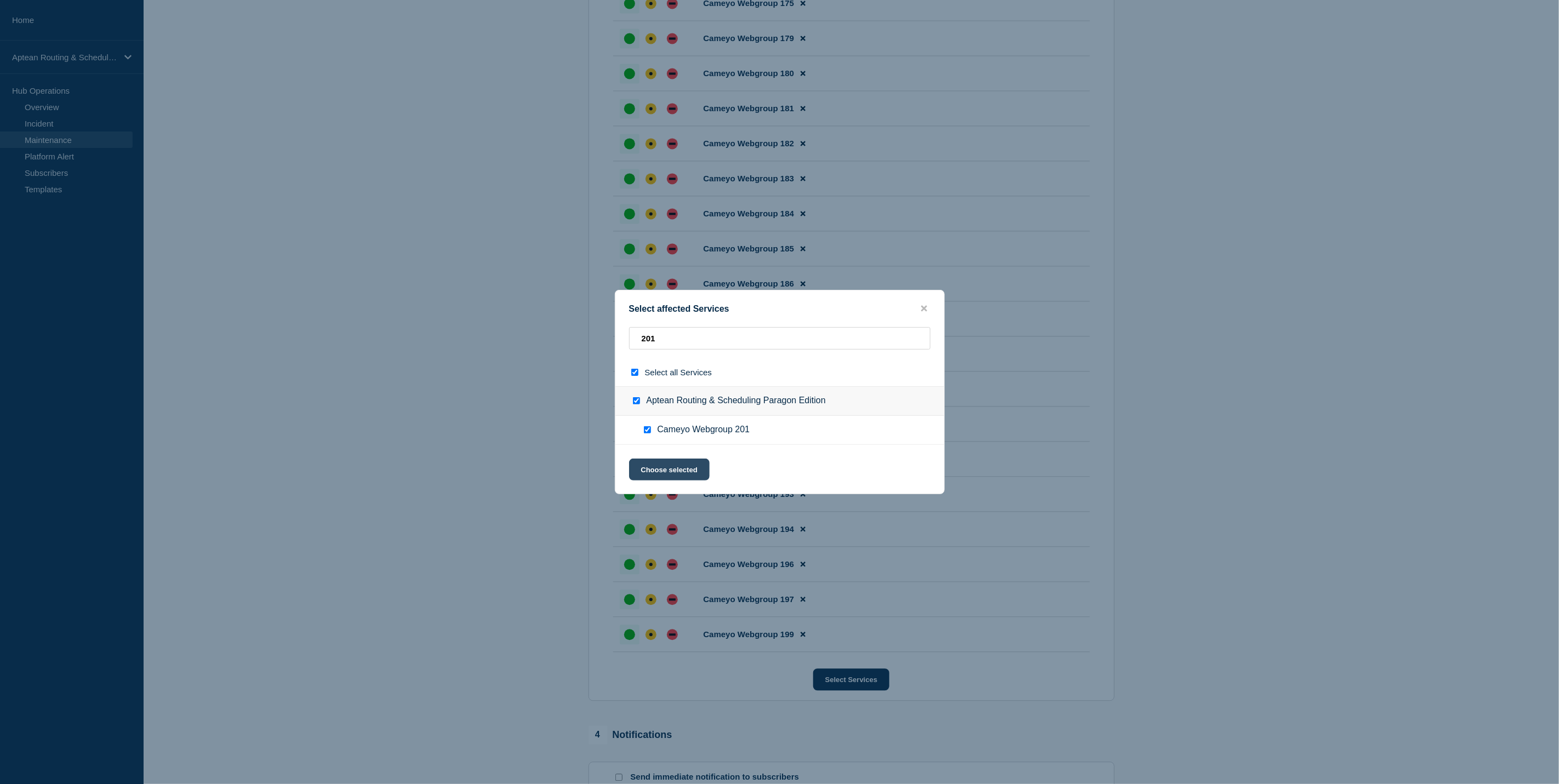
click at [680, 469] on button "Choose selected" at bounding box center [669, 469] width 81 height 22
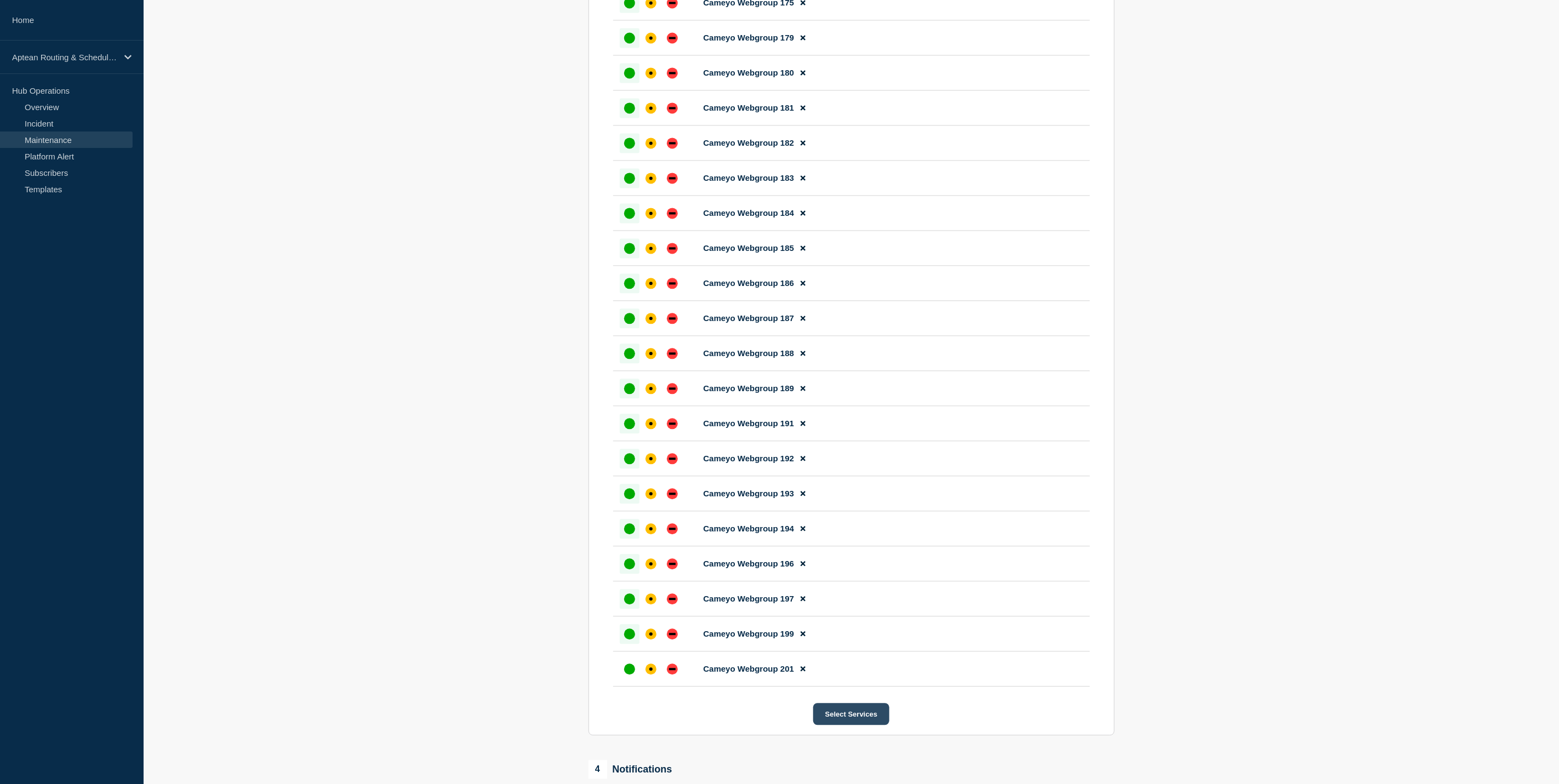
click at [850, 725] on button "Select Services" at bounding box center [851, 713] width 76 height 22
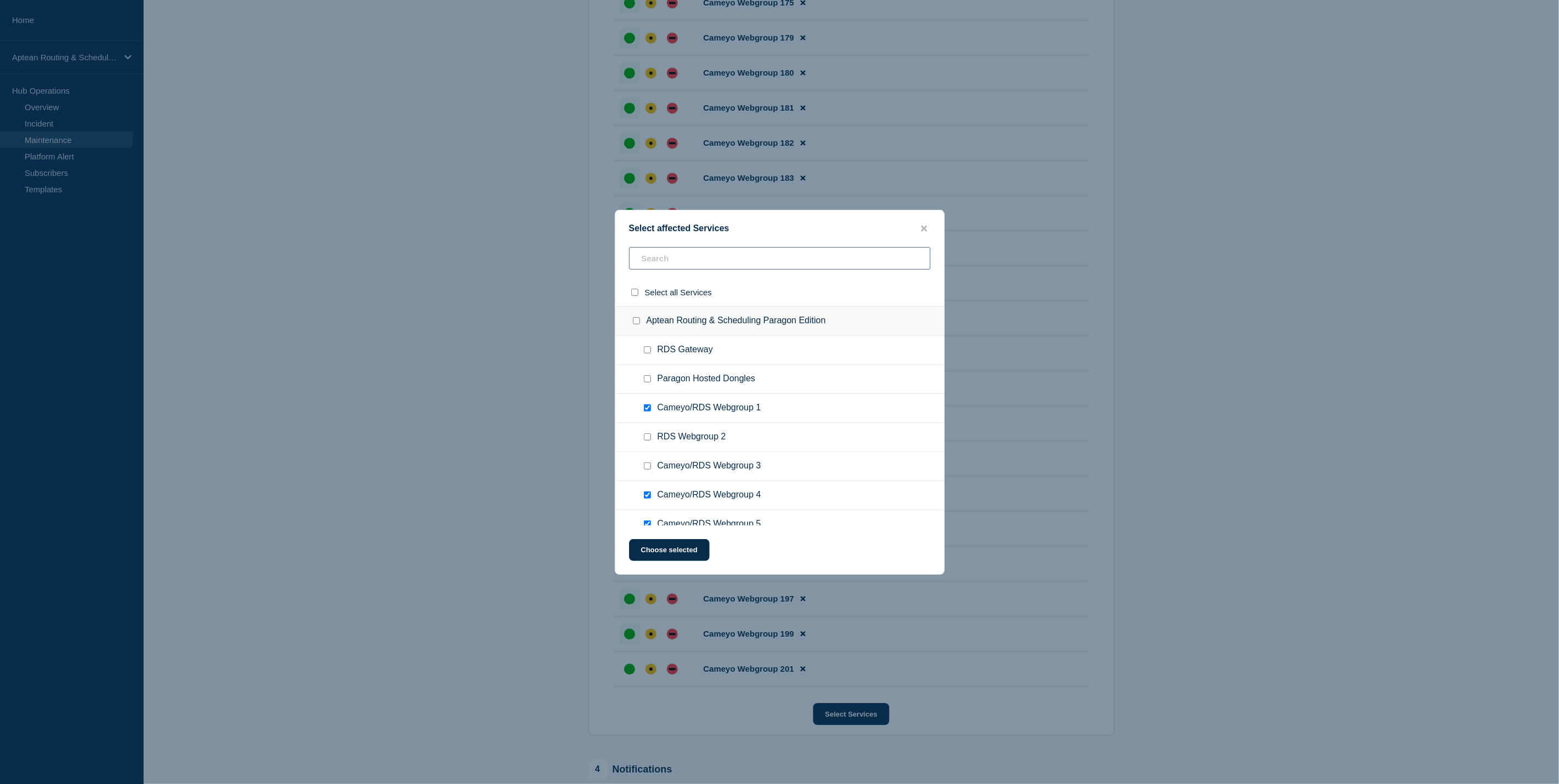
click at [724, 261] on input "text" at bounding box center [780, 258] width 301 height 22
click at [748, 250] on input "text" at bounding box center [780, 258] width 301 height 22
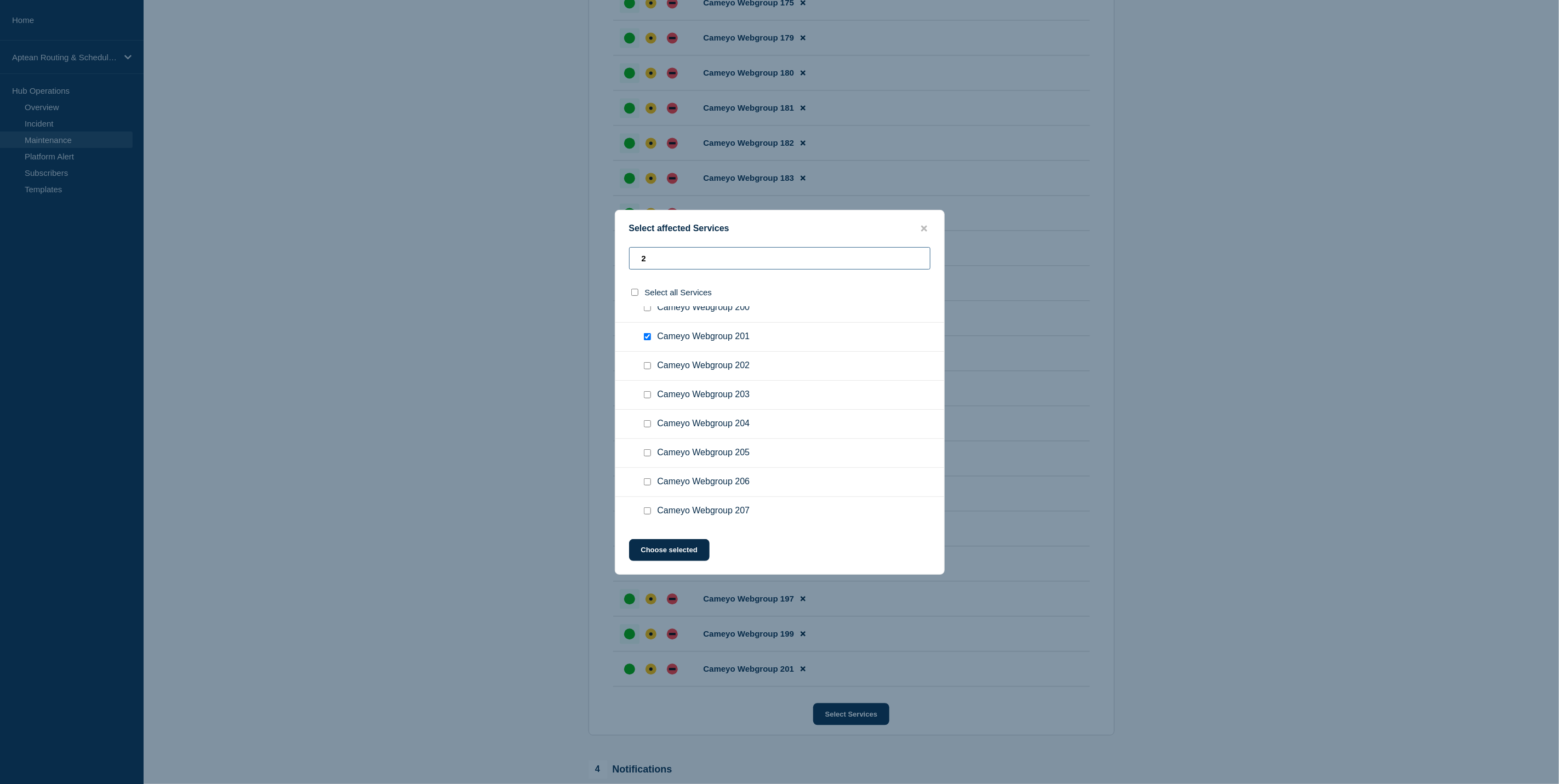
scroll to position [1144, 0]
type input "2"
click at [648, 362] on div at bounding box center [649, 367] width 16 height 11
click at [647, 363] on input "Cameyo Webgroup 202 checkbox" at bounding box center [647, 366] width 7 height 7
checkbox input "true"
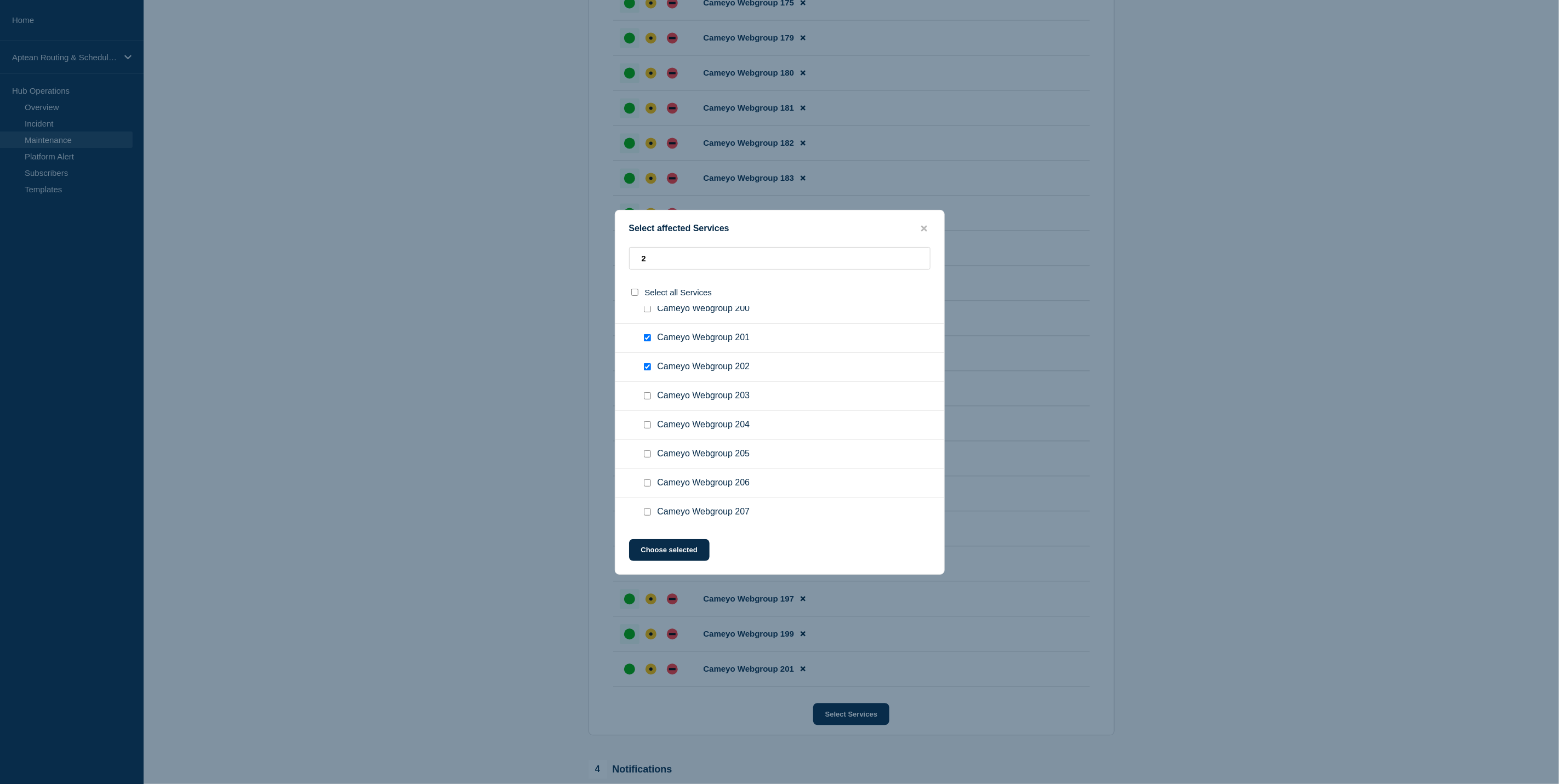
click at [647, 392] on input "Cameyo Webgroup 203 checkbox" at bounding box center [647, 395] width 7 height 7
checkbox input "true"
click at [647, 422] on input "Cameyo Webgroup 204 checkbox" at bounding box center [647, 425] width 7 height 7
checkbox input "true"
click at [646, 450] on input "Cameyo Webgroup 205 checkbox" at bounding box center [647, 454] width 7 height 7
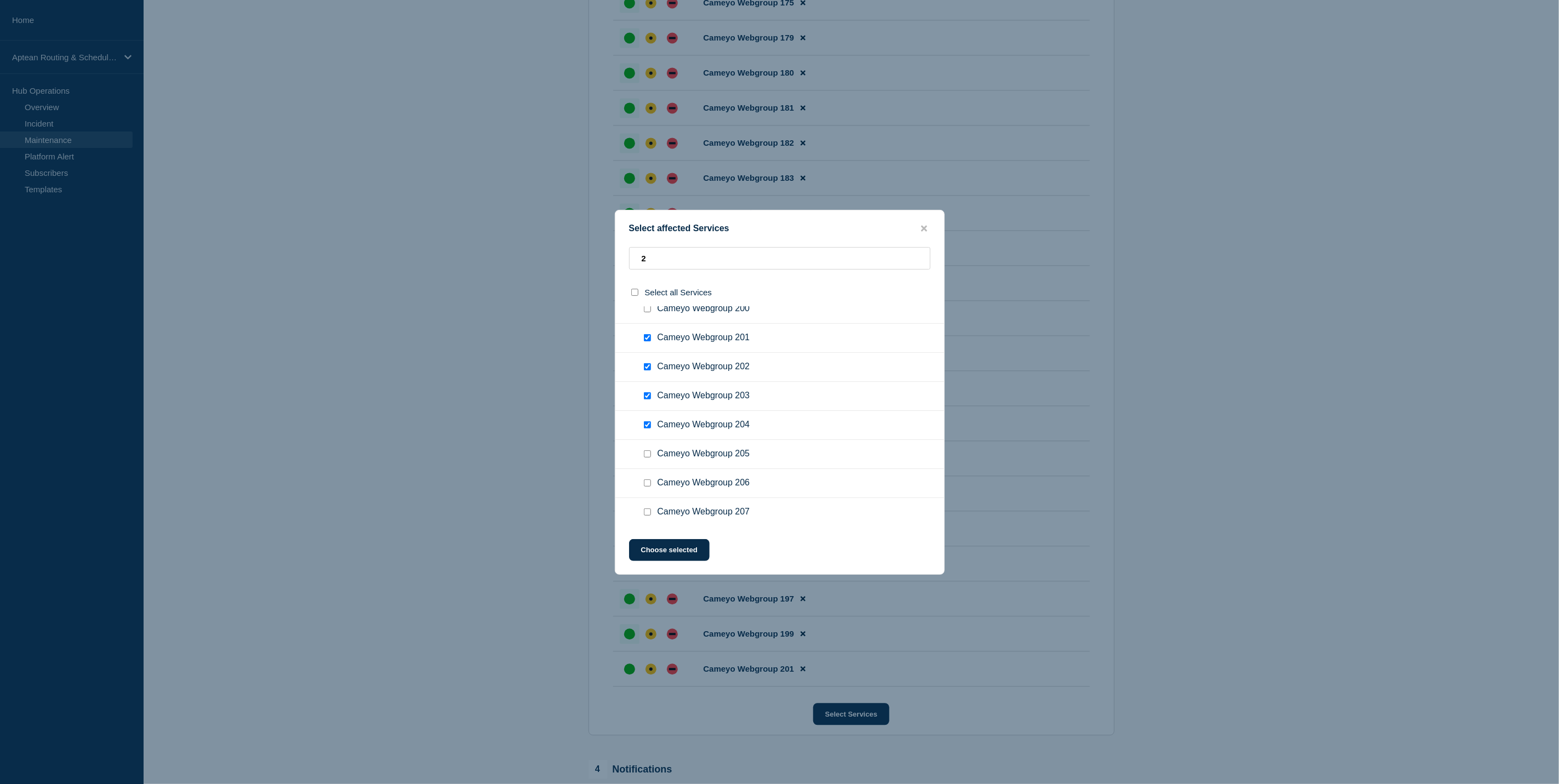
checkbox input "true"
click at [649, 397] on input "Cameyo Webgroup 206 checkbox" at bounding box center [647, 401] width 7 height 7
checkbox input "true"
click at [648, 426] on input "Cameyo Webgroup 207 checkbox" at bounding box center [647, 429] width 7 height 7
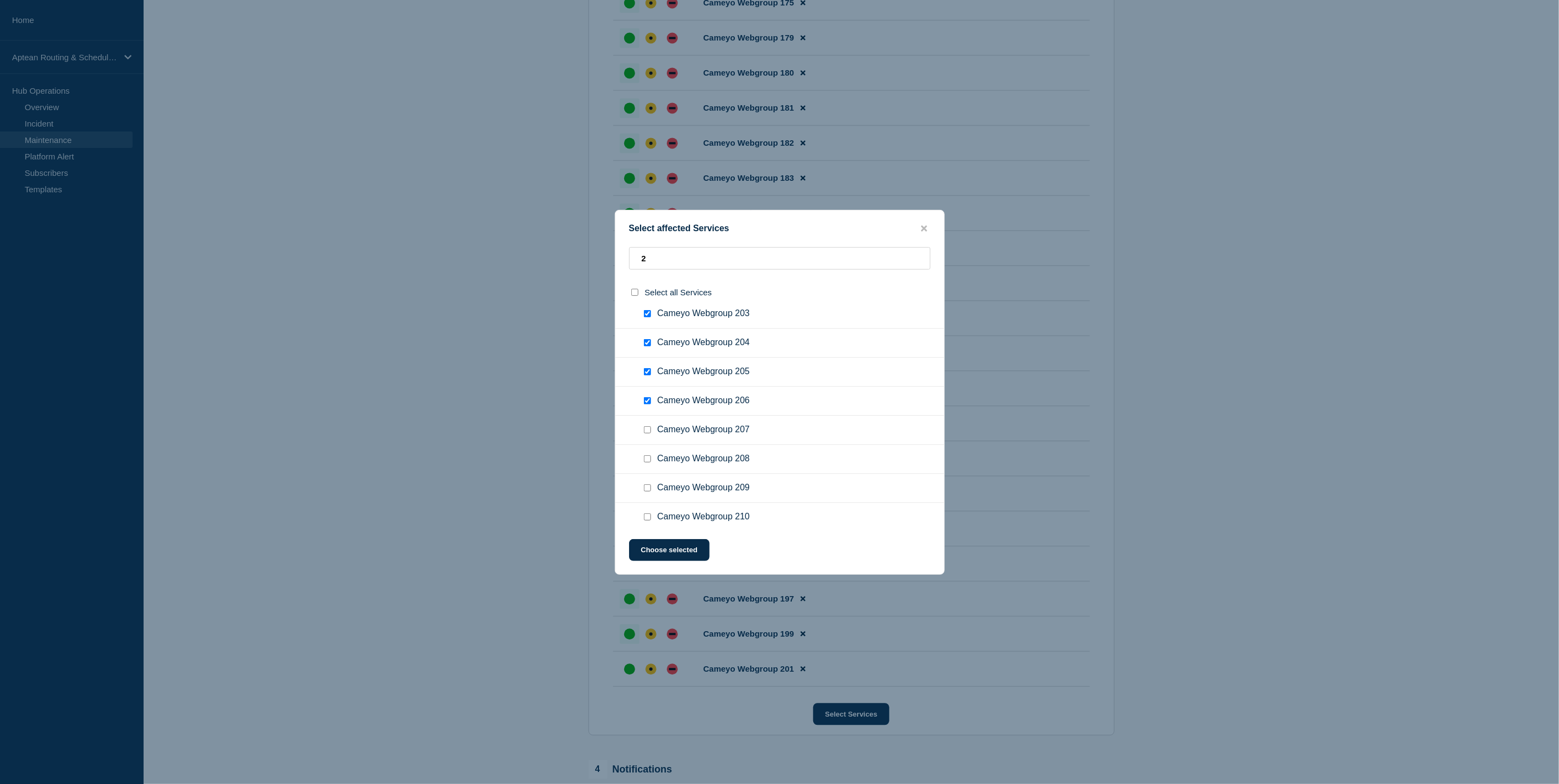
checkbox input "true"
click at [642, 454] on div at bounding box center [649, 459] width 16 height 11
click at [647, 455] on input "Cameyo Webgroup 208 checkbox" at bounding box center [647, 458] width 7 height 7
checkbox input "true"
click at [647, 485] on input "Cameyo Webgroup 209 checkbox" at bounding box center [647, 488] width 7 height 7
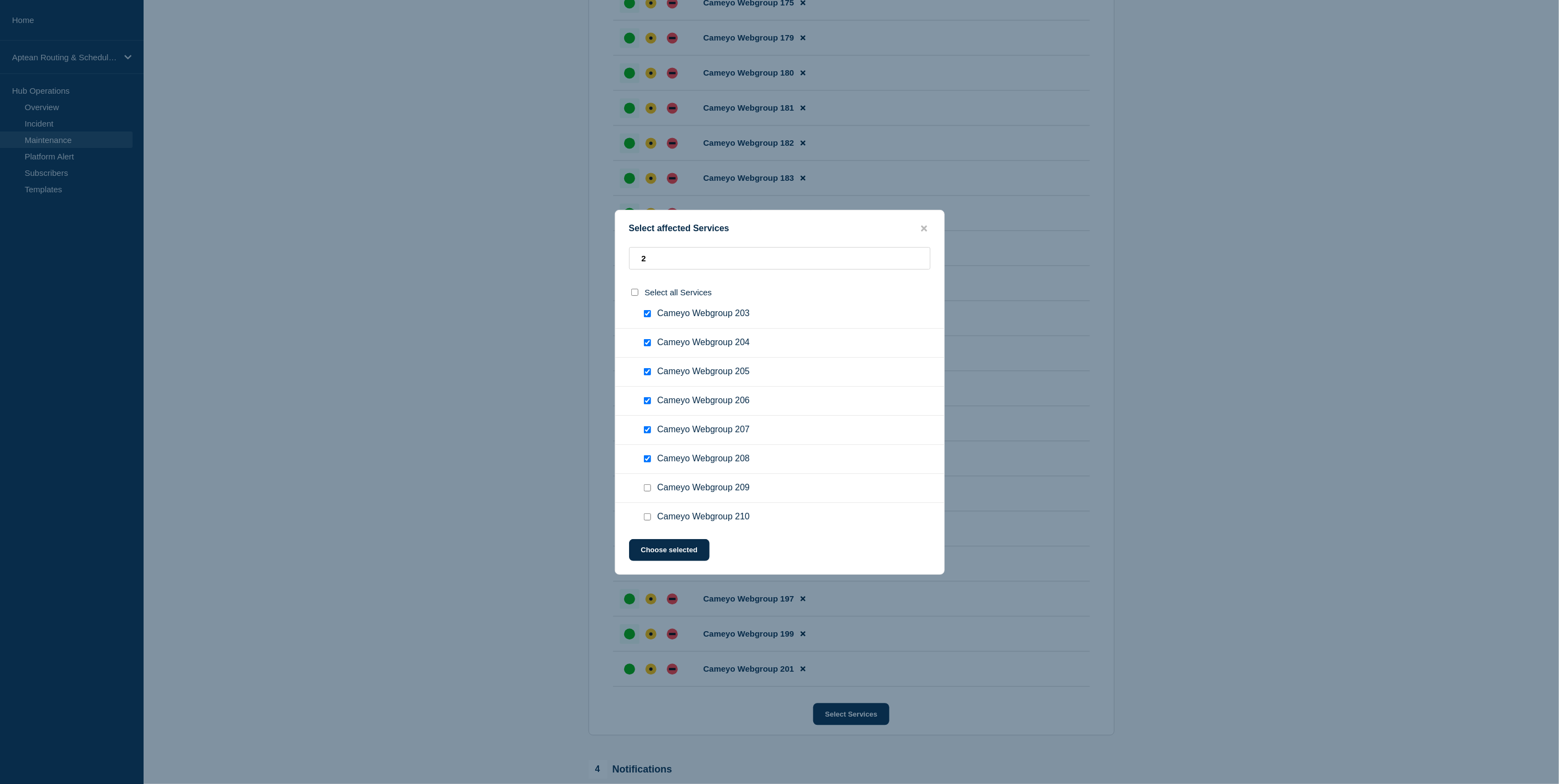
checkbox input "true"
click at [646, 513] on input "Cameyo Webgroup 210 checkbox" at bounding box center [647, 517] width 7 height 7
checkbox input "true"
click at [648, 379] on input "Cameyo Webgroup 211 checkbox" at bounding box center [647, 382] width 7 height 7
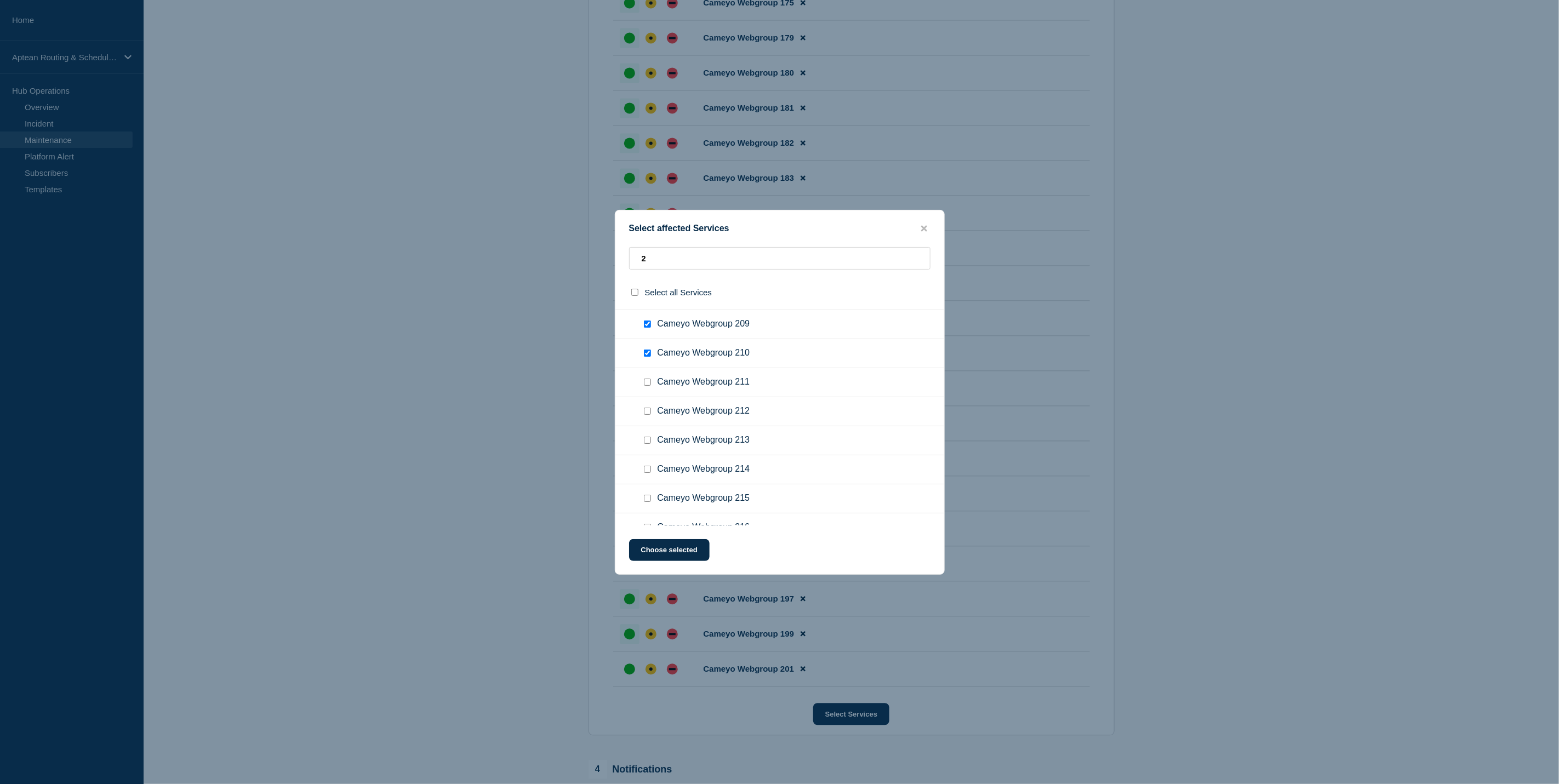
checkbox input "true"
click at [643, 406] on div at bounding box center [649, 411] width 16 height 11
click at [645, 408] on input "Cameyo Webgroup 212 checkbox" at bounding box center [647, 411] width 7 height 7
checkbox input "true"
click at [648, 437] on input "Cameyo Webgroup 213 checkbox" at bounding box center [647, 440] width 7 height 7
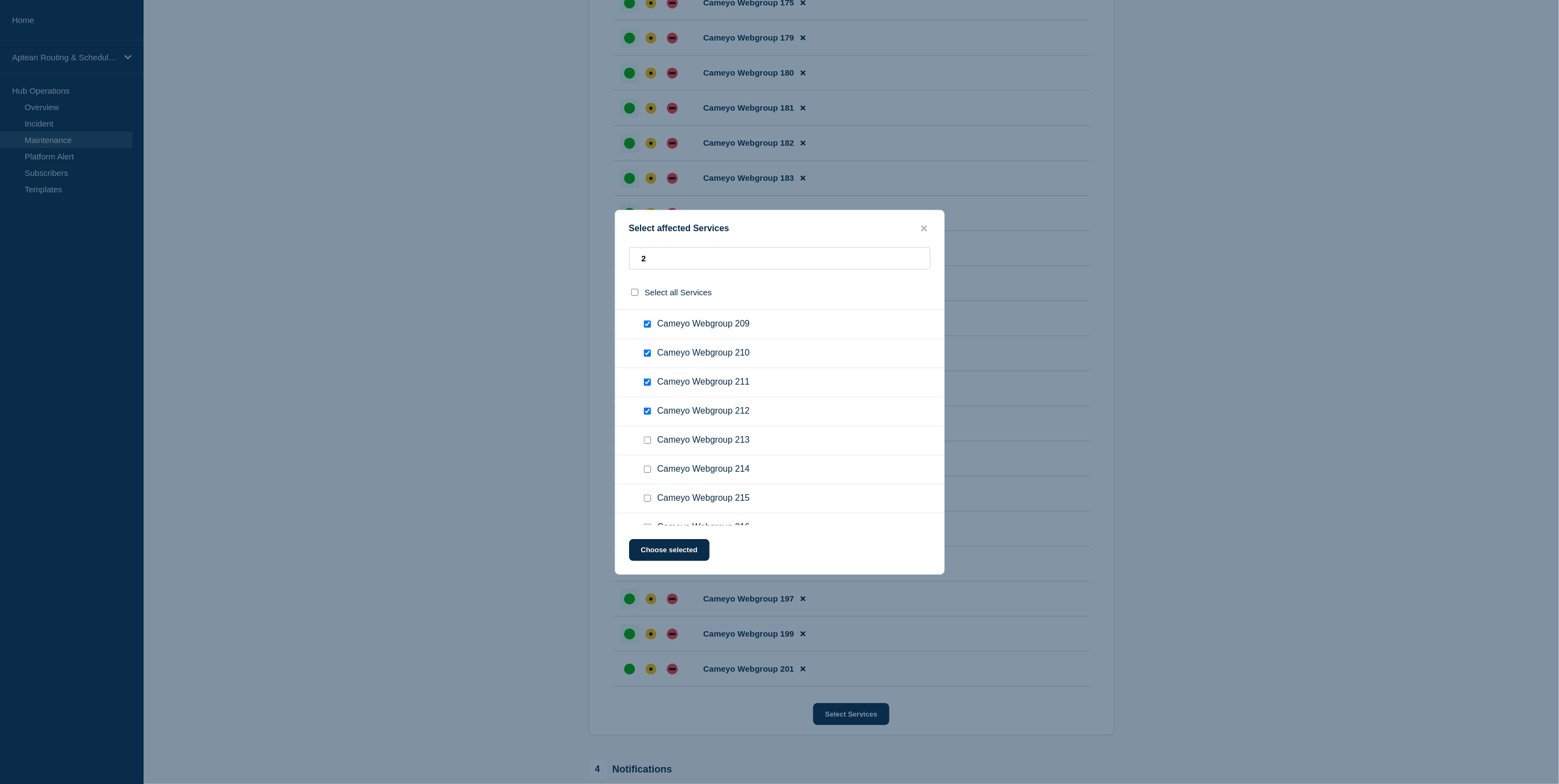
checkbox input "true"
click at [648, 466] on input "Cameyo Webgroup 214 checkbox" at bounding box center [647, 469] width 7 height 7
checkbox input "true"
drag, startPoint x: 645, startPoint y: 481, endPoint x: 648, endPoint y: 487, distance: 6.7
click at [646, 494] on input "Cameyo Webgroup 215 checkbox" at bounding box center [647, 498] width 7 height 7
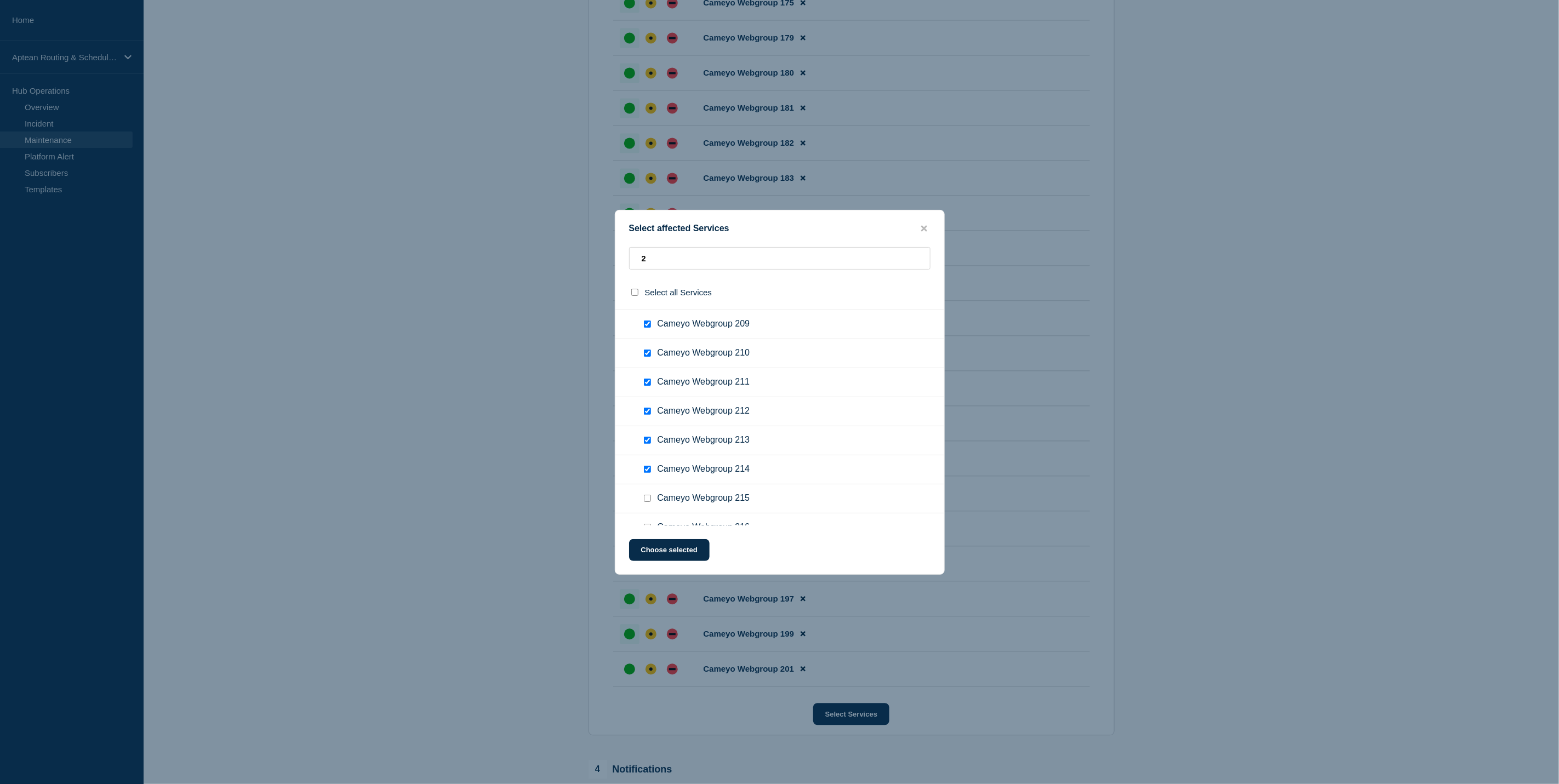
checkbox input "true"
click at [648, 524] on input "Cameyo Webgroup 216 checkbox" at bounding box center [647, 527] width 7 height 7
checkbox input "true"
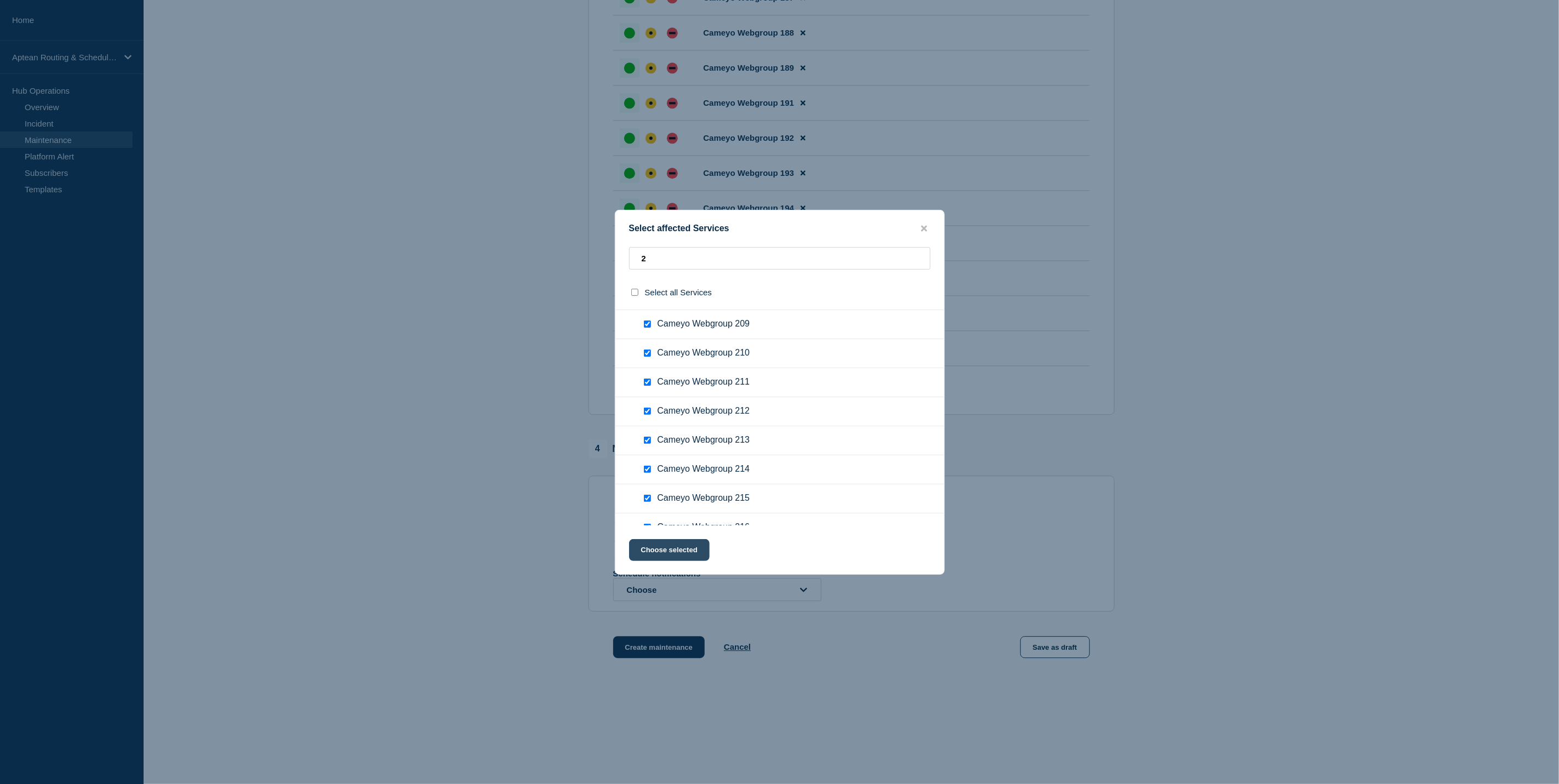
click at [690, 549] on button "Choose selected" at bounding box center [669, 550] width 81 height 22
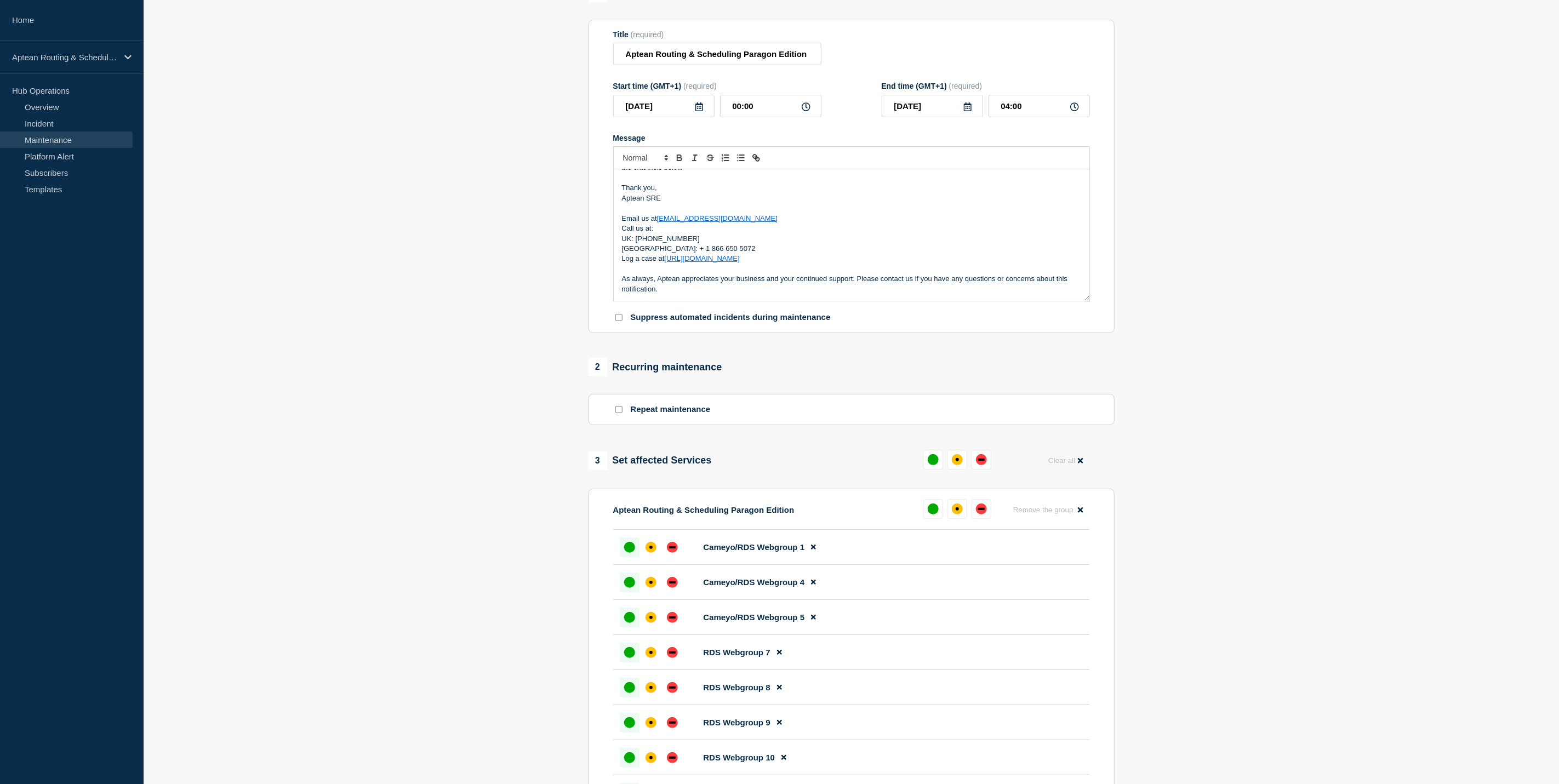
scroll to position [0, 0]
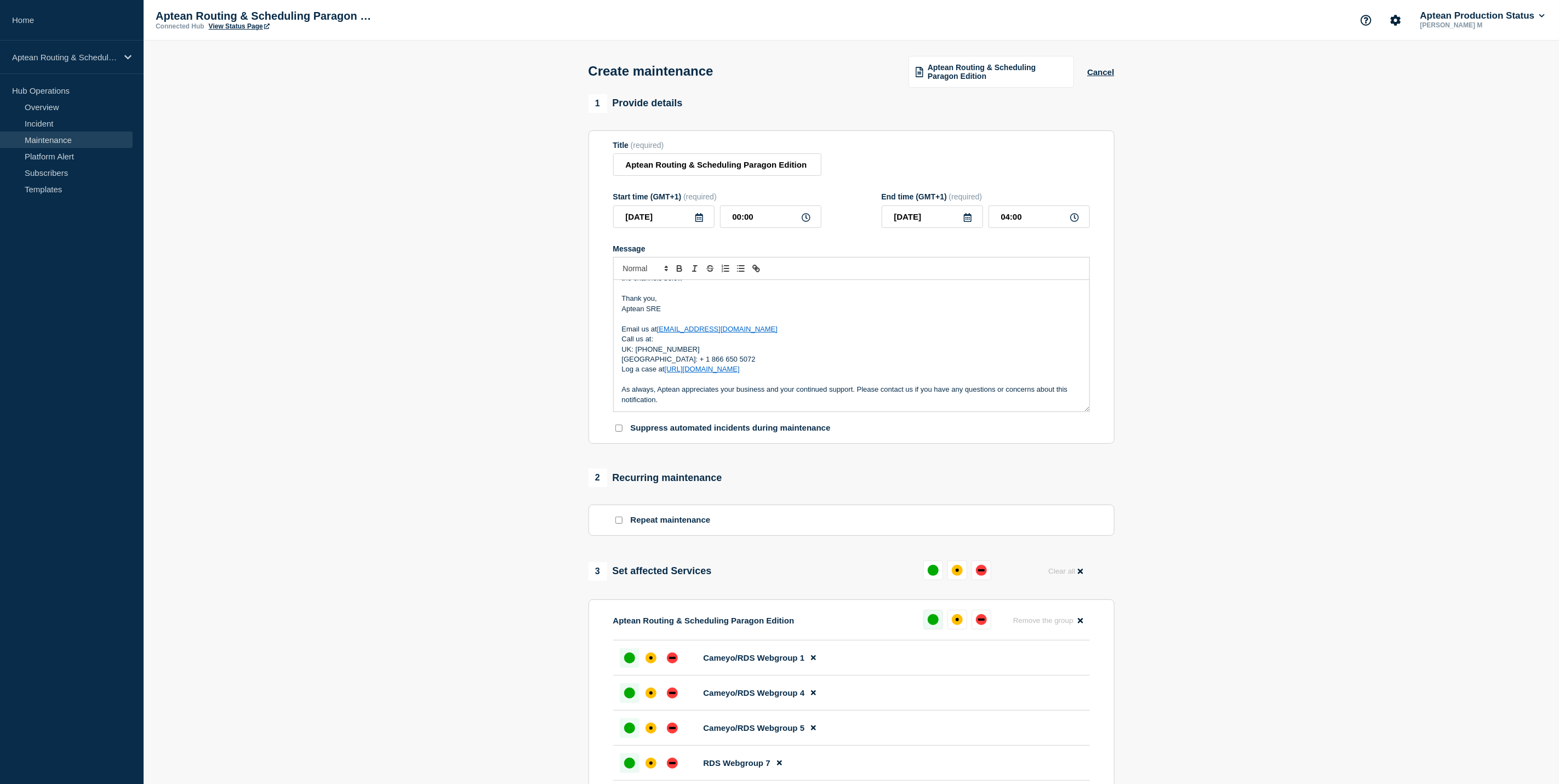
click at [929, 630] on button at bounding box center [933, 620] width 20 height 20
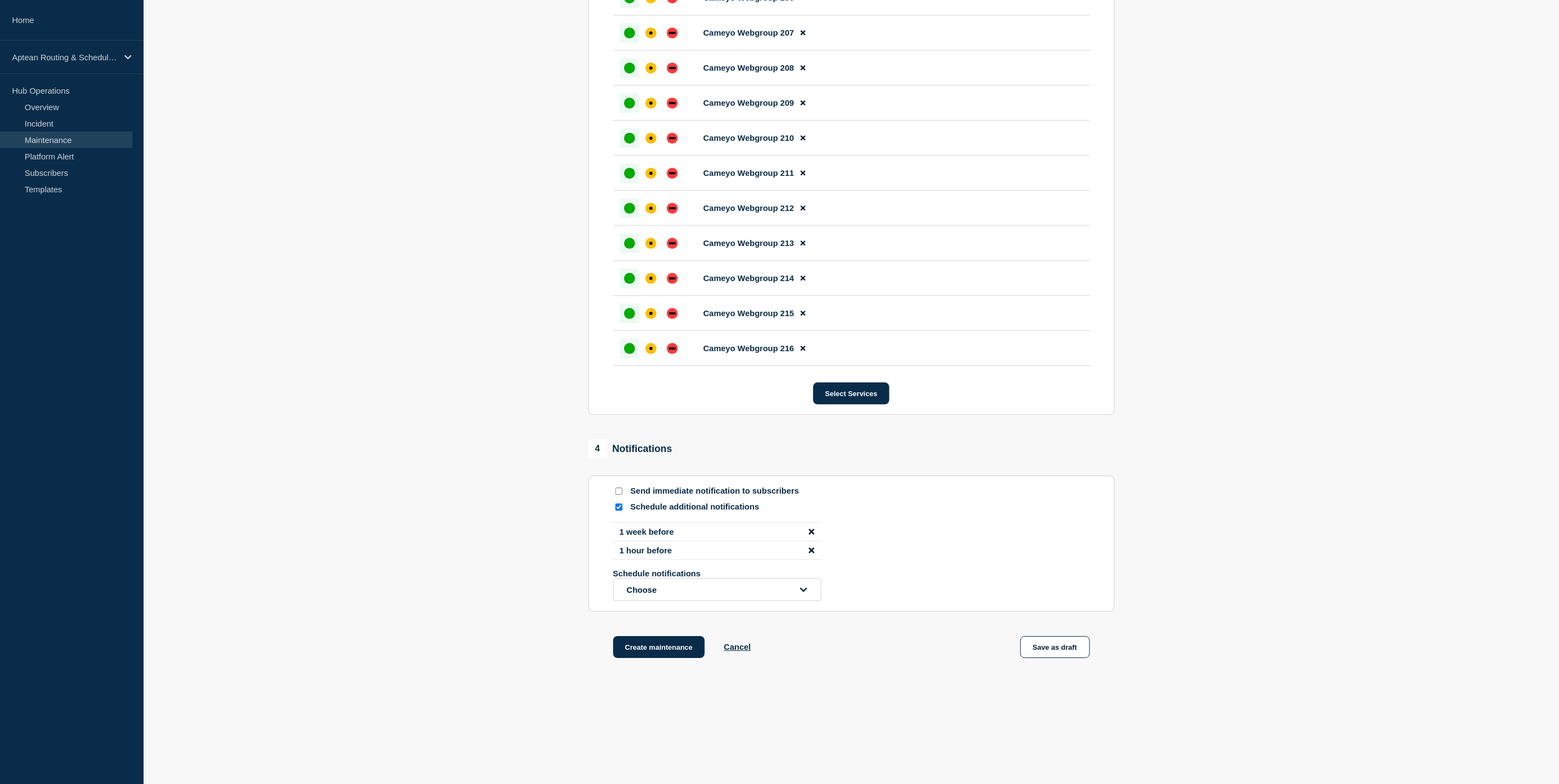
scroll to position [5687, 0]
click at [854, 385] on button "Select Services" at bounding box center [851, 393] width 76 height 22
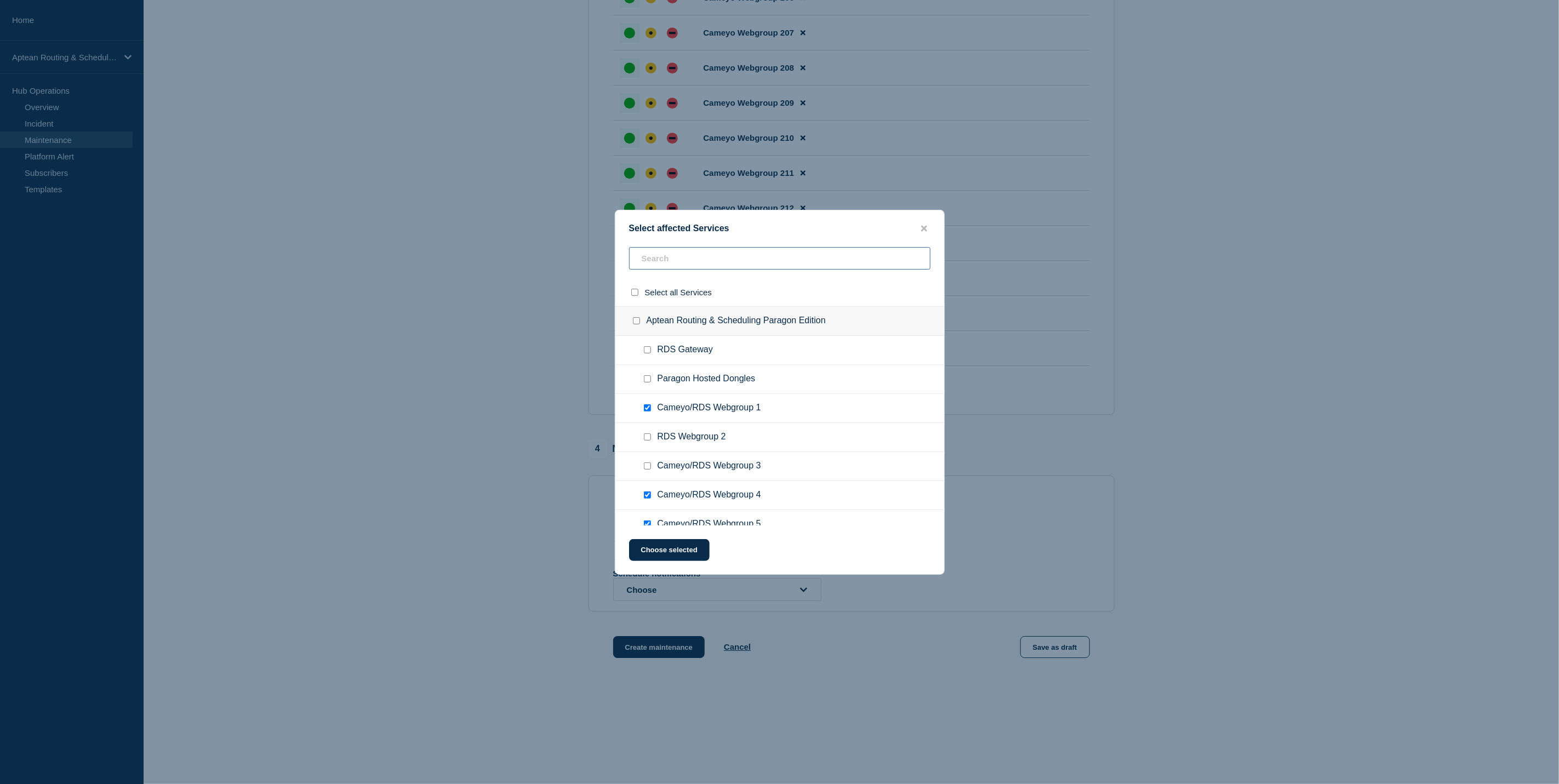
click at [653, 259] on input "text" at bounding box center [780, 258] width 301 height 22
type input "18"
checkbox input "true"
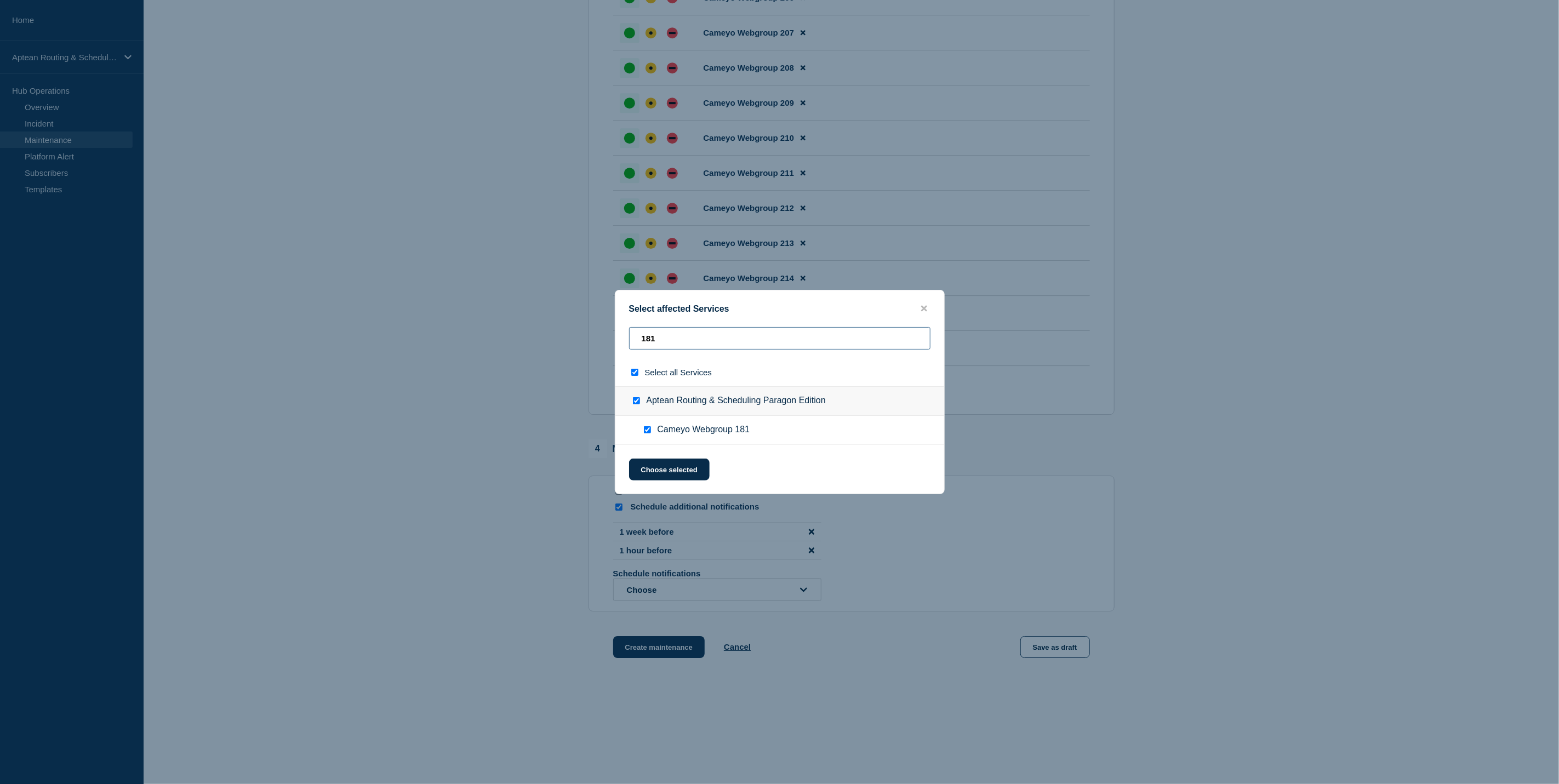
type input "181"
click at [649, 431] on input "Cameyo Webgroup 181 checkbox" at bounding box center [647, 429] width 7 height 7
checkbox input "false"
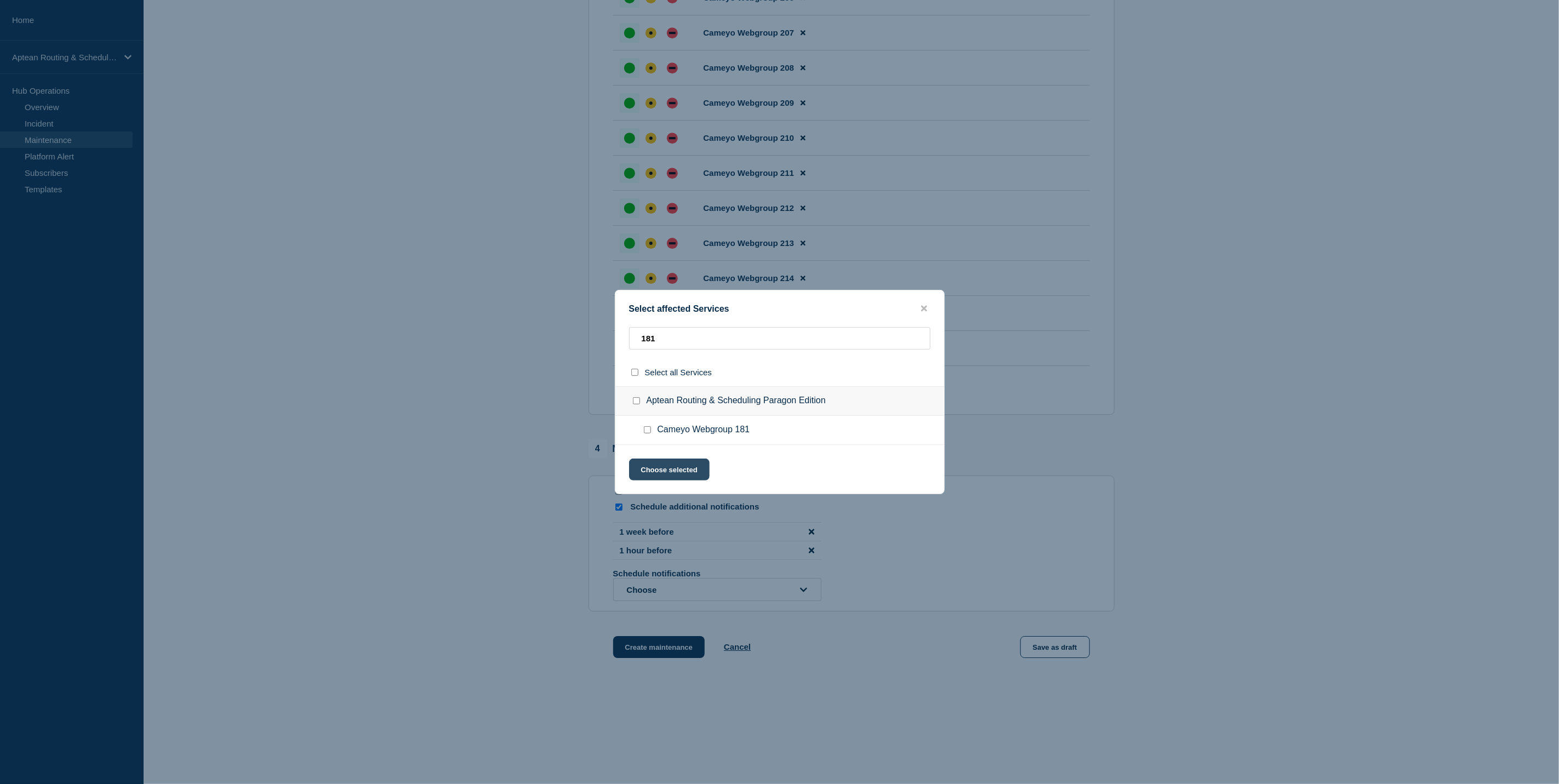
click at [674, 470] on button "Choose selected" at bounding box center [669, 469] width 81 height 22
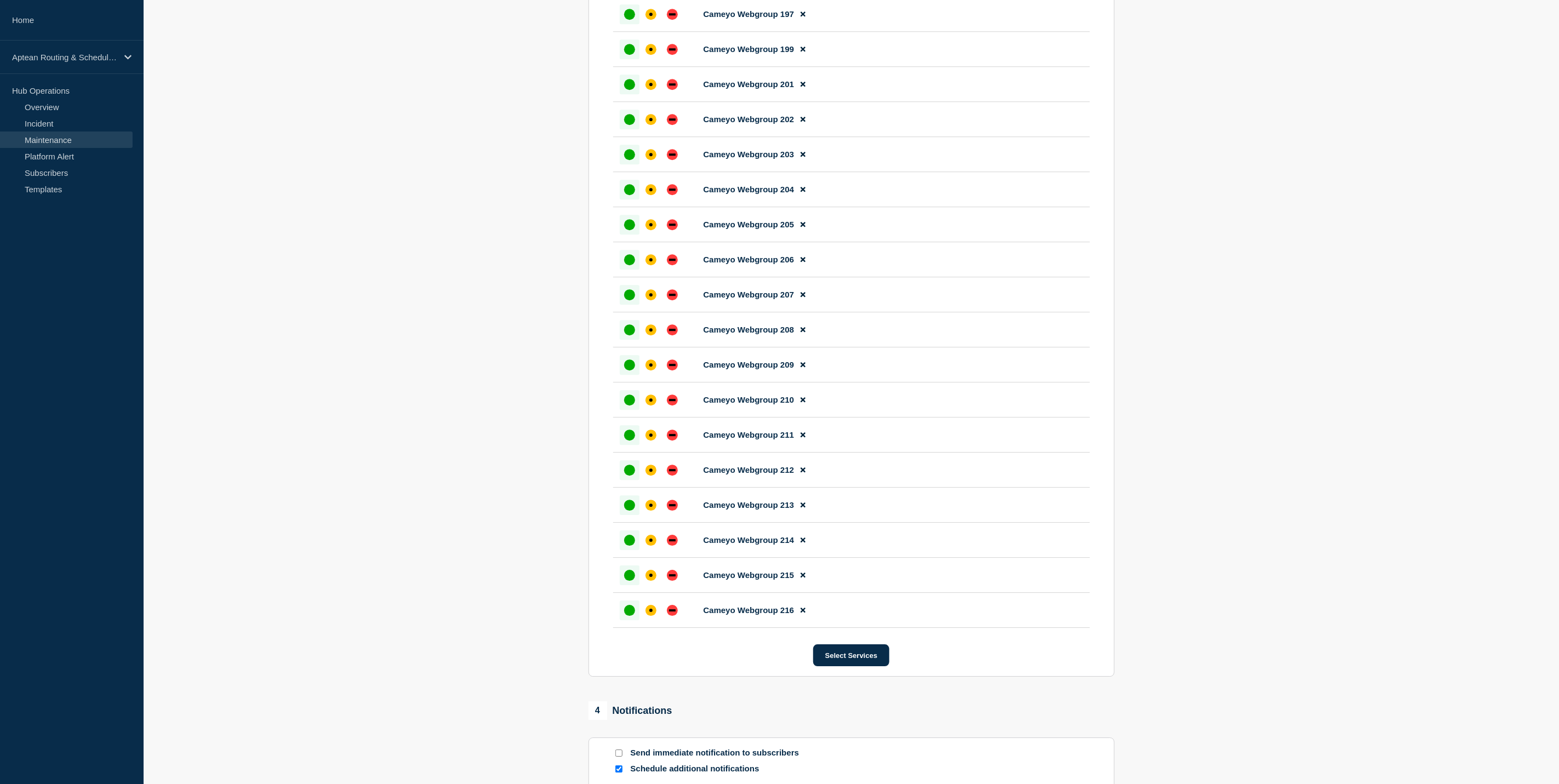
scroll to position [5569, 0]
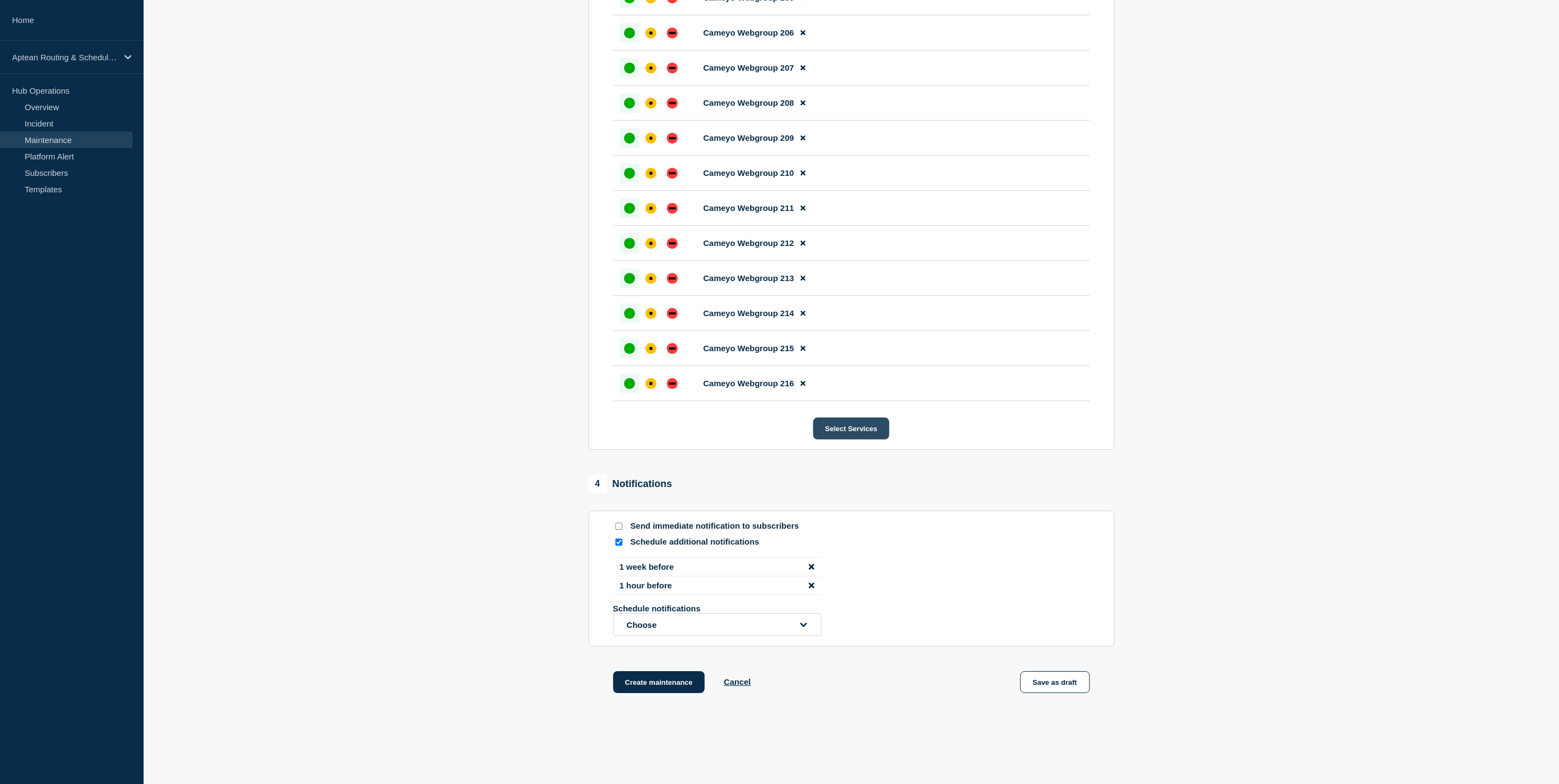
click at [842, 439] on button "Select Services" at bounding box center [851, 428] width 76 height 22
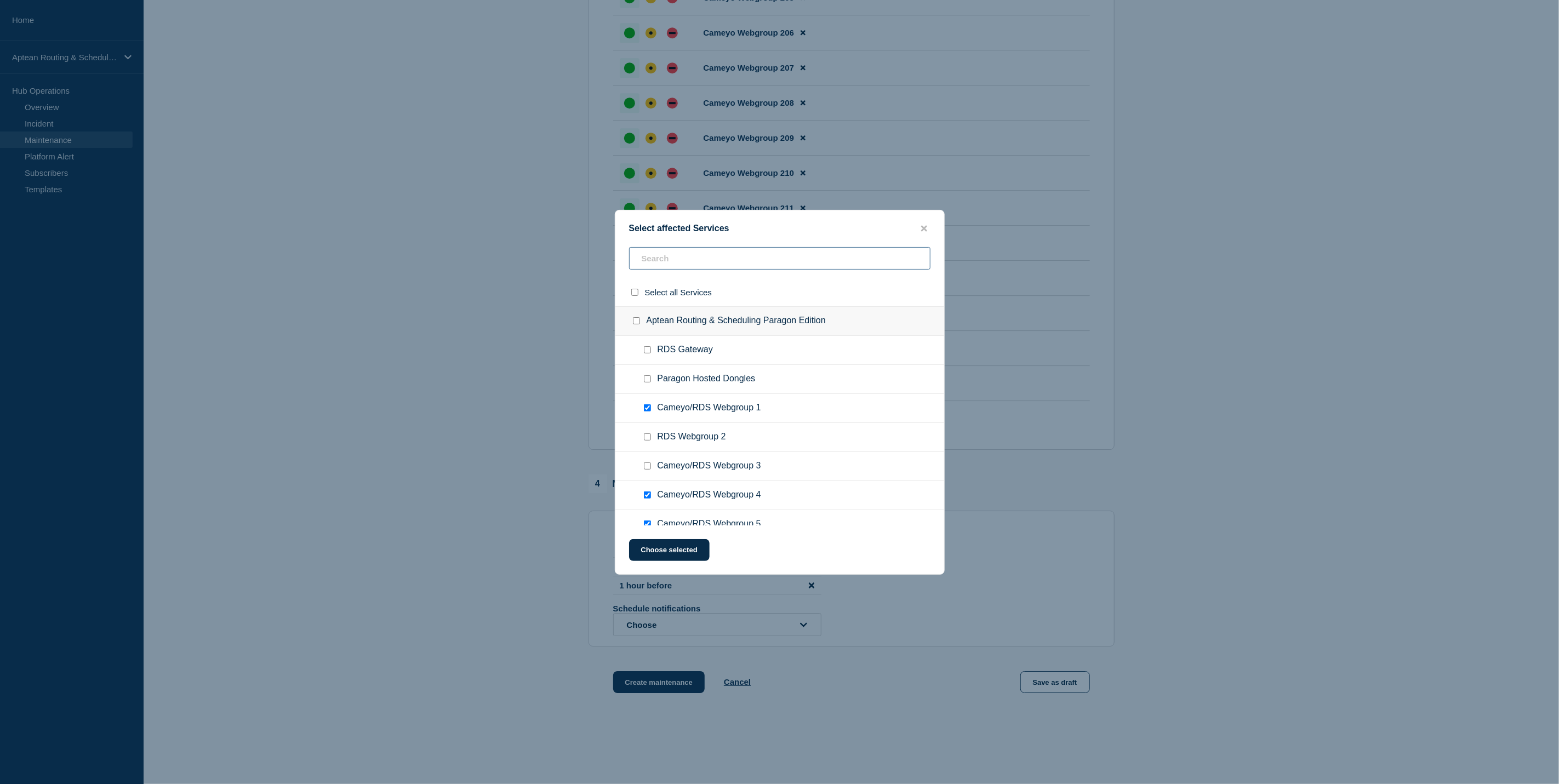
click at [771, 259] on input "text" at bounding box center [780, 258] width 301 height 22
type input "22"
checkbox input "true"
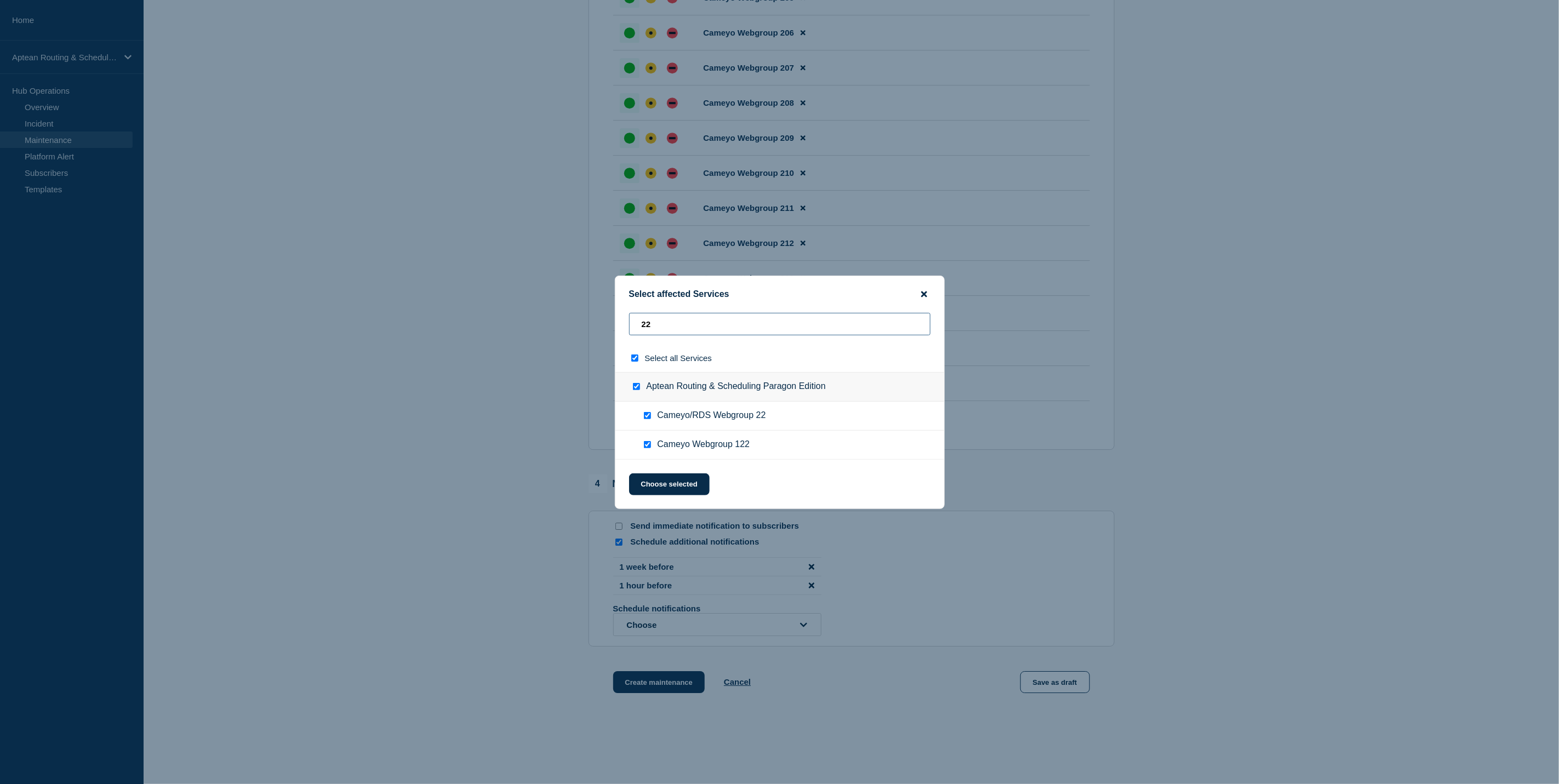
type input "22"
click at [924, 291] on icon "close button" at bounding box center [924, 294] width 6 height 9
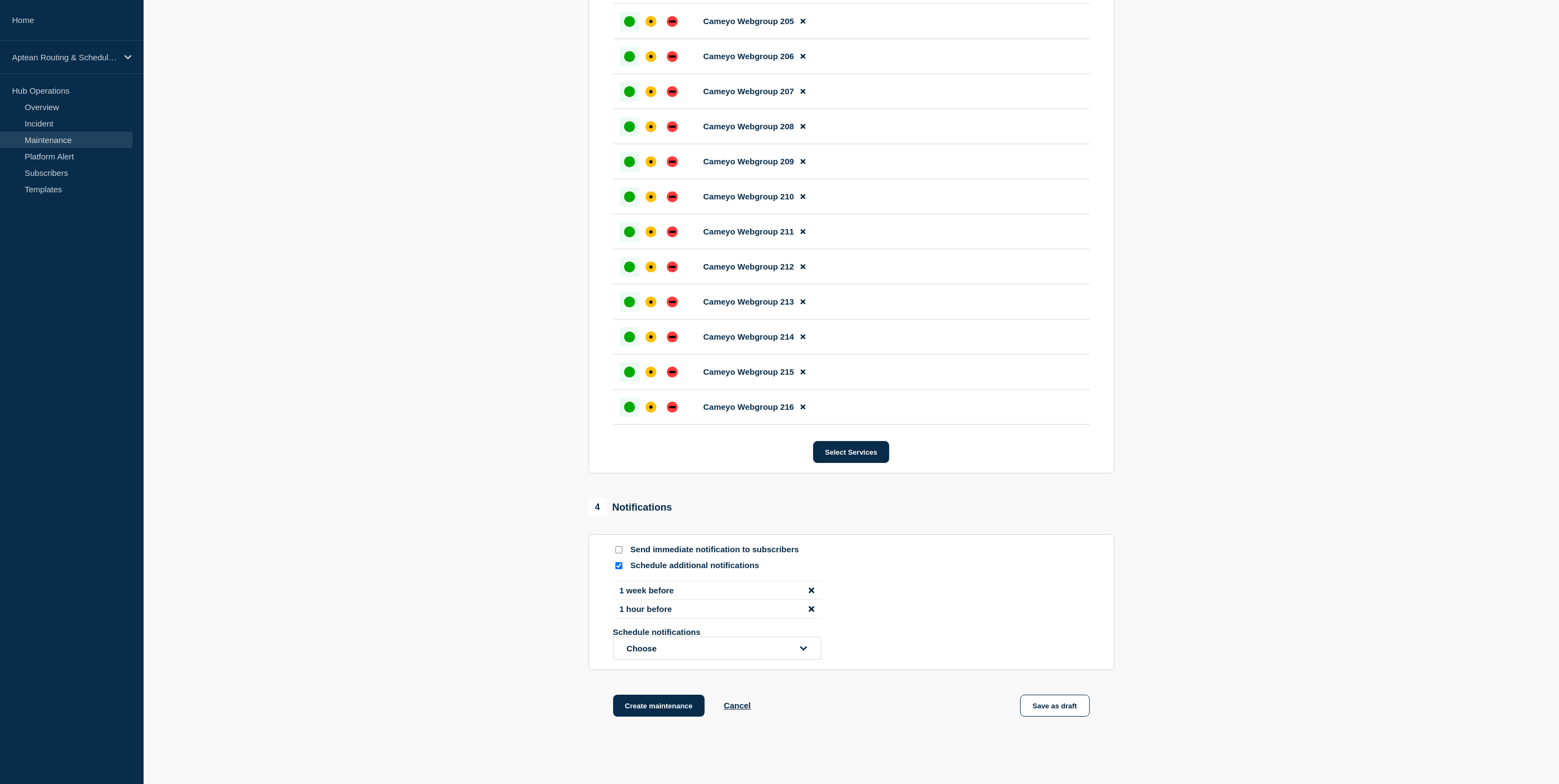
scroll to position [5651, 0]
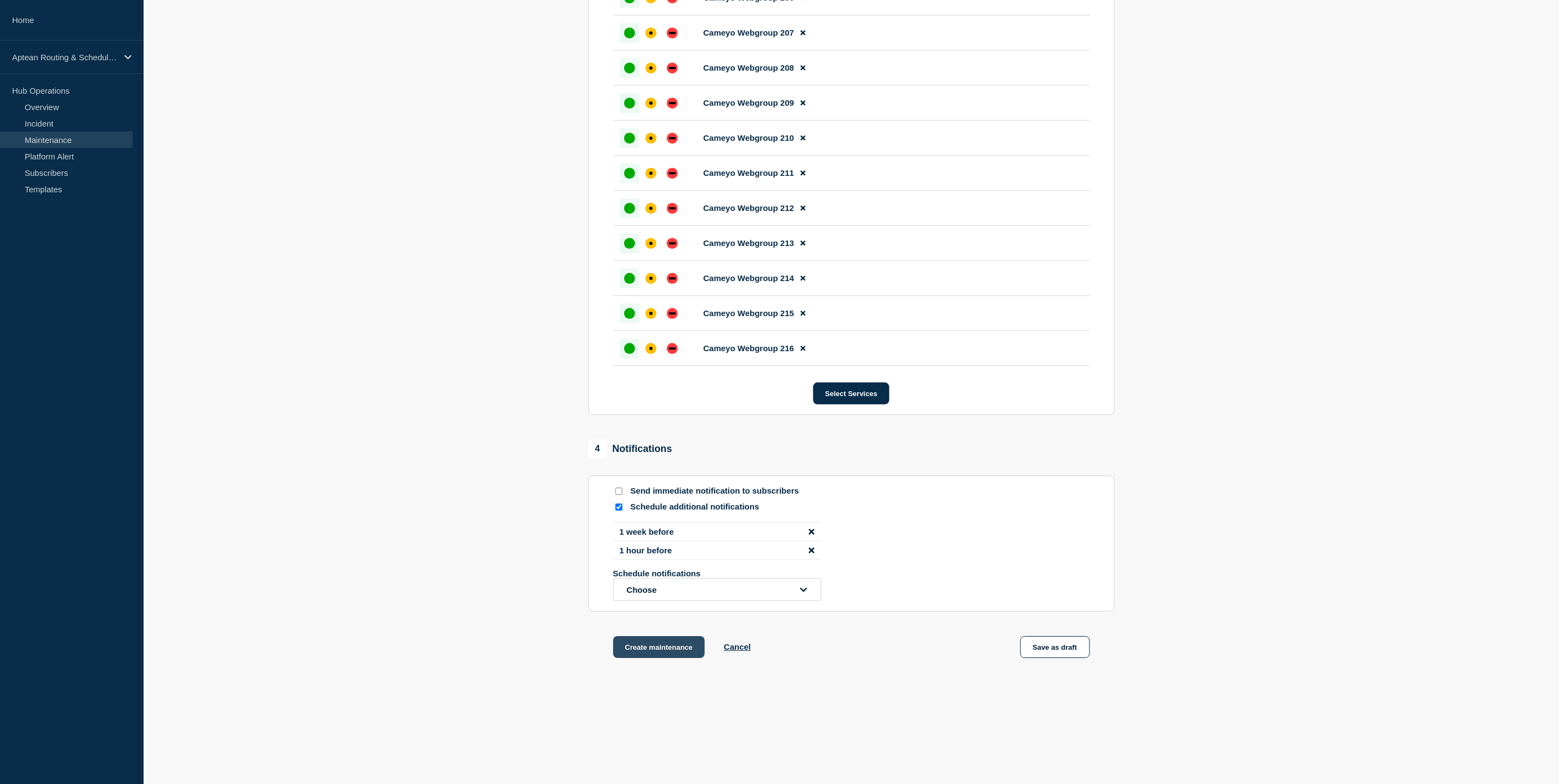
click at [690, 650] on button "Create maintenance" at bounding box center [659, 647] width 92 height 22
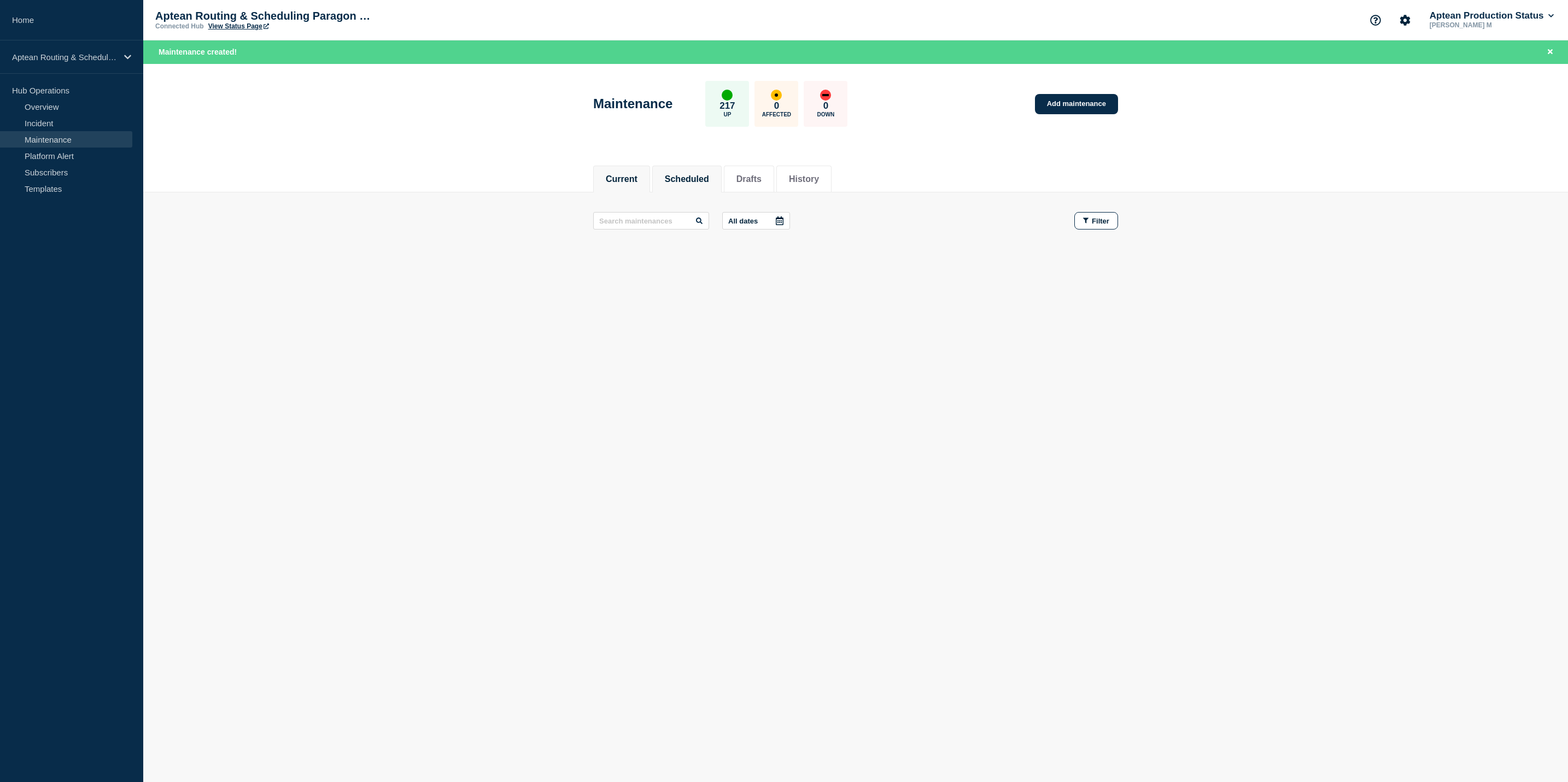
click at [681, 179] on button "Scheduled" at bounding box center [687, 179] width 45 height 10
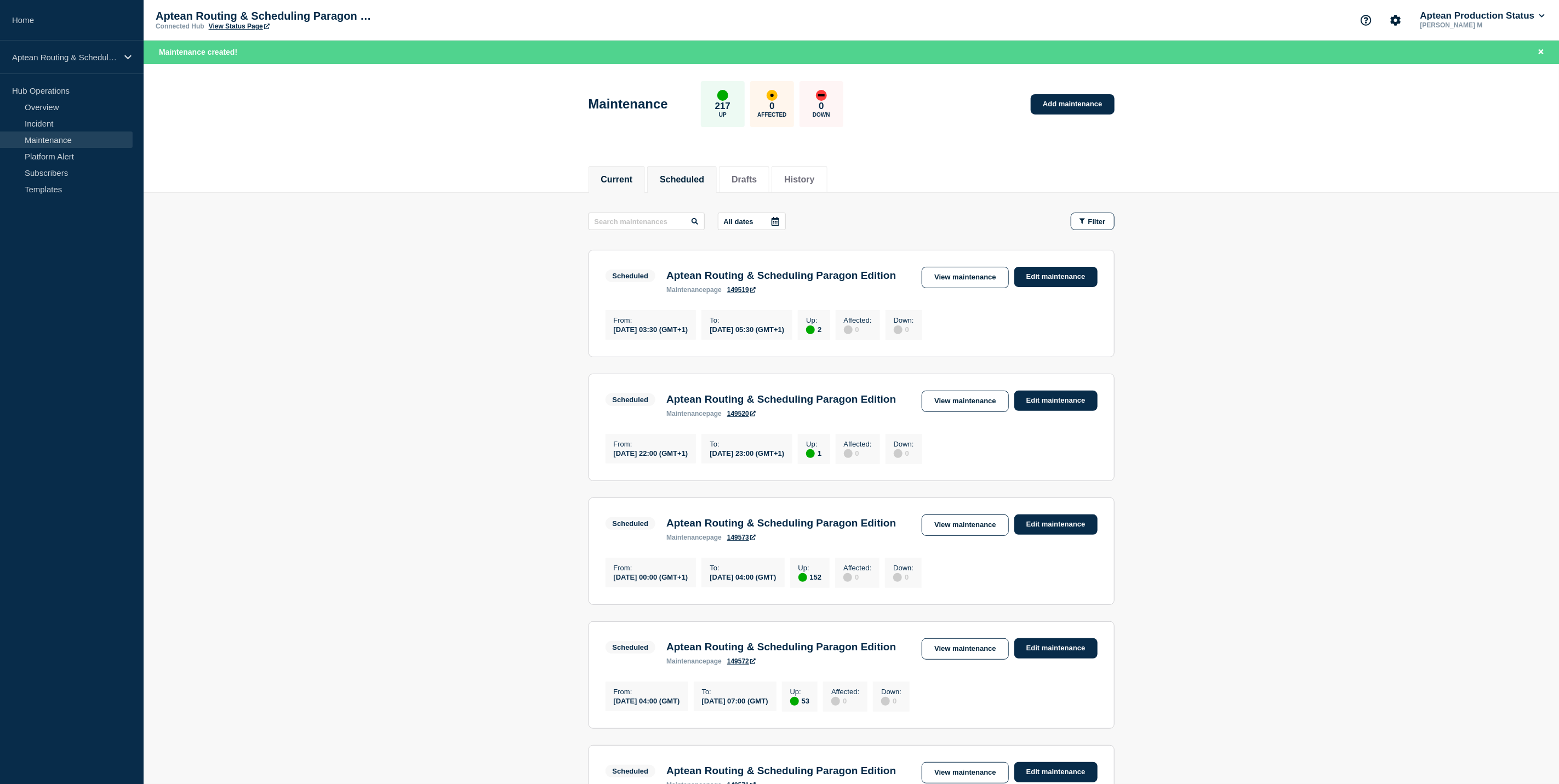
click at [653, 181] on li "Scheduled" at bounding box center [682, 179] width 70 height 27
click at [699, 179] on button "Scheduled" at bounding box center [682, 179] width 45 height 10
